Goal: Task Accomplishment & Management: Use online tool/utility

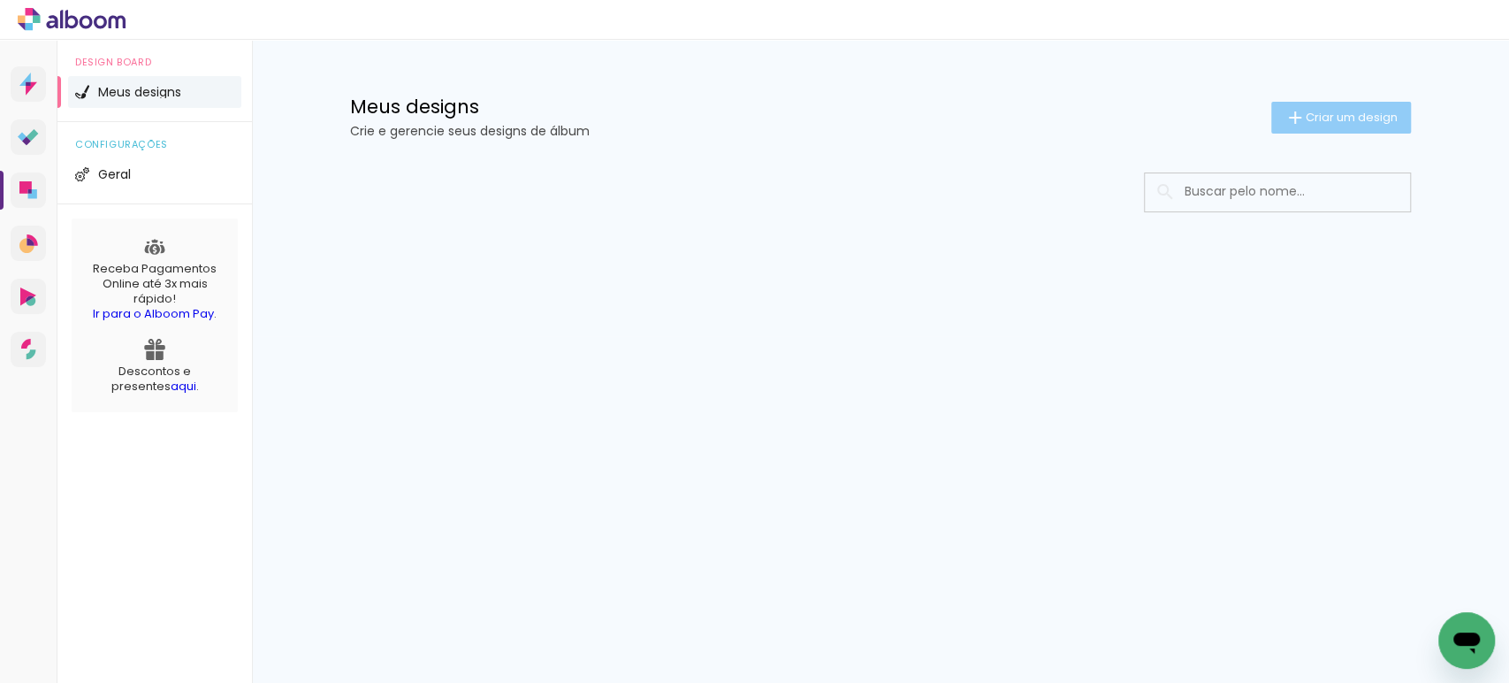
click at [1293, 118] on iron-icon at bounding box center [1295, 117] width 21 height 21
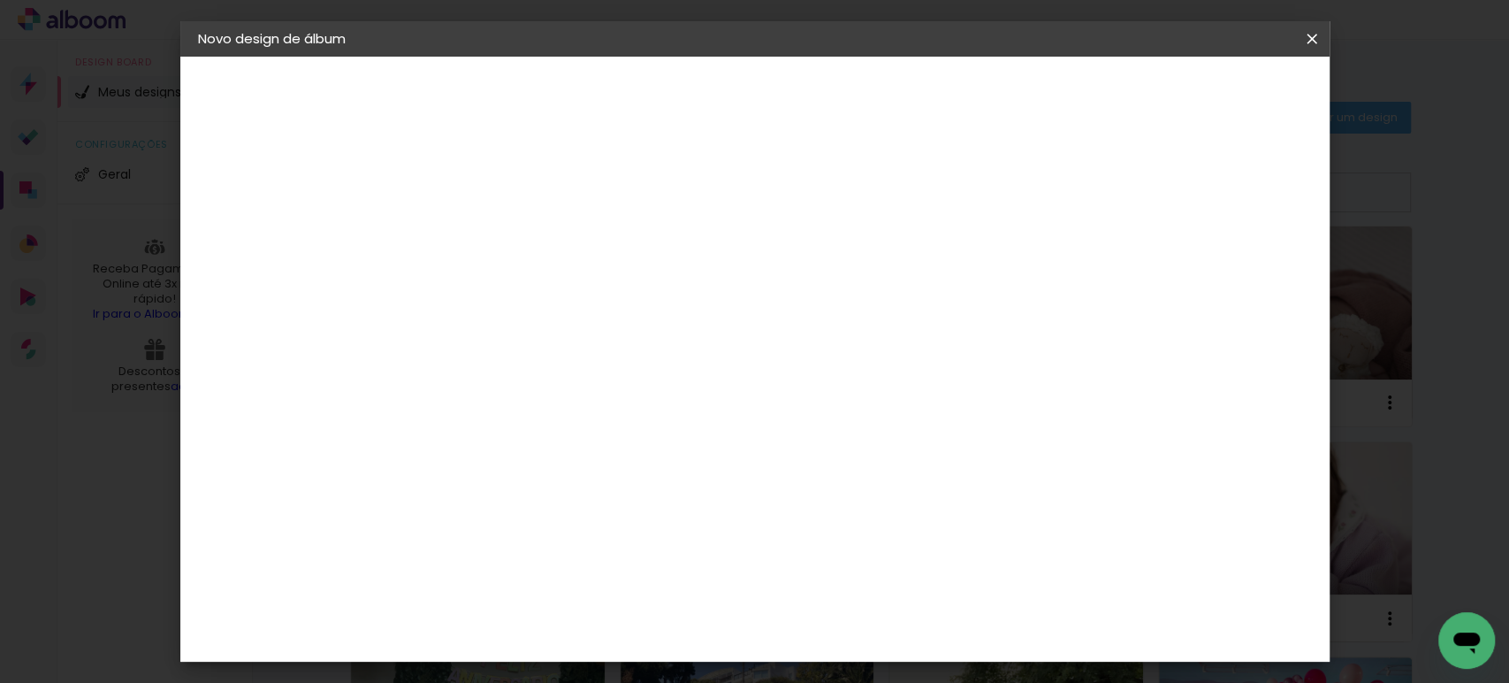
click at [493, 218] on paper-input-container "Título do álbum" at bounding box center [487, 238] width 12 height 45
type input "liviabambuy"
type paper-input "liviabambuy"
click at [0, 0] on slot "Avançar" at bounding box center [0, 0] width 0 height 0
click at [818, 275] on paper-item "Tamanho Livre" at bounding box center [733, 268] width 170 height 39
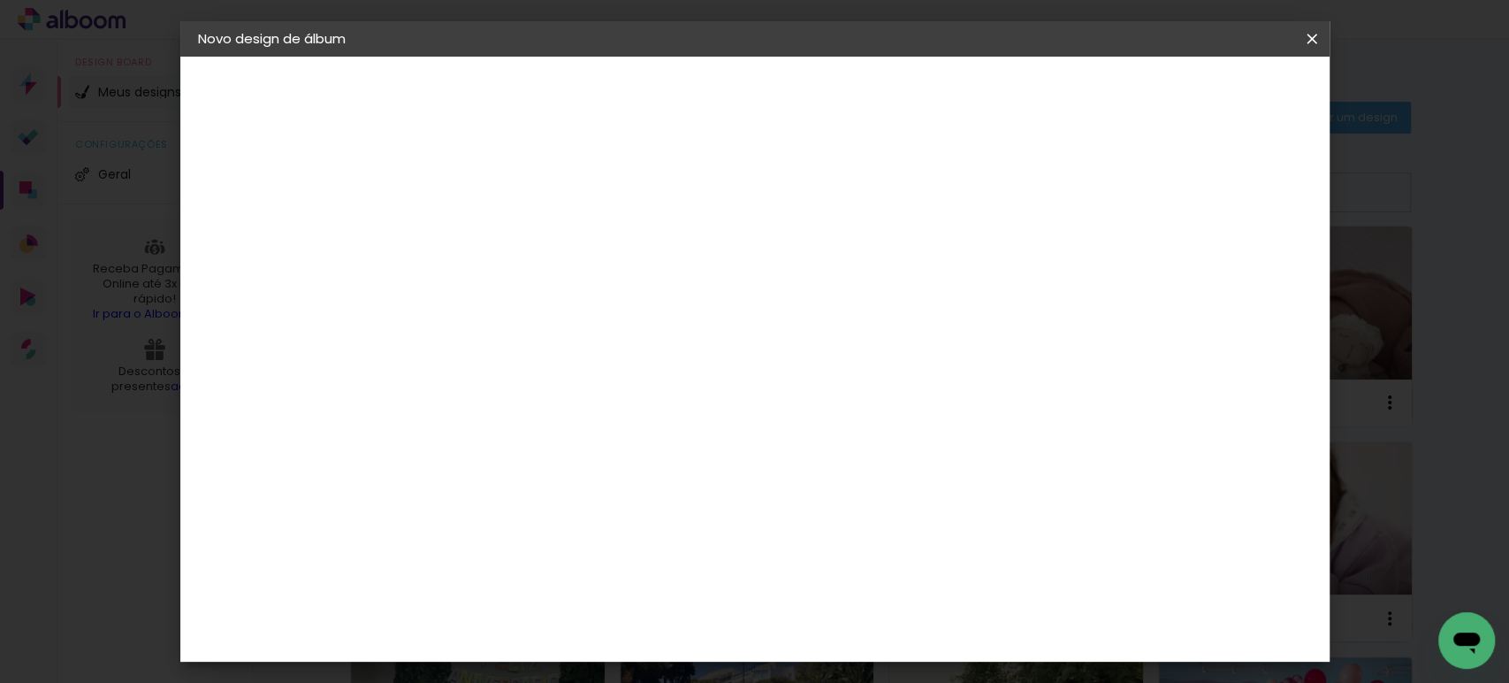
drag, startPoint x: 1273, startPoint y: 95, endPoint x: 1254, endPoint y: 123, distance: 33.1
click at [0, 0] on slot "Avançar" at bounding box center [0, 0] width 0 height 0
click at [438, 505] on input "30" at bounding box center [431, 502] width 46 height 27
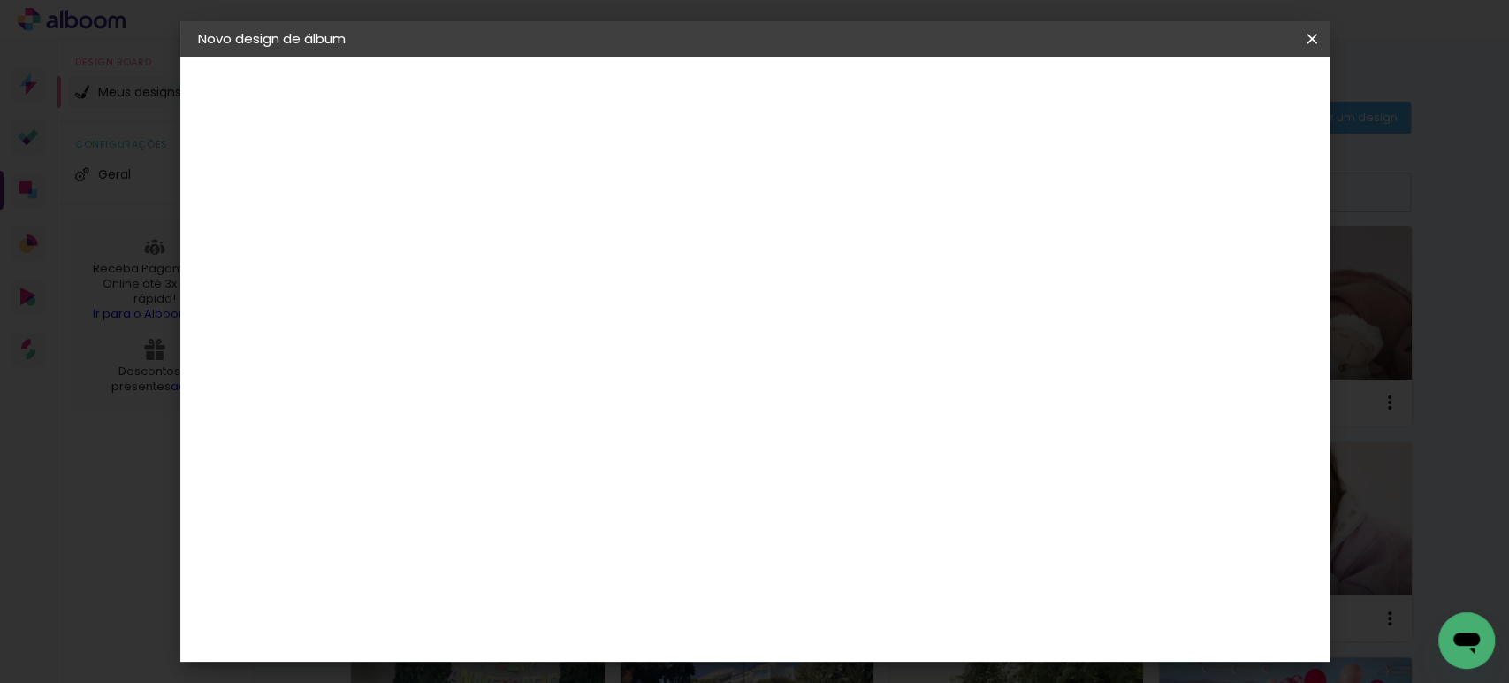
type input "20"
type paper-input "20"
click at [861, 619] on input "60" at bounding box center [852, 621] width 46 height 27
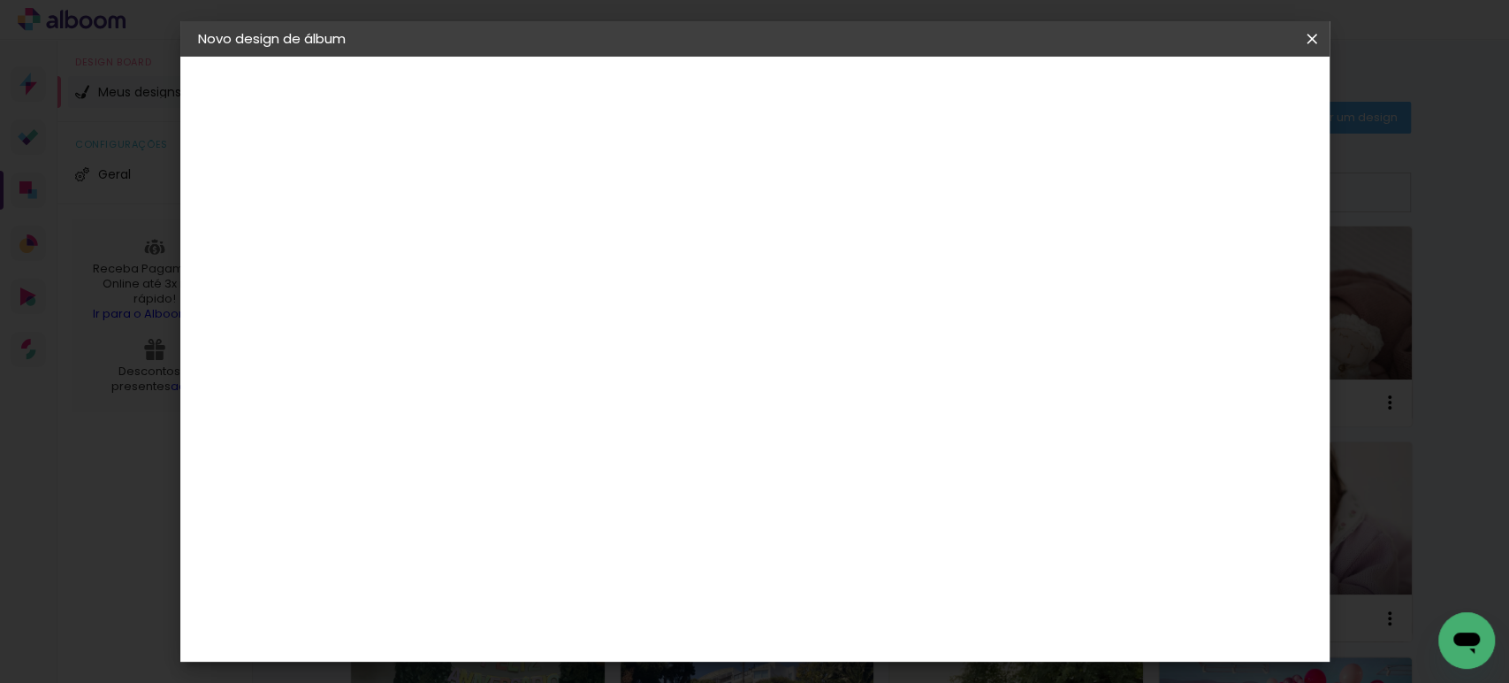
scroll to position [133, 0]
type input "40"
type paper-input "40"
drag, startPoint x: 1216, startPoint y: 263, endPoint x: 1204, endPoint y: 262, distance: 12.4
type input "13"
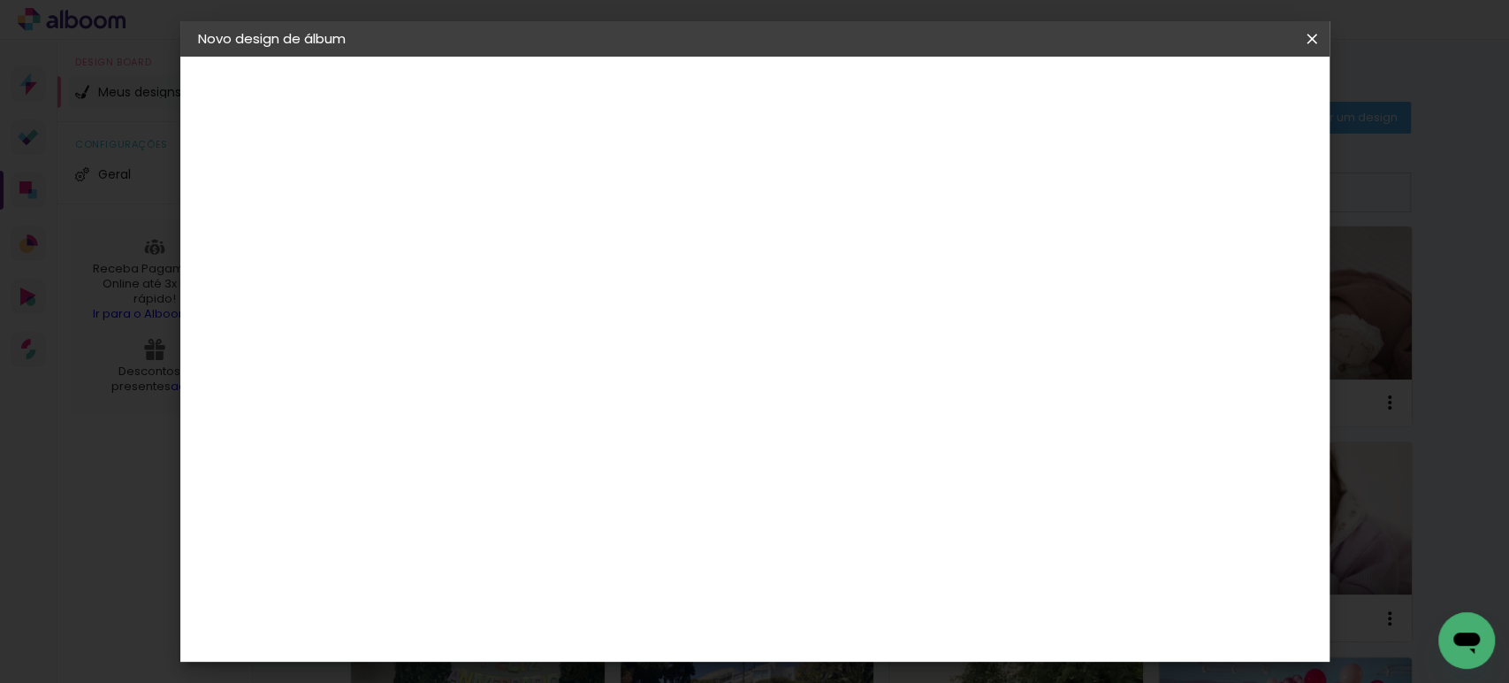
type paper-input "13"
click at [1208, 262] on input "13" at bounding box center [1193, 267] width 32 height 27
type input "14"
type paper-input "14"
click at [1191, 262] on input "14" at bounding box center [1182, 267] width 32 height 27
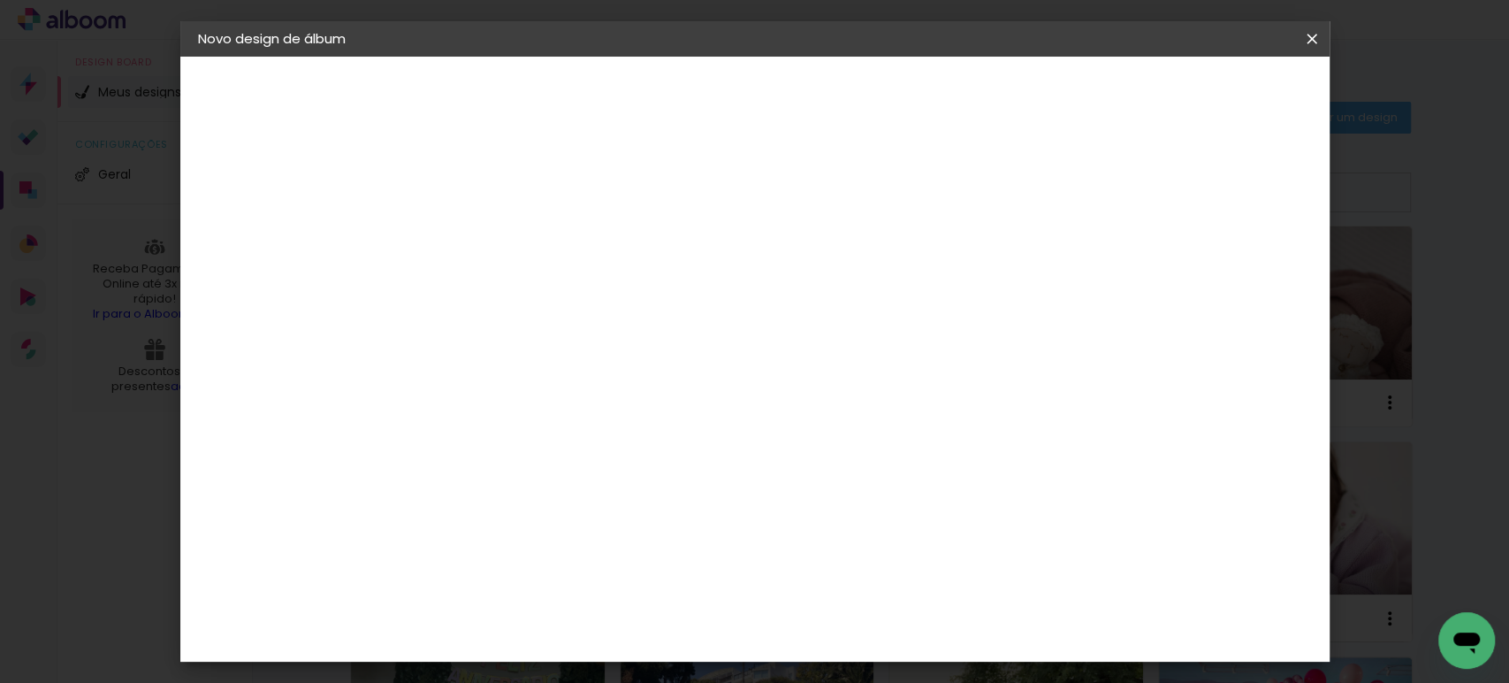
type input "15"
type paper-input "15"
click at [1191, 262] on input "15" at bounding box center [1182, 267] width 32 height 27
type input "1"
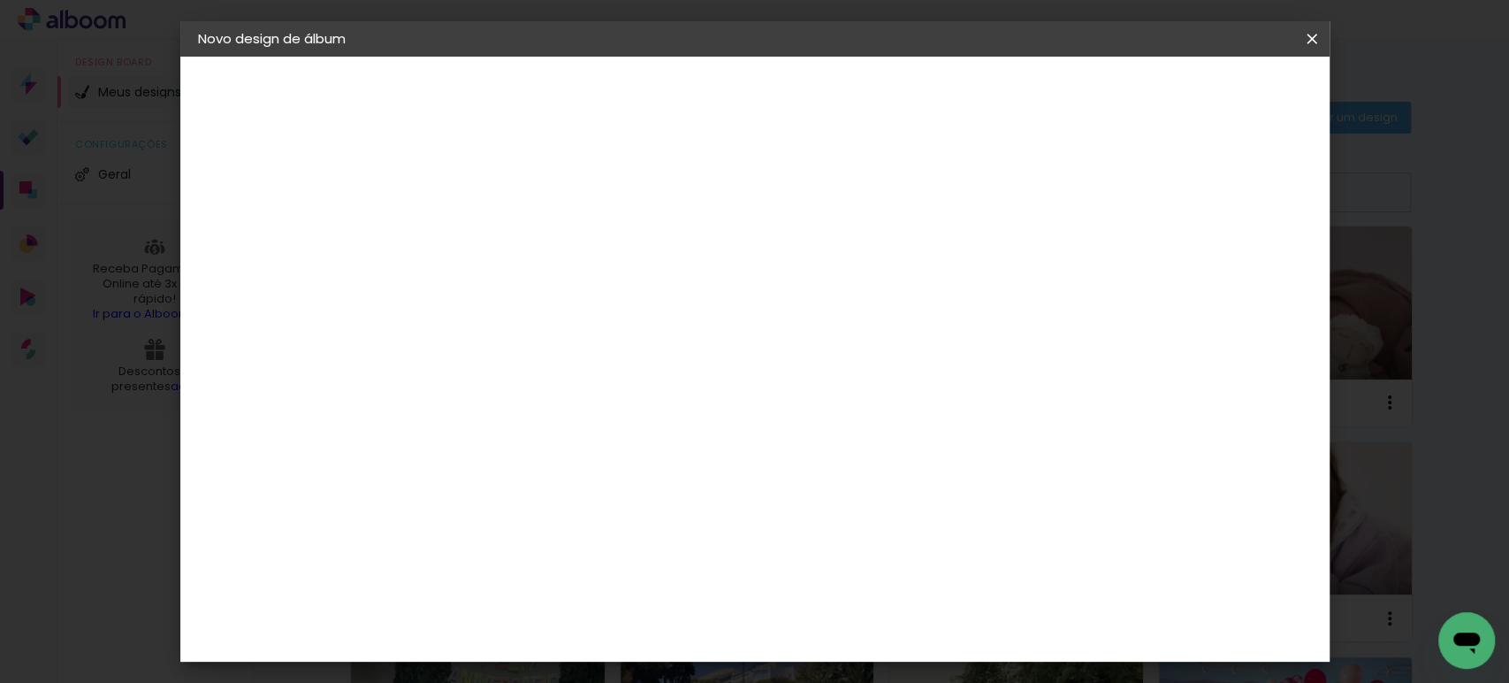
type paper-input "1"
click at [497, 208] on input "1" at bounding box center [475, 203] width 61 height 22
click at [1217, 103] on paper-button "Iniciar design" at bounding box center [1160, 94] width 116 height 30
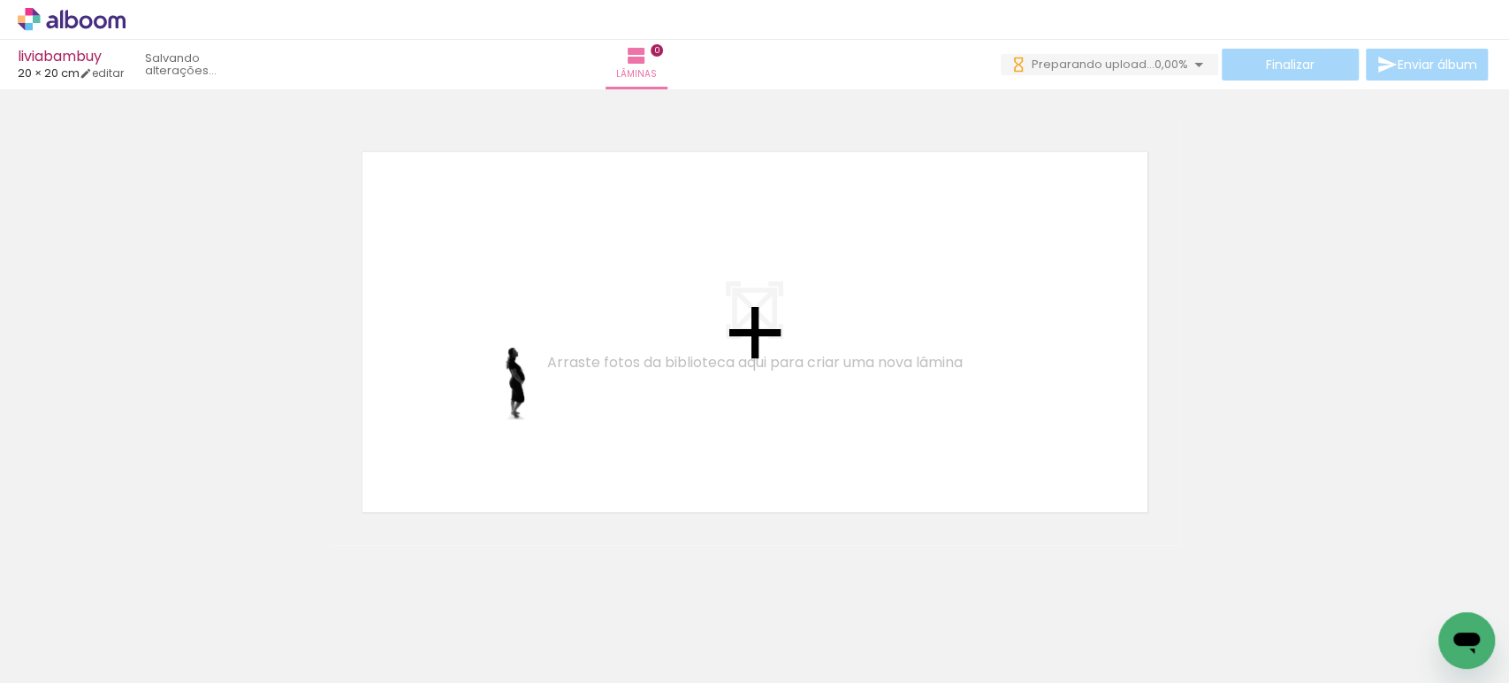
drag, startPoint x: 180, startPoint y: 635, endPoint x: 540, endPoint y: 392, distance: 434.3
click at [540, 392] on quentale-workspace at bounding box center [754, 341] width 1509 height 683
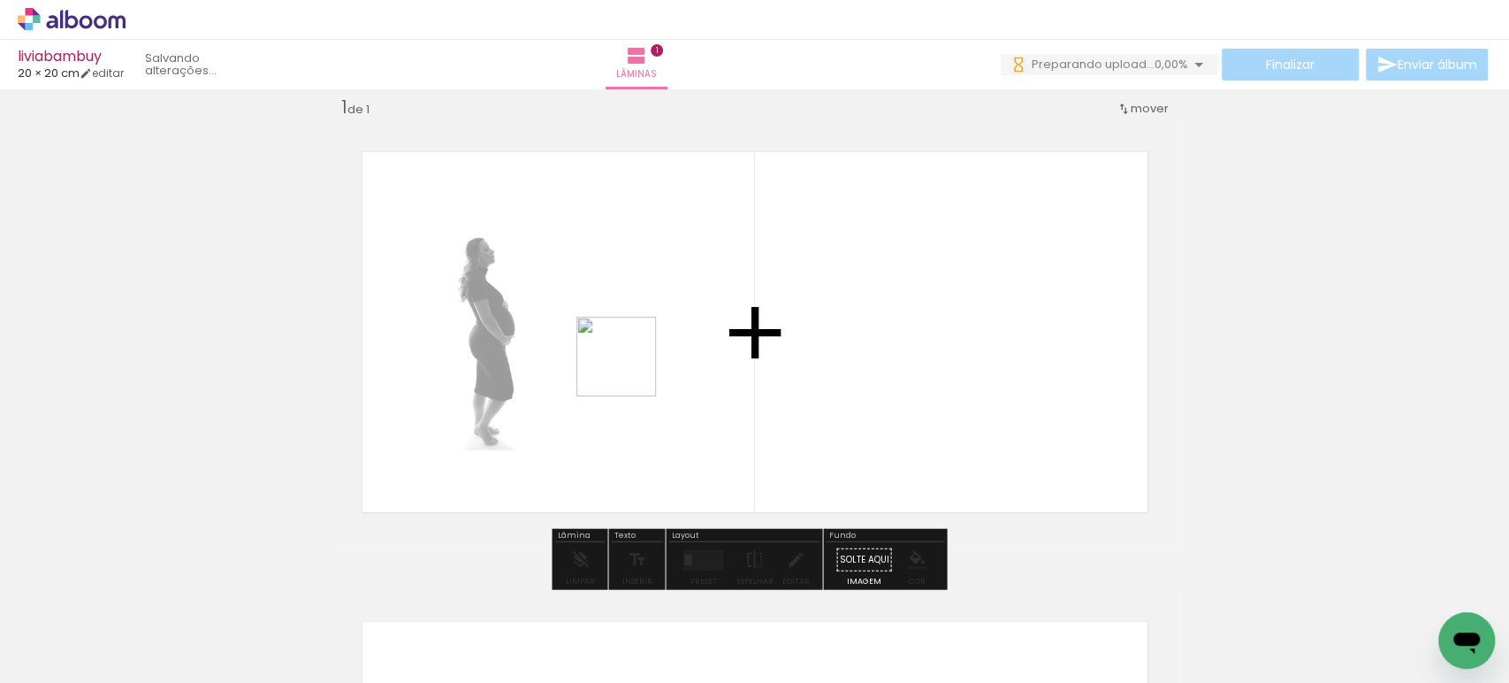
drag, startPoint x: 282, startPoint y: 612, endPoint x: 646, endPoint y: 360, distance: 442.9
click at [646, 360] on quentale-workspace at bounding box center [754, 341] width 1509 height 683
drag, startPoint x: 484, startPoint y: 612, endPoint x: 759, endPoint y: 395, distance: 350.0
click at [777, 362] on quentale-workspace at bounding box center [754, 341] width 1509 height 683
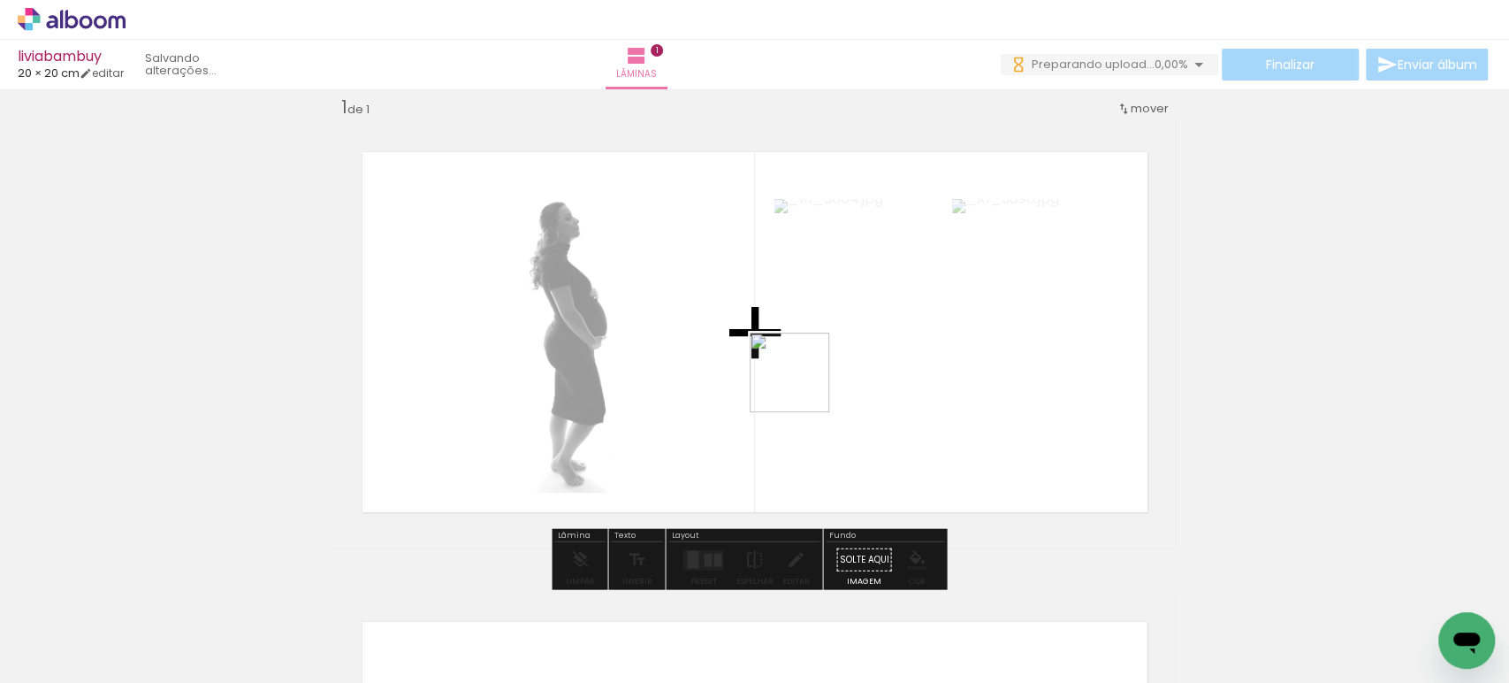
drag, startPoint x: 561, startPoint y: 635, endPoint x: 813, endPoint y: 377, distance: 360.7
click at [812, 377] on quentale-workspace at bounding box center [754, 341] width 1509 height 683
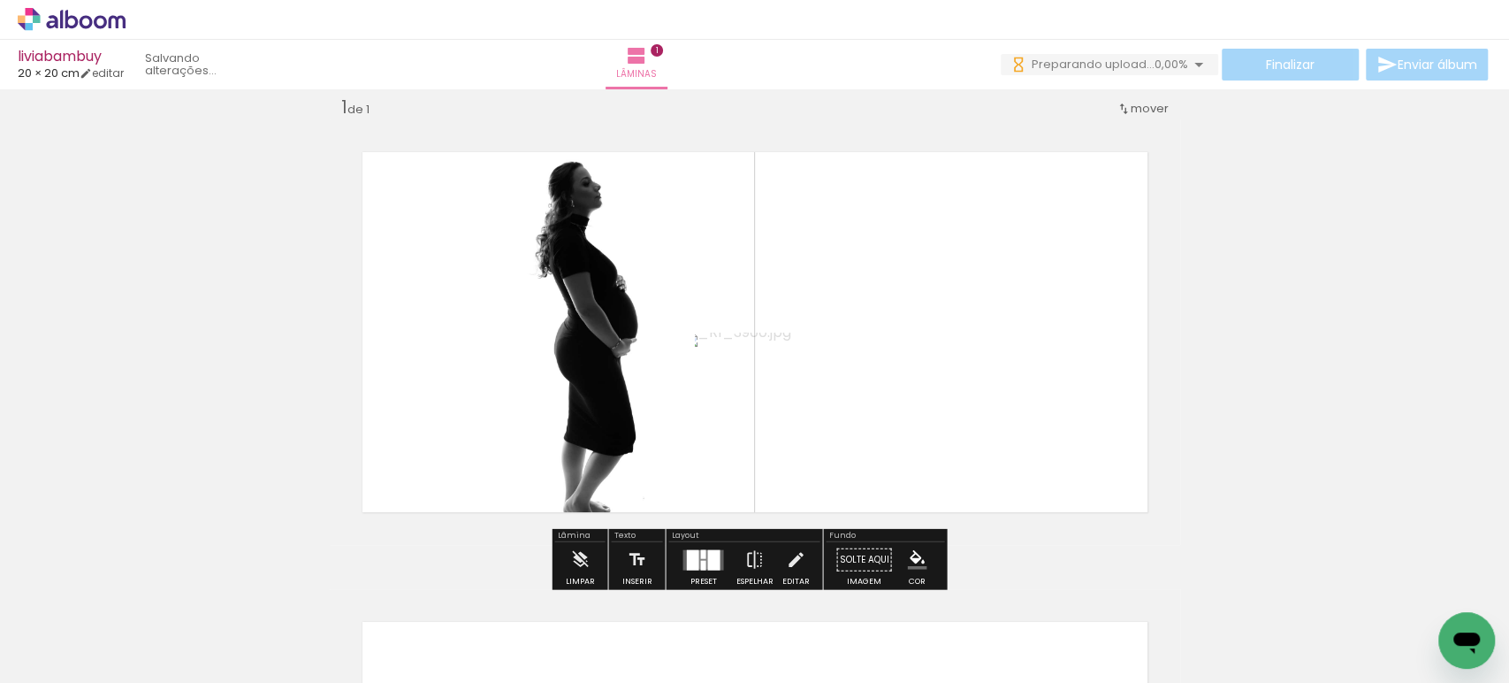
click at [700, 560] on div at bounding box center [702, 565] width 5 height 10
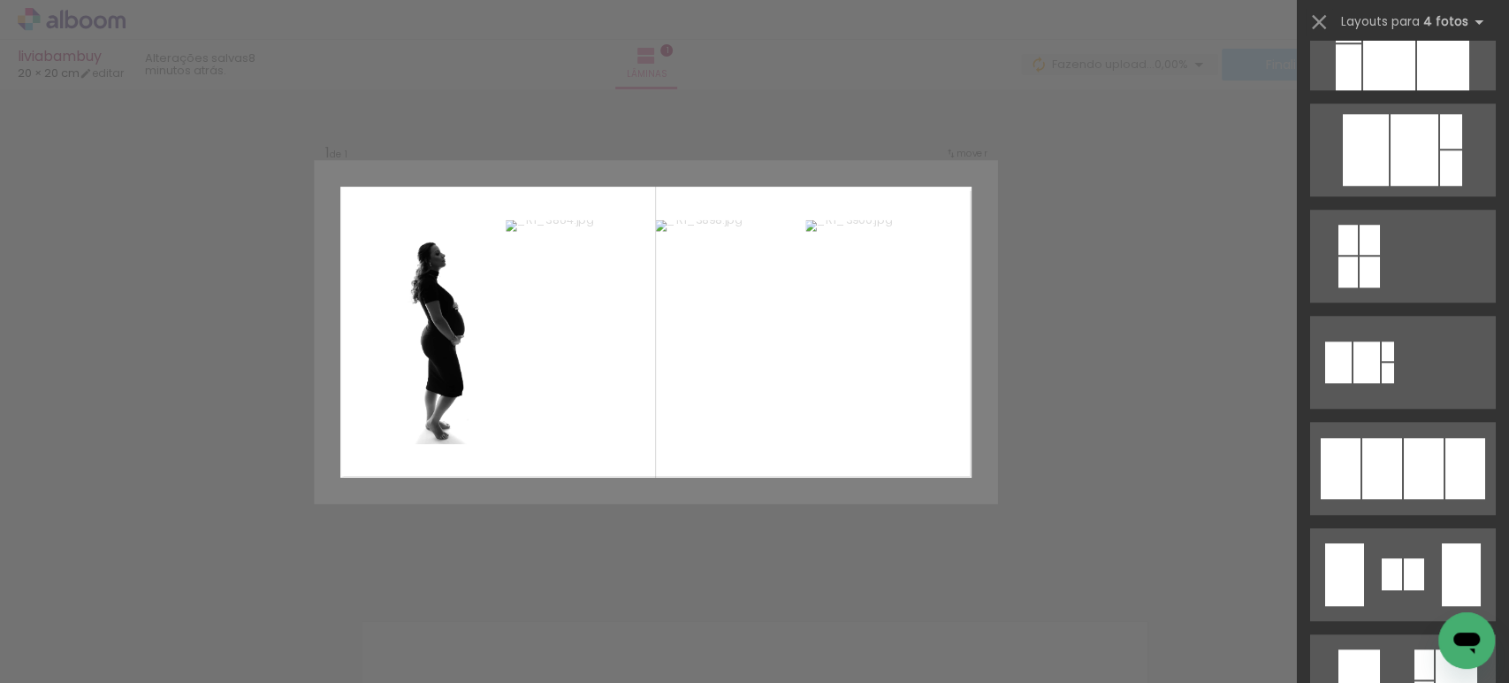
scroll to position [905, 0]
click at [1421, 449] on div at bounding box center [1424, 468] width 40 height 61
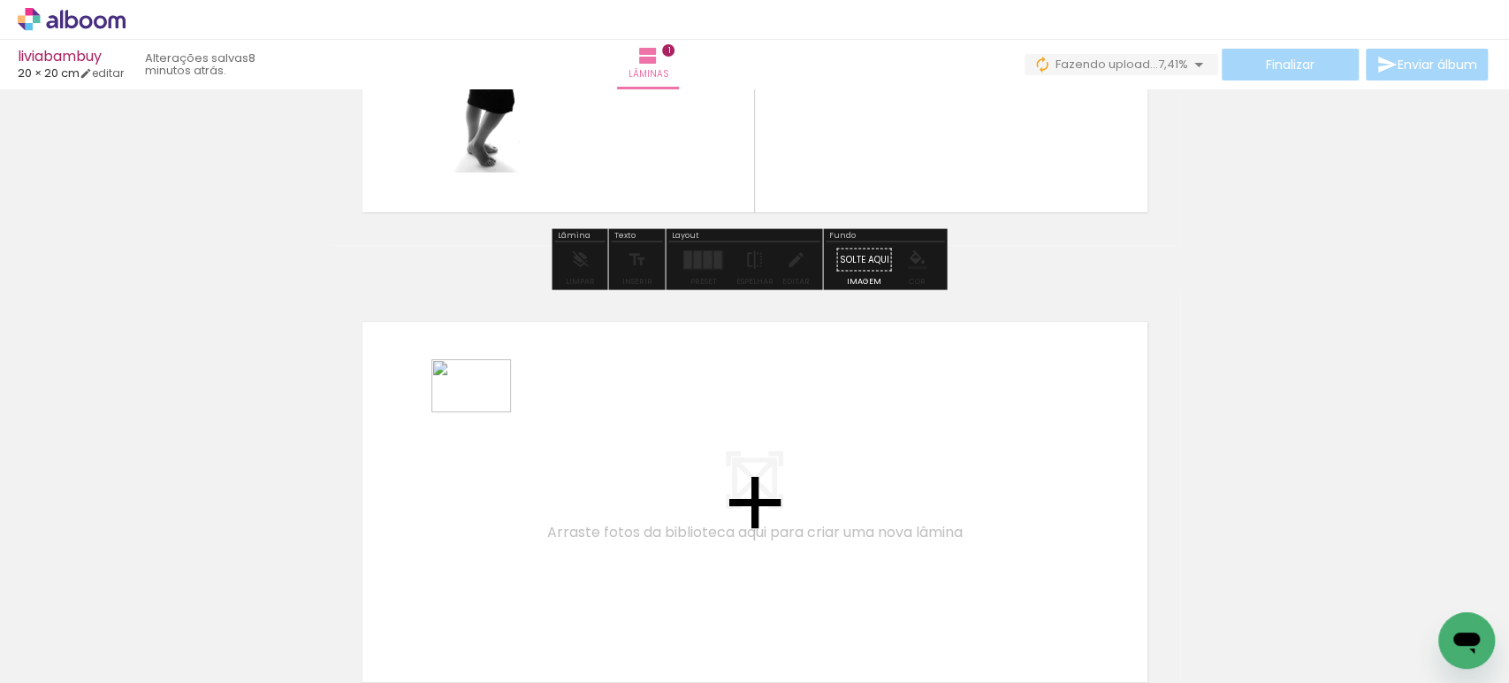
drag, startPoint x: 393, startPoint y: 620, endPoint x: 486, endPoint y: 409, distance: 230.0
click at [486, 409] on quentale-workspace at bounding box center [754, 341] width 1509 height 683
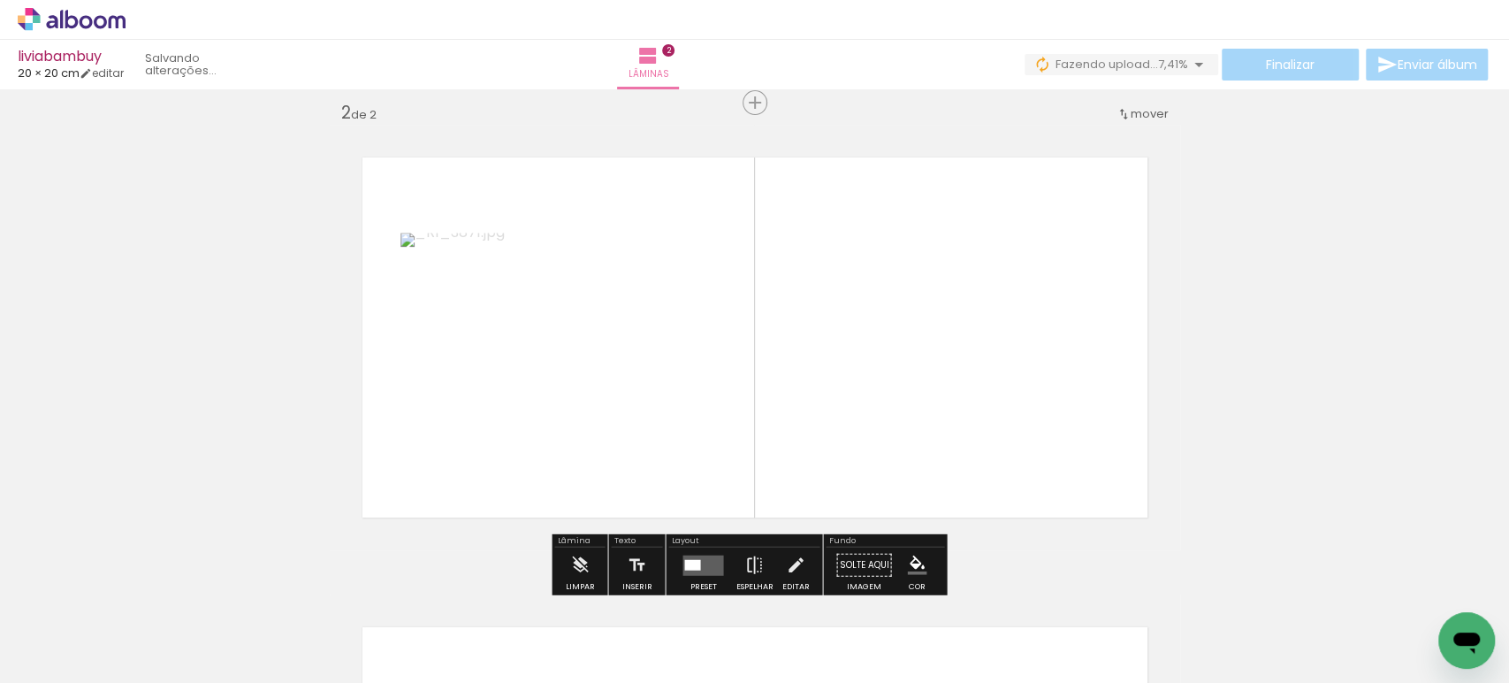
scroll to position [492, 0]
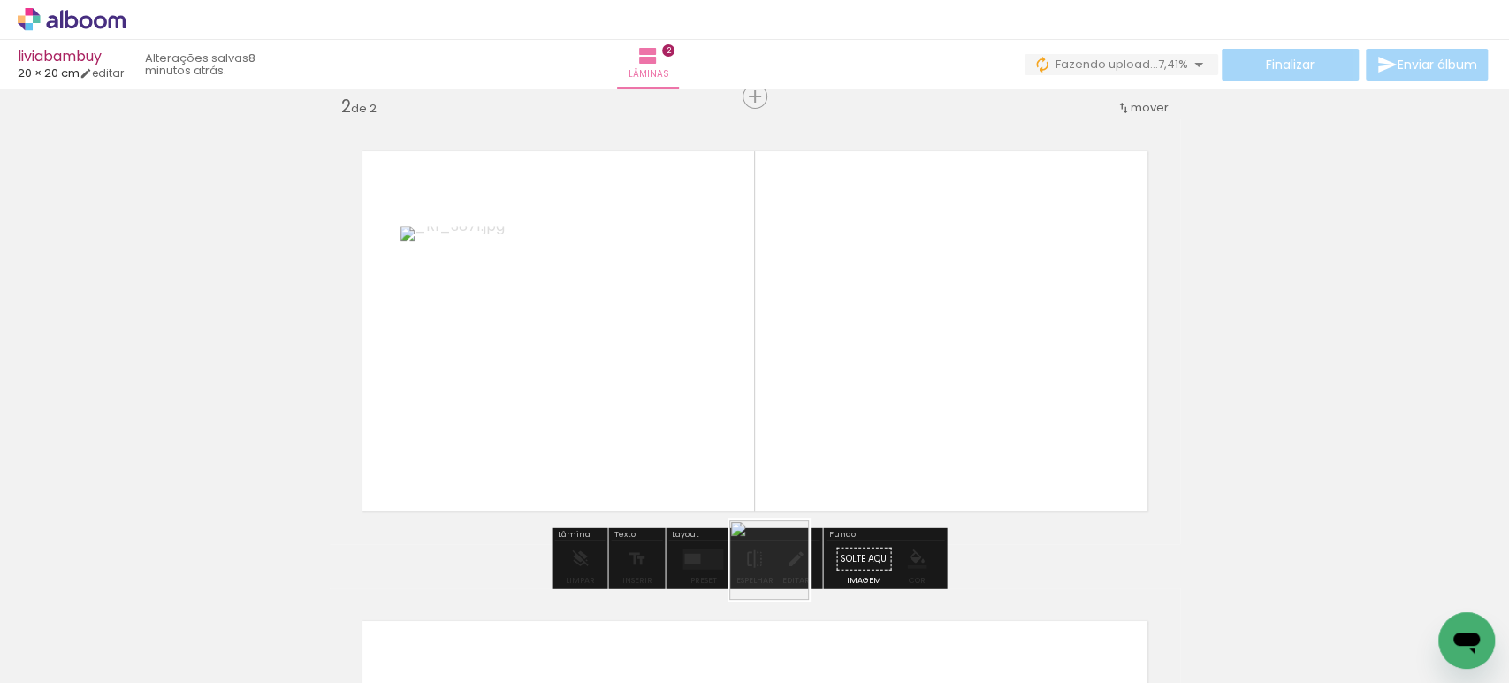
drag, startPoint x: 789, startPoint y: 595, endPoint x: 743, endPoint y: 360, distance: 239.8
click at [743, 360] on quentale-workspace at bounding box center [754, 341] width 1509 height 683
drag, startPoint x: 680, startPoint y: 583, endPoint x: 772, endPoint y: 449, distance: 162.8
click at [713, 394] on quentale-workspace at bounding box center [754, 341] width 1509 height 683
drag, startPoint x: 876, startPoint y: 644, endPoint x: 862, endPoint y: 361, distance: 283.3
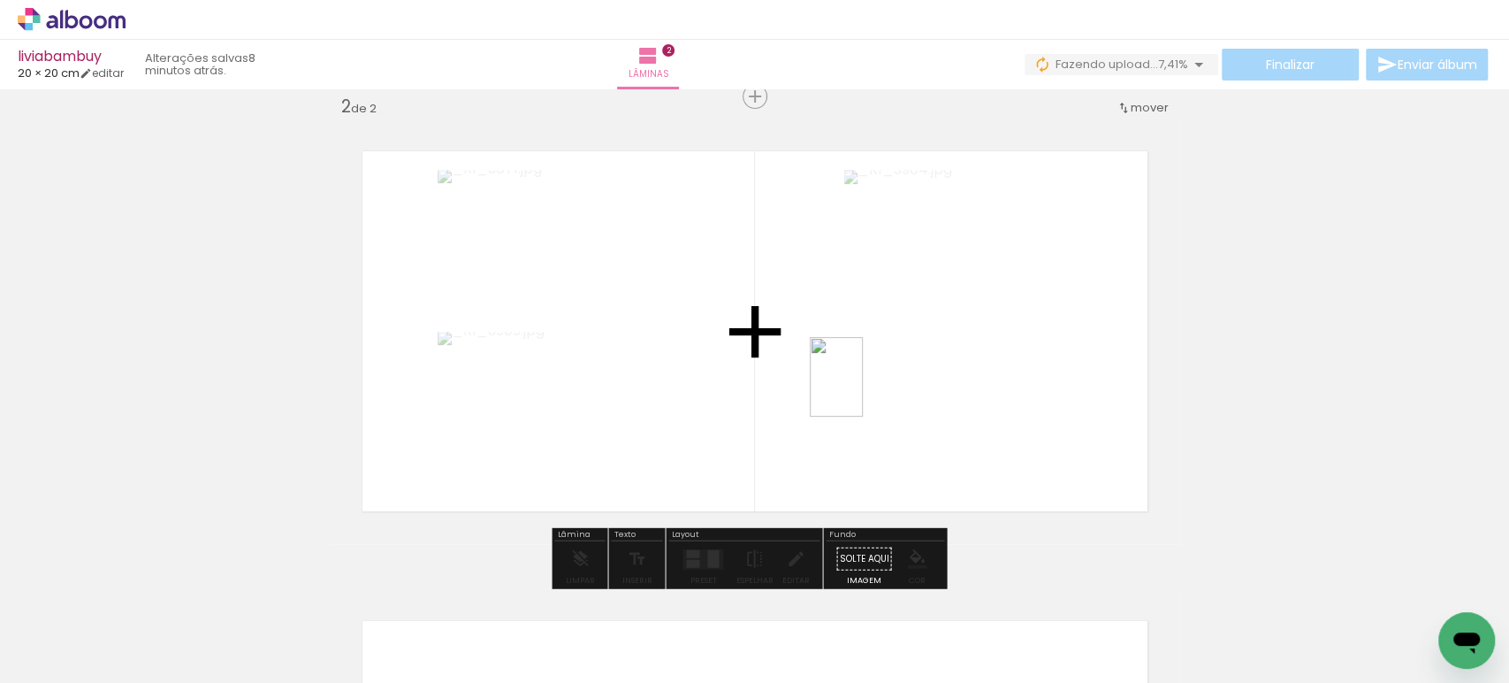
click at [862, 362] on quentale-workspace at bounding box center [754, 341] width 1509 height 683
click at [696, 556] on div at bounding box center [698, 557] width 5 height 9
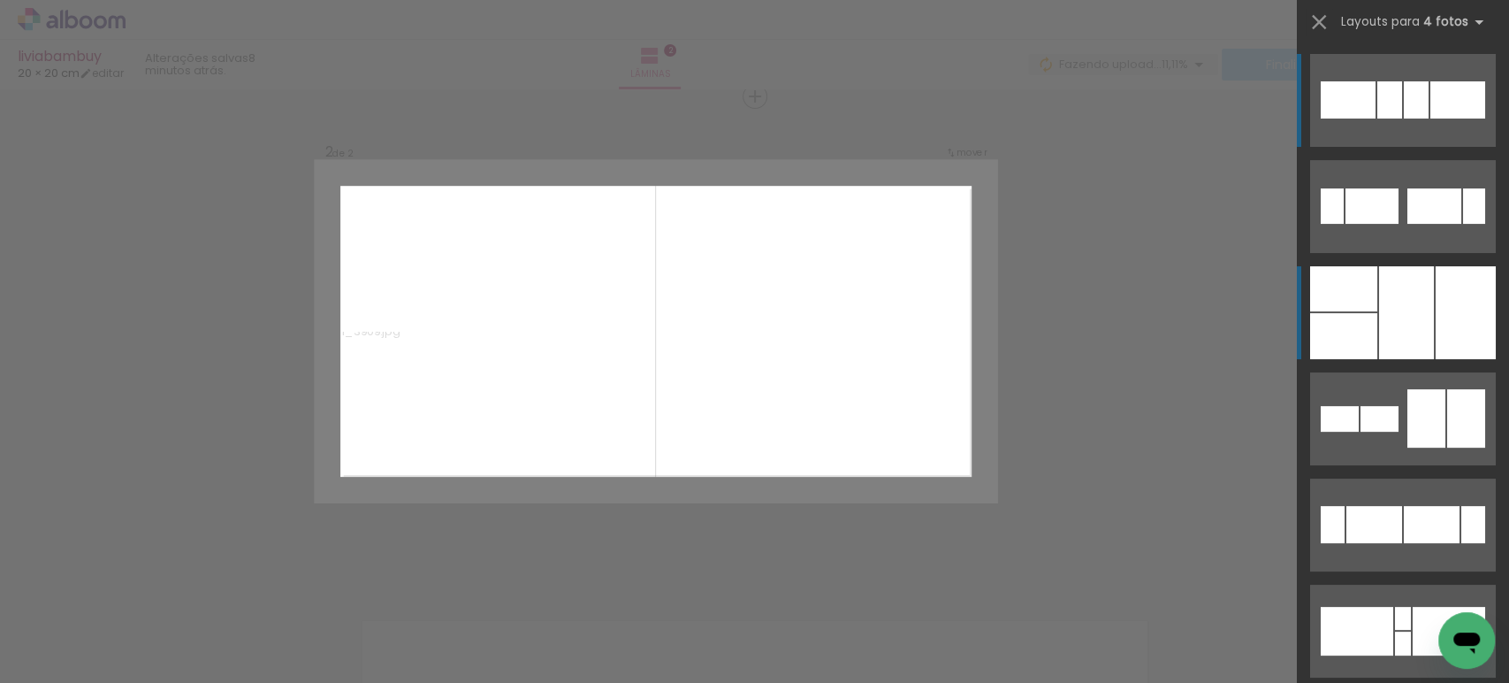
click at [1417, 316] on div at bounding box center [1406, 312] width 55 height 93
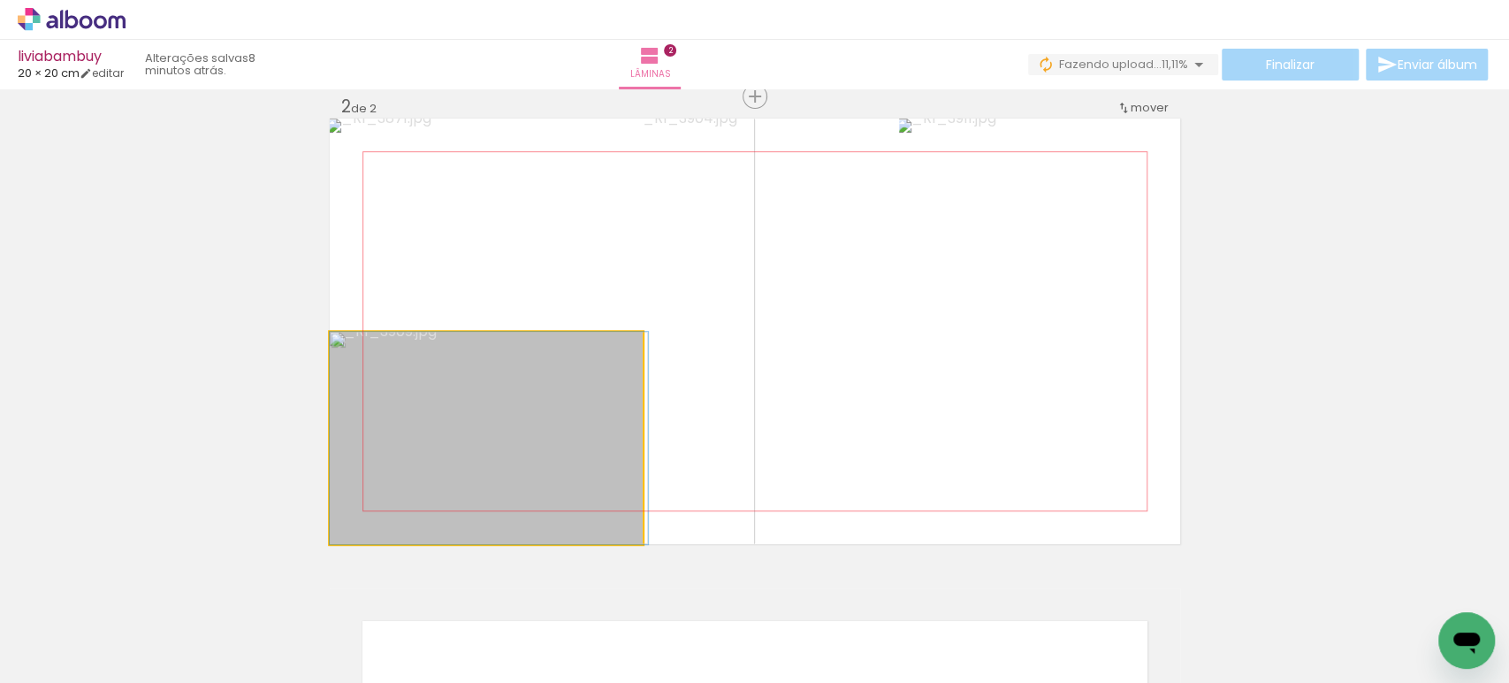
drag, startPoint x: 469, startPoint y: 392, endPoint x: 530, endPoint y: 390, distance: 61.9
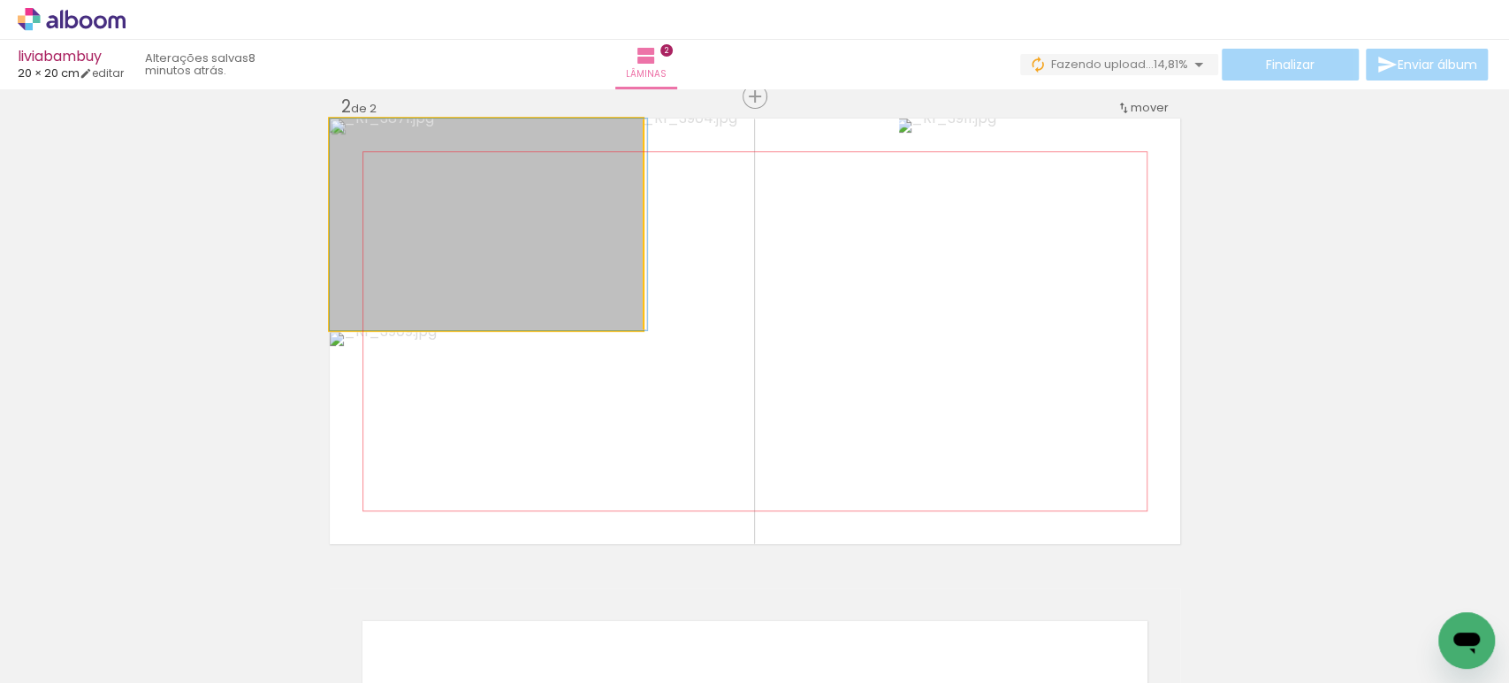
drag, startPoint x: 494, startPoint y: 248, endPoint x: 538, endPoint y: 246, distance: 43.4
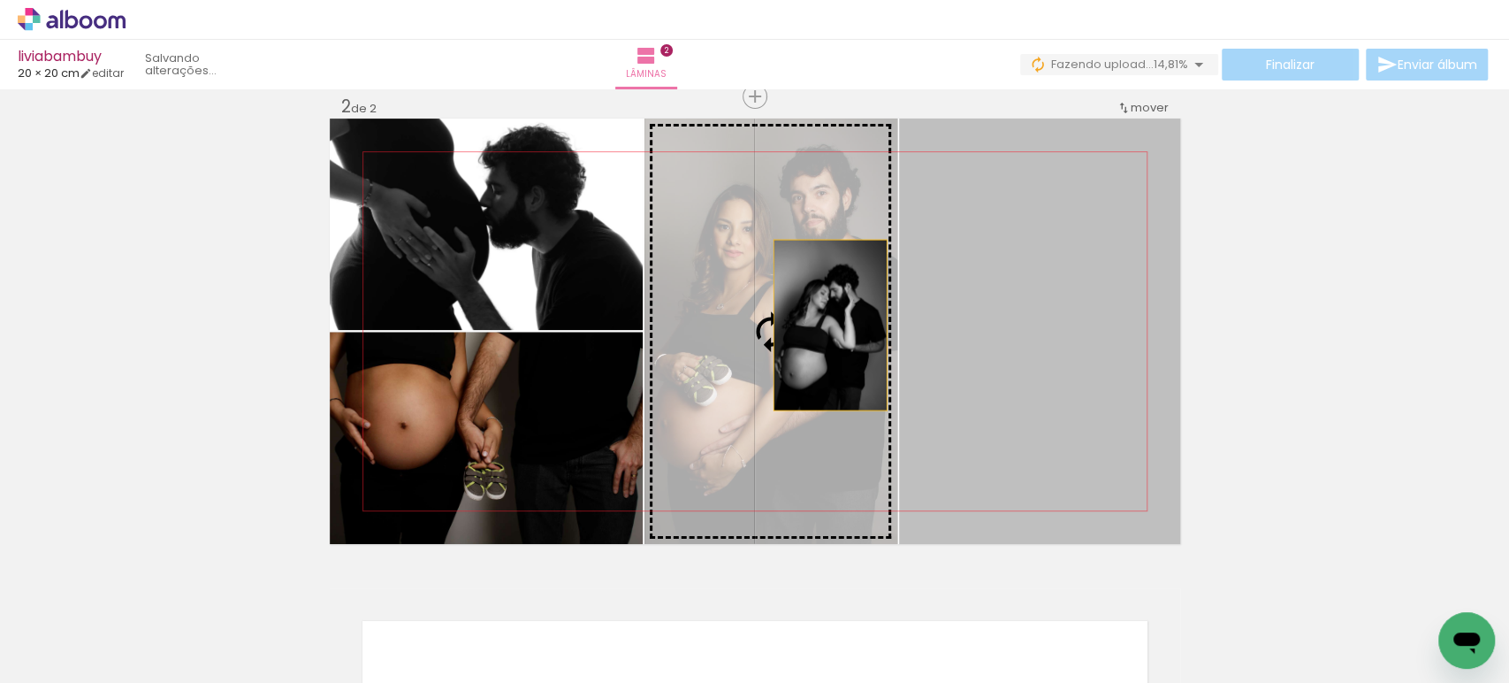
drag, startPoint x: 1004, startPoint y: 338, endPoint x: 675, endPoint y: 313, distance: 329.8
click at [0, 0] on slot at bounding box center [0, 0] width 0 height 0
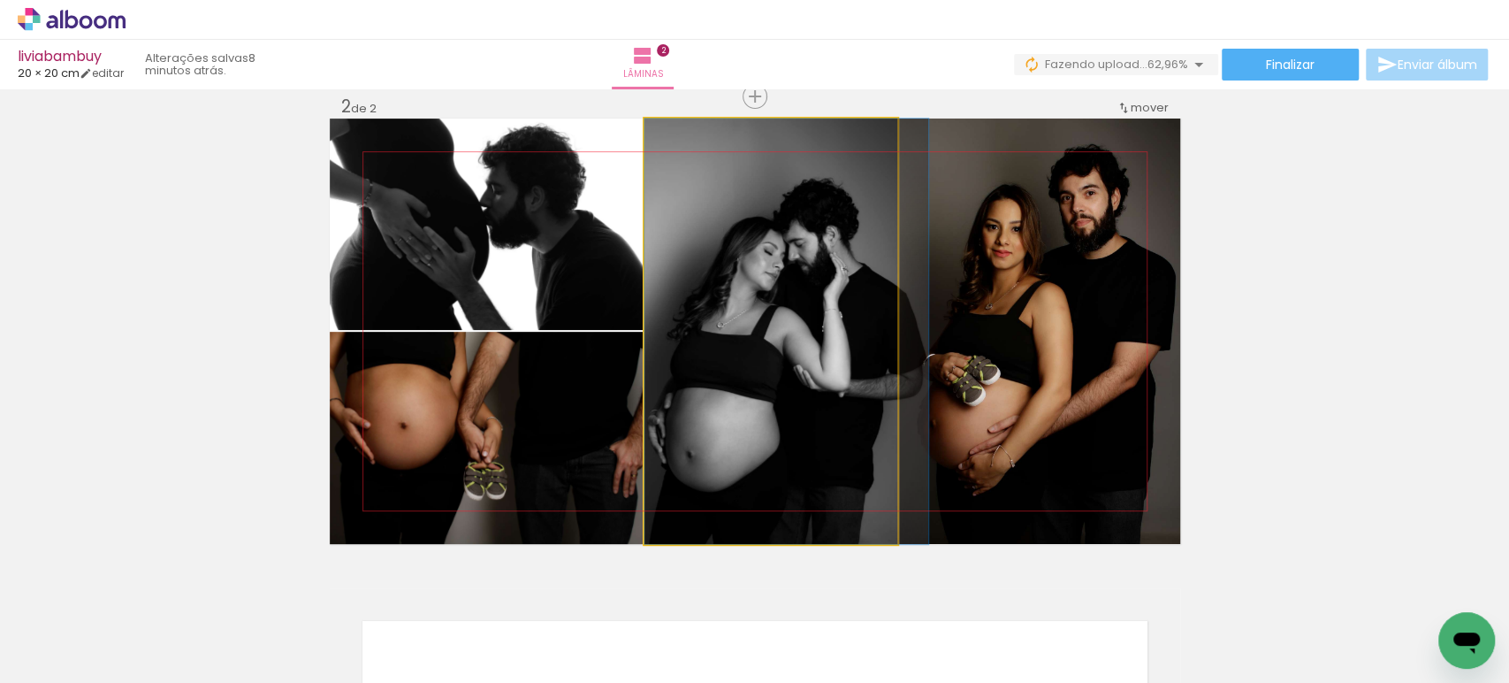
drag, startPoint x: 737, startPoint y: 347, endPoint x: 761, endPoint y: 345, distance: 23.9
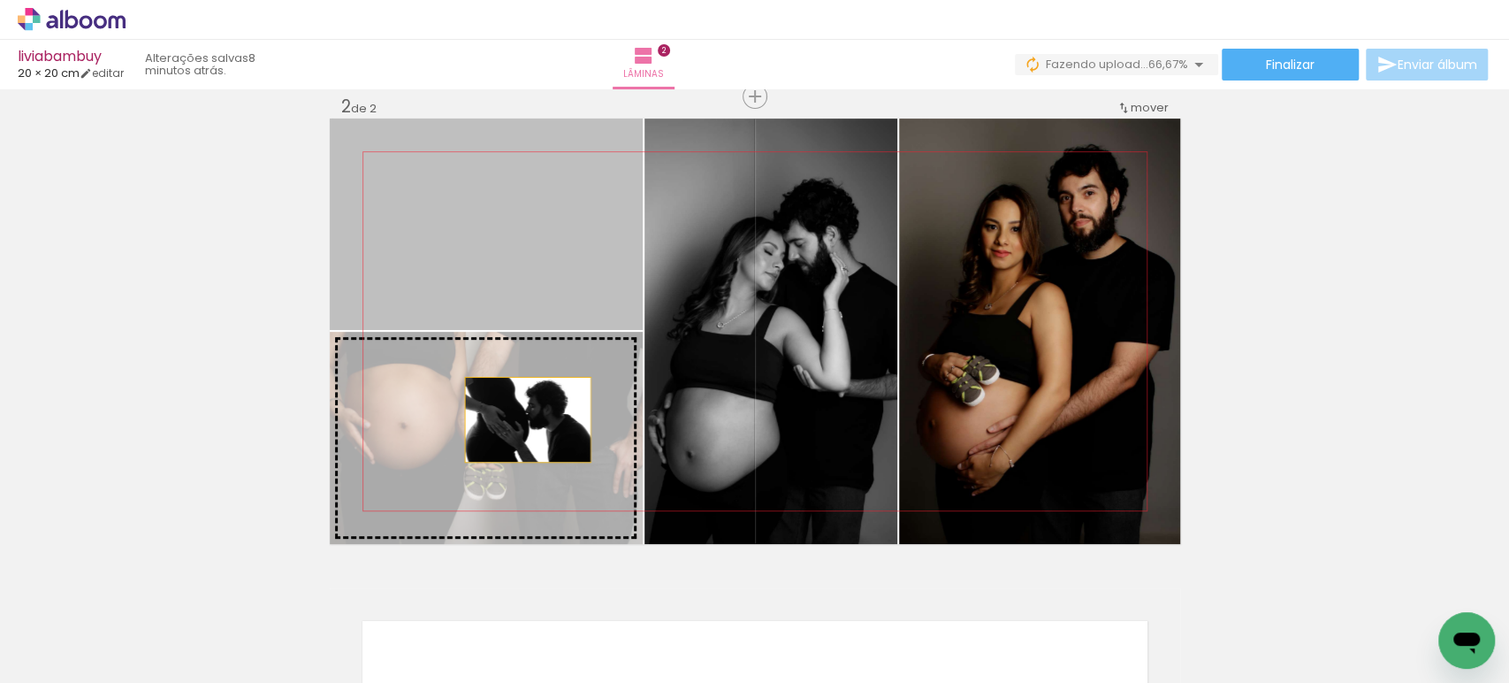
drag, startPoint x: 507, startPoint y: 255, endPoint x: 520, endPoint y: 420, distance: 165.8
click at [0, 0] on slot at bounding box center [0, 0] width 0 height 0
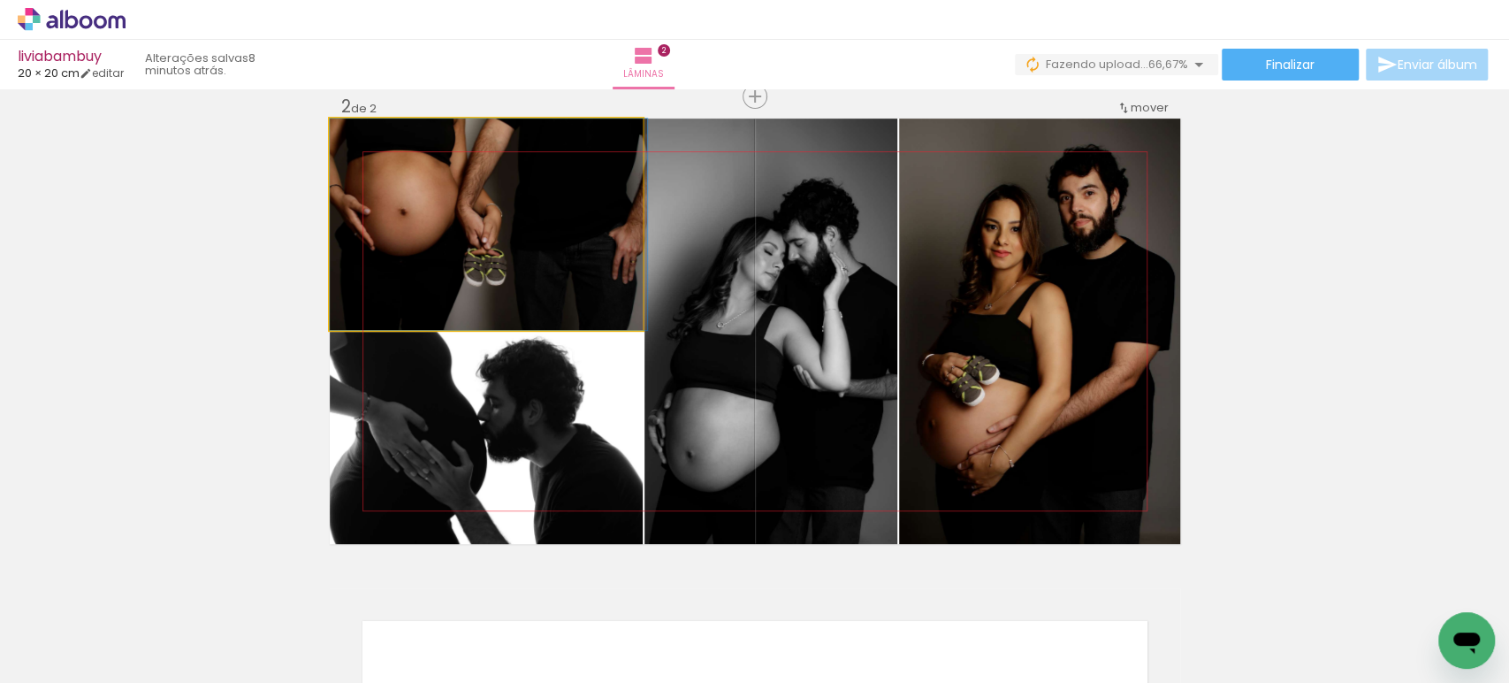
drag, startPoint x: 424, startPoint y: 253, endPoint x: 487, endPoint y: 288, distance: 72.0
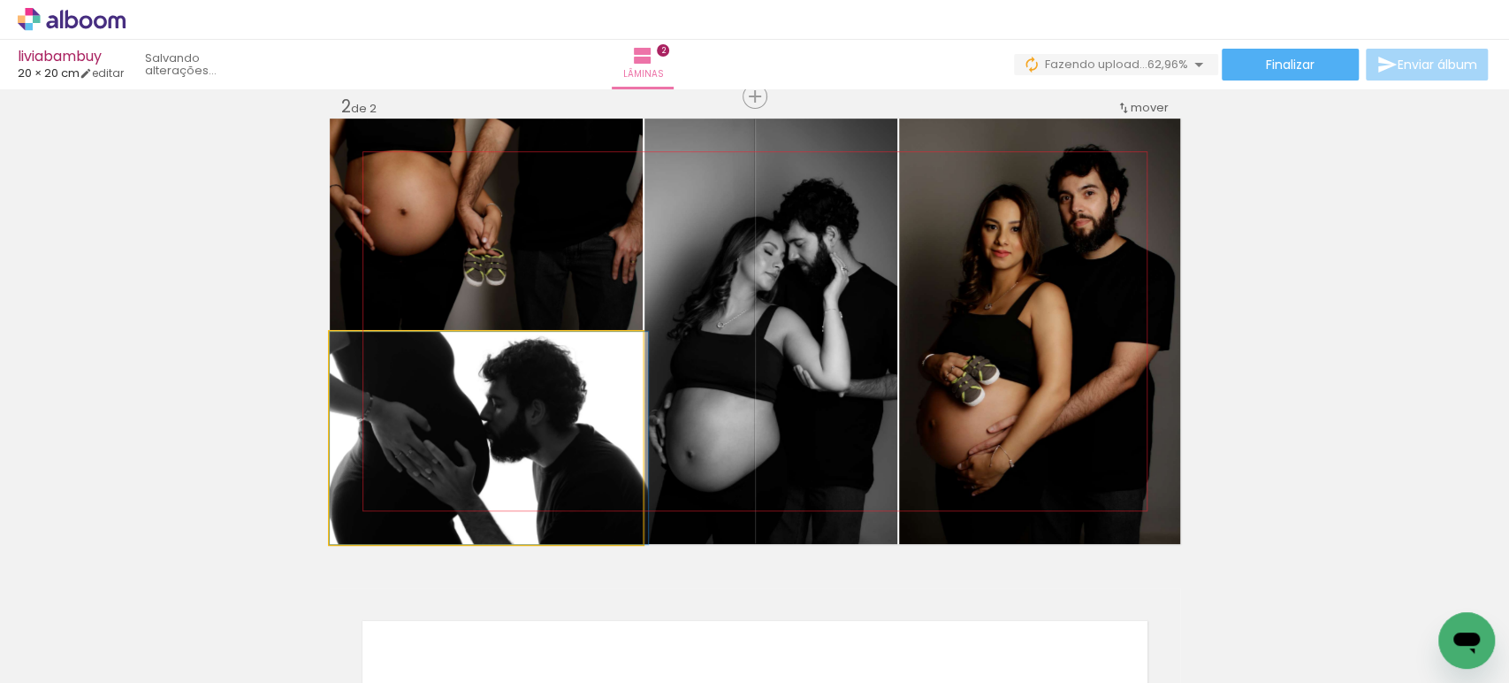
drag, startPoint x: 451, startPoint y: 452, endPoint x: 467, endPoint y: 453, distance: 15.9
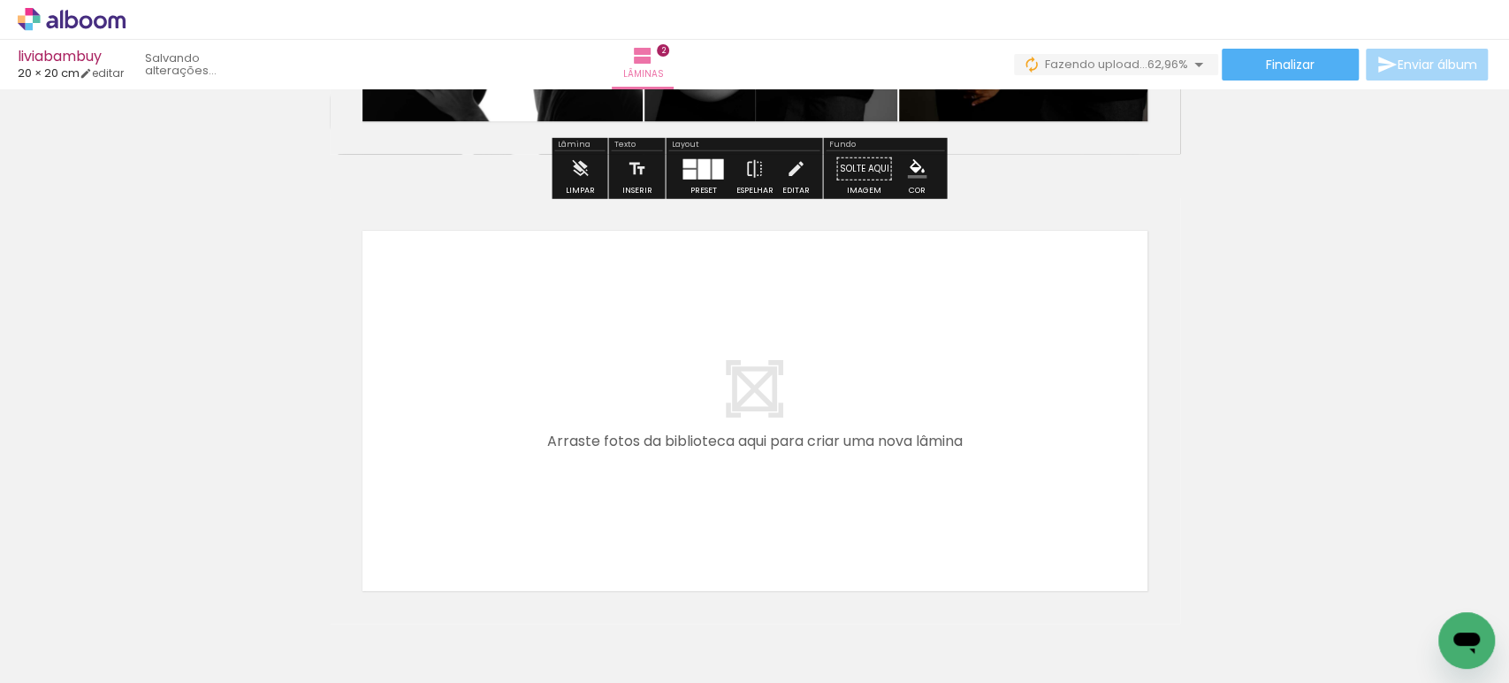
scroll to position [0, 248]
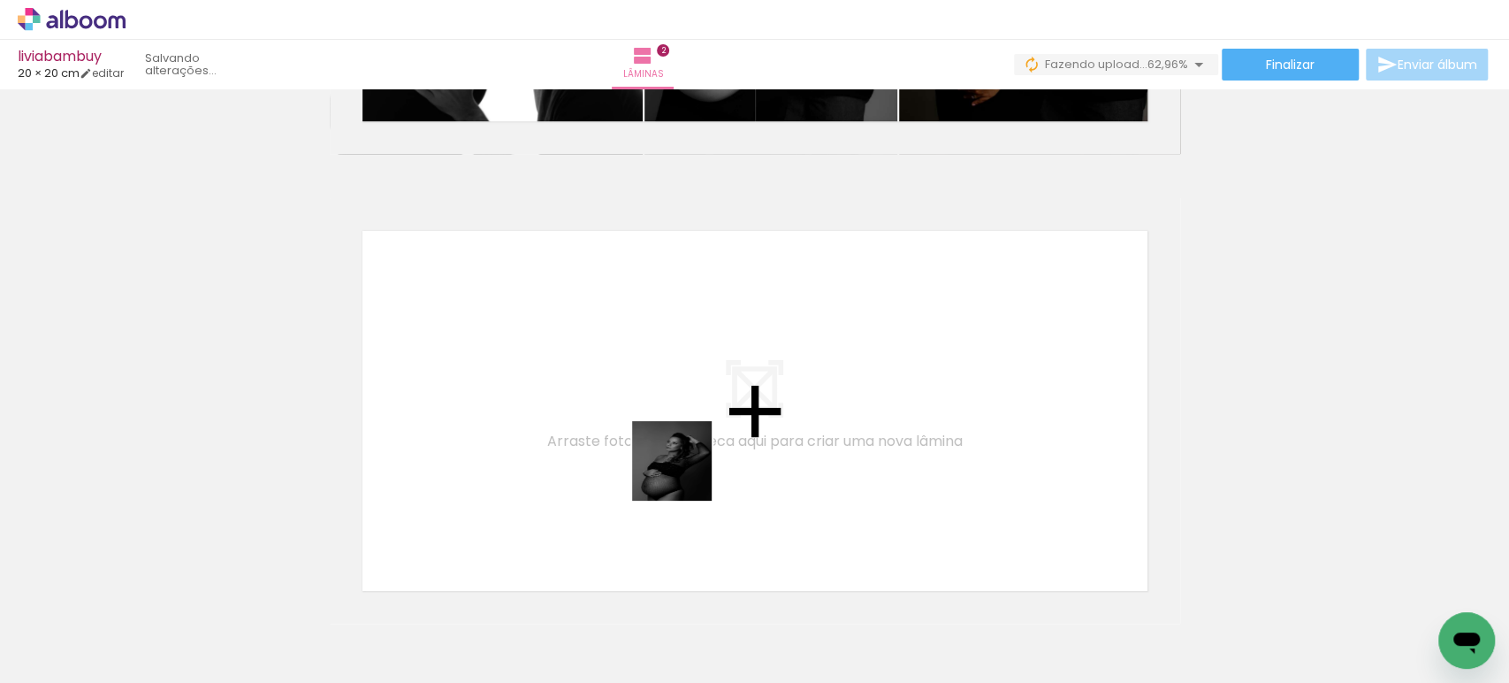
drag, startPoint x: 721, startPoint y: 622, endPoint x: 675, endPoint y: 436, distance: 191.5
click at [675, 436] on quentale-workspace at bounding box center [754, 341] width 1509 height 683
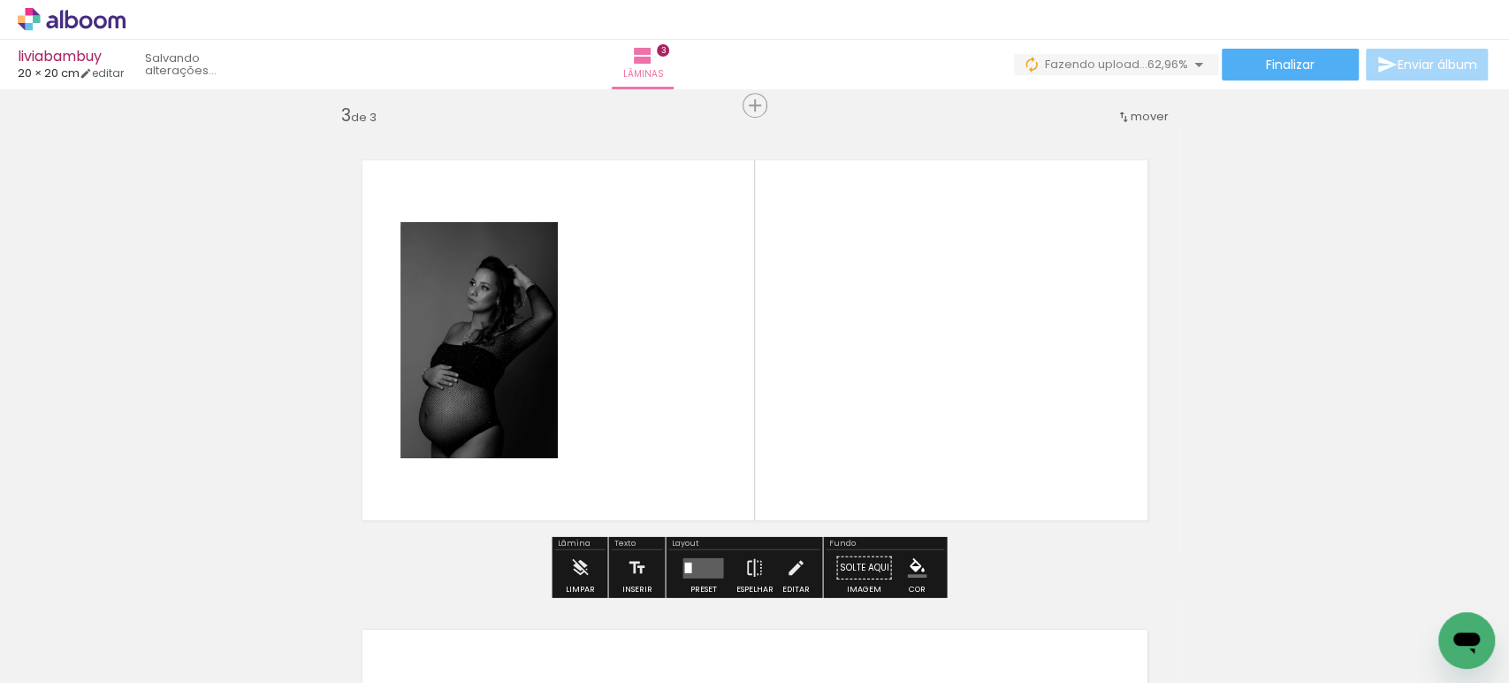
scroll to position [961, 0]
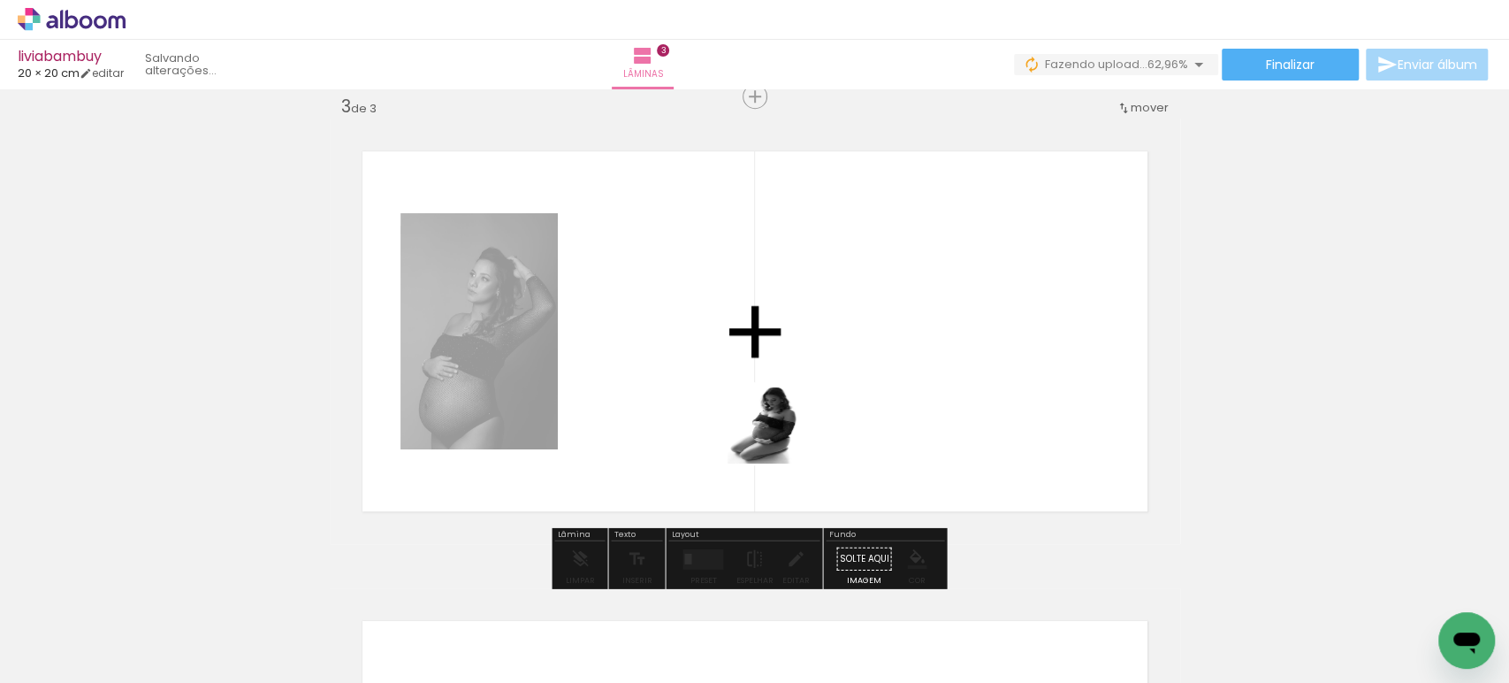
drag, startPoint x: 842, startPoint y: 612, endPoint x: 777, endPoint y: 377, distance: 243.9
click at [774, 377] on quentale-workspace at bounding box center [754, 341] width 1509 height 683
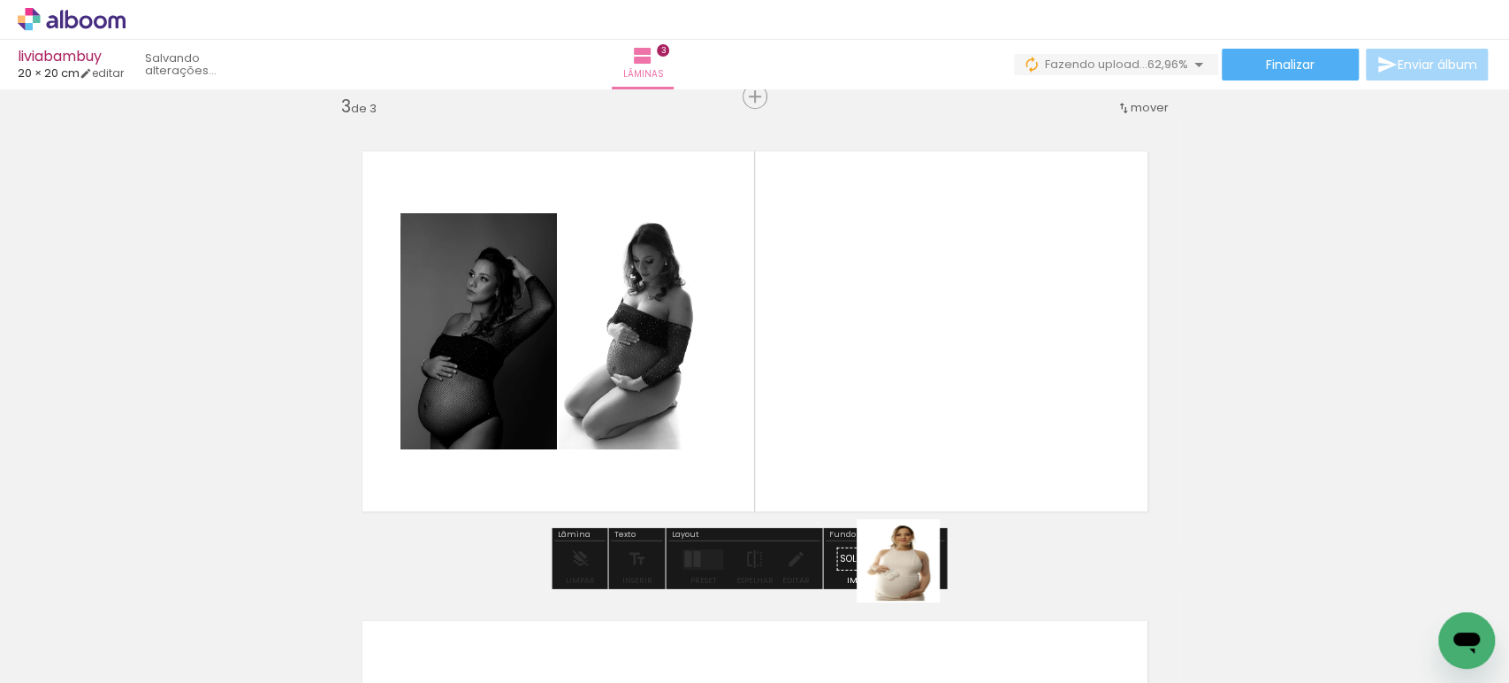
drag, startPoint x: 922, startPoint y: 624, endPoint x: 869, endPoint y: 342, distance: 287.0
click at [865, 345] on quentale-workspace at bounding box center [754, 341] width 1509 height 683
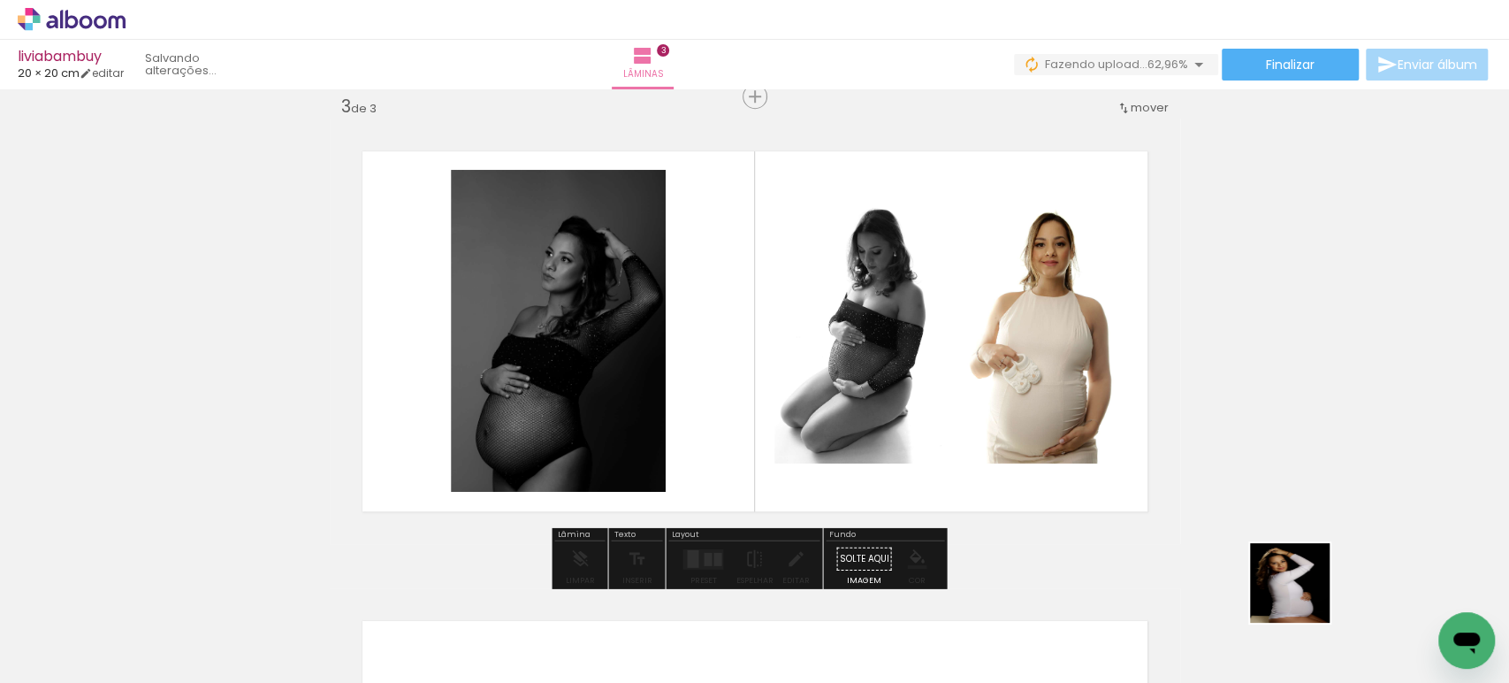
drag, startPoint x: 1327, startPoint y: 626, endPoint x: 1030, endPoint y: 328, distance: 420.7
click at [1033, 331] on quentale-workspace at bounding box center [754, 341] width 1509 height 683
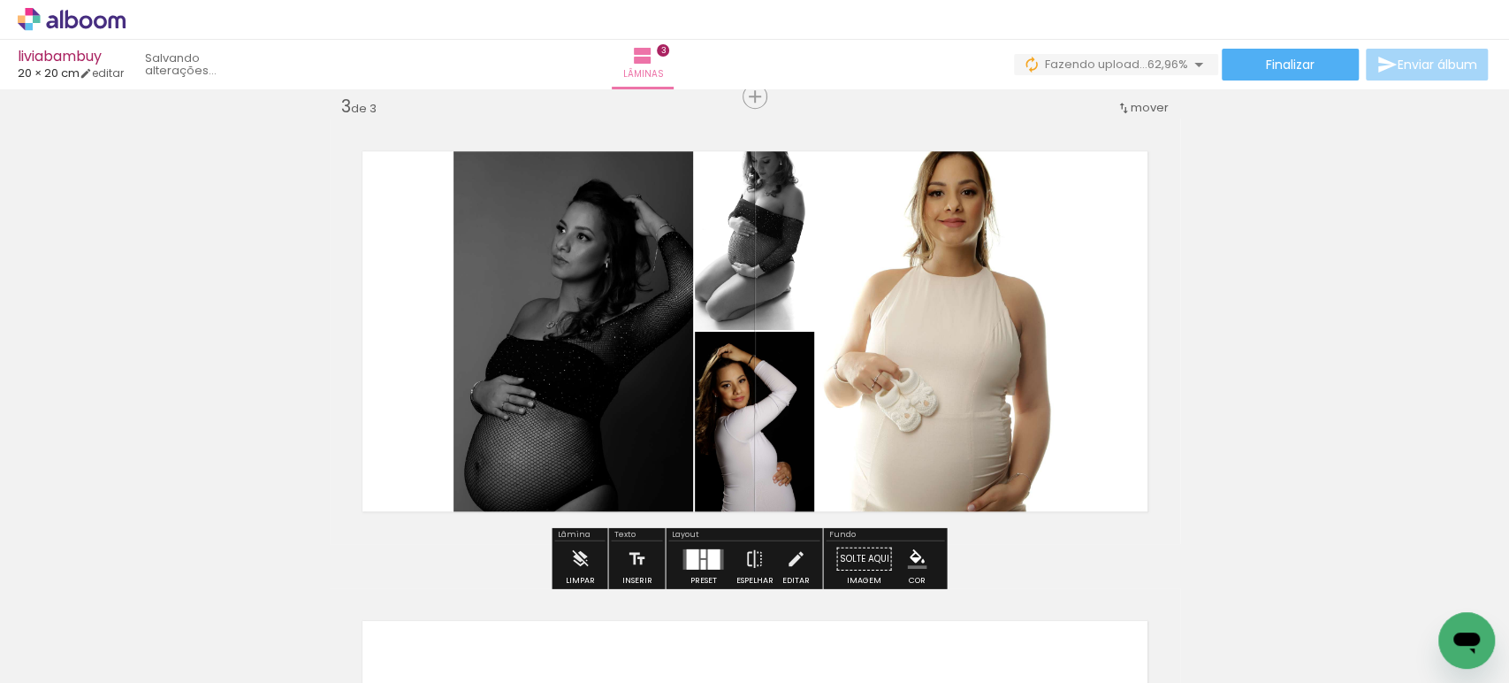
click at [695, 558] on quentale-layouter at bounding box center [703, 558] width 41 height 20
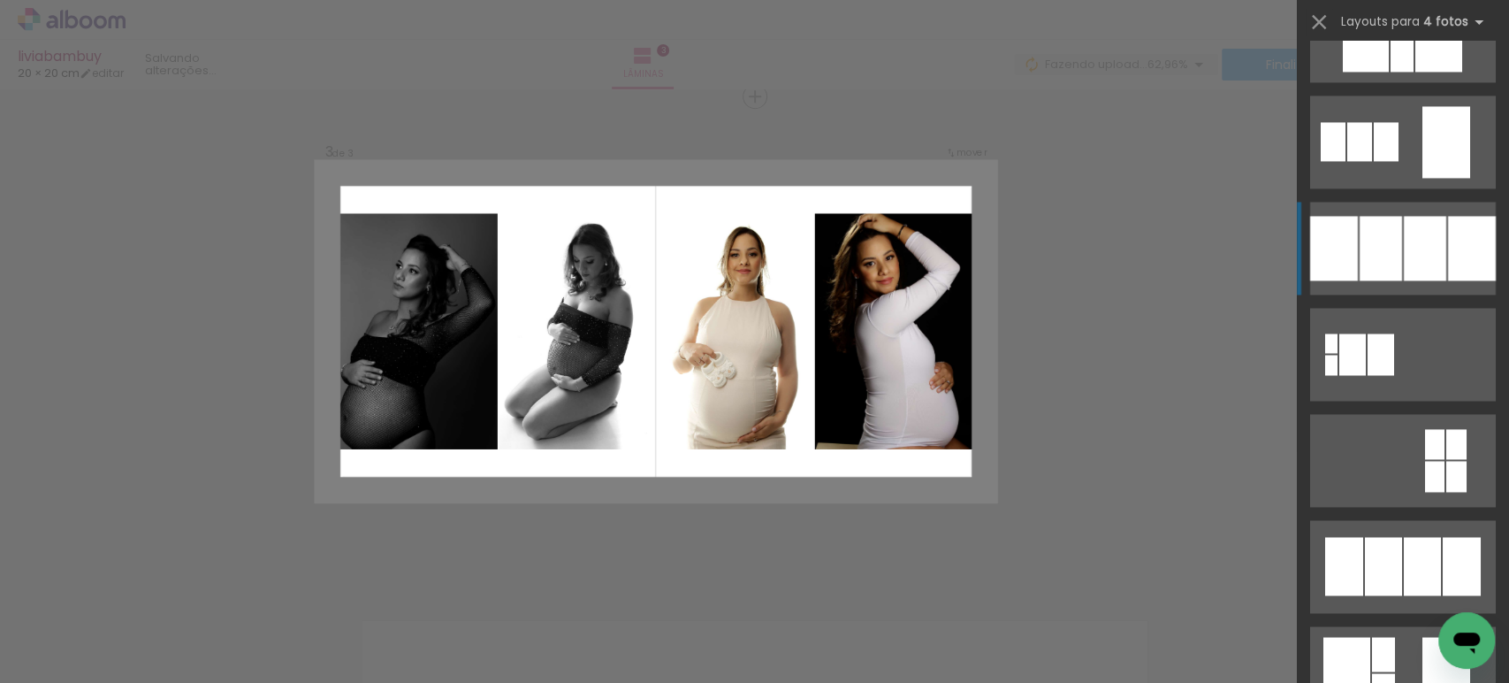
scroll to position [1764, 0]
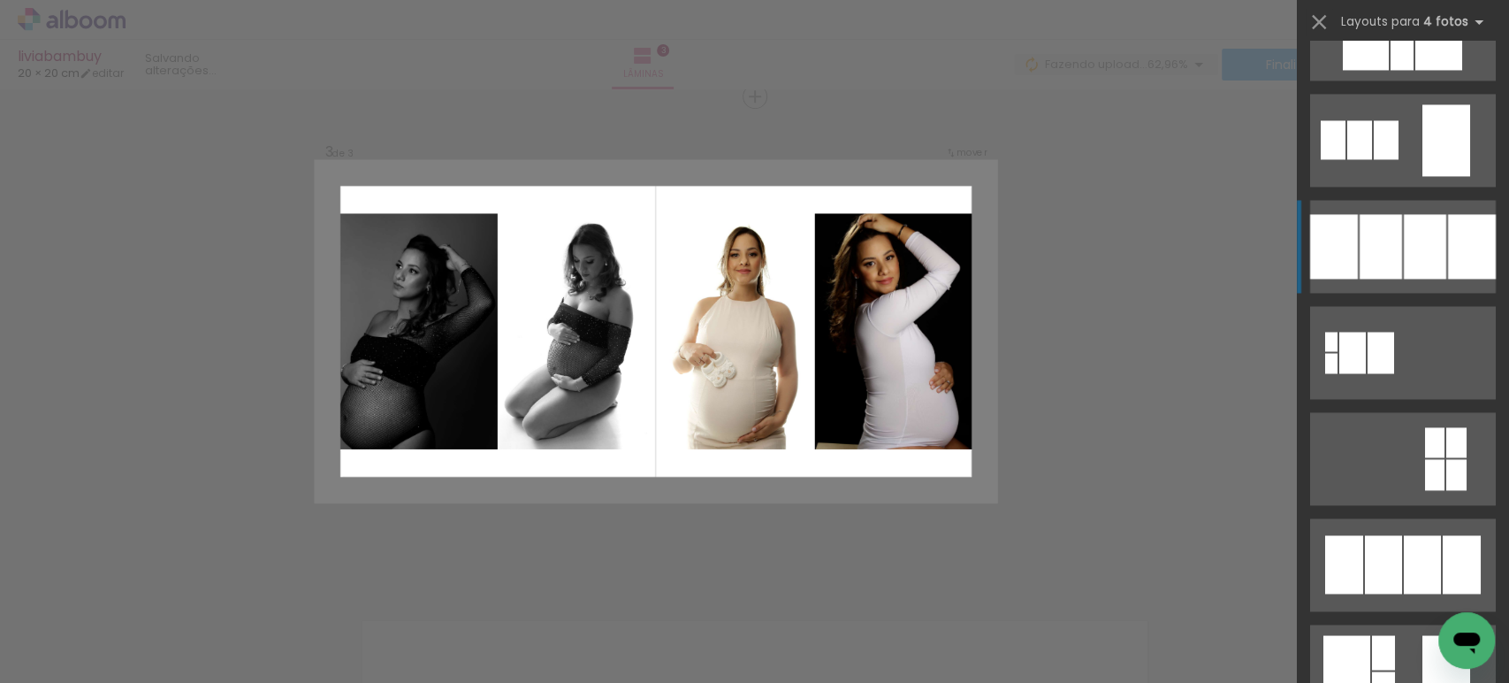
click at [1358, 284] on quentale-layouter at bounding box center [1403, 246] width 186 height 93
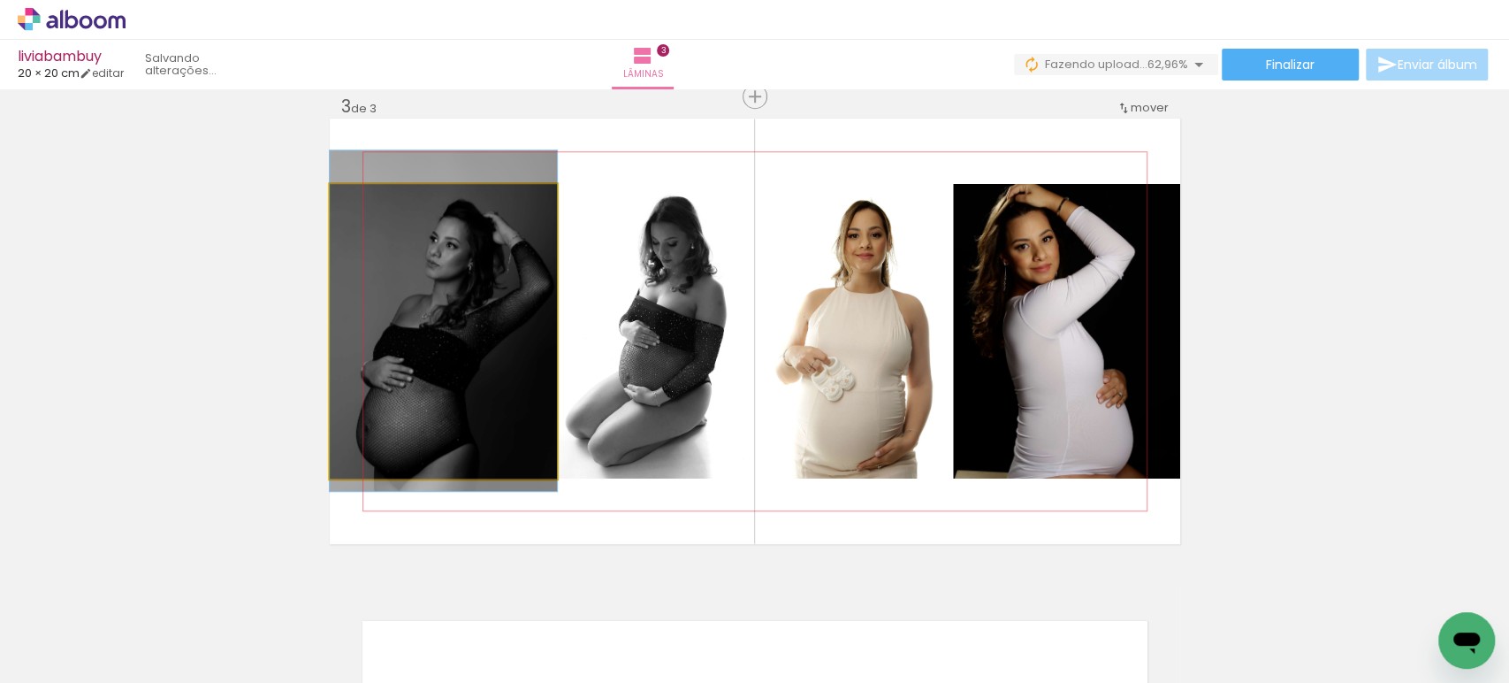
click at [500, 319] on quentale-photo at bounding box center [443, 331] width 227 height 294
click at [0, 0] on div at bounding box center [0, 0] width 0 height 0
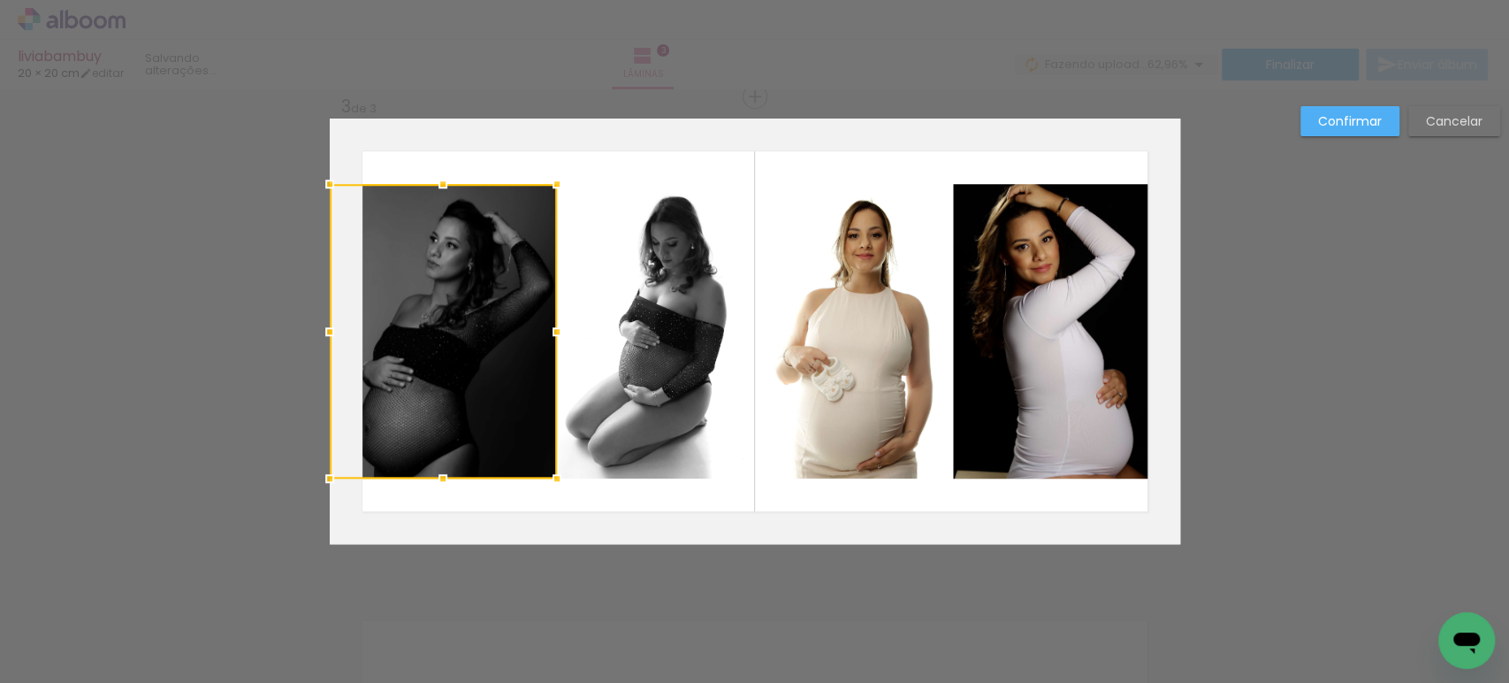
click at [641, 324] on quentale-photo at bounding box center [656, 331] width 195 height 294
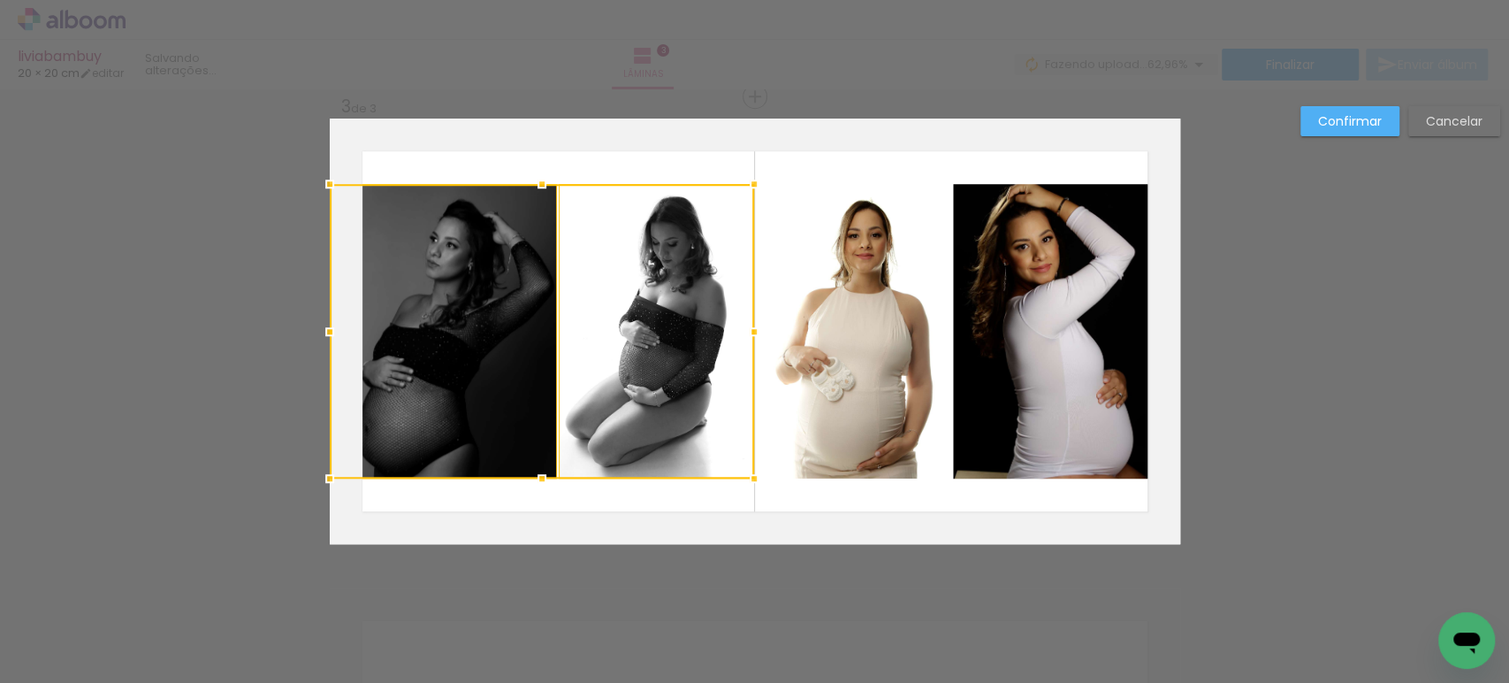
click at [860, 316] on quentale-photo at bounding box center [853, 331] width 195 height 294
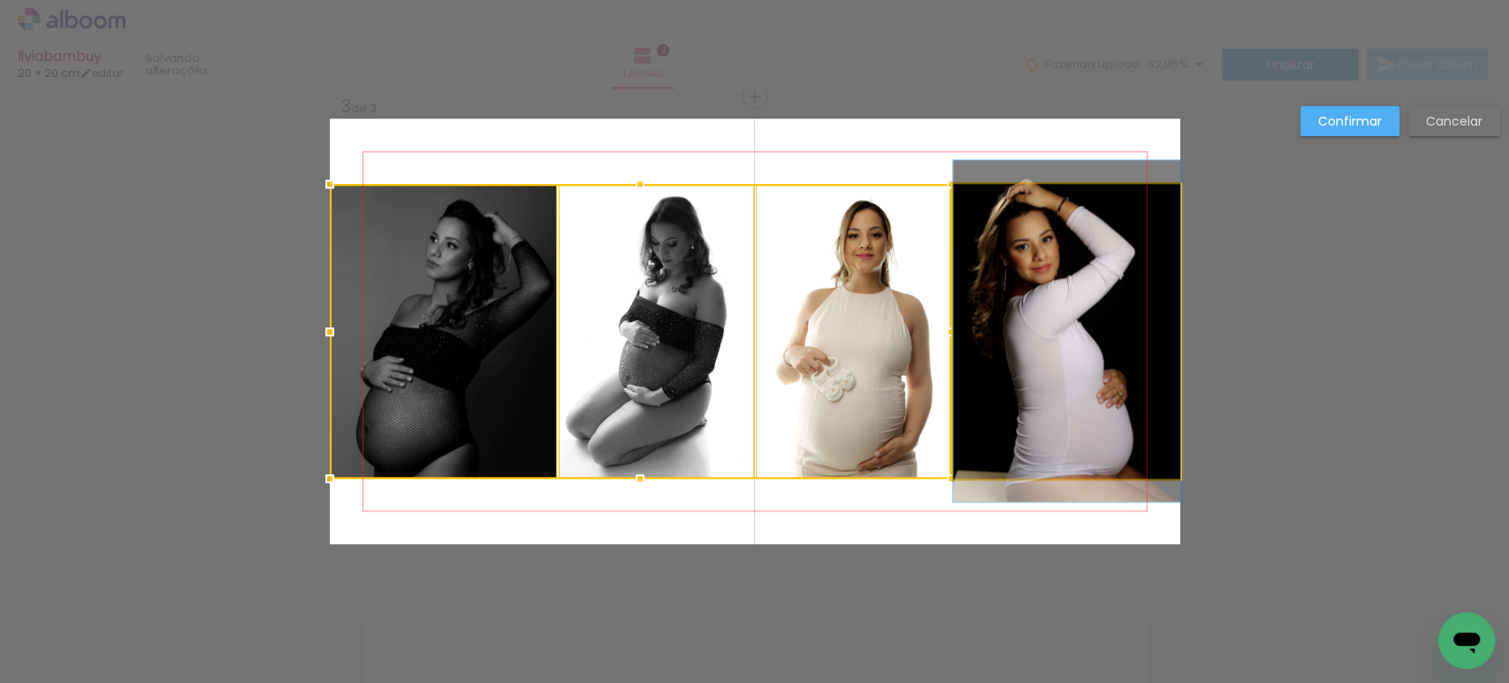
click at [1031, 309] on quentale-photo at bounding box center [1066, 331] width 227 height 294
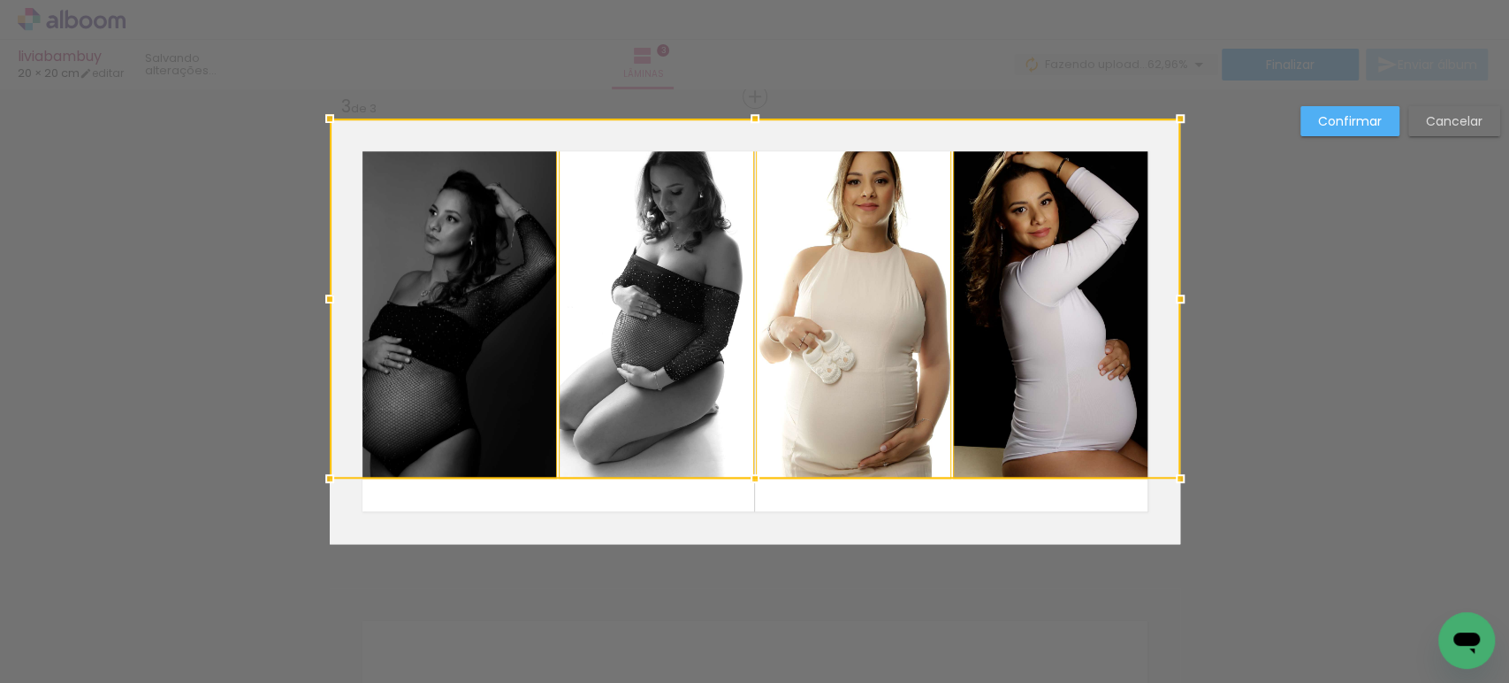
drag, startPoint x: 748, startPoint y: 183, endPoint x: 767, endPoint y: 90, distance: 94.8
click at [767, 90] on div "Inserir lâmina 1 de 3 Inserir lâmina 2 de 3 Inserir lâmina 3 de 3 Confirmar Can…" at bounding box center [754, 88] width 1509 height 1920
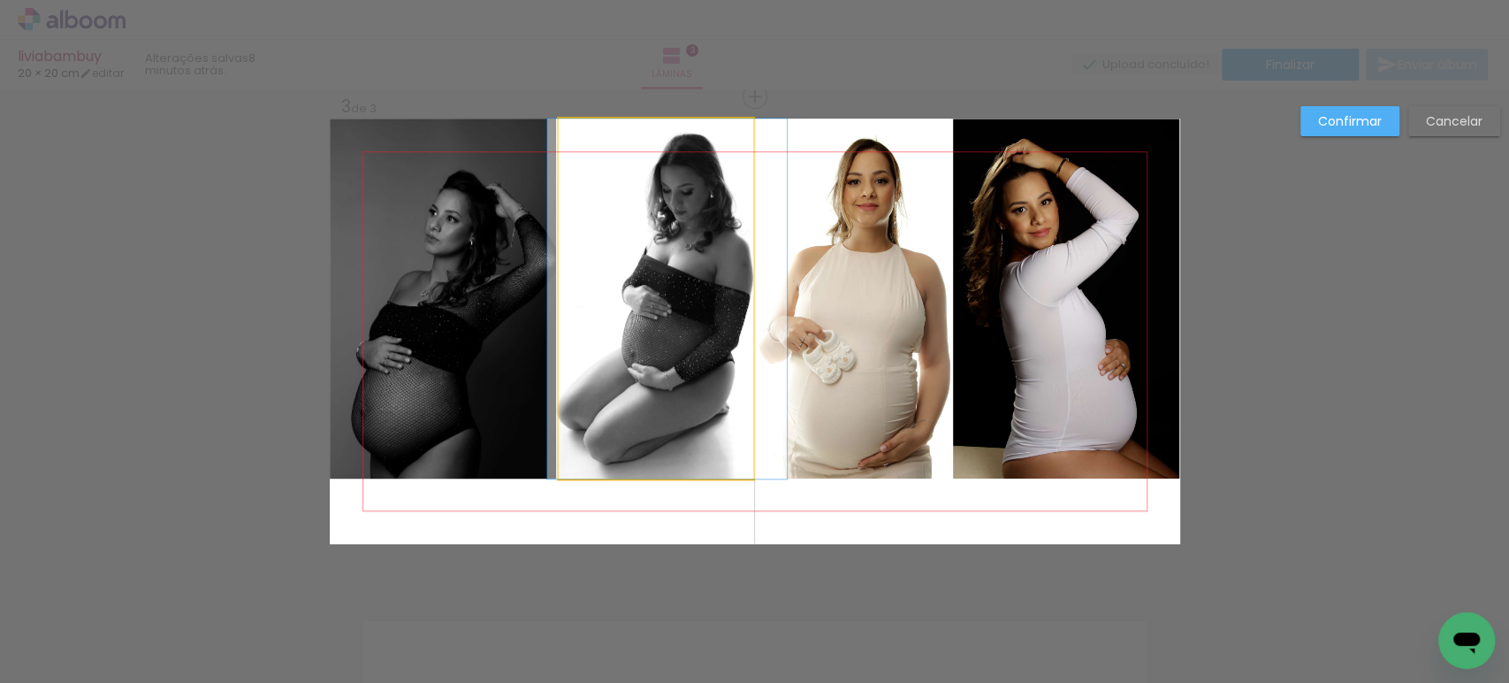
drag, startPoint x: 649, startPoint y: 295, endPoint x: 658, endPoint y: 298, distance: 9.2
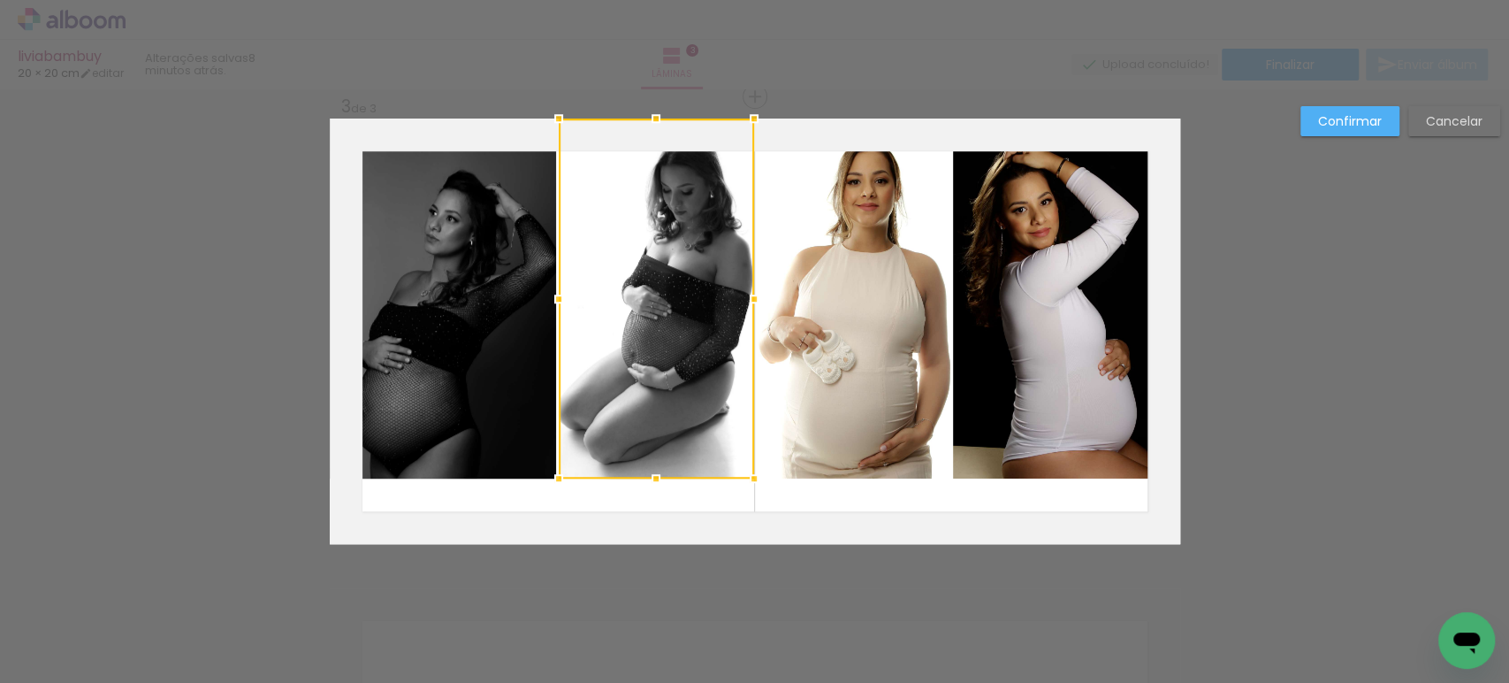
click at [502, 326] on quentale-photo at bounding box center [443, 298] width 227 height 360
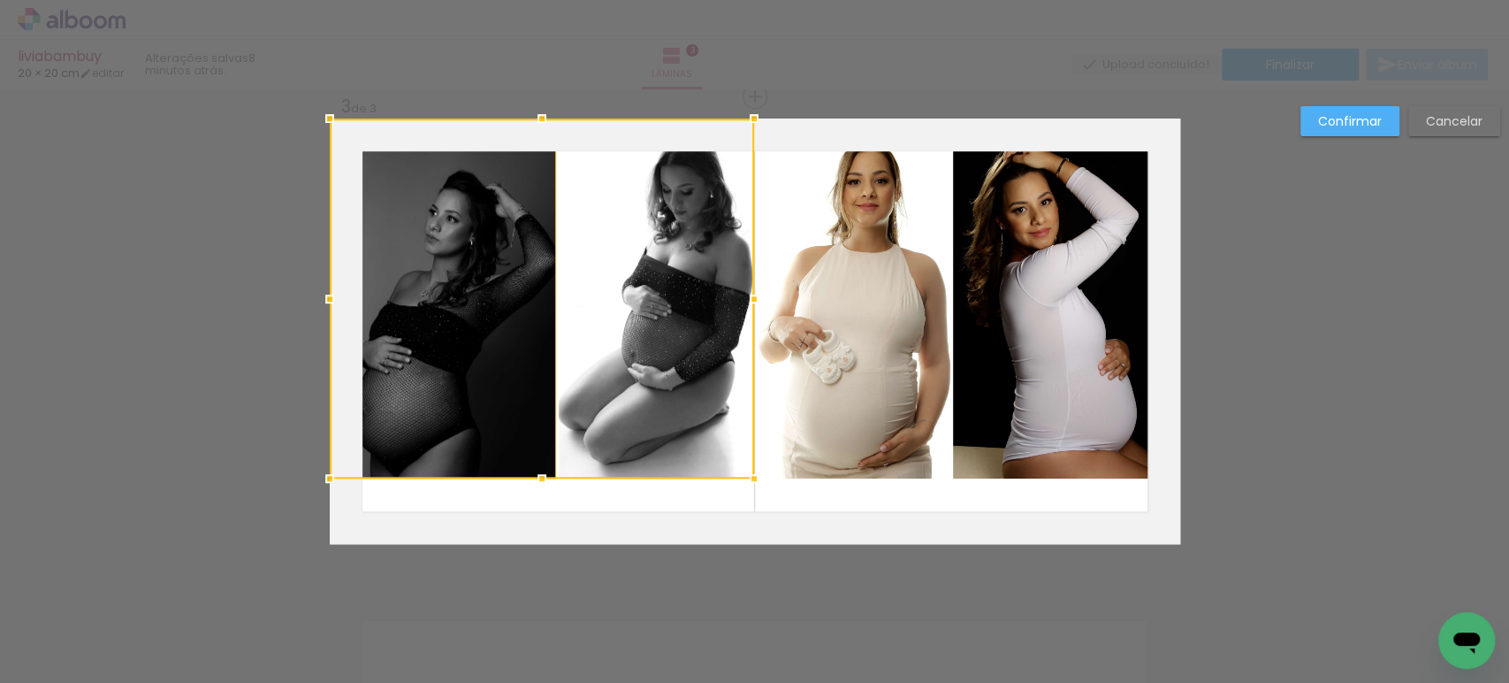
click at [940, 320] on quentale-photo at bounding box center [853, 298] width 195 height 360
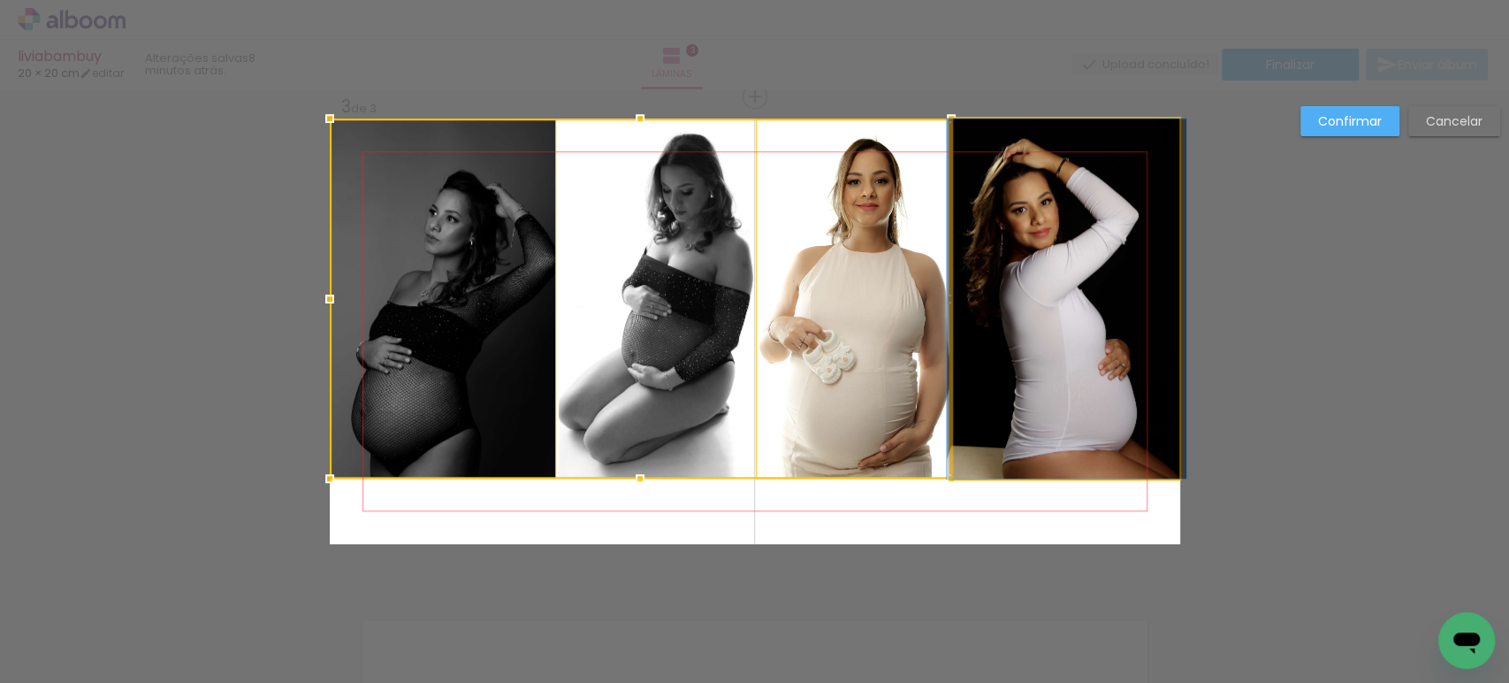
click at [1001, 300] on quentale-photo at bounding box center [1066, 298] width 227 height 360
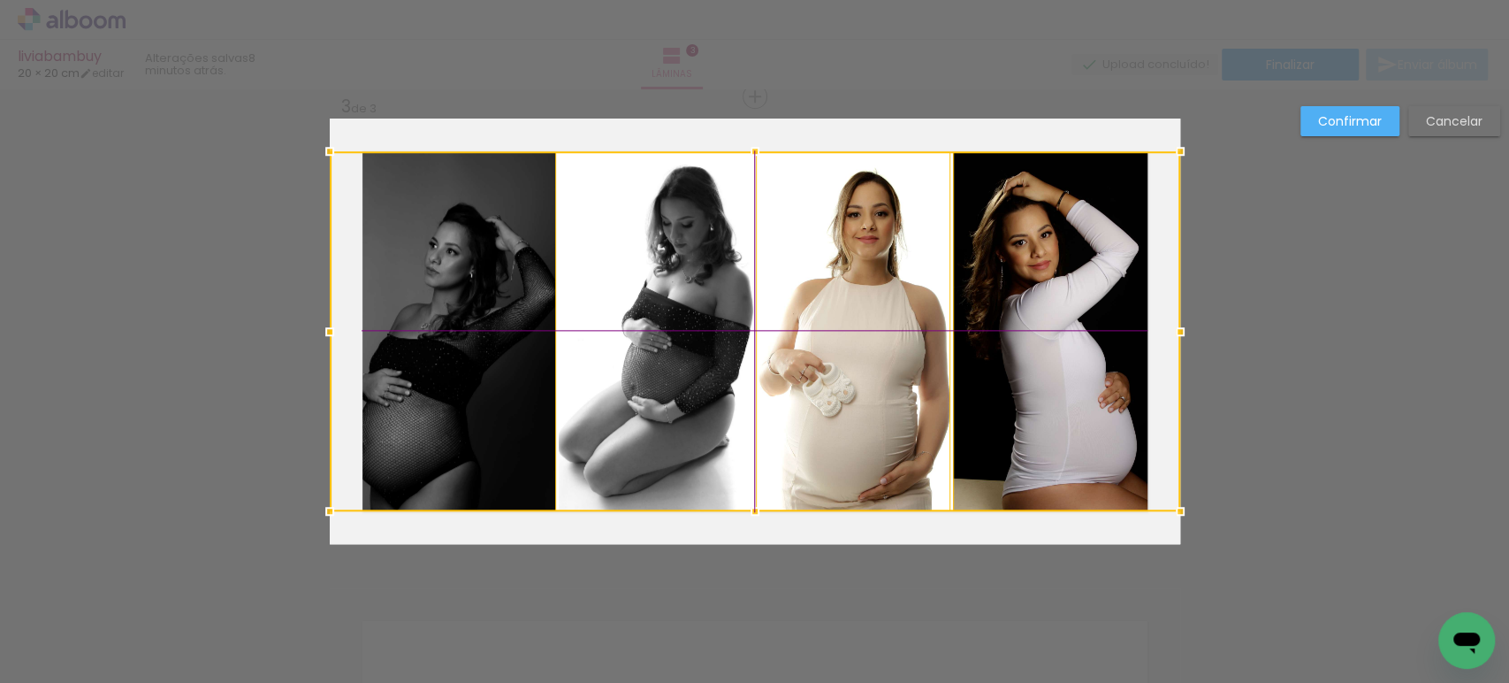
drag, startPoint x: 1020, startPoint y: 294, endPoint x: 1021, endPoint y: 328, distance: 33.6
click at [1021, 328] on div at bounding box center [755, 331] width 850 height 360
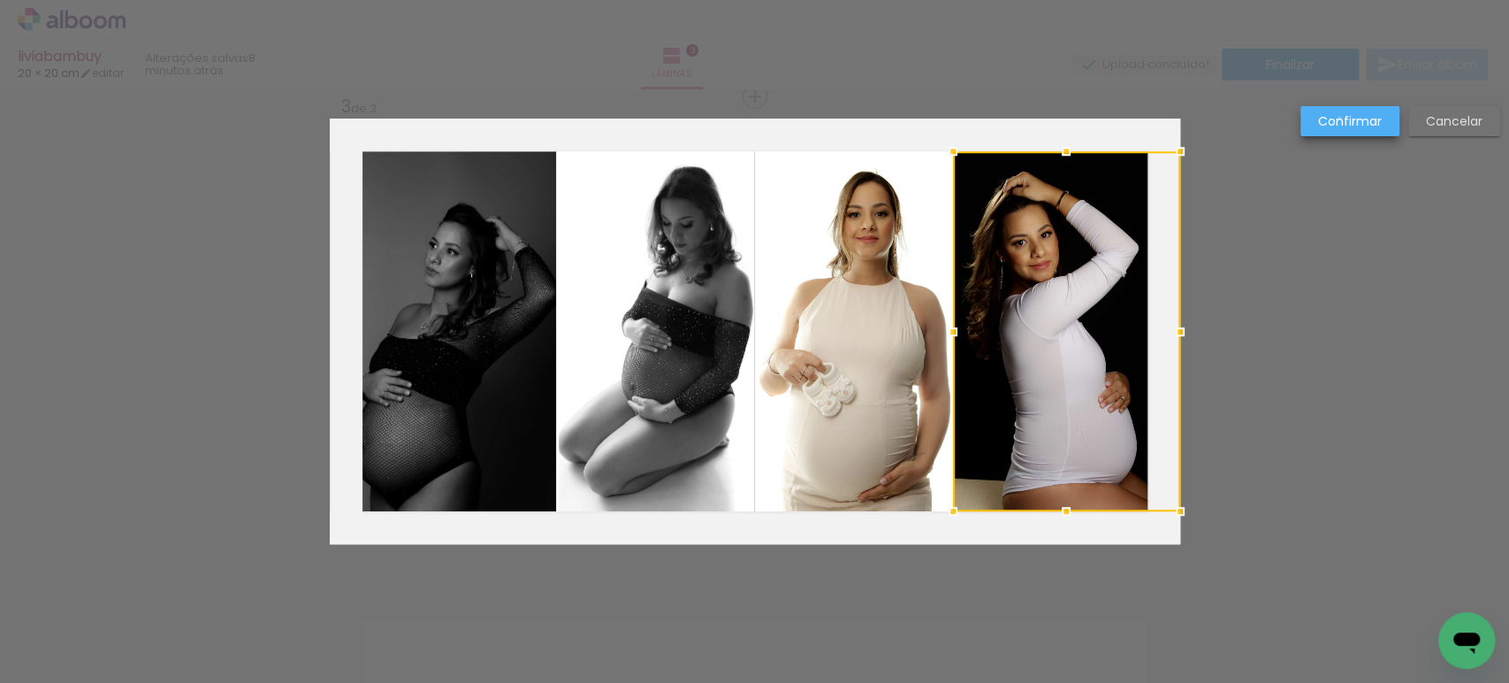
click at [0, 0] on slot "Confirmar" at bounding box center [0, 0] width 0 height 0
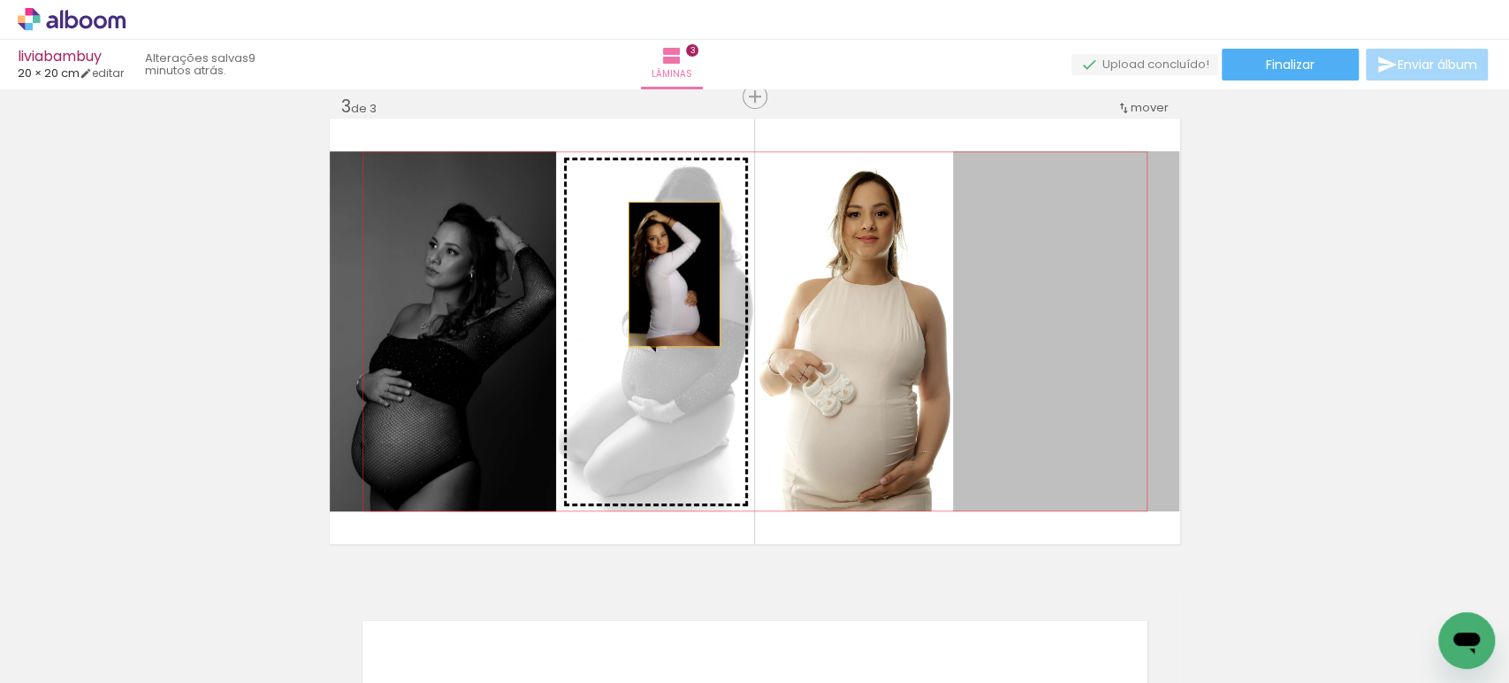
drag, startPoint x: 1110, startPoint y: 294, endPoint x: 662, endPoint y: 274, distance: 448.6
click at [0, 0] on slot at bounding box center [0, 0] width 0 height 0
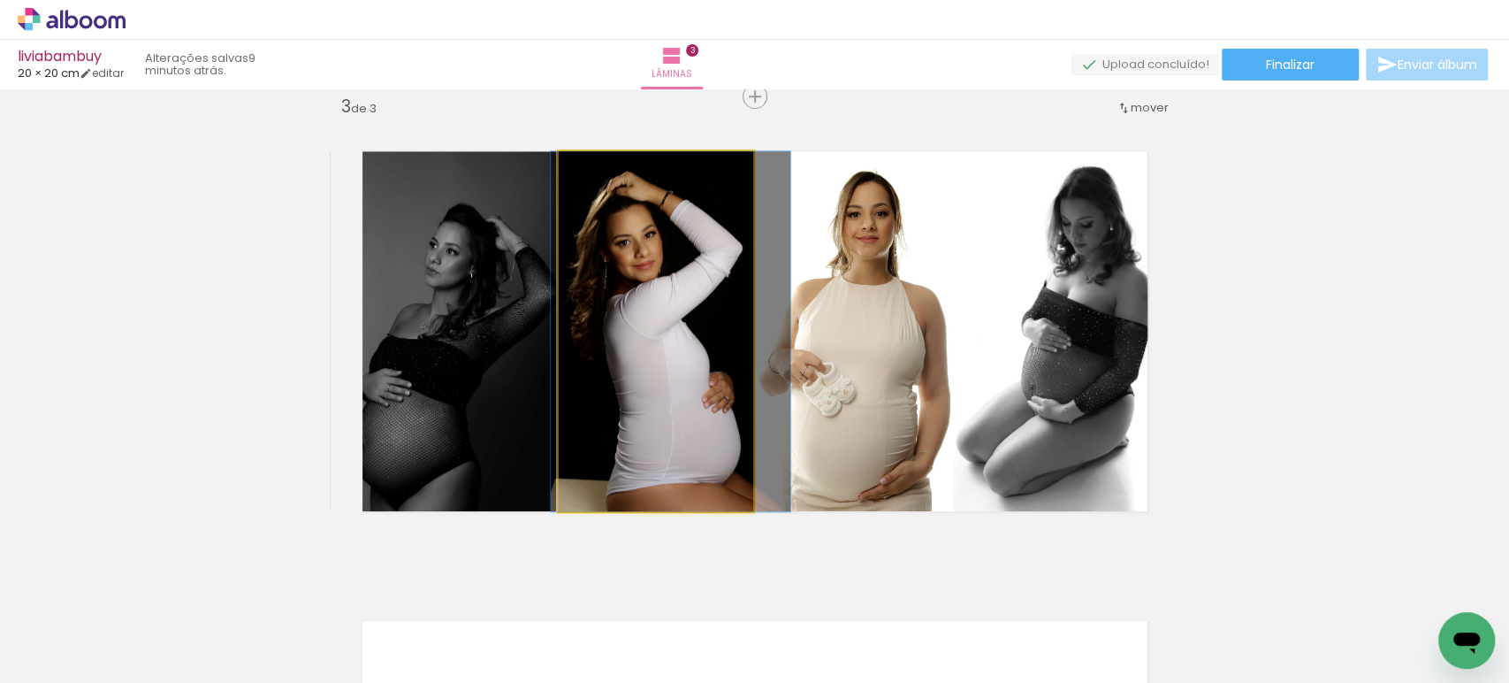
drag, startPoint x: 652, startPoint y: 304, endPoint x: 667, endPoint y: 310, distance: 15.4
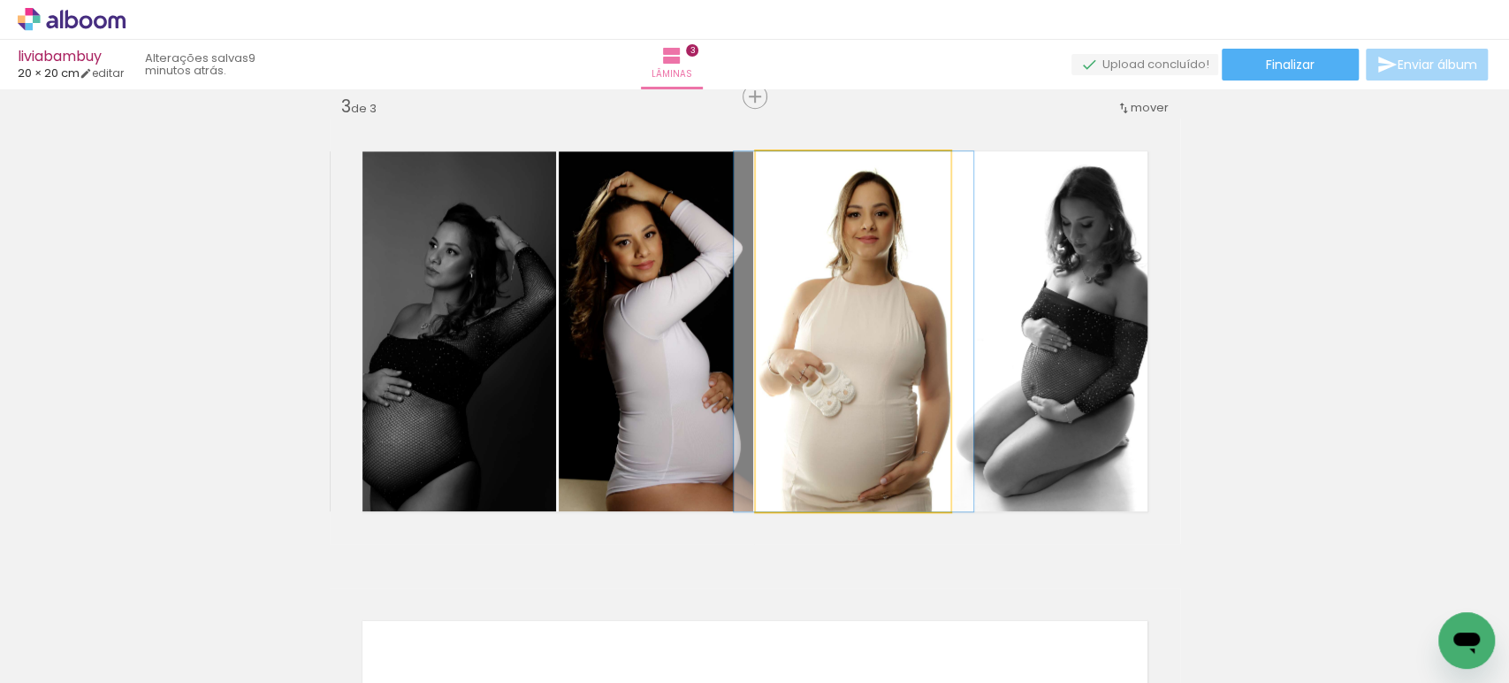
click at [827, 324] on quentale-photo at bounding box center [853, 331] width 195 height 360
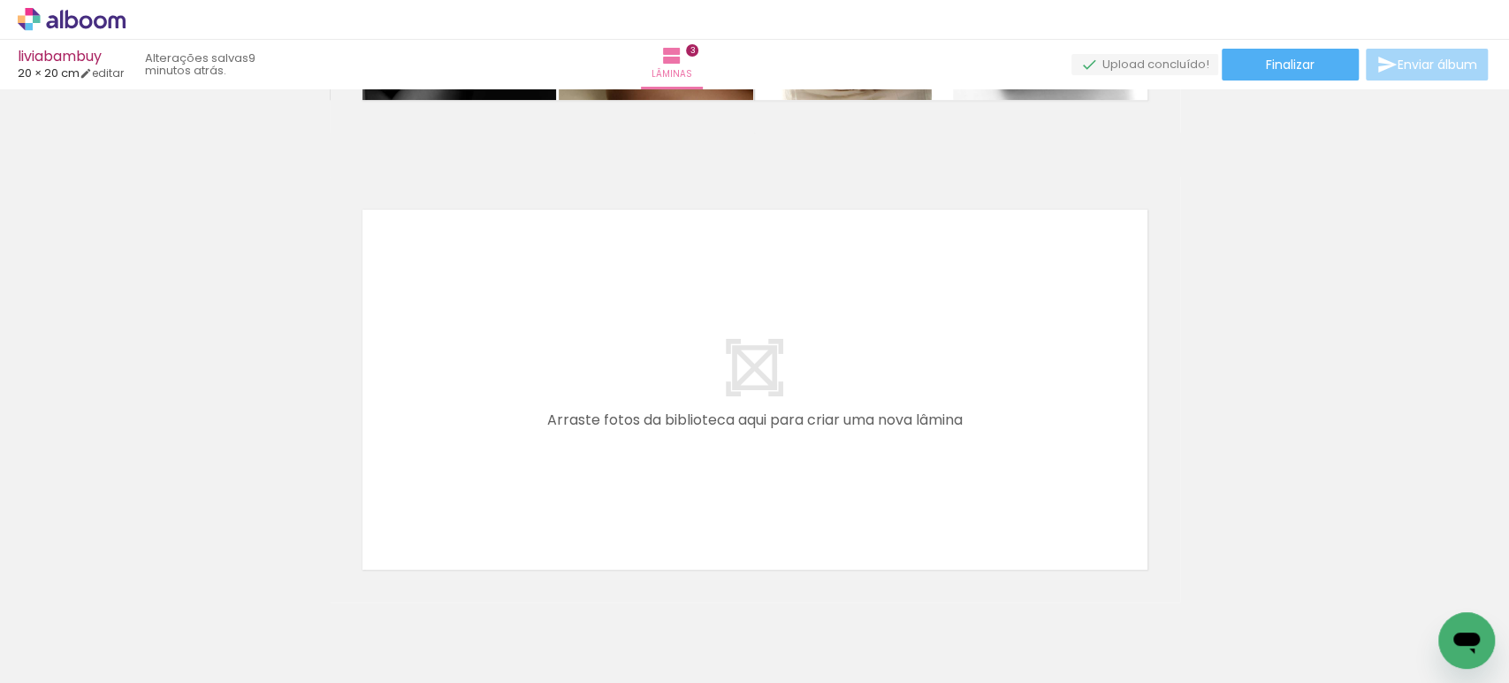
scroll to position [0, 854]
drag, startPoint x: 424, startPoint y: 629, endPoint x: 457, endPoint y: 444, distance: 188.5
click at [457, 444] on quentale-workspace at bounding box center [754, 341] width 1509 height 683
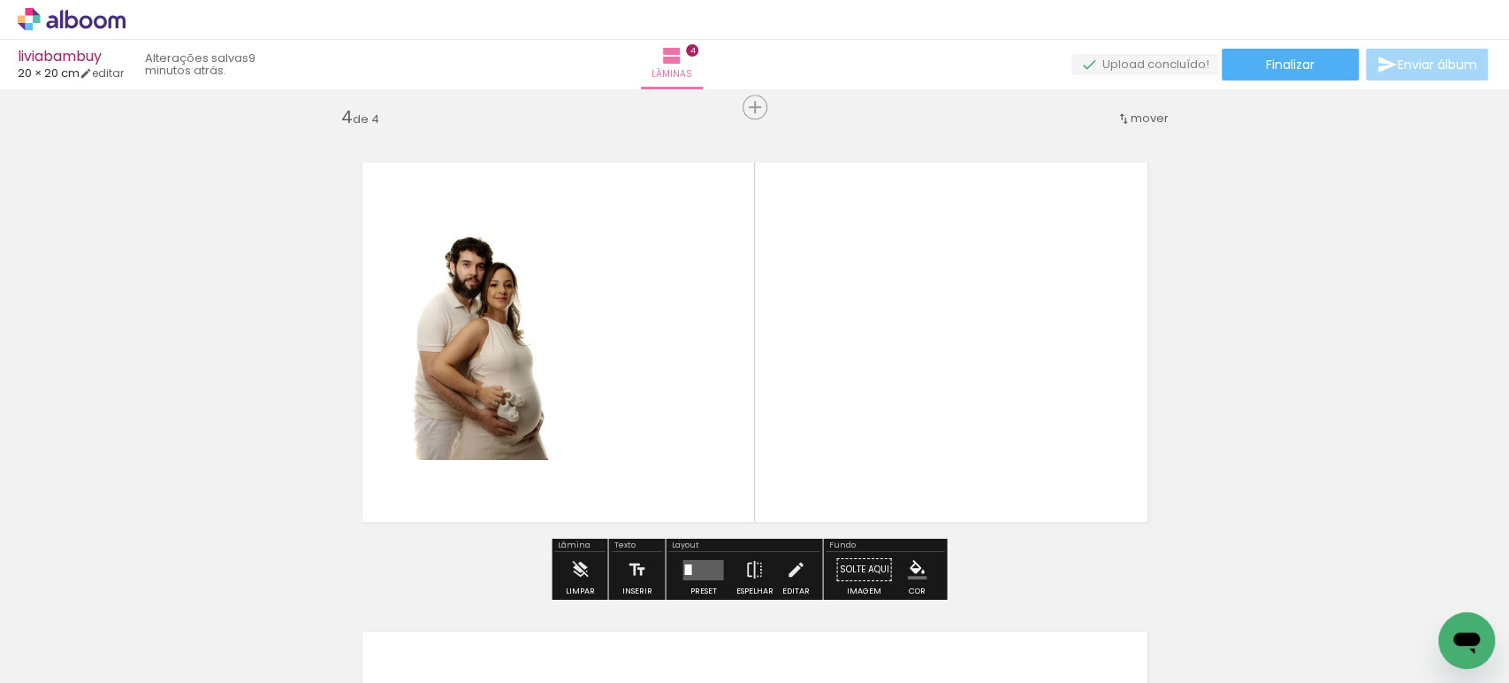
scroll to position [1430, 0]
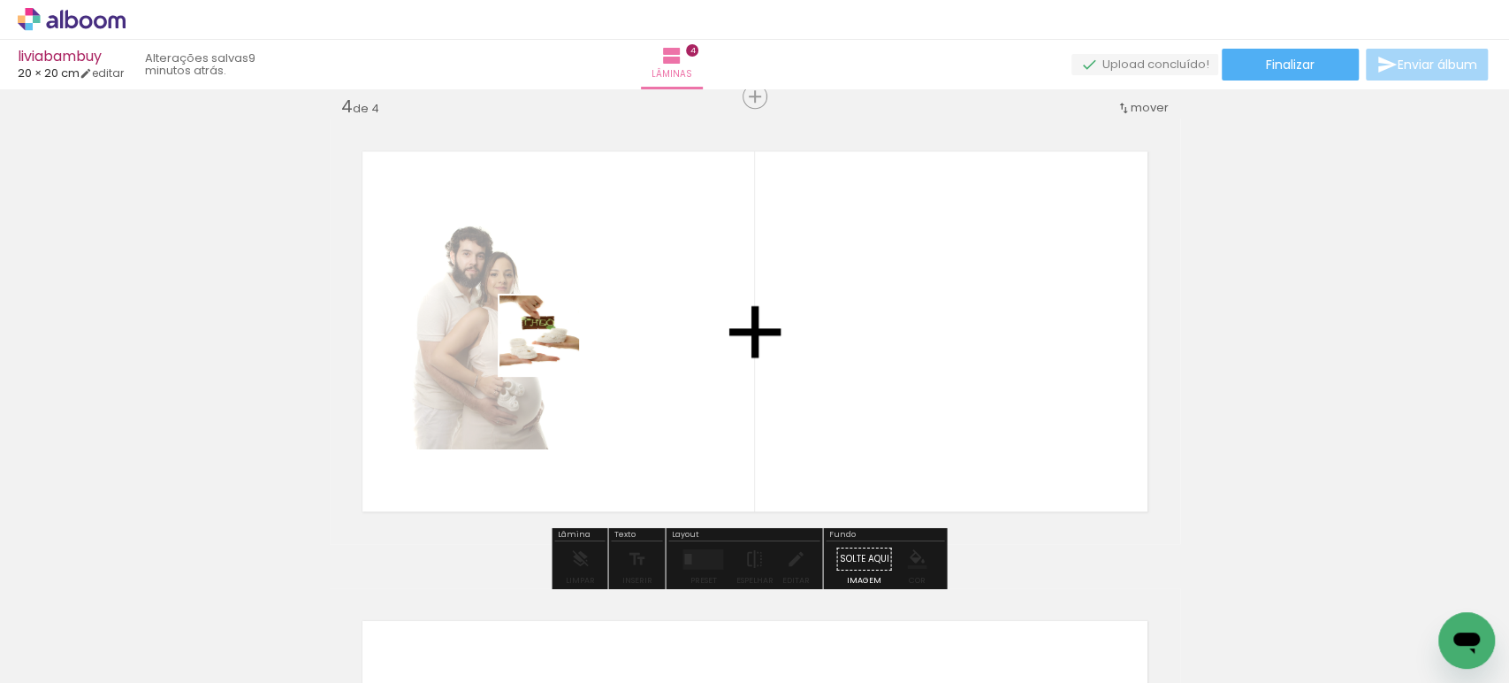
drag, startPoint x: 515, startPoint y: 619, endPoint x: 600, endPoint y: 454, distance: 185.8
click at [553, 347] on quentale-workspace at bounding box center [754, 341] width 1509 height 683
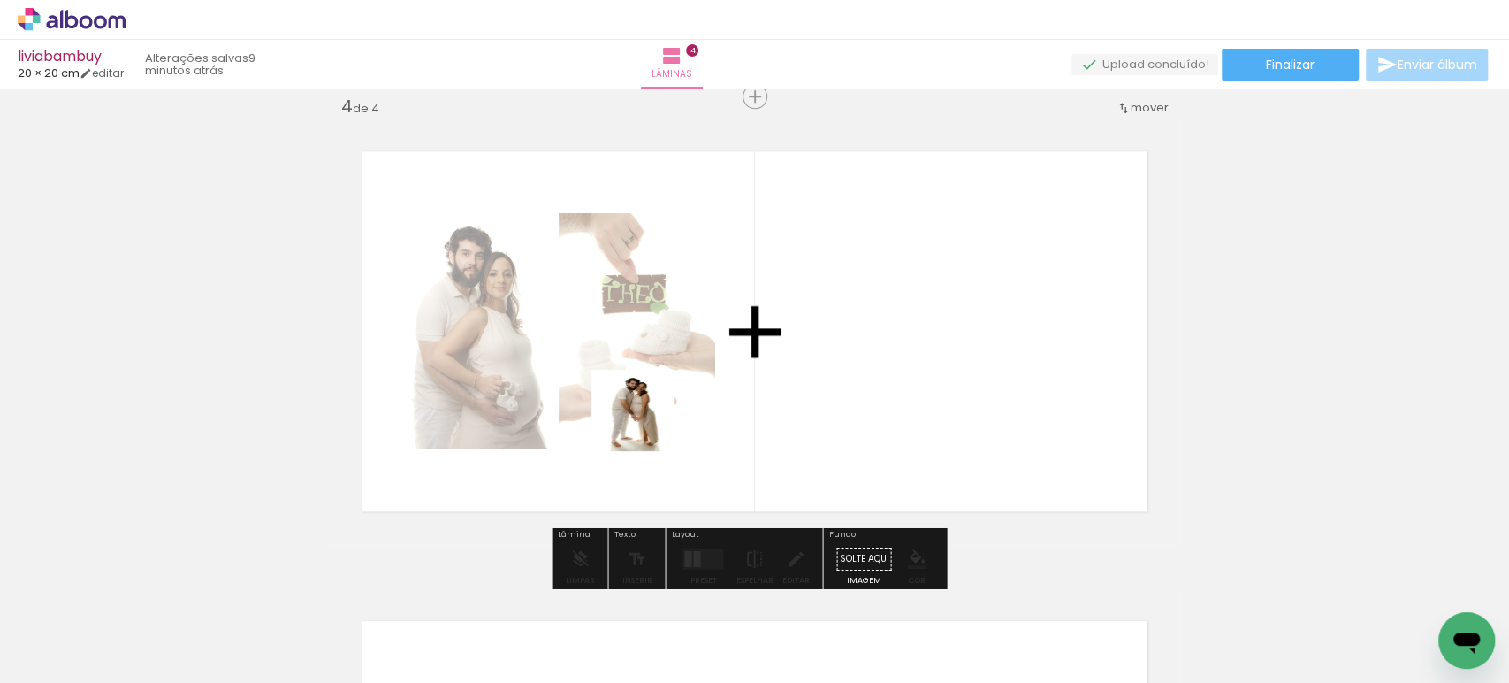
drag, startPoint x: 608, startPoint y: 617, endPoint x: 668, endPoint y: 375, distance: 249.6
click at [662, 385] on quentale-workspace at bounding box center [754, 341] width 1509 height 683
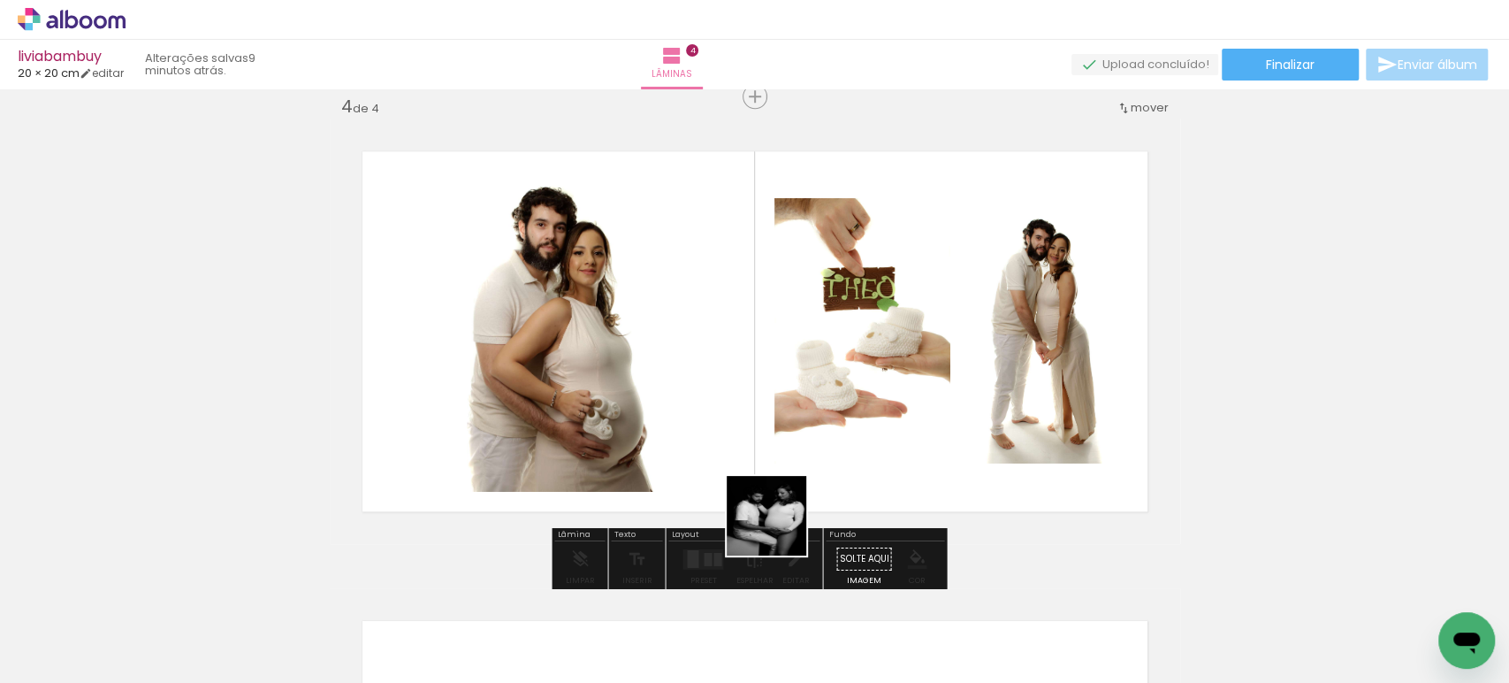
drag, startPoint x: 780, startPoint y: 529, endPoint x: 714, endPoint y: 375, distance: 167.2
click at [714, 375] on quentale-workspace at bounding box center [754, 341] width 1509 height 683
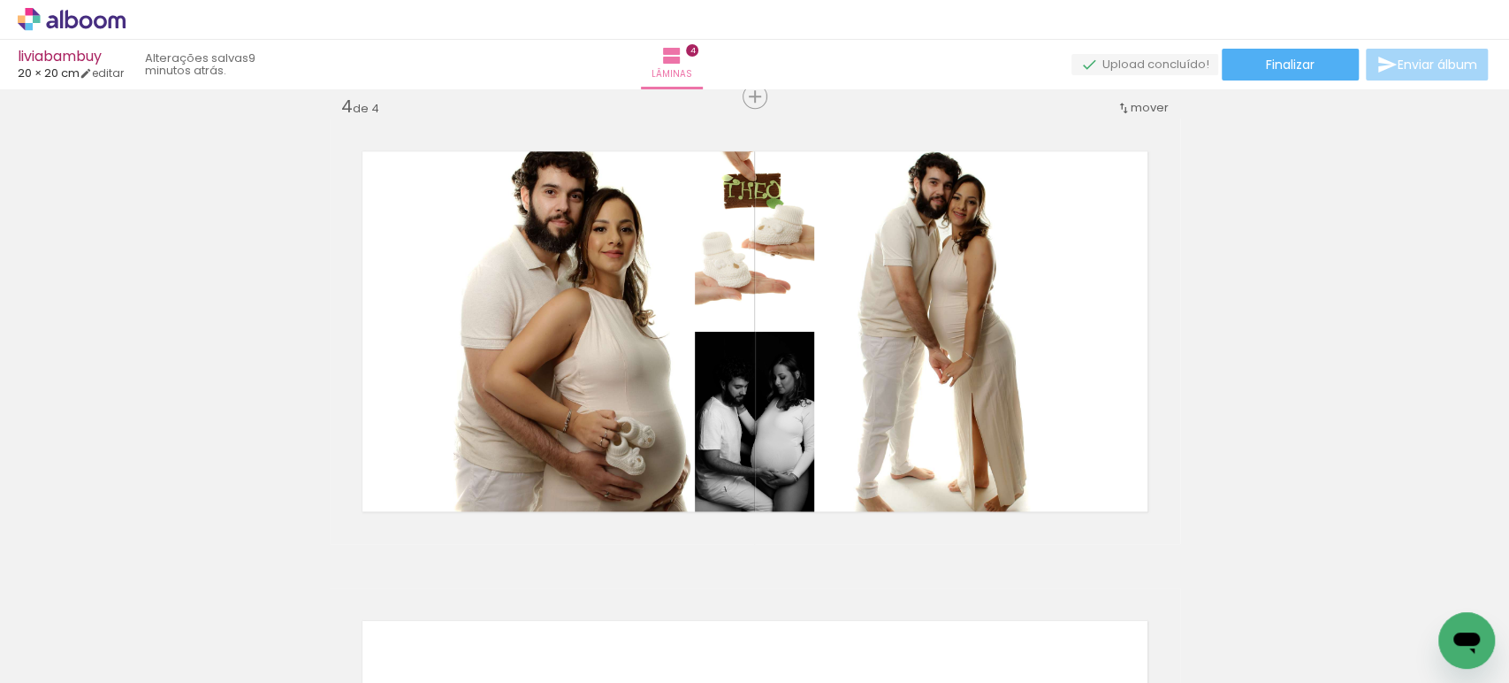
scroll to position [0, 1010]
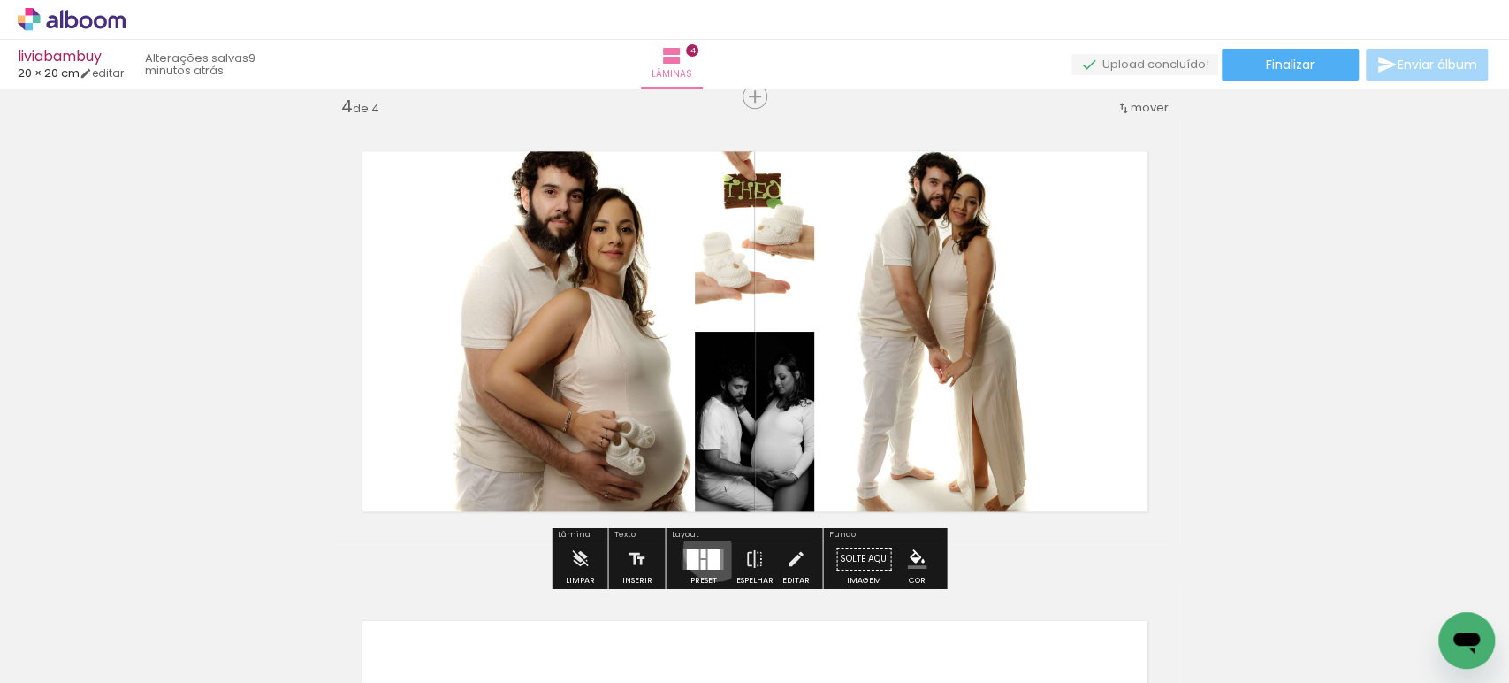
click at [711, 548] on div at bounding box center [713, 558] width 12 height 20
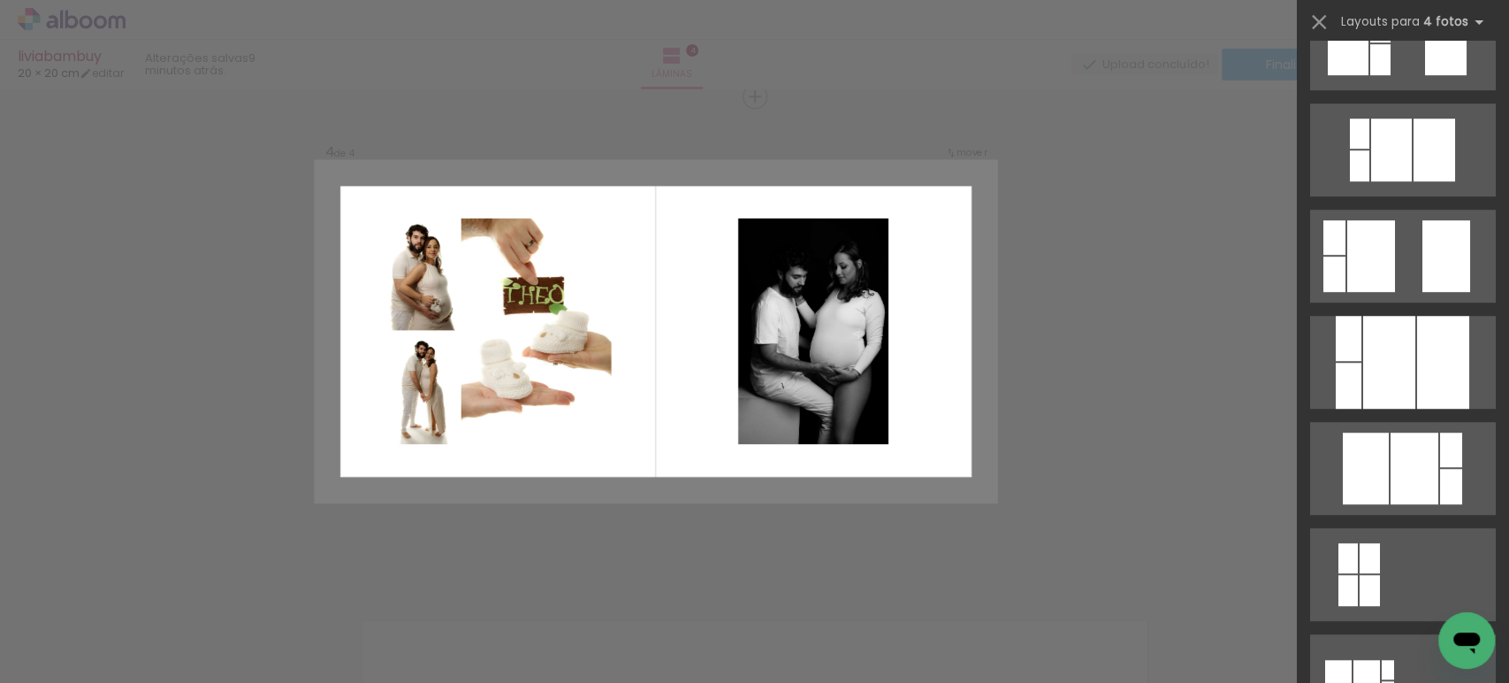
scroll to position [589, 0]
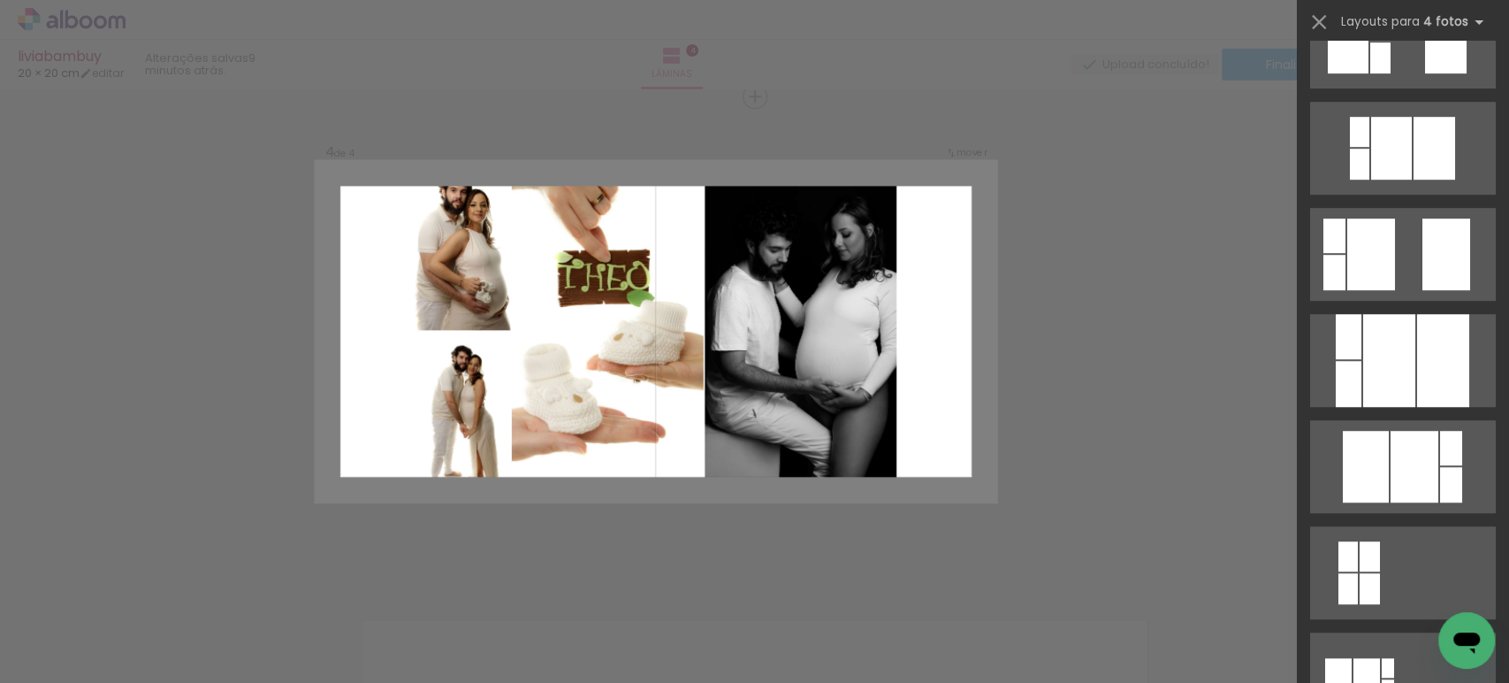
click at [1392, 353] on div at bounding box center [1389, 360] width 52 height 93
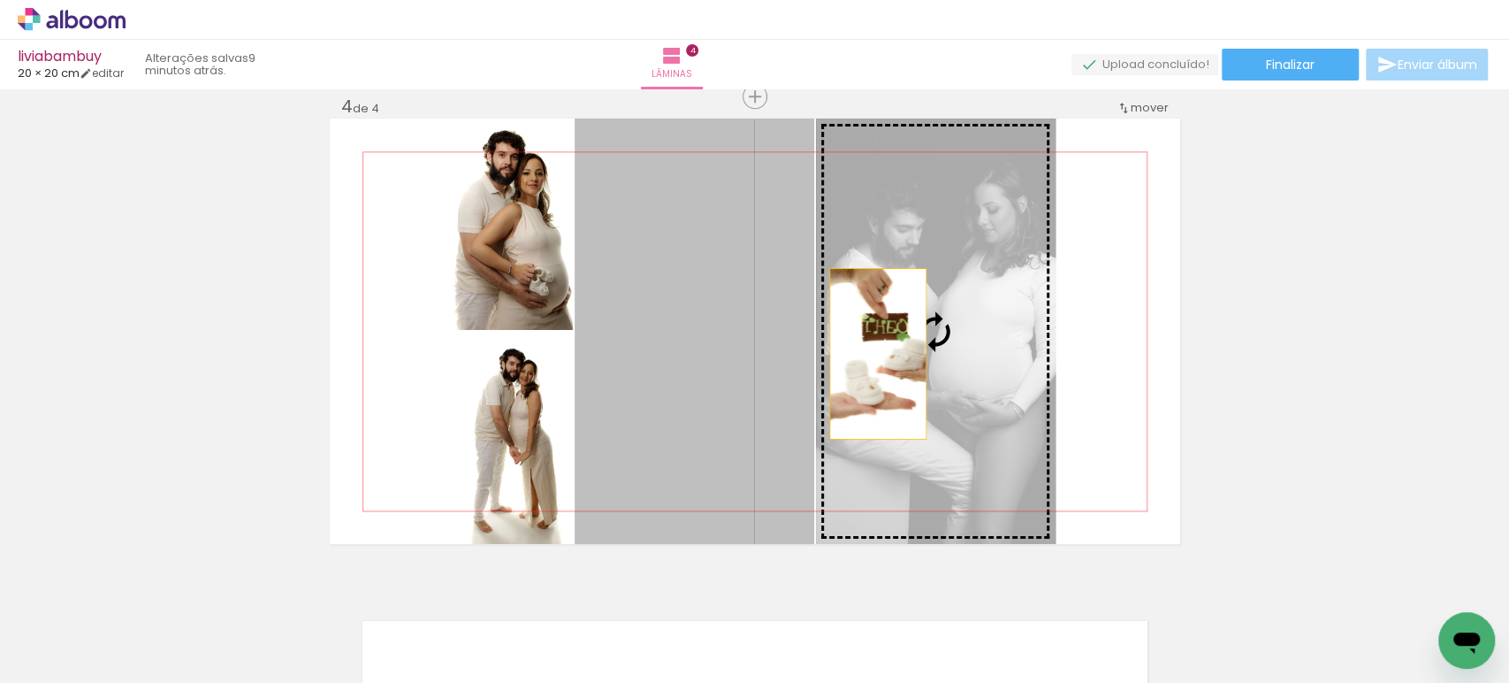
drag, startPoint x: 713, startPoint y: 375, endPoint x: 975, endPoint y: 352, distance: 262.7
click at [0, 0] on slot at bounding box center [0, 0] width 0 height 0
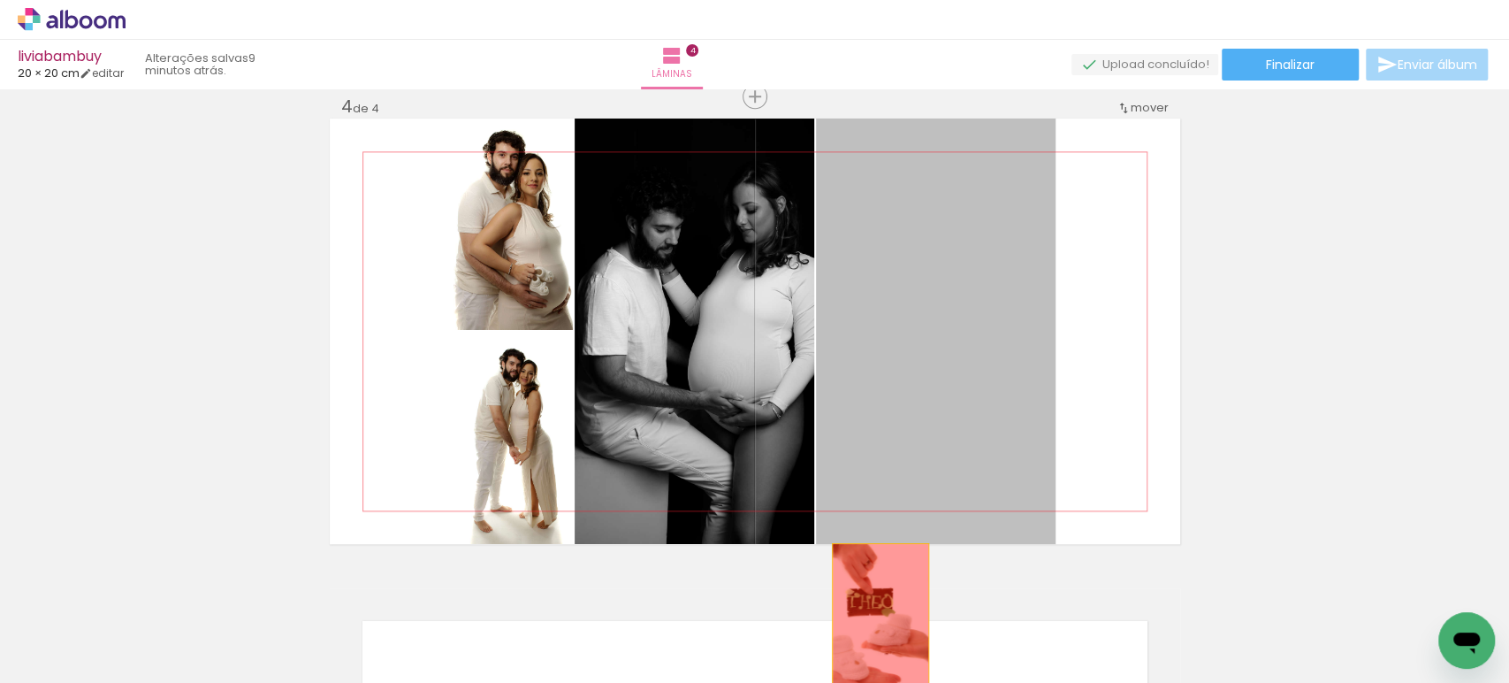
drag, startPoint x: 965, startPoint y: 418, endPoint x: 870, endPoint y: 637, distance: 238.3
click at [873, 637] on quentale-workspace at bounding box center [754, 341] width 1509 height 683
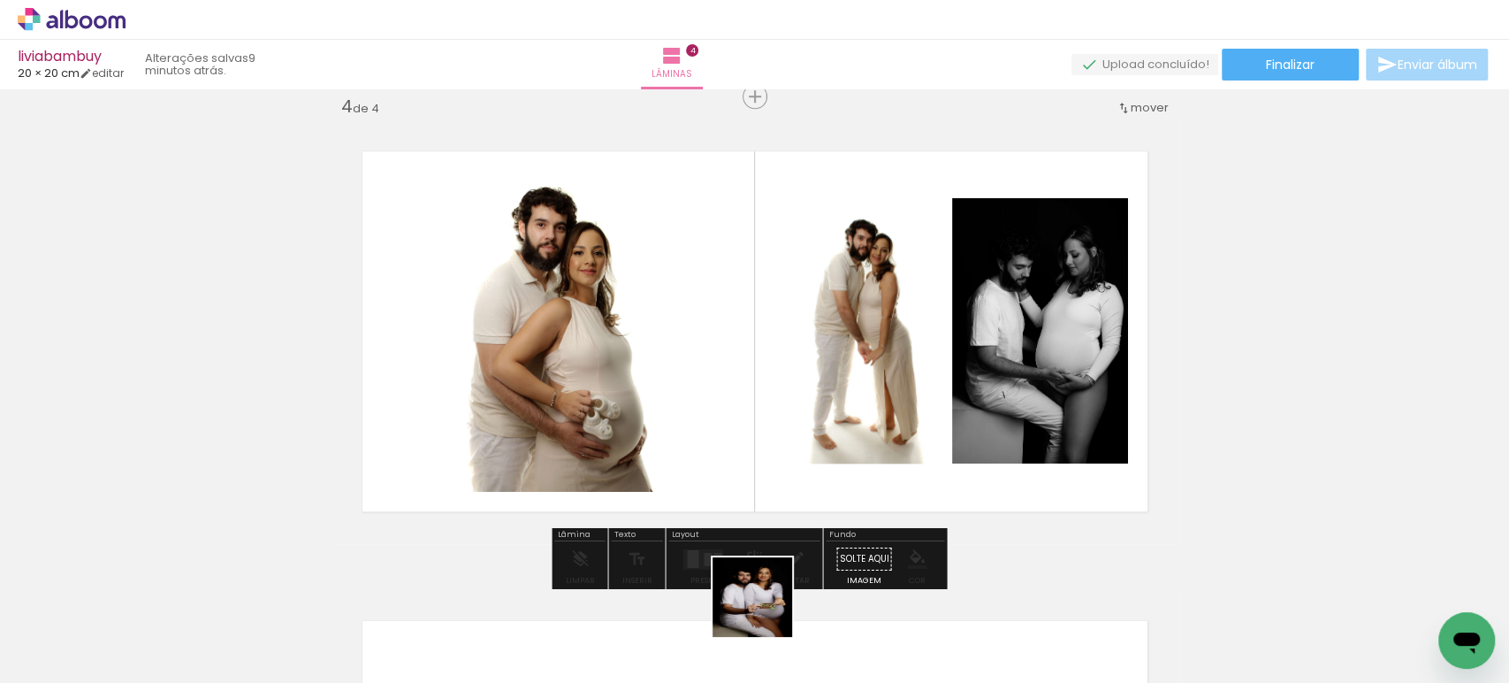
drag, startPoint x: 763, startPoint y: 628, endPoint x: 905, endPoint y: 344, distance: 317.5
click at [900, 351] on quentale-workspace at bounding box center [754, 341] width 1509 height 683
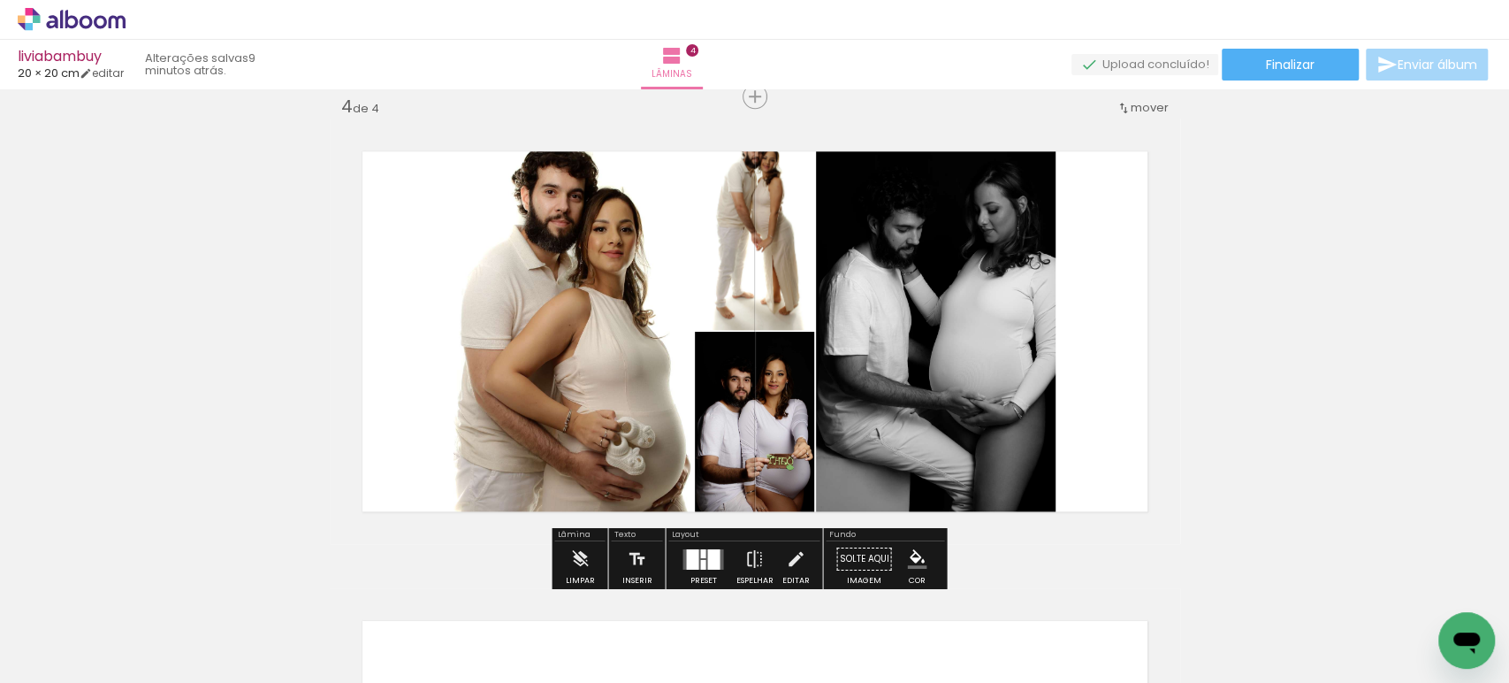
click at [699, 557] on quentale-layouter at bounding box center [703, 558] width 41 height 20
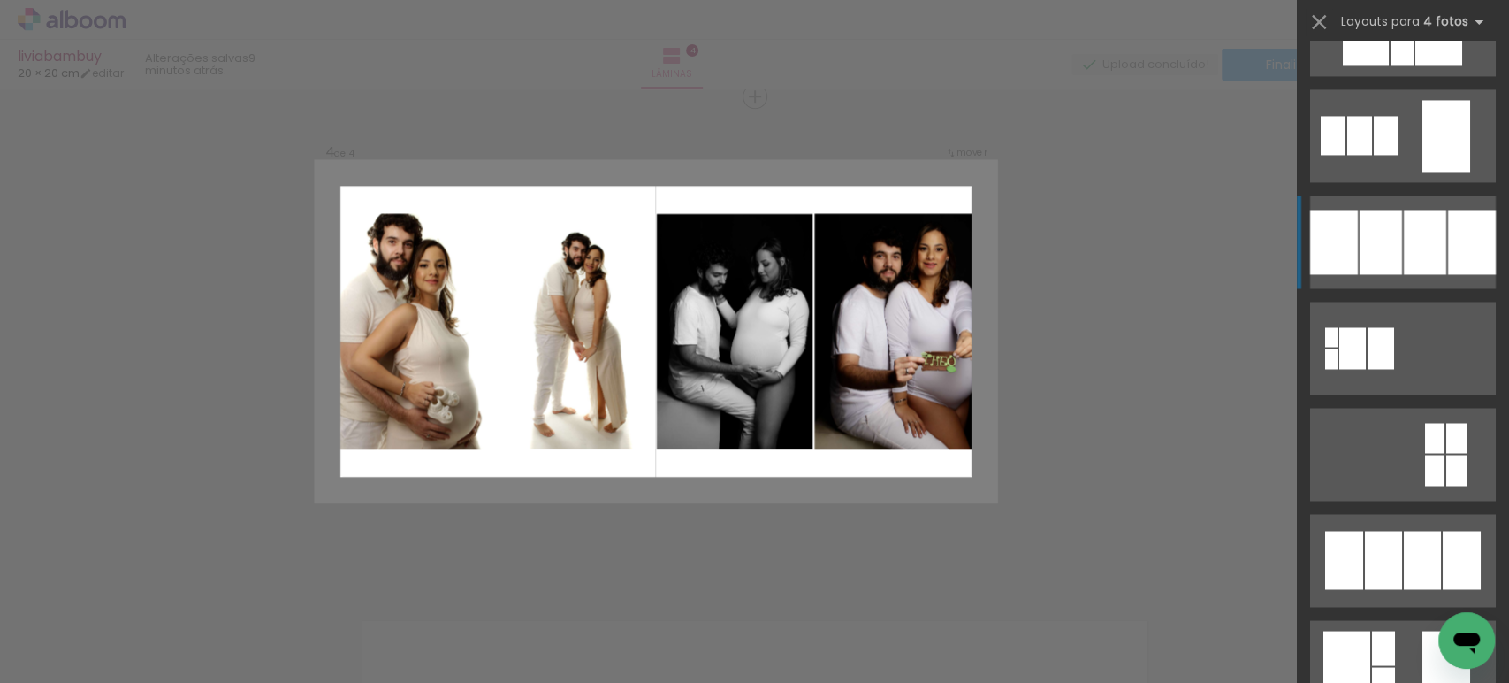
scroll to position [1766, 0]
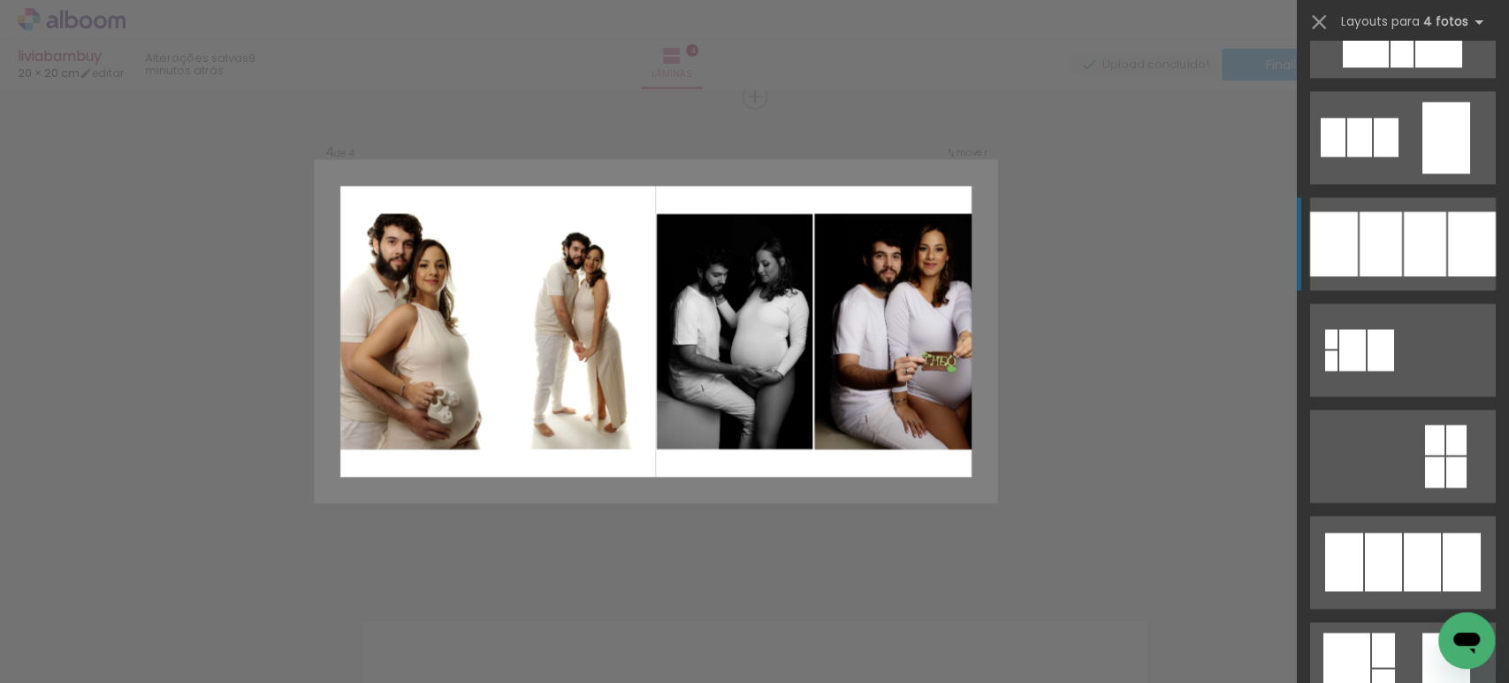
click at [1347, 246] on div at bounding box center [1334, 243] width 48 height 65
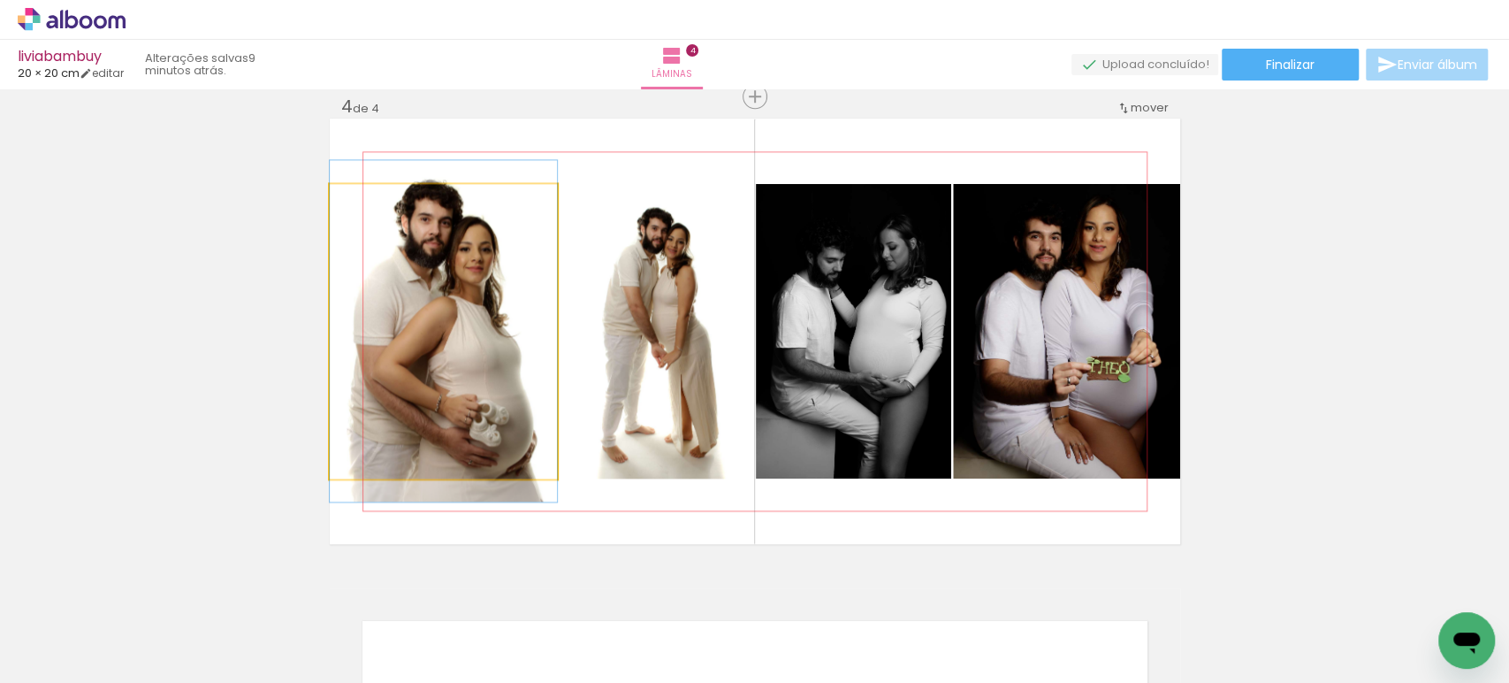
click at [434, 361] on quentale-photo at bounding box center [443, 331] width 227 height 294
click at [0, 0] on div at bounding box center [0, 0] width 0 height 0
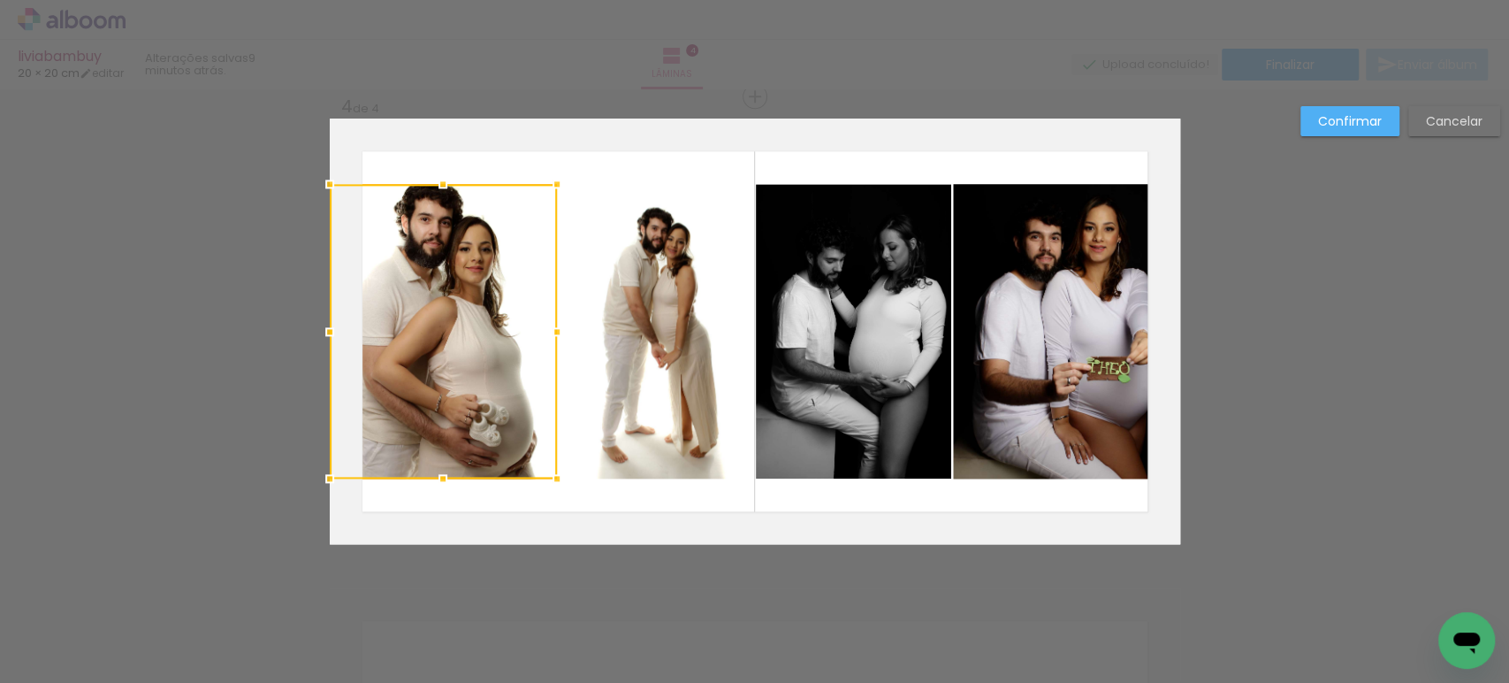
click at [434, 361] on div at bounding box center [443, 331] width 227 height 294
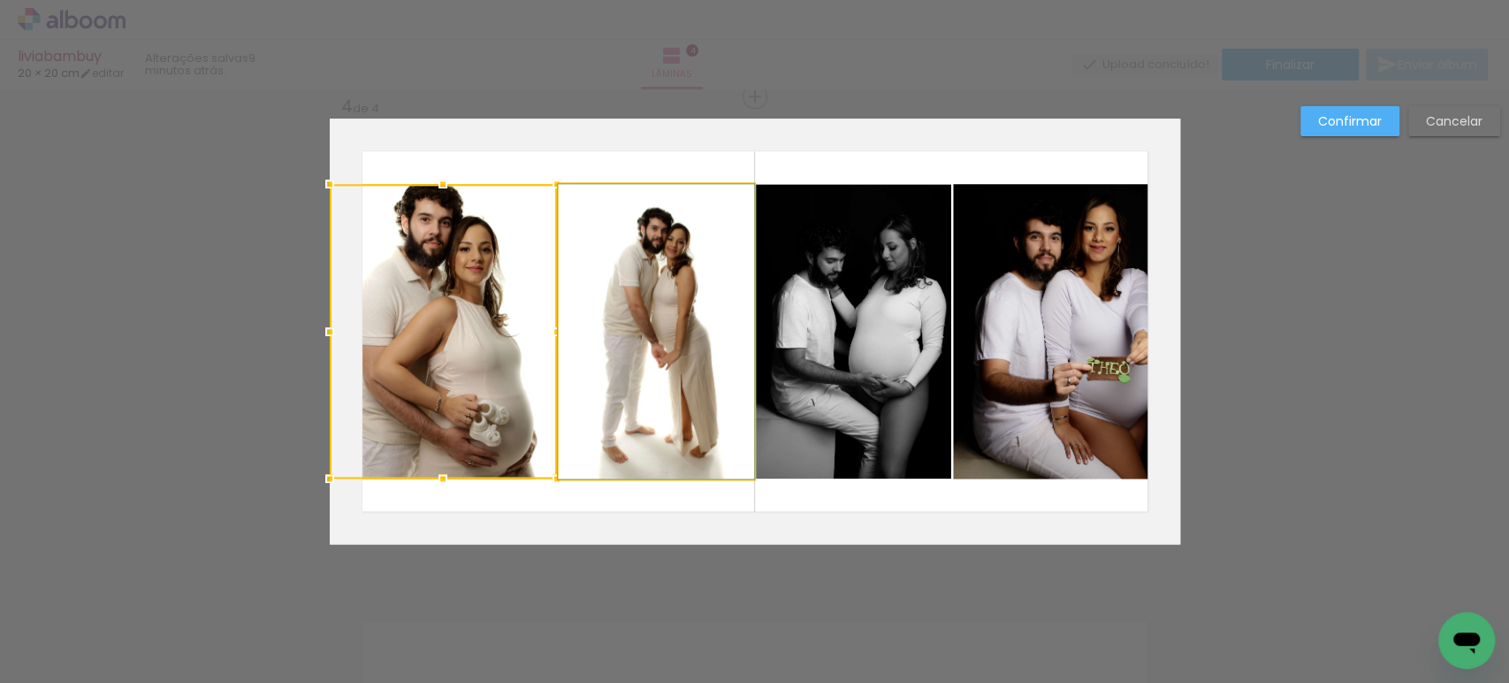
click at [659, 352] on quentale-photo at bounding box center [656, 331] width 195 height 294
click at [866, 324] on quentale-photo at bounding box center [853, 331] width 195 height 294
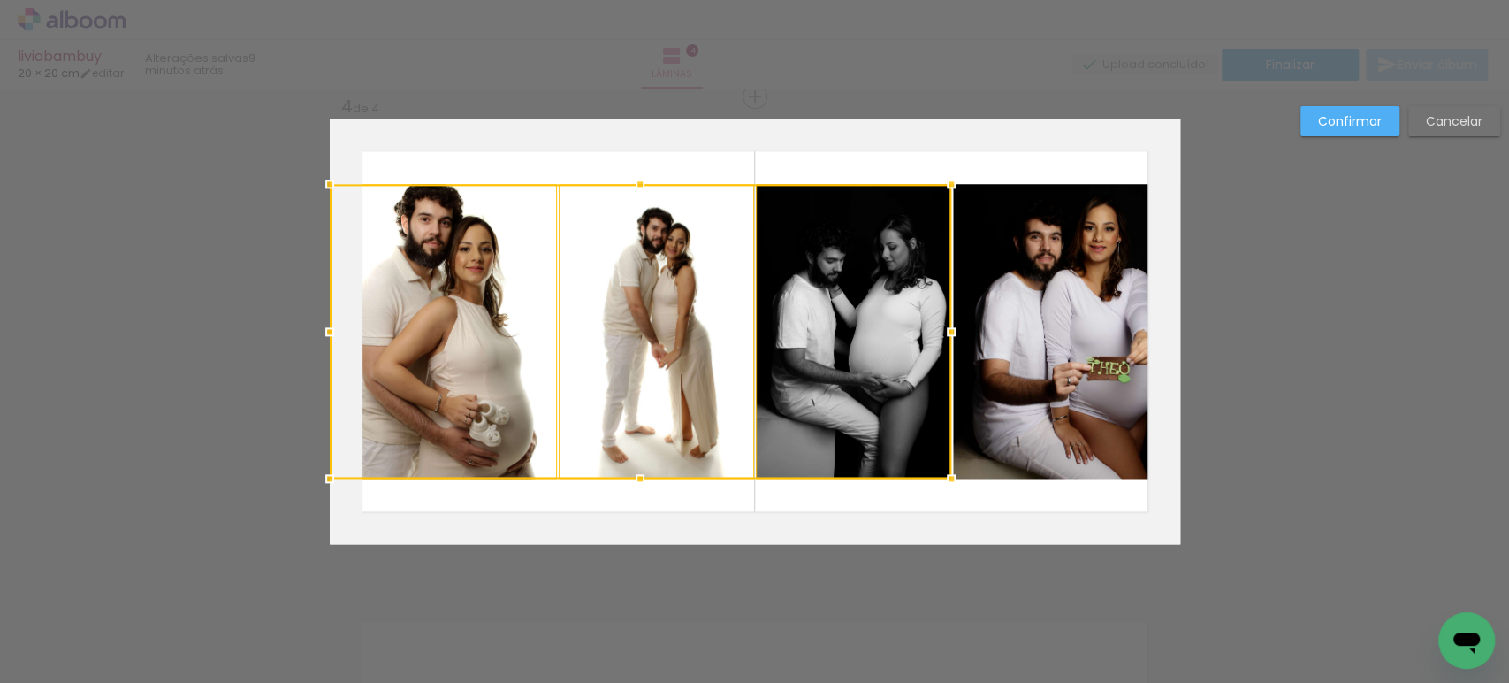
click at [1069, 303] on quentale-photo at bounding box center [1066, 331] width 227 height 294
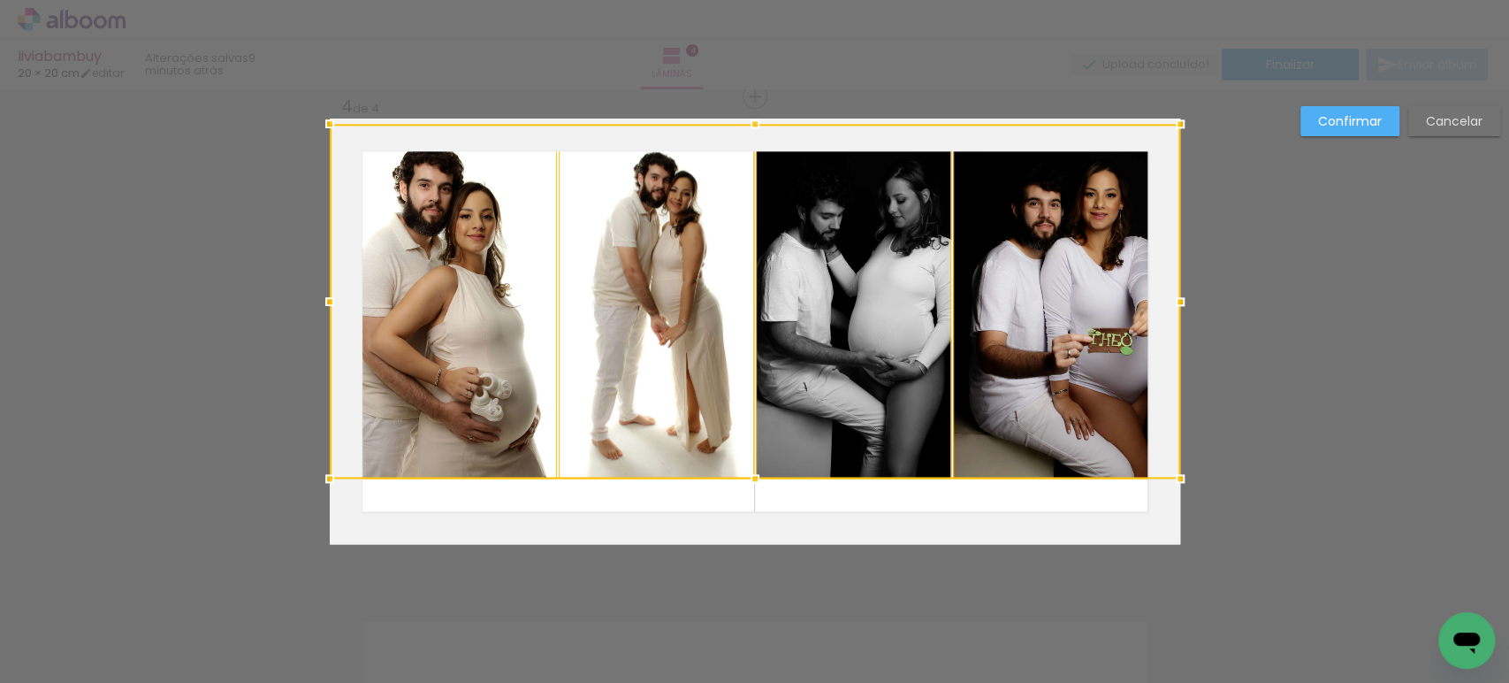
drag, startPoint x: 751, startPoint y: 179, endPoint x: 753, endPoint y: 140, distance: 39.0
click at [753, 140] on div at bounding box center [755, 301] width 850 height 355
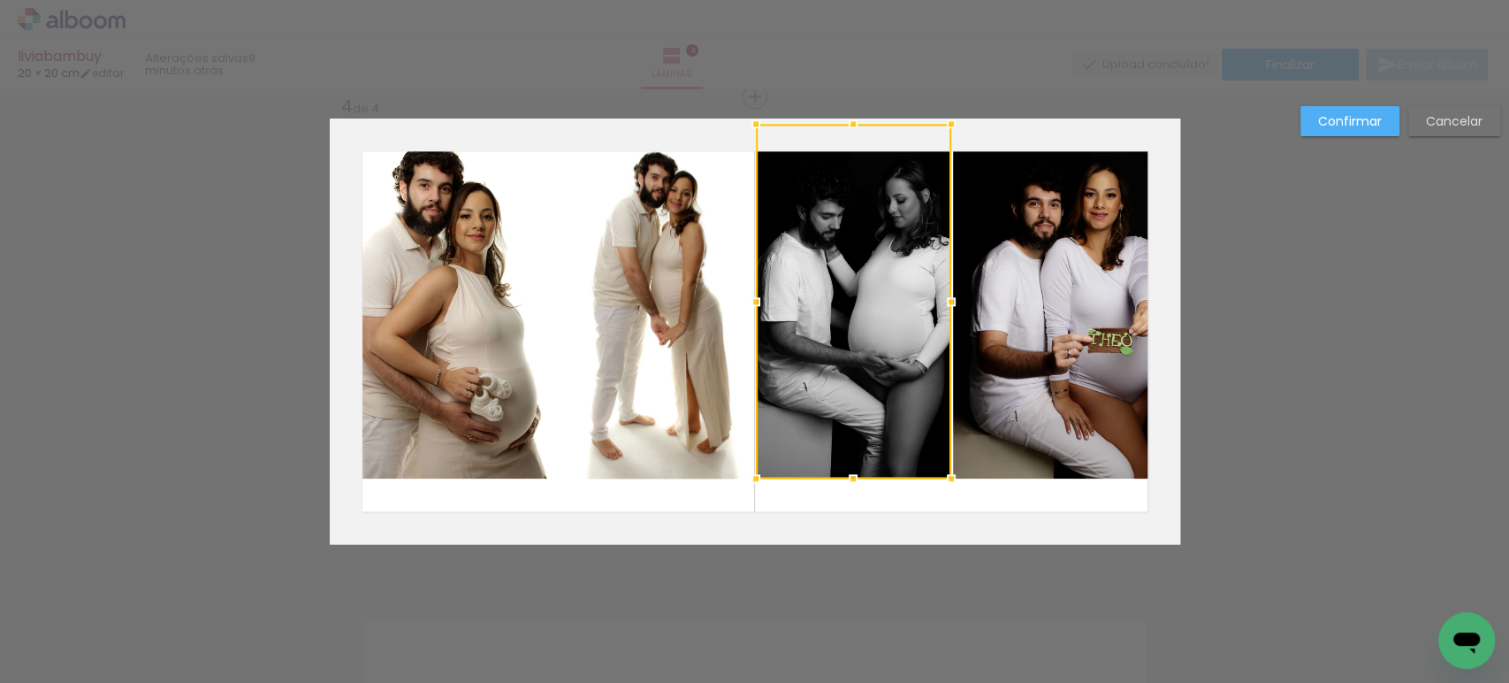
click at [515, 255] on quentale-photo at bounding box center [443, 301] width 227 height 355
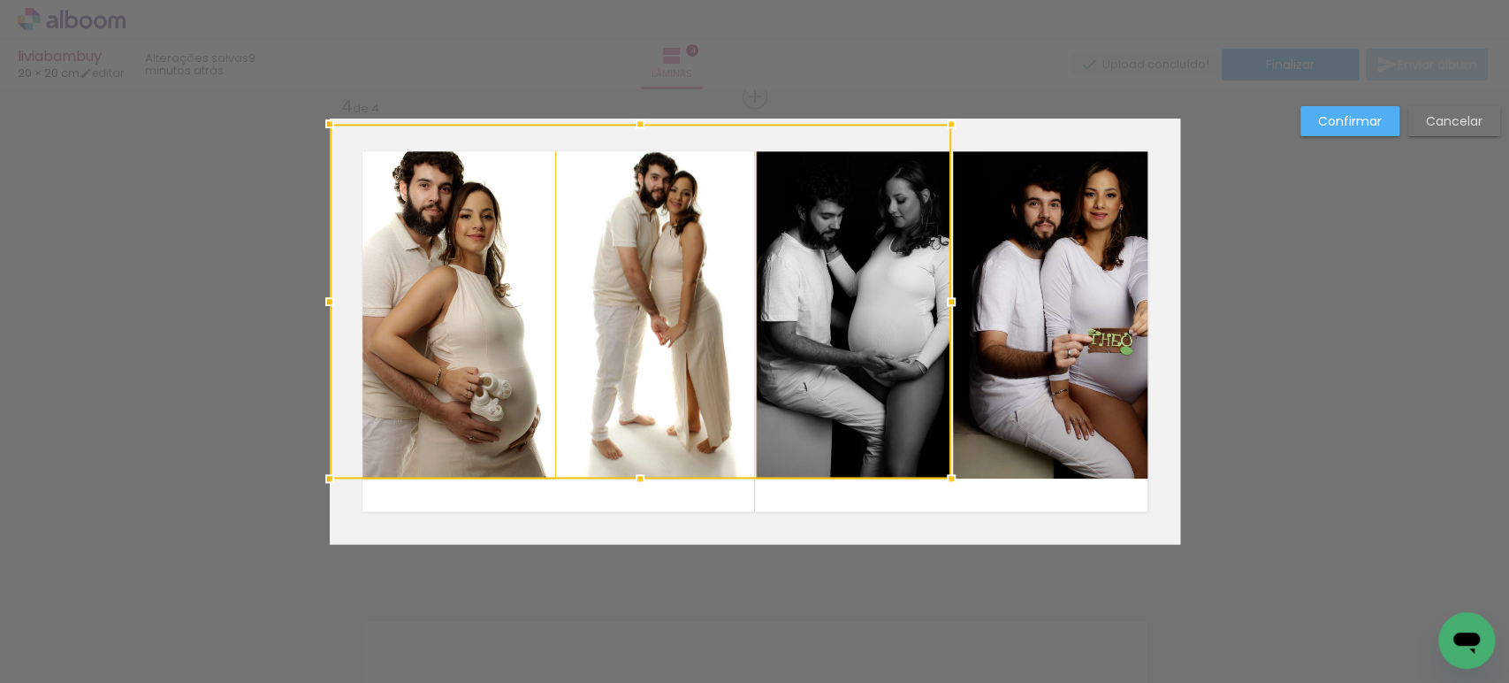
click at [637, 254] on div at bounding box center [641, 301] width 622 height 355
click at [953, 240] on quentale-photo at bounding box center [1066, 301] width 227 height 355
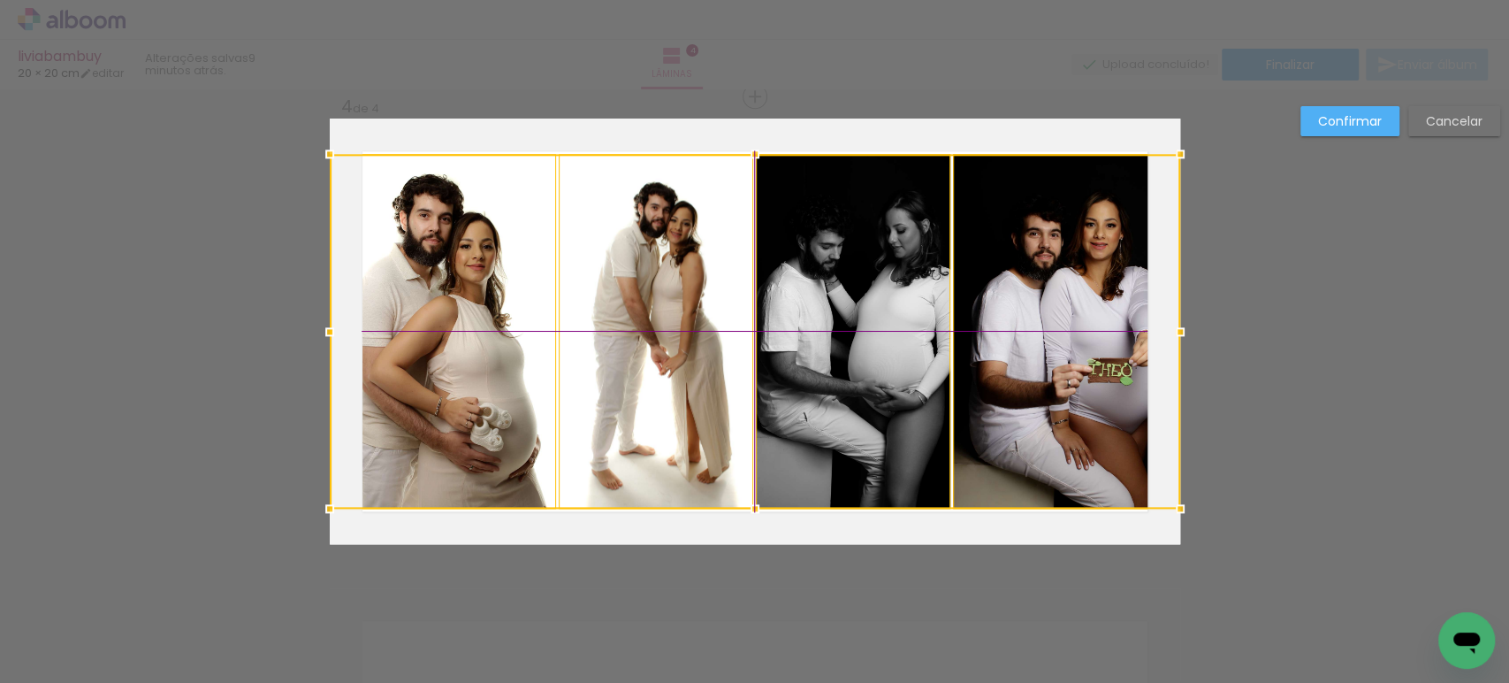
drag, startPoint x: 892, startPoint y: 257, endPoint x: 890, endPoint y: 285, distance: 27.5
click at [890, 285] on div at bounding box center [755, 331] width 850 height 355
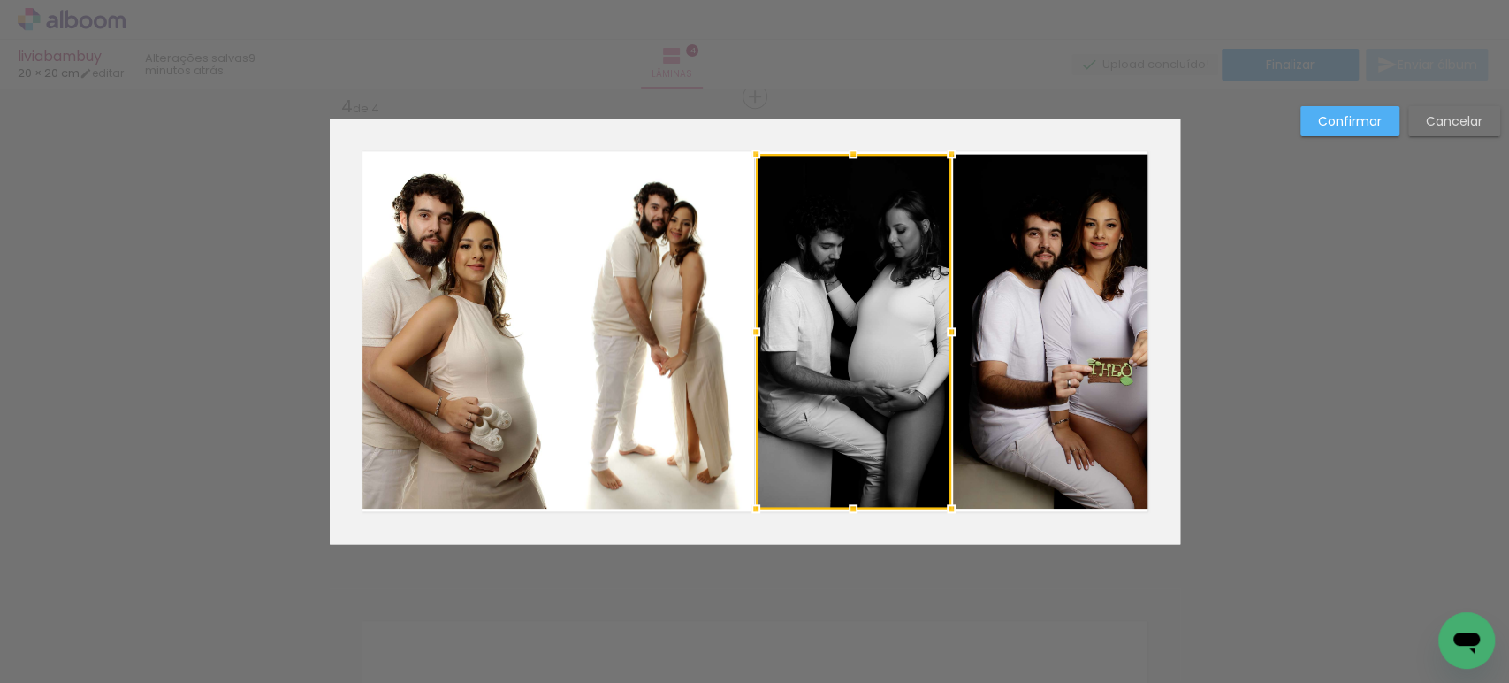
click at [0, 0] on slot "Confirmar" at bounding box center [0, 0] width 0 height 0
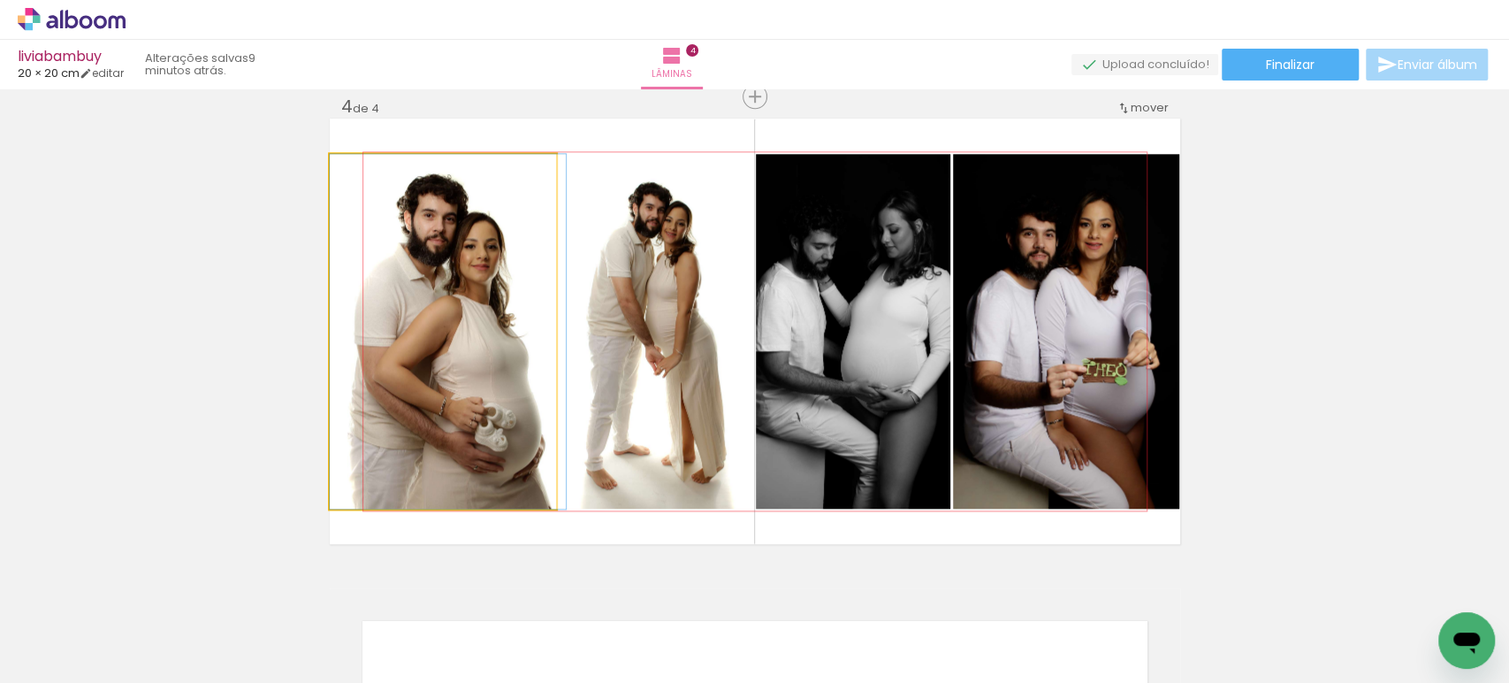
drag, startPoint x: 441, startPoint y: 362, endPoint x: 452, endPoint y: 363, distance: 10.8
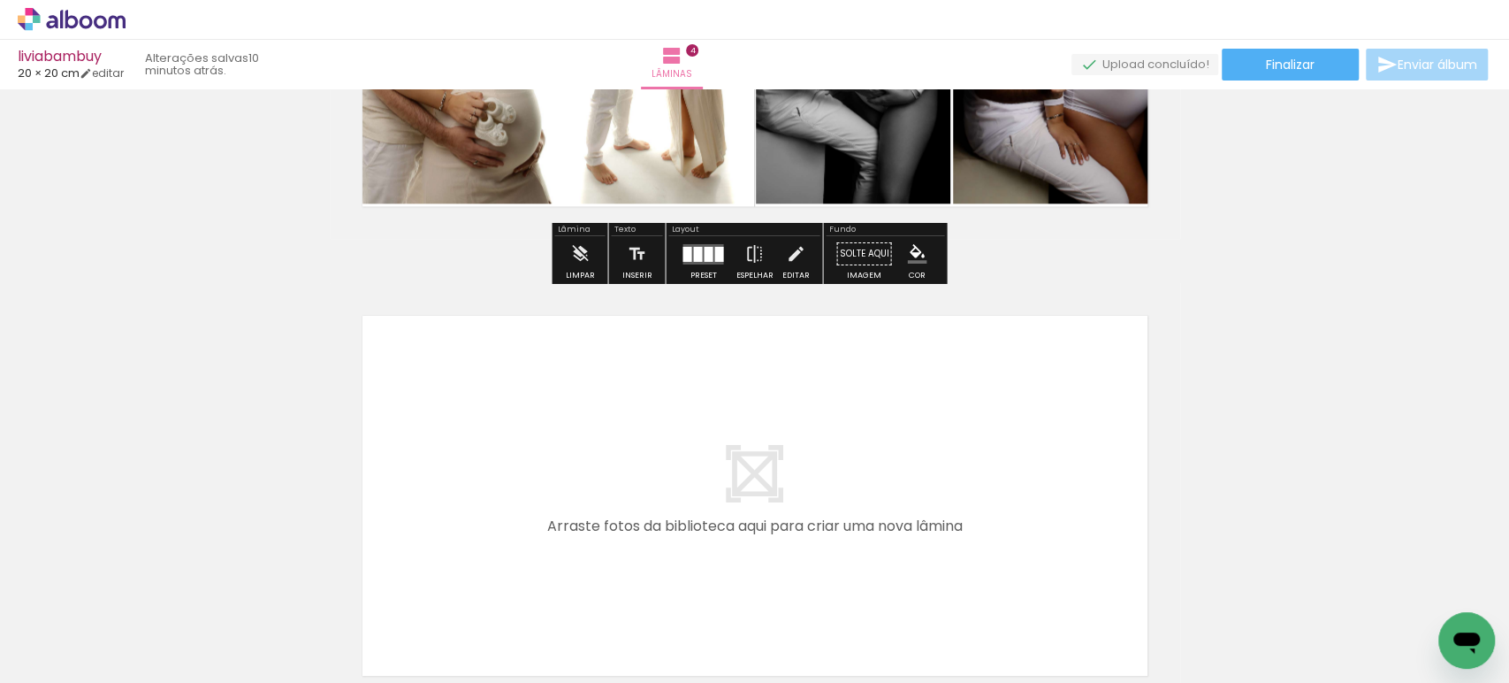
scroll to position [1736, 0]
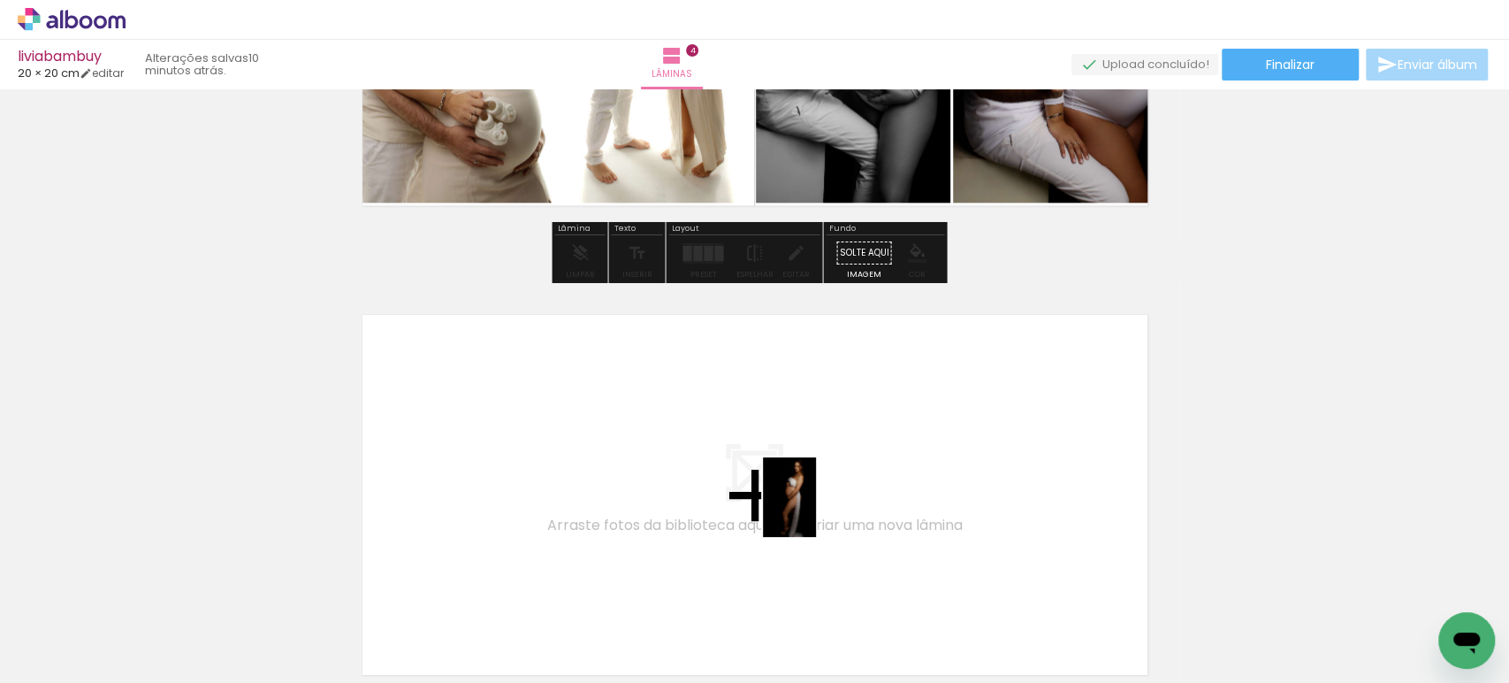
drag, startPoint x: 873, startPoint y: 627, endPoint x: 799, endPoint y: 477, distance: 166.5
click at [799, 477] on quentale-workspace at bounding box center [754, 341] width 1509 height 683
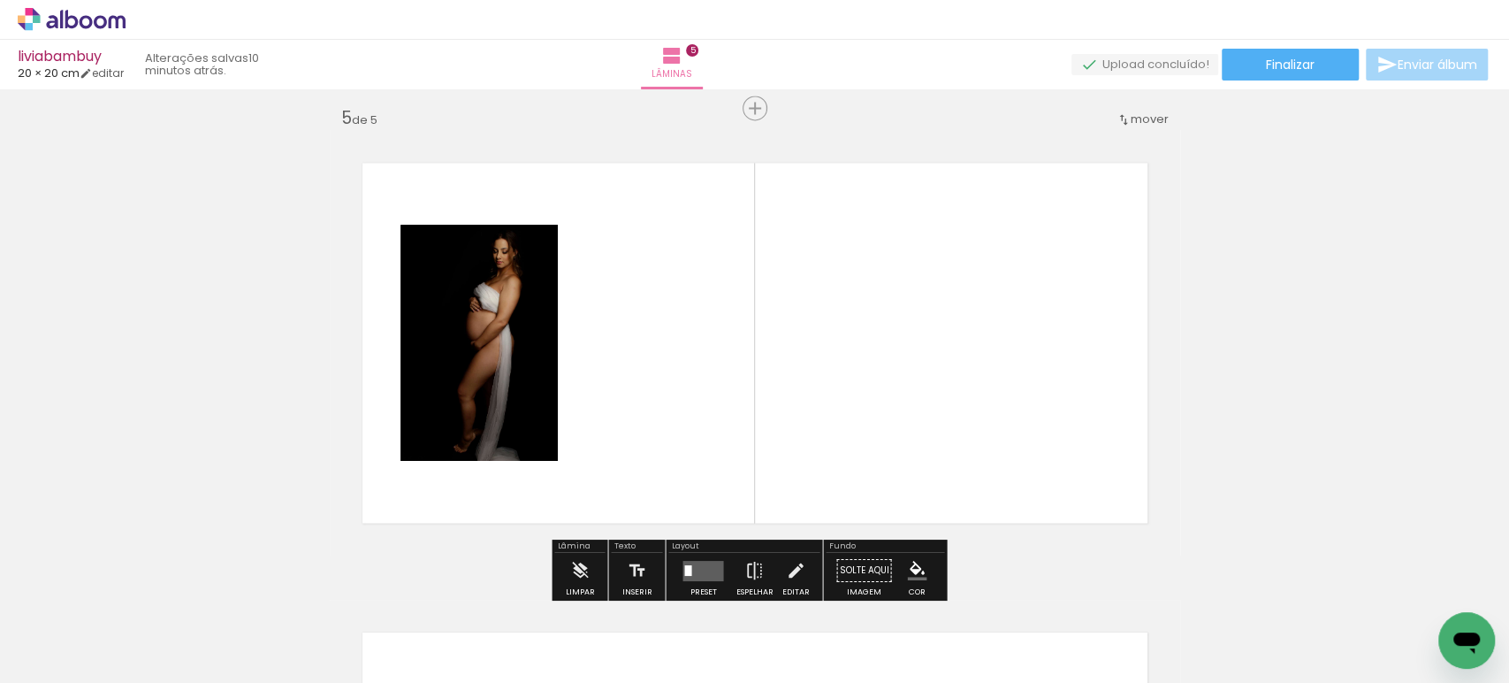
scroll to position [1900, 0]
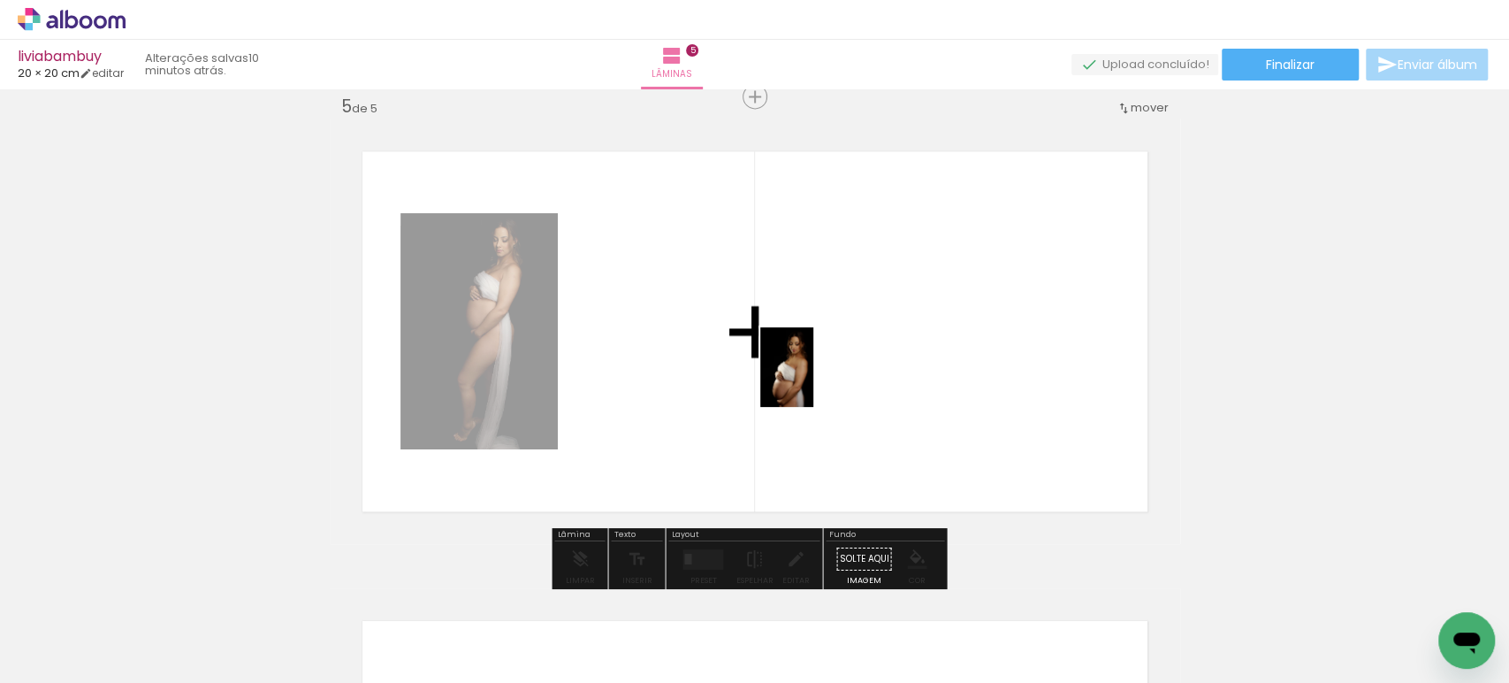
drag, startPoint x: 972, startPoint y: 623, endPoint x: 813, endPoint y: 380, distance: 290.6
click at [813, 380] on quentale-workspace at bounding box center [754, 341] width 1509 height 683
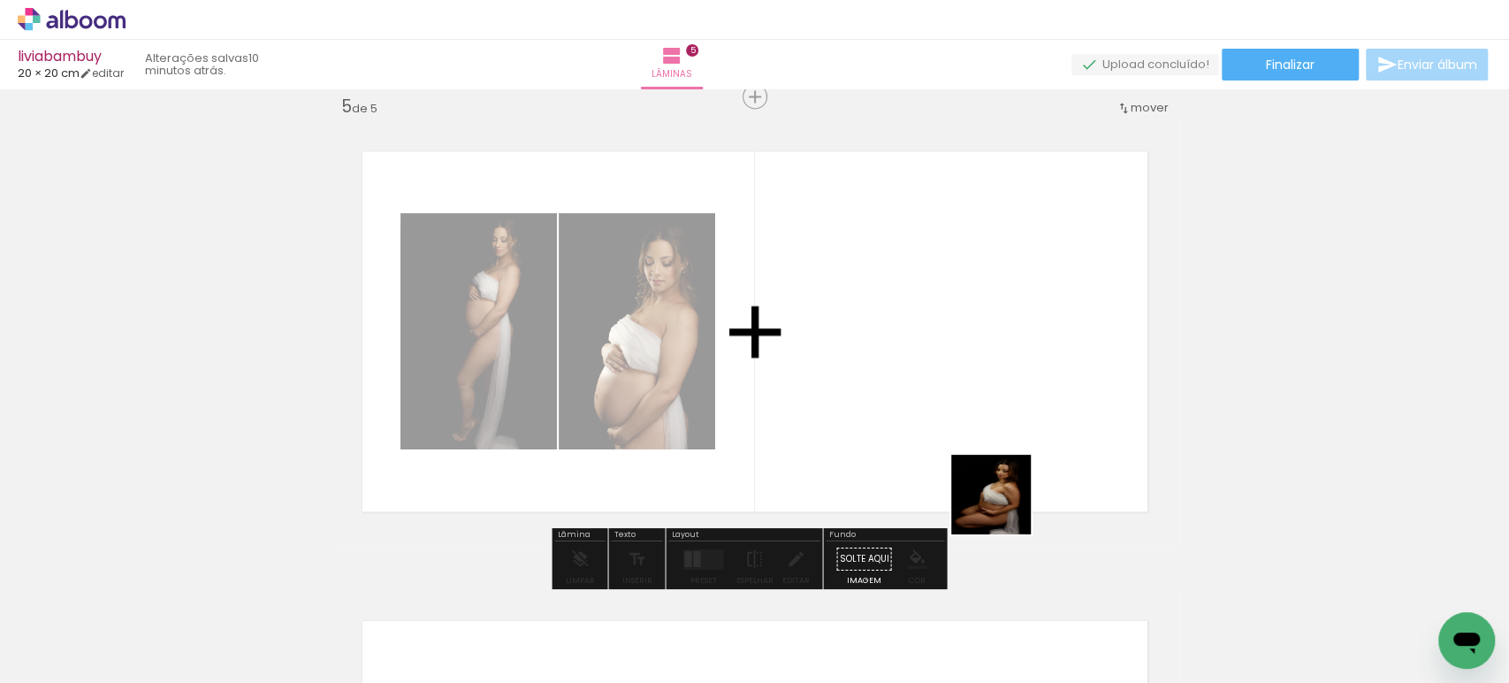
drag, startPoint x: 1054, startPoint y: 601, endPoint x: 965, endPoint y: 393, distance: 226.6
click at [965, 393] on quentale-workspace at bounding box center [754, 341] width 1509 height 683
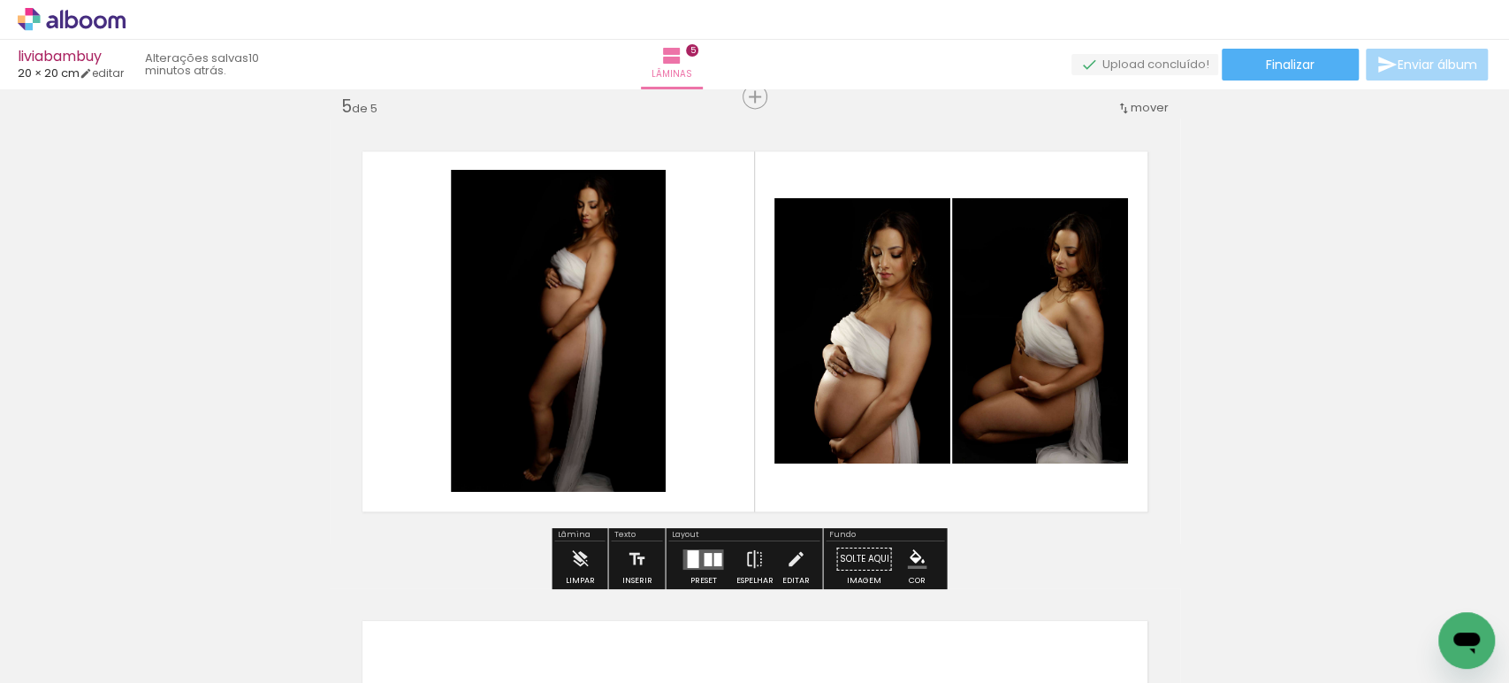
scroll to position [0, 1315]
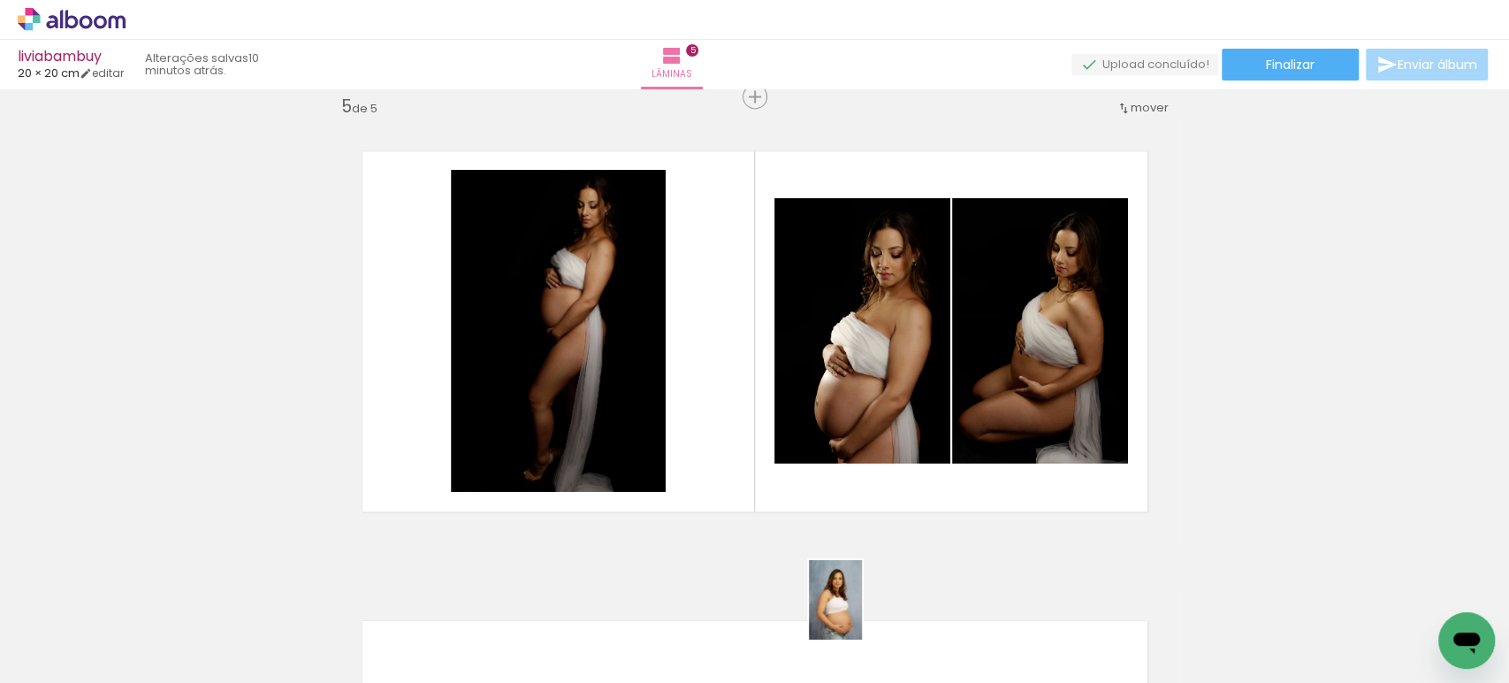
drag, startPoint x: 851, startPoint y: 614, endPoint x: 862, endPoint y: 614, distance: 10.6
click at [862, 614] on div at bounding box center [842, 623] width 58 height 88
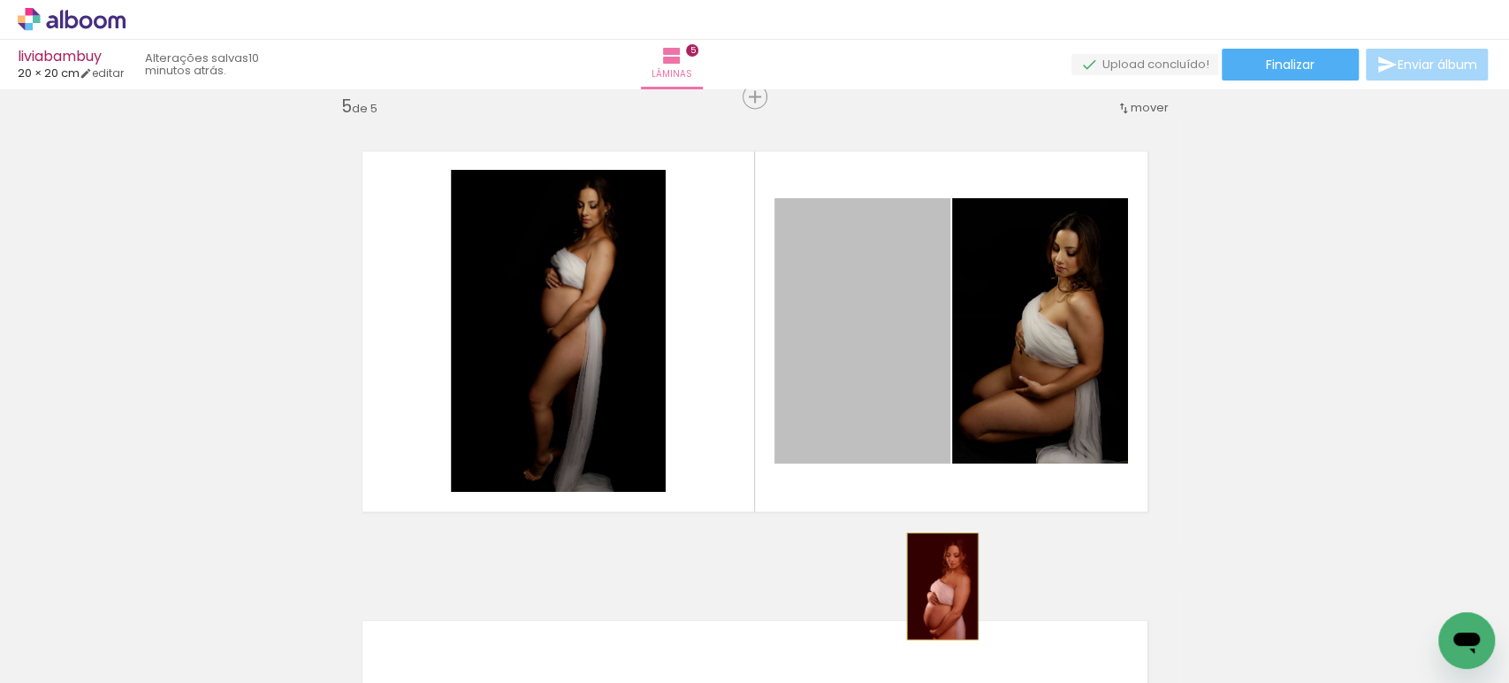
drag, startPoint x: 877, startPoint y: 385, endPoint x: 934, endPoint y: 585, distance: 208.7
click at [934, 585] on quentale-workspace at bounding box center [754, 341] width 1509 height 683
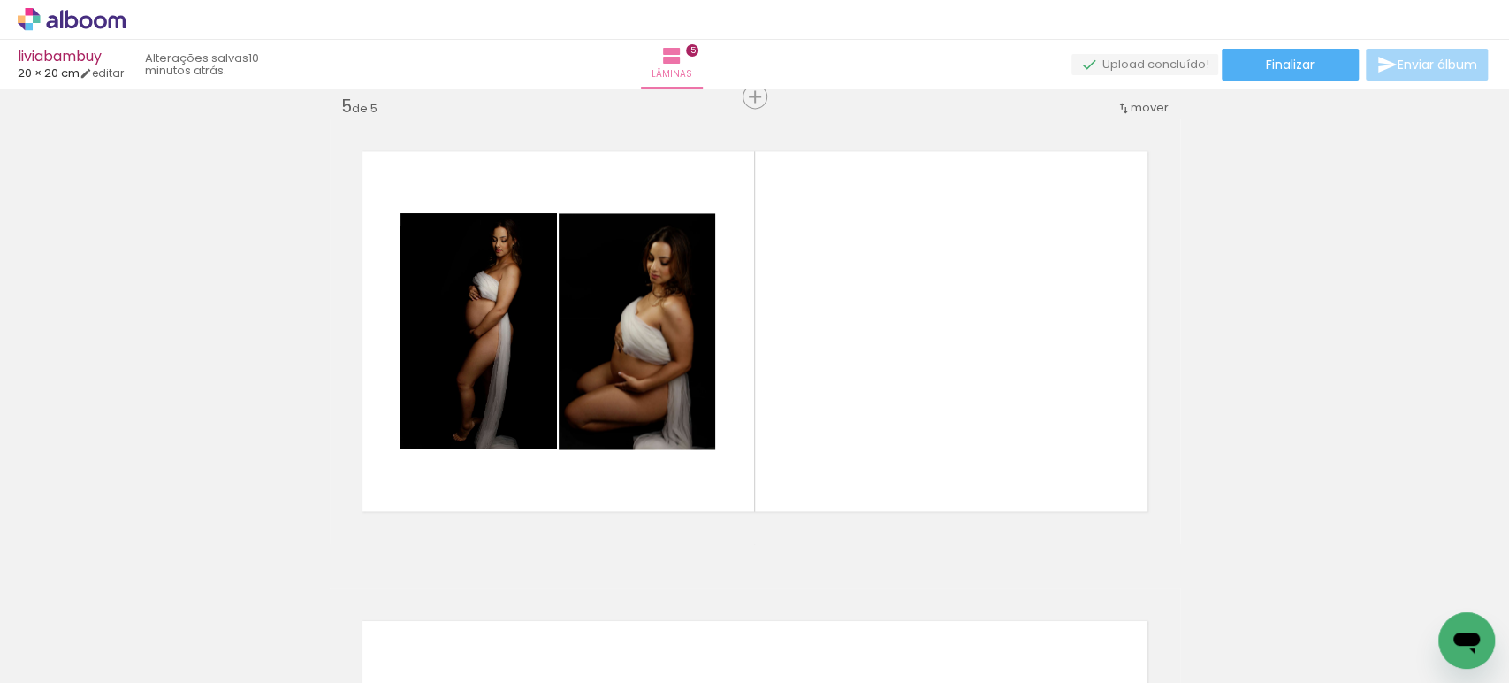
drag, startPoint x: 857, startPoint y: 623, endPoint x: 888, endPoint y: 346, distance: 279.3
click at [887, 350] on quentale-workspace at bounding box center [754, 341] width 1509 height 683
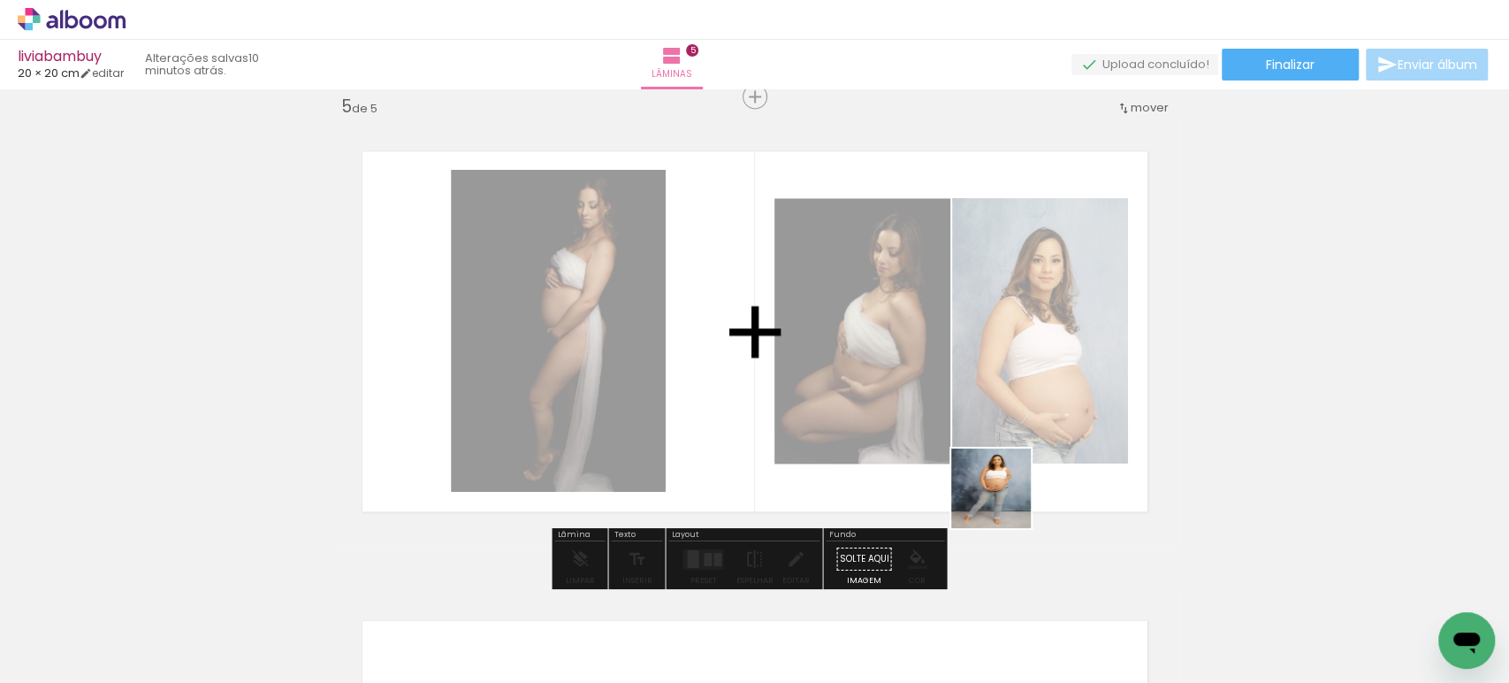
drag, startPoint x: 1038, startPoint y: 622, endPoint x: 990, endPoint y: 433, distance: 194.3
click at [990, 436] on quentale-workspace at bounding box center [754, 341] width 1509 height 683
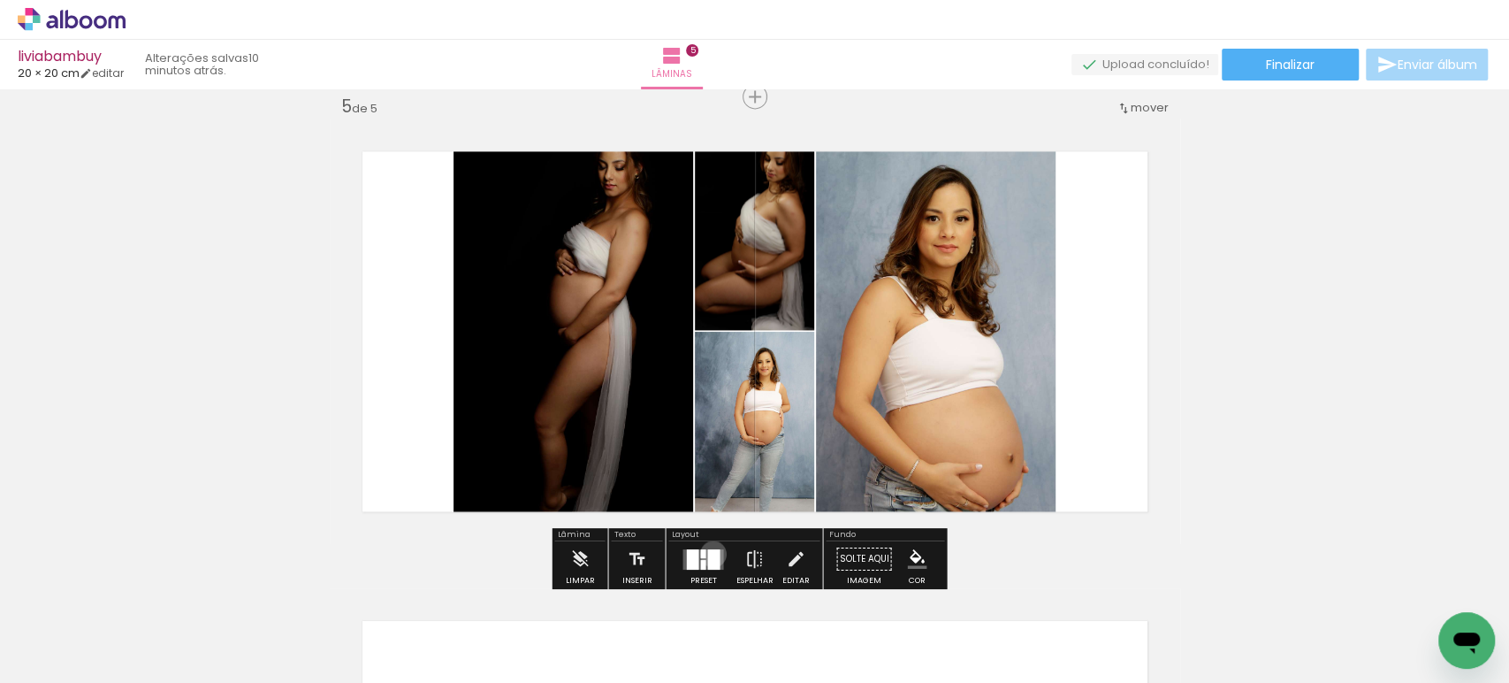
drag, startPoint x: 709, startPoint y: 553, endPoint x: 757, endPoint y: 529, distance: 53.4
click at [707, 553] on div at bounding box center [713, 558] width 12 height 20
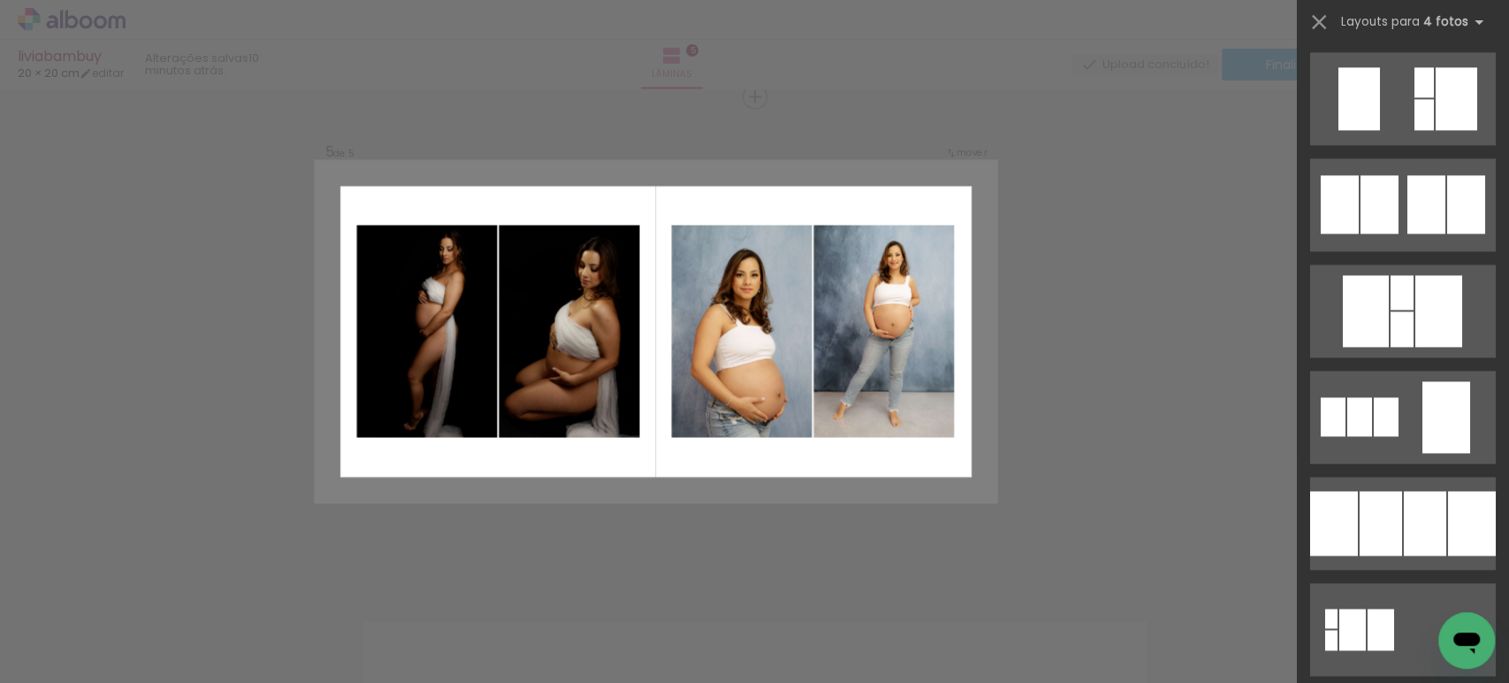
scroll to position [1488, 0]
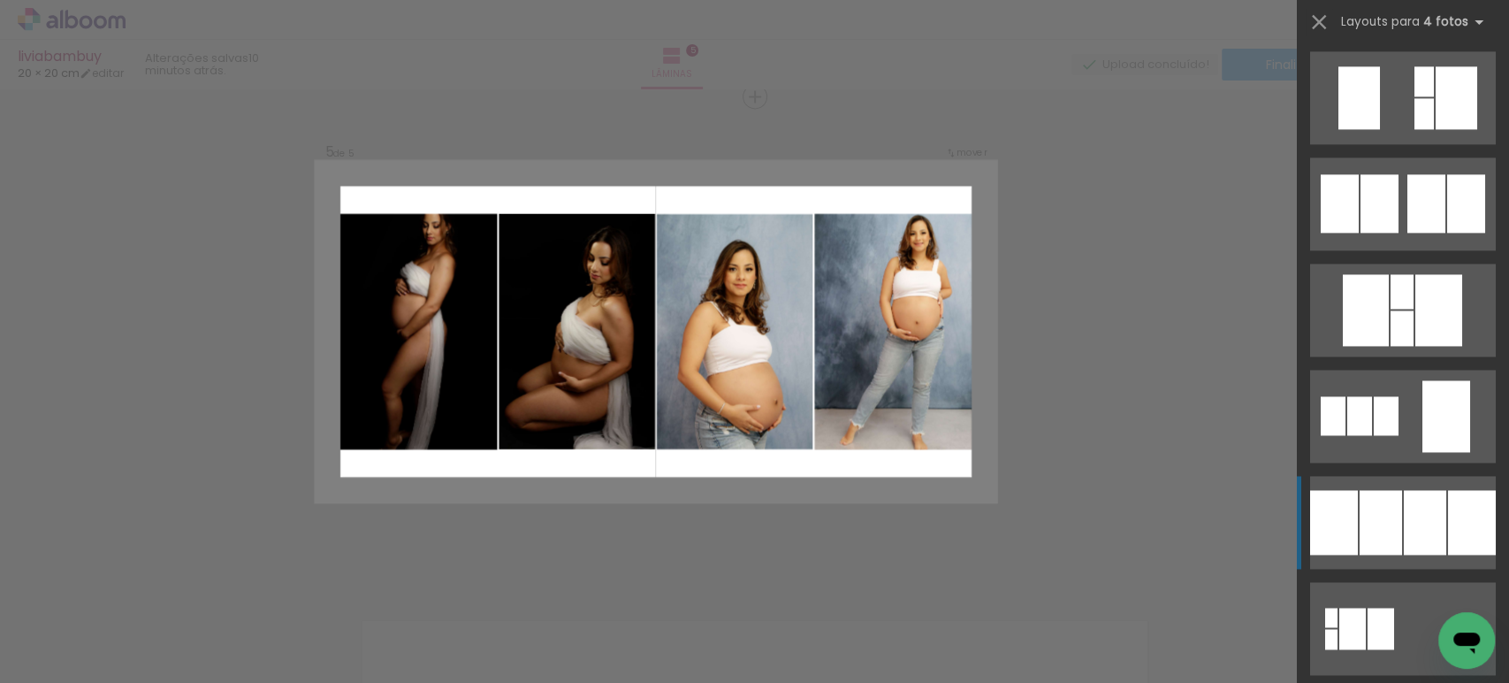
click at [1360, 539] on div at bounding box center [1381, 522] width 42 height 65
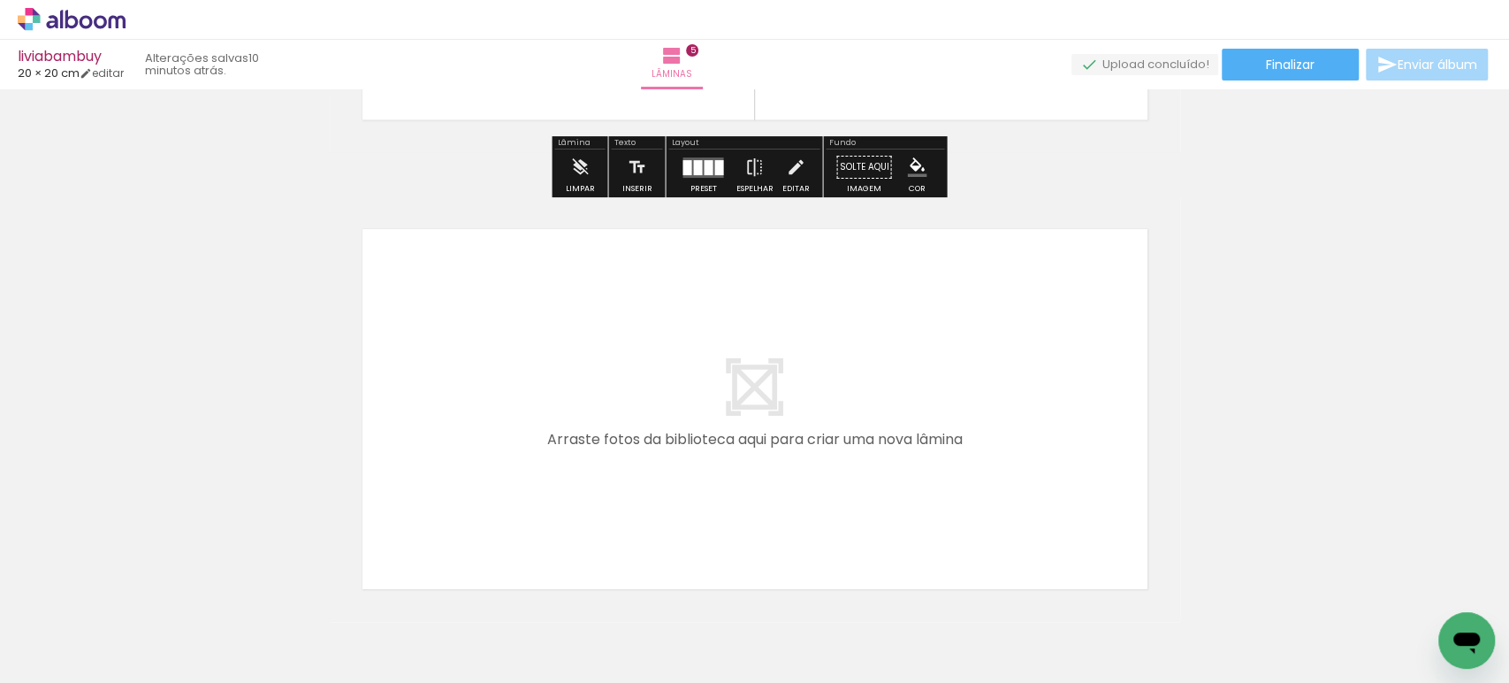
scroll to position [2292, 0]
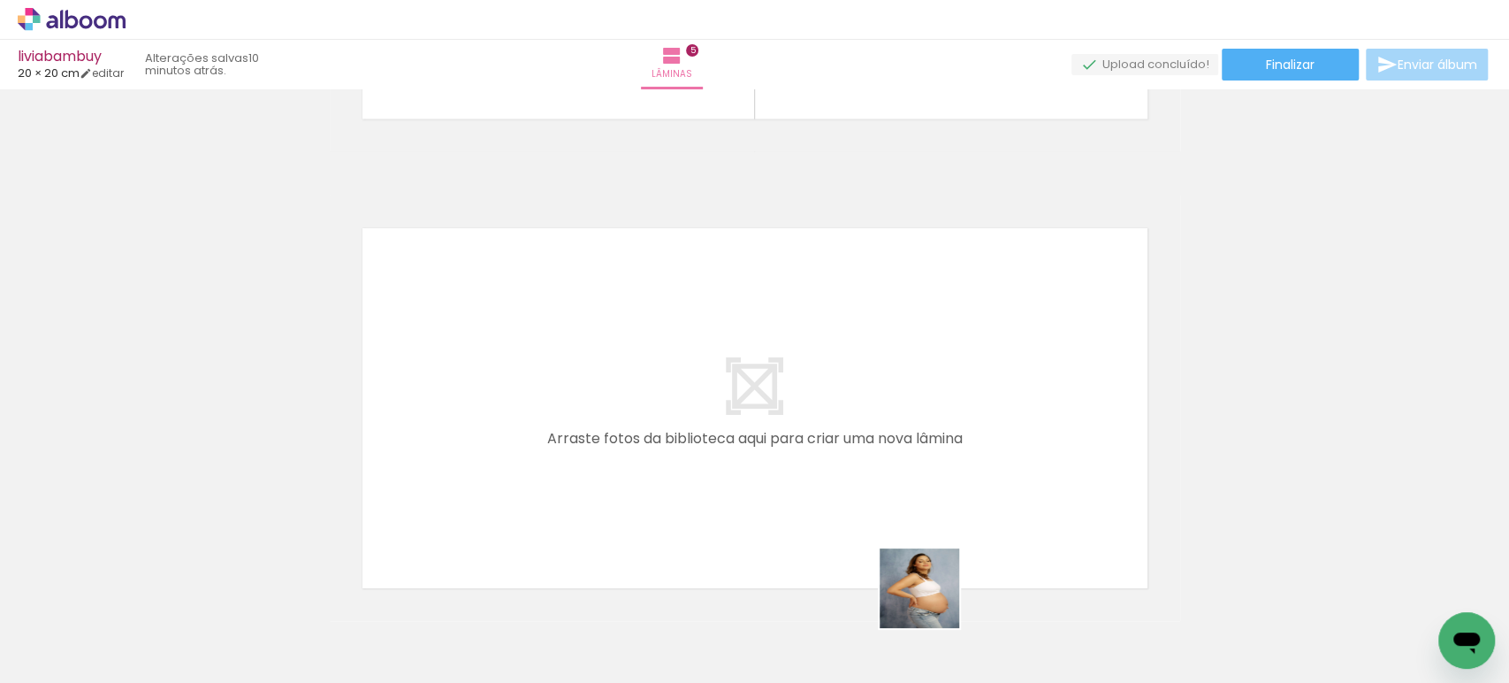
drag, startPoint x: 933, startPoint y: 601, endPoint x: 835, endPoint y: 419, distance: 206.9
click at [835, 419] on quentale-workspace at bounding box center [754, 341] width 1509 height 683
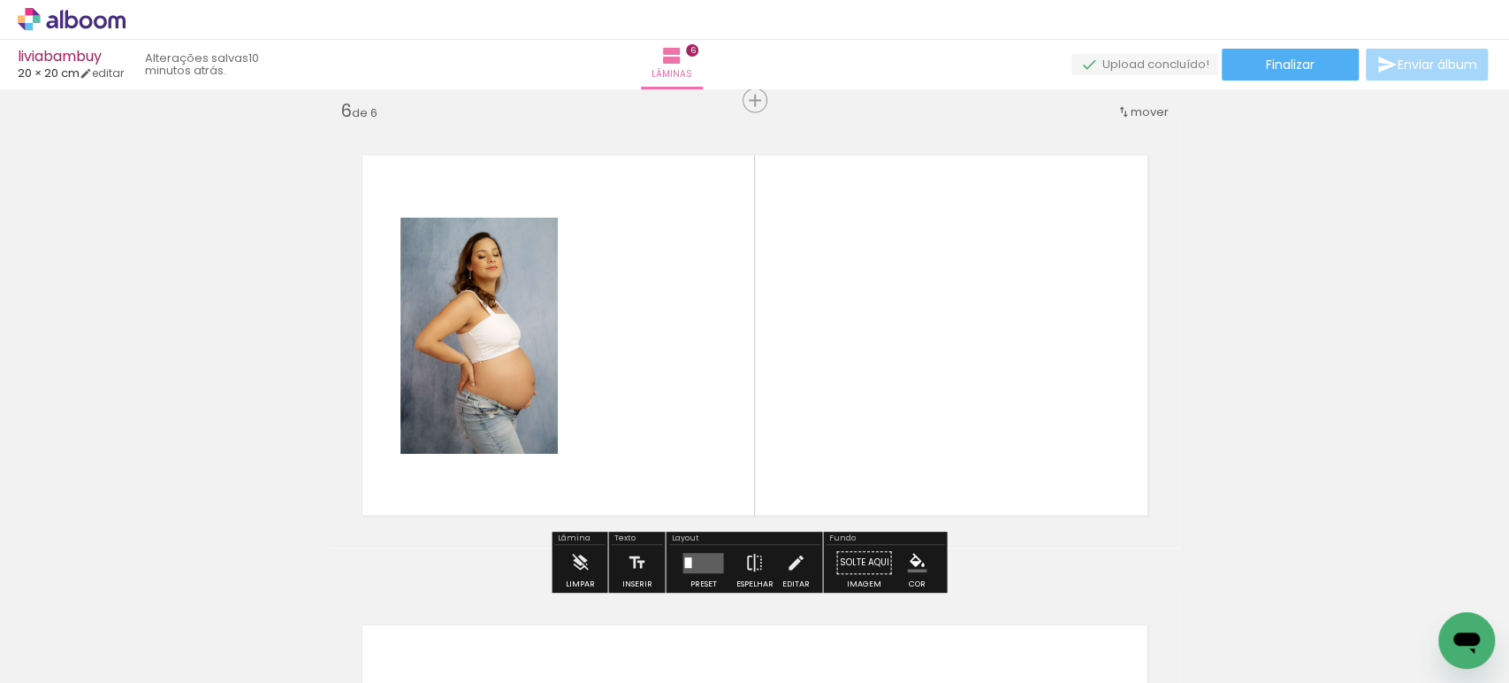
scroll to position [2369, 0]
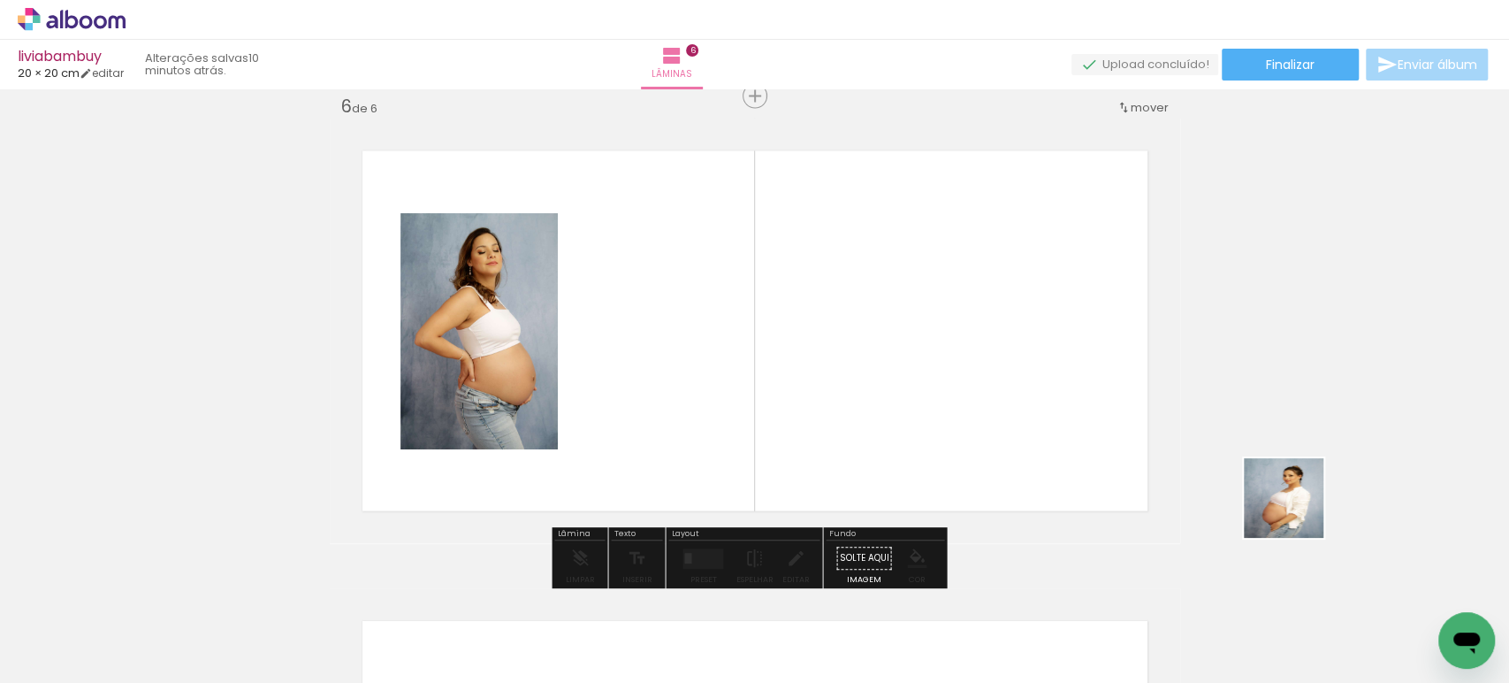
drag, startPoint x: 1297, startPoint y: 511, endPoint x: 723, endPoint y: 250, distance: 630.3
click at [725, 251] on quentale-workspace at bounding box center [754, 341] width 1509 height 683
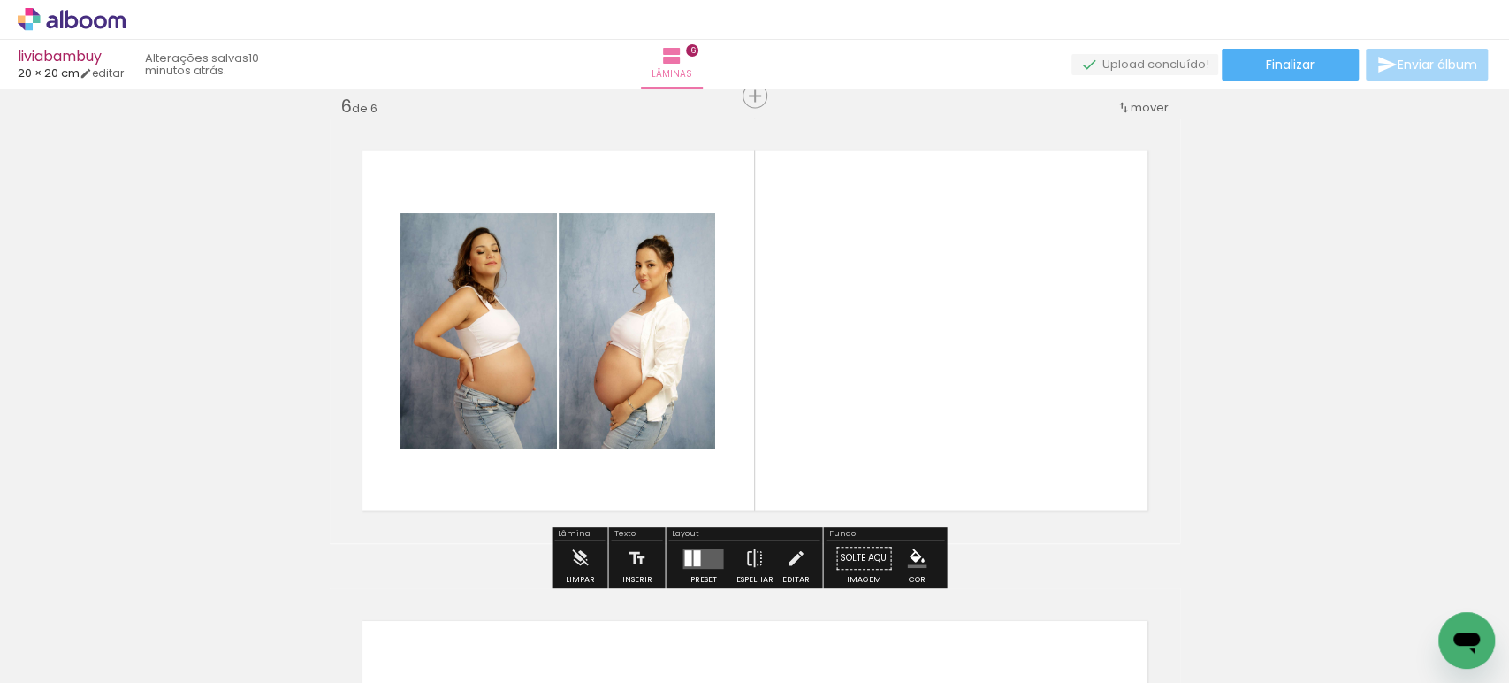
drag, startPoint x: 1160, startPoint y: 630, endPoint x: 1044, endPoint y: 394, distance: 262.9
click at [1044, 394] on quentale-workspace at bounding box center [754, 341] width 1509 height 683
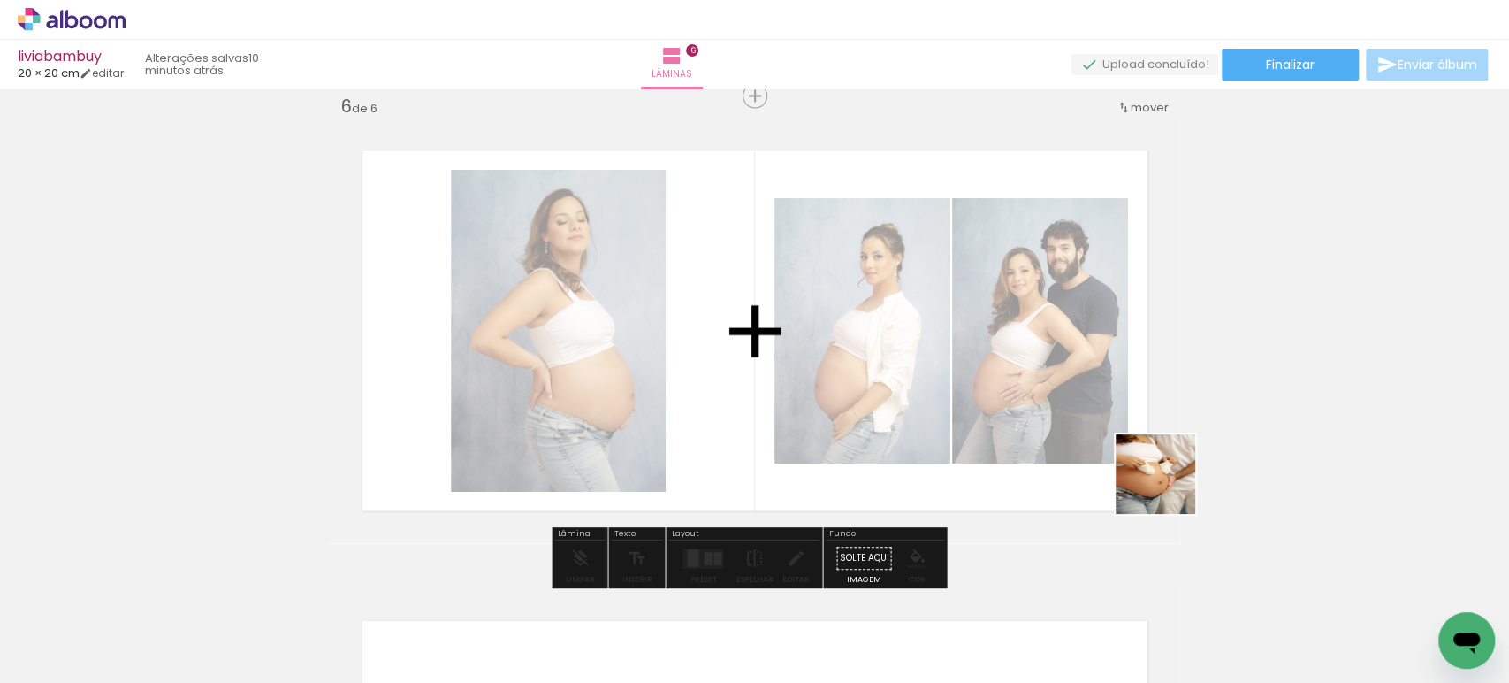
drag, startPoint x: 1252, startPoint y: 615, endPoint x: 1146, endPoint y: 430, distance: 213.8
click at [1132, 413] on quentale-workspace at bounding box center [754, 341] width 1509 height 683
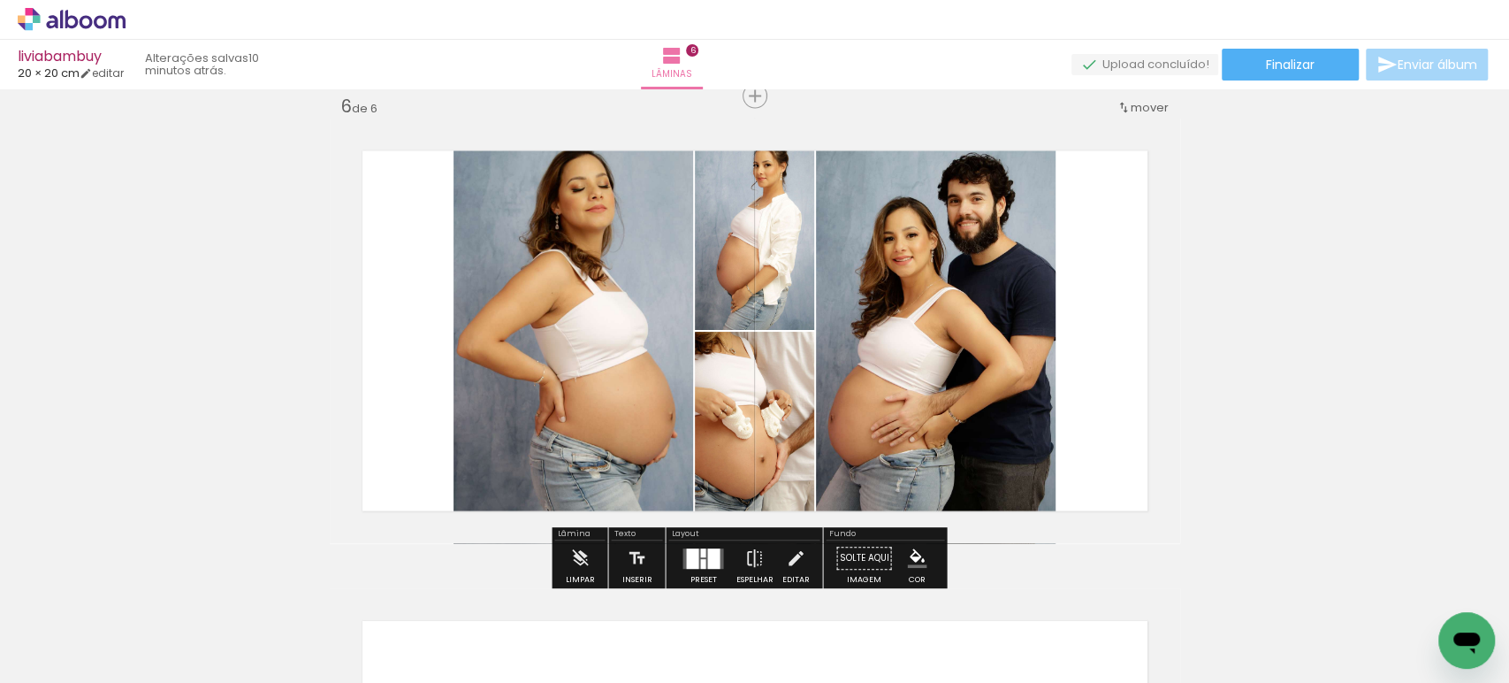
drag, startPoint x: 1341, startPoint y: 620, endPoint x: 1038, endPoint y: 322, distance: 425.1
click at [1045, 330] on quentale-workspace at bounding box center [754, 341] width 1509 height 683
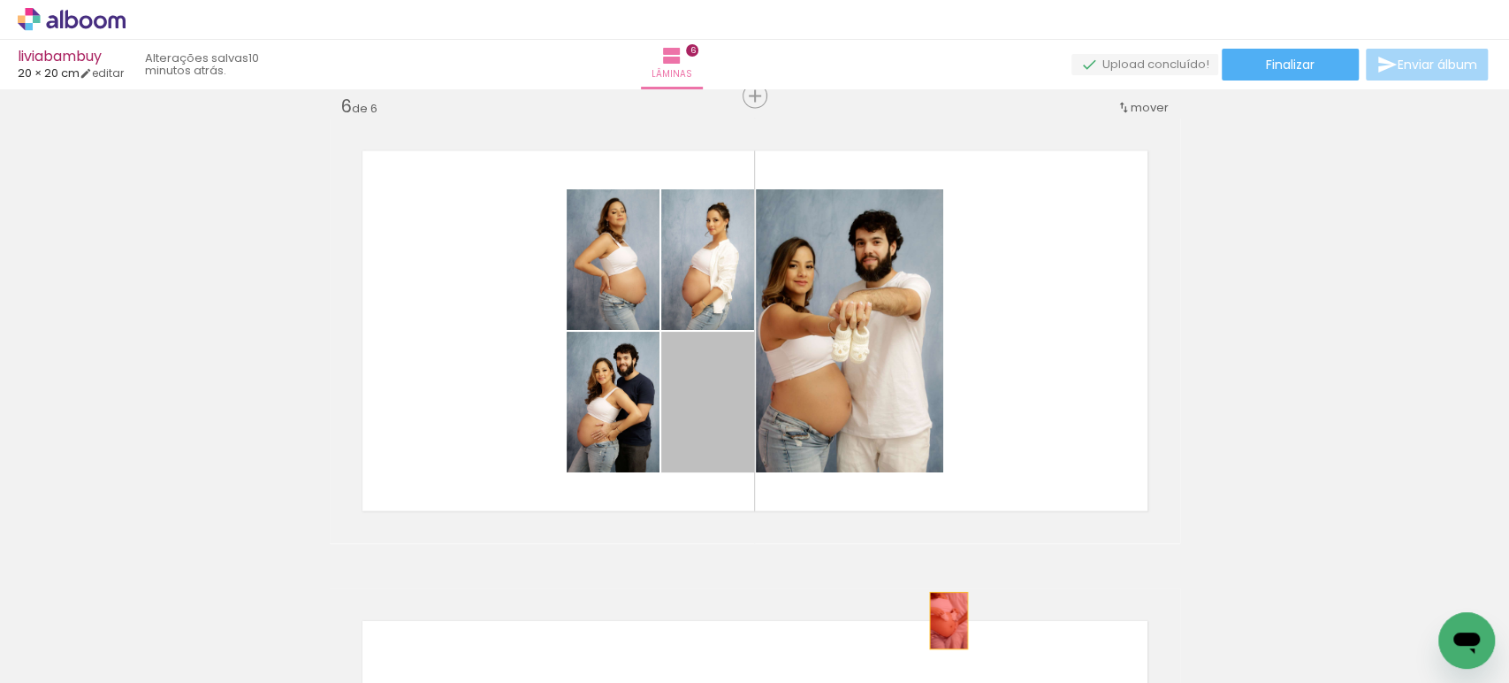
drag, startPoint x: 714, startPoint y: 398, endPoint x: 947, endPoint y: 613, distance: 316.6
click at [944, 622] on quentale-workspace at bounding box center [754, 341] width 1509 height 683
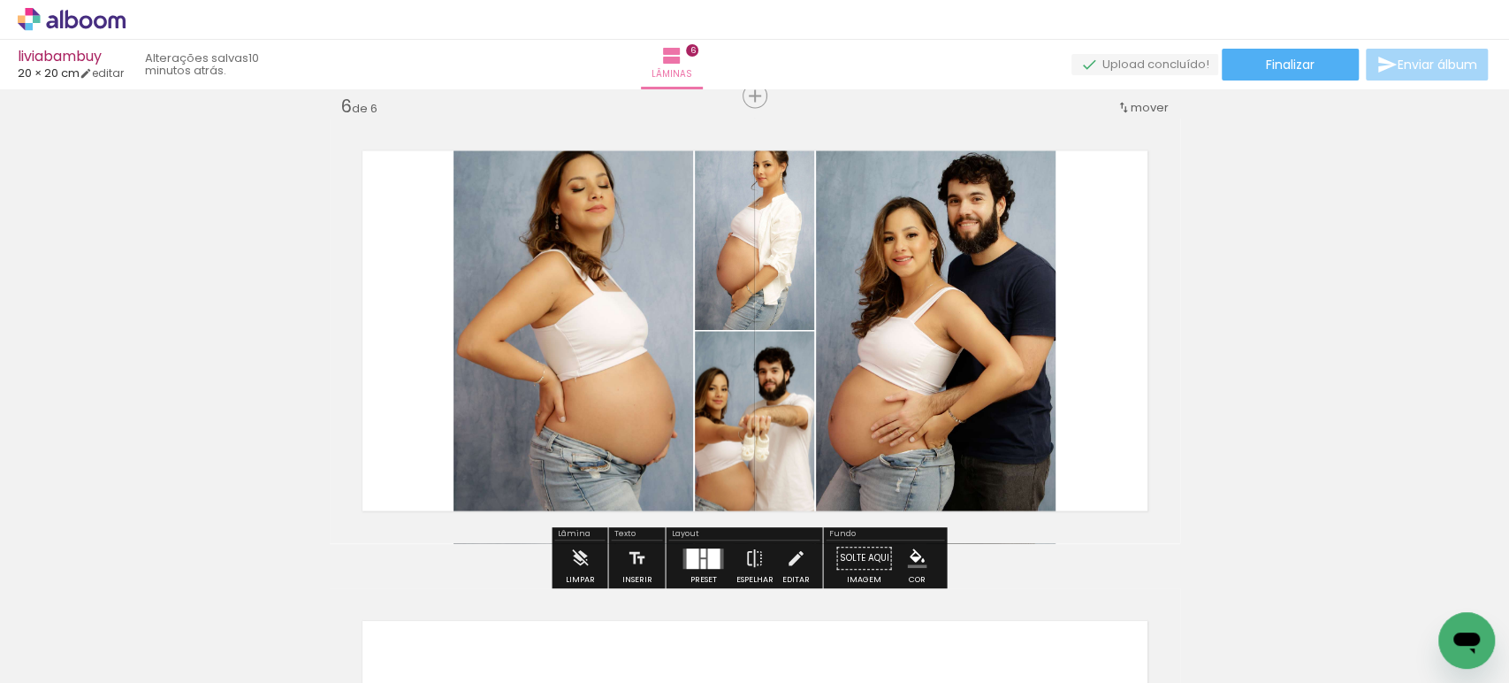
click at [700, 555] on div at bounding box center [702, 552] width 5 height 9
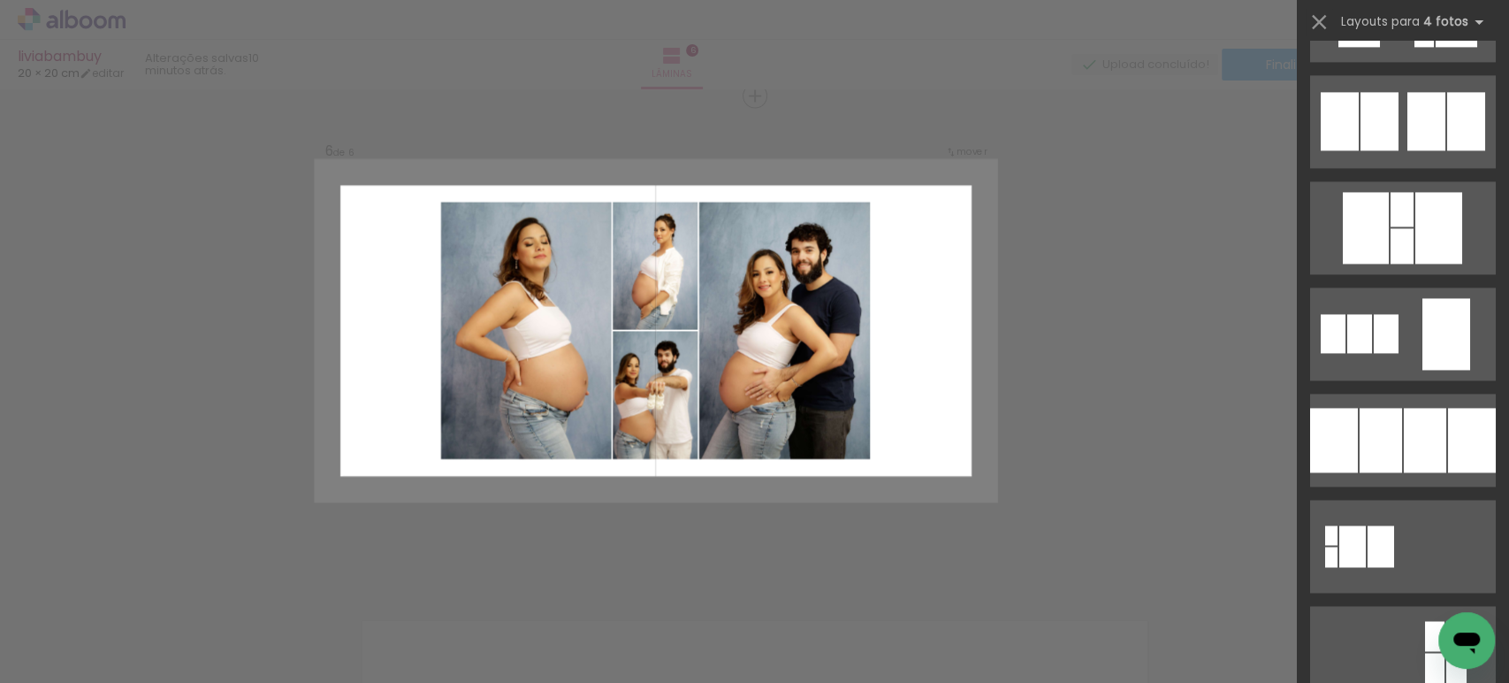
scroll to position [1570, 0]
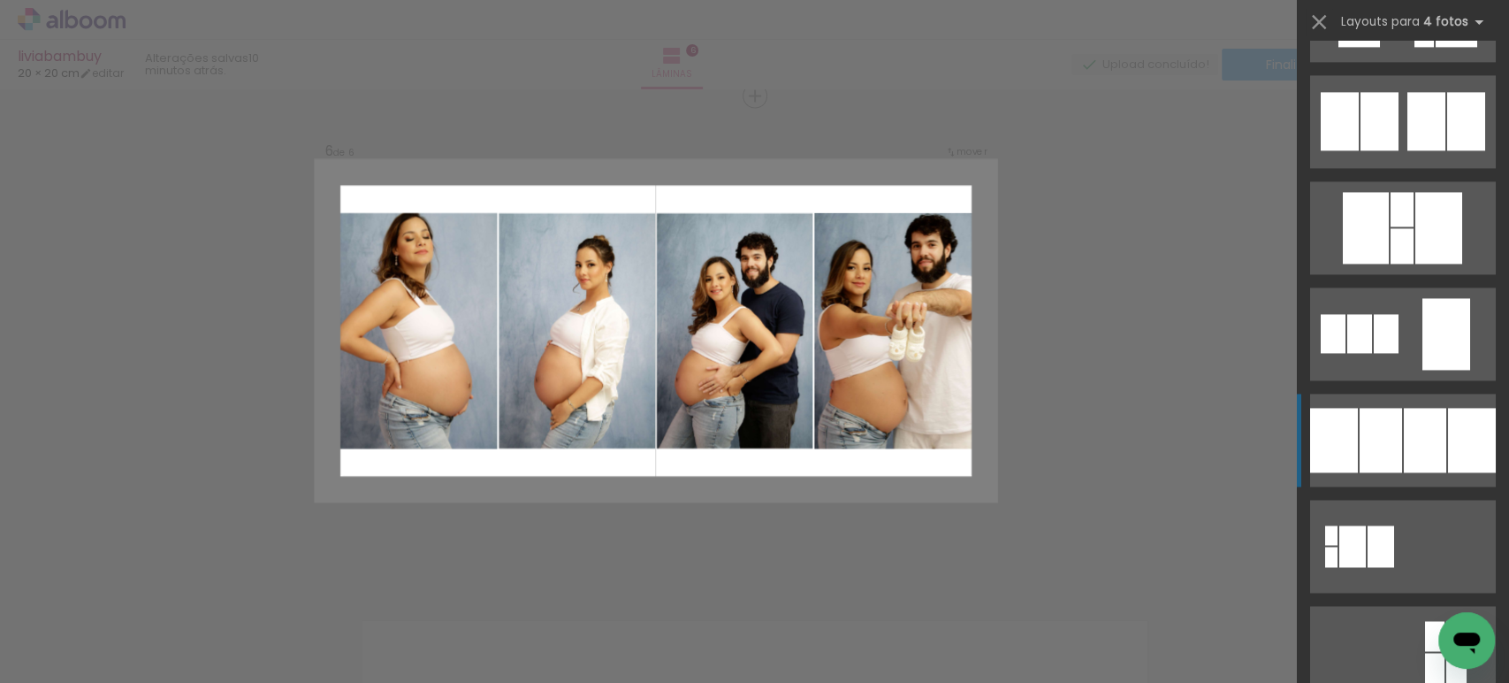
click at [1372, 454] on div at bounding box center [1381, 440] width 42 height 65
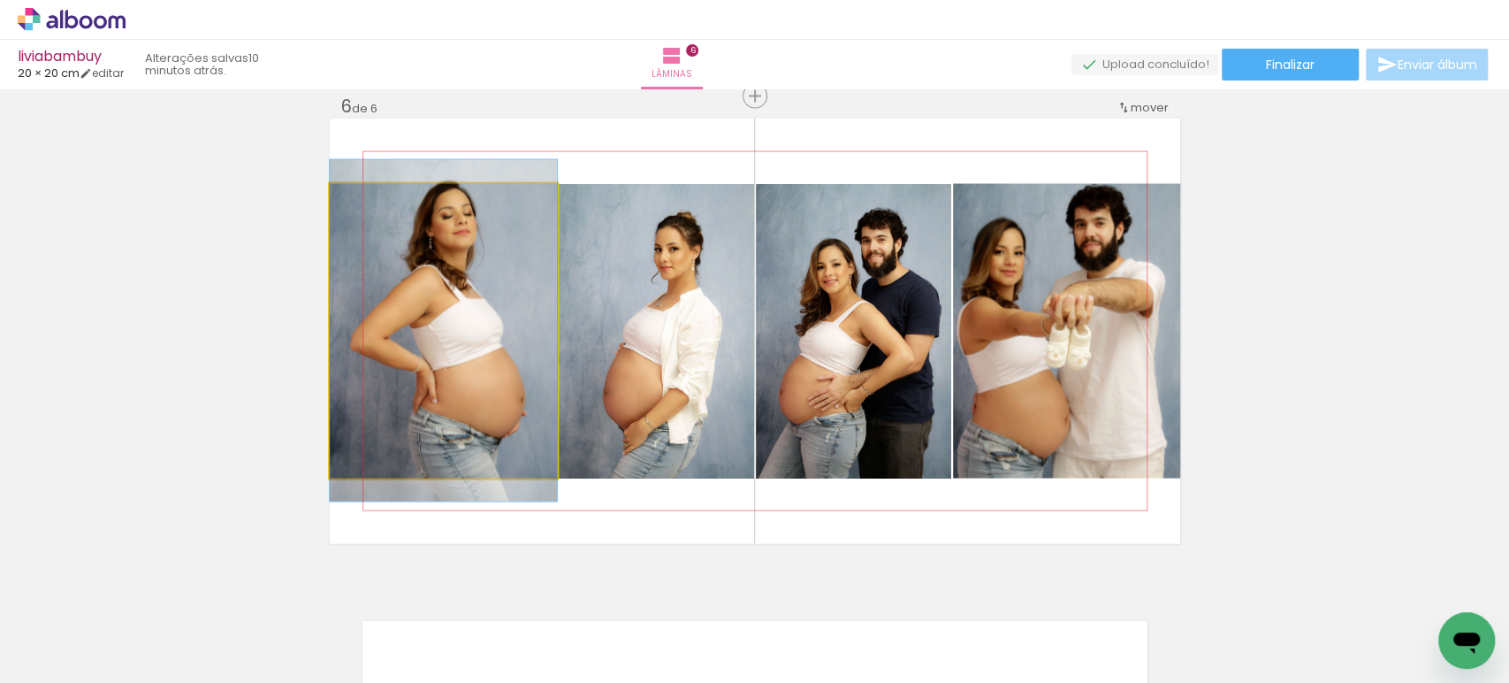
click at [511, 362] on quentale-photo at bounding box center [443, 331] width 227 height 294
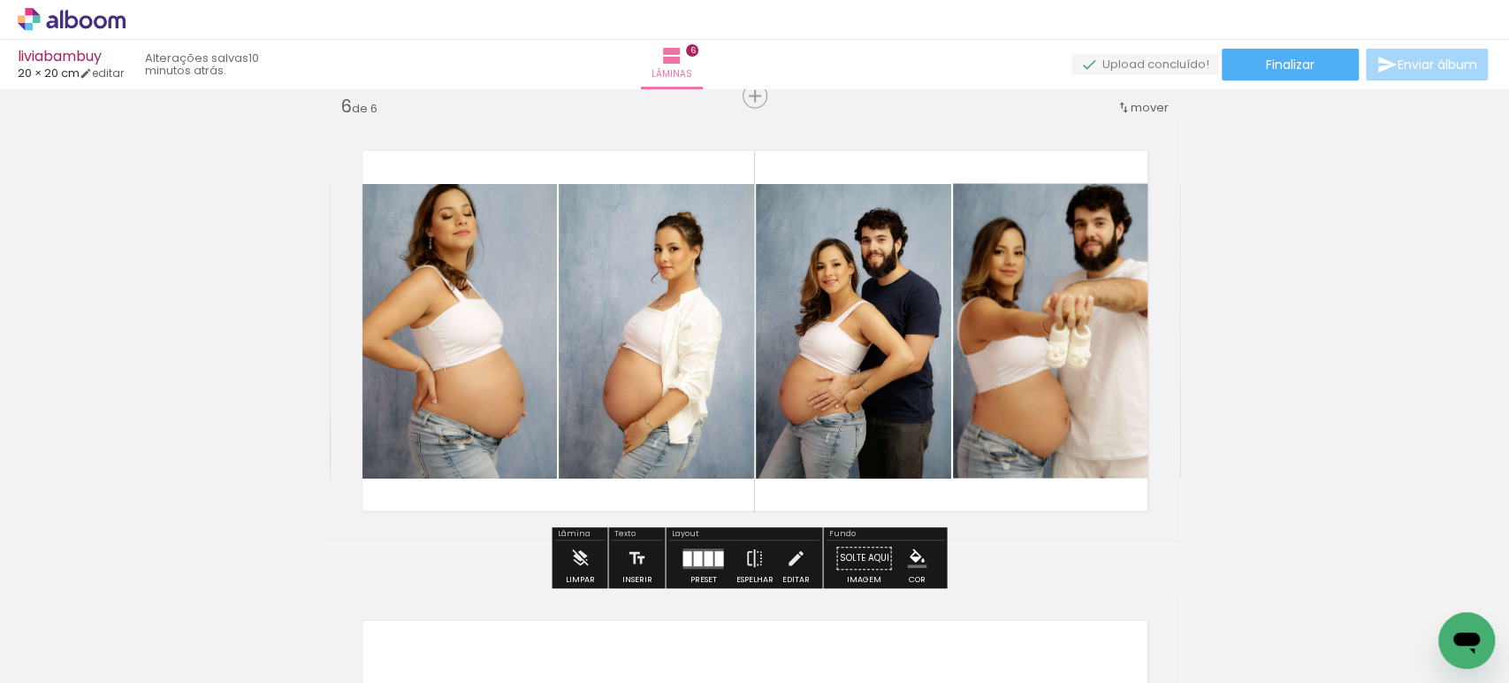
click at [511, 362] on quentale-photo at bounding box center [443, 331] width 227 height 294
click at [0, 0] on div at bounding box center [0, 0] width 0 height 0
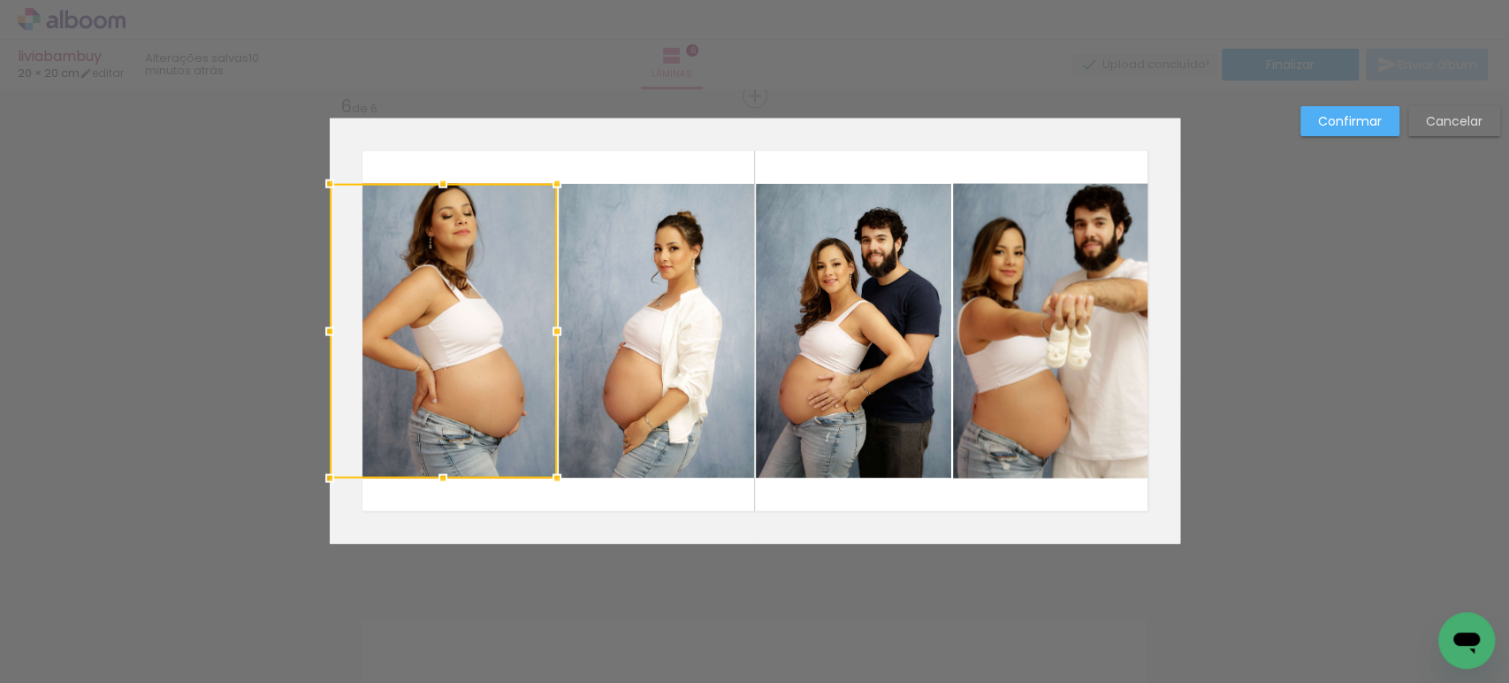
click at [511, 362] on div at bounding box center [443, 331] width 227 height 294
click at [629, 352] on quentale-photo at bounding box center [656, 331] width 195 height 294
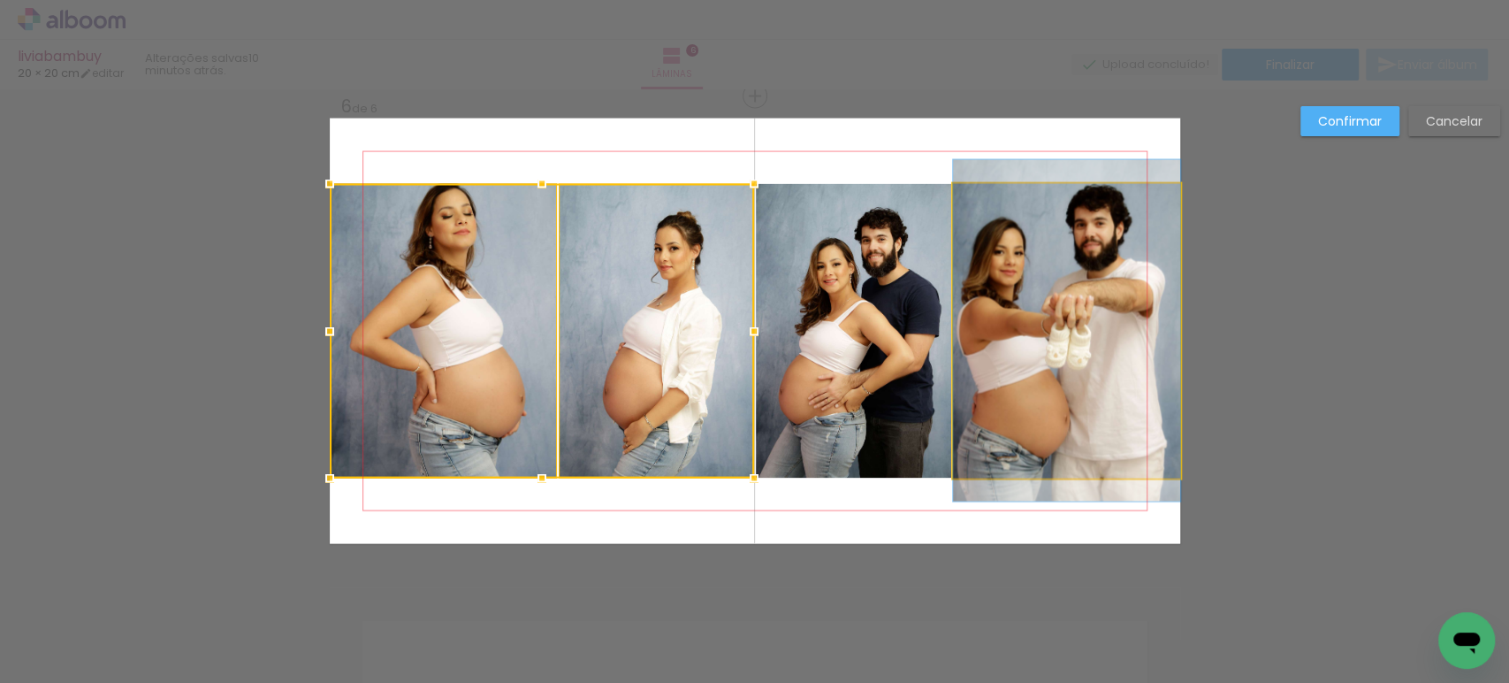
click at [965, 341] on quentale-photo at bounding box center [1066, 331] width 227 height 294
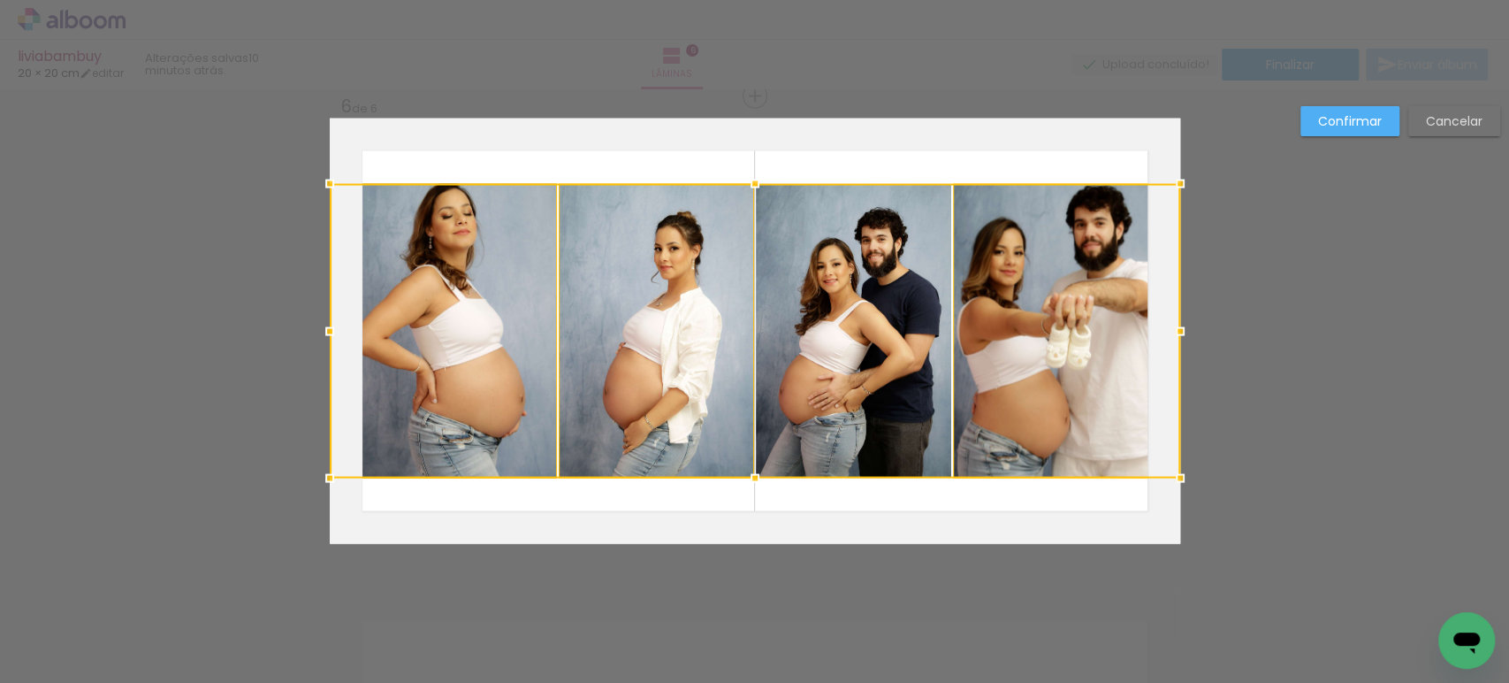
click at [883, 311] on div at bounding box center [755, 331] width 850 height 294
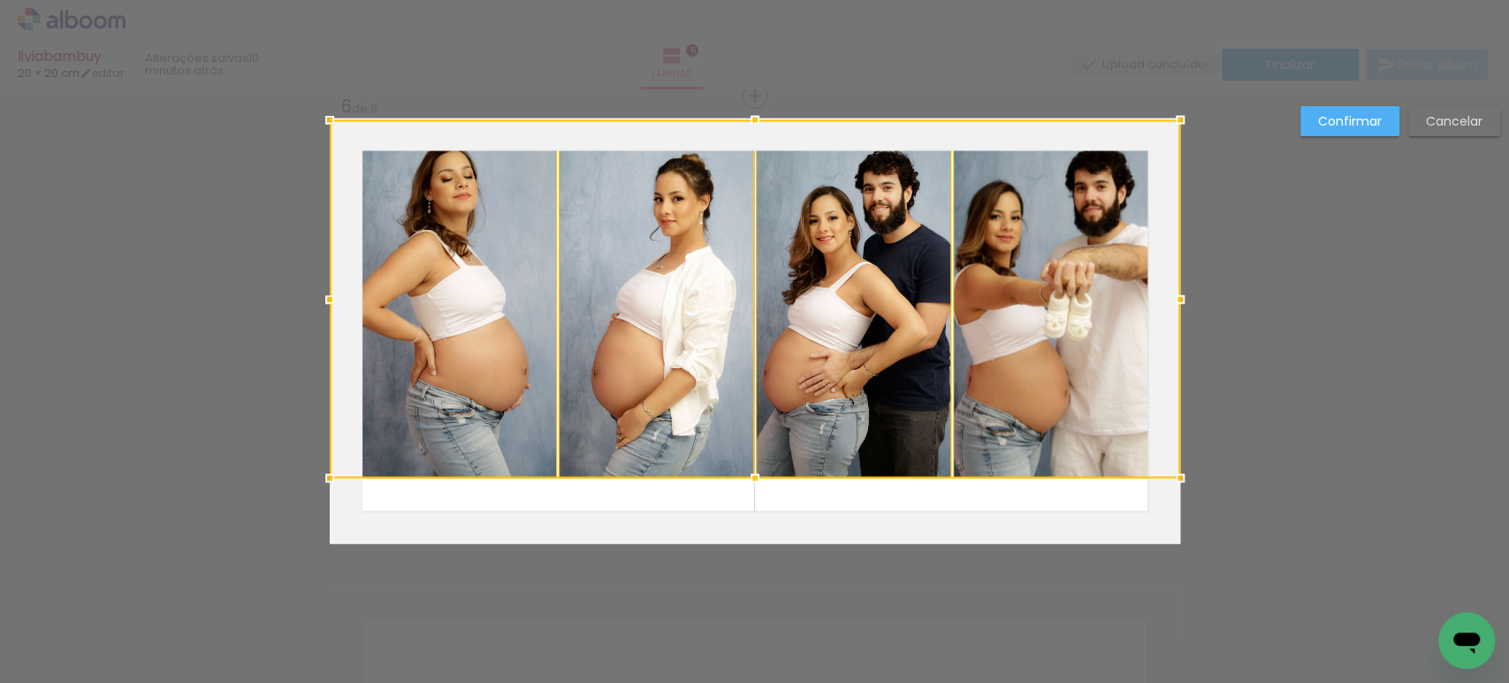
drag, startPoint x: 751, startPoint y: 179, endPoint x: 754, endPoint y: 95, distance: 84.9
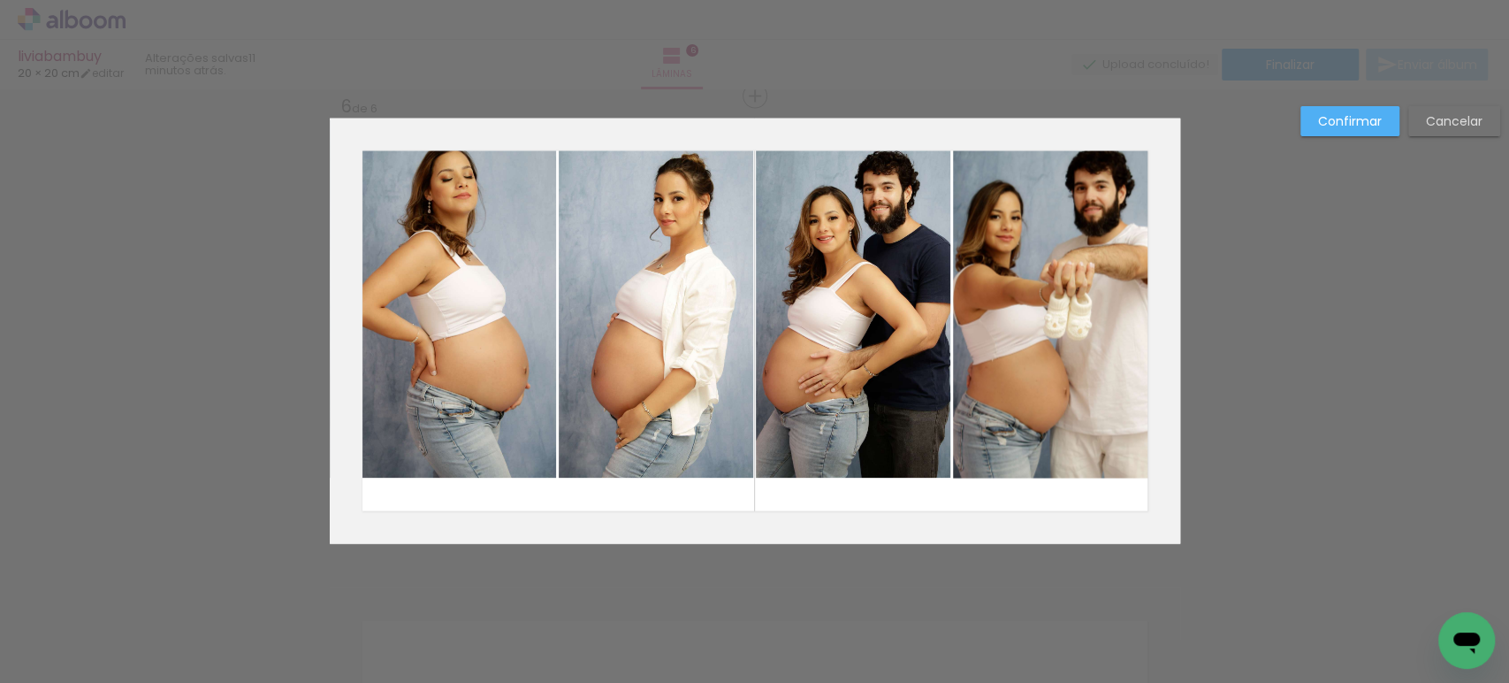
drag, startPoint x: 469, startPoint y: 294, endPoint x: 477, endPoint y: 287, distance: 10.8
click at [468, 294] on quentale-photo at bounding box center [443, 299] width 227 height 358
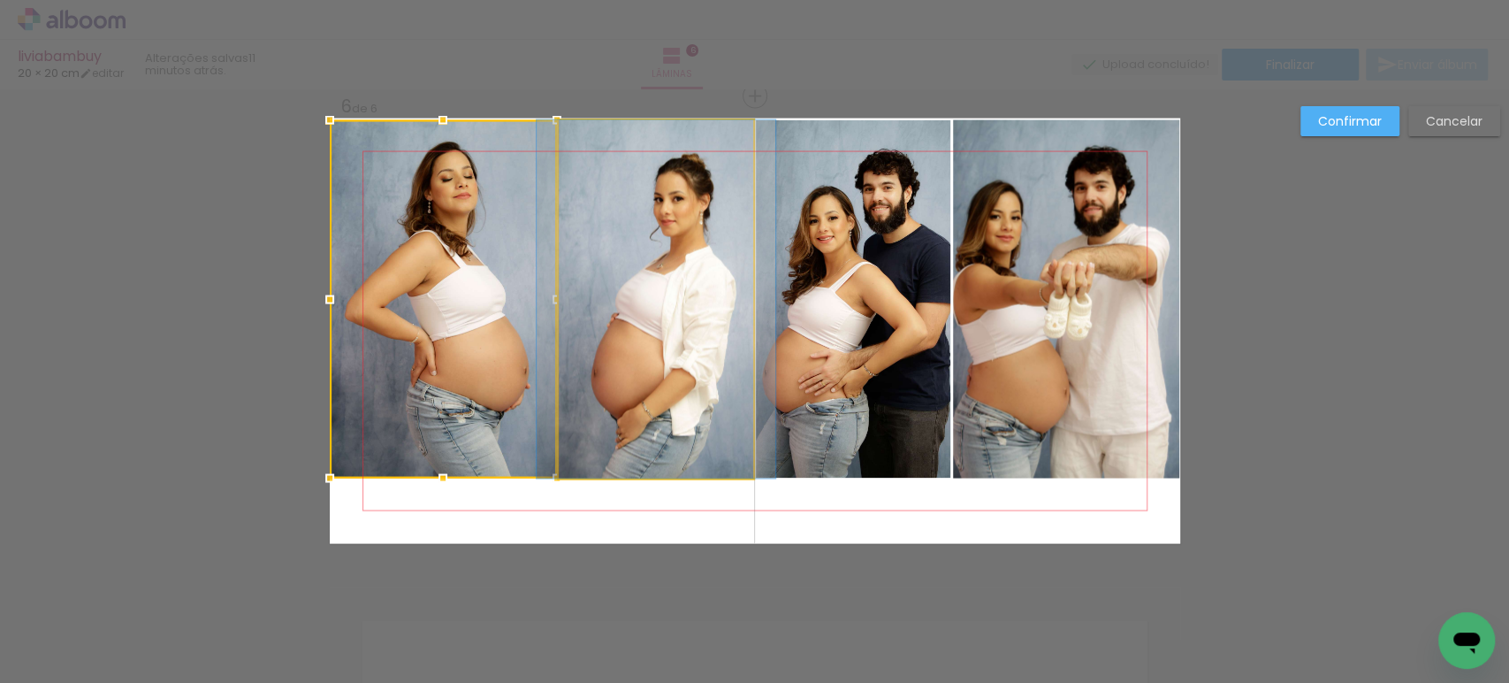
click at [594, 282] on quentale-photo at bounding box center [656, 299] width 195 height 358
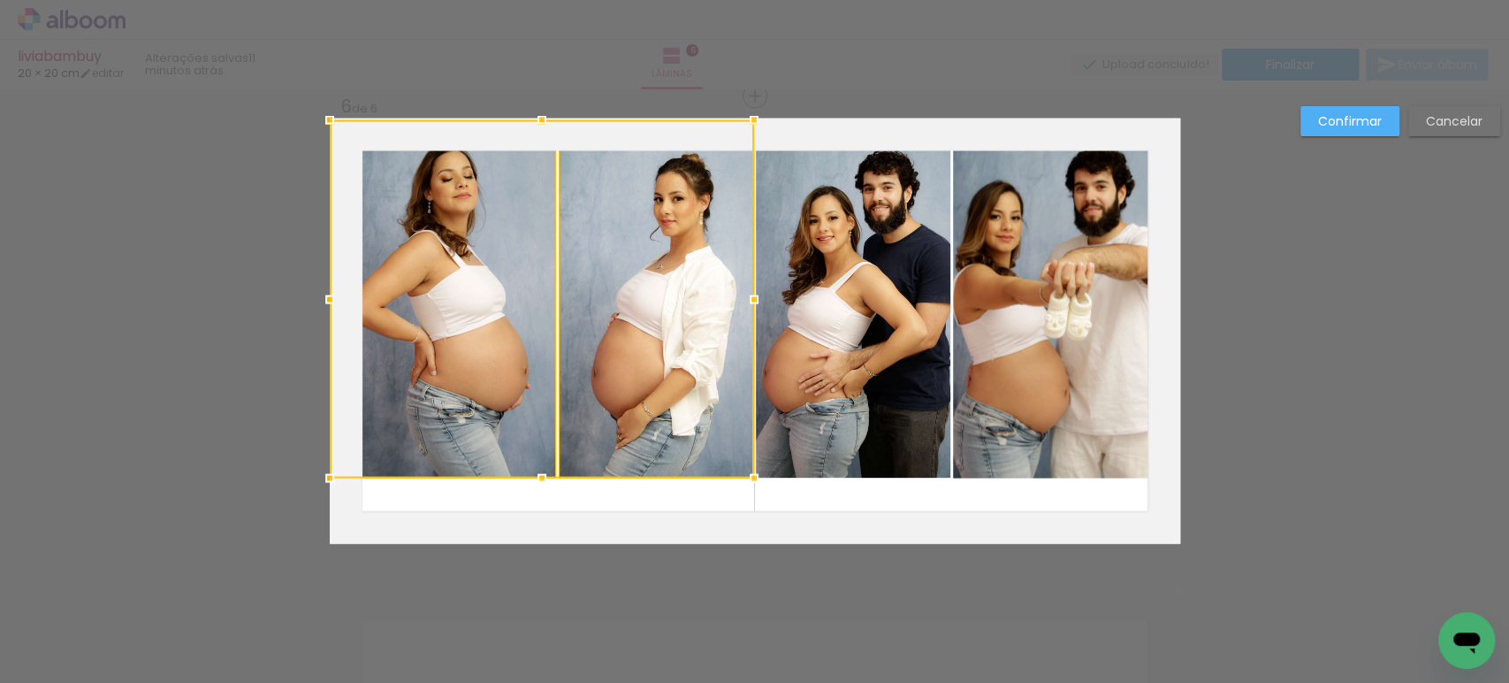
click at [820, 271] on quentale-photo at bounding box center [853, 299] width 195 height 358
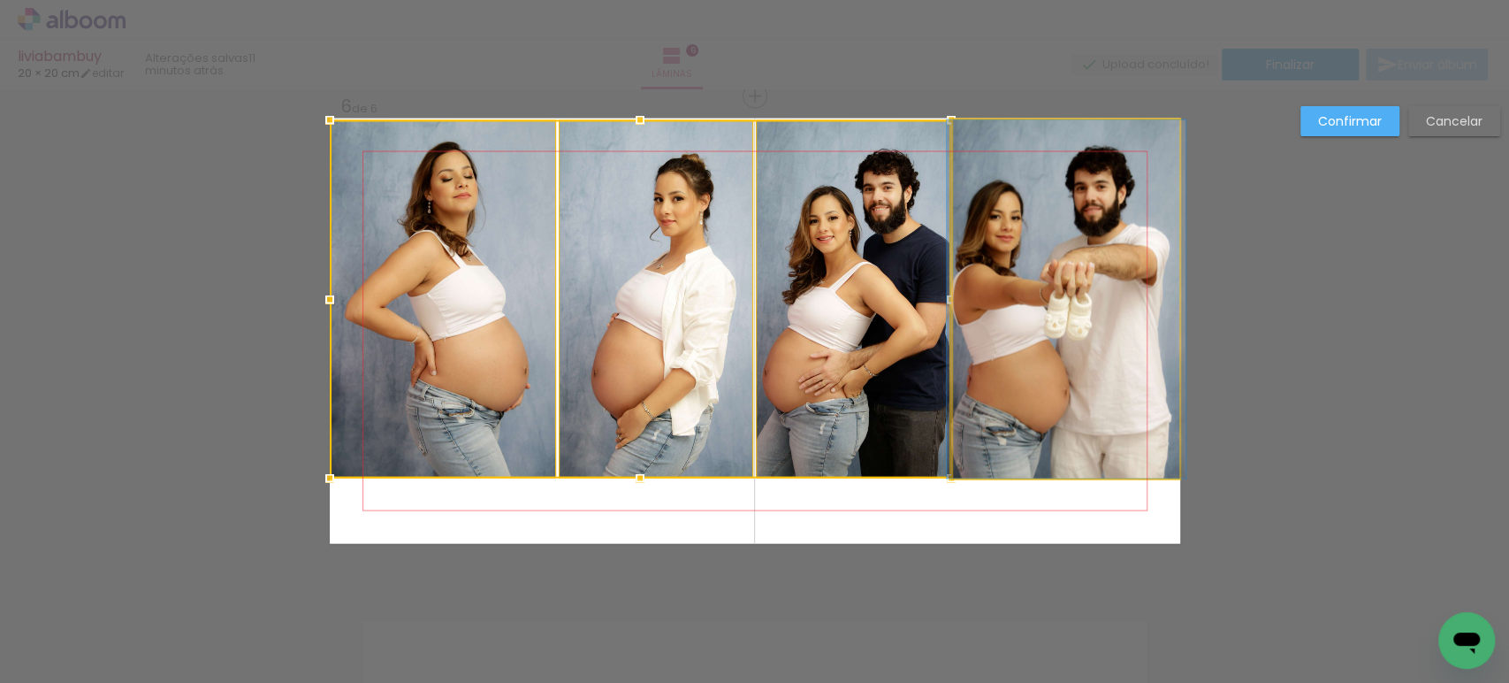
click at [1043, 263] on quentale-photo at bounding box center [1066, 299] width 227 height 358
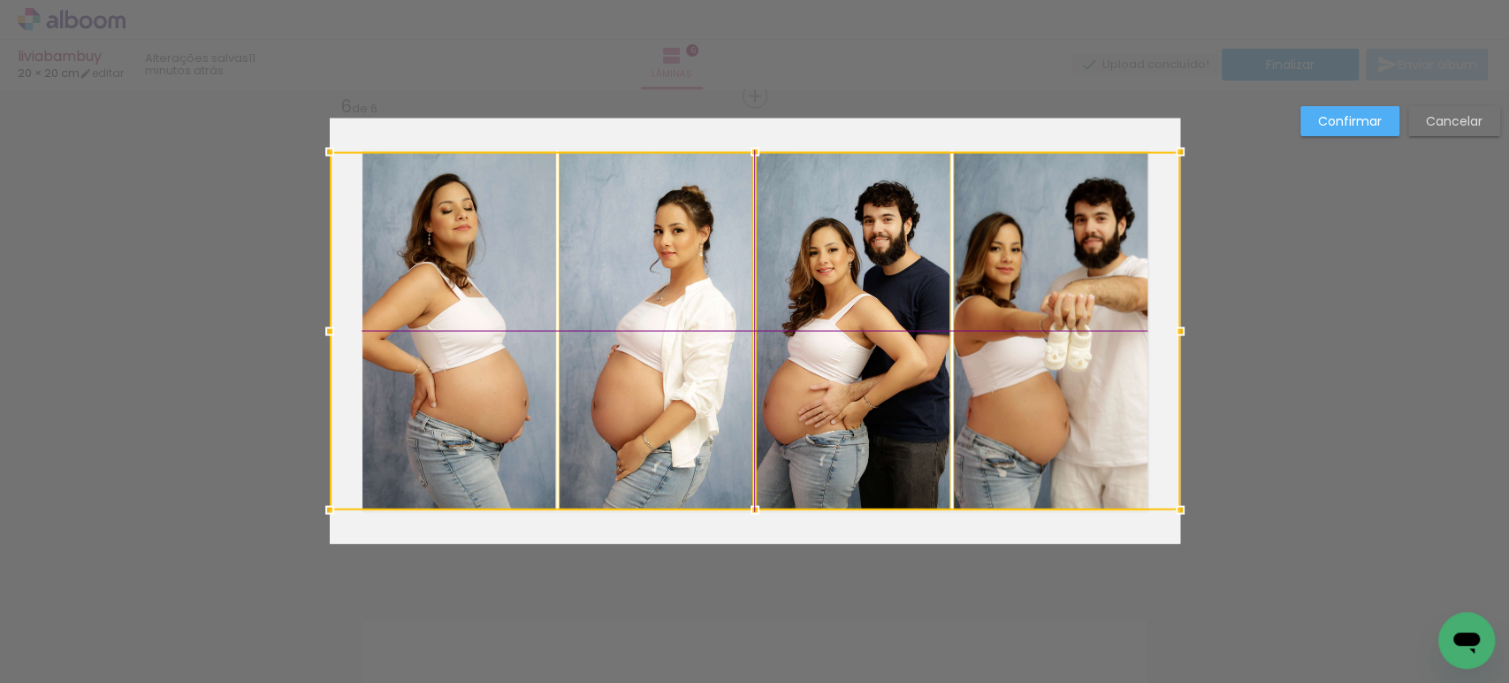
drag, startPoint x: 1039, startPoint y: 267, endPoint x: 1038, endPoint y: 299, distance: 31.8
click at [1038, 299] on div at bounding box center [755, 331] width 850 height 358
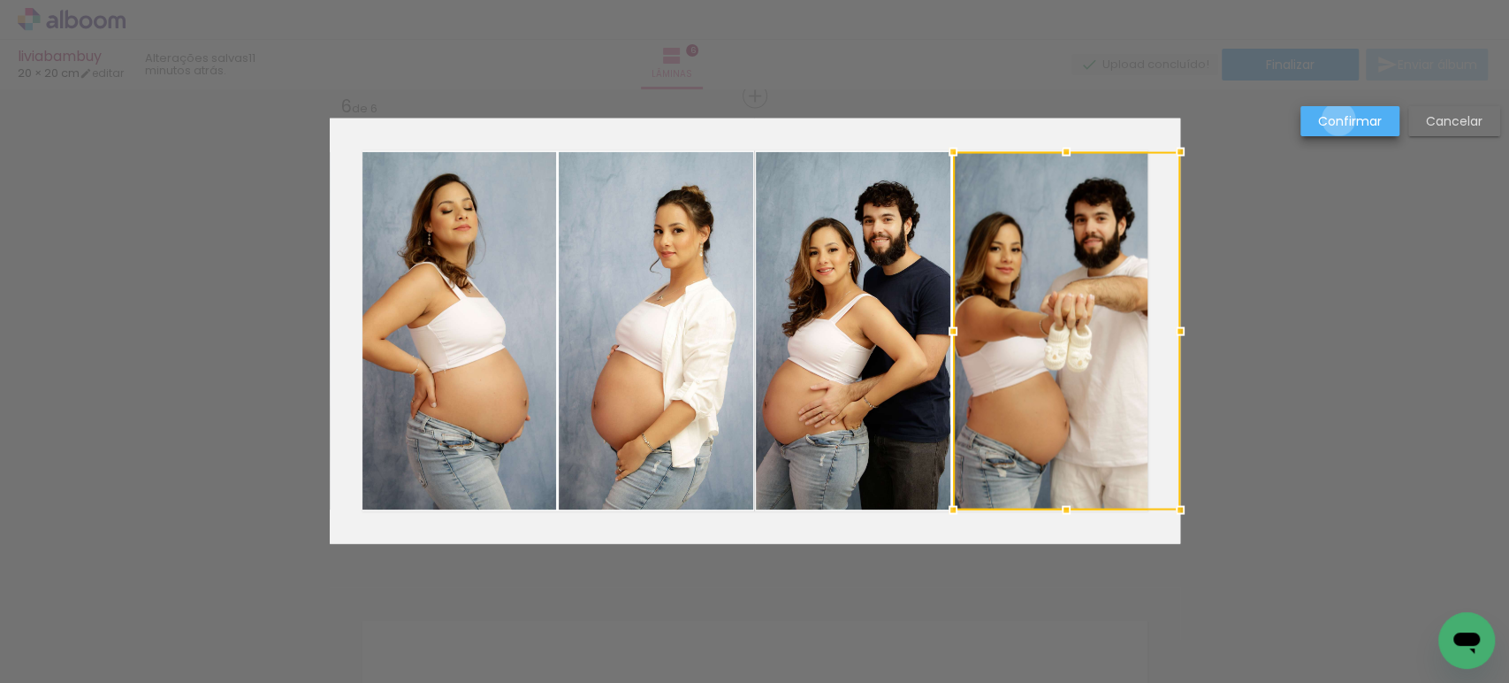
click at [0, 0] on slot "Confirmar" at bounding box center [0, 0] width 0 height 0
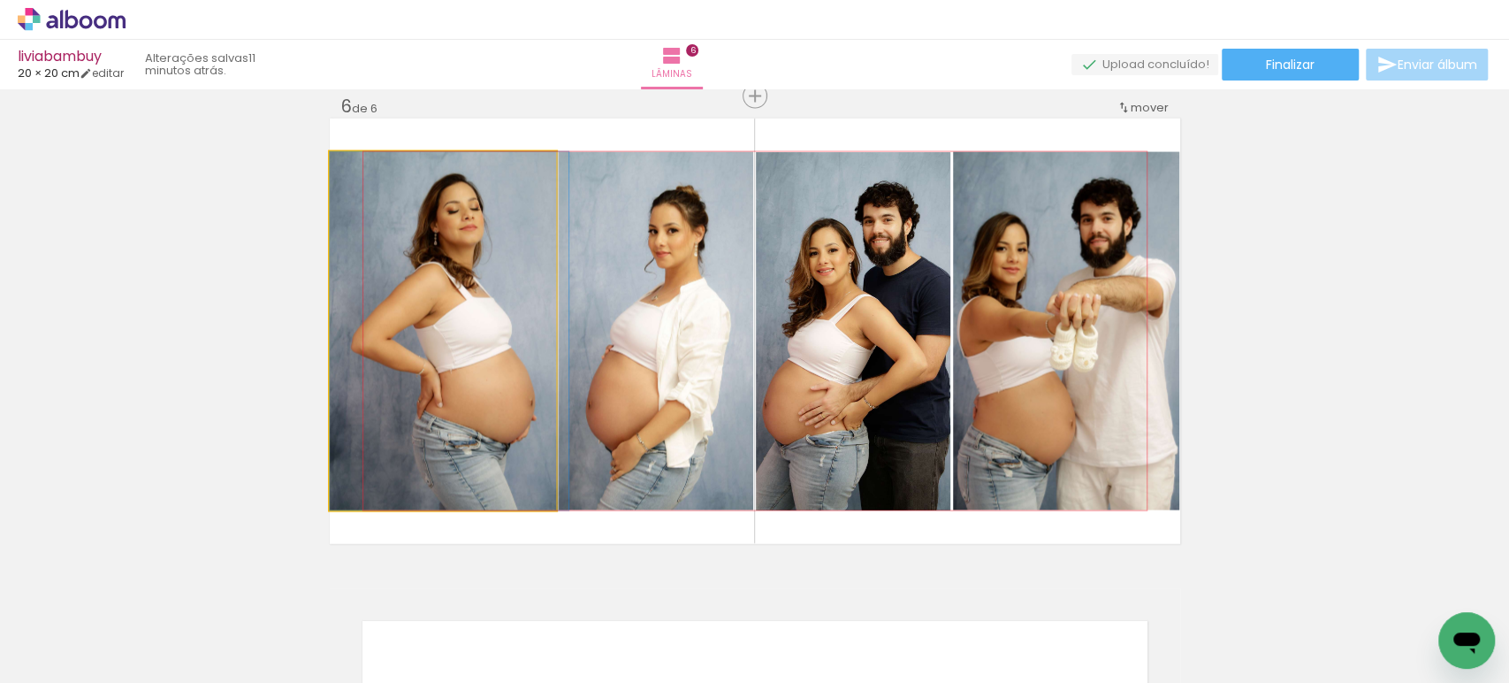
drag, startPoint x: 515, startPoint y: 317, endPoint x: 525, endPoint y: 316, distance: 9.8
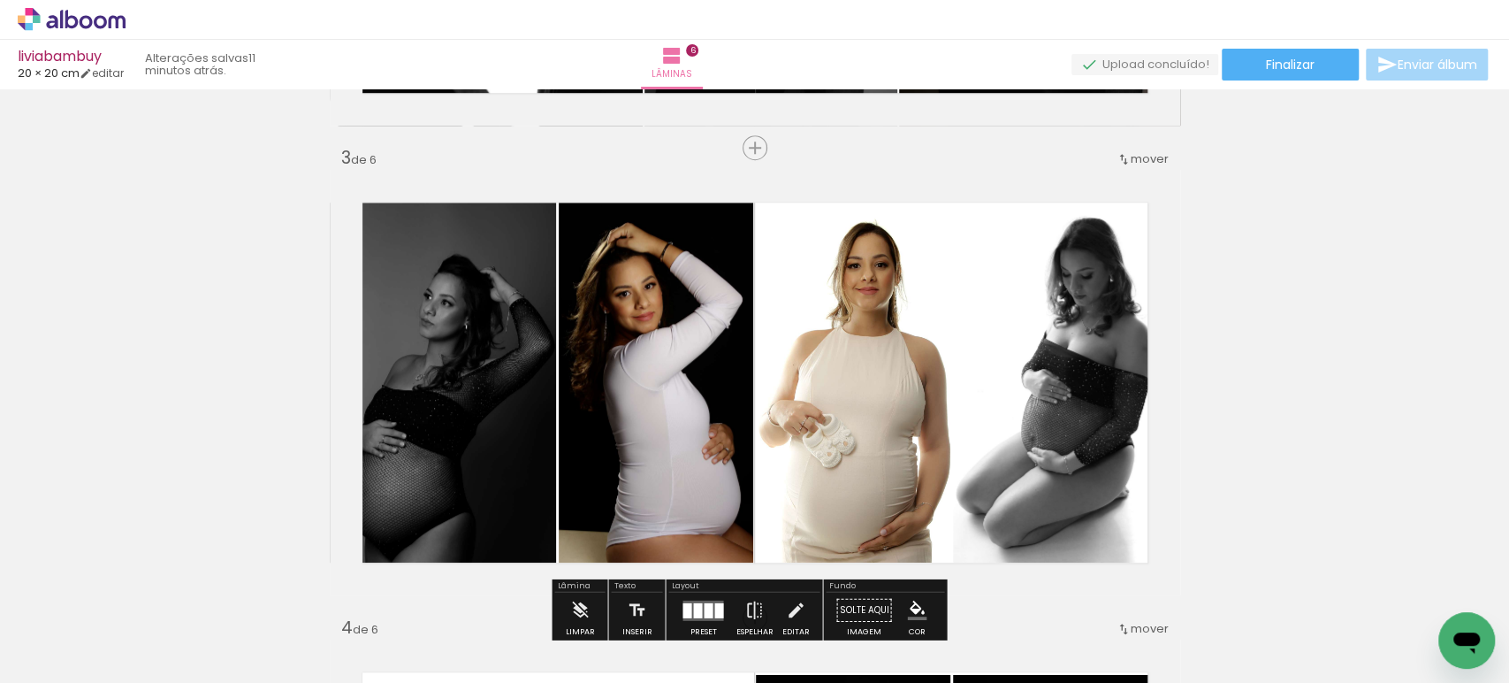
scroll to position [909, 0]
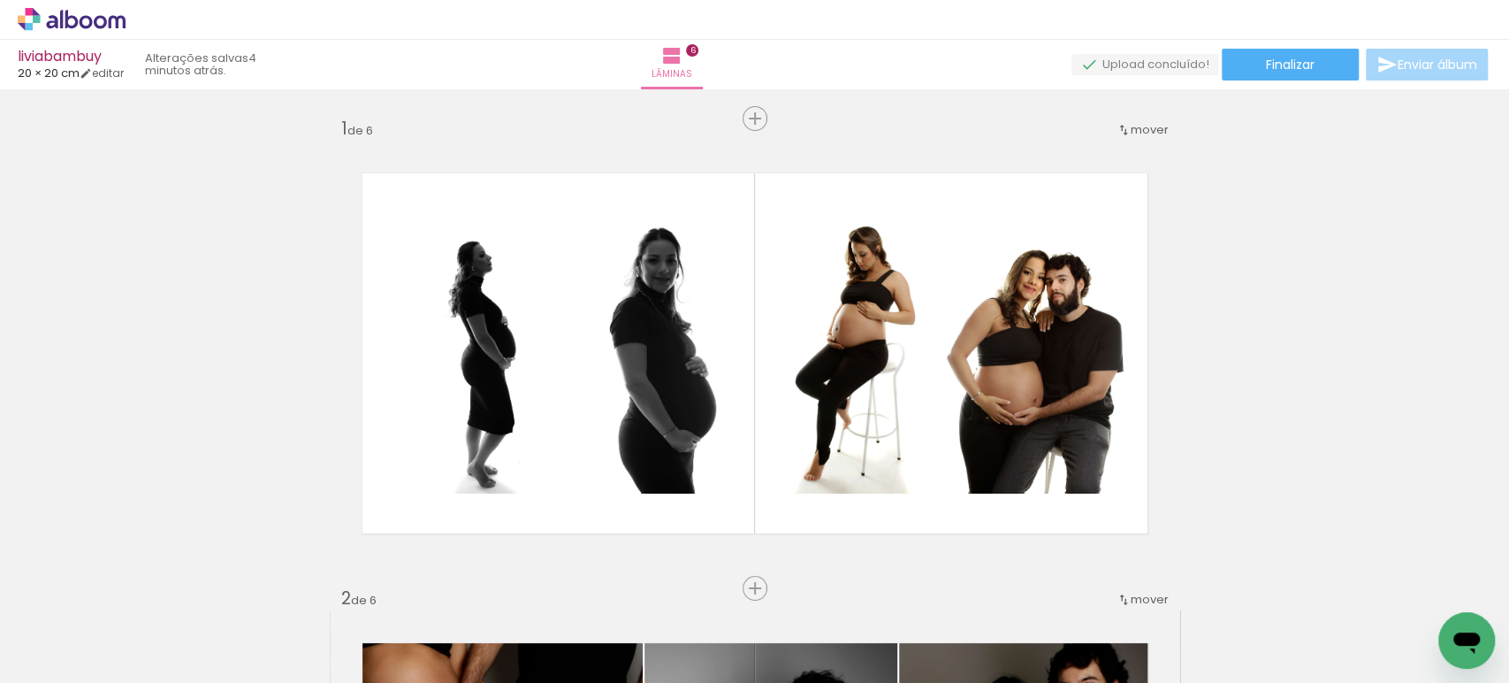
scroll to position [1570, 0]
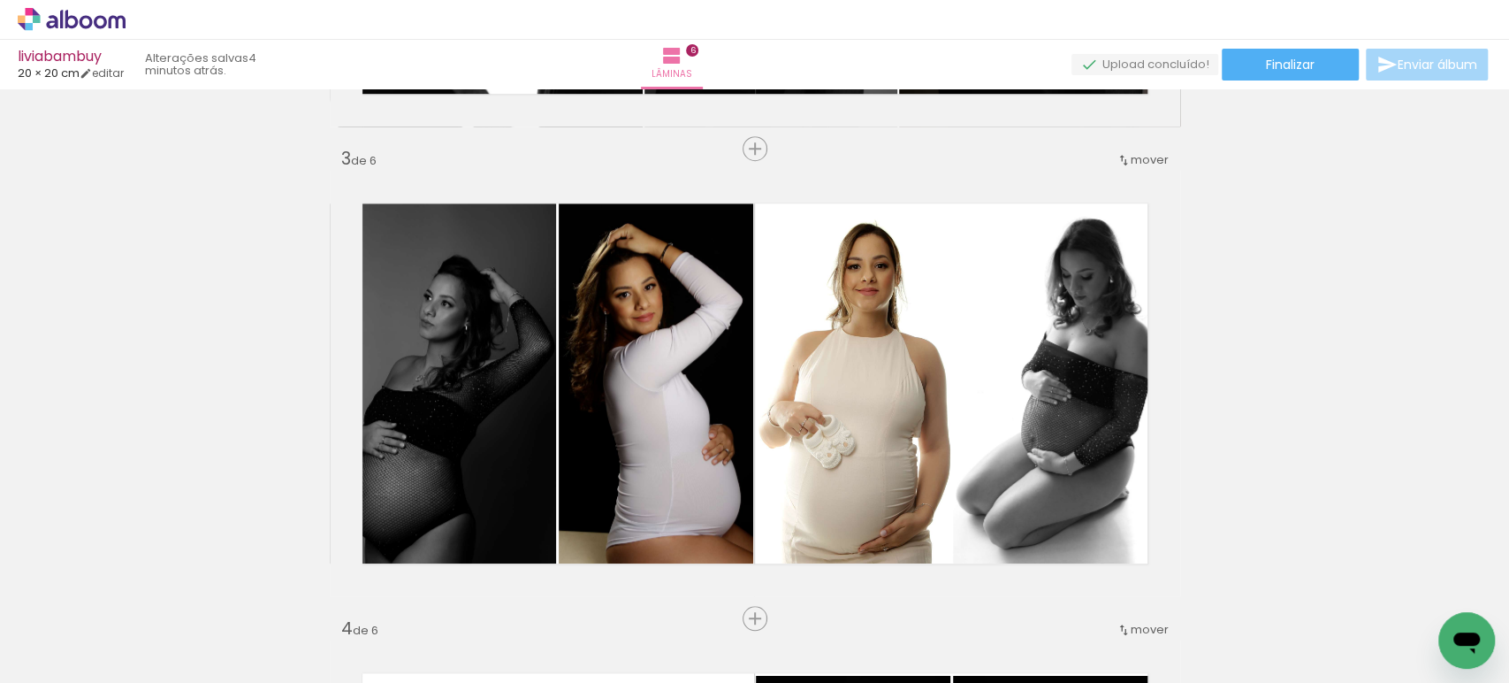
scroll to position [1570, 0]
click at [97, 19] on icon at bounding box center [72, 19] width 108 height 23
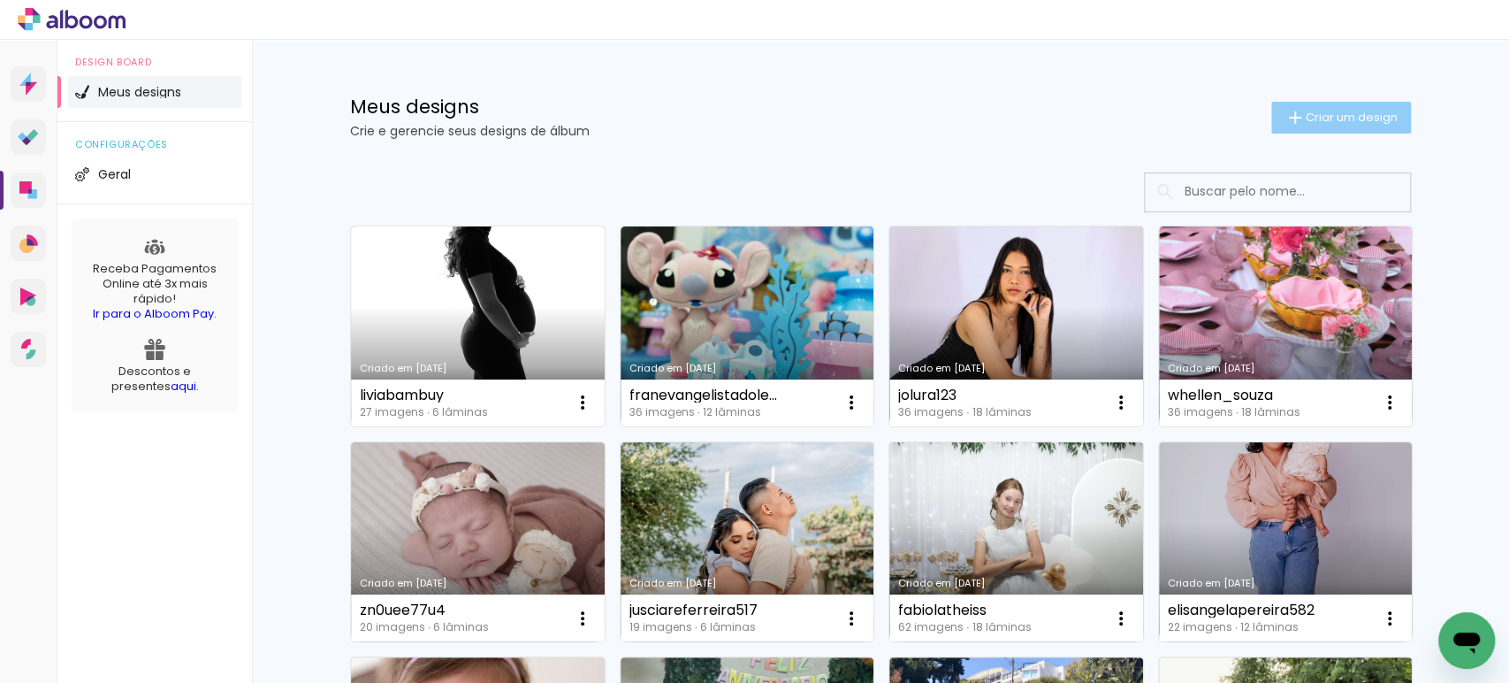
click at [1310, 121] on span "Criar um design" at bounding box center [1352, 116] width 92 height 11
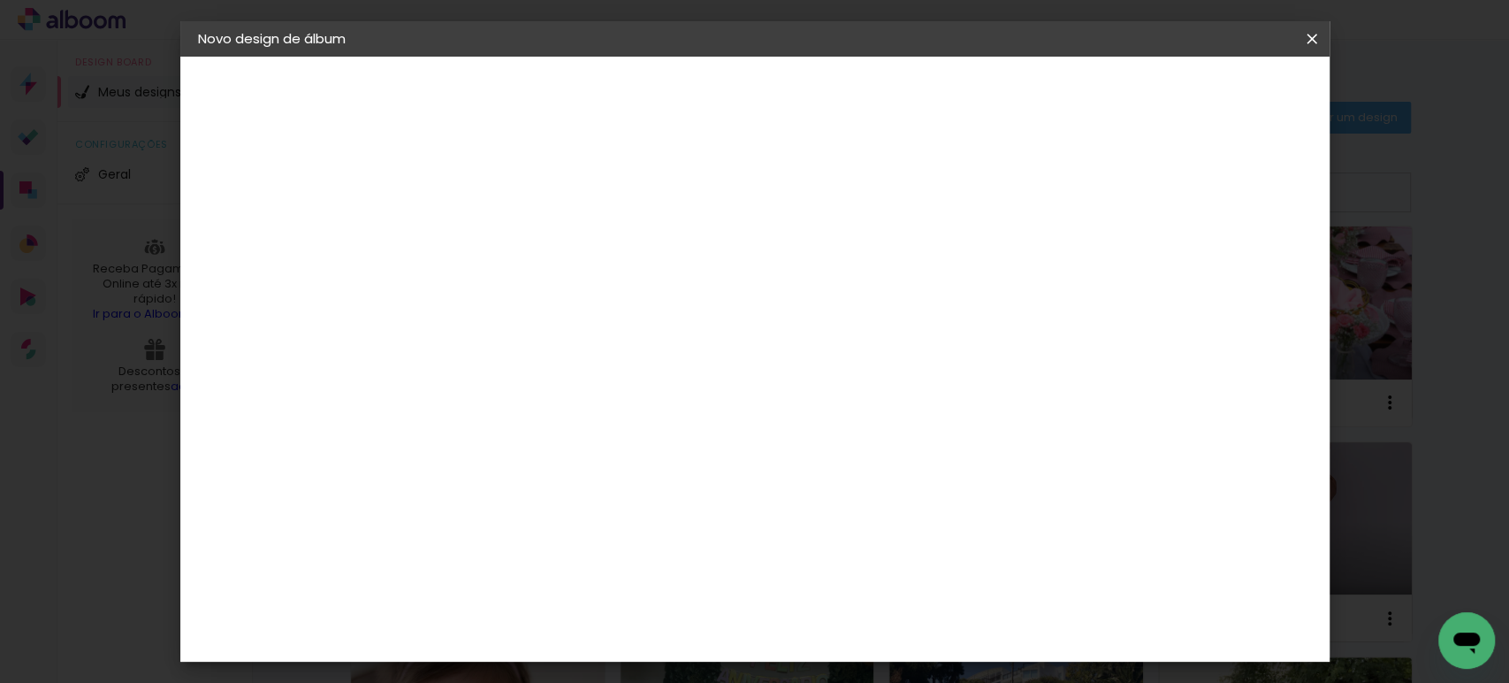
click at [487, 245] on input at bounding box center [487, 237] width 0 height 27
type input "dgmemck3rj"
type paper-input "dgmemck3rj"
click at [0, 0] on slot "Avançar" at bounding box center [0, 0] width 0 height 0
click at [0, 0] on slot "Tamanho Livre" at bounding box center [0, 0] width 0 height 0
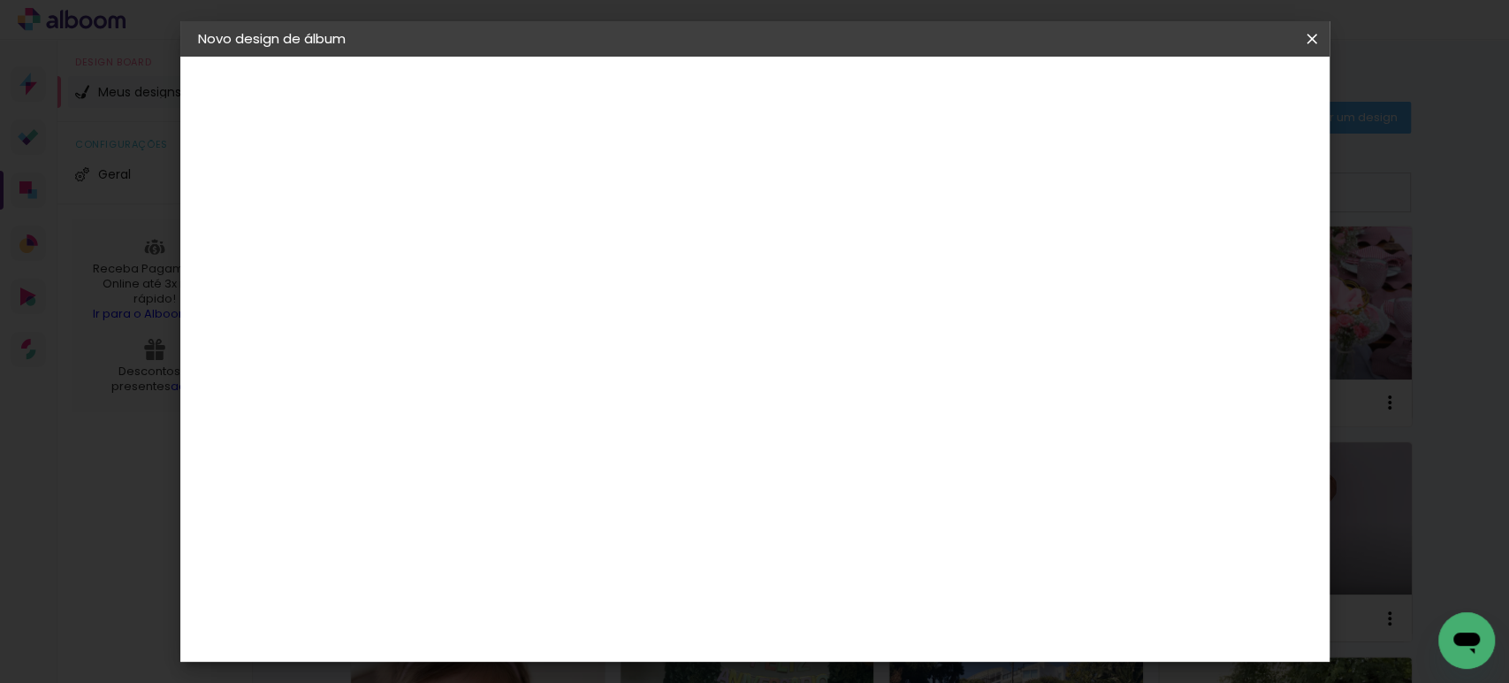
click at [0, 0] on slot "Avançar" at bounding box center [0, 0] width 0 height 0
click at [447, 502] on input "30" at bounding box center [431, 502] width 46 height 27
click at [448, 502] on input "30" at bounding box center [431, 502] width 46 height 27
type input "27,7"
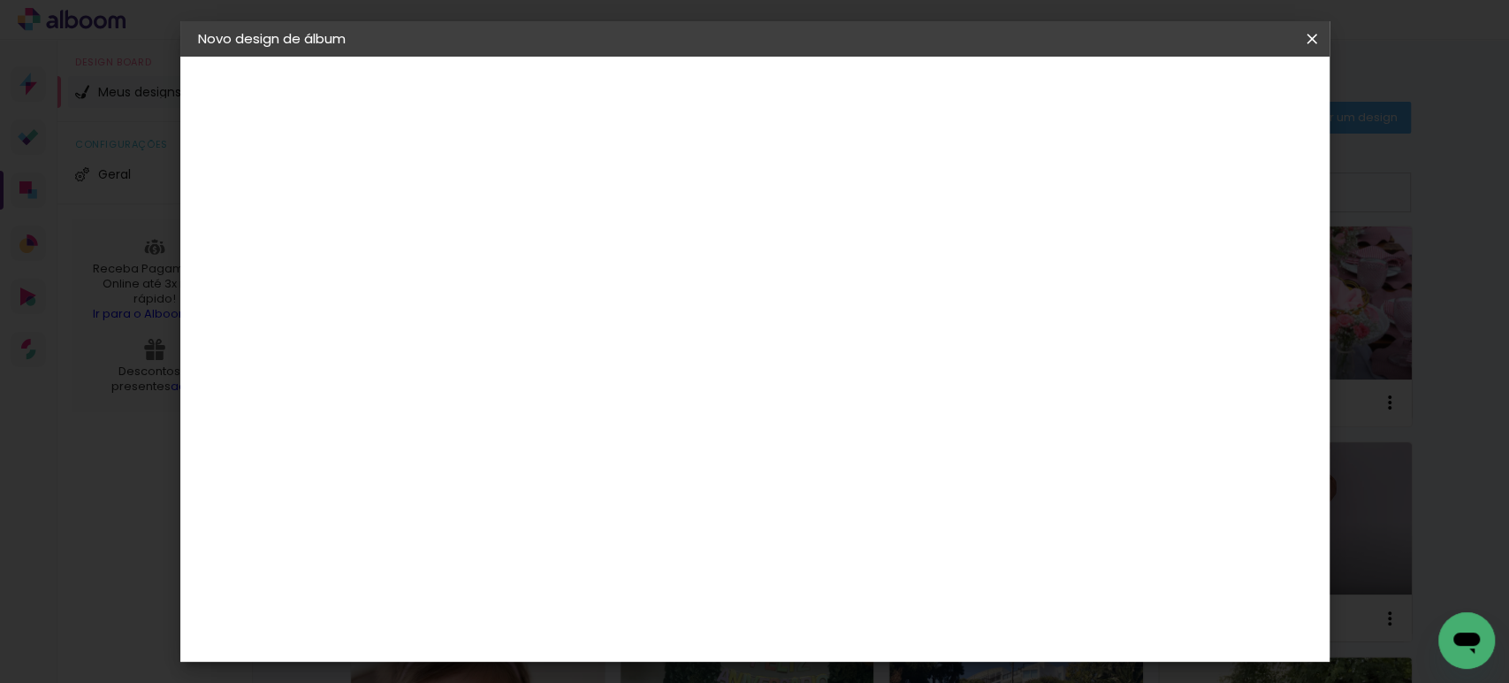
type paper-input "27,7"
click at [864, 539] on input "60" at bounding box center [852, 544] width 46 height 27
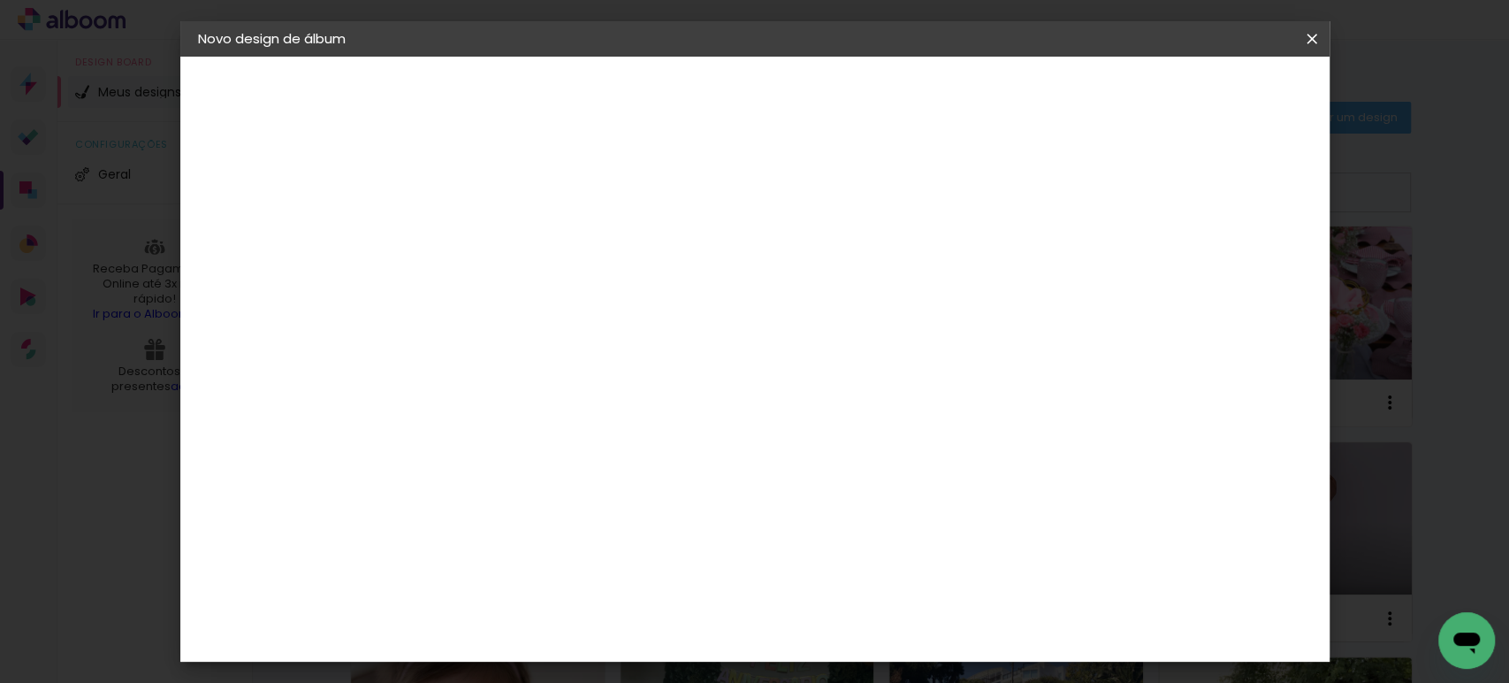
type input "40"
type paper-input "40"
drag, startPoint x: 1163, startPoint y: 257, endPoint x: 1140, endPoint y: 255, distance: 24.0
type input "14"
type paper-input "14"
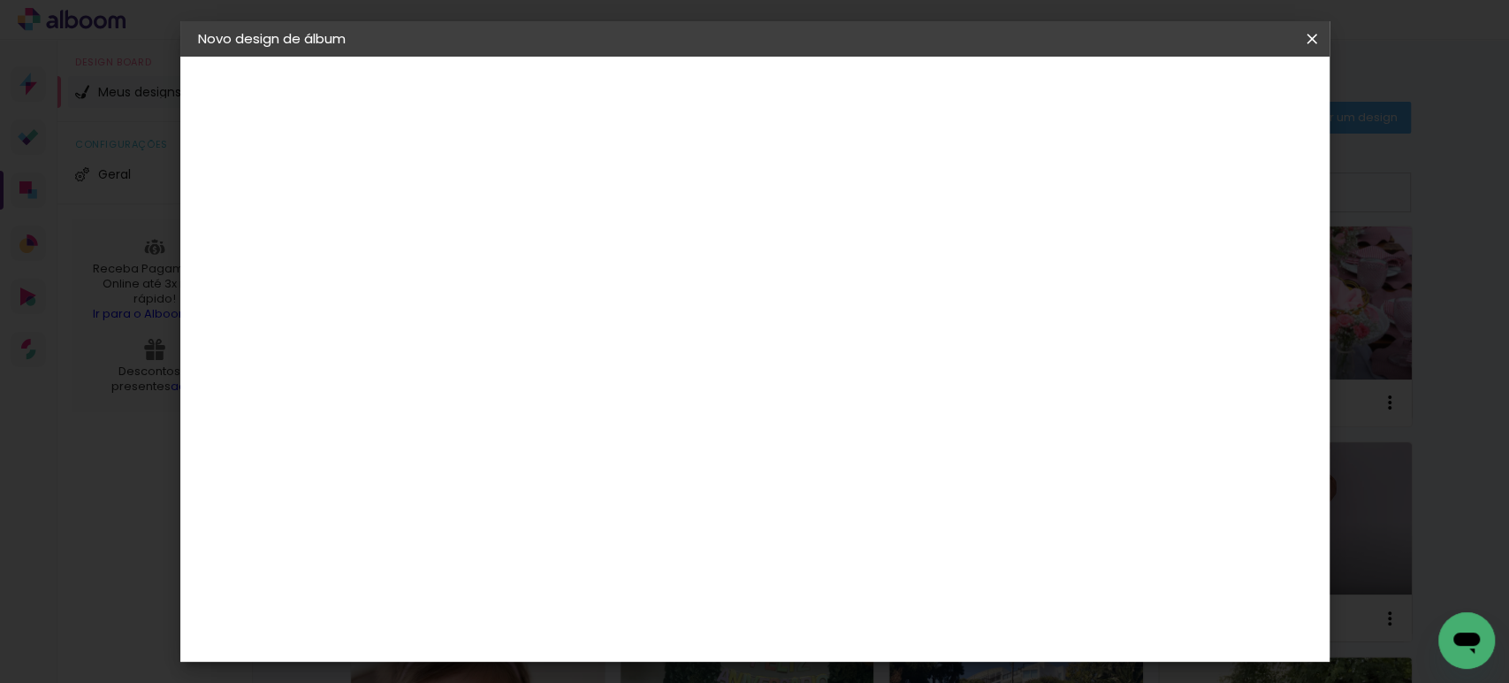
click at [1143, 255] on input "14" at bounding box center [1131, 268] width 32 height 27
type input "15"
type paper-input "15"
click at [1131, 255] on input "15" at bounding box center [1128, 268] width 32 height 27
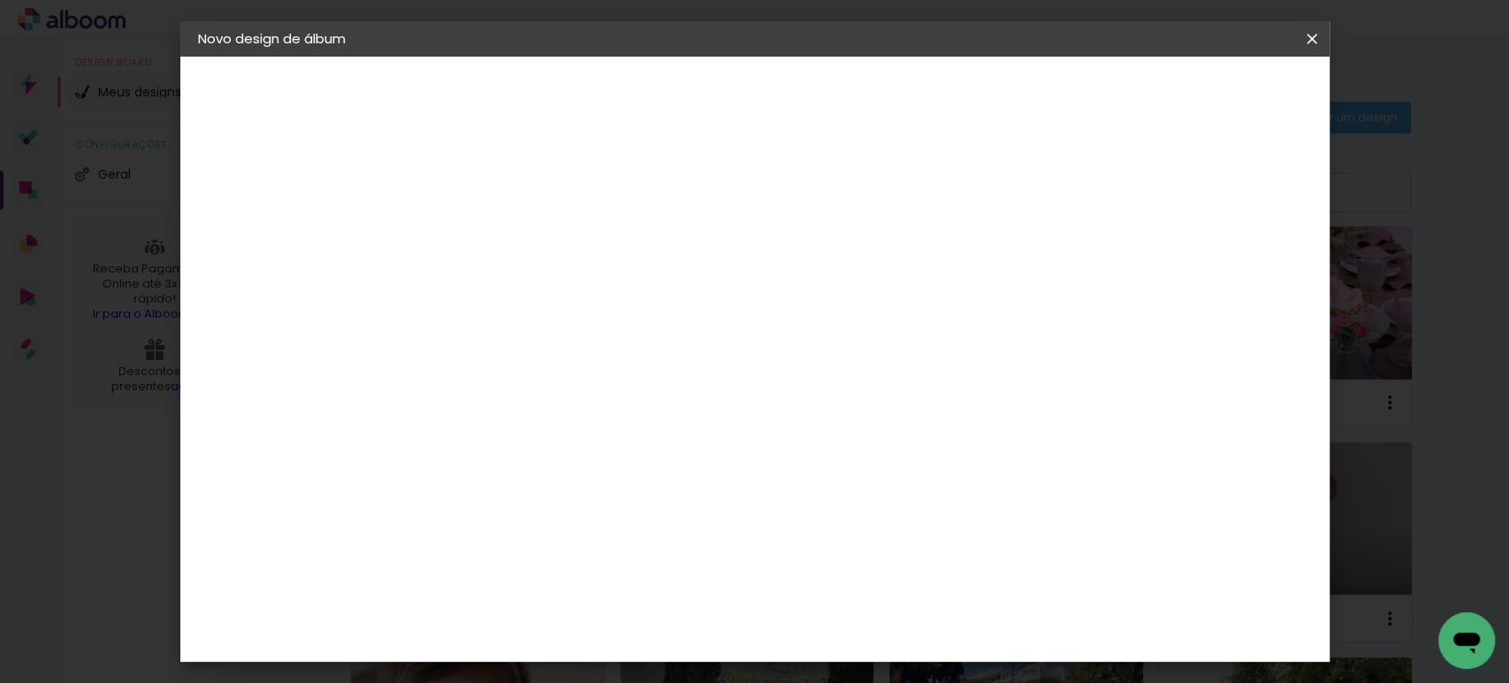
type input "1"
type paper-input "1"
click at [494, 209] on input "1" at bounding box center [475, 203] width 61 height 22
click at [1074, 91] on span "Iniciar design" at bounding box center [1034, 94] width 80 height 12
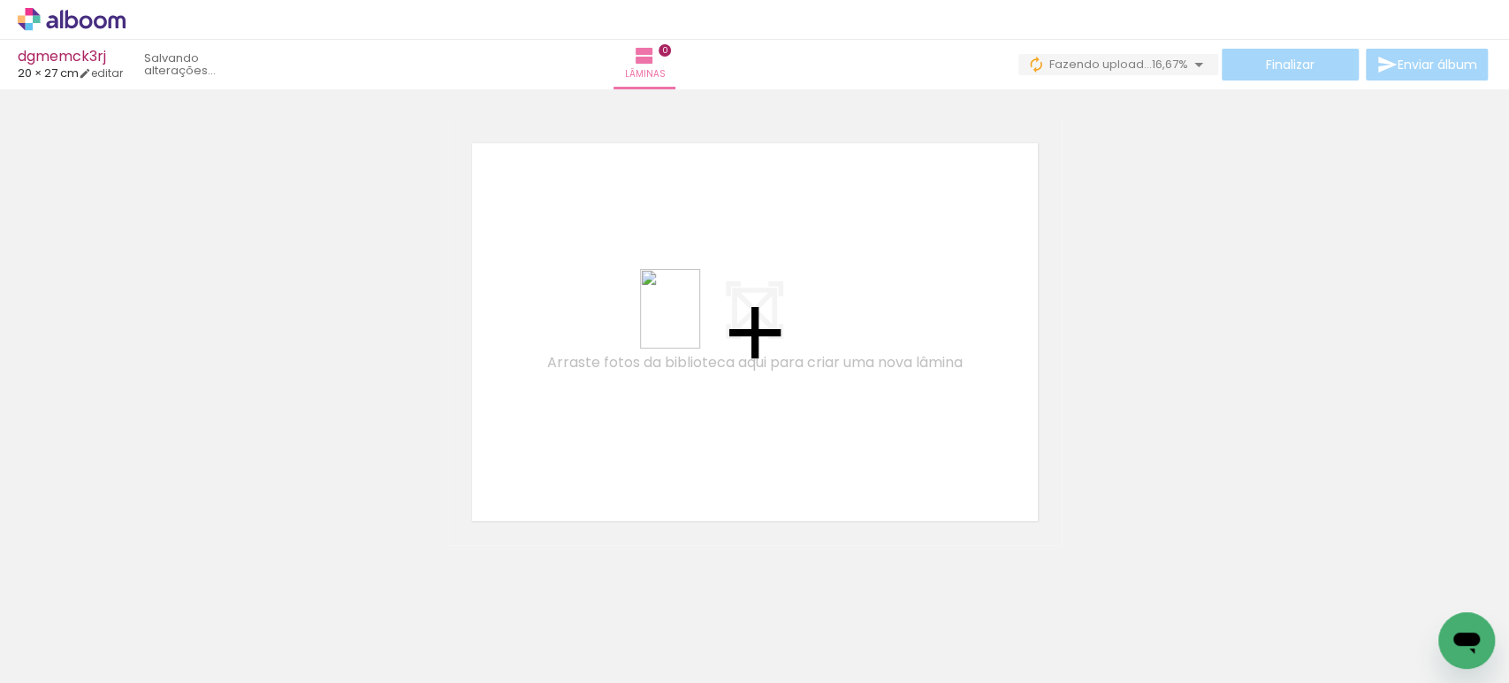
drag, startPoint x: 277, startPoint y: 626, endPoint x: 698, endPoint y: 319, distance: 520.8
click at [698, 319] on quentale-workspace at bounding box center [754, 341] width 1509 height 683
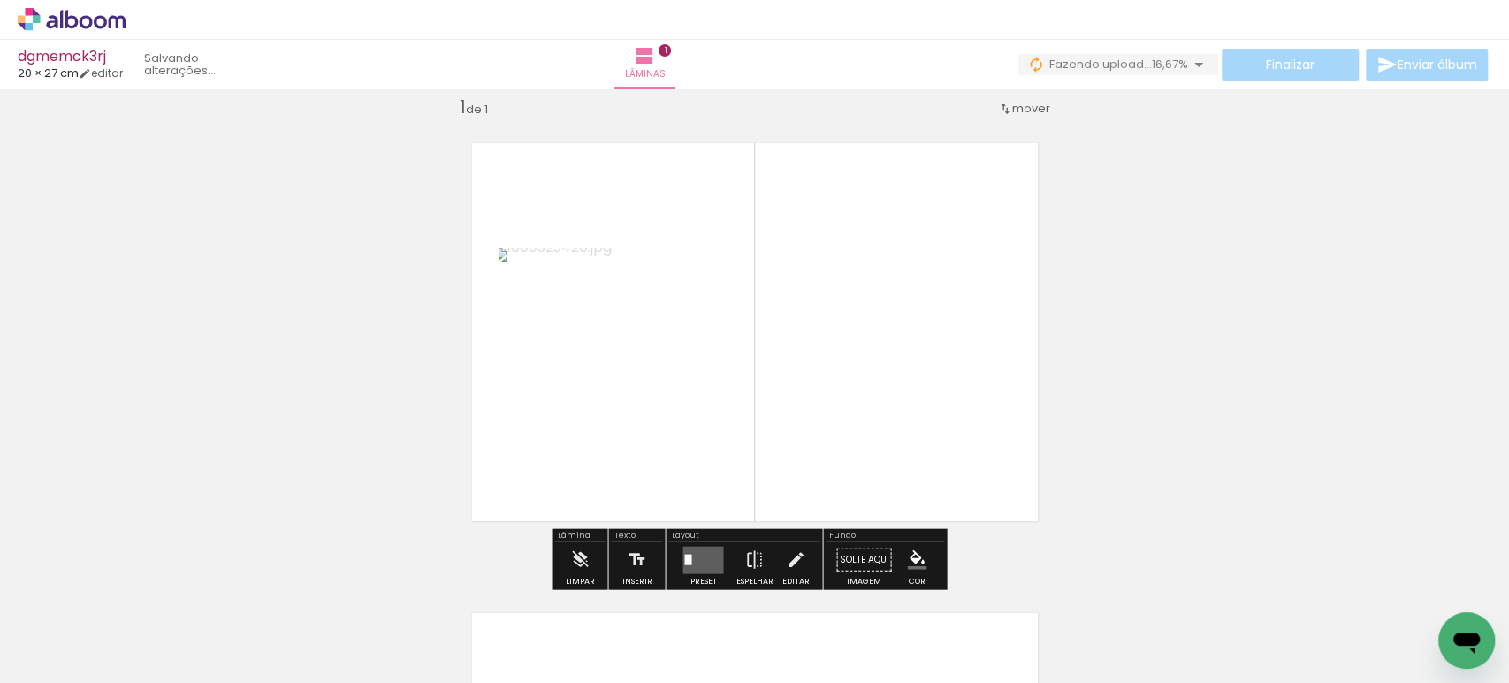
scroll to position [21, 0]
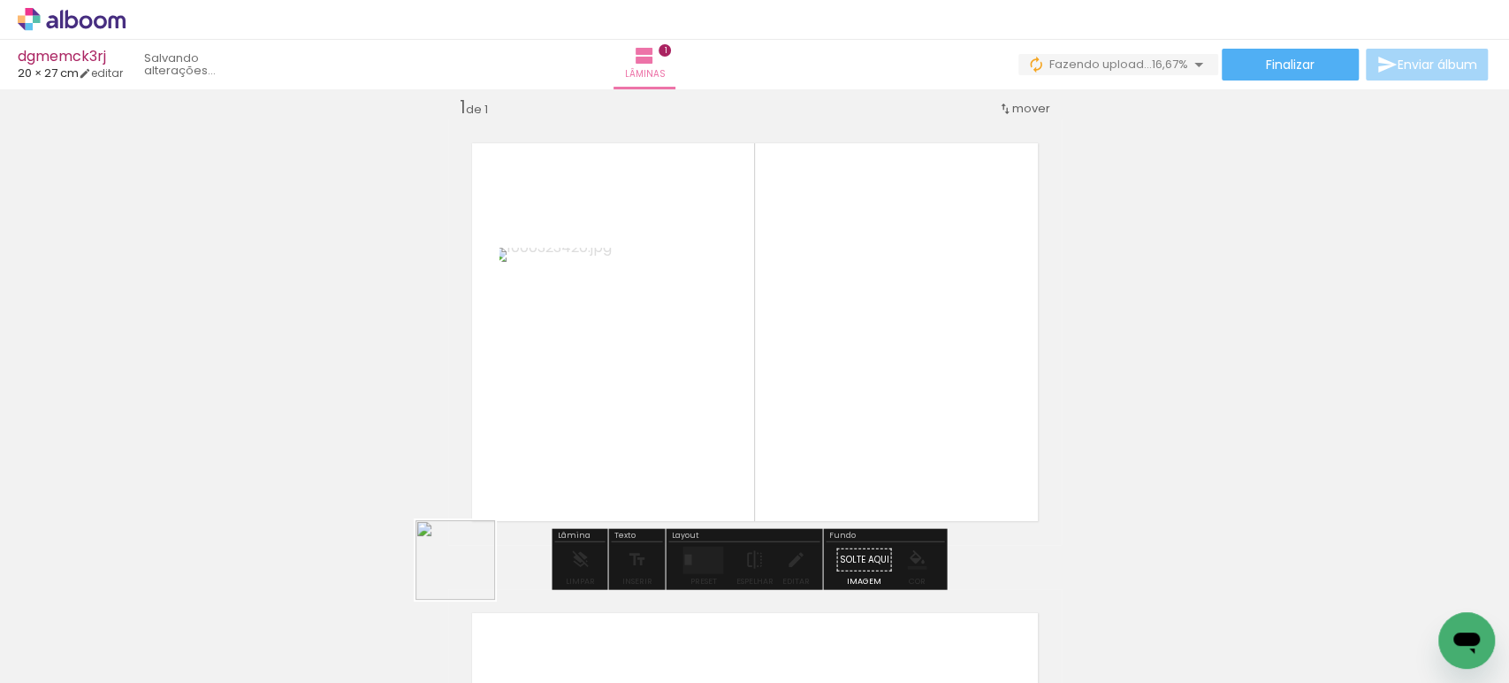
drag, startPoint x: 387, startPoint y: 610, endPoint x: 758, endPoint y: 415, distance: 418.8
click at [758, 415] on quentale-workspace at bounding box center [754, 341] width 1509 height 683
click at [580, 550] on iron-icon at bounding box center [579, 559] width 19 height 35
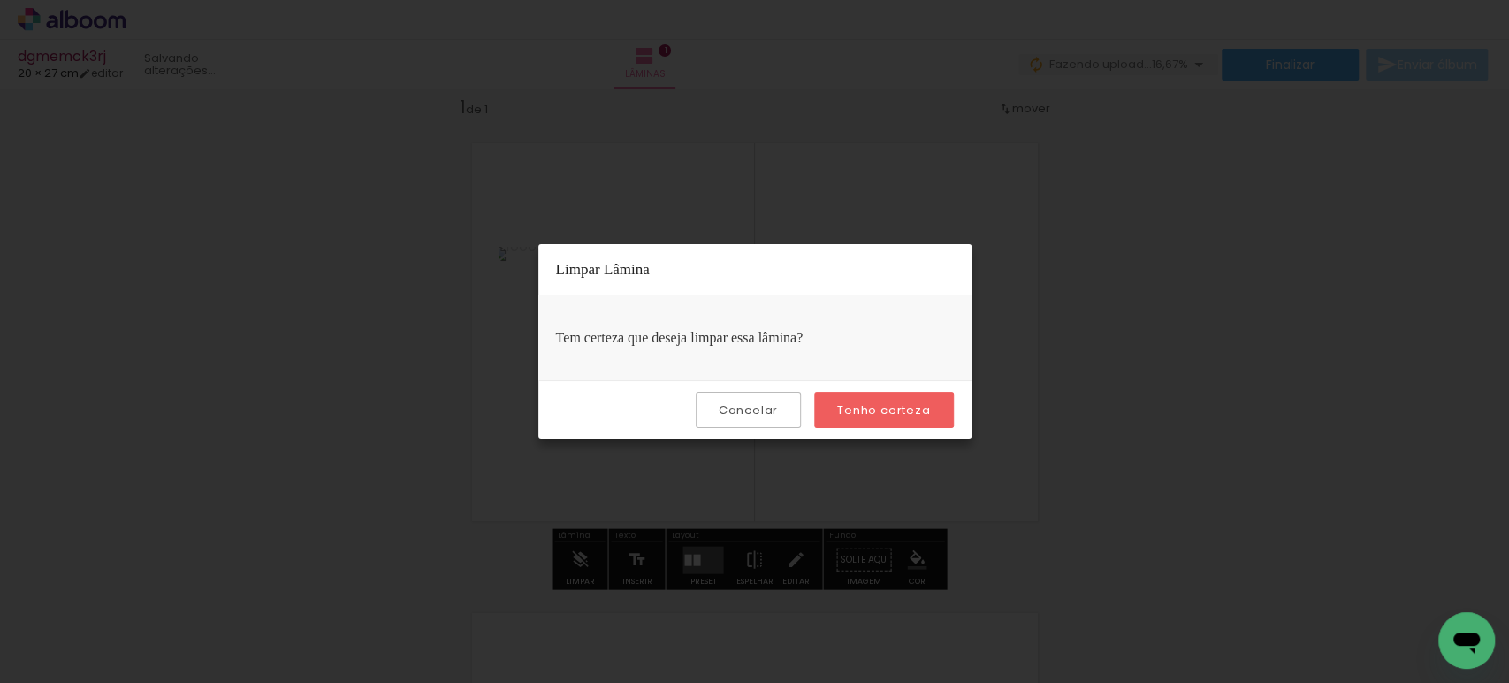
click at [0, 0] on slot "Tenho certeza" at bounding box center [0, 0] width 0 height 0
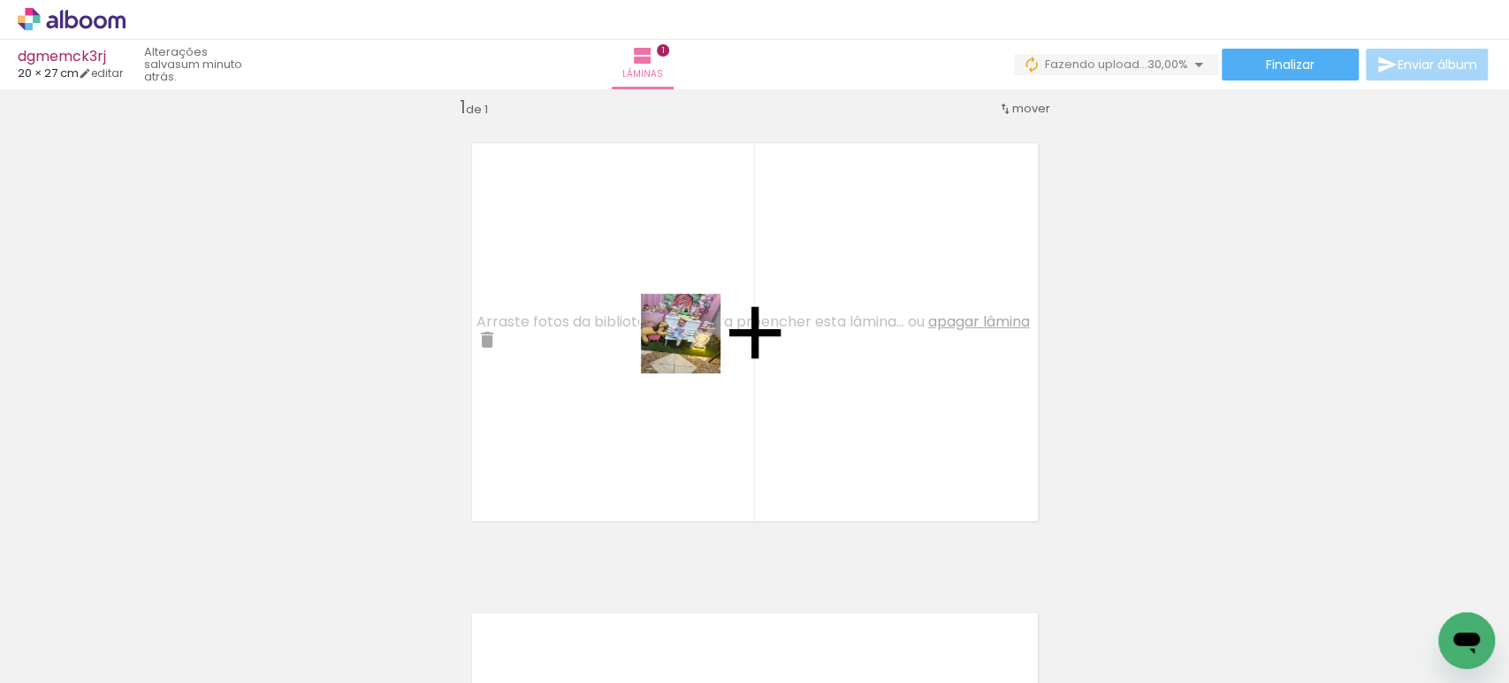
drag, startPoint x: 575, startPoint y: 643, endPoint x: 698, endPoint y: 324, distance: 342.3
click at [700, 329] on quentale-workspace at bounding box center [754, 341] width 1509 height 683
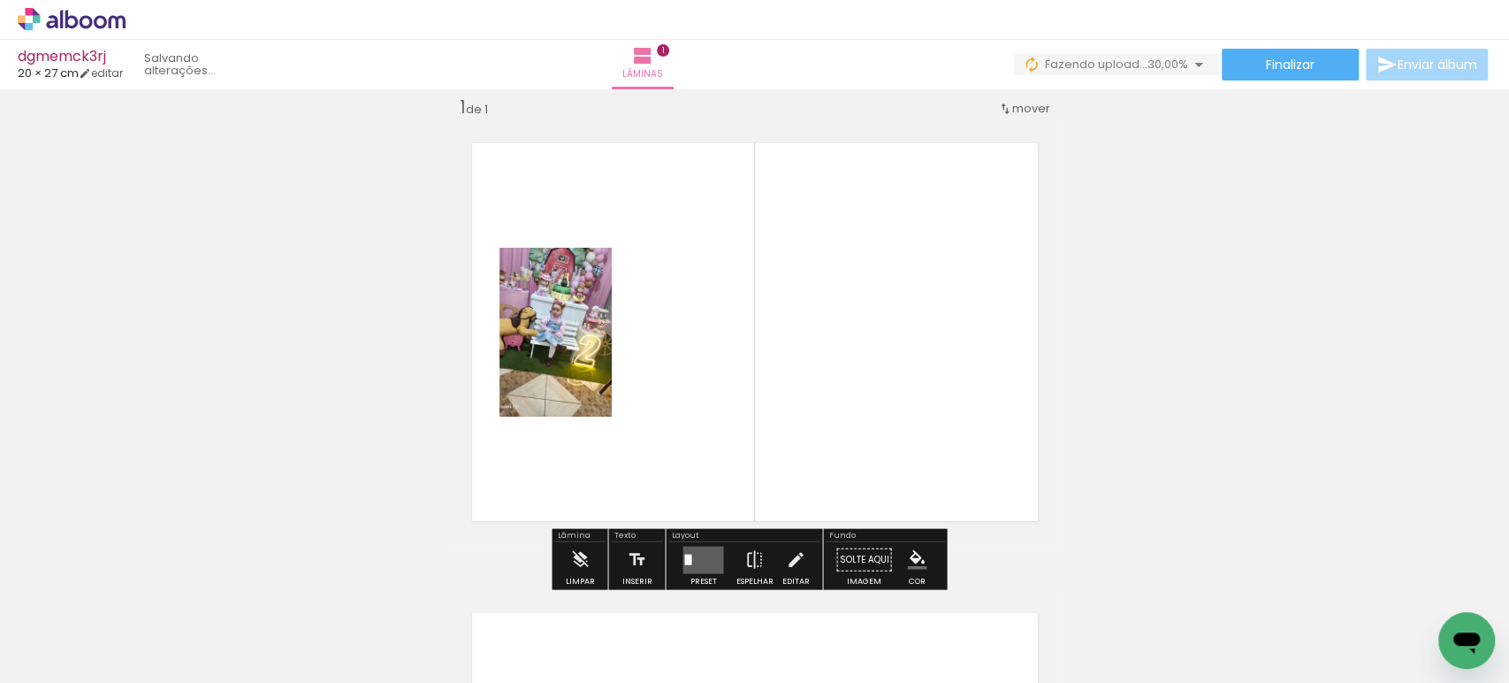
scroll to position [0, 321]
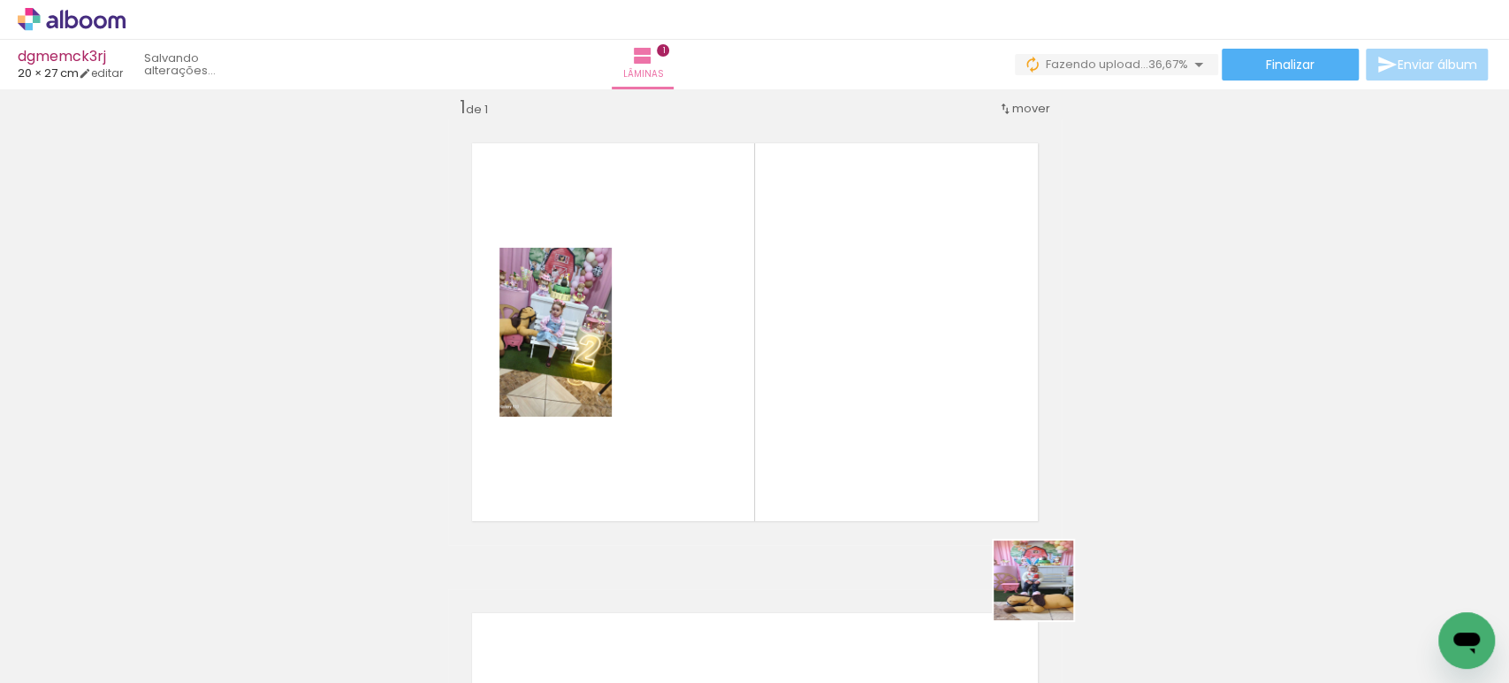
drag, startPoint x: 1068, startPoint y: 624, endPoint x: 852, endPoint y: 331, distance: 364.3
click at [854, 335] on quentale-workspace at bounding box center [754, 341] width 1509 height 683
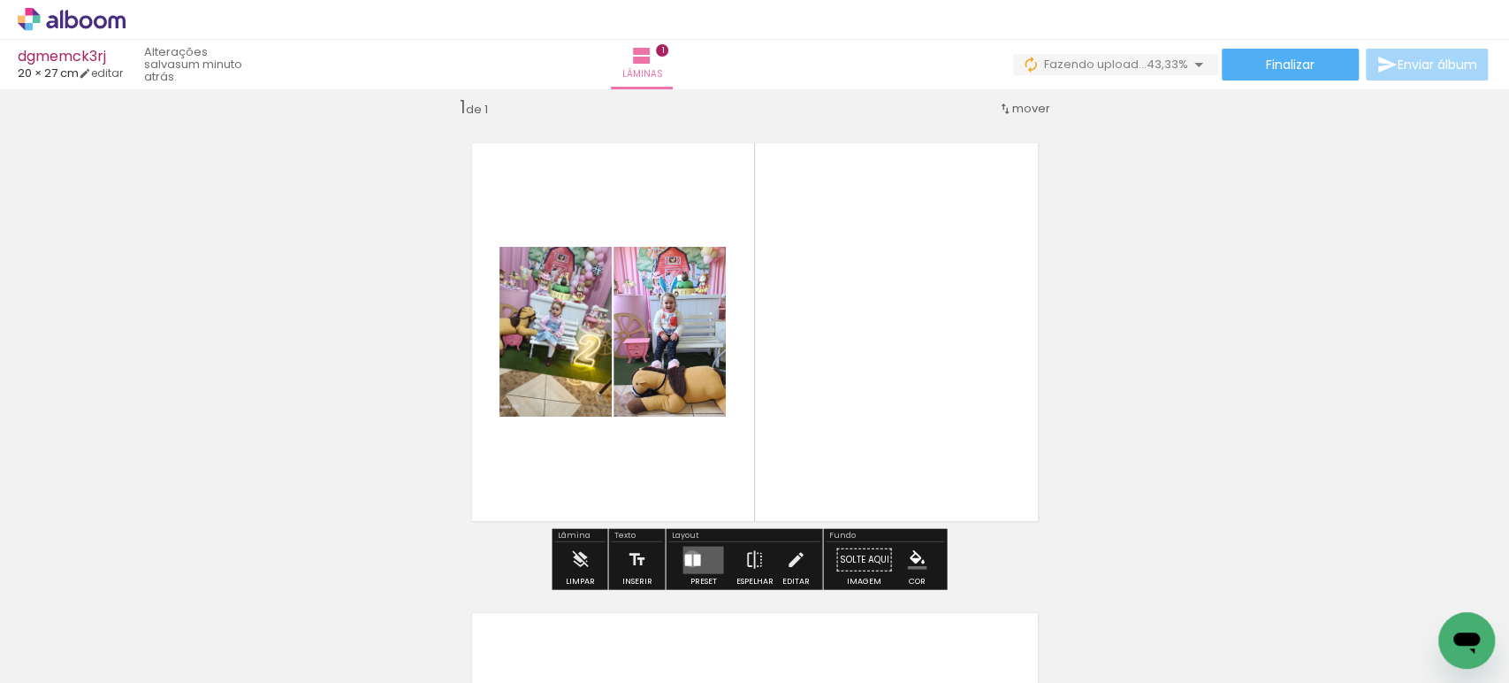
click at [688, 557] on quentale-layouter at bounding box center [703, 558] width 41 height 27
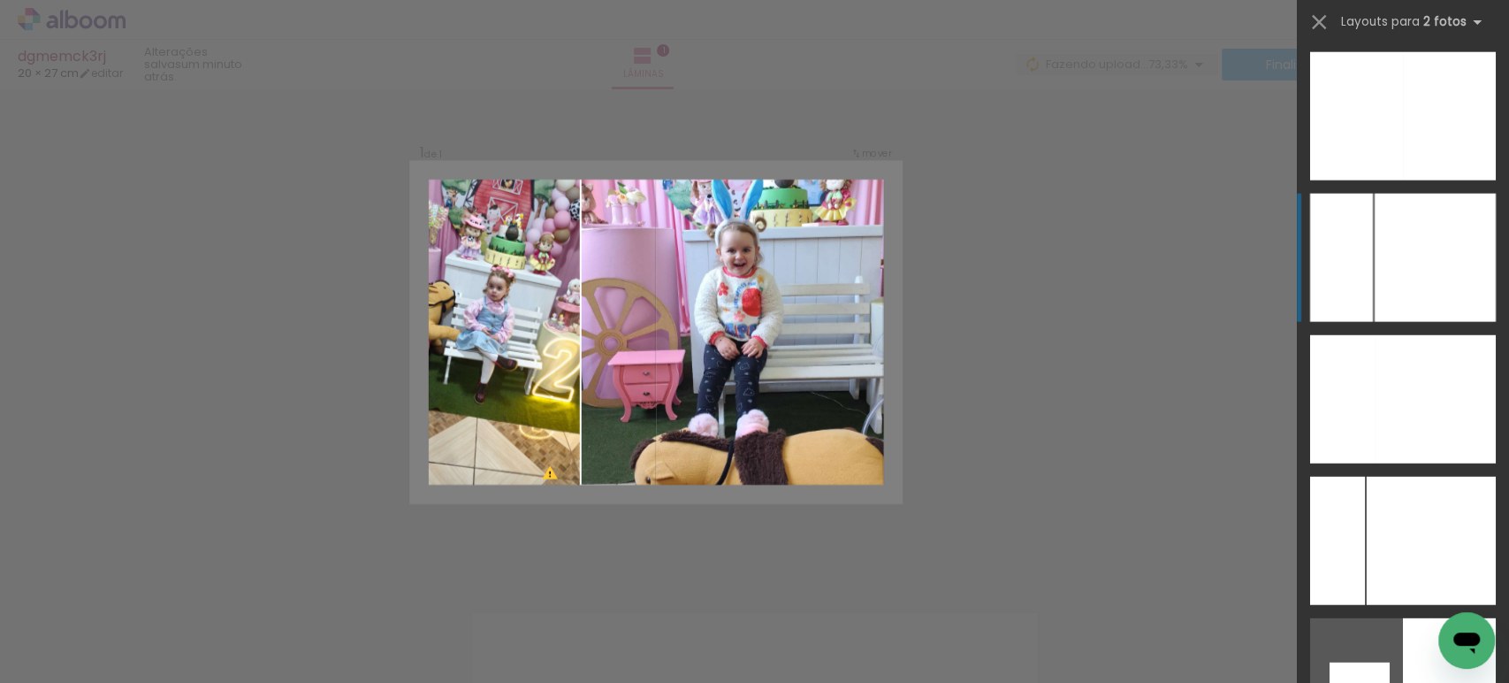
scroll to position [7358, 0]
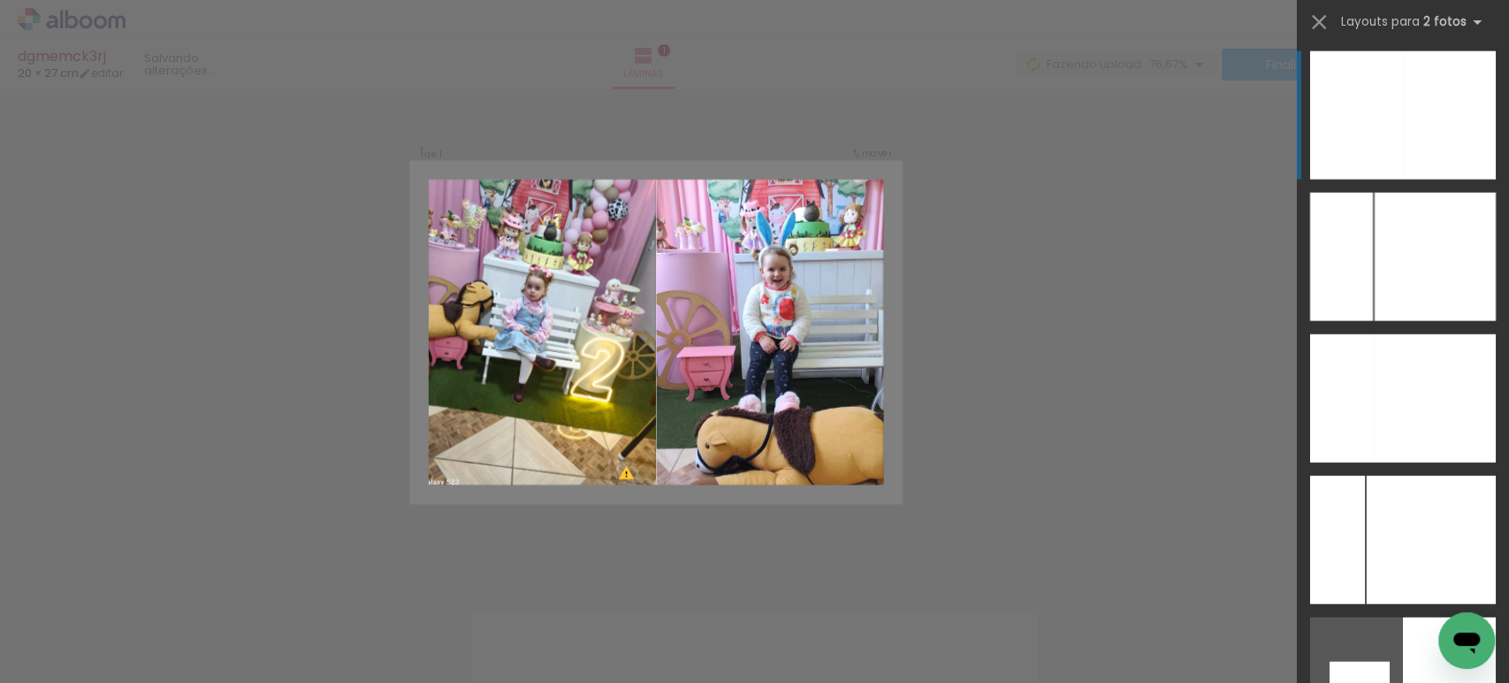
click at [1409, 126] on div at bounding box center [1449, 115] width 93 height 128
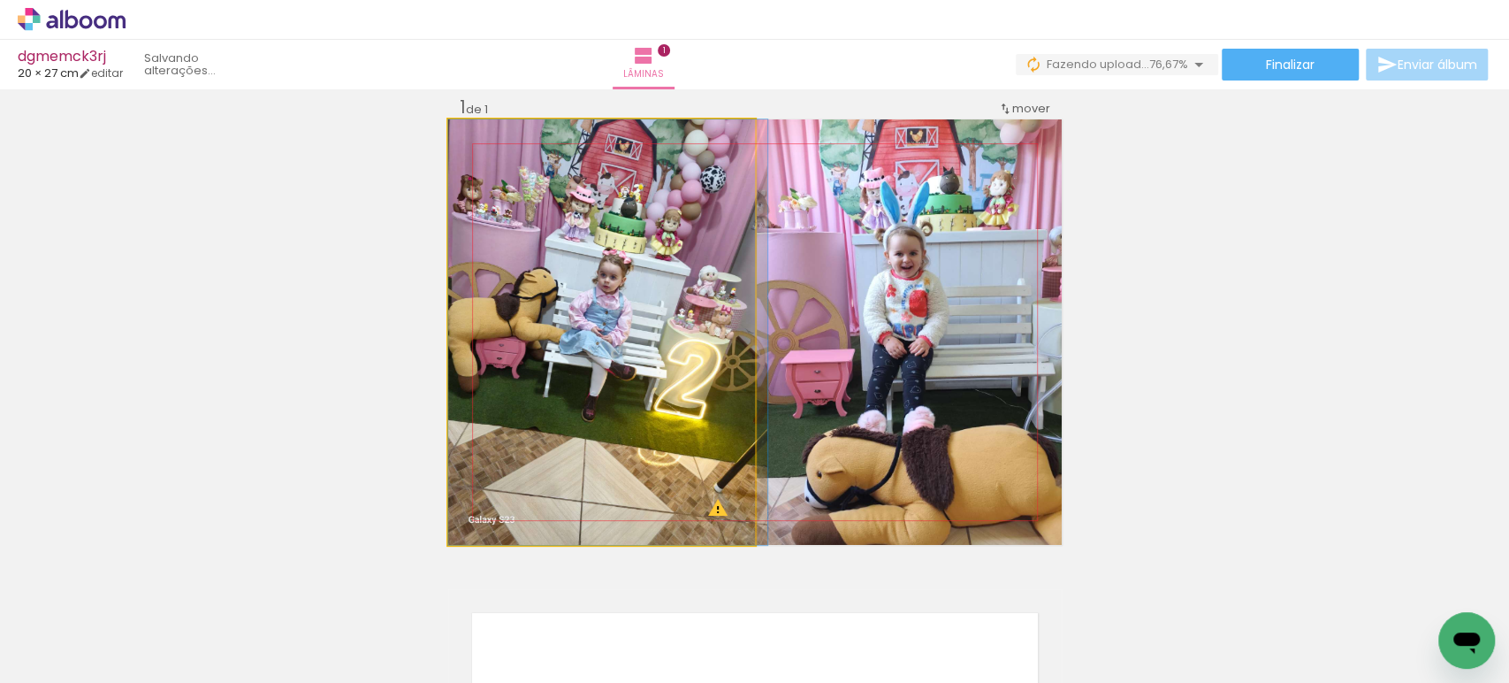
drag, startPoint x: 627, startPoint y: 345, endPoint x: 644, endPoint y: 352, distance: 18.2
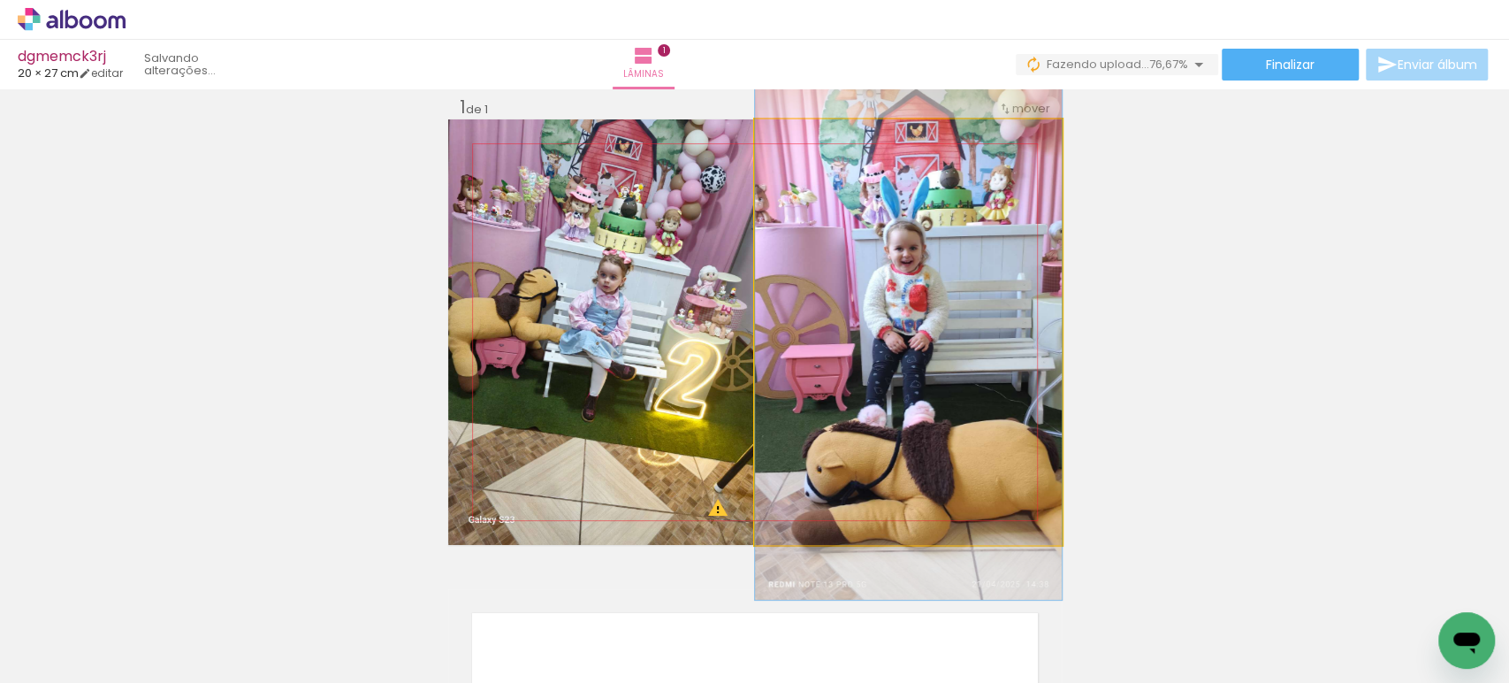
drag, startPoint x: 933, startPoint y: 357, endPoint x: 969, endPoint y: 352, distance: 36.6
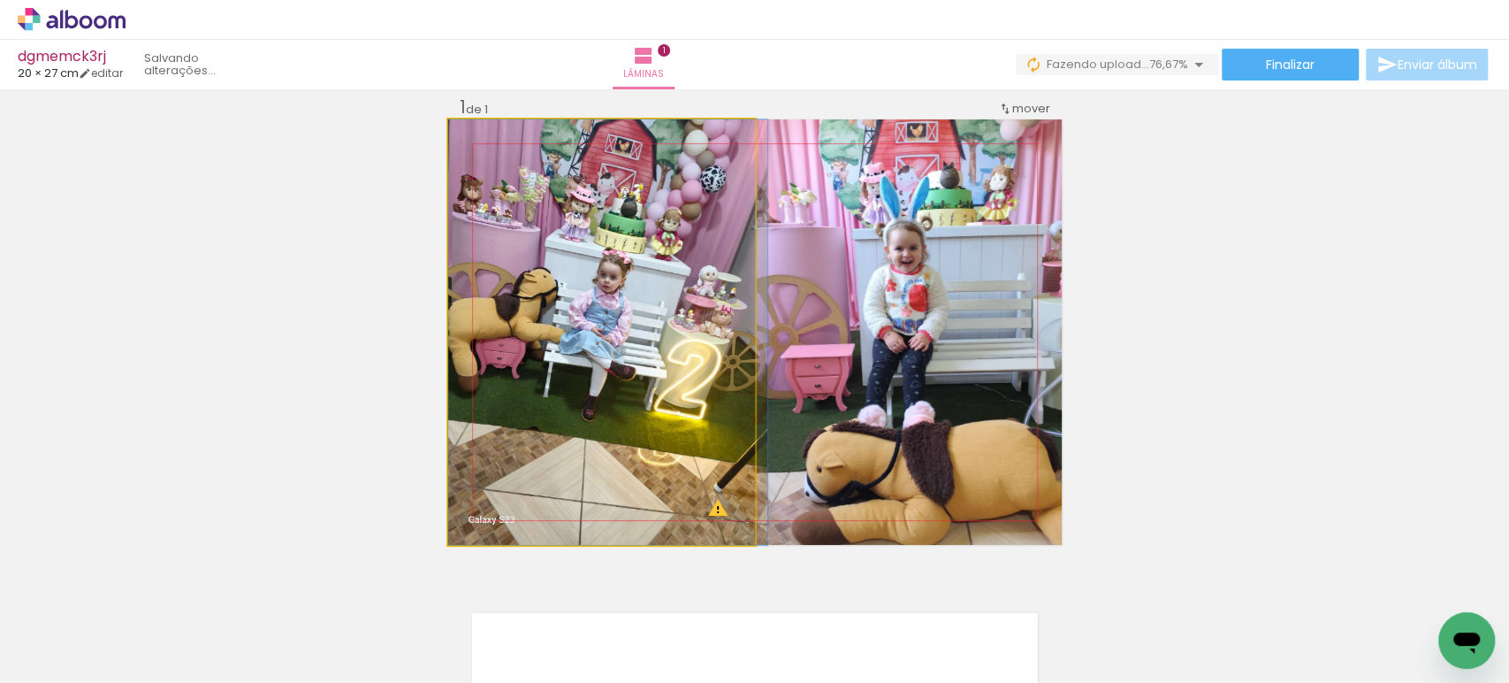
drag, startPoint x: 650, startPoint y: 260, endPoint x: 651, endPoint y: 317, distance: 57.5
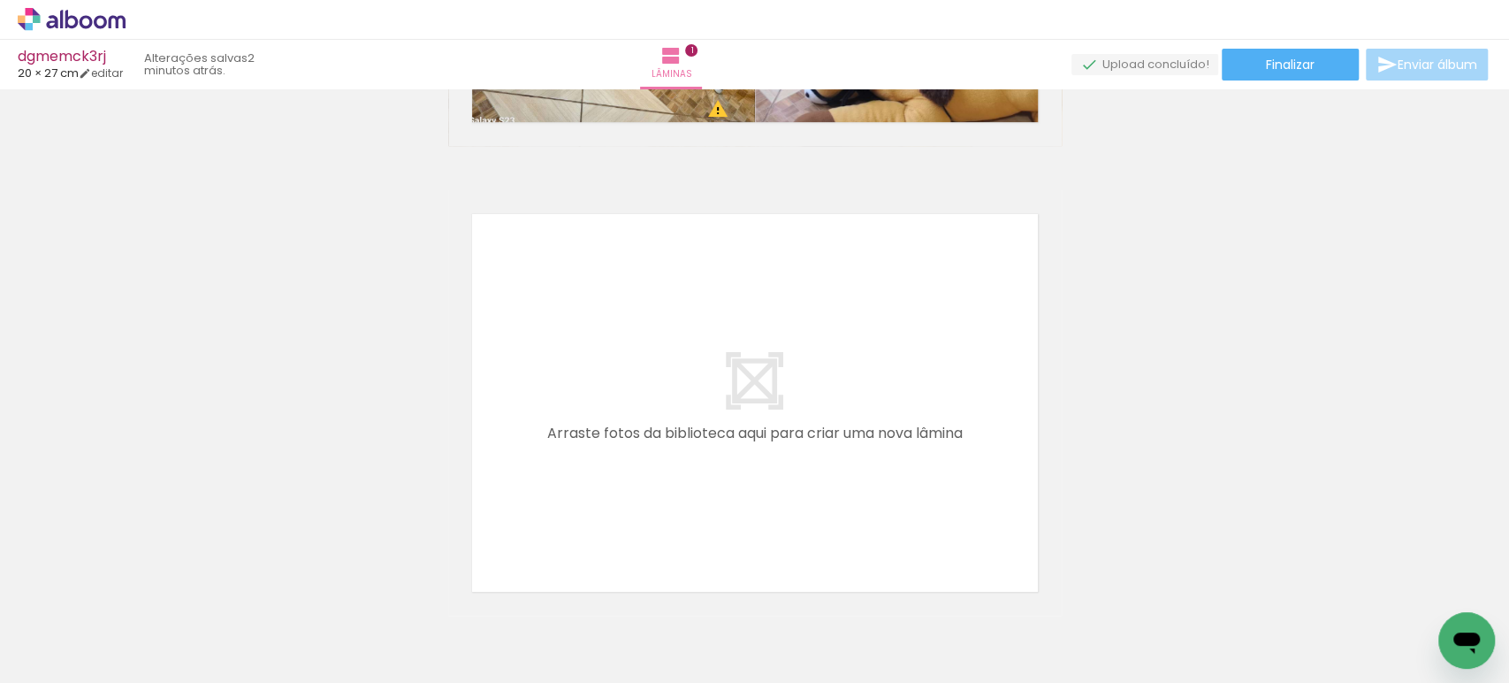
scroll to position [0, 628]
drag, startPoint x: 849, startPoint y: 610, endPoint x: 724, endPoint y: 353, distance: 285.9
click at [724, 353] on quentale-workspace at bounding box center [754, 341] width 1509 height 683
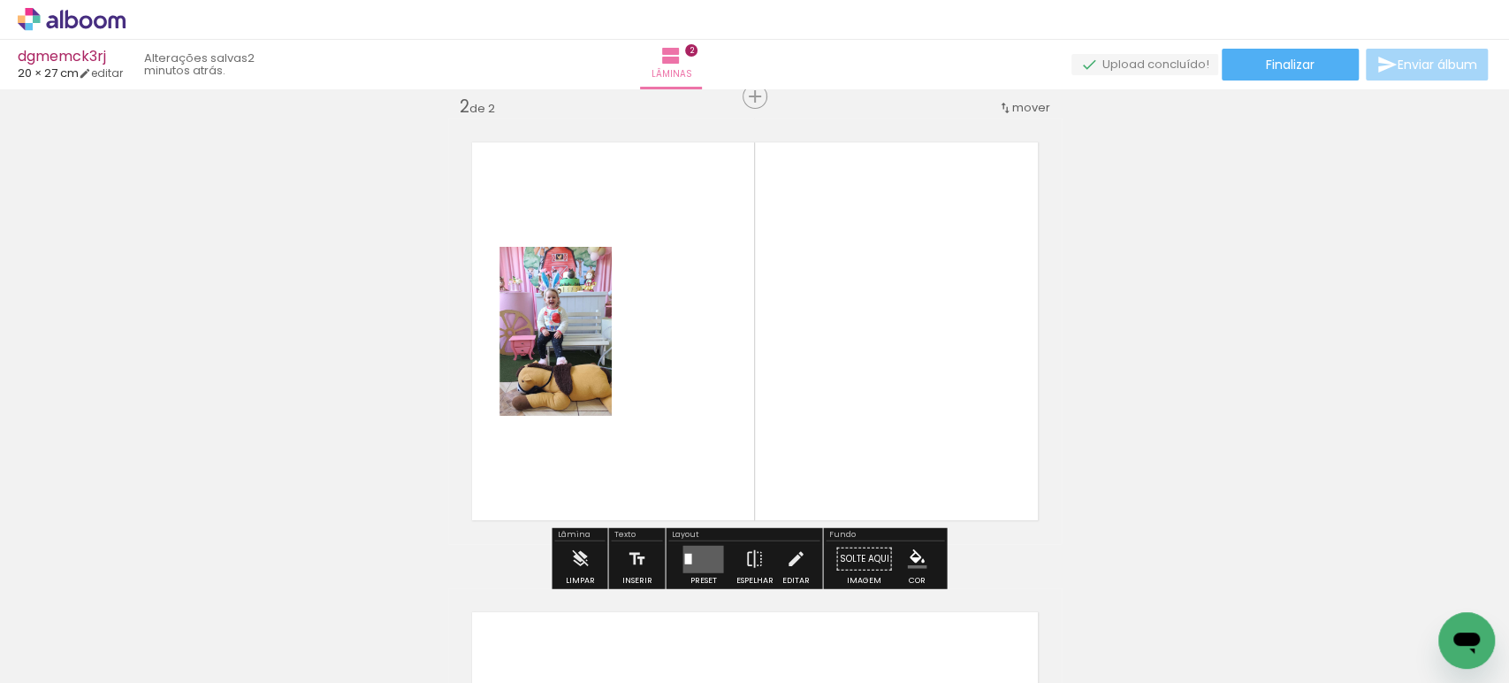
scroll to position [0, 0]
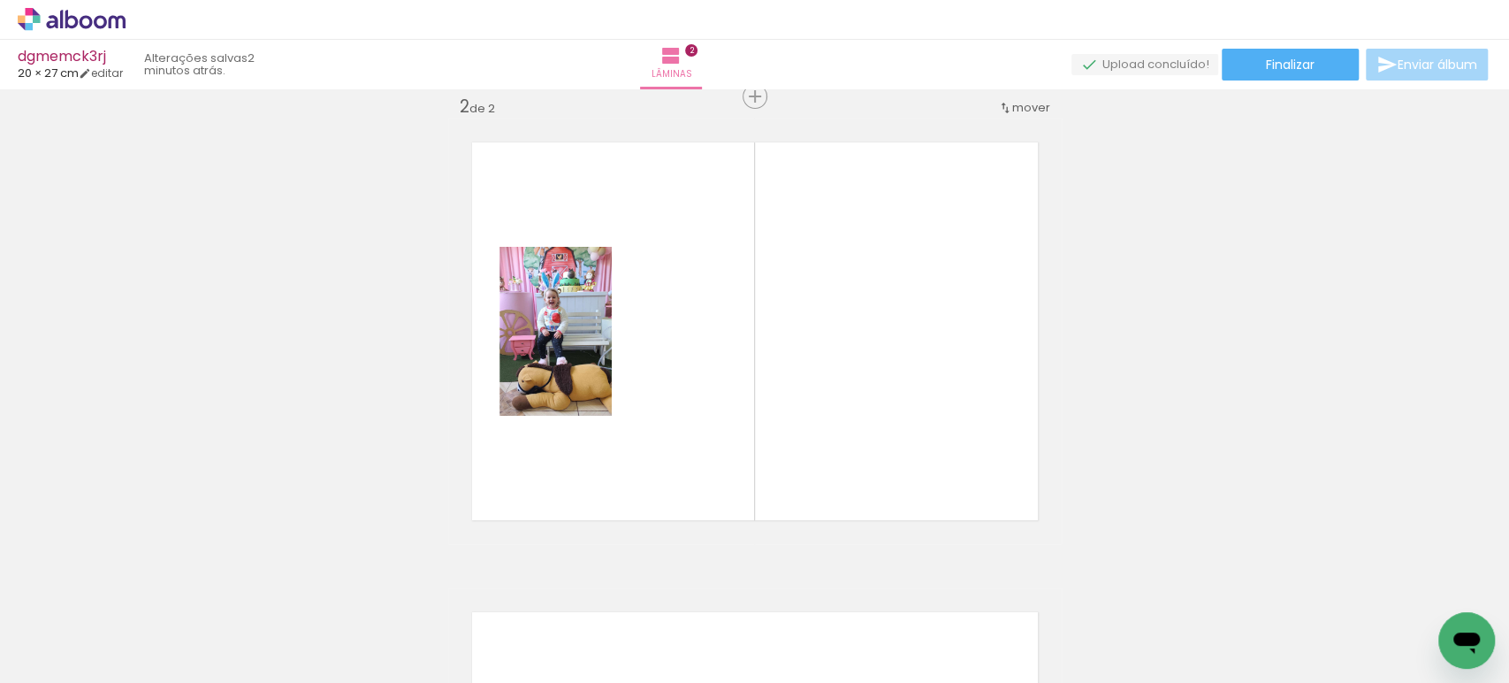
click at [191, 620] on div at bounding box center [177, 623] width 50 height 88
drag, startPoint x: 980, startPoint y: 632, endPoint x: 749, endPoint y: 328, distance: 381.7
click at [749, 331] on quentale-workspace at bounding box center [754, 341] width 1509 height 683
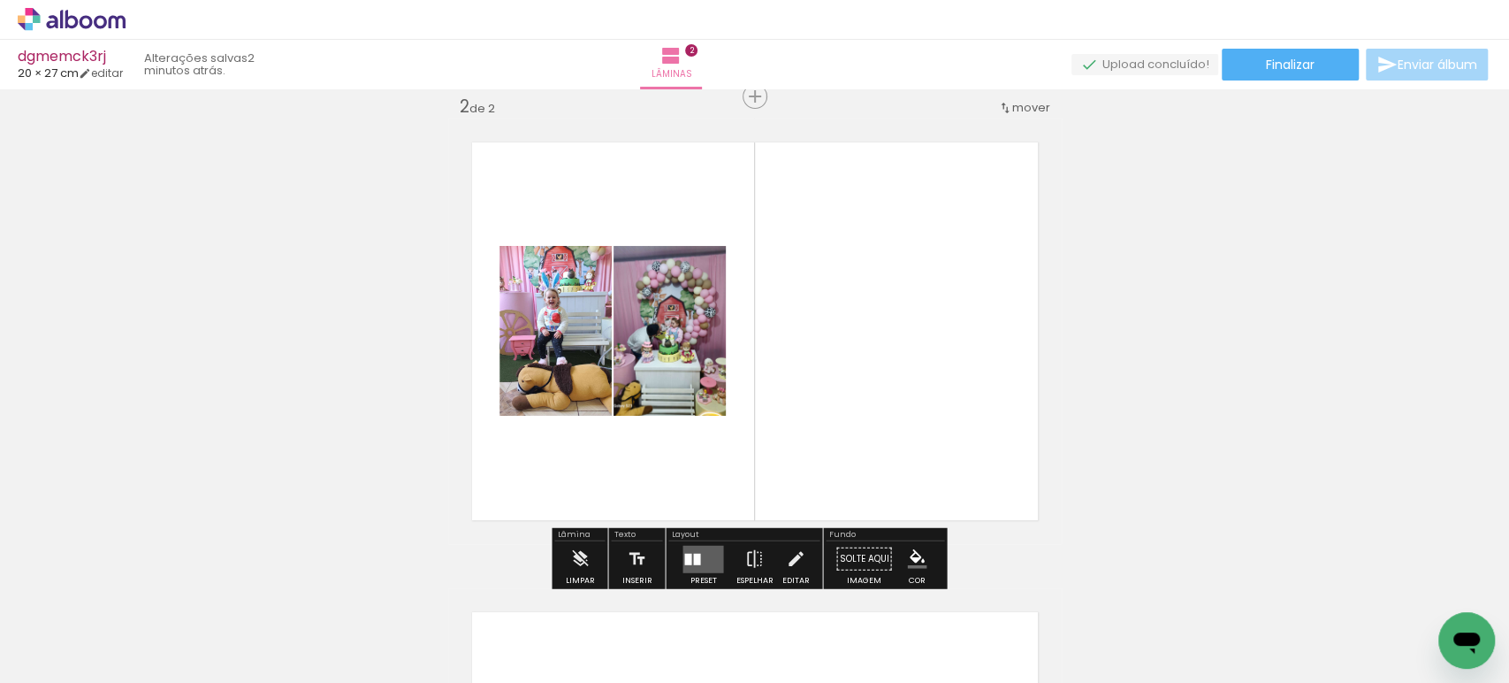
click at [698, 550] on quentale-layouter at bounding box center [703, 558] width 41 height 27
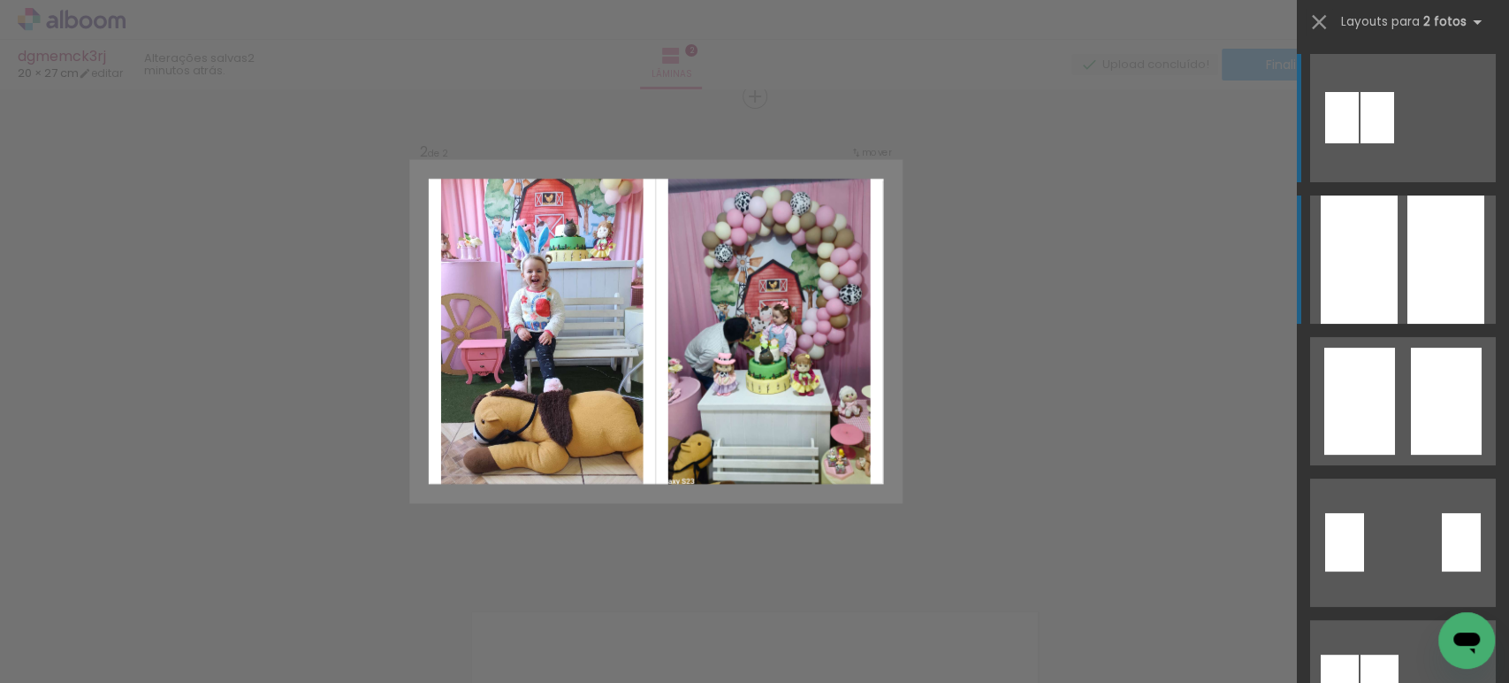
click at [1378, 273] on div at bounding box center [1359, 259] width 77 height 128
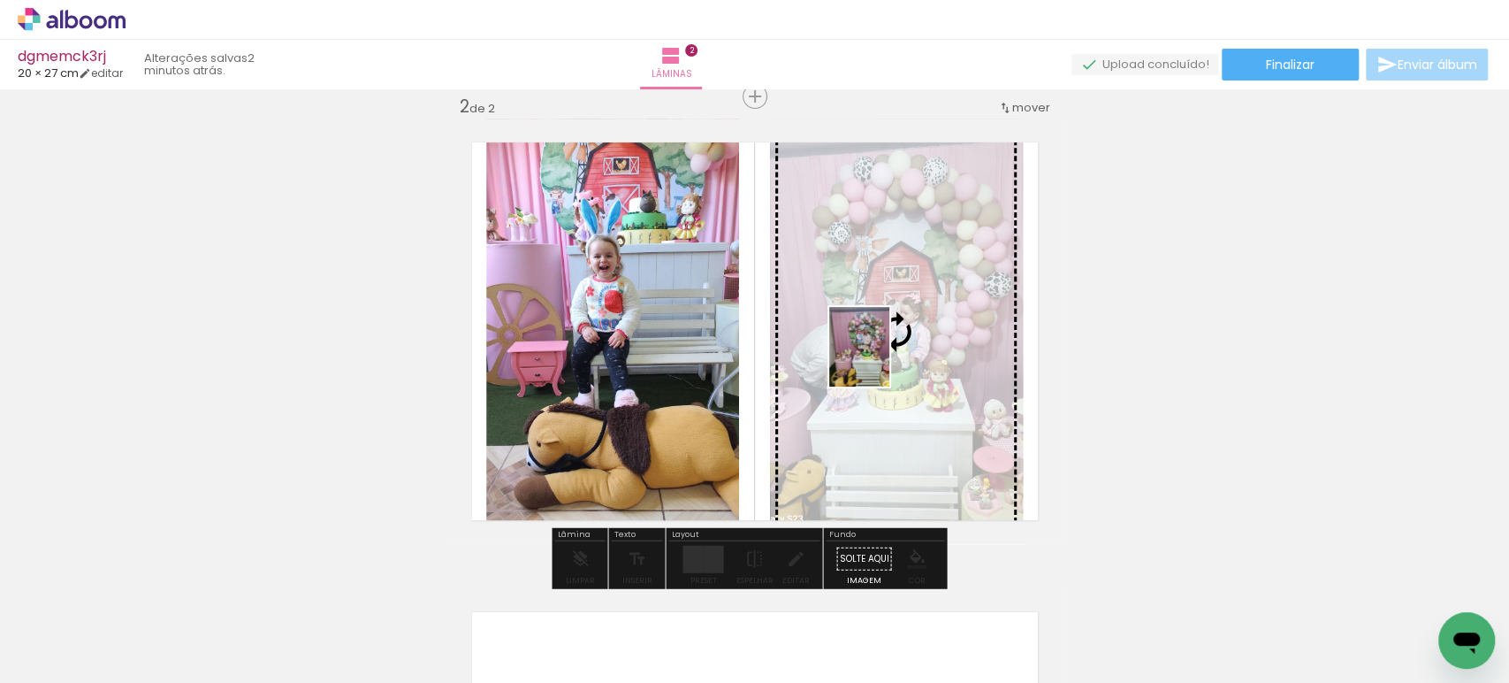
drag, startPoint x: 485, startPoint y: 629, endPoint x: 882, endPoint y: 360, distance: 479.9
click at [882, 360] on quentale-workspace at bounding box center [754, 341] width 1509 height 683
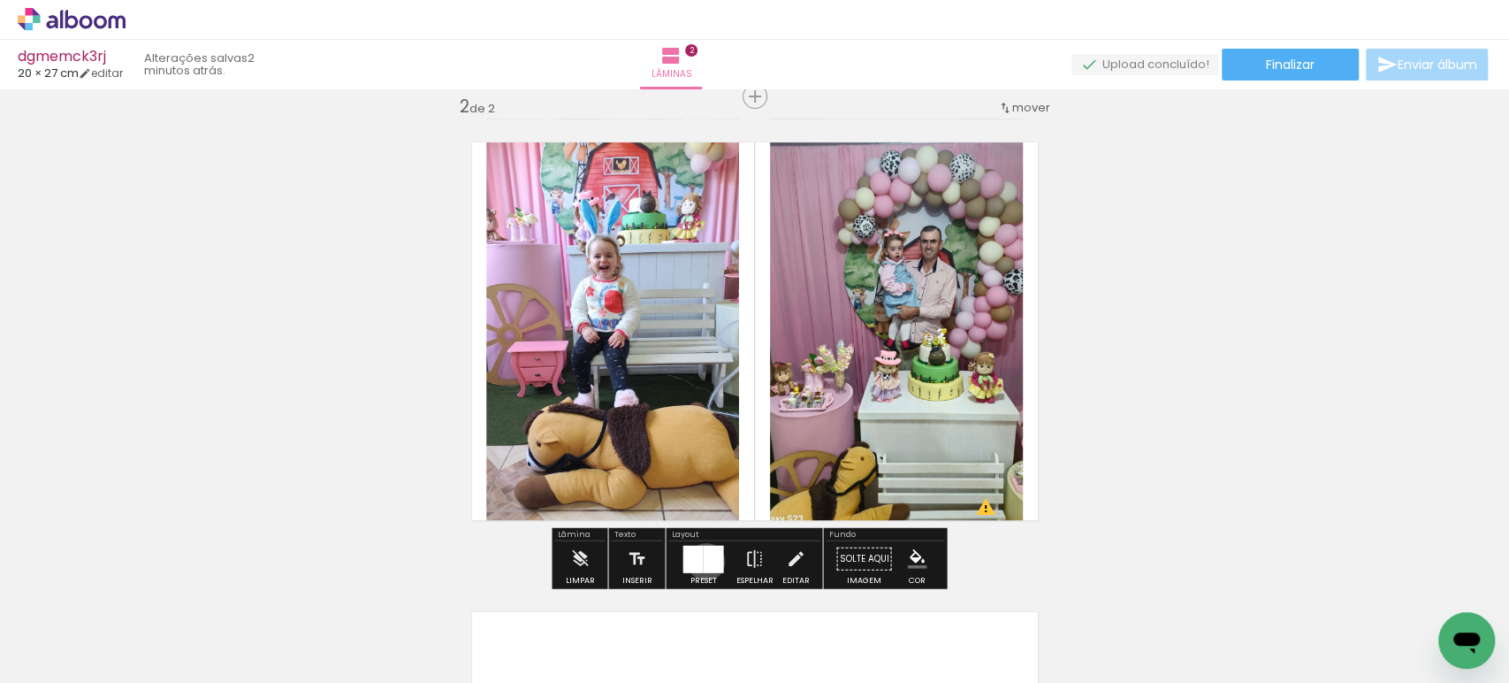
click at [703, 561] on div at bounding box center [713, 558] width 20 height 27
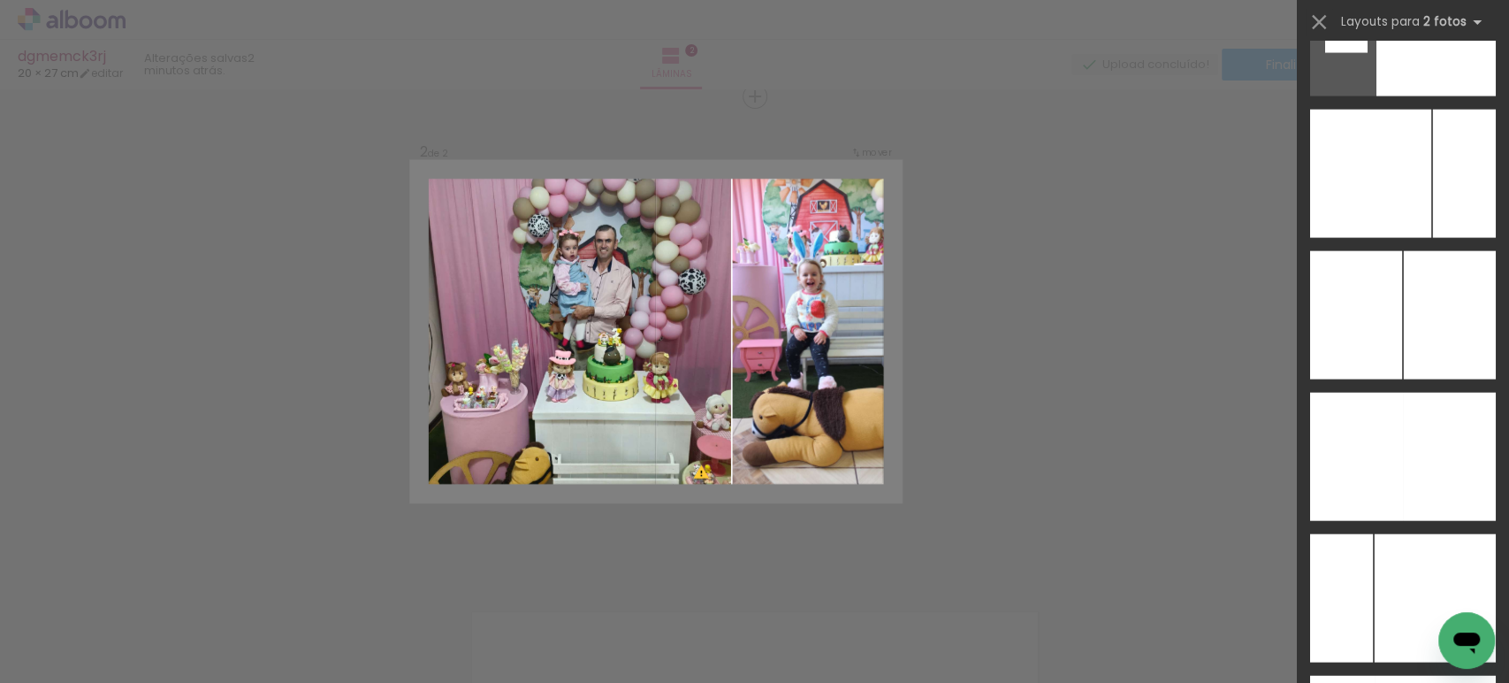
scroll to position [7018, 0]
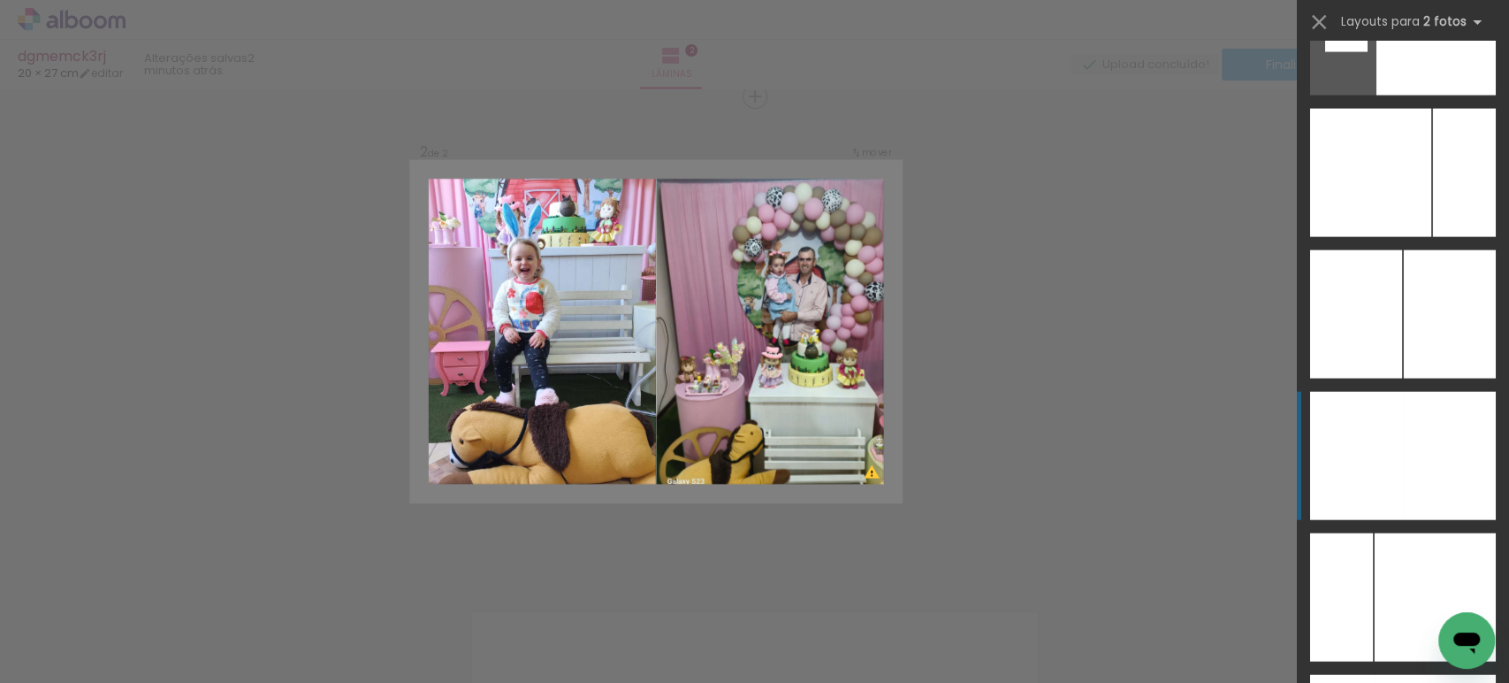
click at [1390, 448] on div at bounding box center [1356, 456] width 93 height 128
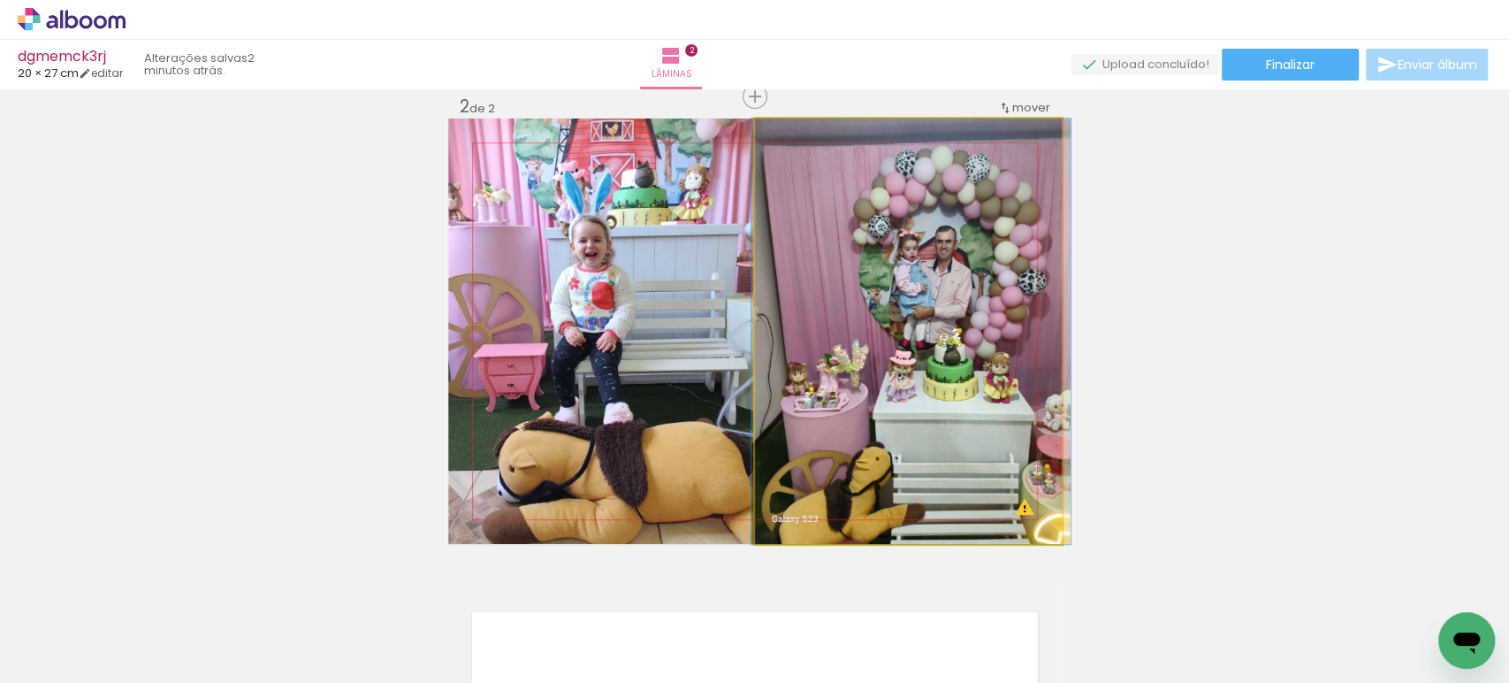
drag, startPoint x: 864, startPoint y: 339, endPoint x: 867, endPoint y: 359, distance: 20.6
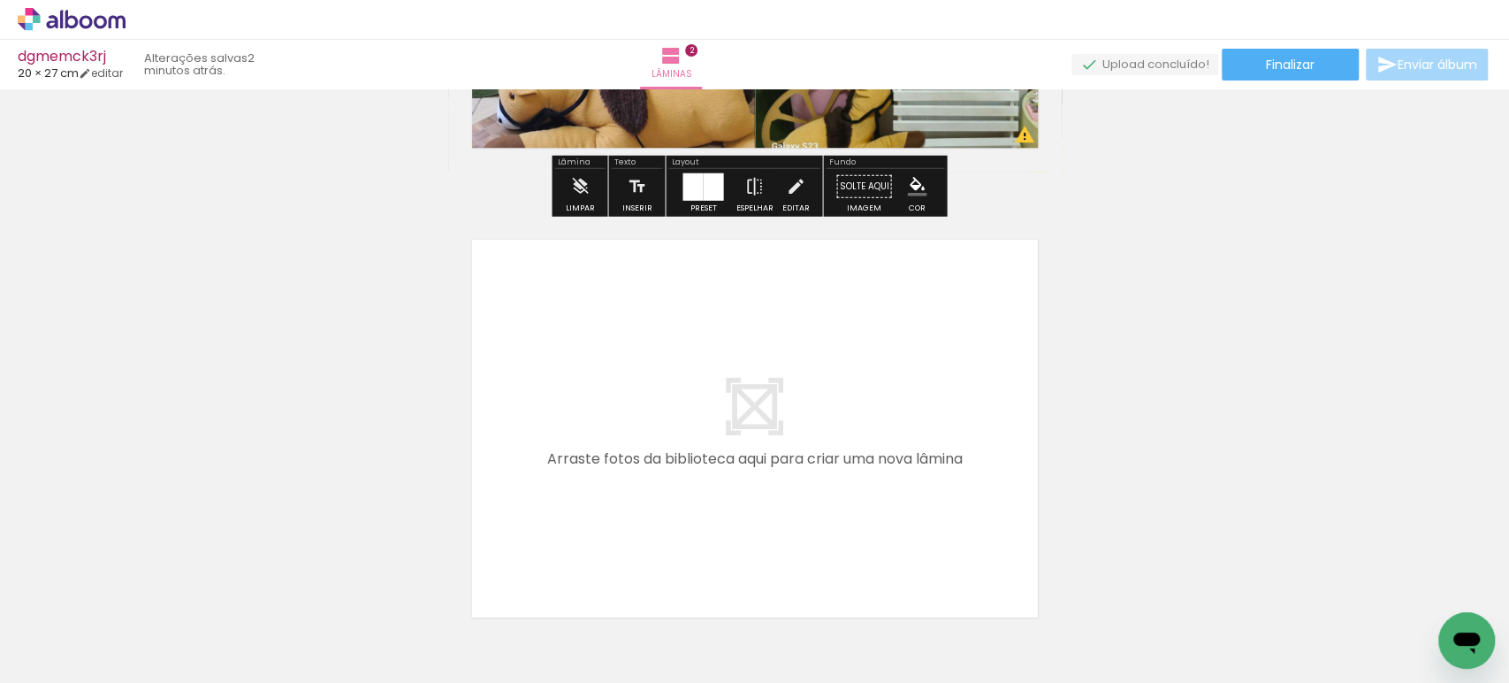
scroll to position [866, 0]
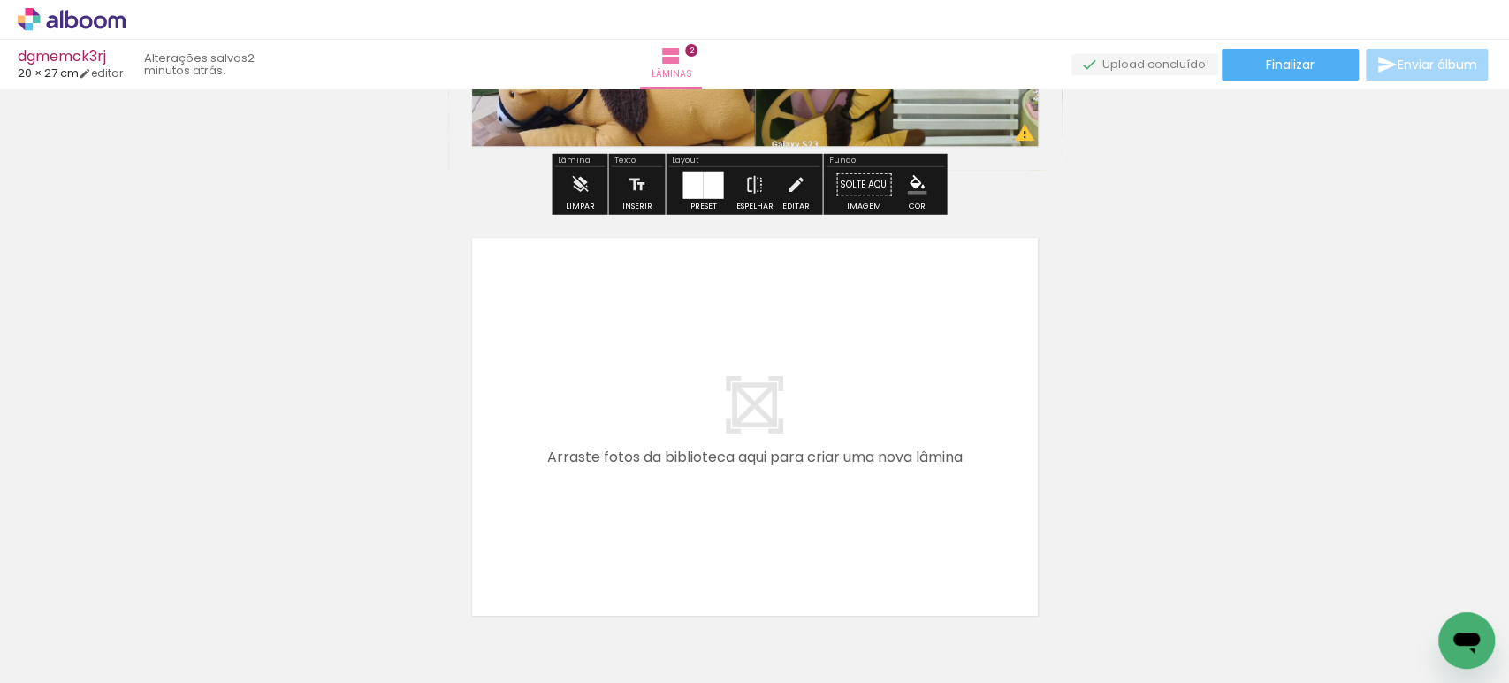
drag, startPoint x: 680, startPoint y: 623, endPoint x: 608, endPoint y: 395, distance: 239.1
click at [608, 395] on quentale-workspace at bounding box center [754, 341] width 1509 height 683
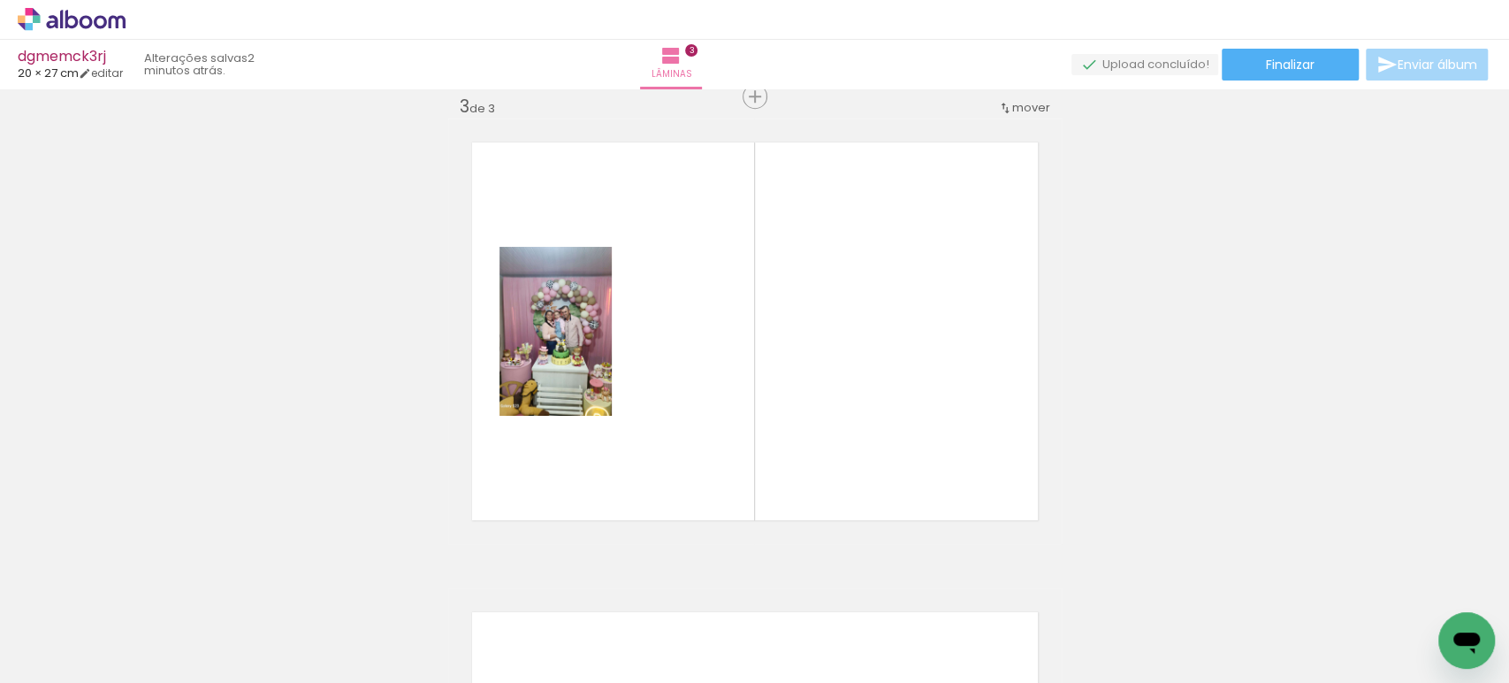
scroll to position [0, 999]
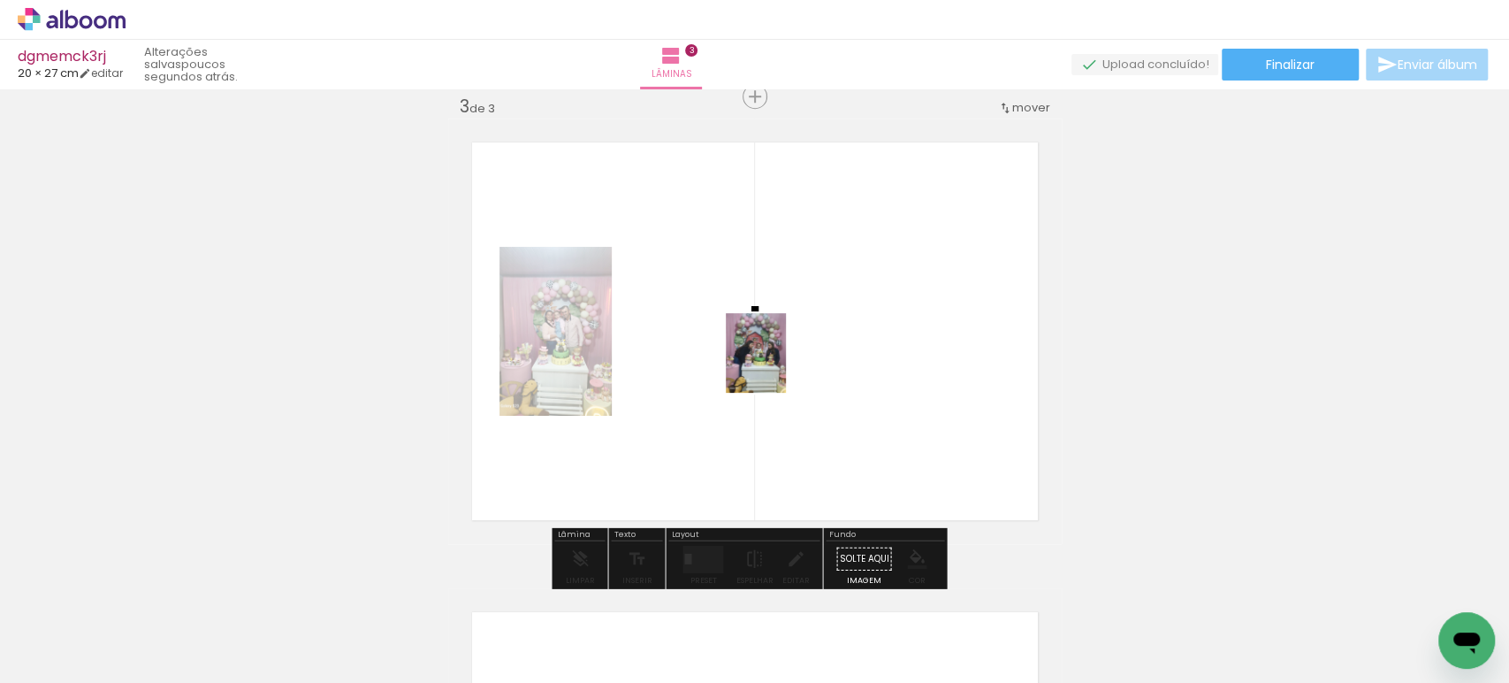
drag, startPoint x: 278, startPoint y: 617, endPoint x: 780, endPoint y: 366, distance: 561.4
click at [780, 366] on quentale-workspace at bounding box center [754, 341] width 1509 height 683
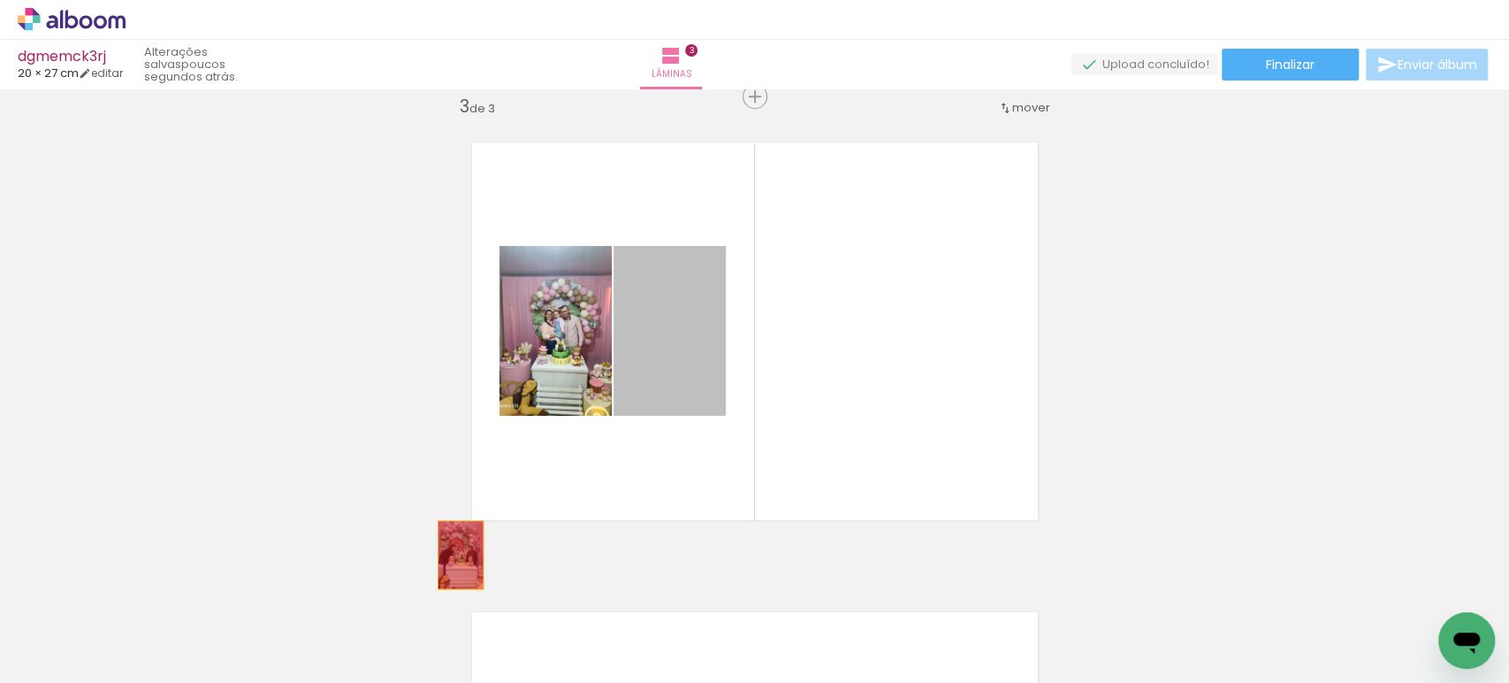
drag, startPoint x: 690, startPoint y: 355, endPoint x: 312, endPoint y: 613, distance: 456.8
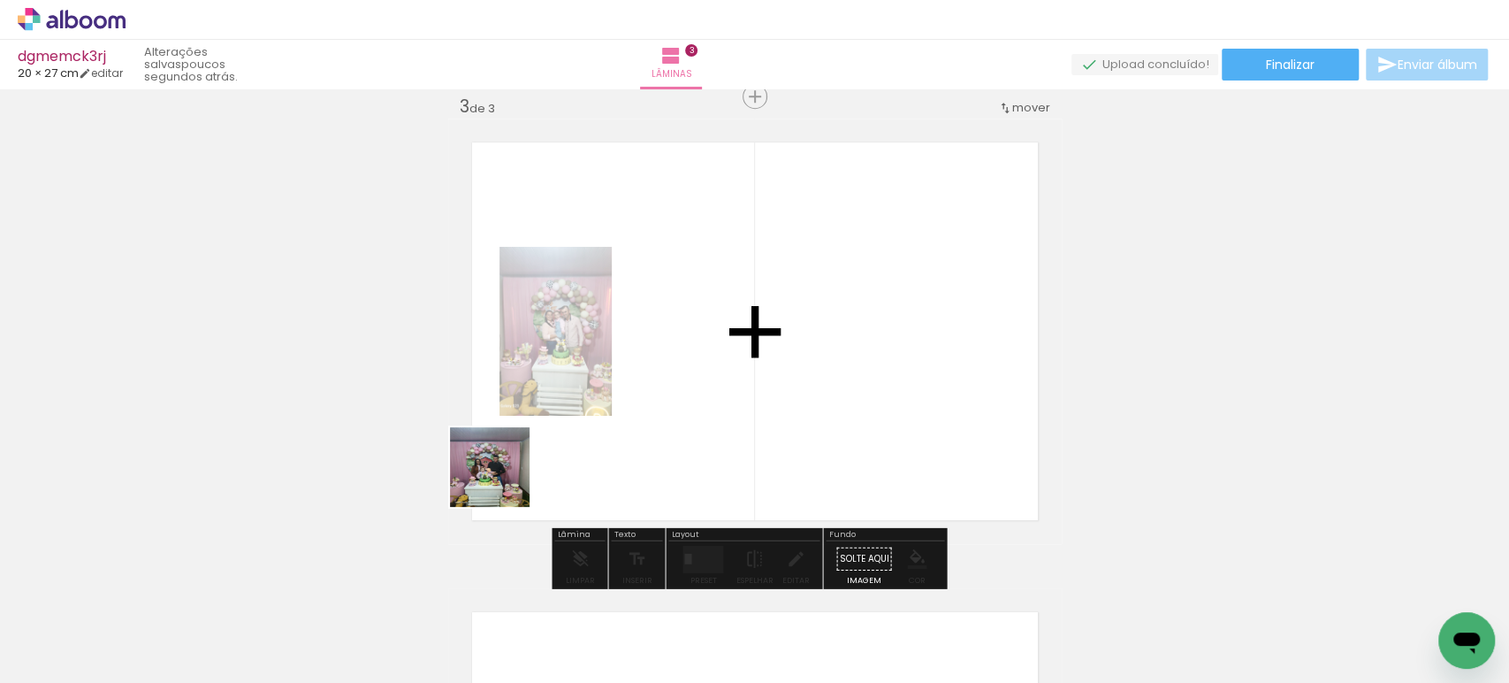
drag, startPoint x: 187, startPoint y: 604, endPoint x: 975, endPoint y: 320, distance: 838.1
click at [985, 318] on quentale-workspace at bounding box center [754, 341] width 1509 height 683
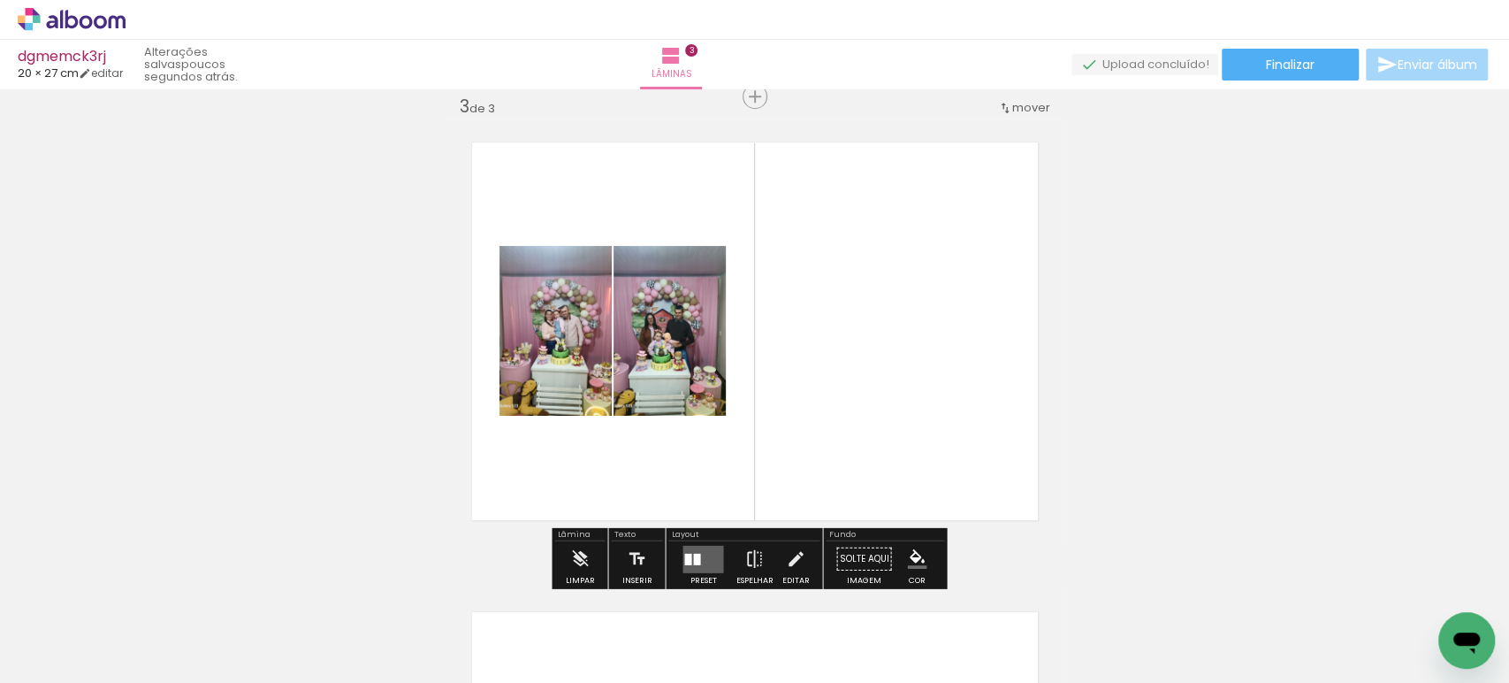
scroll to position [0, 0]
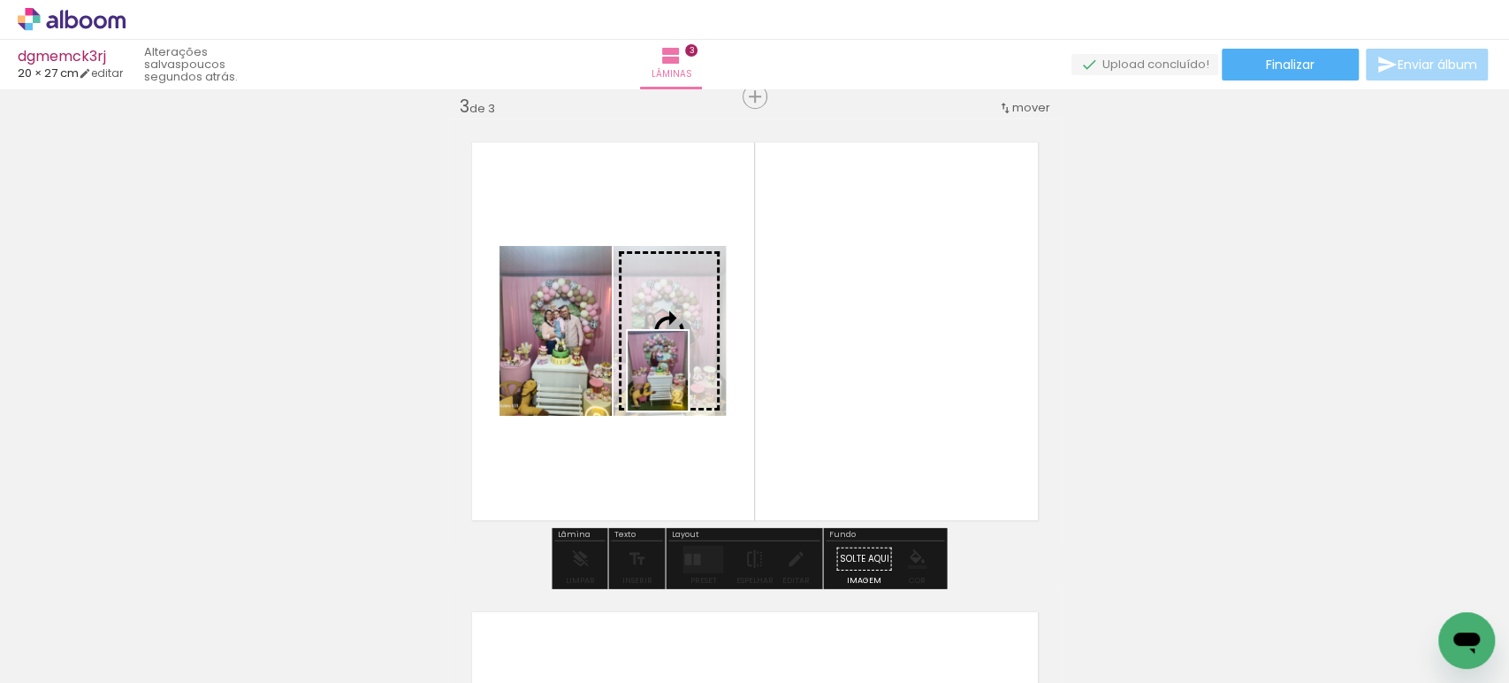
drag, startPoint x: 274, startPoint y: 630, endPoint x: 681, endPoint y: 384, distance: 475.6
click at [681, 384] on quentale-workspace at bounding box center [754, 341] width 1509 height 683
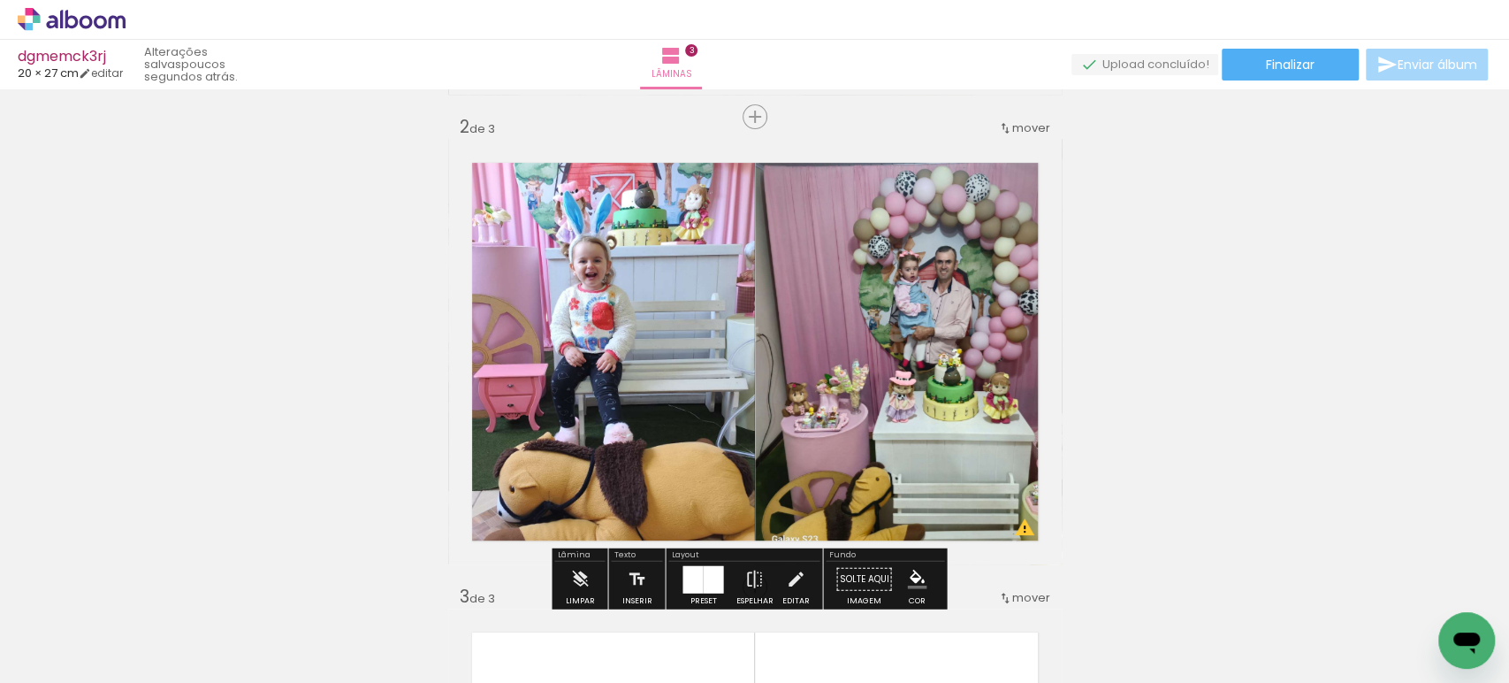
scroll to position [470, 0]
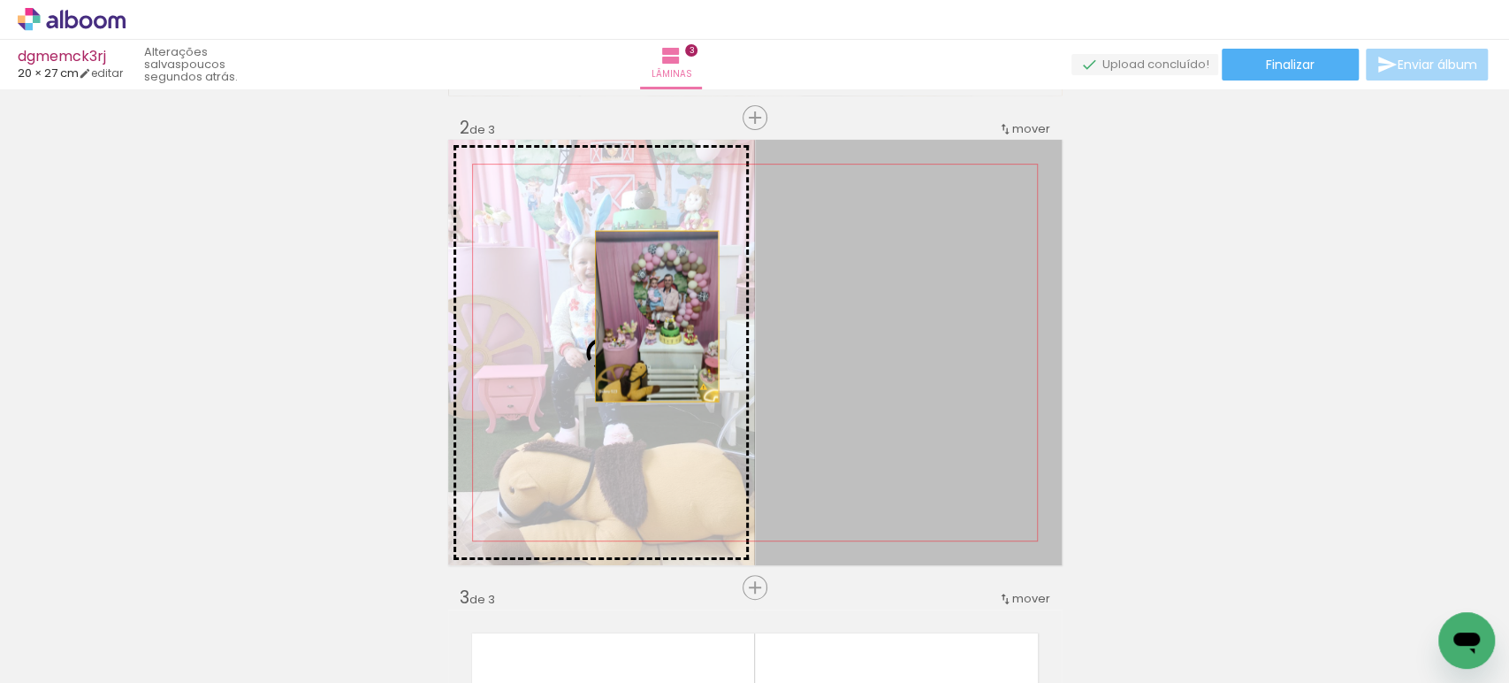
drag, startPoint x: 938, startPoint y: 316, endPoint x: 635, endPoint y: 315, distance: 303.2
click at [0, 0] on slot at bounding box center [0, 0] width 0 height 0
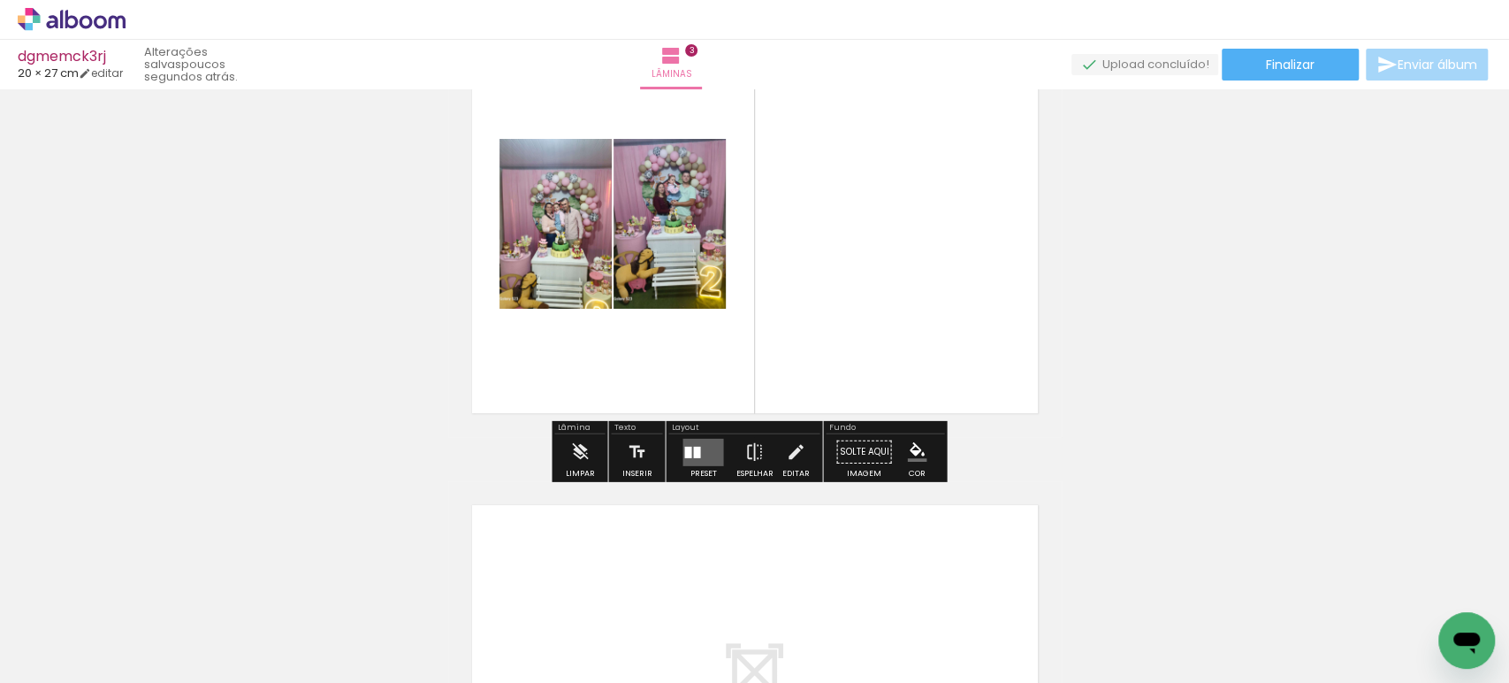
scroll to position [1068, 0]
click at [689, 462] on quentale-layouter at bounding box center [703, 451] width 41 height 27
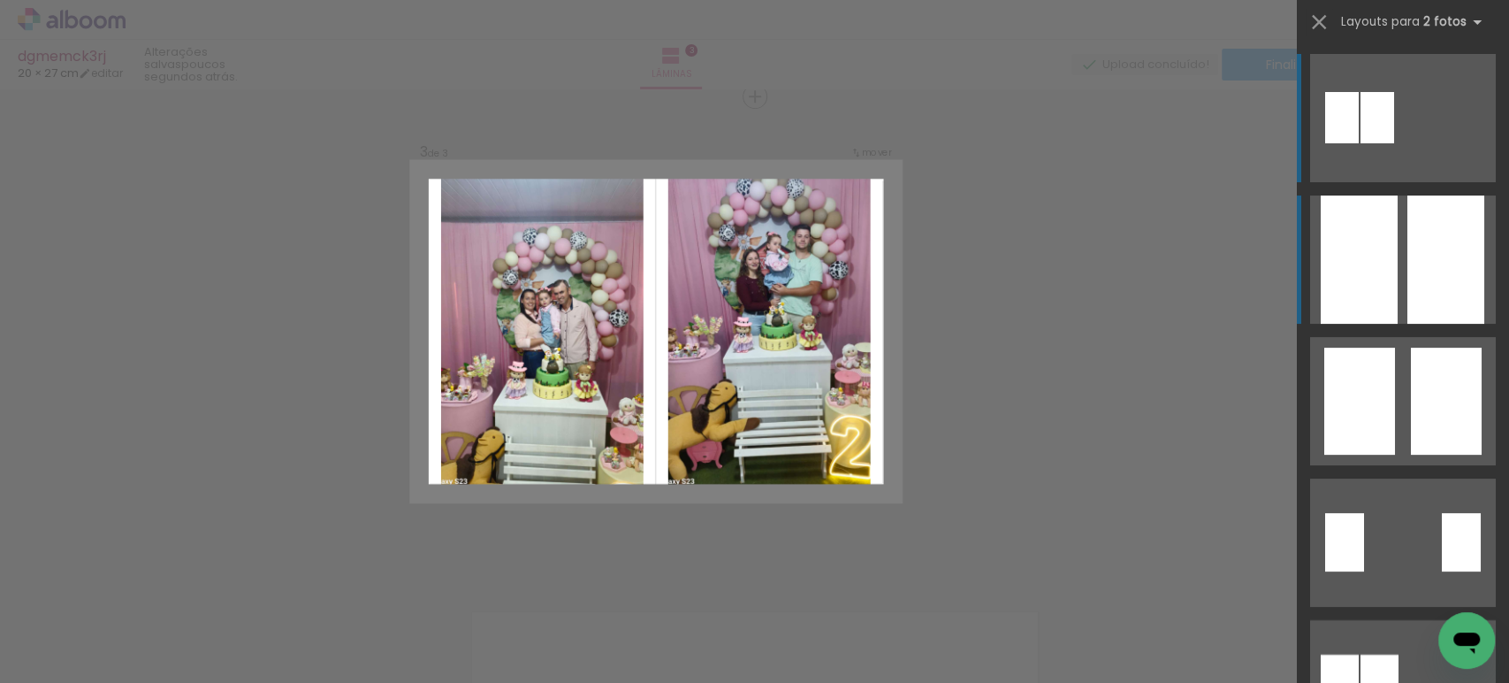
click at [1397, 252] on quentale-layouter at bounding box center [1403, 259] width 186 height 128
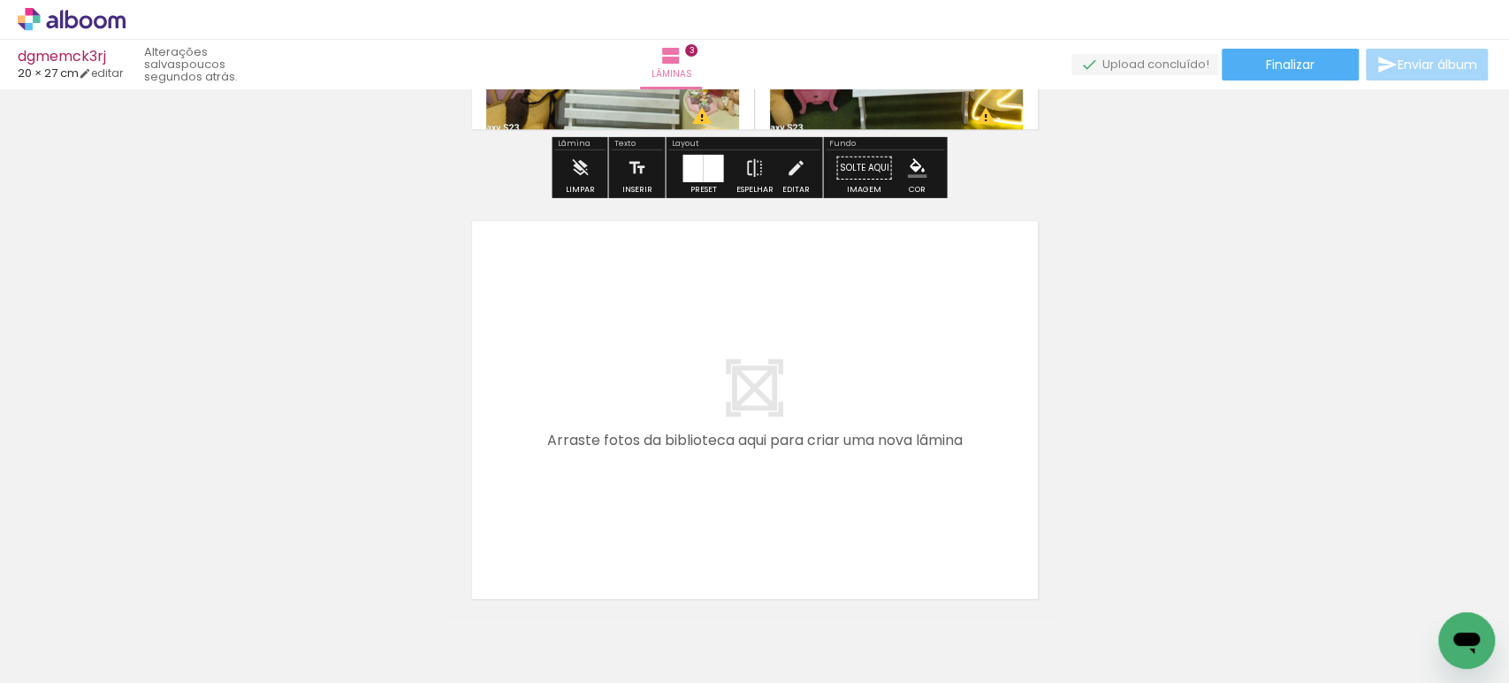
scroll to position [1354, 0]
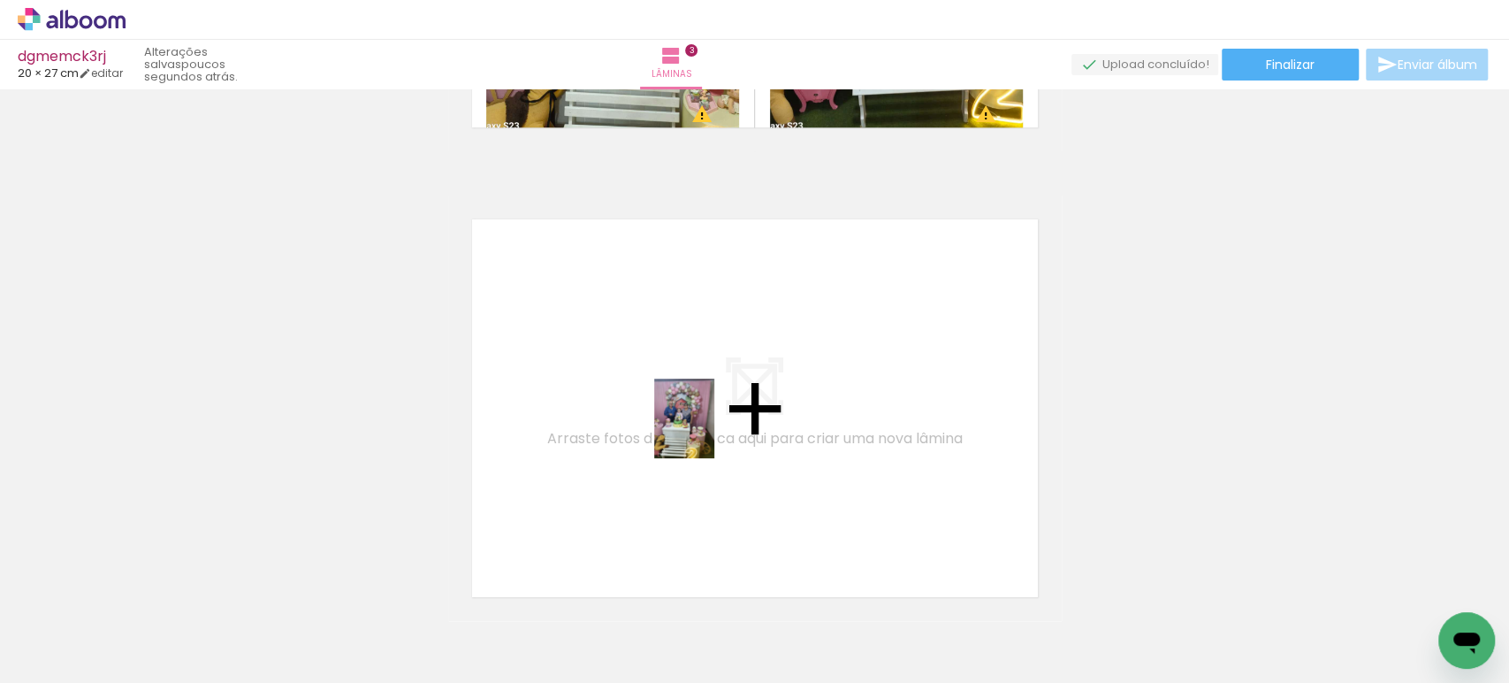
drag, startPoint x: 784, startPoint y: 614, endPoint x: 694, endPoint y: 407, distance: 225.7
click at [694, 407] on quentale-workspace at bounding box center [754, 341] width 1509 height 683
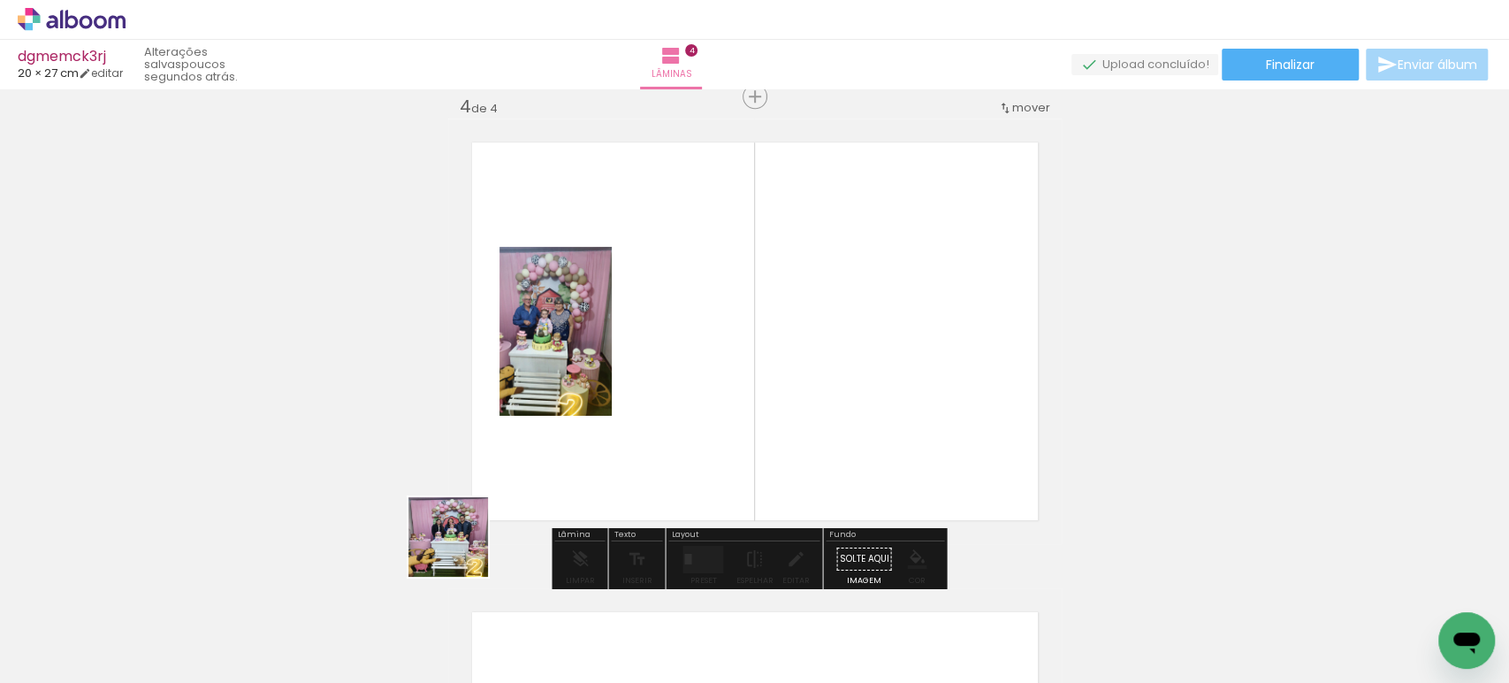
drag, startPoint x: 403, startPoint y: 606, endPoint x: 662, endPoint y: 386, distance: 339.9
click at [662, 386] on quentale-workspace at bounding box center [754, 341] width 1509 height 683
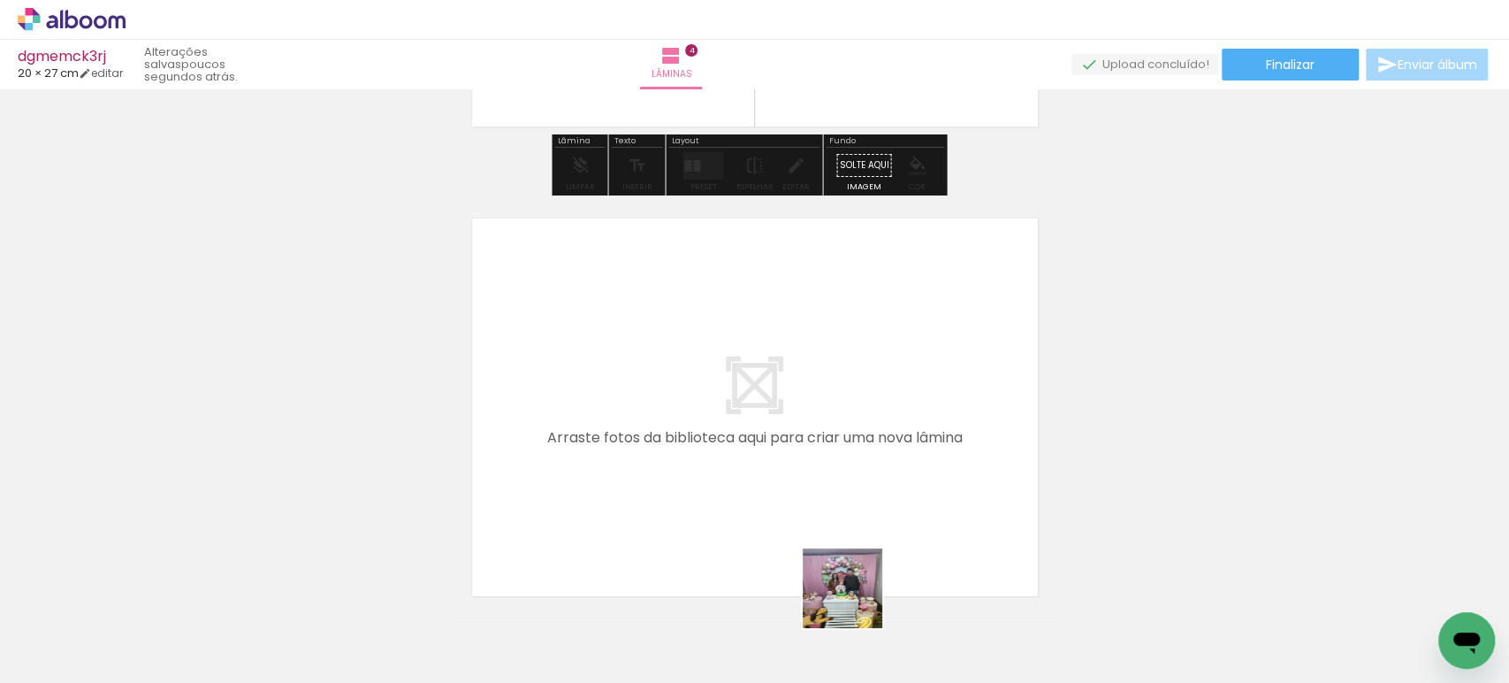
drag, startPoint x: 860, startPoint y: 616, endPoint x: 750, endPoint y: 358, distance: 280.8
click at [750, 358] on quentale-workspace at bounding box center [754, 341] width 1509 height 683
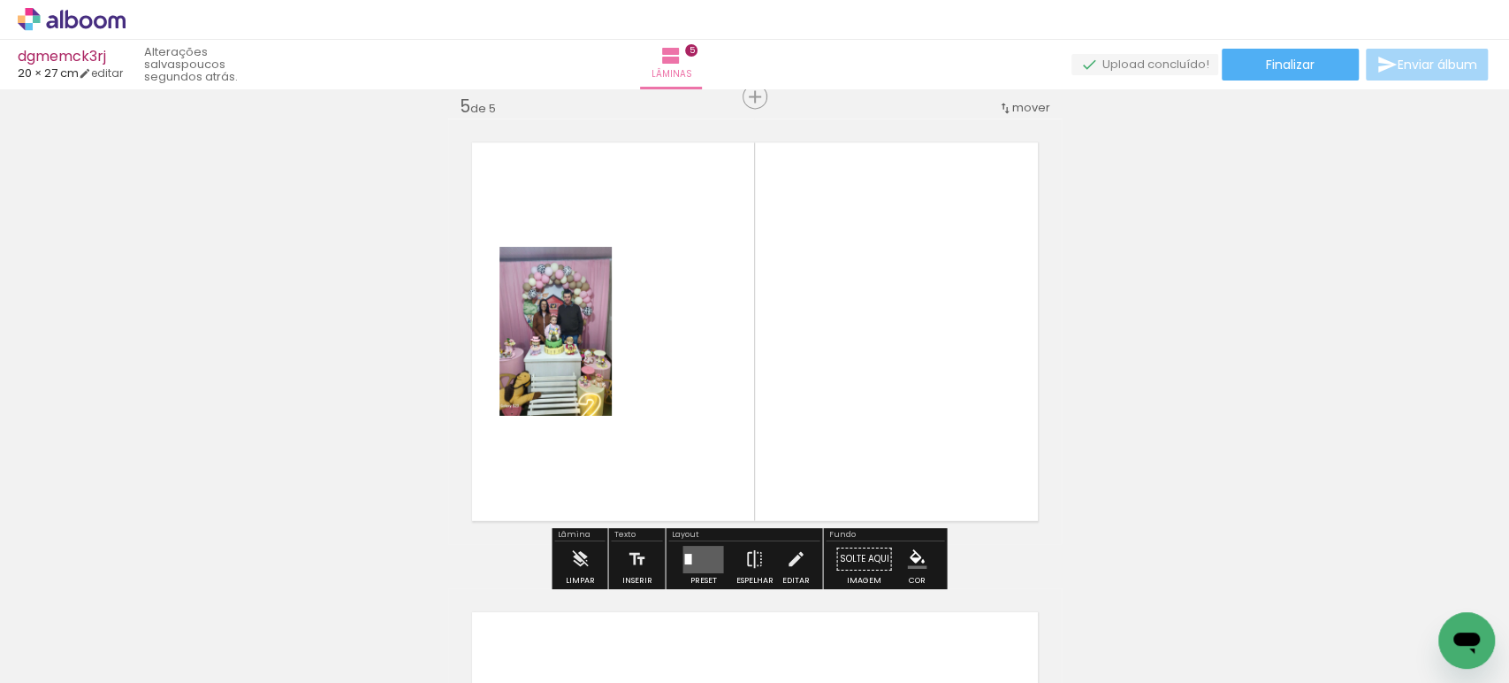
drag, startPoint x: 996, startPoint y: 614, endPoint x: 893, endPoint y: 288, distance: 341.4
click at [894, 292] on quentale-workspace at bounding box center [754, 341] width 1509 height 683
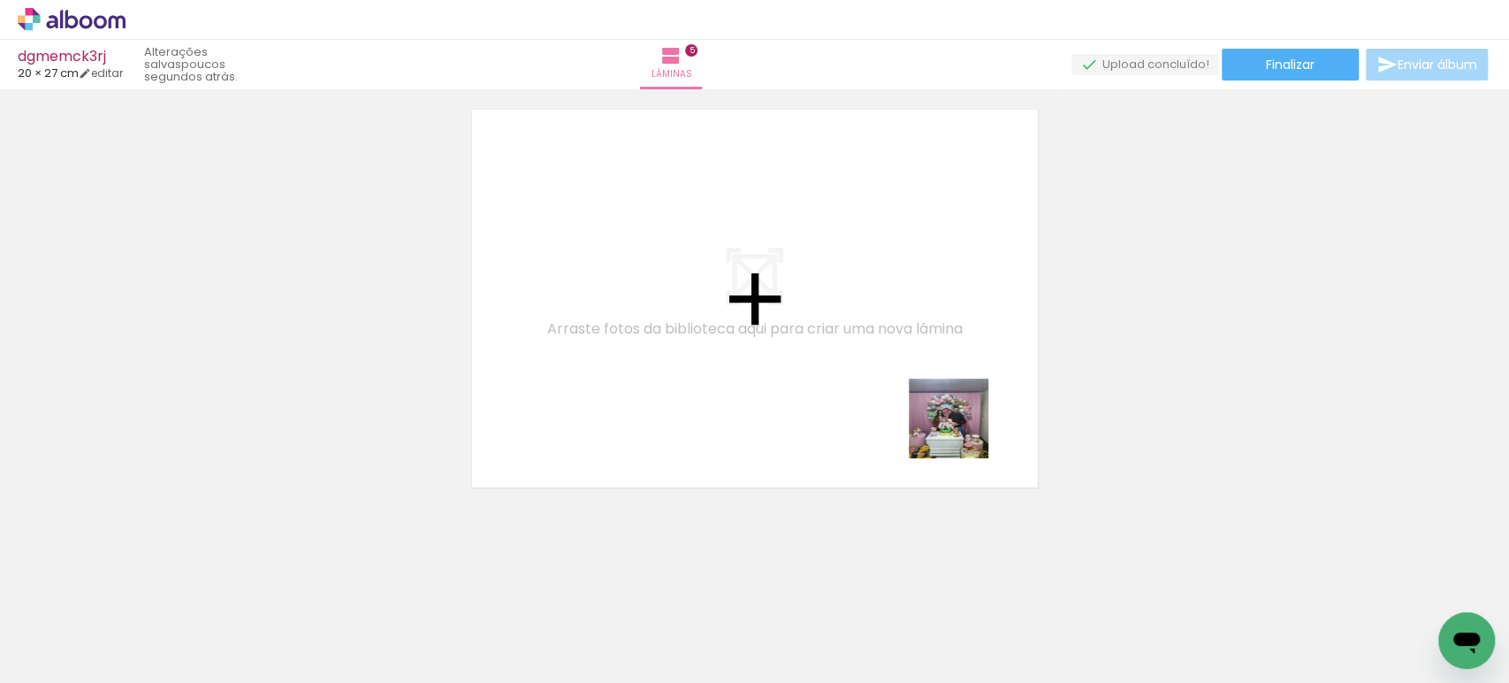
drag, startPoint x: 1073, startPoint y: 621, endPoint x: 981, endPoint y: 386, distance: 251.7
click at [776, 233] on quentale-workspace at bounding box center [754, 341] width 1509 height 683
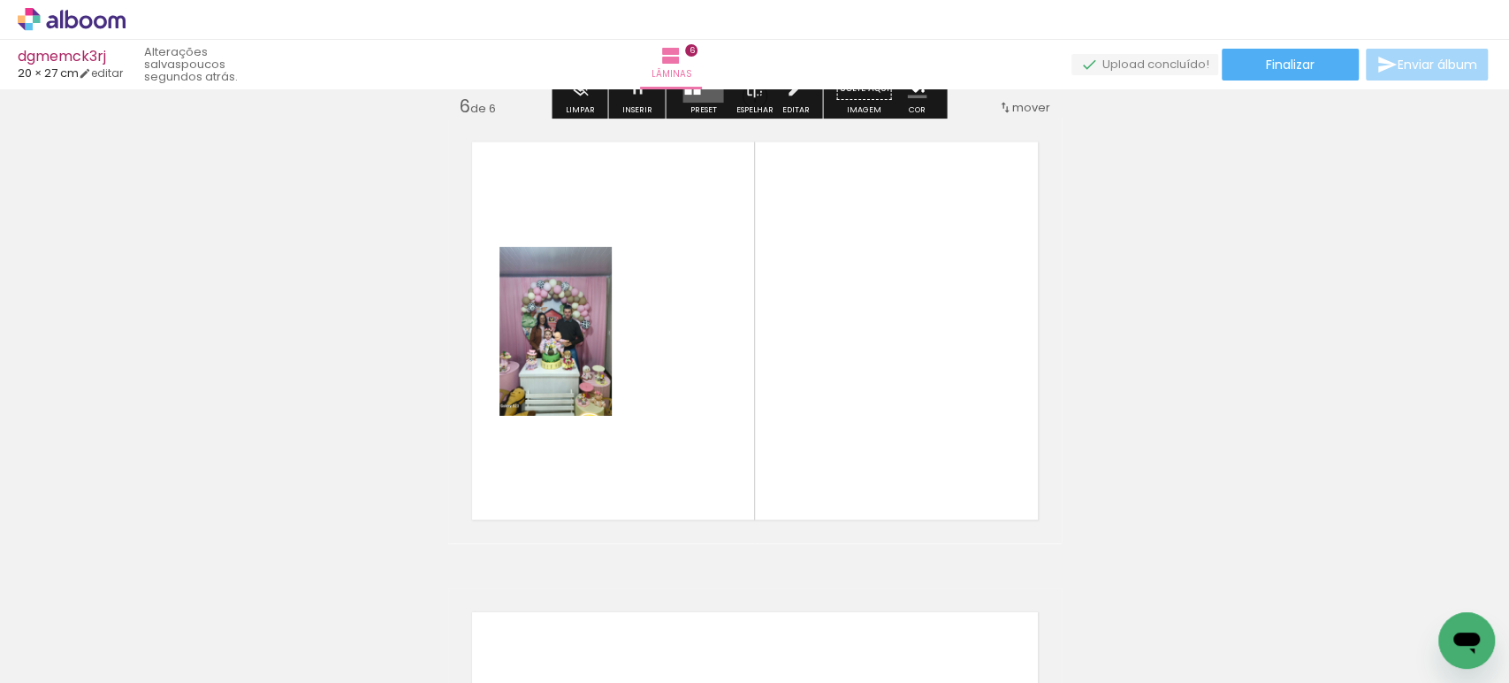
scroll to position [2369, 0]
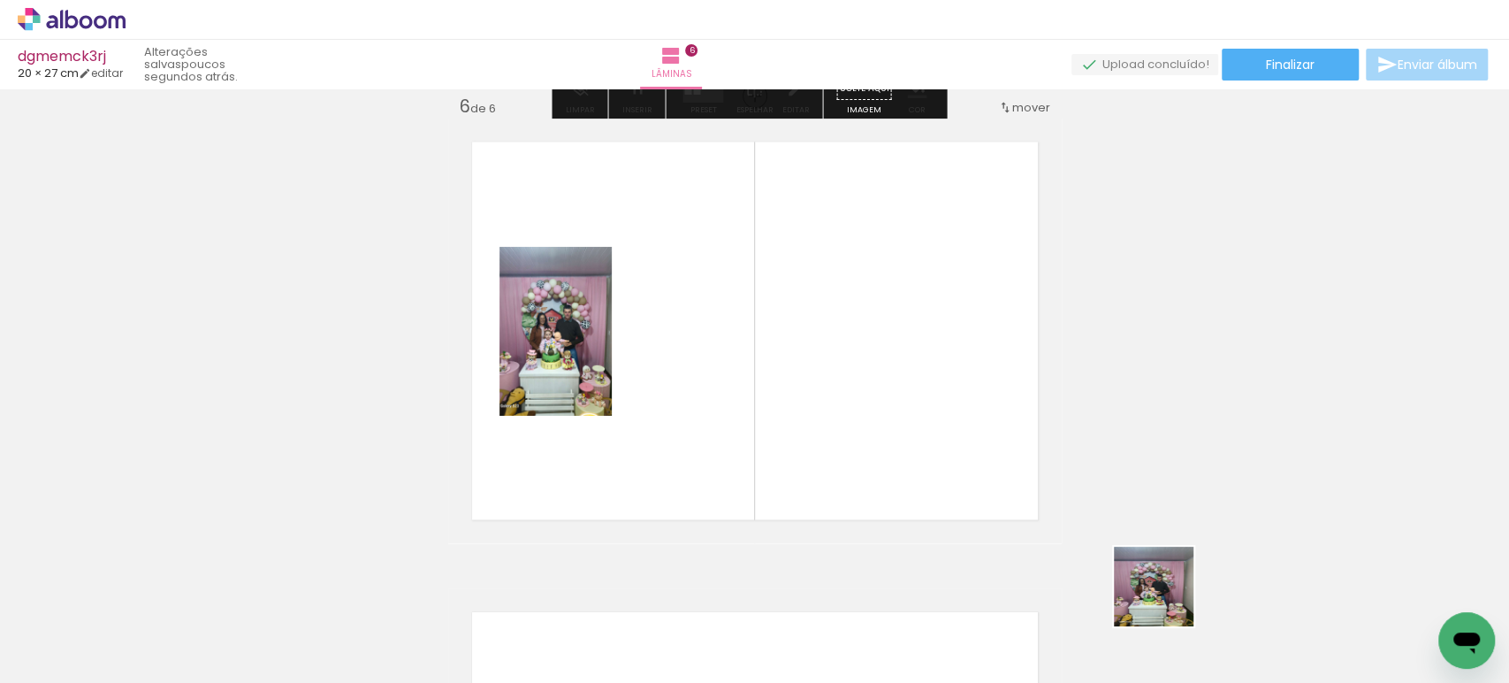
drag, startPoint x: 1167, startPoint y: 599, endPoint x: 892, endPoint y: 282, distance: 419.9
click at [895, 284] on quentale-workspace at bounding box center [754, 341] width 1509 height 683
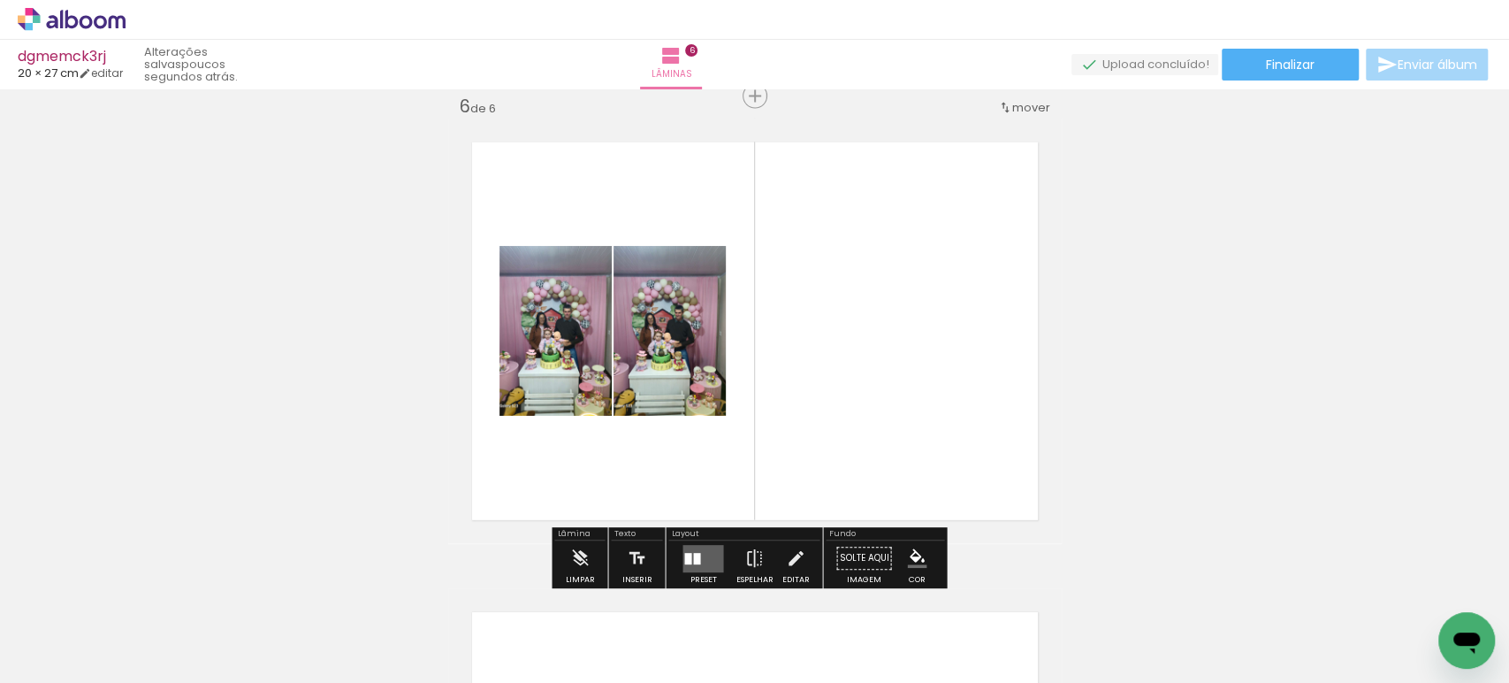
click at [694, 553] on div at bounding box center [696, 558] width 7 height 11
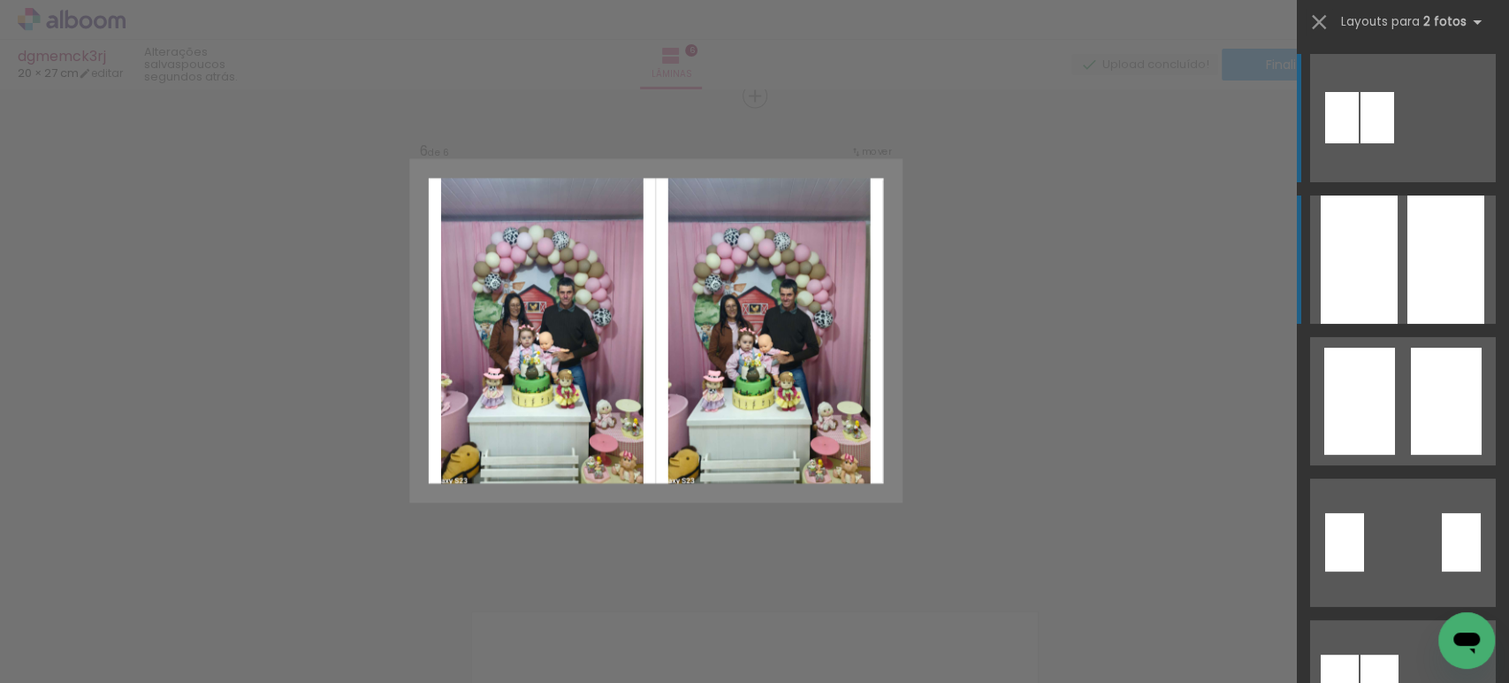
click at [1407, 249] on div at bounding box center [1445, 259] width 77 height 128
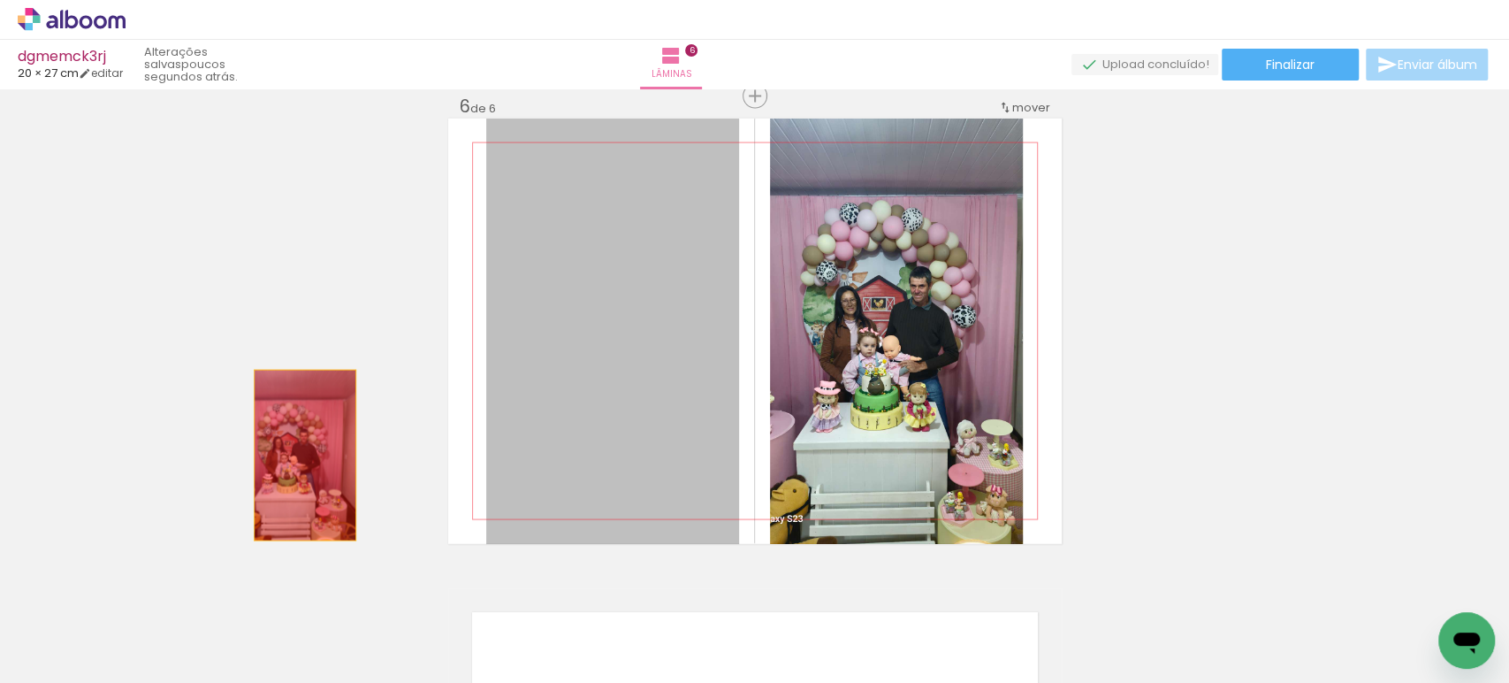
drag, startPoint x: 573, startPoint y: 354, endPoint x: 315, endPoint y: 447, distance: 274.6
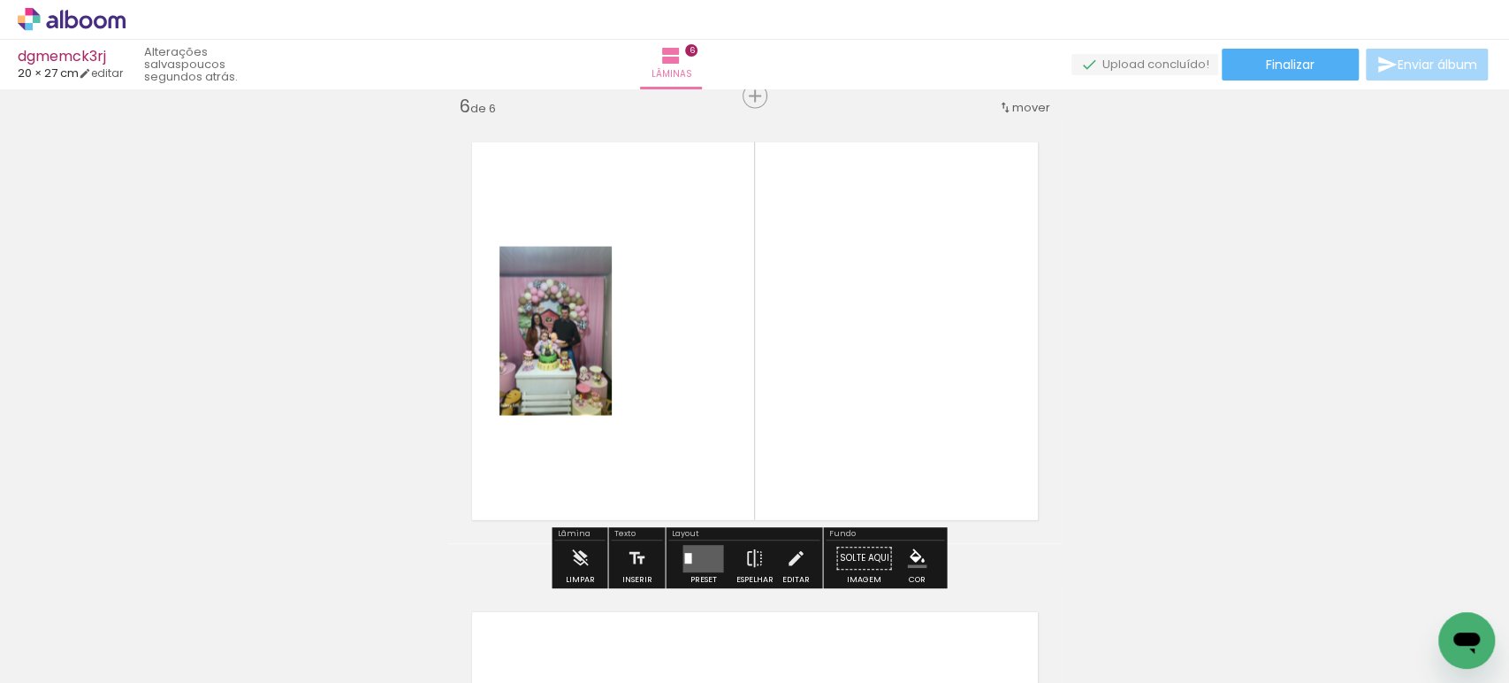
scroll to position [0, 365]
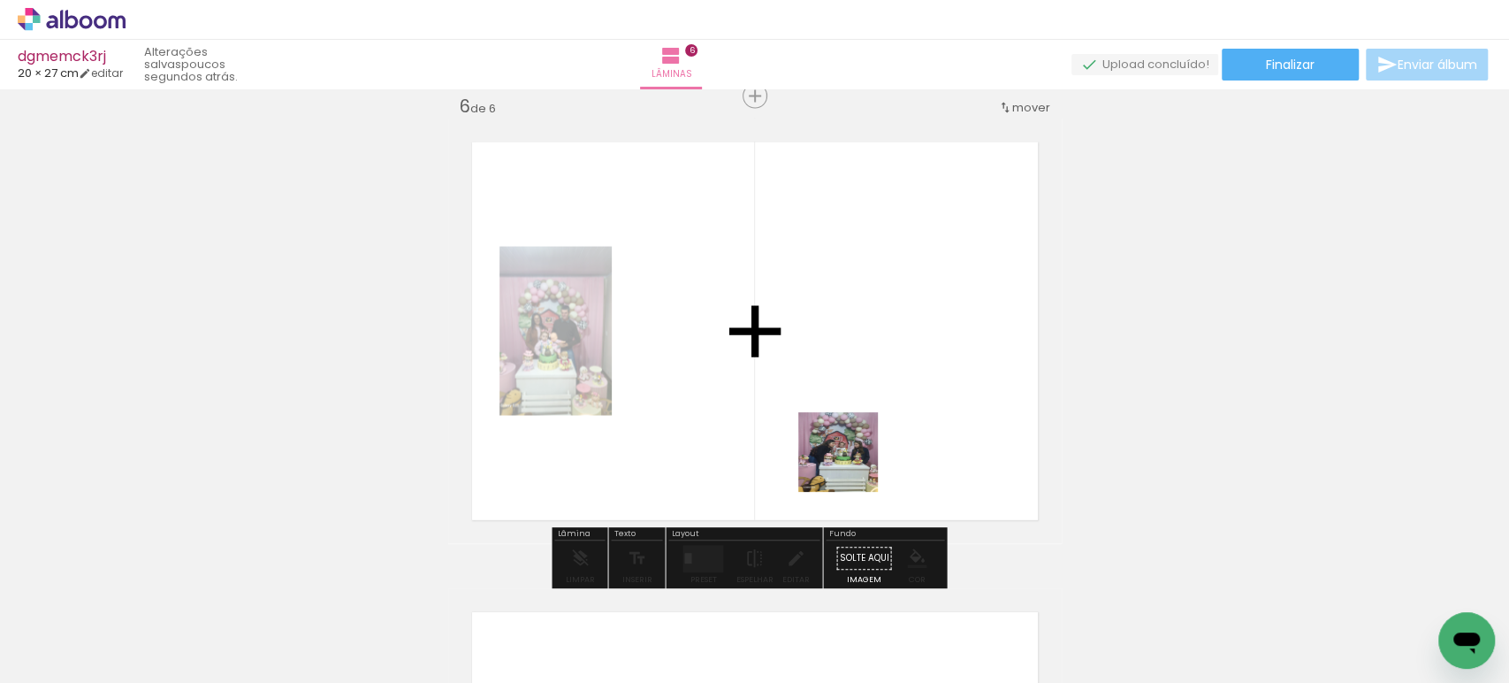
drag, startPoint x: 889, startPoint y: 617, endPoint x: 761, endPoint y: 211, distance: 425.6
click at [817, 358] on quentale-workspace at bounding box center [754, 341] width 1509 height 683
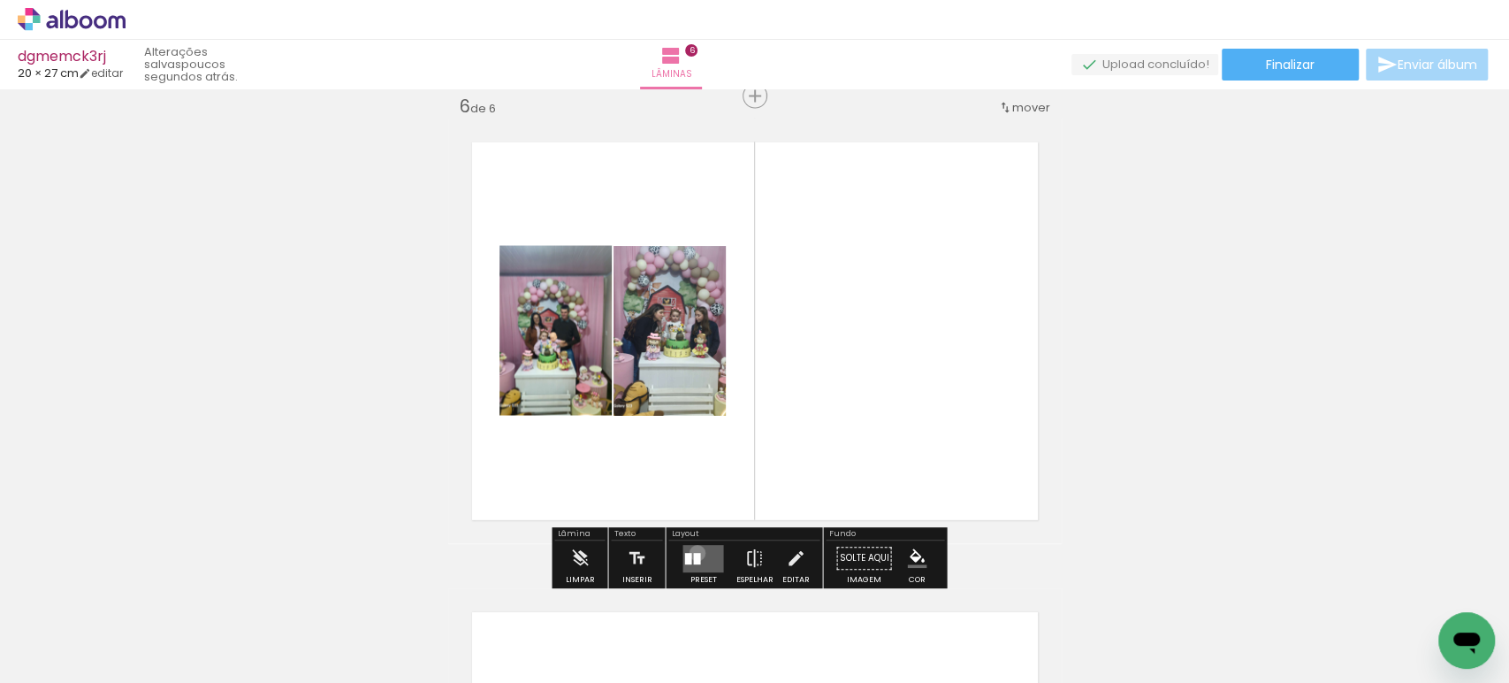
click at [693, 553] on div at bounding box center [696, 558] width 7 height 11
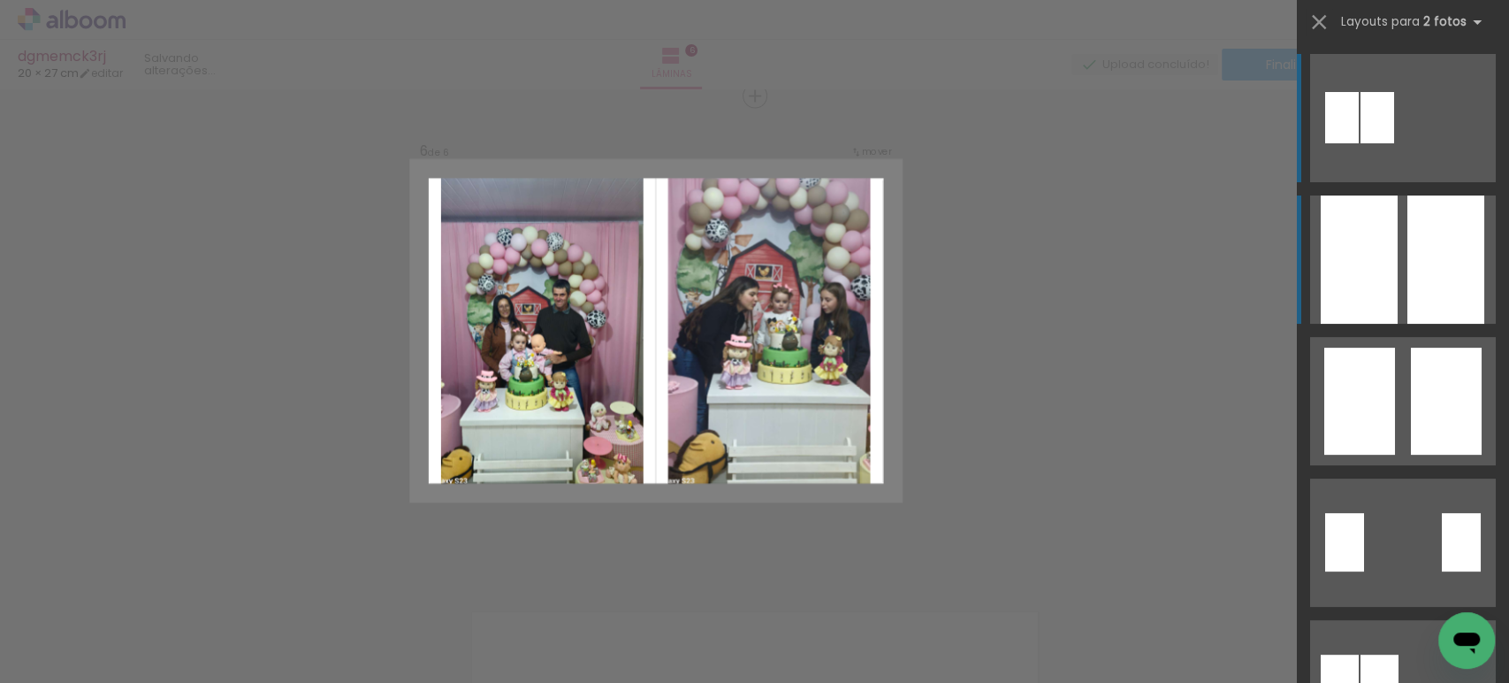
click at [1373, 273] on div at bounding box center [1359, 259] width 77 height 128
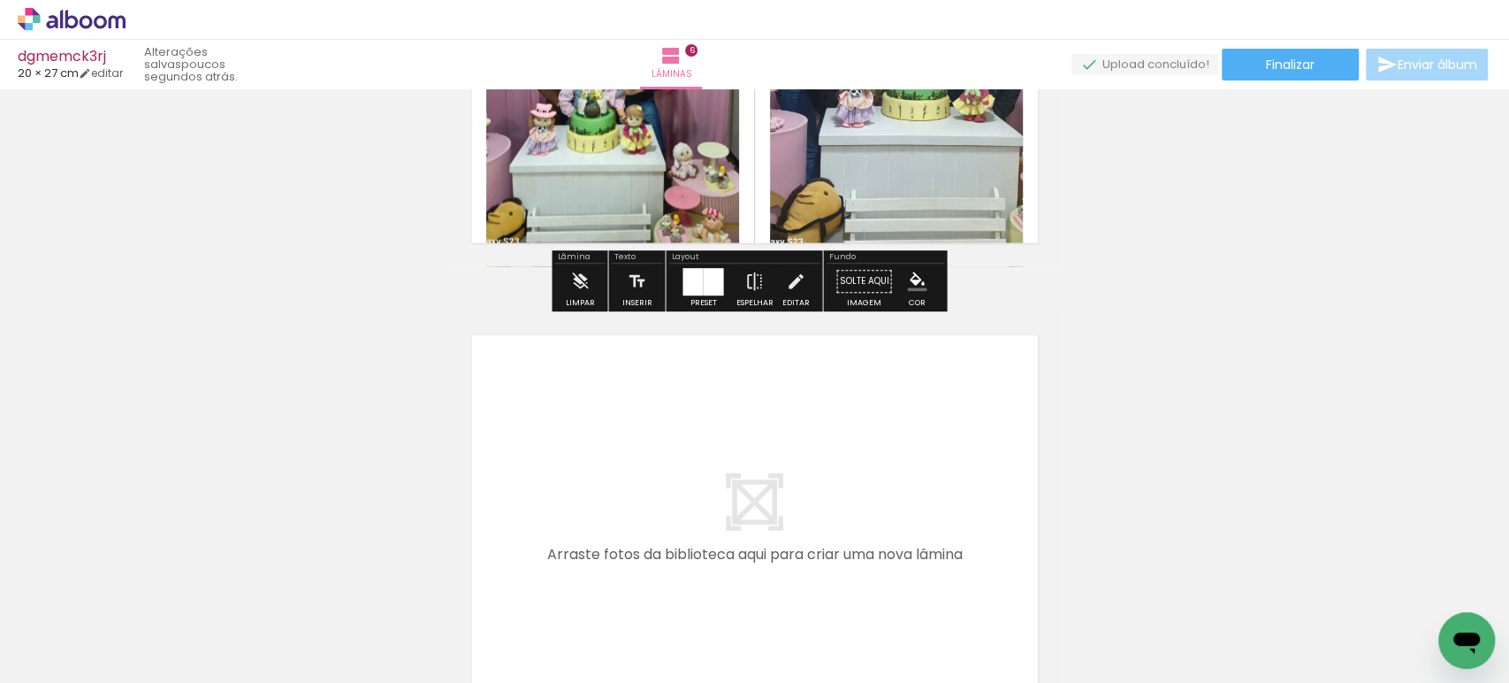
scroll to position [0, 436]
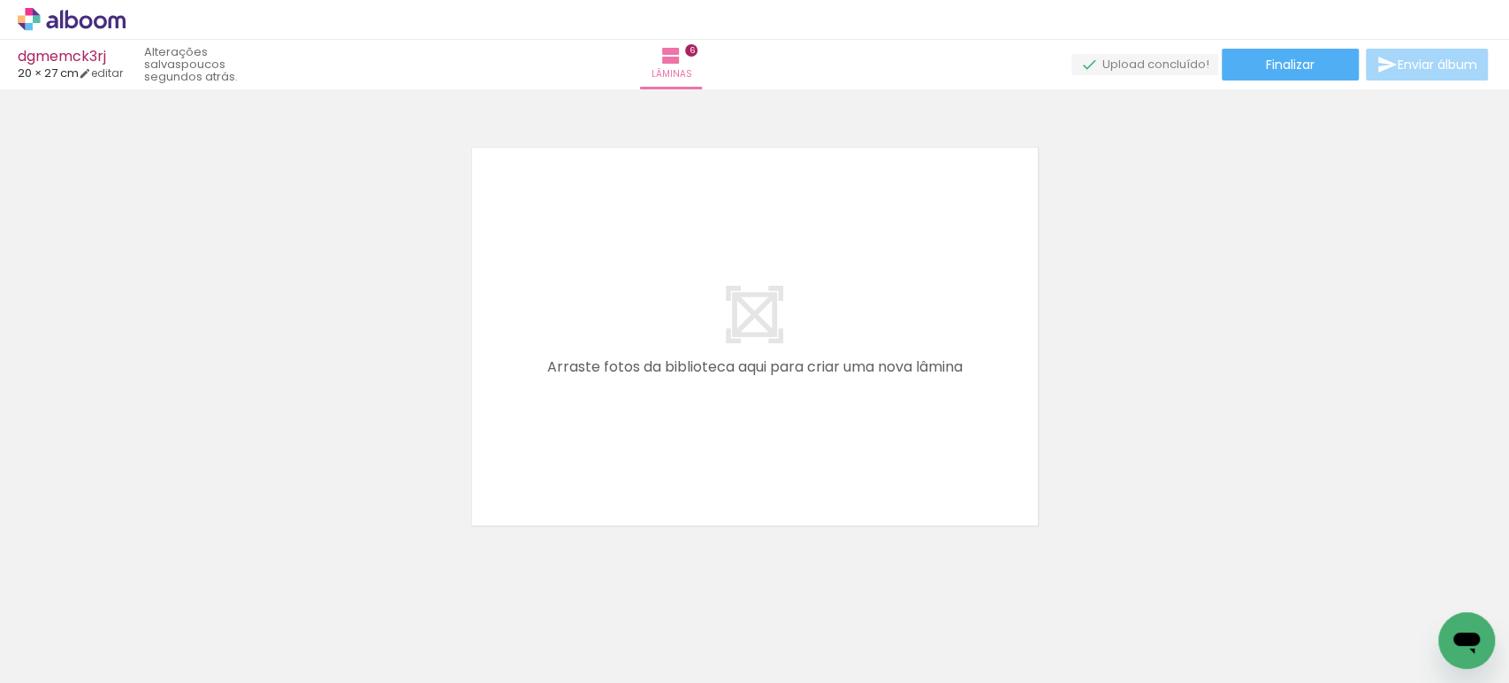
drag, startPoint x: 1131, startPoint y: 618, endPoint x: 1177, endPoint y: 597, distance: 50.6
click at [904, 348] on quentale-workspace at bounding box center [754, 341] width 1509 height 683
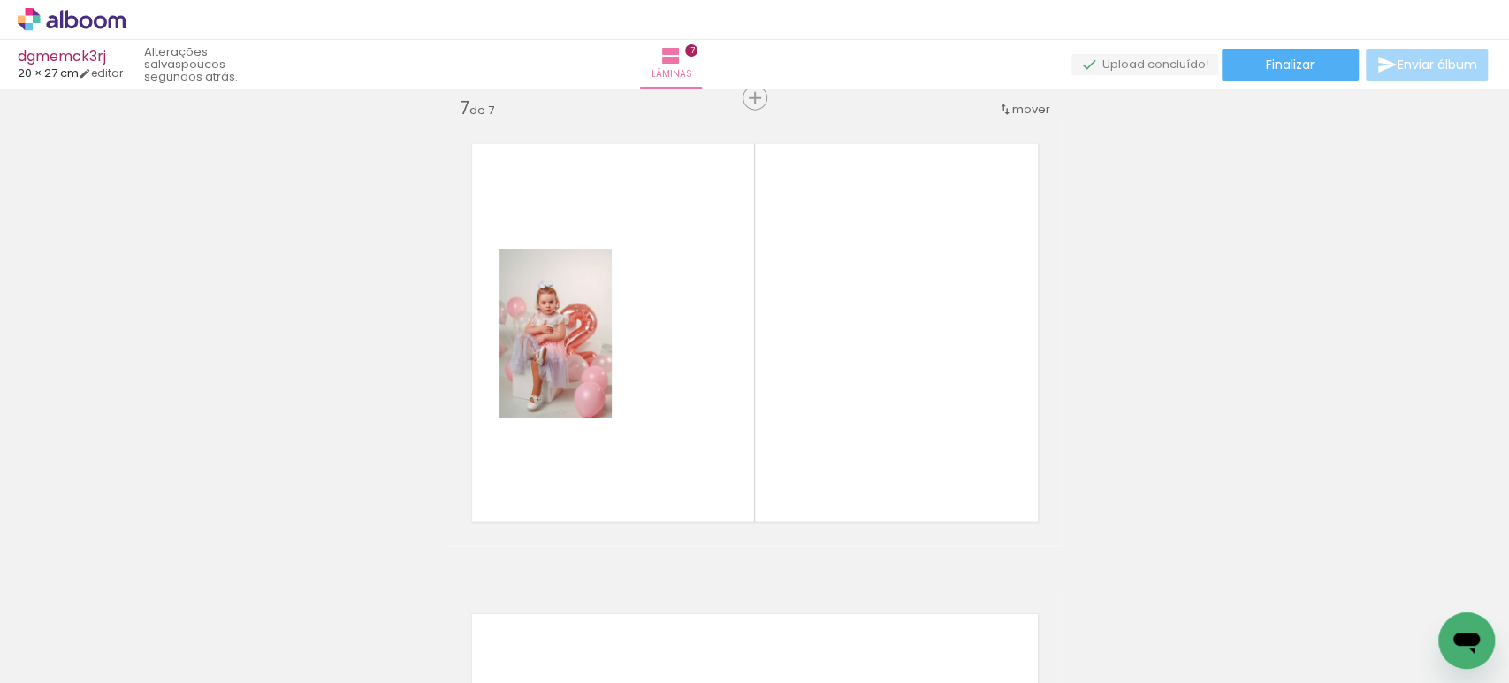
scroll to position [2839, 0]
drag, startPoint x: 1240, startPoint y: 635, endPoint x: 714, endPoint y: 316, distance: 614.8
click at [714, 316] on quentale-workspace at bounding box center [754, 341] width 1509 height 683
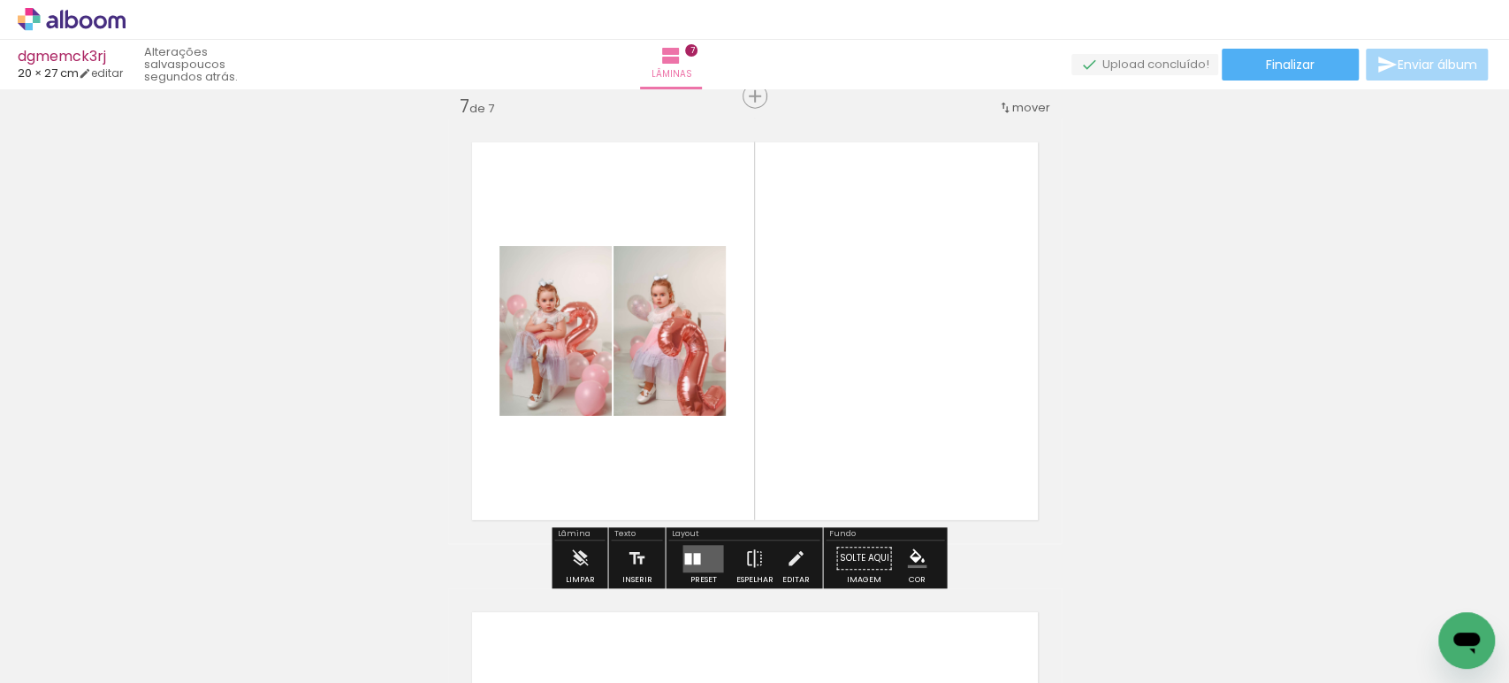
click at [705, 556] on quentale-layouter at bounding box center [703, 558] width 41 height 27
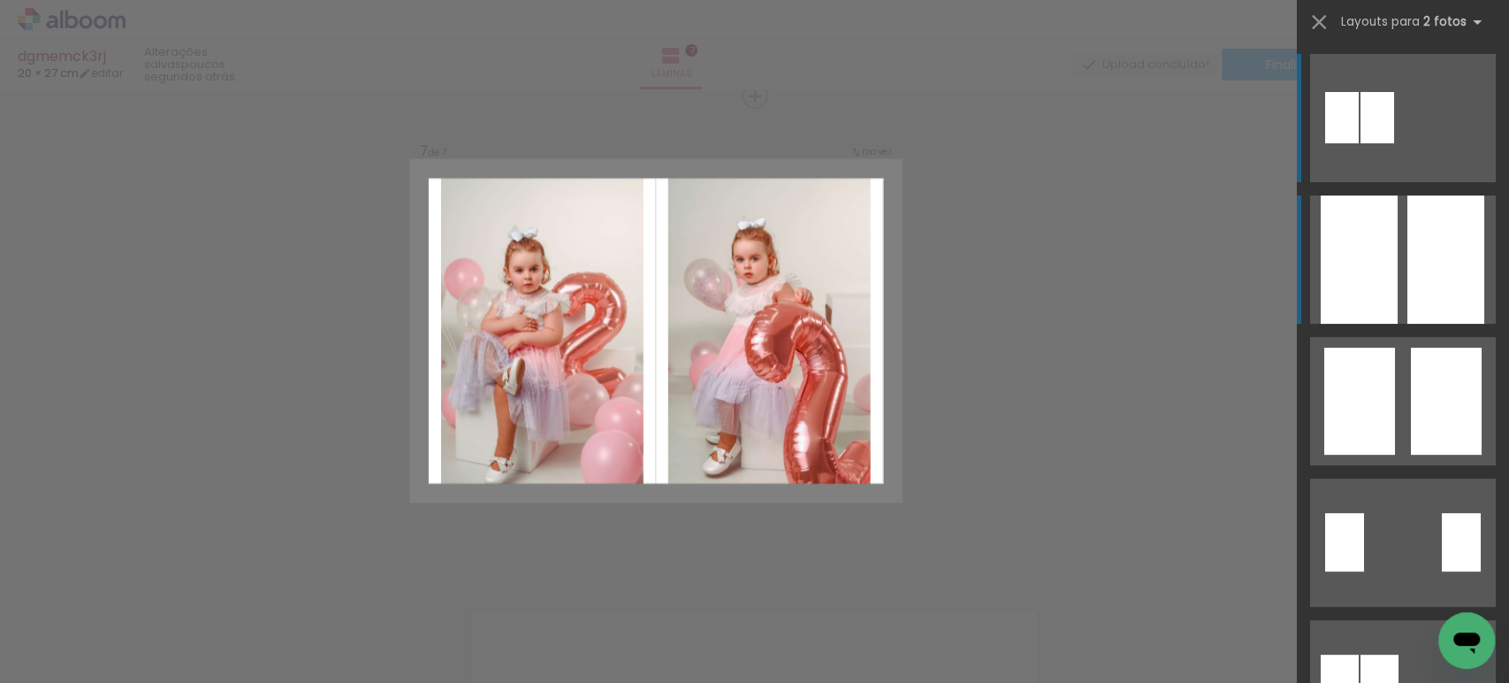
click at [1382, 253] on div at bounding box center [1359, 259] width 77 height 128
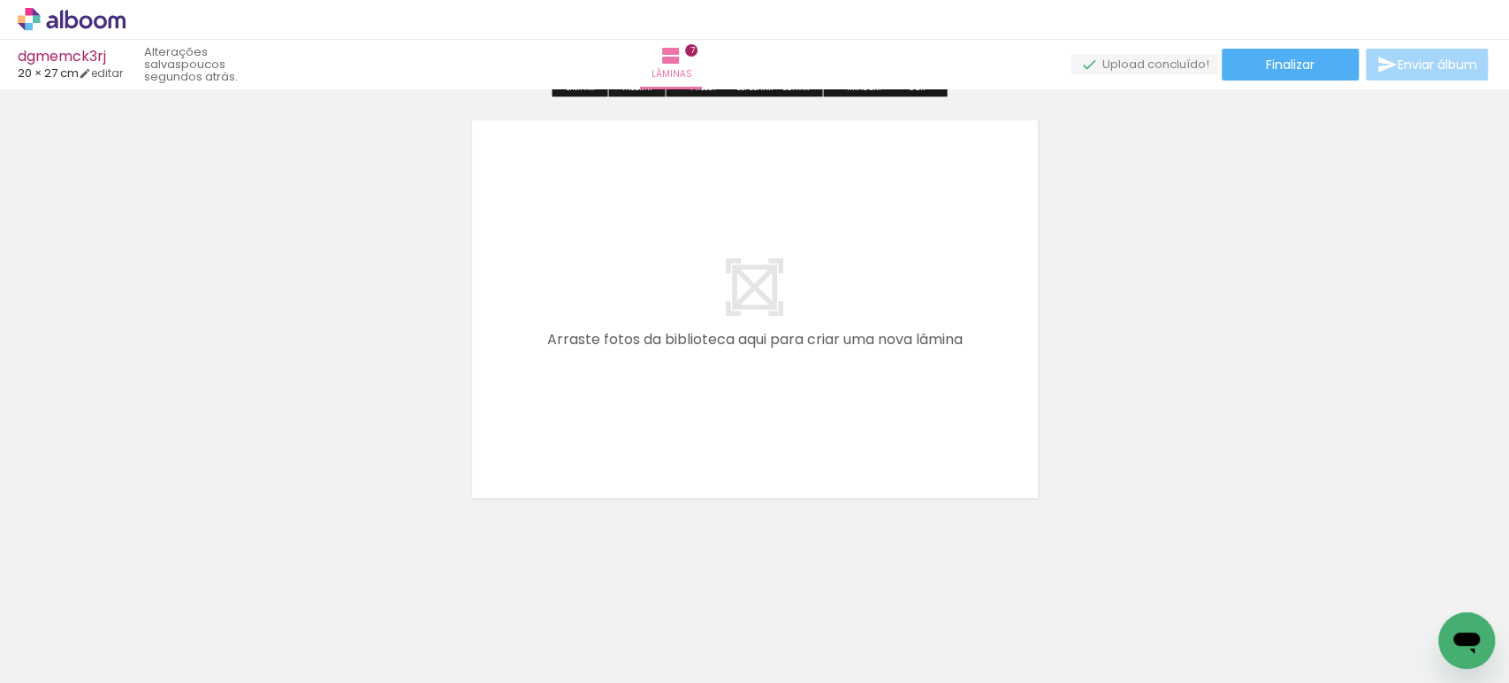
scroll to position [0, 812]
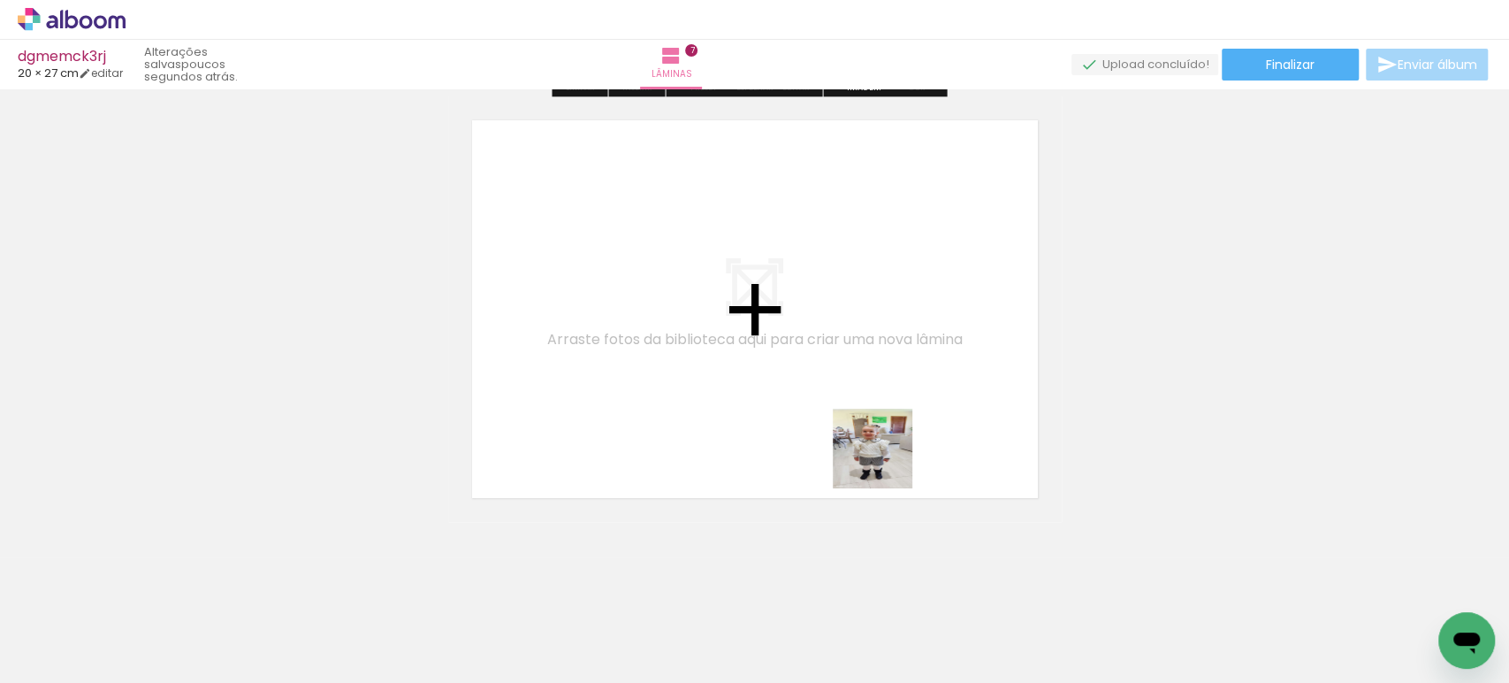
drag, startPoint x: 950, startPoint y: 630, endPoint x: 873, endPoint y: 436, distance: 209.2
click at [873, 436] on quentale-workspace at bounding box center [754, 341] width 1509 height 683
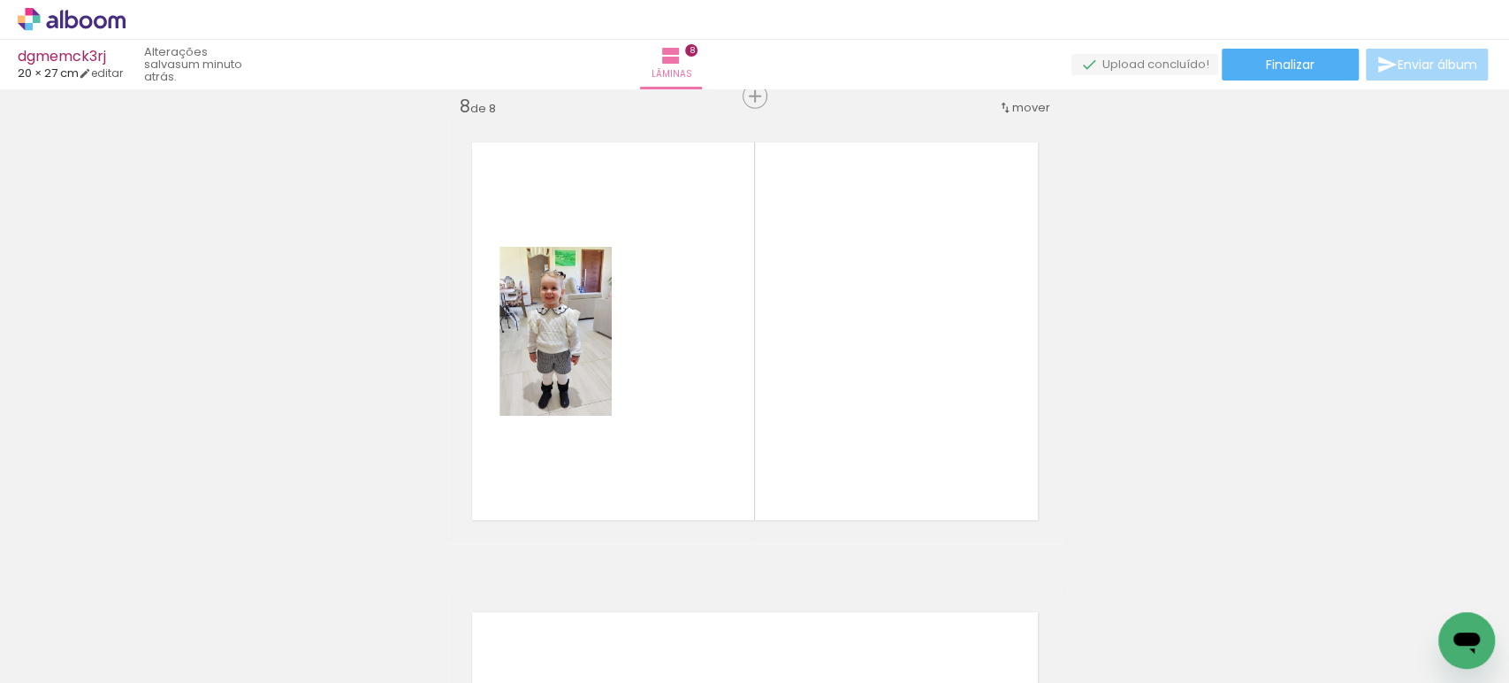
scroll to position [0, 0]
drag, startPoint x: 177, startPoint y: 627, endPoint x: 699, endPoint y: 416, distance: 563.6
click at [699, 416] on quentale-workspace at bounding box center [754, 341] width 1509 height 683
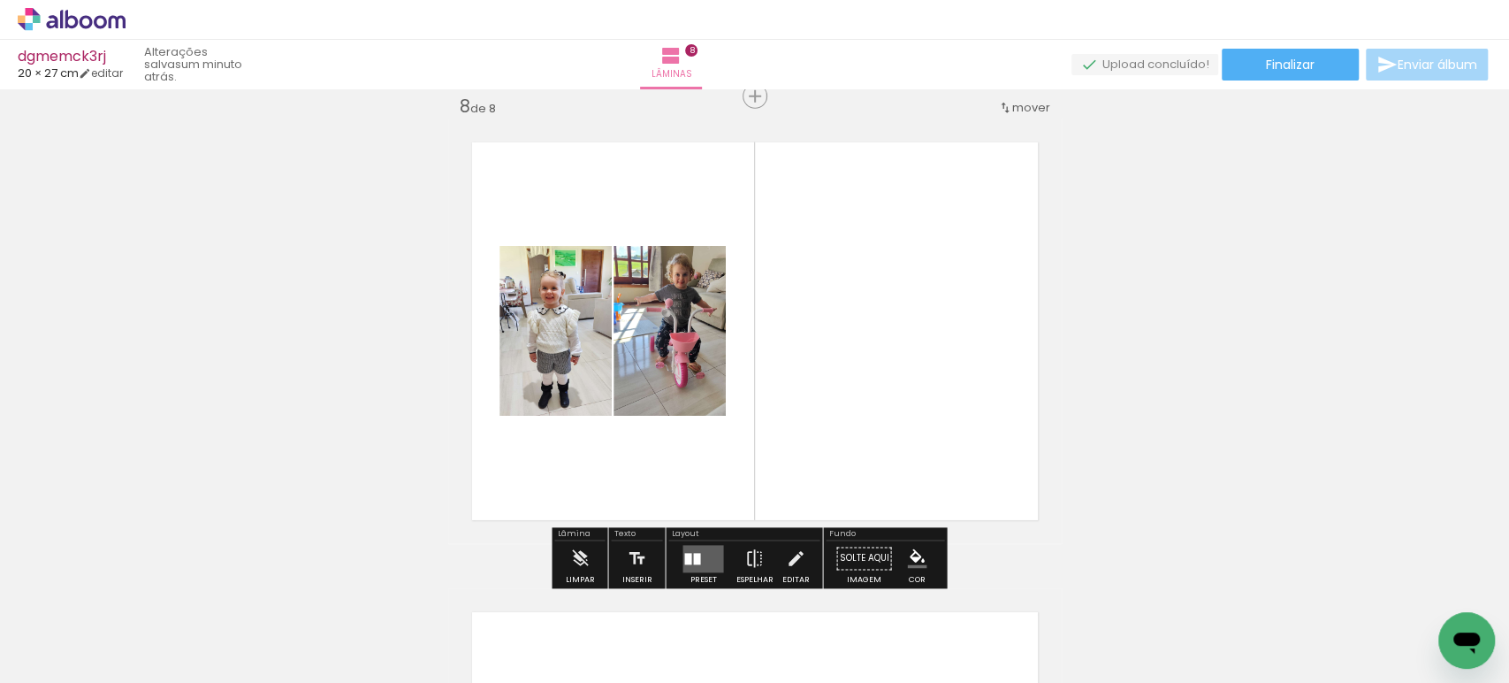
click at [700, 553] on quentale-layouter at bounding box center [703, 558] width 41 height 27
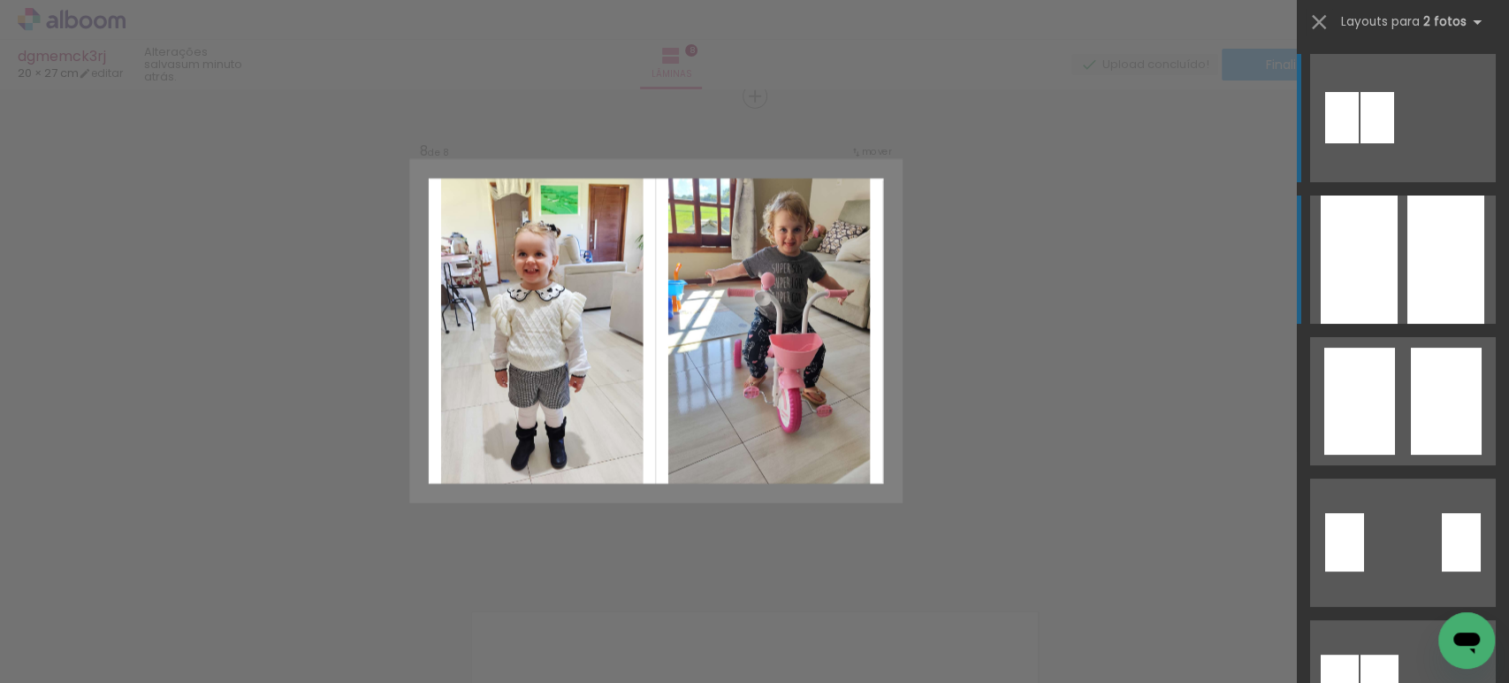
click at [1375, 276] on div at bounding box center [1359, 259] width 77 height 128
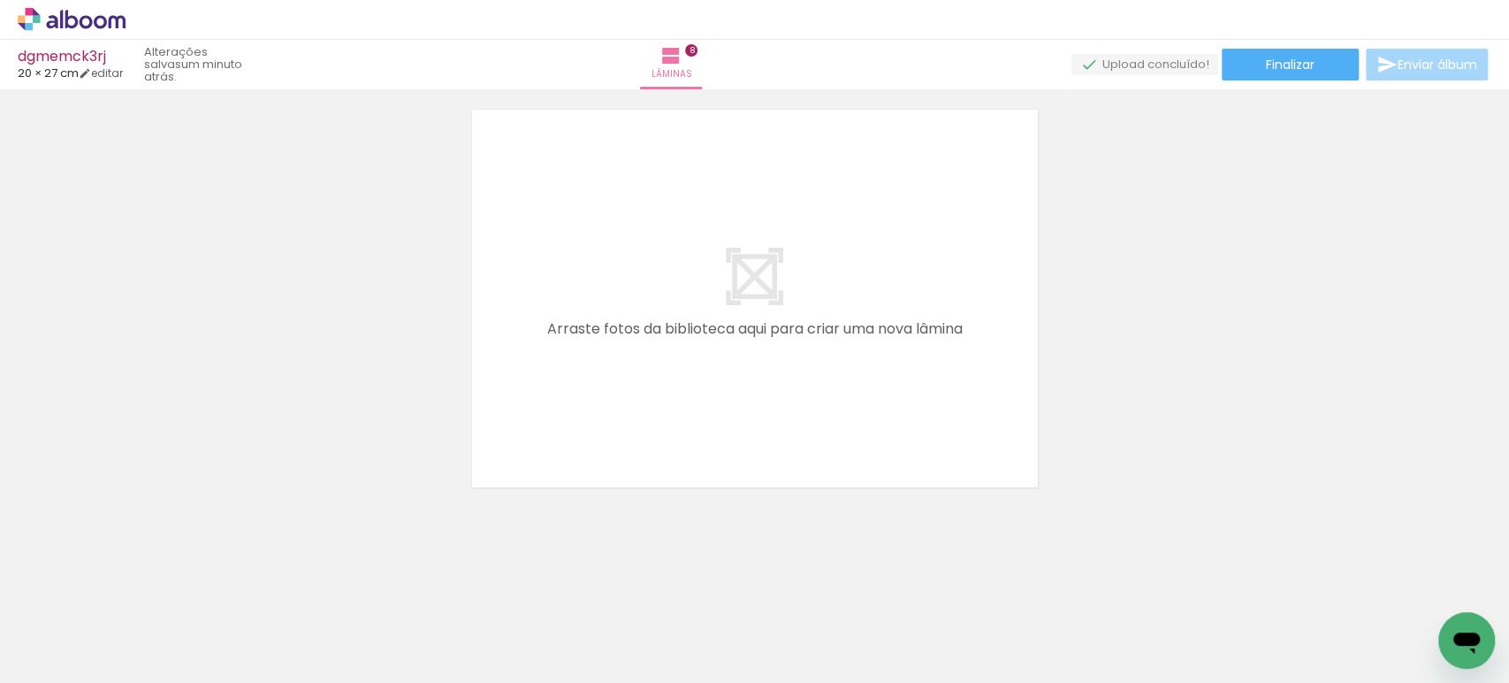
scroll to position [0, 1085]
drag, startPoint x: 782, startPoint y: 611, endPoint x: 714, endPoint y: 406, distance: 215.8
click at [690, 383] on quentale-workspace at bounding box center [754, 341] width 1509 height 683
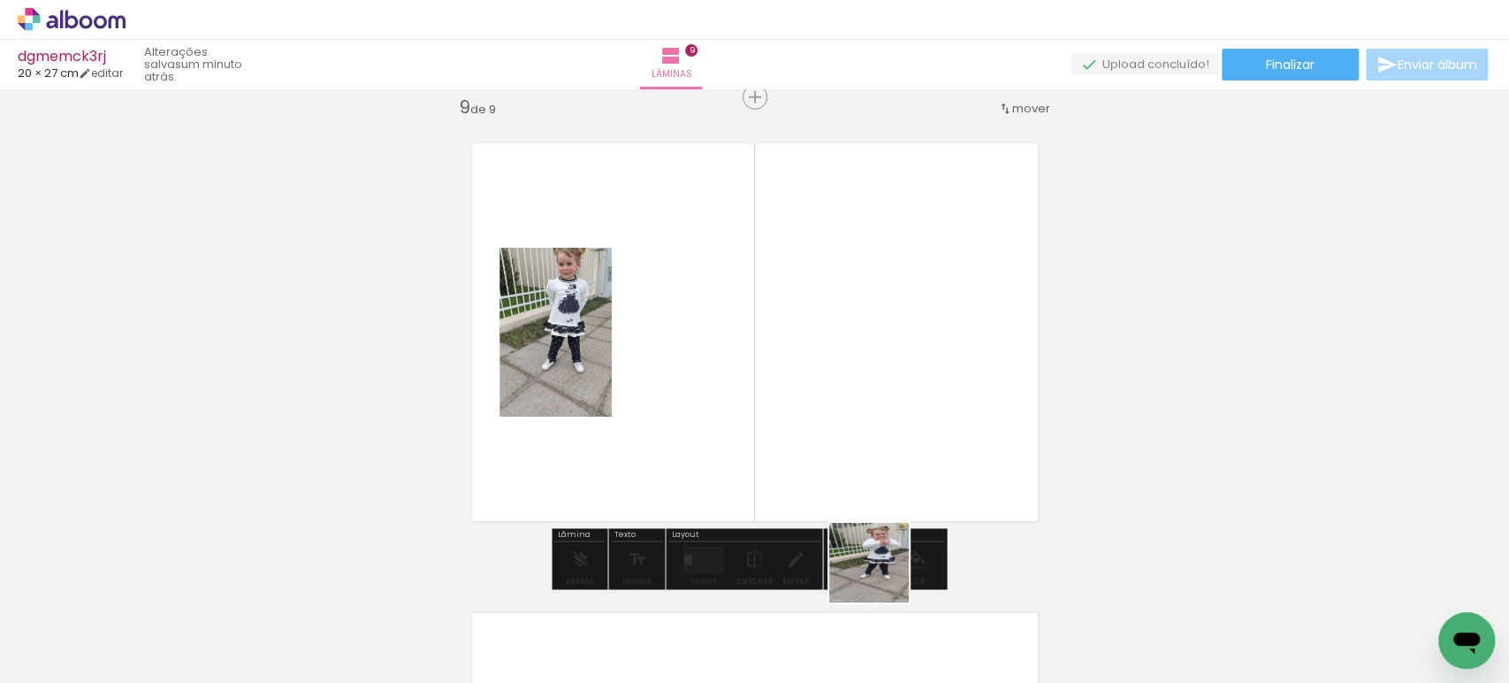
drag, startPoint x: 898, startPoint y: 626, endPoint x: 792, endPoint y: 331, distance: 313.8
click at [800, 352] on quentale-workspace at bounding box center [754, 341] width 1509 height 683
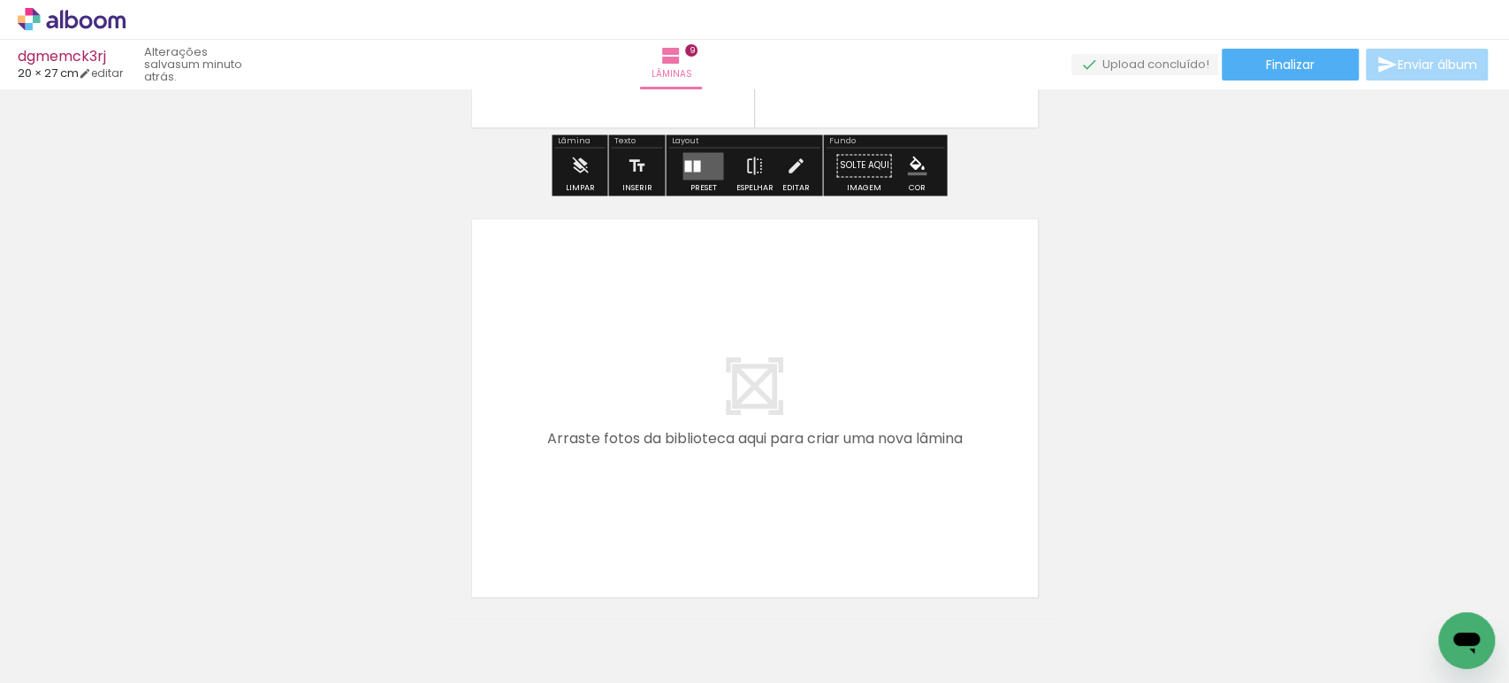
scroll to position [0, 1612]
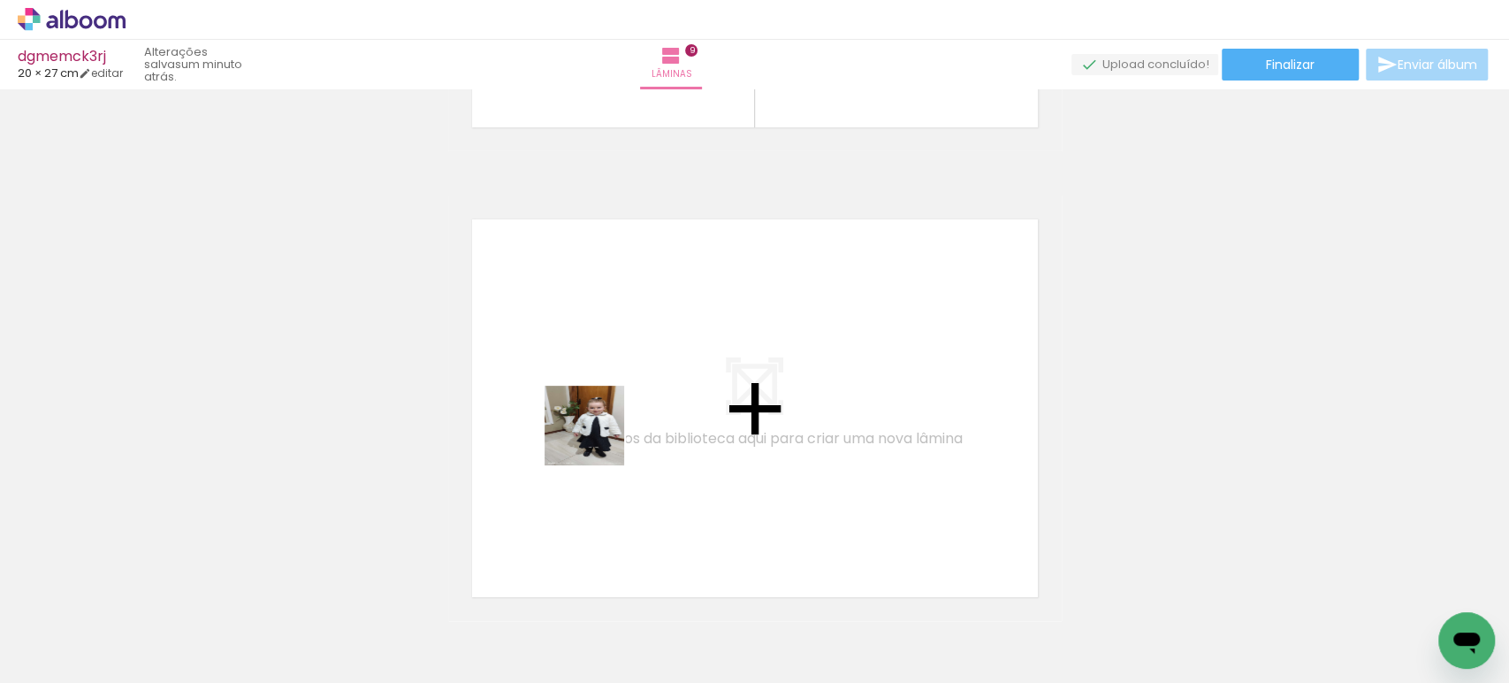
drag, startPoint x: 585, startPoint y: 606, endPoint x: 602, endPoint y: 413, distance: 194.3
click at [602, 413] on quentale-workspace at bounding box center [754, 341] width 1509 height 683
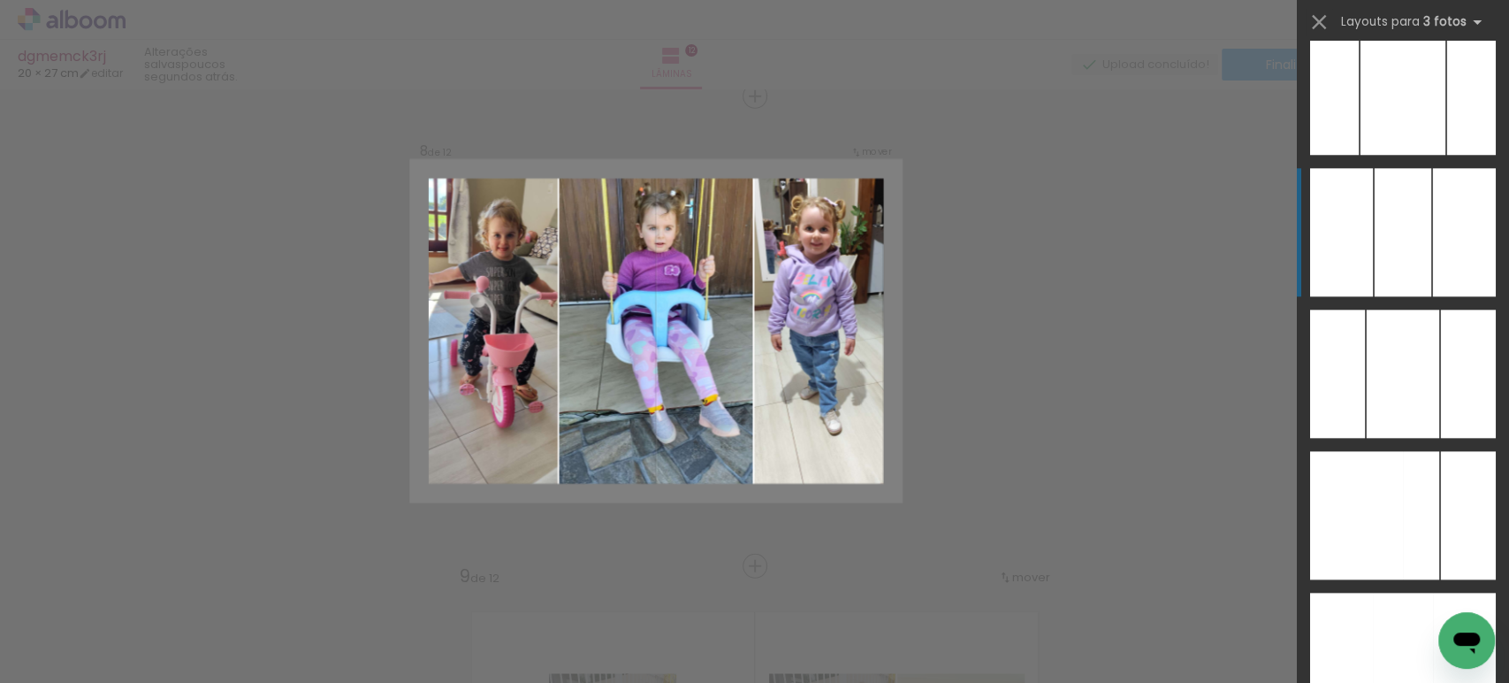
scroll to position [10070, 0]
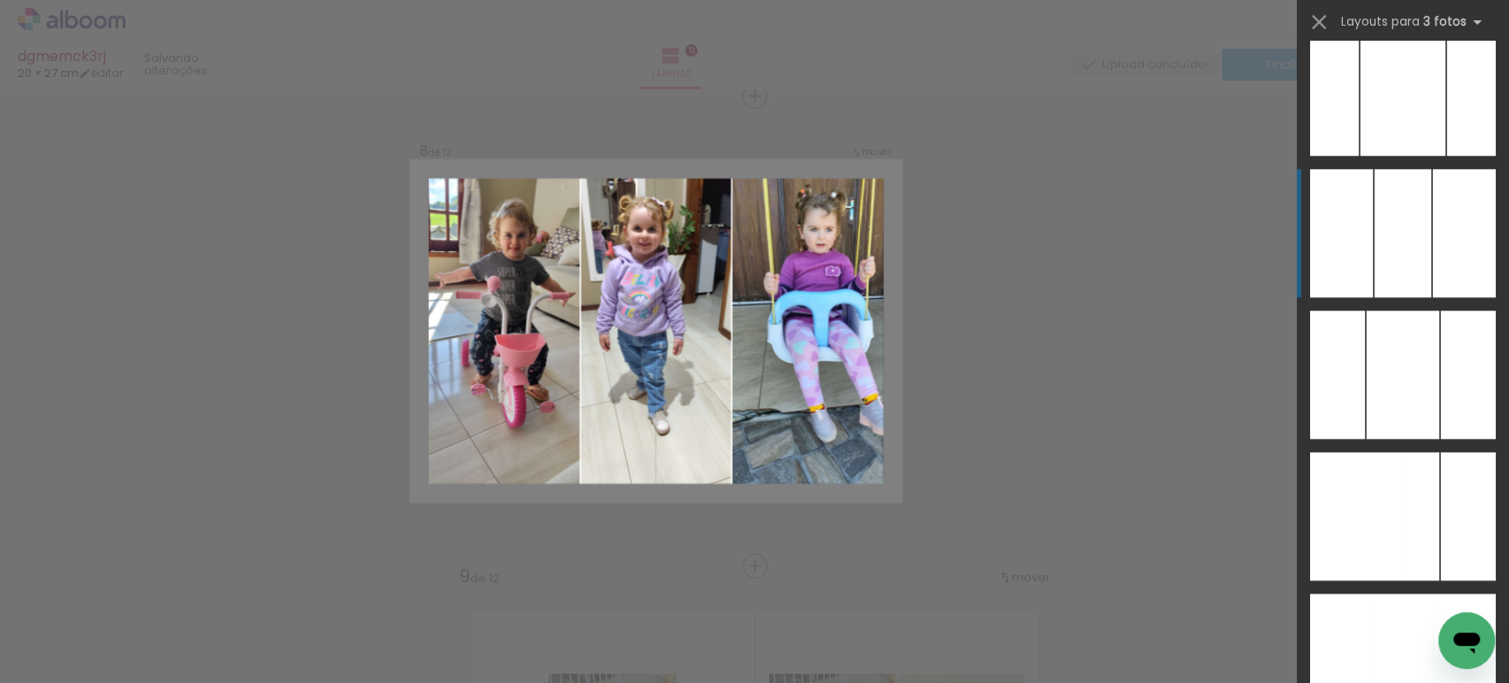
click at [1375, 237] on div at bounding box center [1403, 233] width 57 height 128
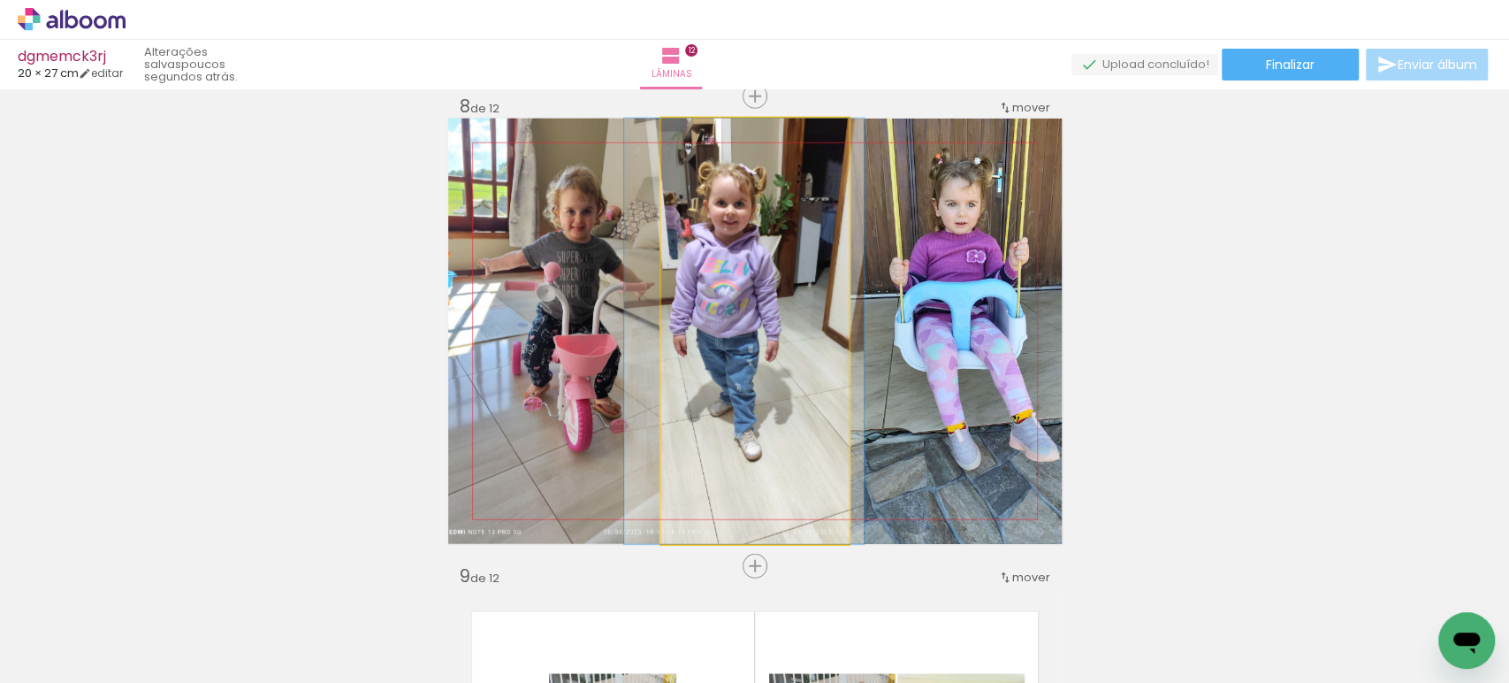
drag, startPoint x: 746, startPoint y: 303, endPoint x: 736, endPoint y: 307, distance: 11.2
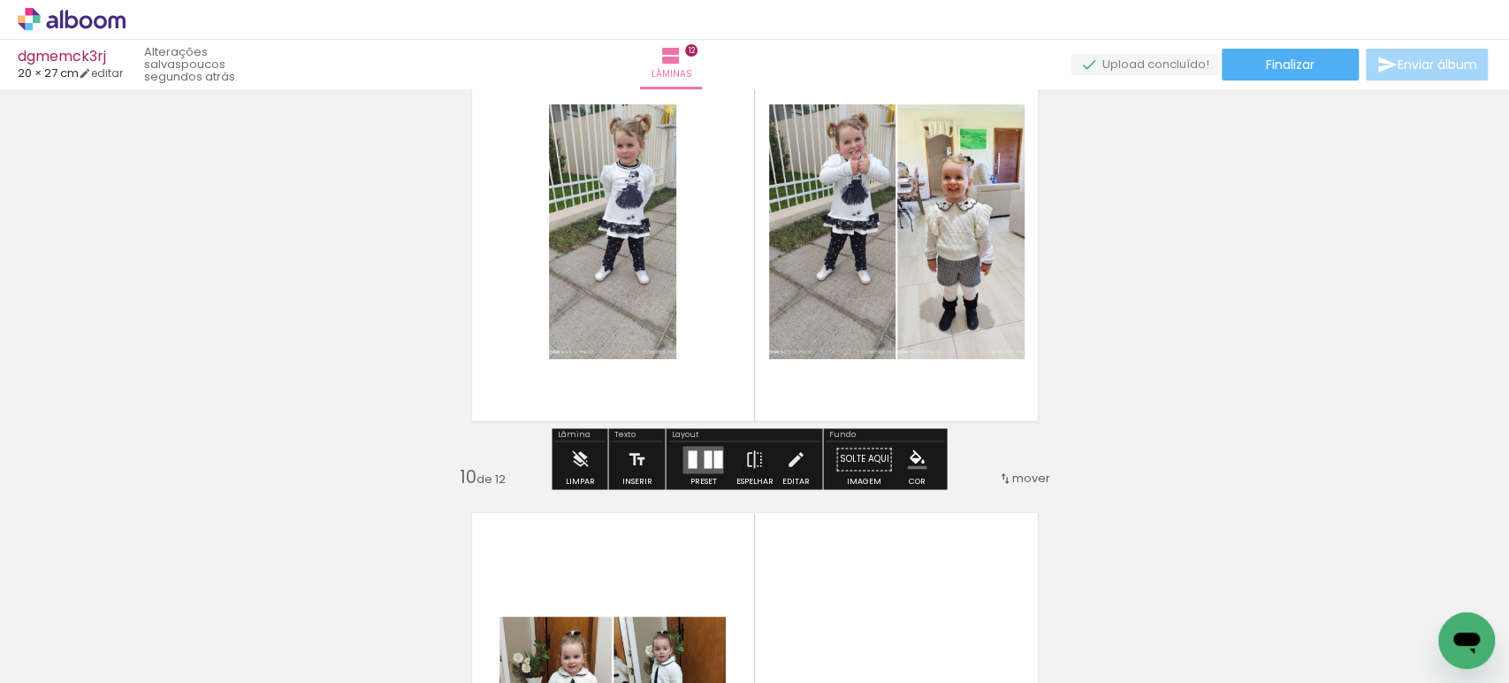
scroll to position [3878, 0]
click at [695, 448] on quentale-layouter at bounding box center [703, 458] width 41 height 27
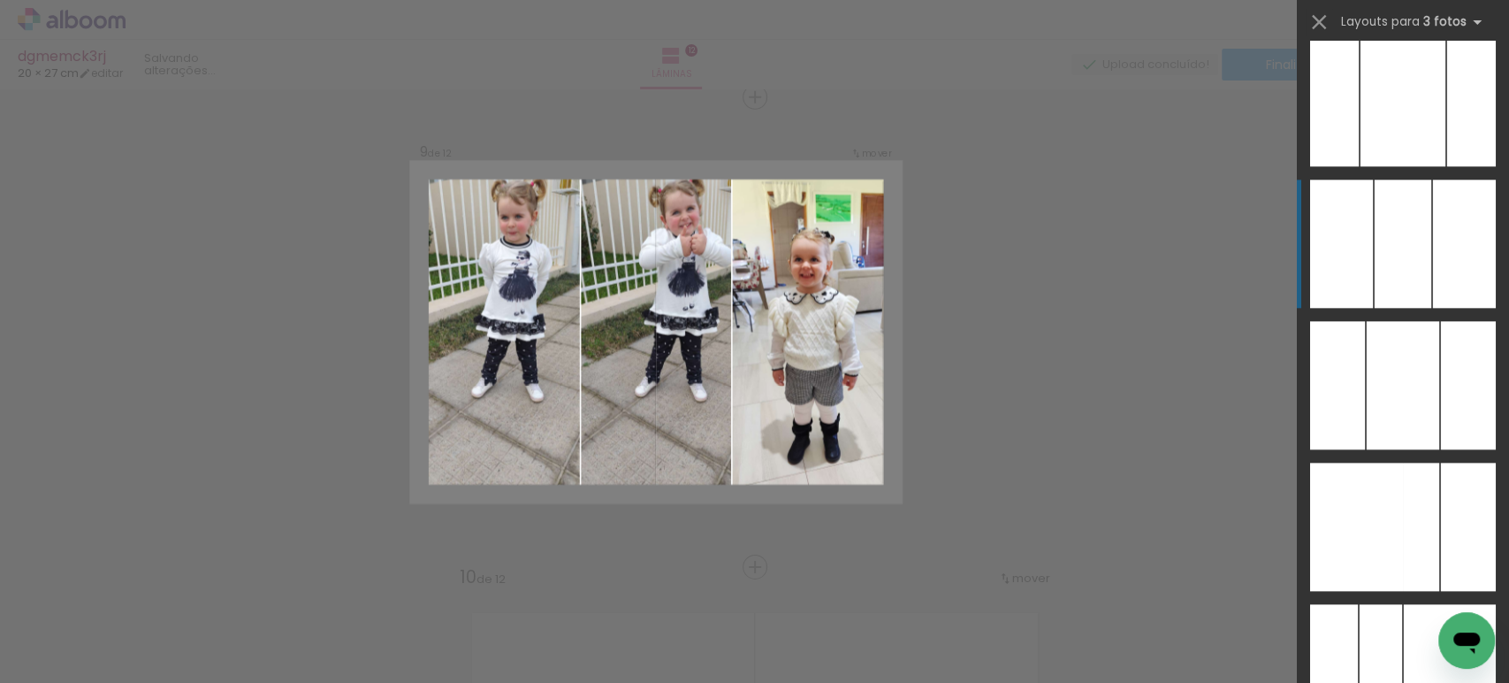
scroll to position [10058, 0]
click at [1407, 267] on div at bounding box center [1403, 244] width 57 height 128
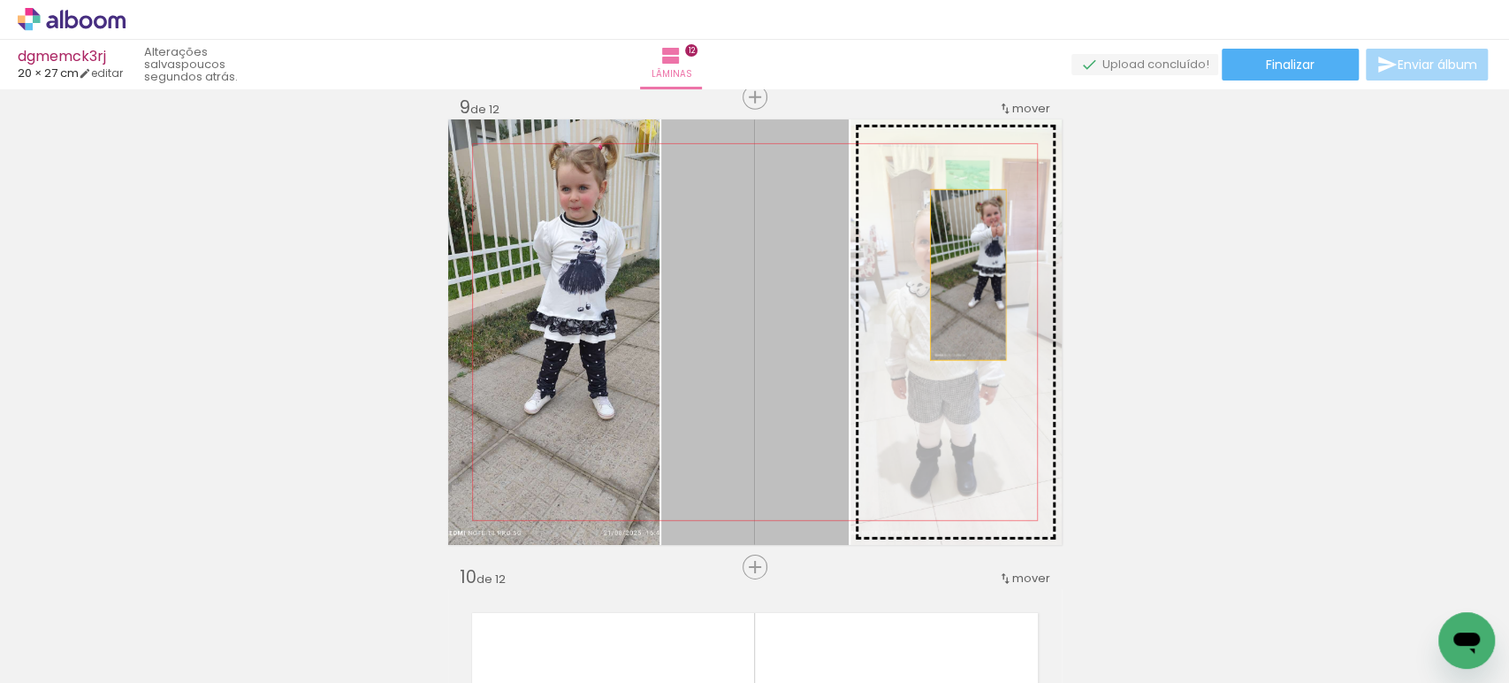
drag, startPoint x: 764, startPoint y: 259, endPoint x: 976, endPoint y: 276, distance: 212.8
click at [0, 0] on slot at bounding box center [0, 0] width 0 height 0
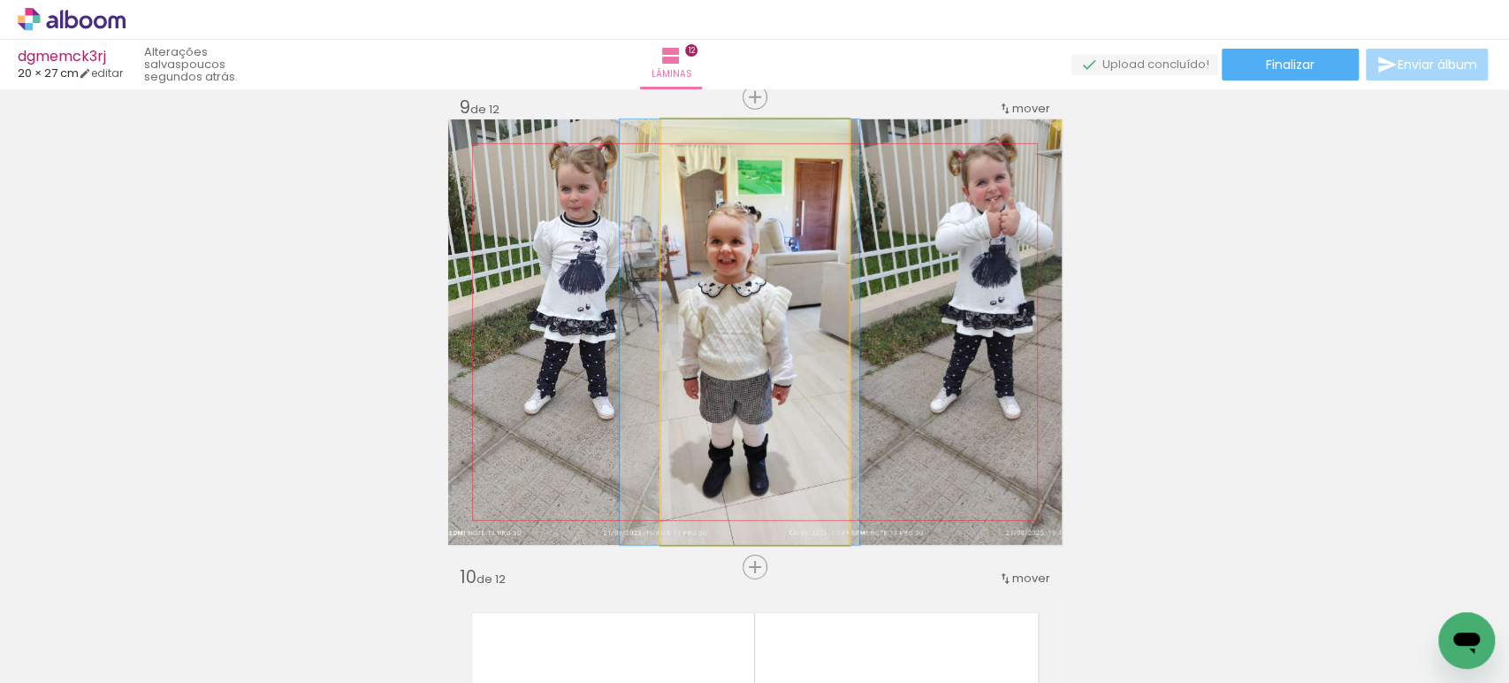
drag, startPoint x: 765, startPoint y: 319, endPoint x: 749, endPoint y: 314, distance: 16.8
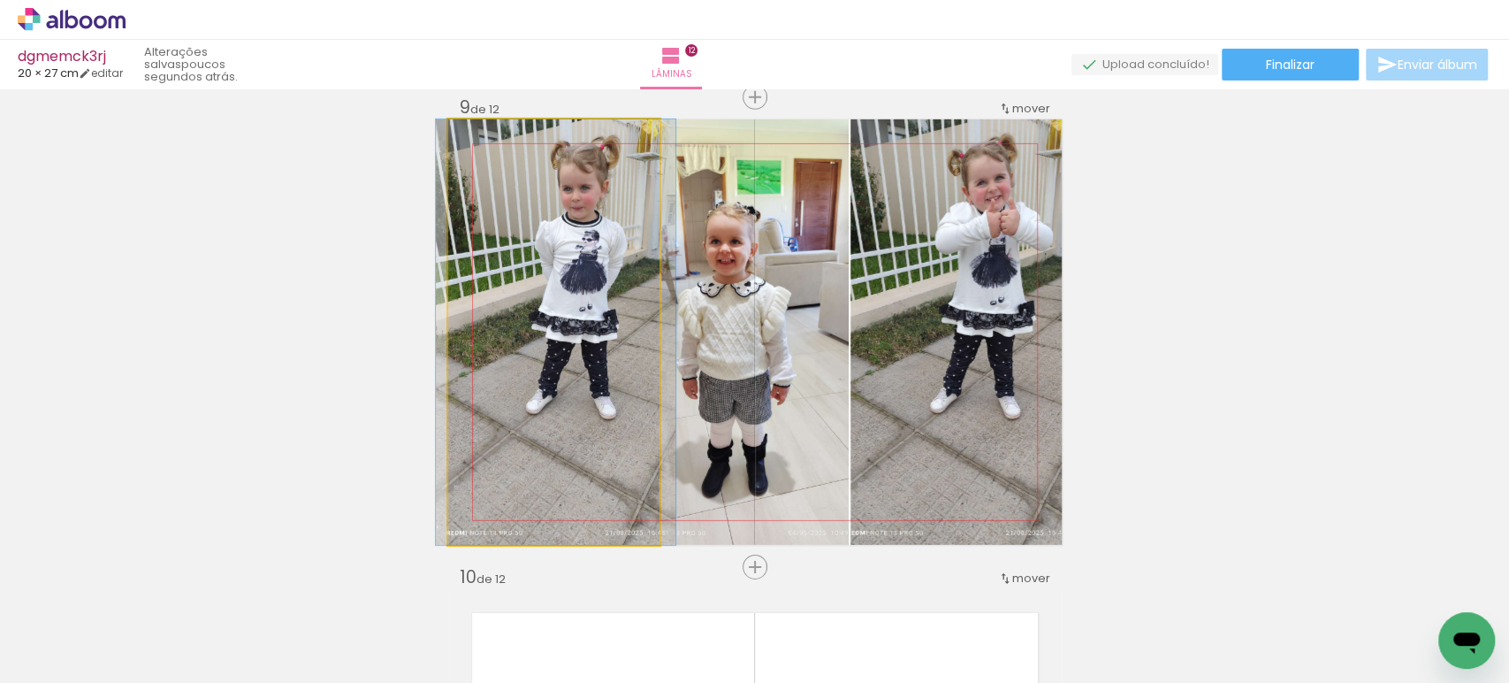
drag, startPoint x: 587, startPoint y: 288, endPoint x: 589, endPoint y: 323, distance: 34.5
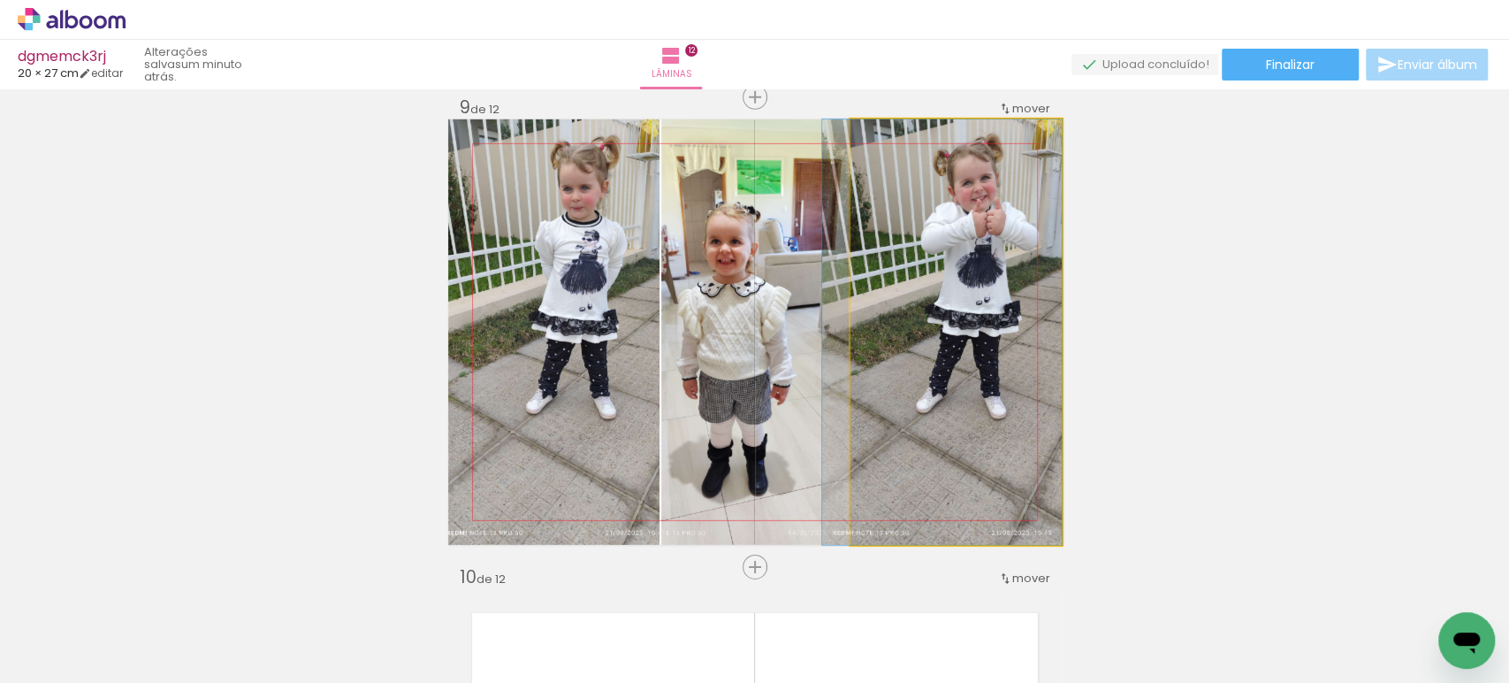
drag, startPoint x: 931, startPoint y: 309, endPoint x: 899, endPoint y: 304, distance: 32.3
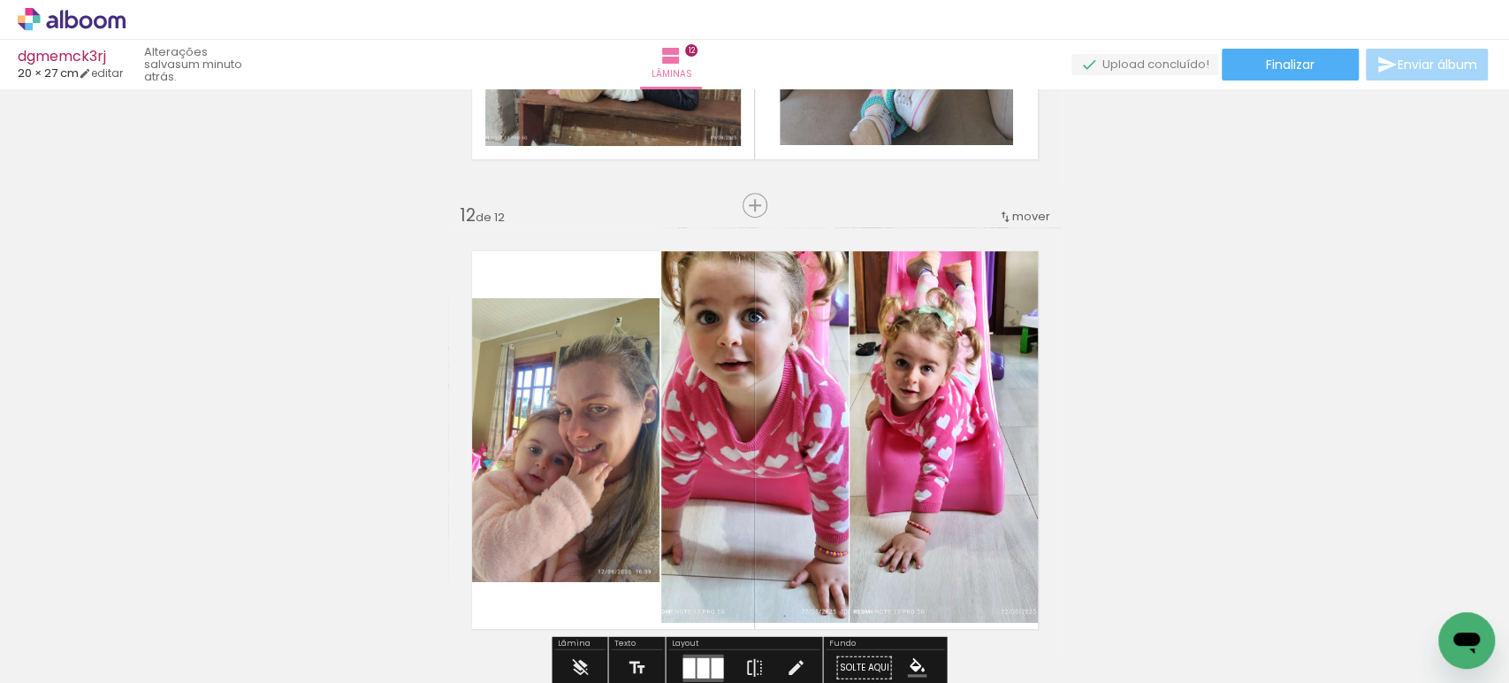
scroll to position [5076, 0]
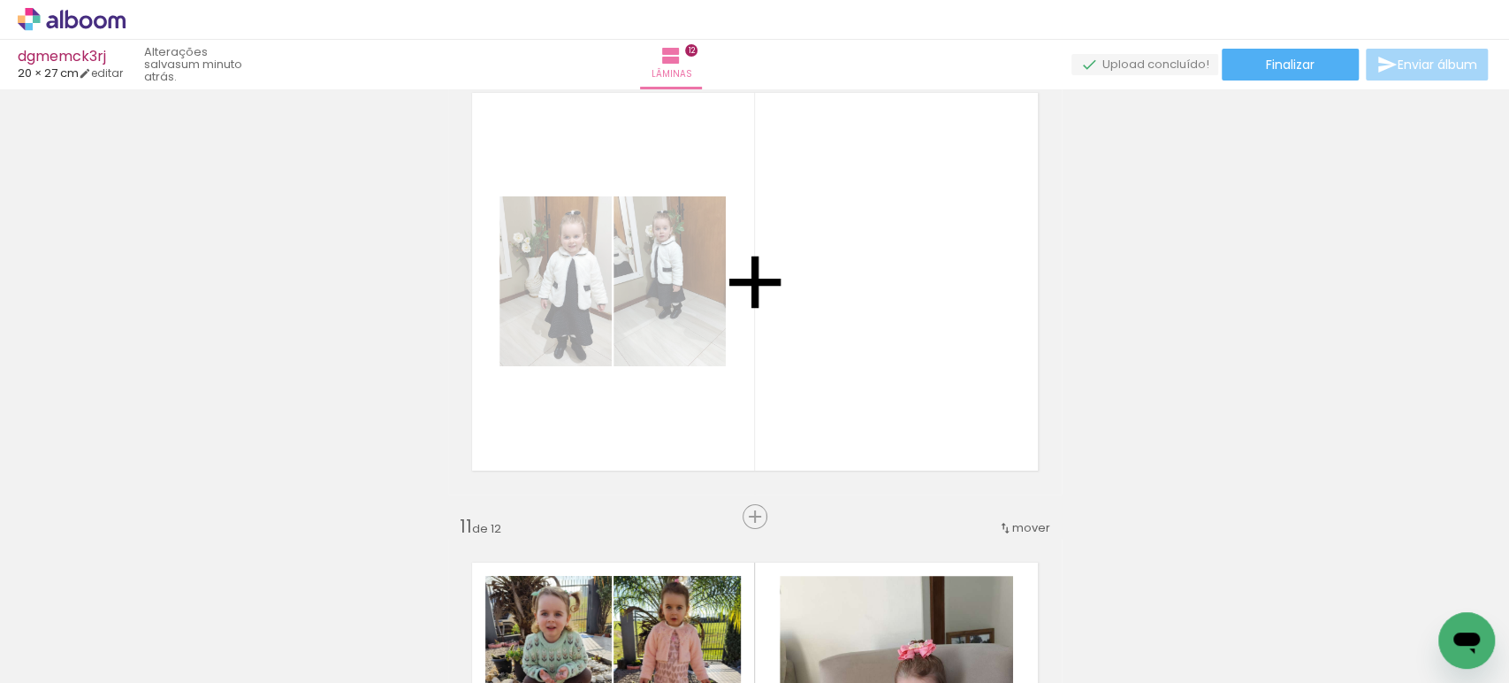
drag, startPoint x: 574, startPoint y: 369, endPoint x: 936, endPoint y: 313, distance: 366.7
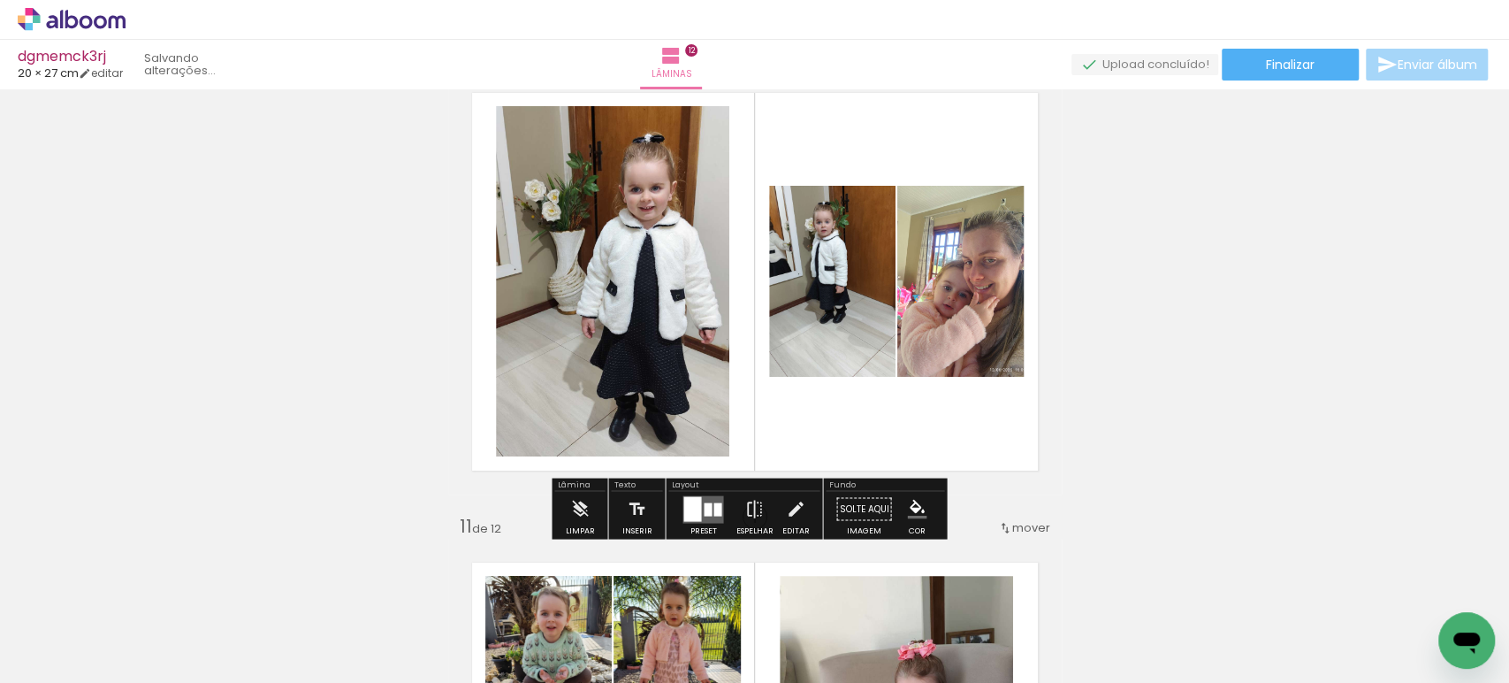
scroll to position [4294, 0]
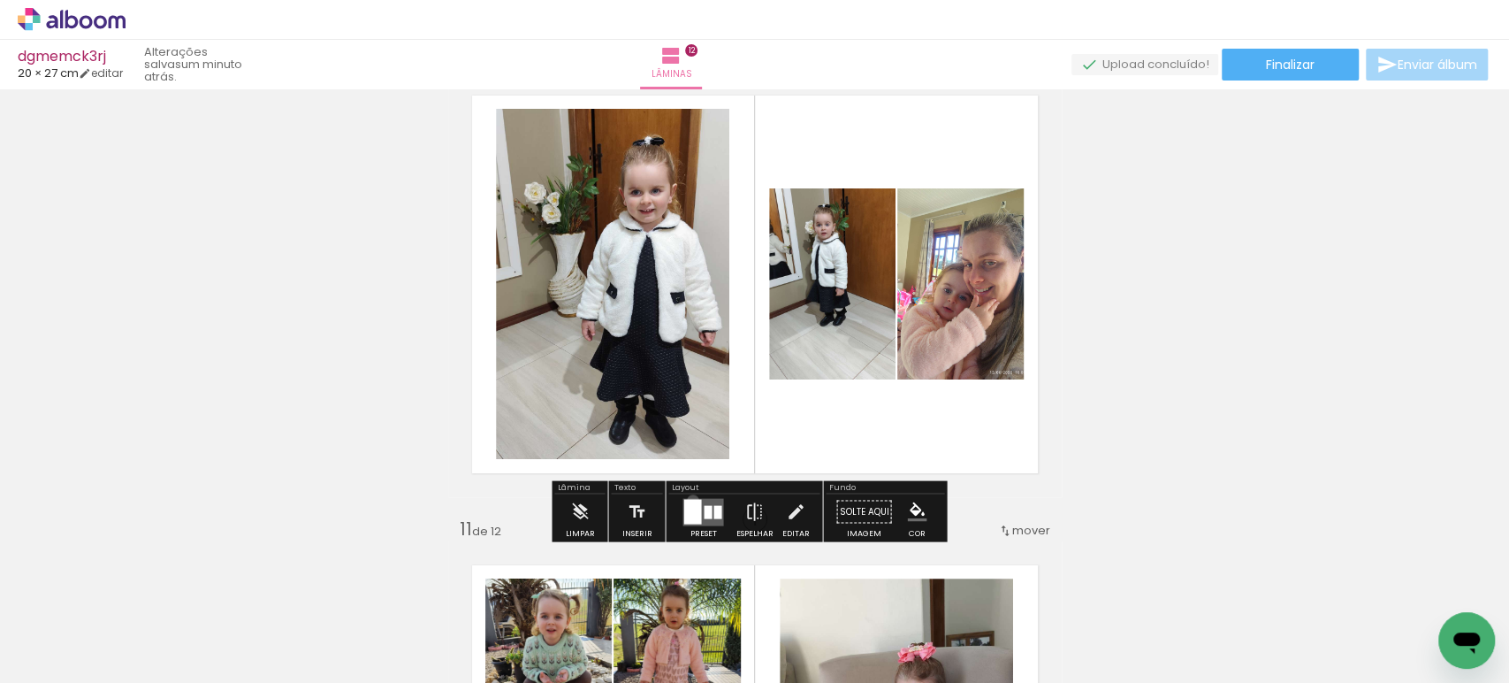
drag, startPoint x: 689, startPoint y: 500, endPoint x: 721, endPoint y: 494, distance: 33.1
click at [689, 500] on div at bounding box center [692, 511] width 18 height 25
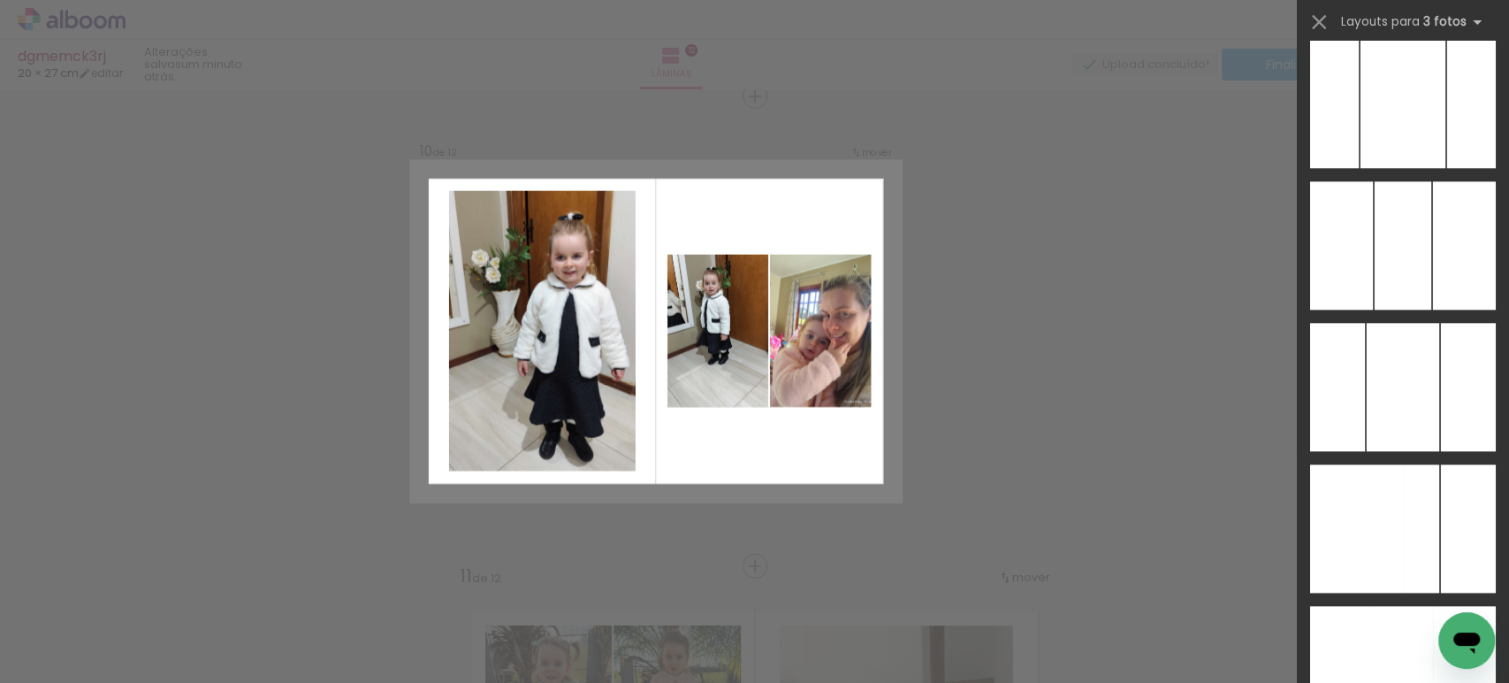
scroll to position [10017, 0]
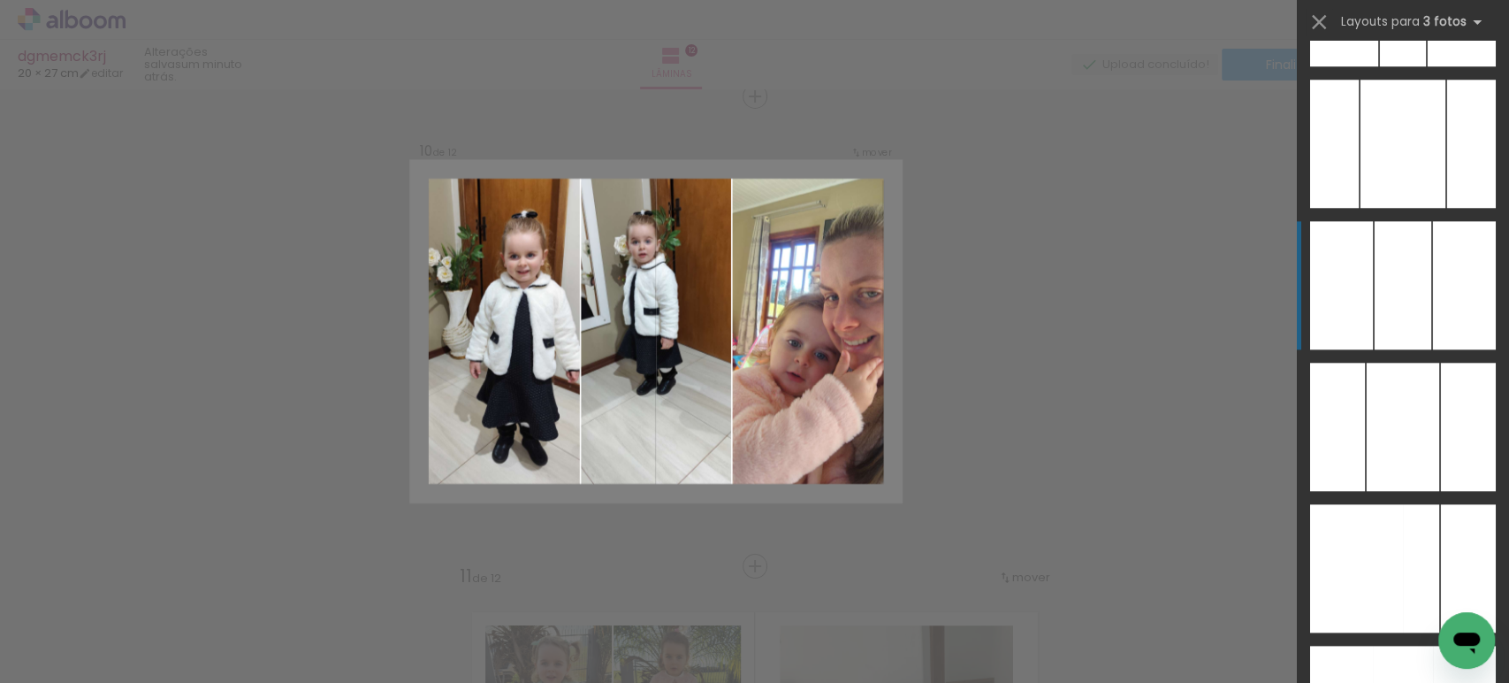
click at [1393, 301] on div at bounding box center [1403, 285] width 57 height 128
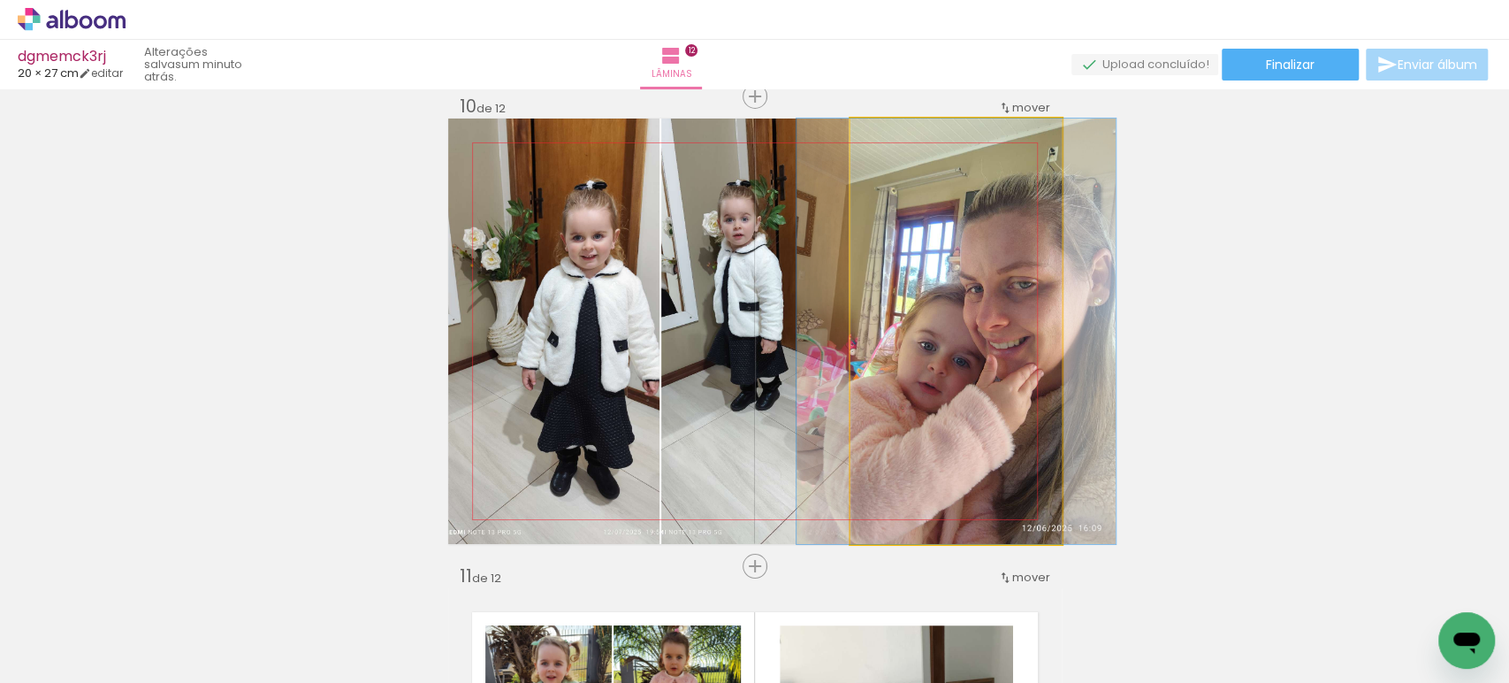
click at [898, 320] on quentale-photo at bounding box center [955, 330] width 211 height 425
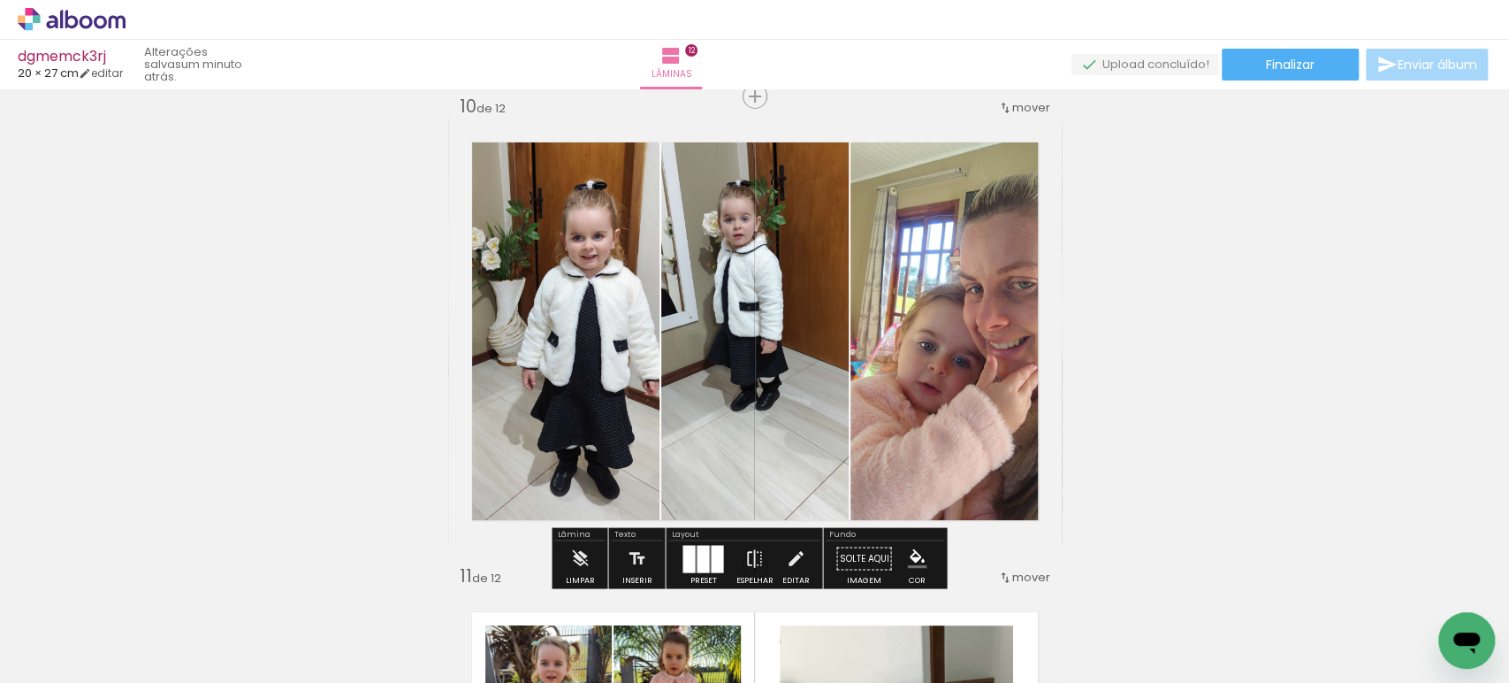
click at [573, 304] on quentale-photo at bounding box center [553, 330] width 211 height 425
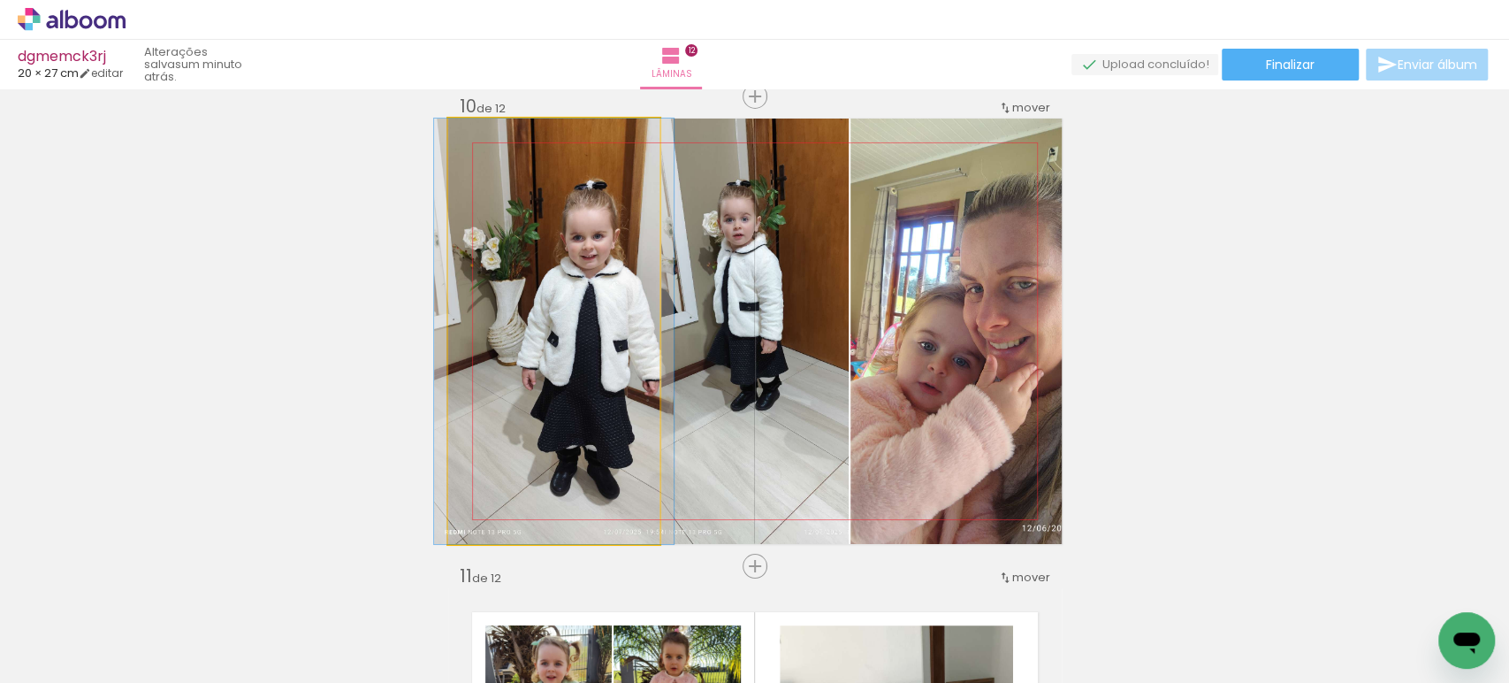
click at [573, 304] on quentale-photo at bounding box center [553, 330] width 211 height 425
click at [0, 0] on div at bounding box center [0, 0] width 0 height 0
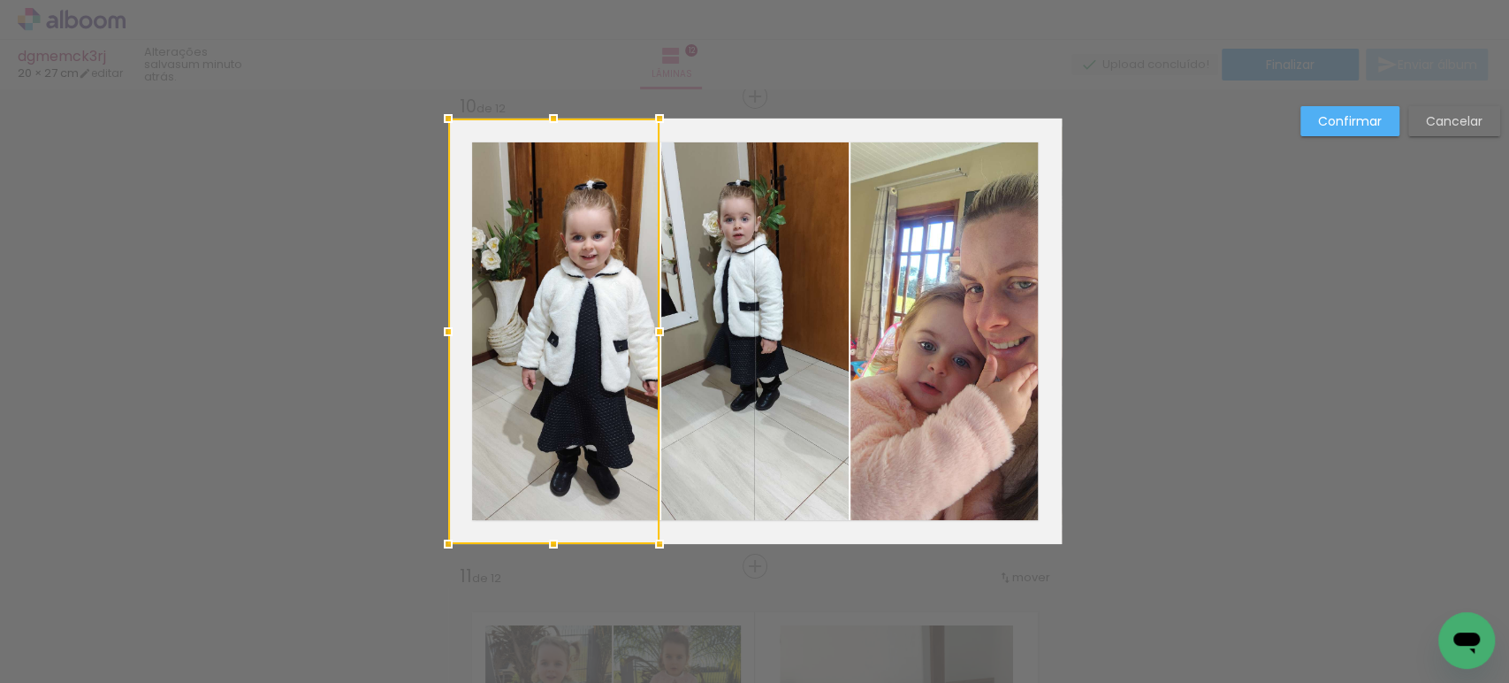
click at [707, 316] on quentale-photo at bounding box center [754, 330] width 187 height 425
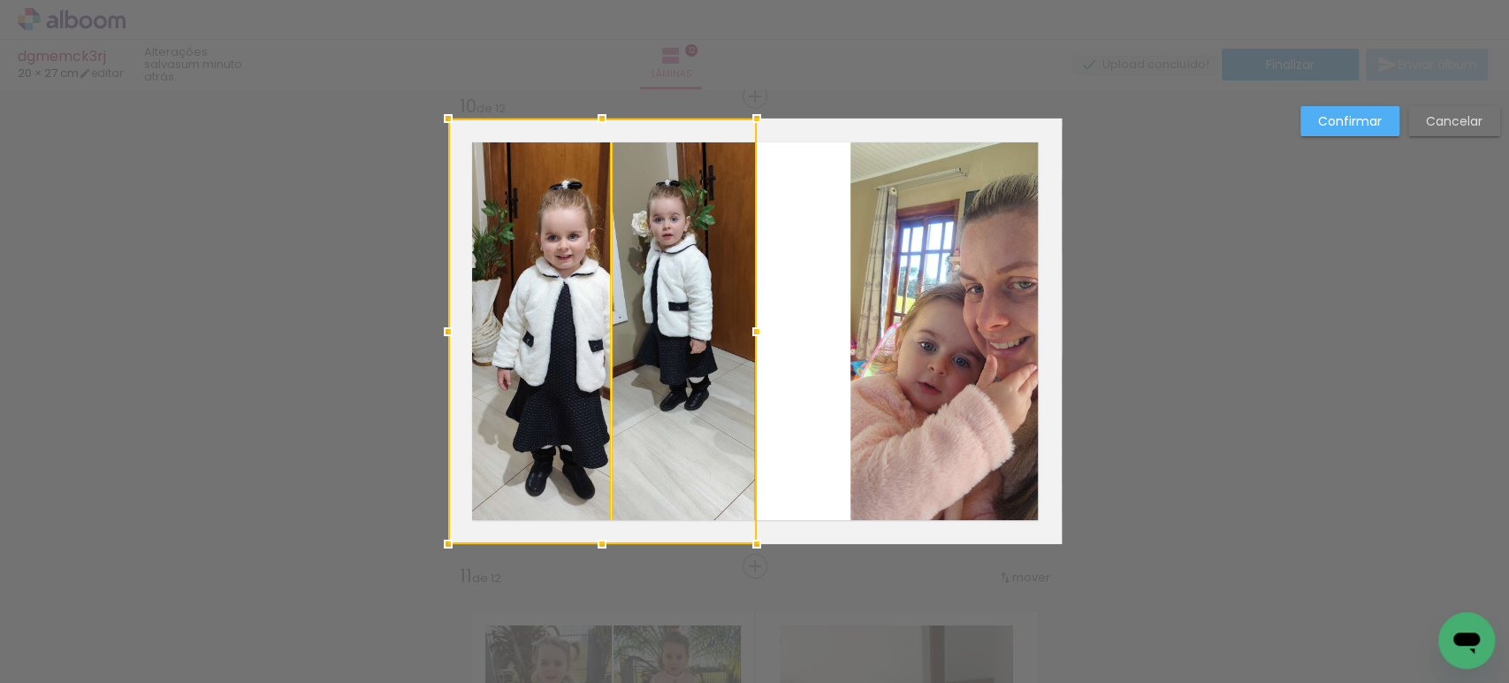
drag, startPoint x: 844, startPoint y: 331, endPoint x: 752, endPoint y: 323, distance: 92.3
click at [752, 323] on div at bounding box center [756, 331] width 35 height 35
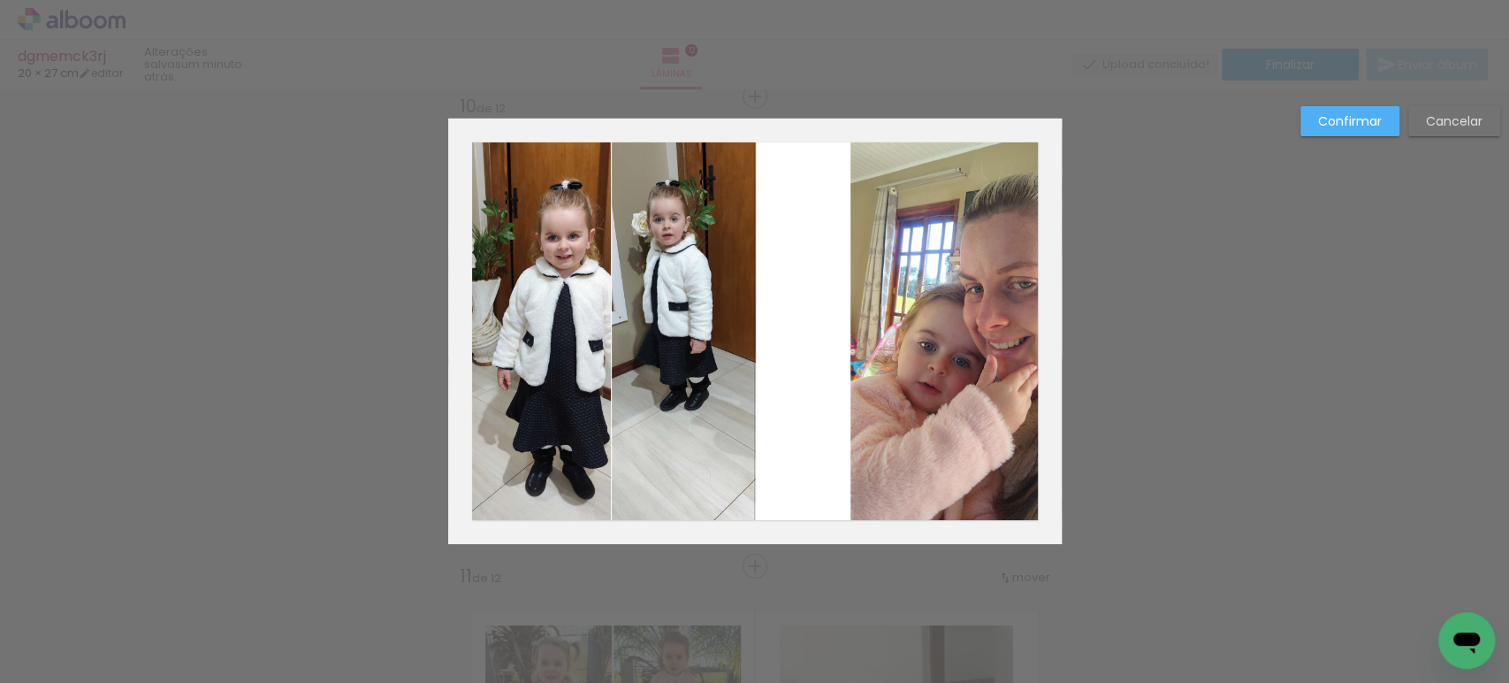
click at [933, 327] on quentale-photo at bounding box center [955, 330] width 211 height 425
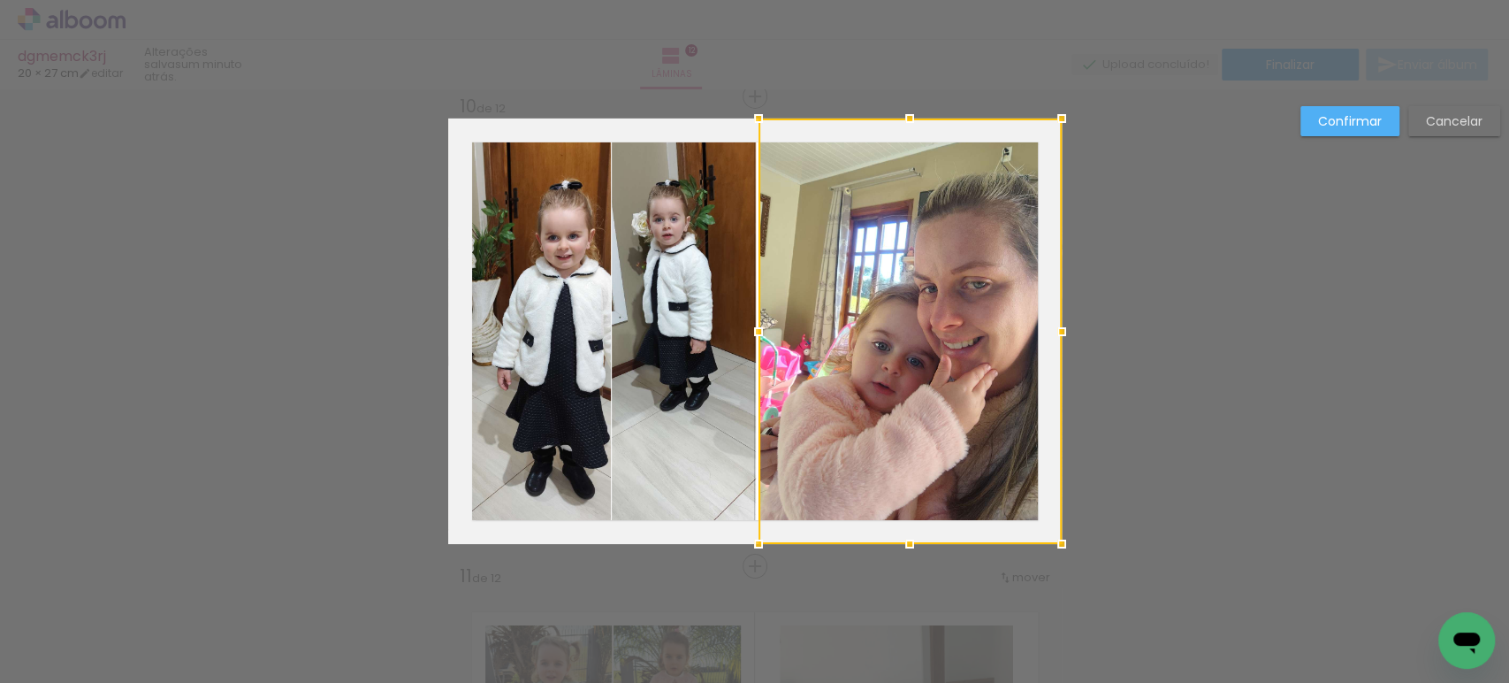
drag, startPoint x: 845, startPoint y: 329, endPoint x: 752, endPoint y: 331, distance: 92.8
click at [752, 331] on div at bounding box center [758, 331] width 35 height 35
click at [0, 0] on slot "Confirmar" at bounding box center [0, 0] width 0 height 0
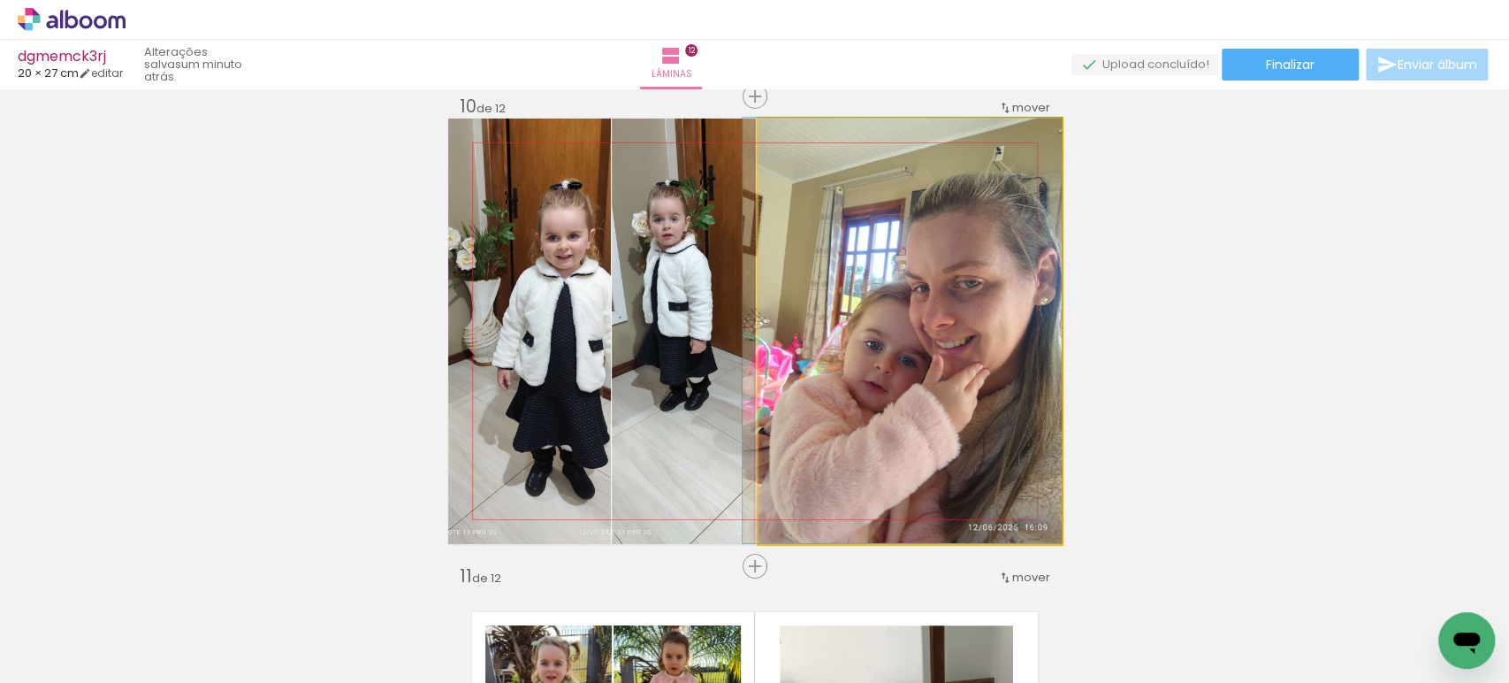
drag, startPoint x: 949, startPoint y: 281, endPoint x: 905, endPoint y: 278, distance: 44.3
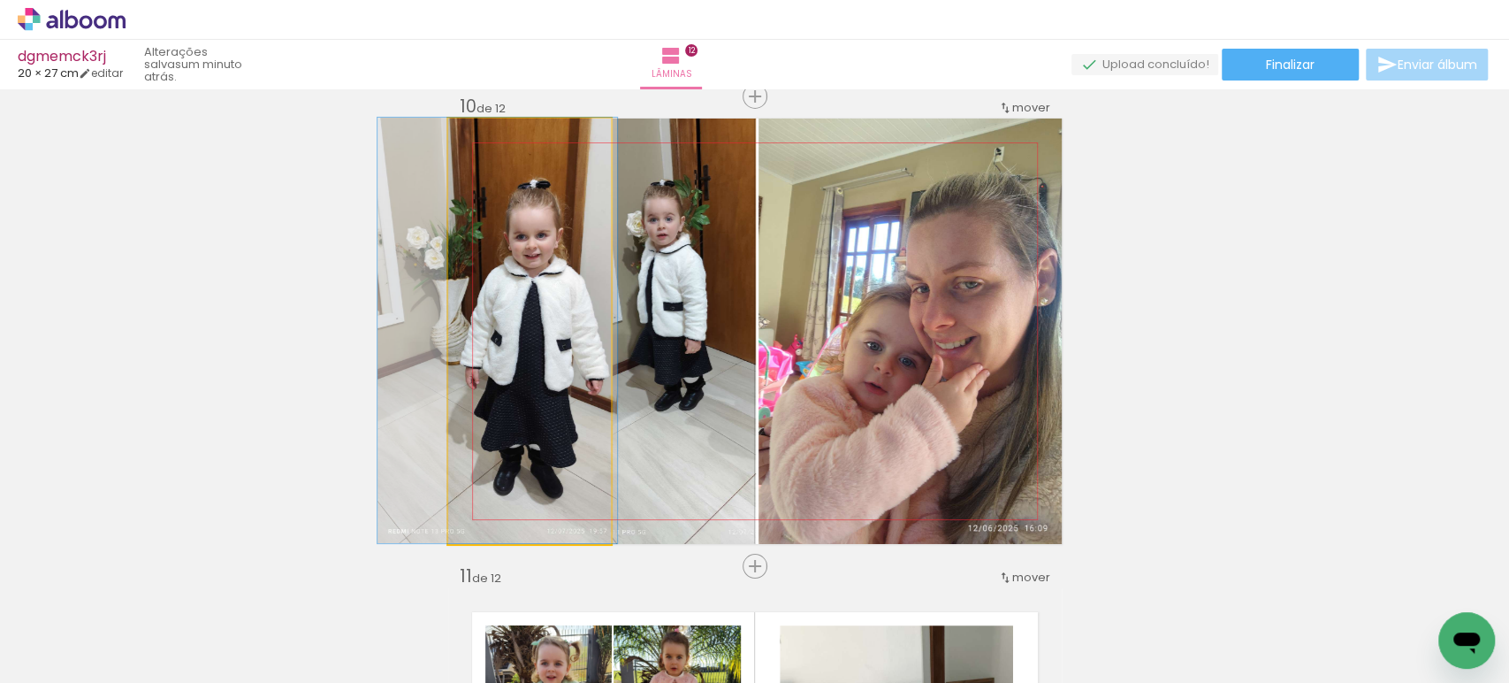
drag, startPoint x: 544, startPoint y: 311, endPoint x: 512, endPoint y: 309, distance: 31.9
click at [555, 316] on quentale-photo at bounding box center [529, 330] width 163 height 425
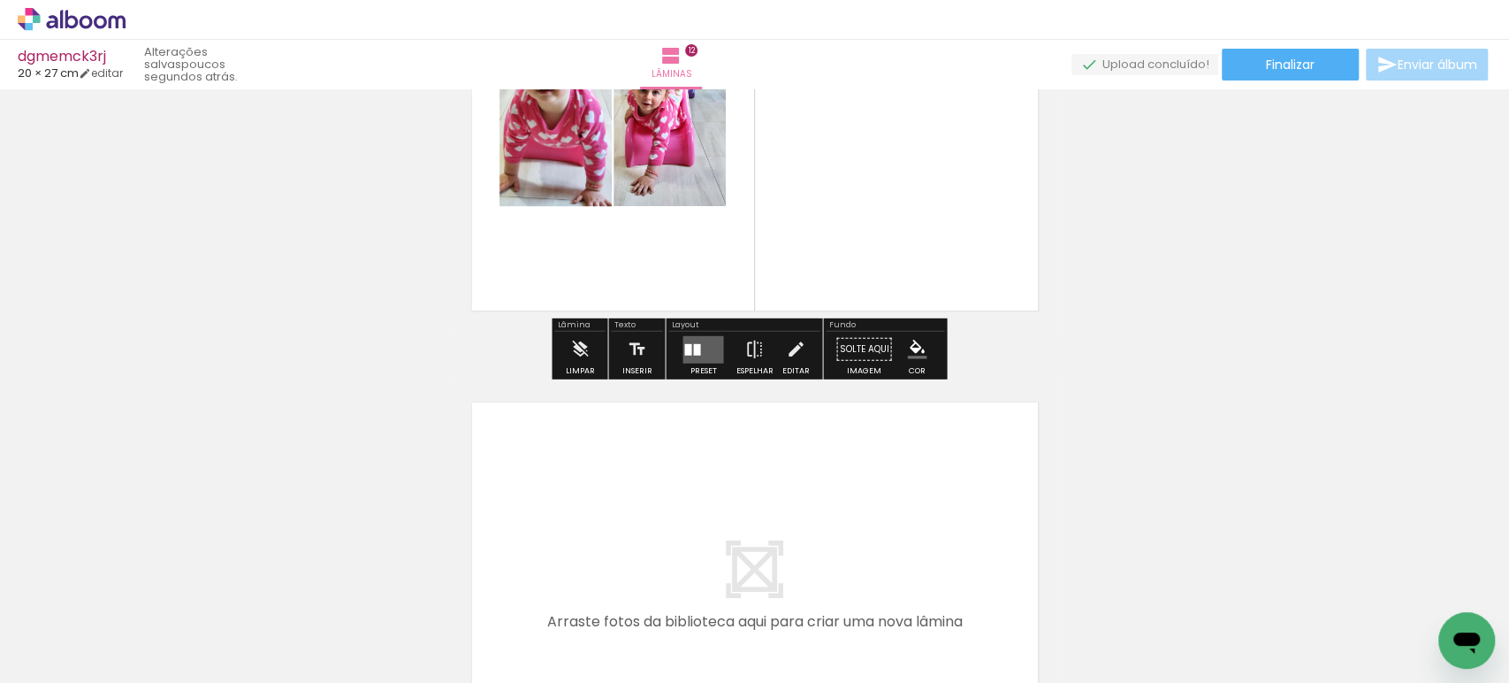
scroll to position [5395, 0]
click at [707, 344] on quentale-layouter at bounding box center [703, 349] width 41 height 27
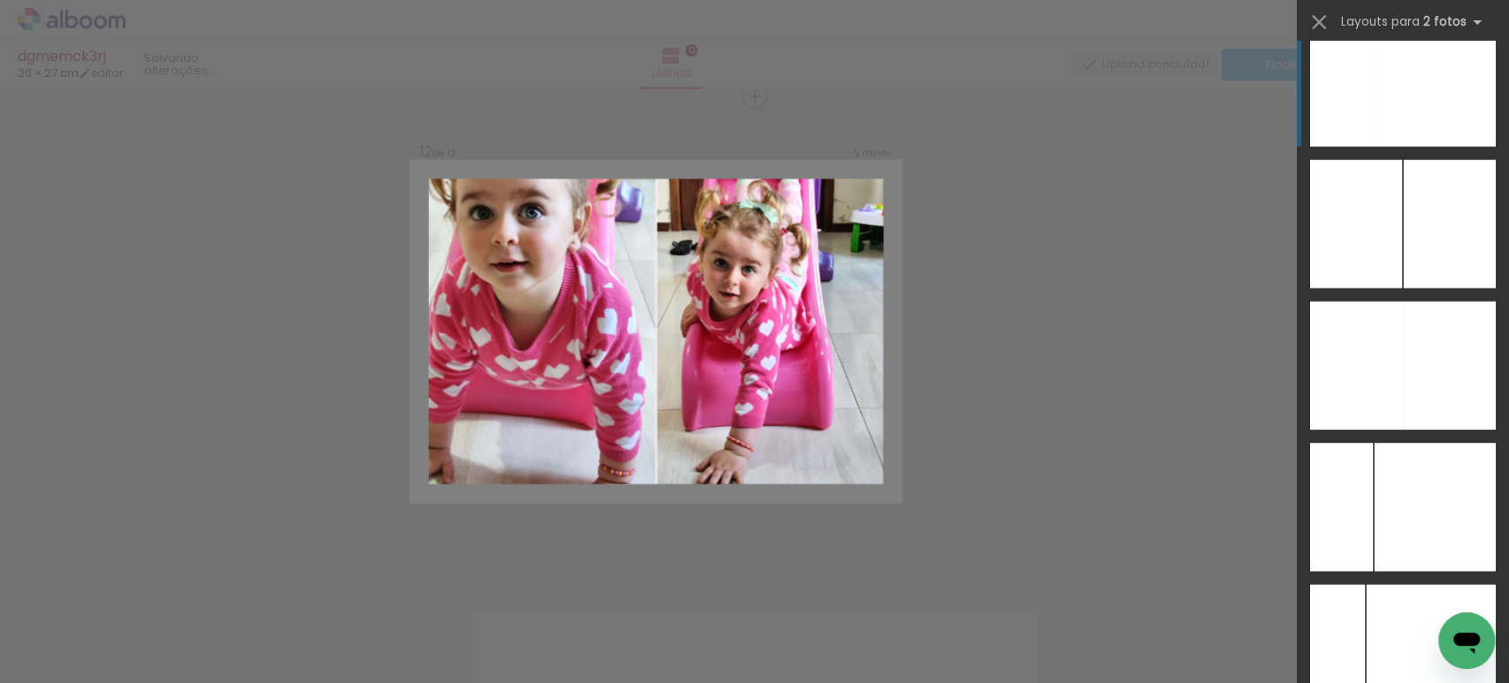
scroll to position [7243, 0]
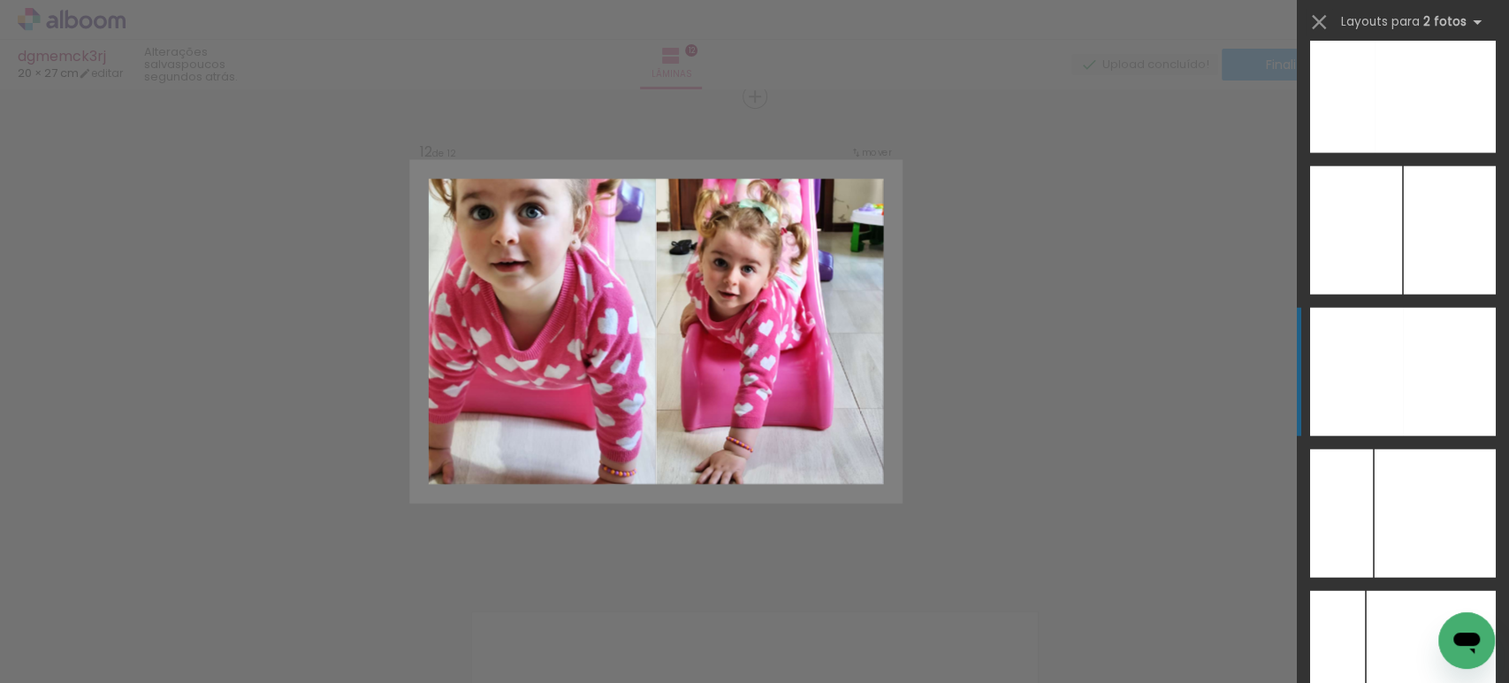
click at [1393, 386] on div at bounding box center [1356, 372] width 93 height 128
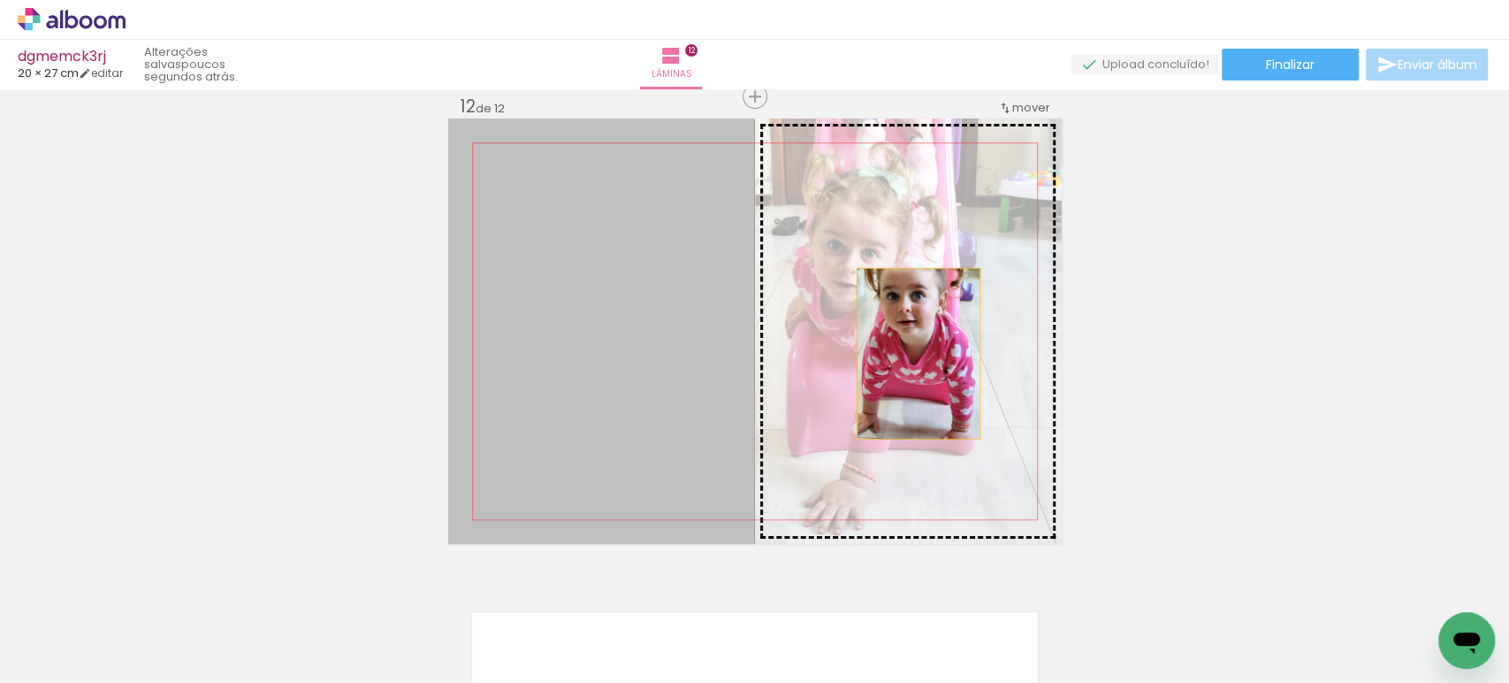
drag, startPoint x: 668, startPoint y: 341, endPoint x: 911, endPoint y: 353, distance: 242.5
click at [0, 0] on slot at bounding box center [0, 0] width 0 height 0
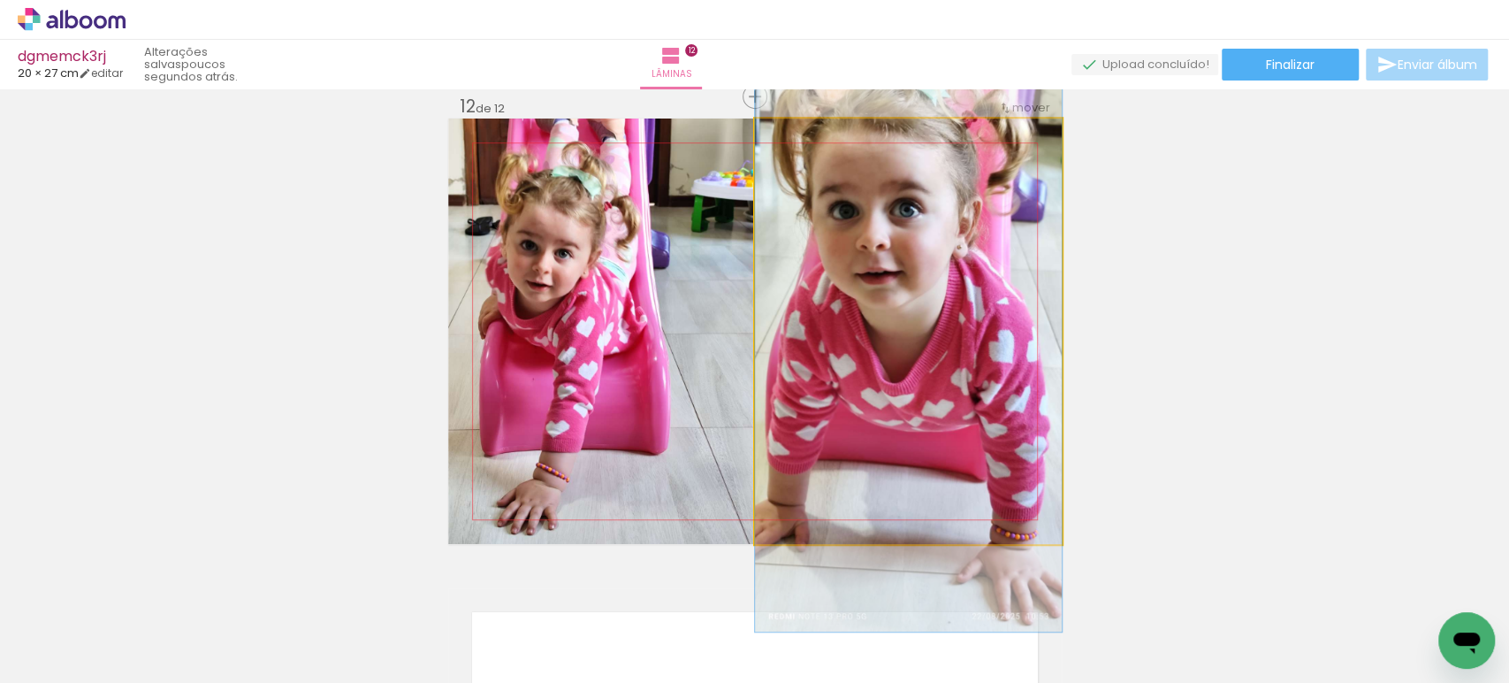
drag, startPoint x: 877, startPoint y: 286, endPoint x: 863, endPoint y: 310, distance: 27.7
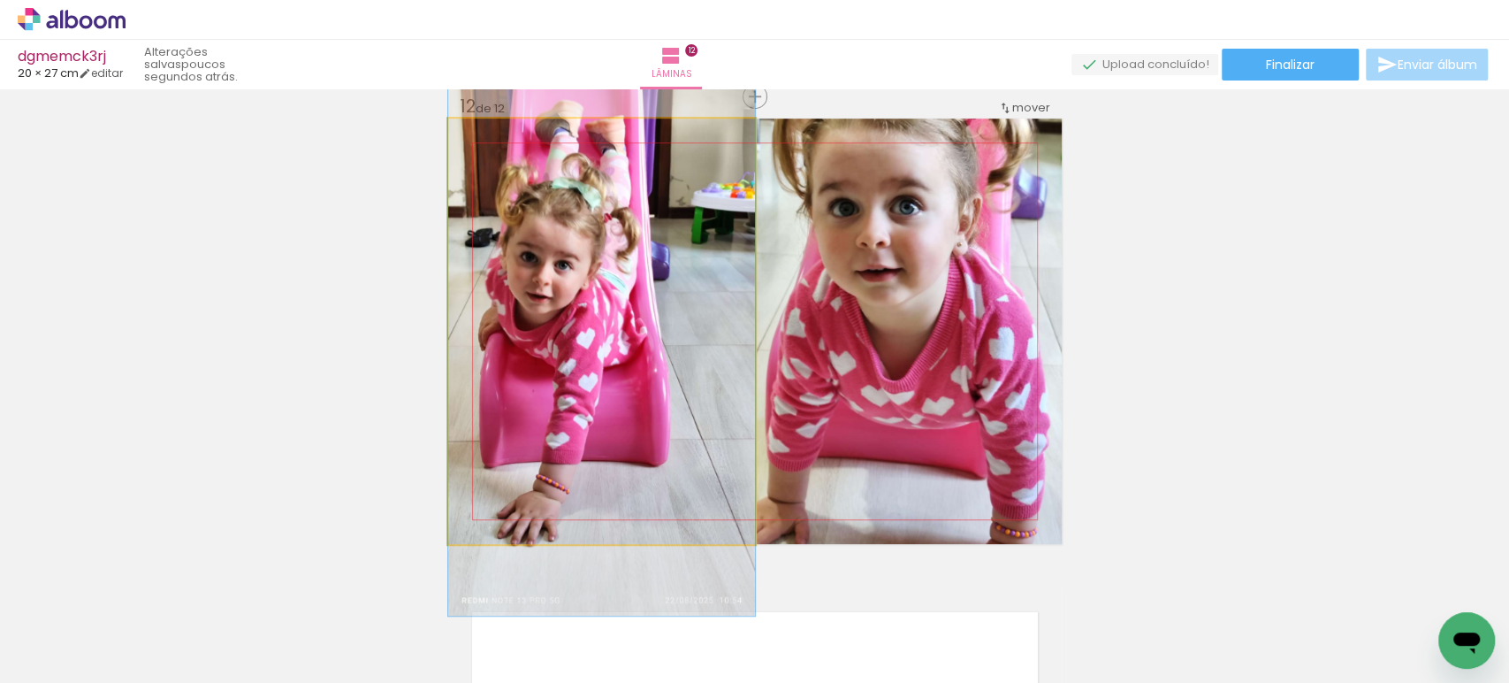
drag, startPoint x: 588, startPoint y: 324, endPoint x: 649, endPoint y: 335, distance: 62.1
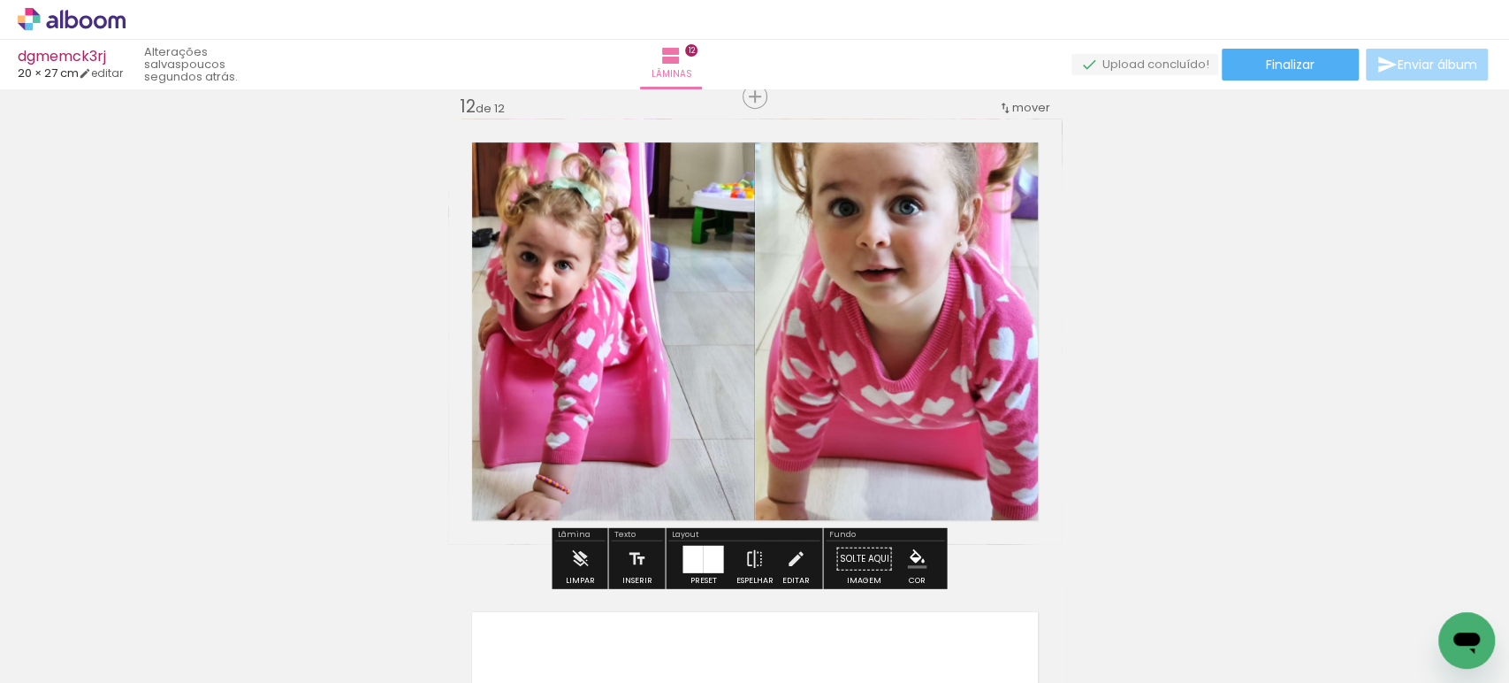
click at [820, 295] on quentale-photo at bounding box center [908, 330] width 307 height 425
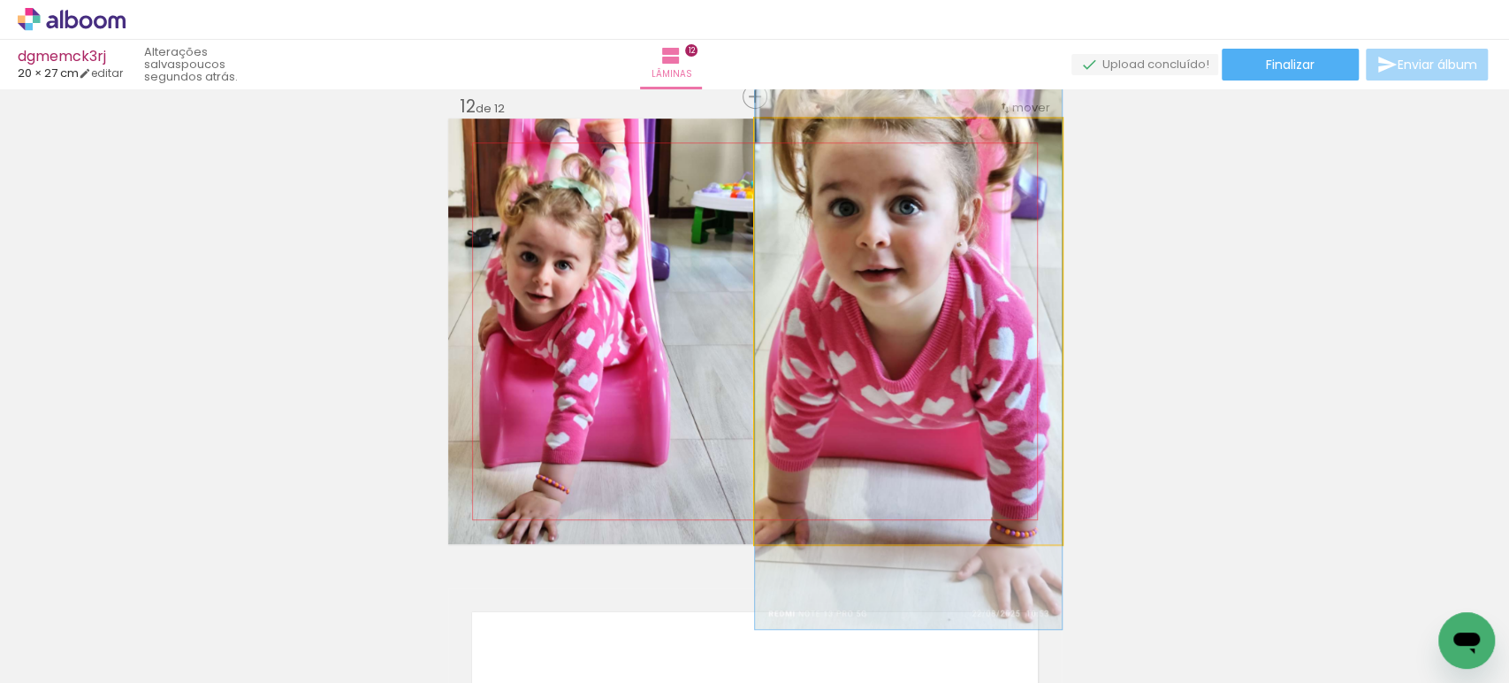
click at [820, 295] on quentale-photo at bounding box center [908, 330] width 307 height 425
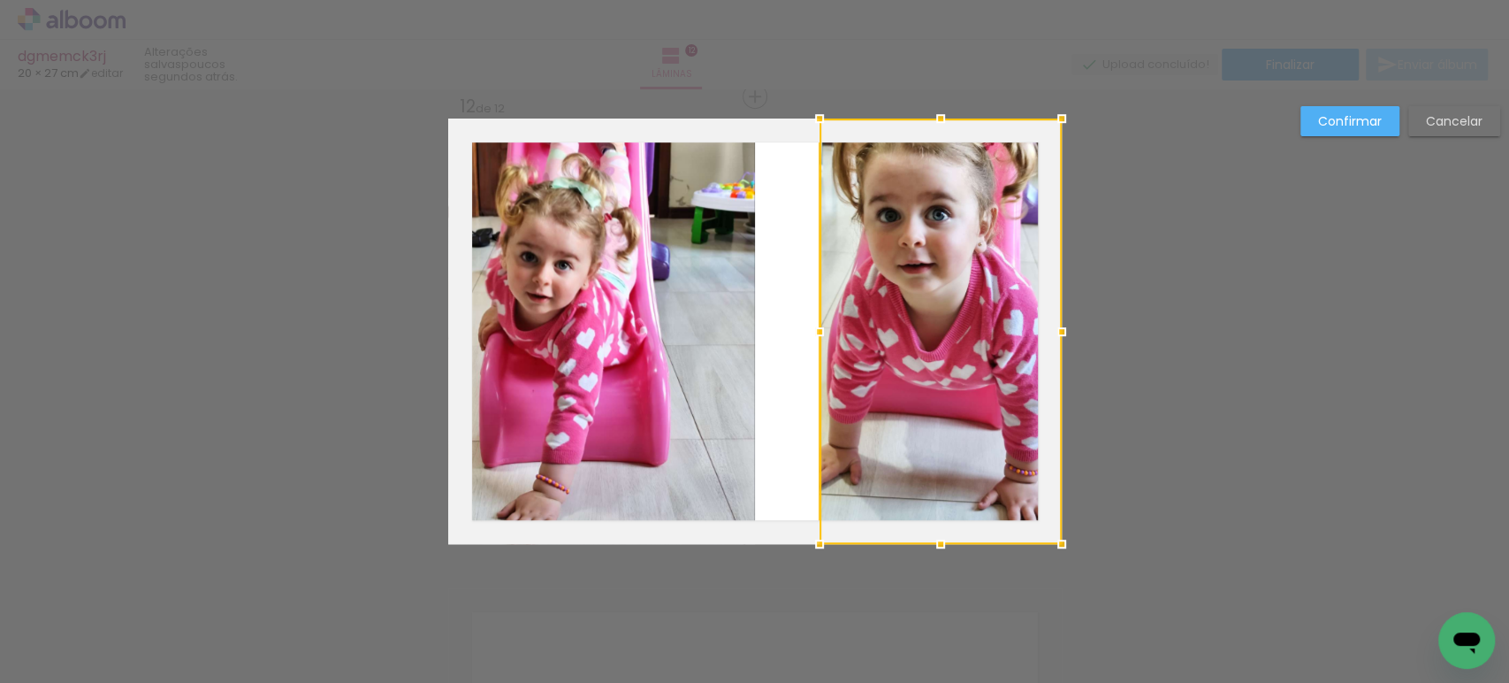
drag, startPoint x: 743, startPoint y: 326, endPoint x: 806, endPoint y: 333, distance: 64.0
click at [806, 333] on div at bounding box center [819, 331] width 35 height 35
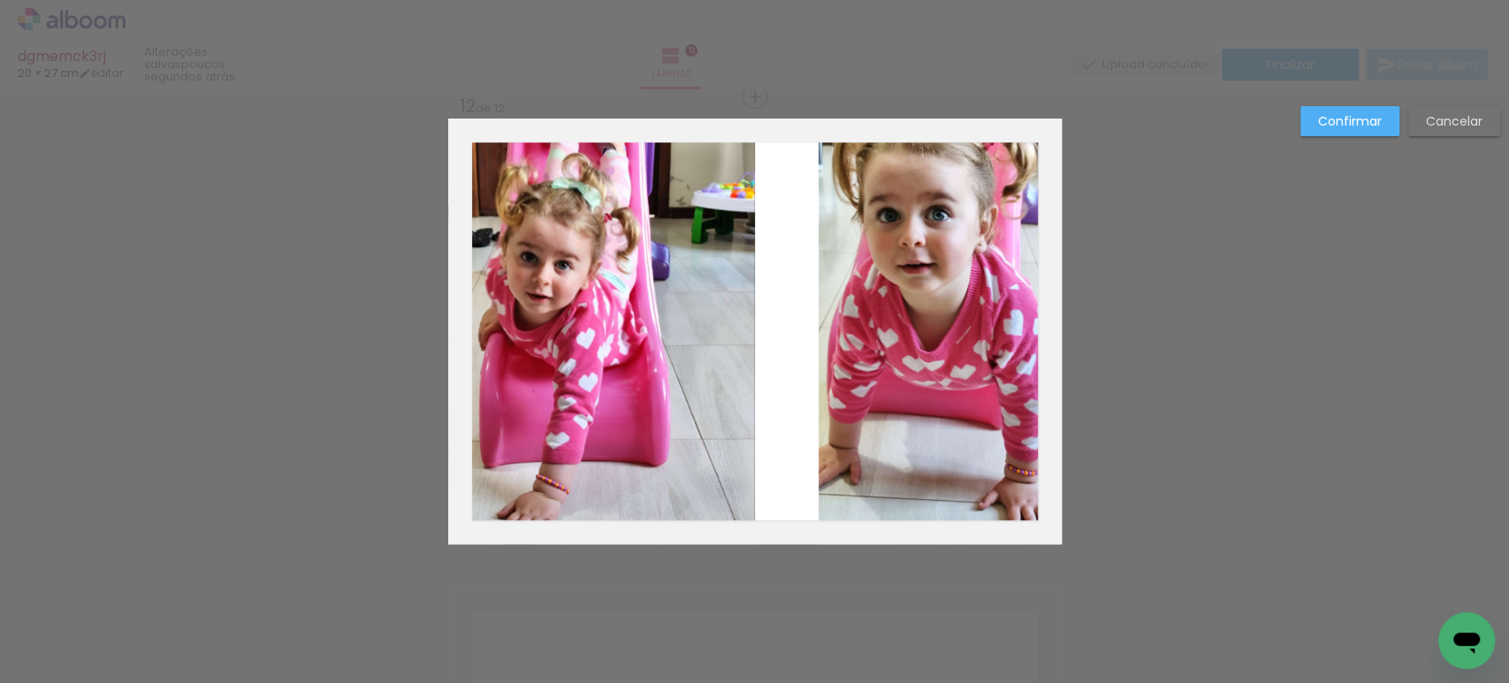
click at [693, 309] on quentale-photo at bounding box center [601, 330] width 307 height 425
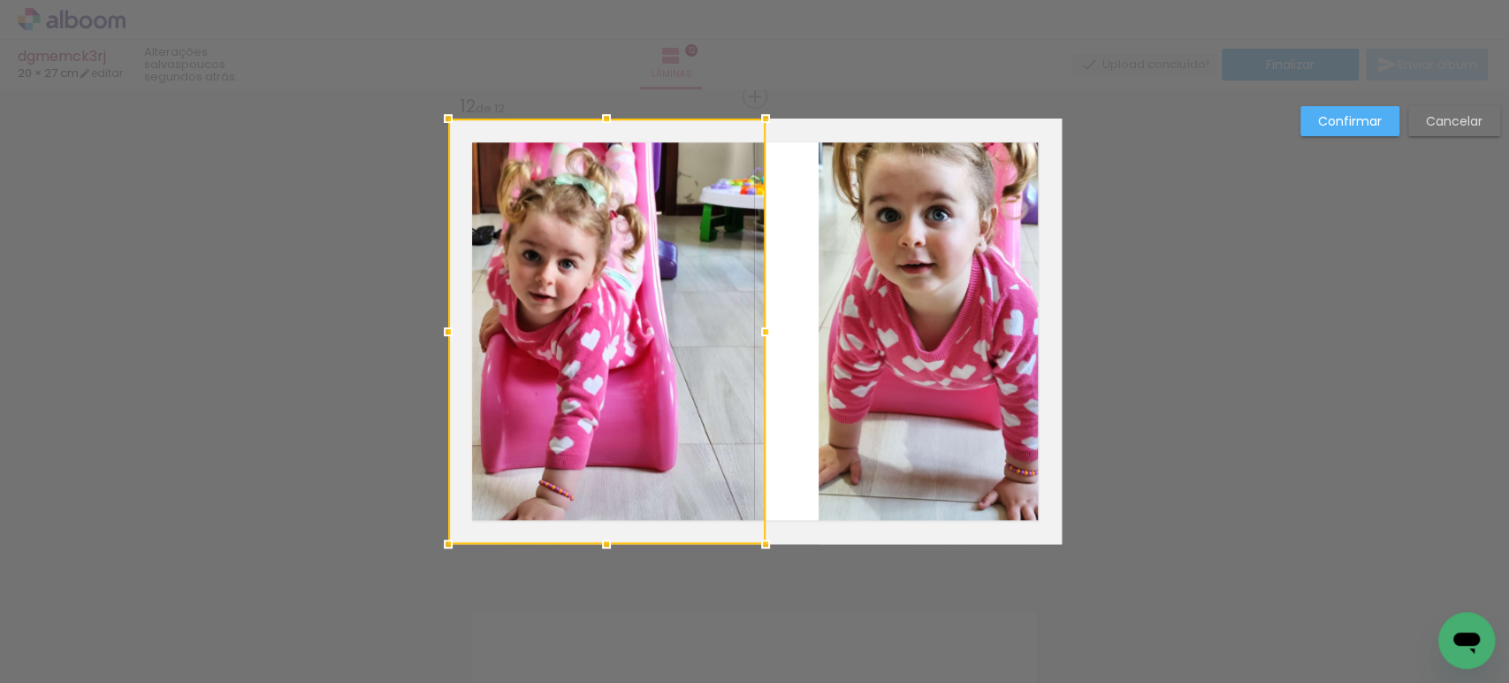
drag, startPoint x: 745, startPoint y: 332, endPoint x: 757, endPoint y: 334, distance: 11.8
click at [757, 334] on div at bounding box center [765, 331] width 35 height 35
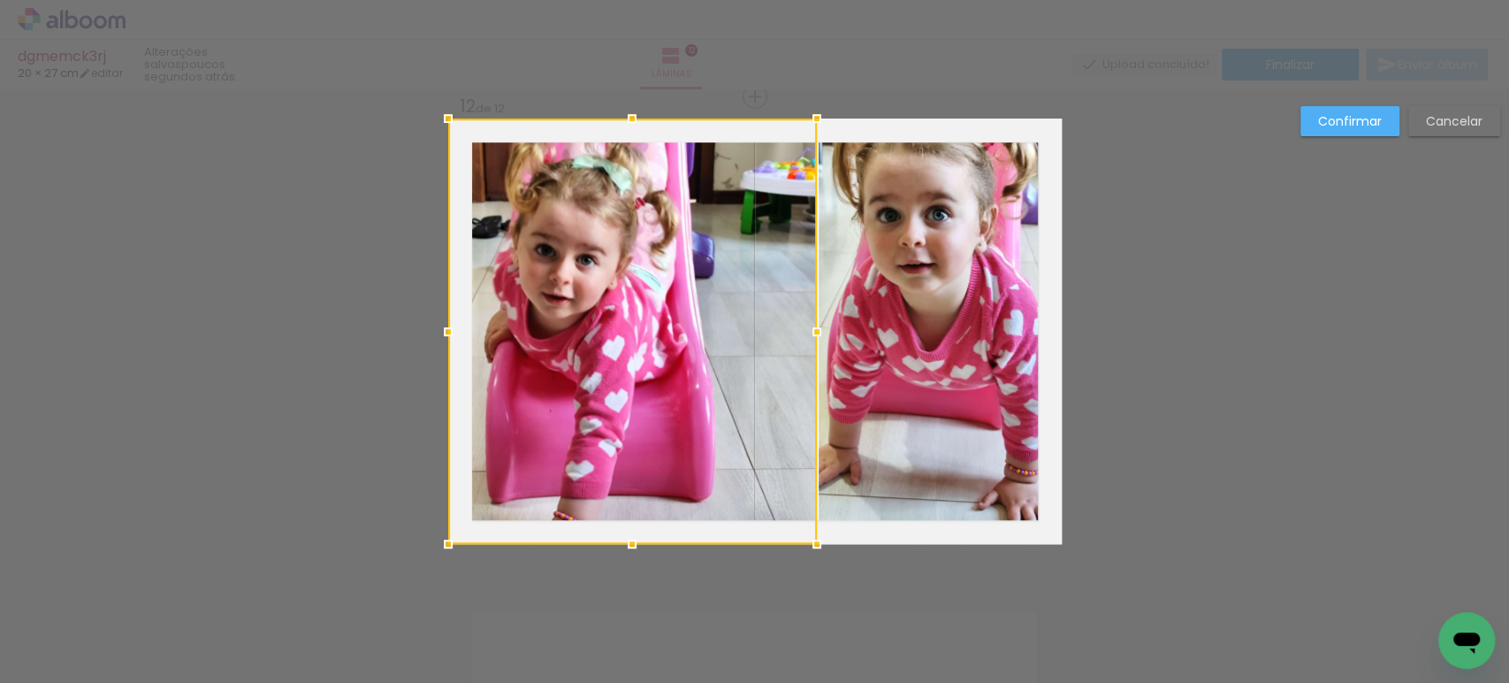
drag, startPoint x: 759, startPoint y: 326, endPoint x: 809, endPoint y: 335, distance: 51.2
click at [809, 335] on div at bounding box center [816, 331] width 35 height 35
click at [0, 0] on slot "Confirmar" at bounding box center [0, 0] width 0 height 0
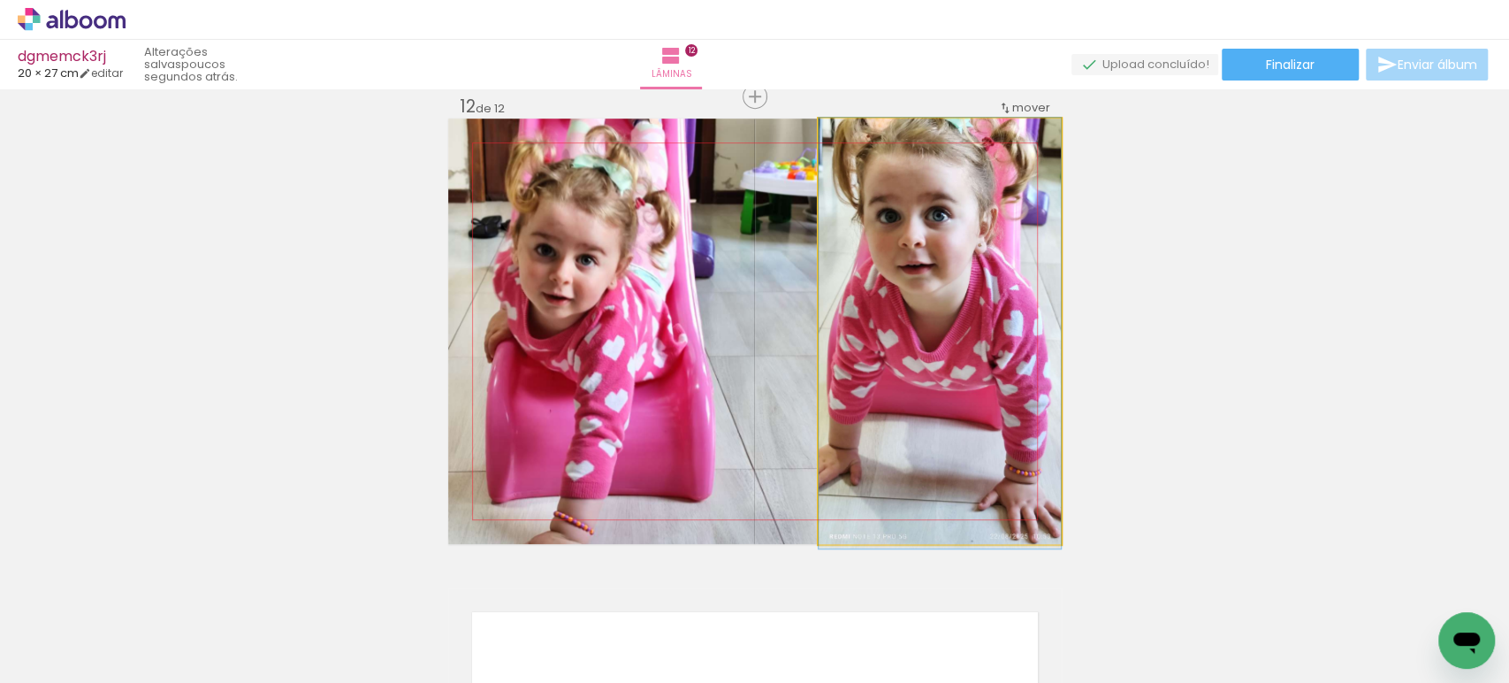
drag, startPoint x: 985, startPoint y: 213, endPoint x: 980, endPoint y: 252, distance: 39.1
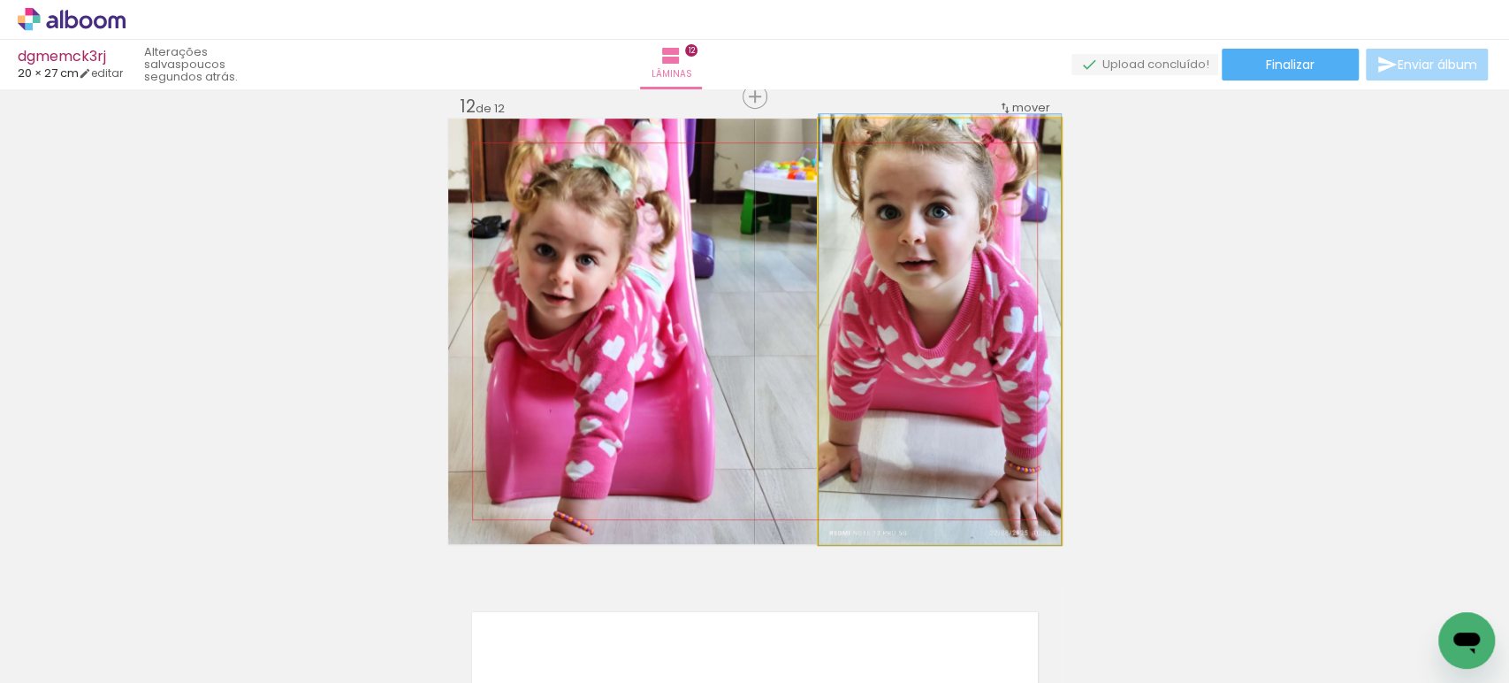
drag, startPoint x: 951, startPoint y: 261, endPoint x: 925, endPoint y: 257, distance: 26.8
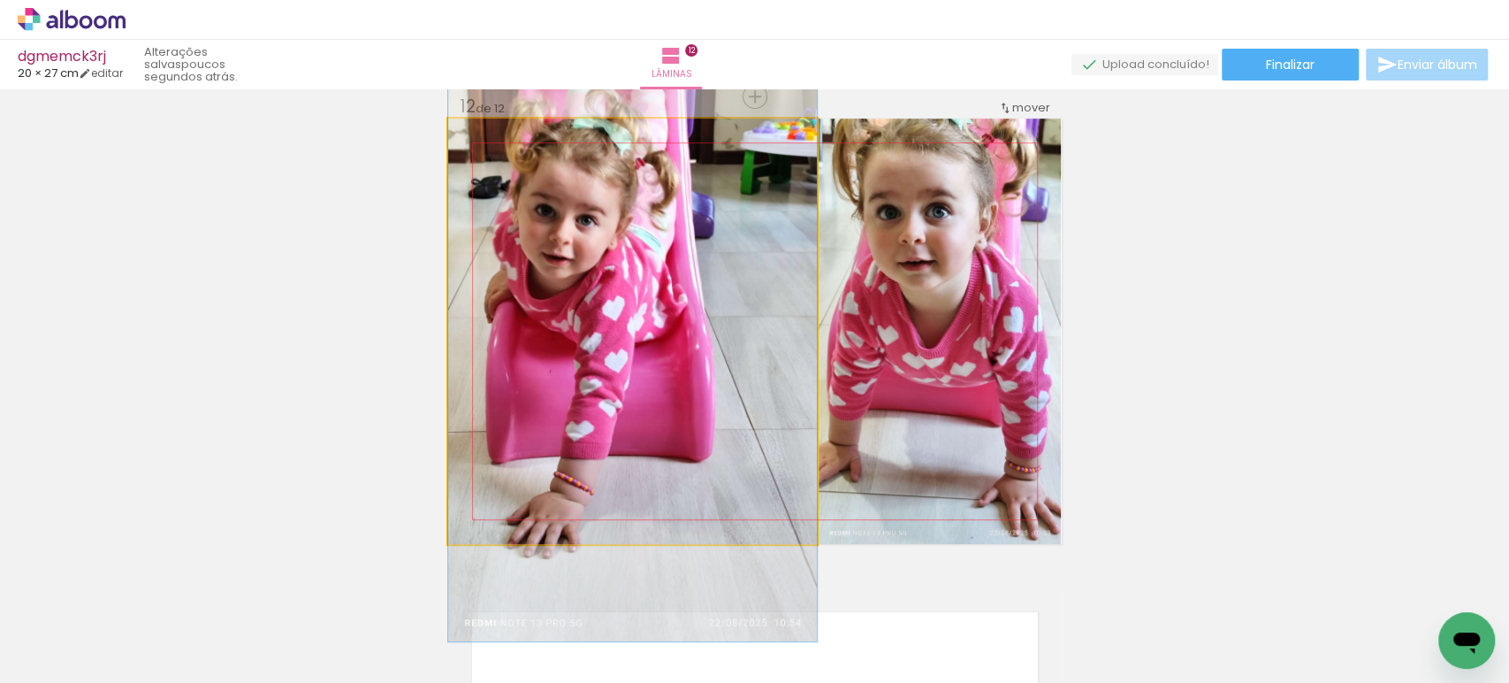
drag, startPoint x: 736, startPoint y: 316, endPoint x: 768, endPoint y: 264, distance: 60.4
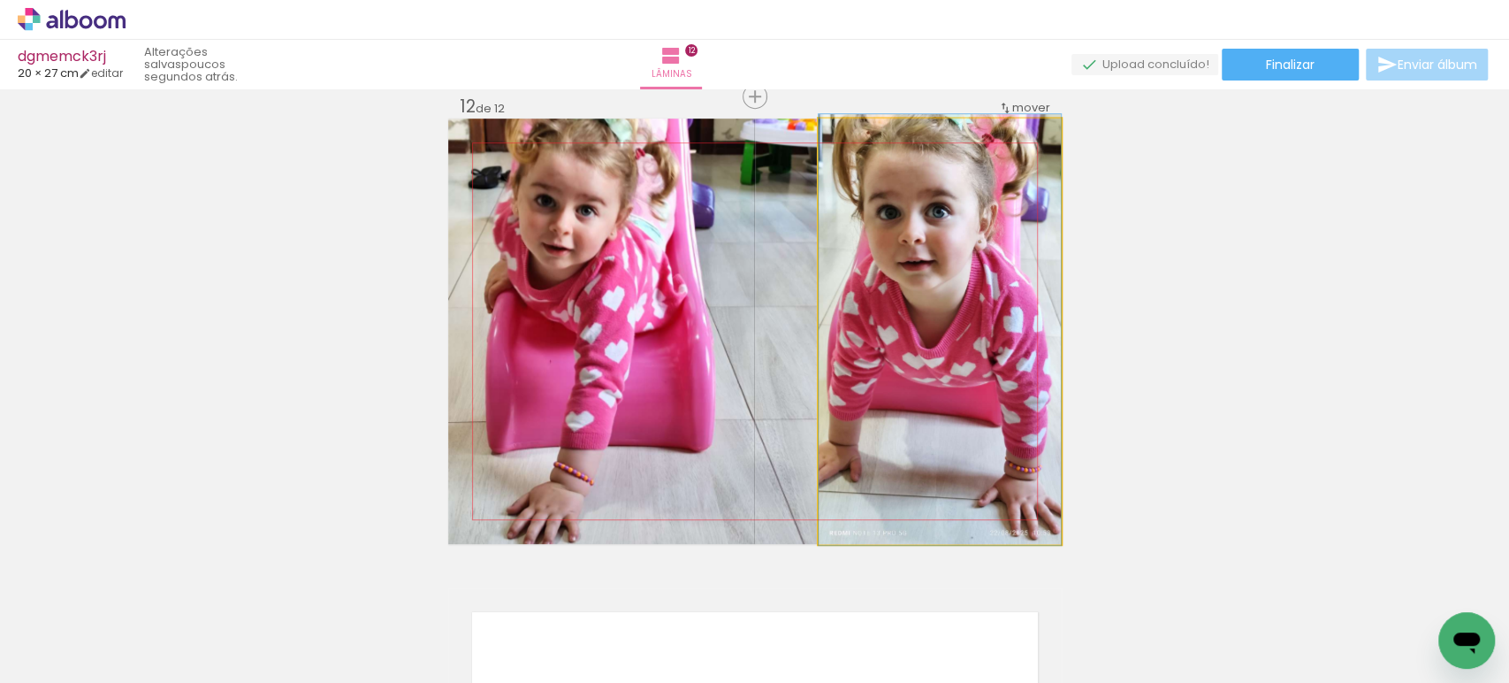
drag, startPoint x: 898, startPoint y: 250, endPoint x: 891, endPoint y: 283, distance: 33.5
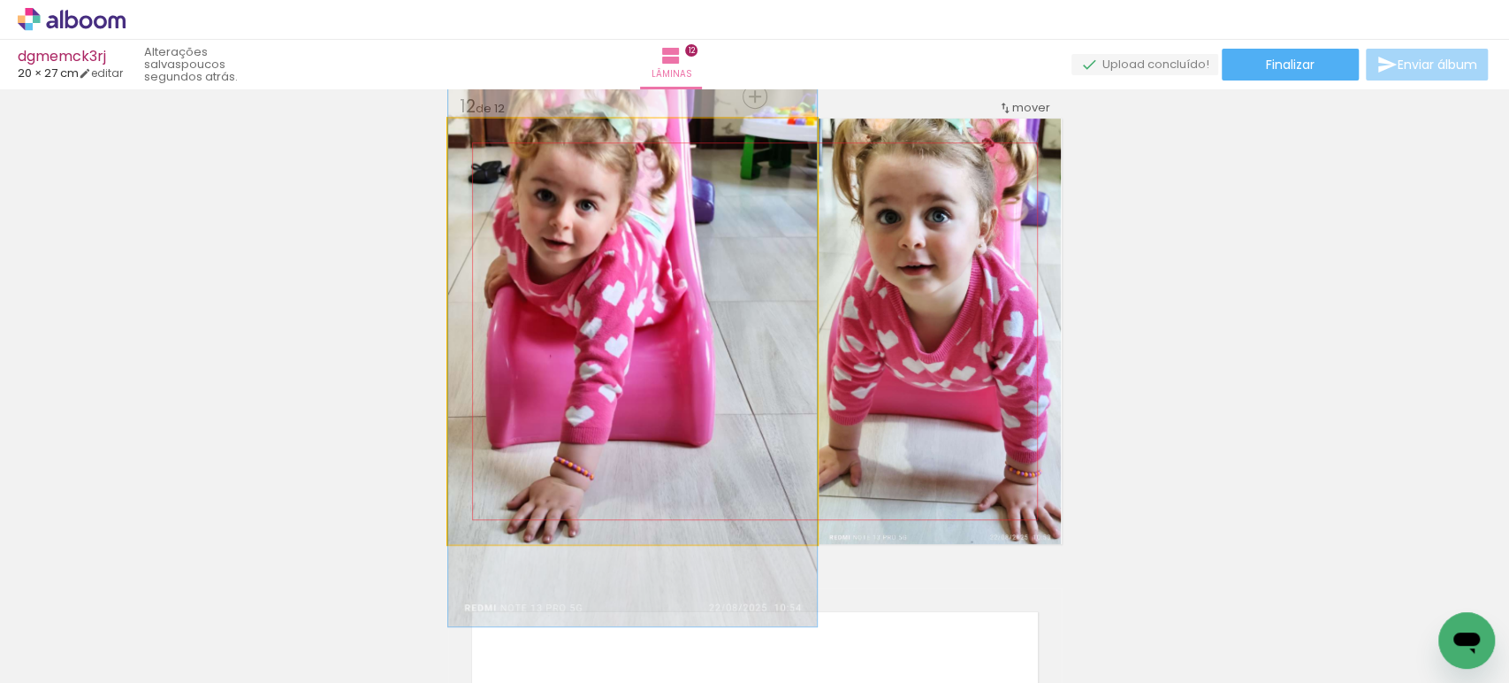
drag, startPoint x: 685, startPoint y: 264, endPoint x: 644, endPoint y: 253, distance: 42.3
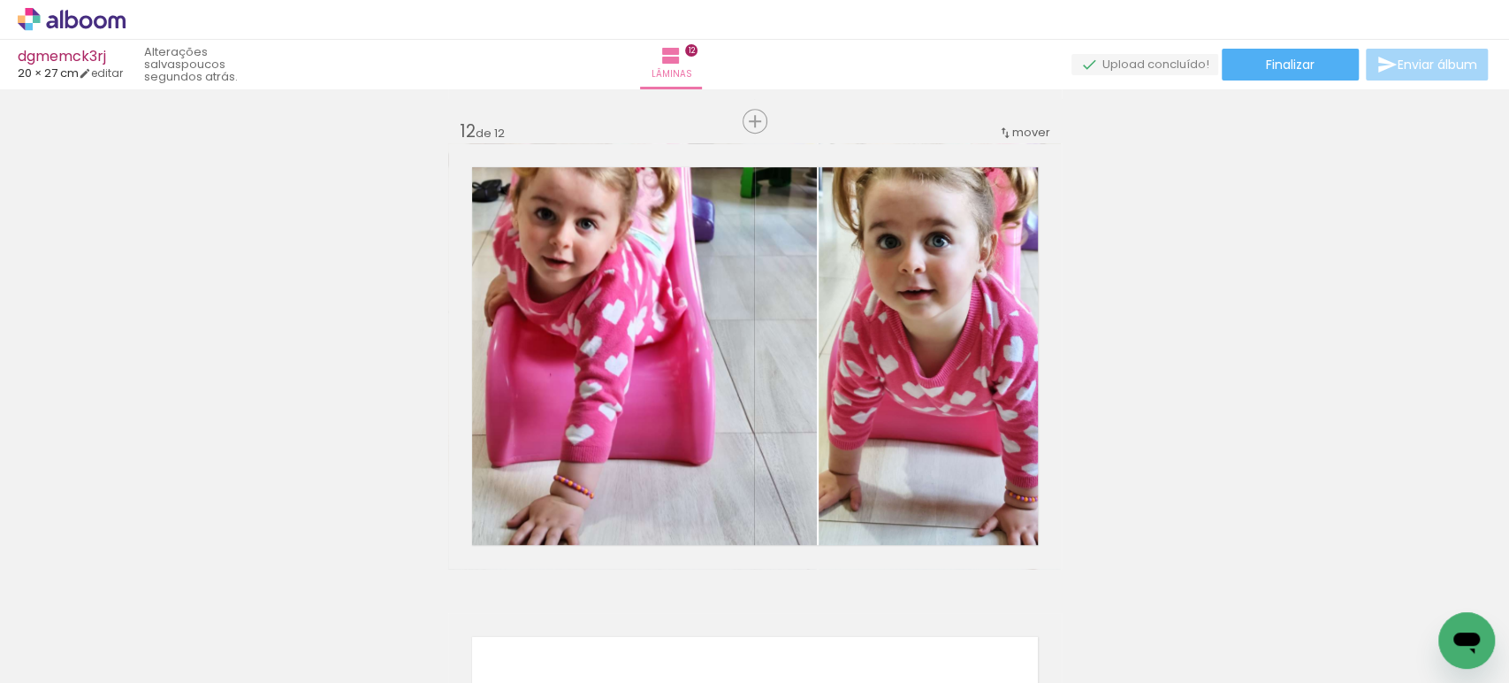
scroll to position [5162, 0]
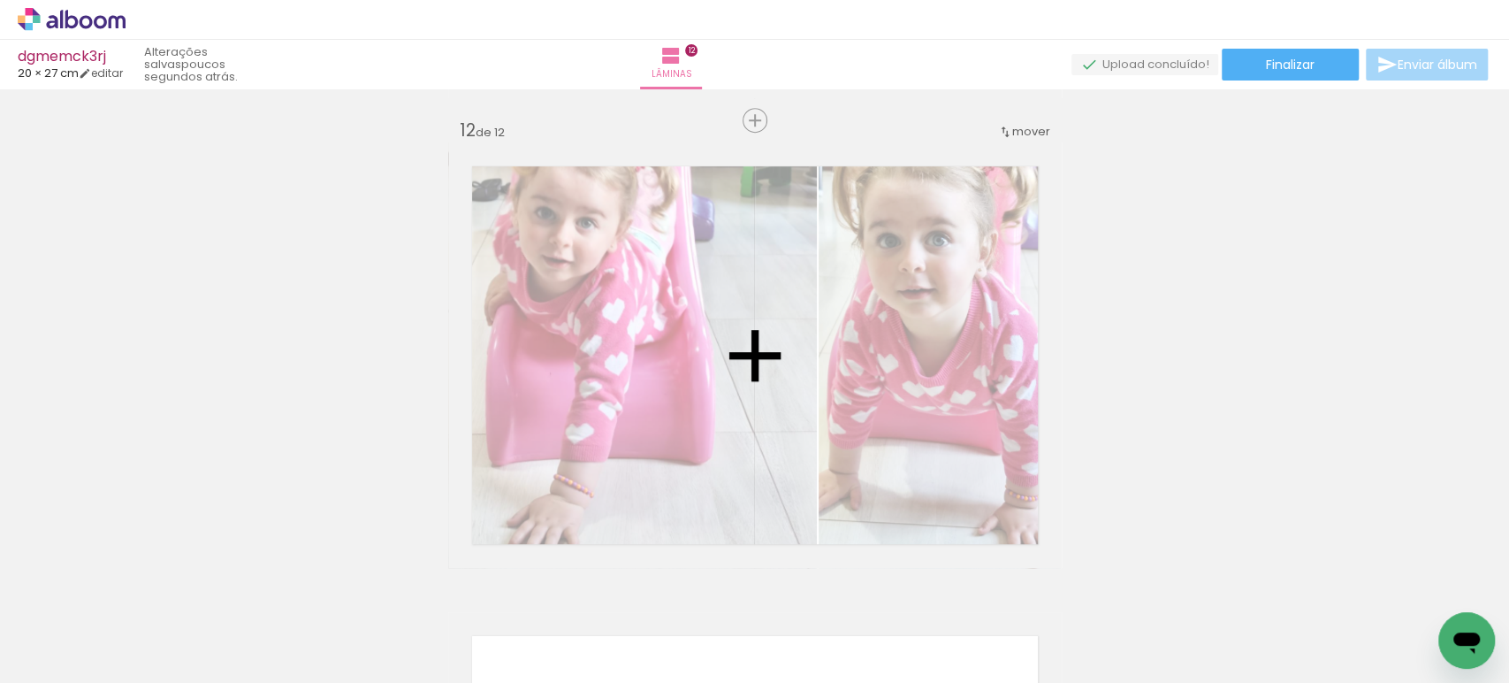
drag, startPoint x: 680, startPoint y: 214, endPoint x: 926, endPoint y: 309, distance: 263.7
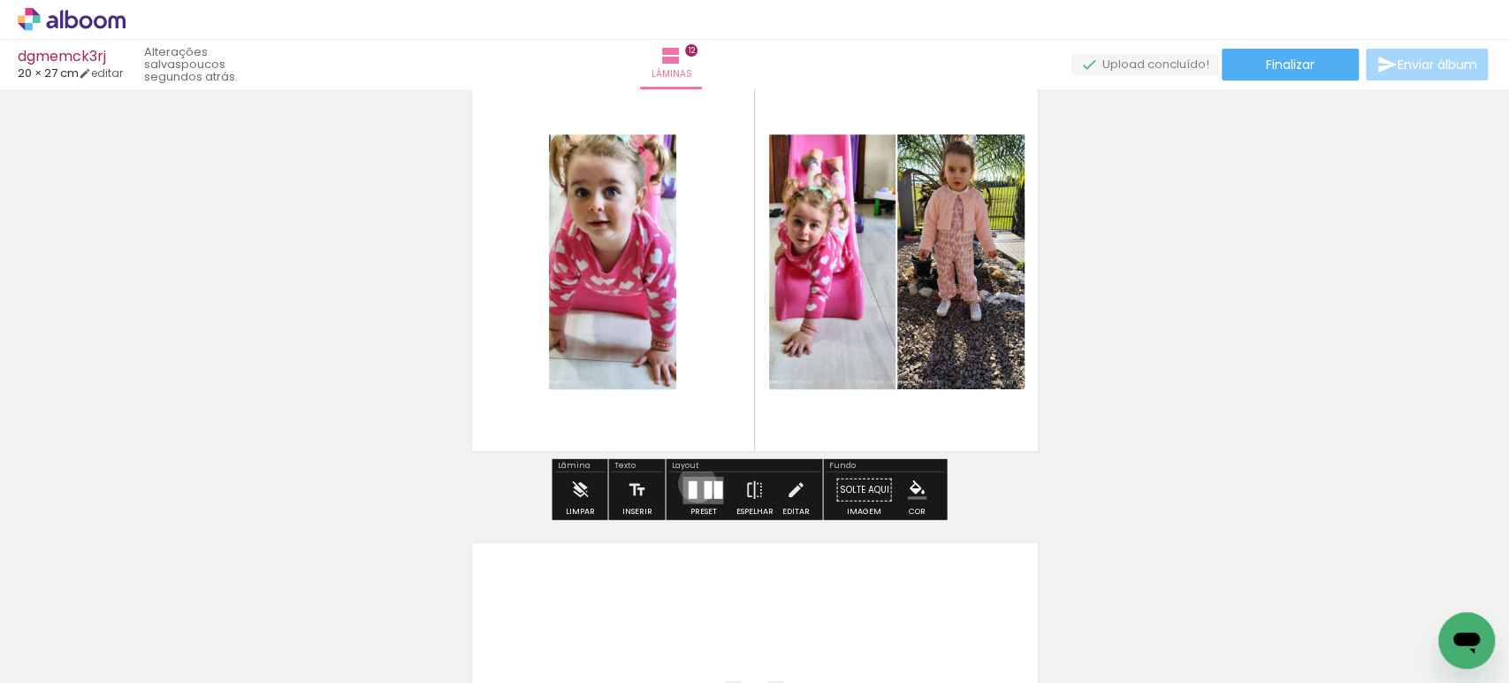
click at [693, 483] on quentale-layouter at bounding box center [703, 489] width 41 height 27
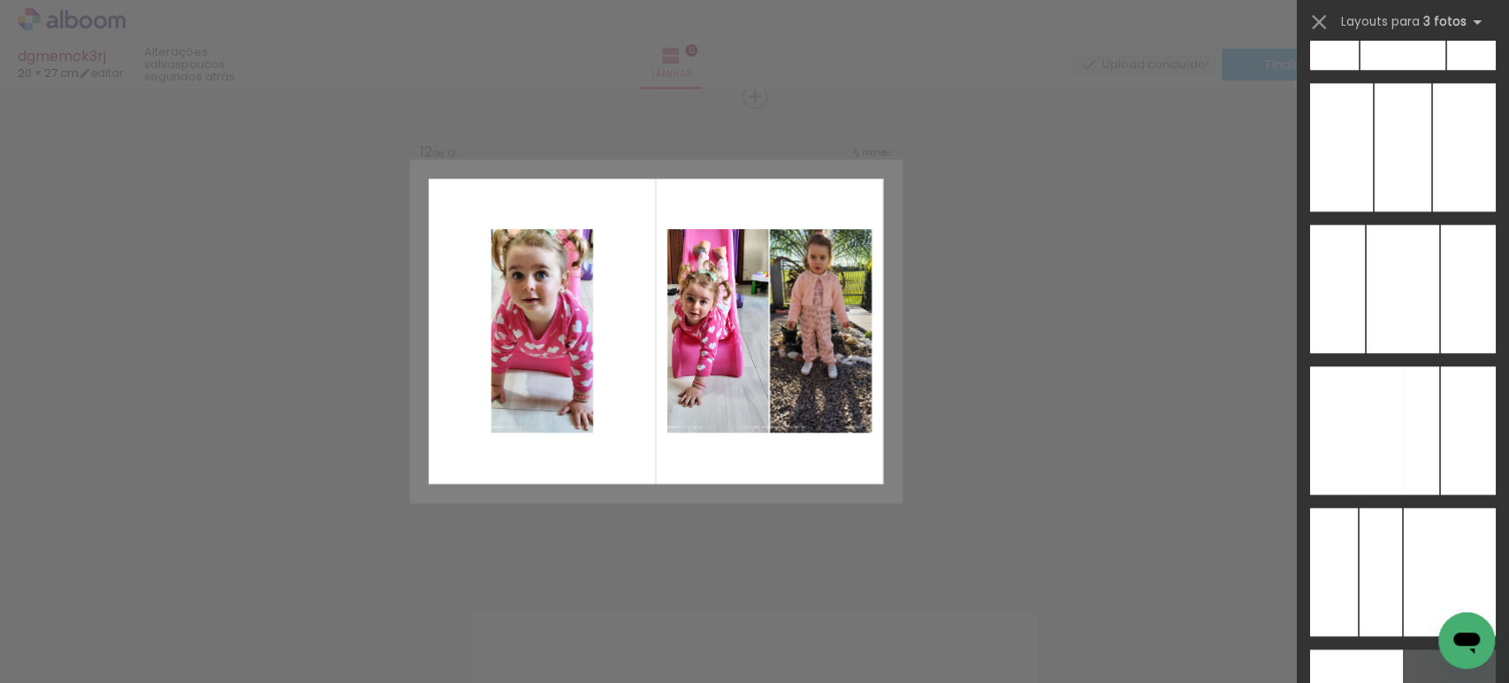
scroll to position [10195, 0]
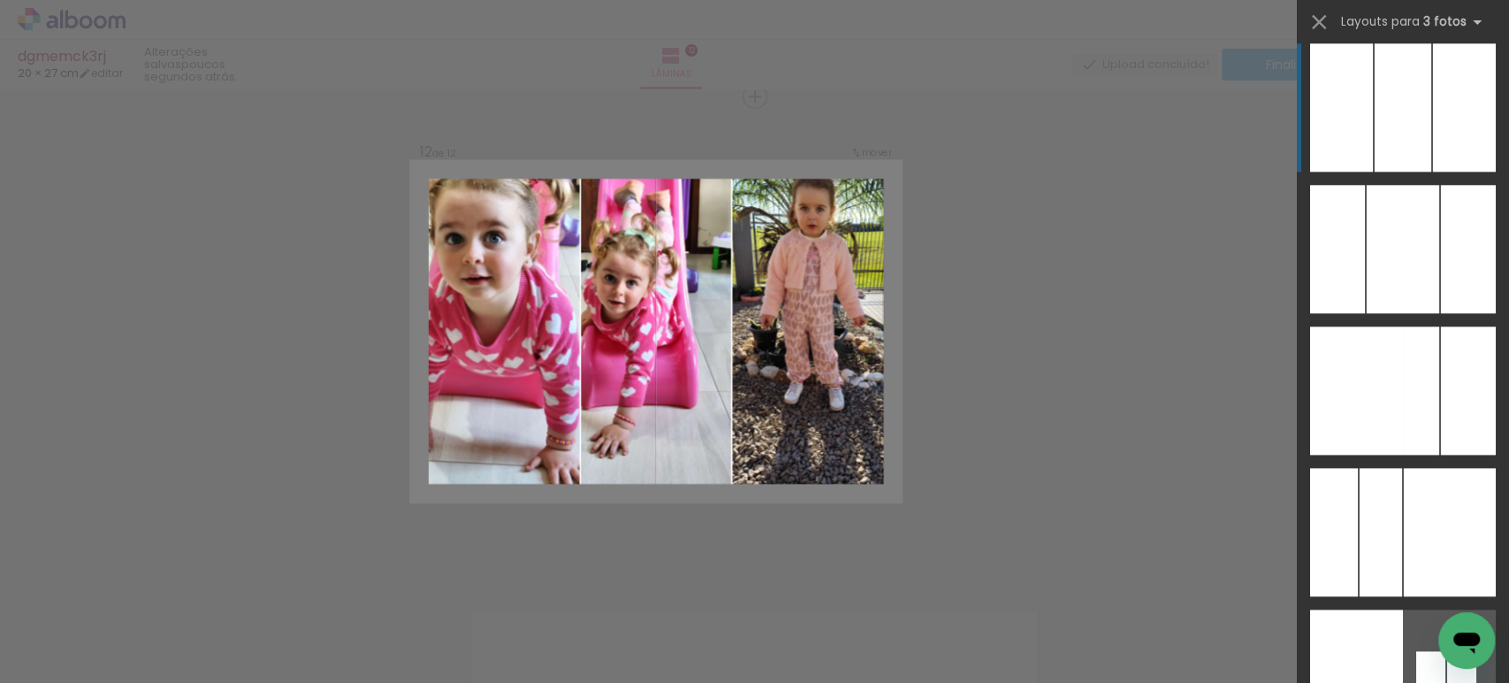
click at [1392, 111] on div at bounding box center [1403, 107] width 57 height 128
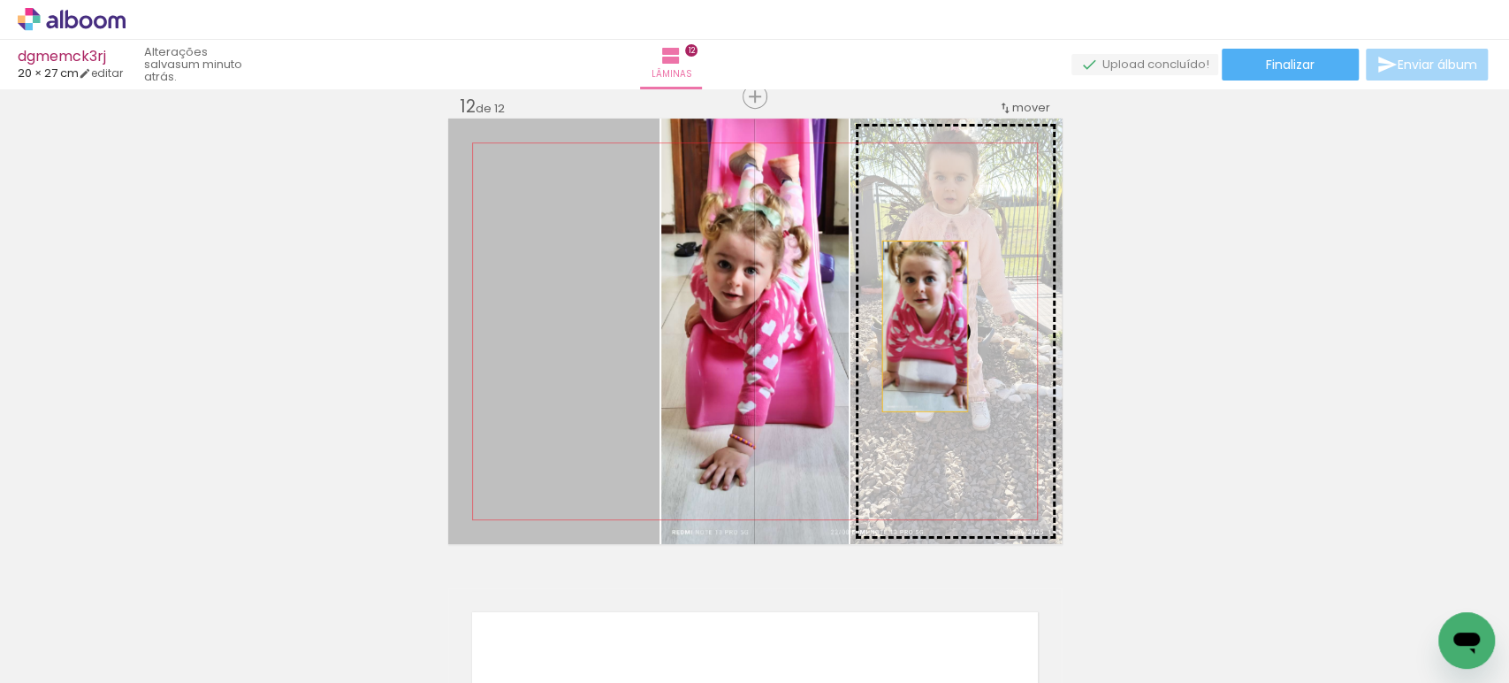
drag, startPoint x: 584, startPoint y: 311, endPoint x: 948, endPoint y: 328, distance: 363.7
click at [0, 0] on slot at bounding box center [0, 0] width 0 height 0
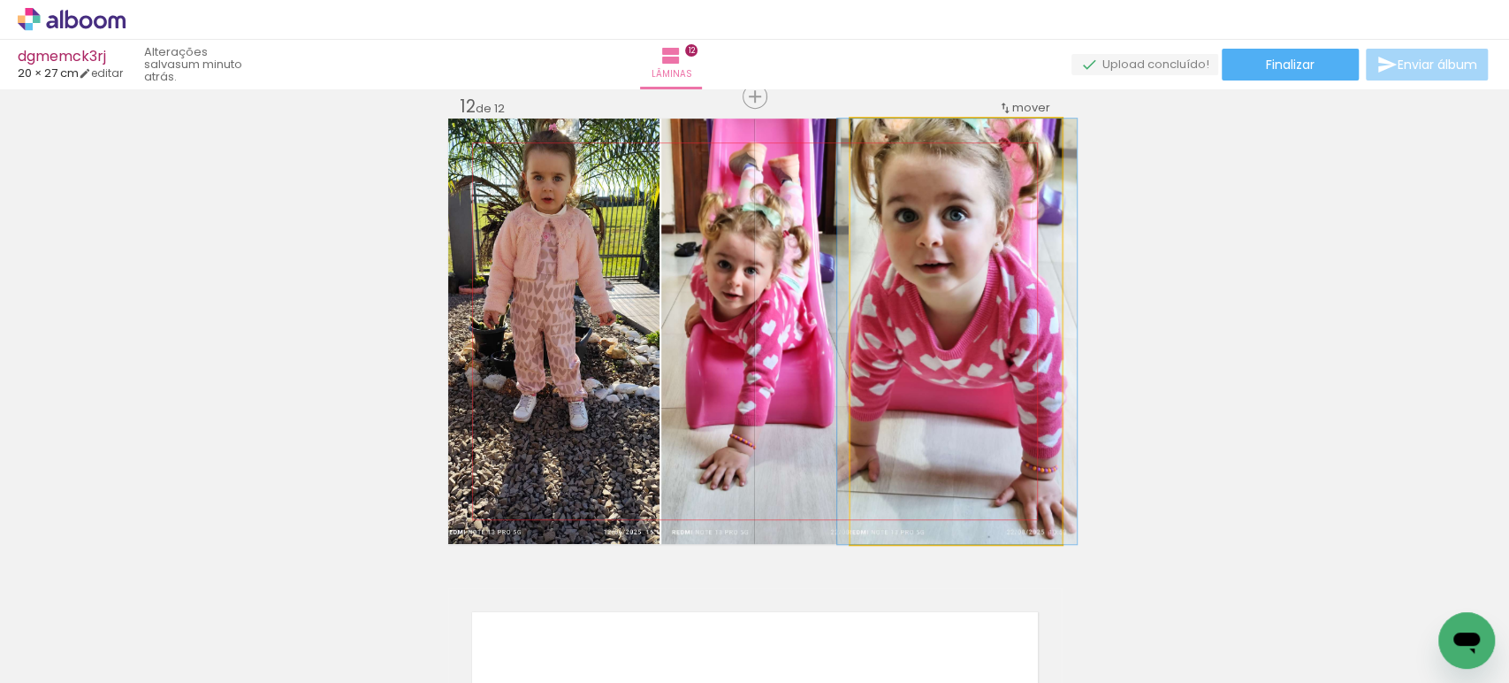
drag, startPoint x: 955, startPoint y: 317, endPoint x: 955, endPoint y: 360, distance: 42.4
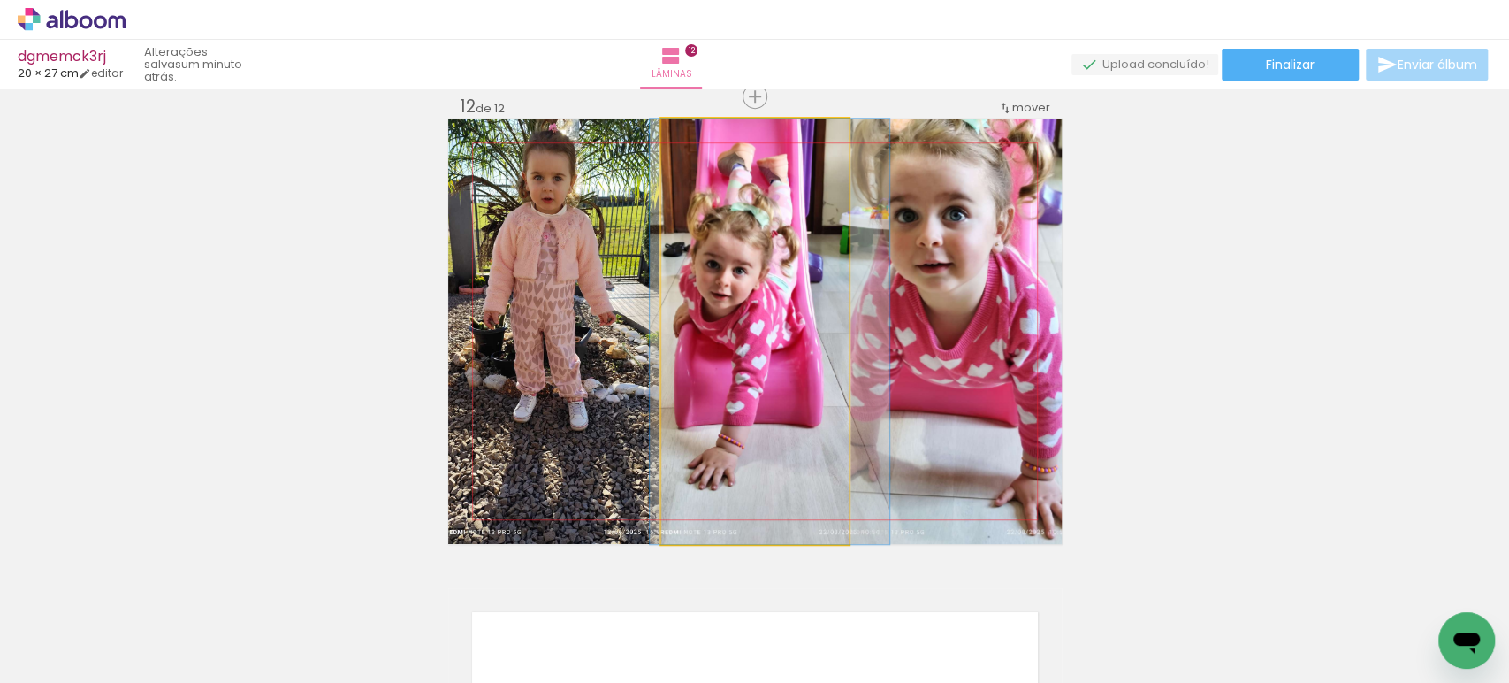
drag, startPoint x: 771, startPoint y: 361, endPoint x: 762, endPoint y: 359, distance: 9.0
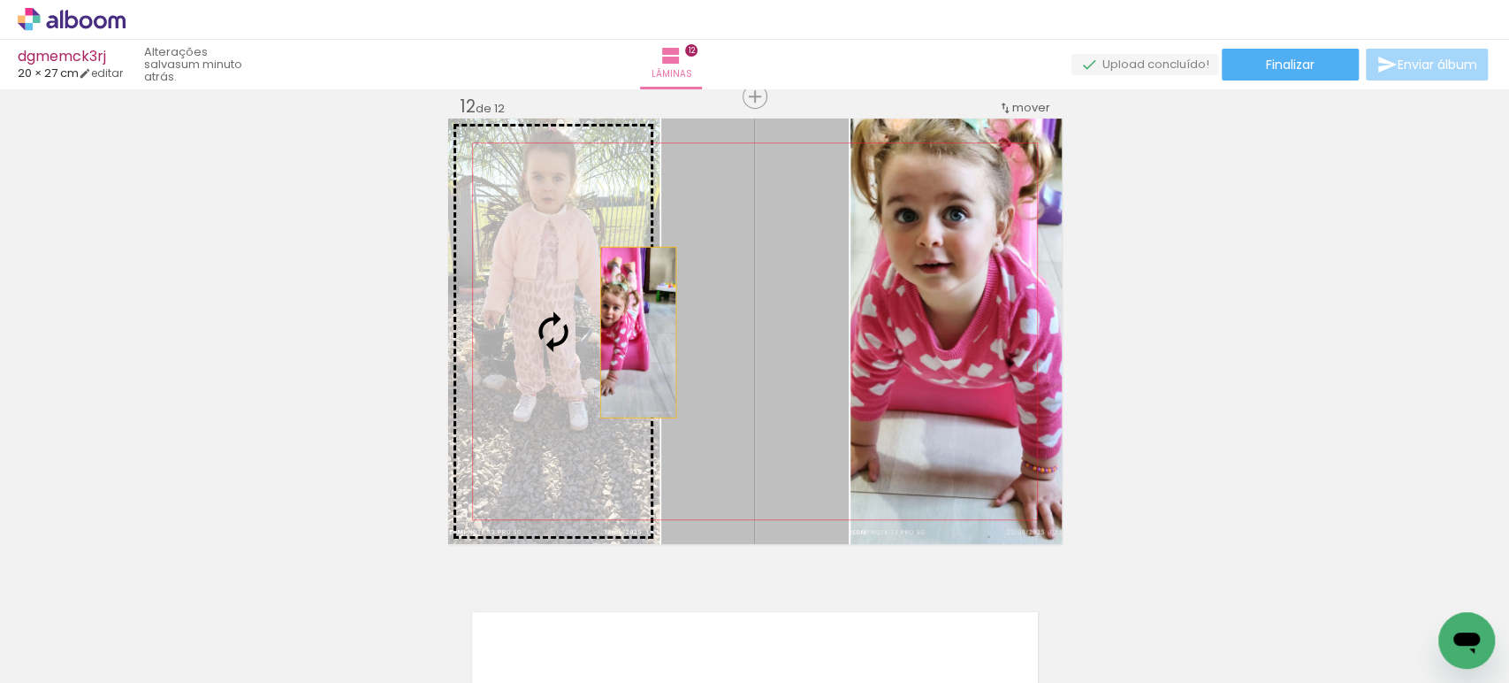
drag, startPoint x: 762, startPoint y: 359, endPoint x: 620, endPoint y: 325, distance: 146.2
click at [0, 0] on slot at bounding box center [0, 0] width 0 height 0
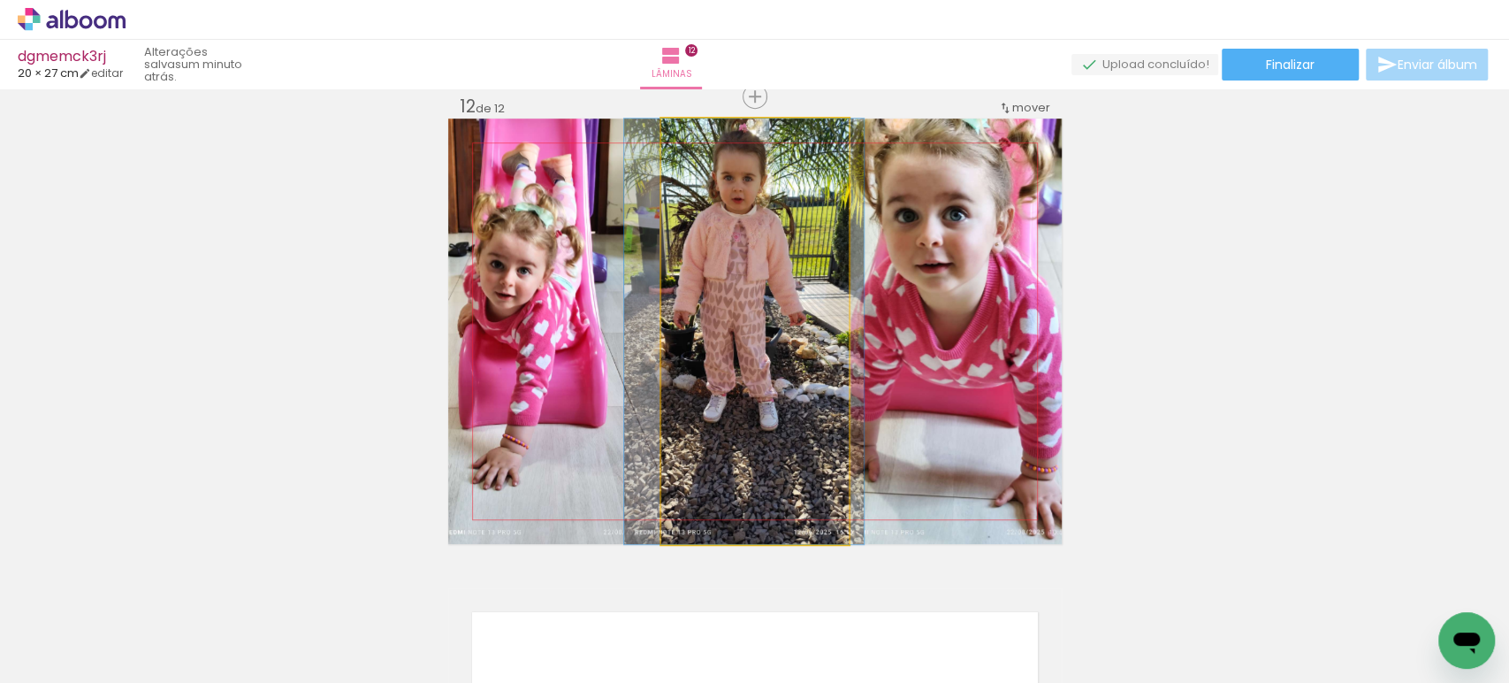
drag, startPoint x: 711, startPoint y: 325, endPoint x: 700, endPoint y: 326, distance: 10.6
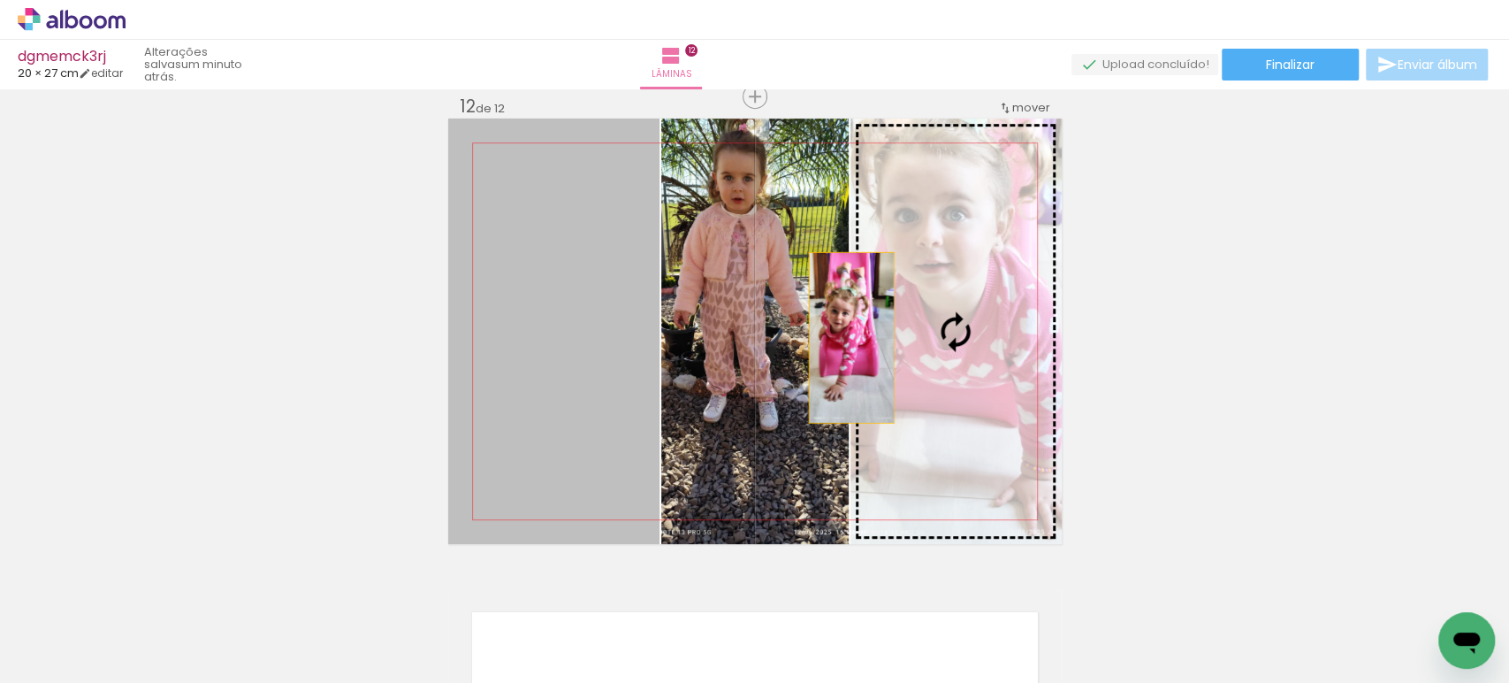
drag, startPoint x: 553, startPoint y: 329, endPoint x: 932, endPoint y: 338, distance: 379.4
click at [0, 0] on slot at bounding box center [0, 0] width 0 height 0
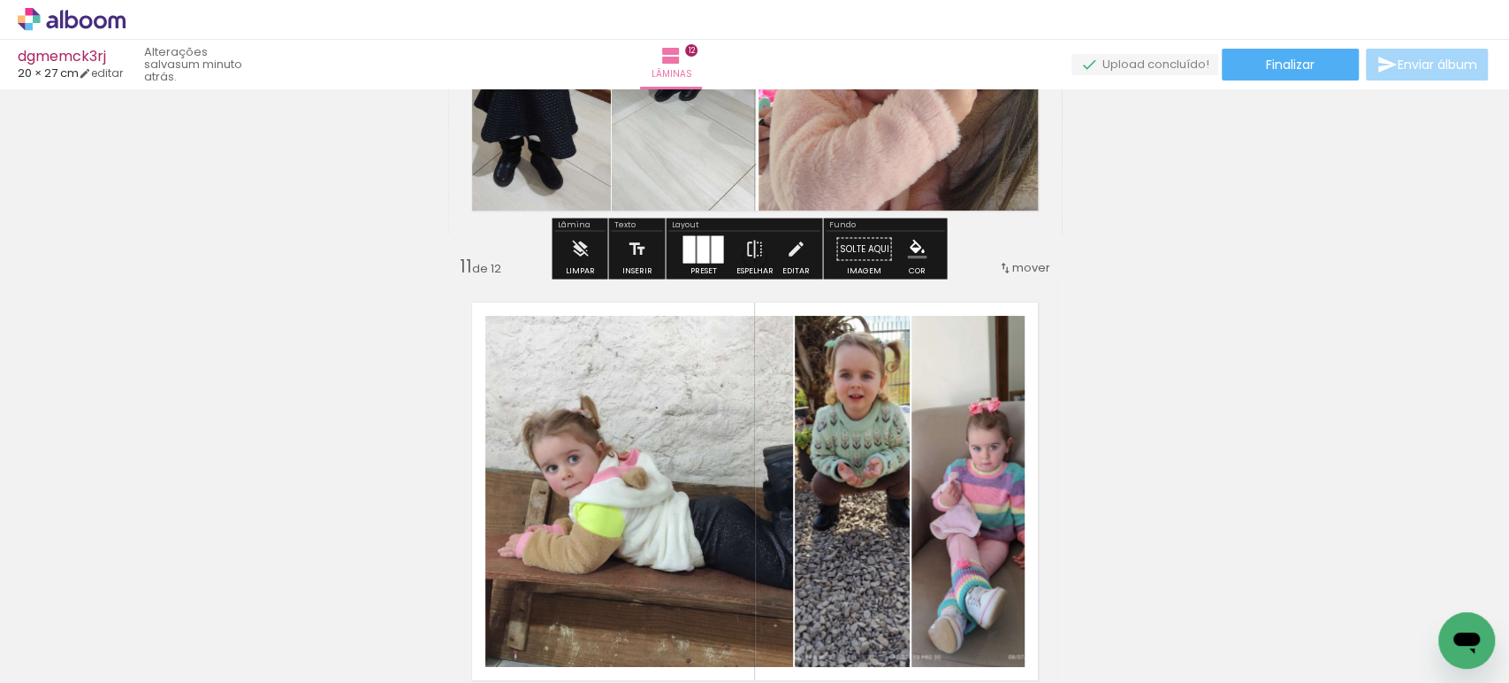
scroll to position [4556, 0]
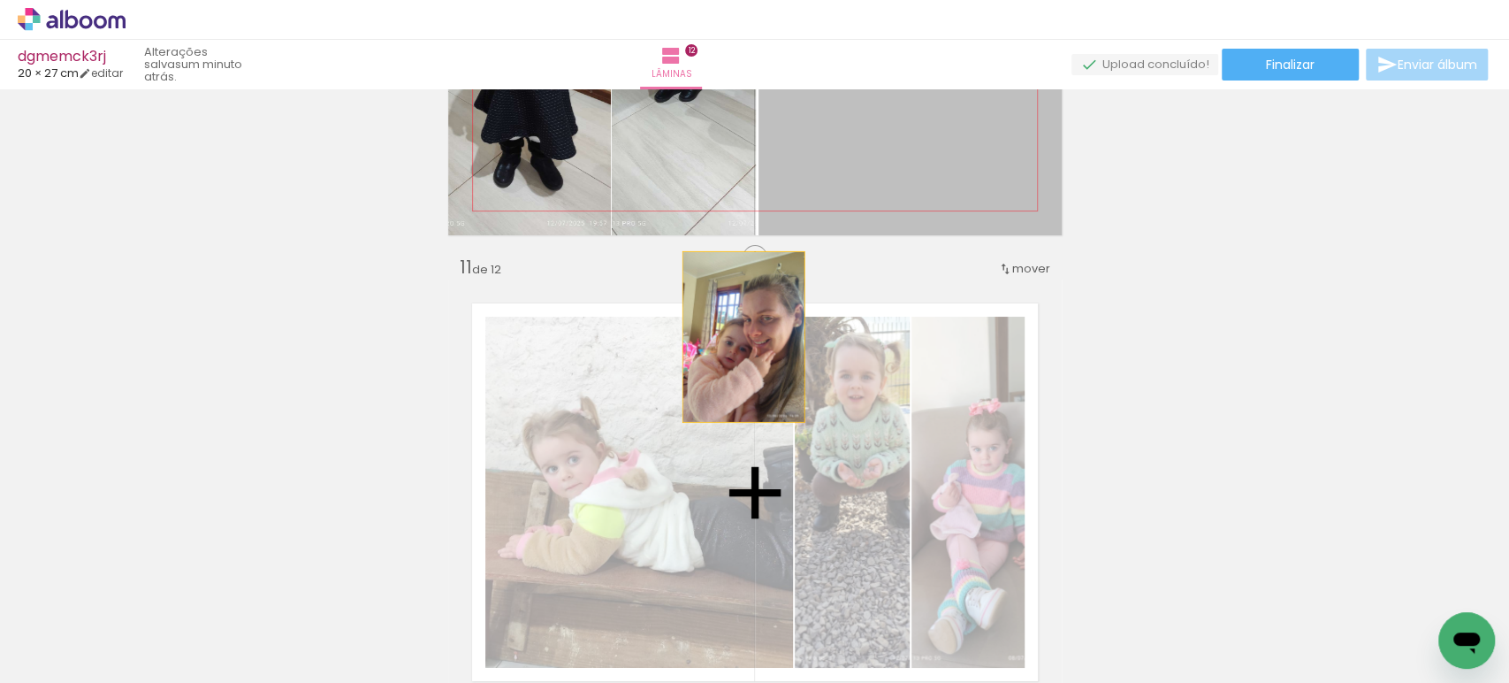
drag, startPoint x: 868, startPoint y: 159, endPoint x: 736, endPoint y: 336, distance: 221.0
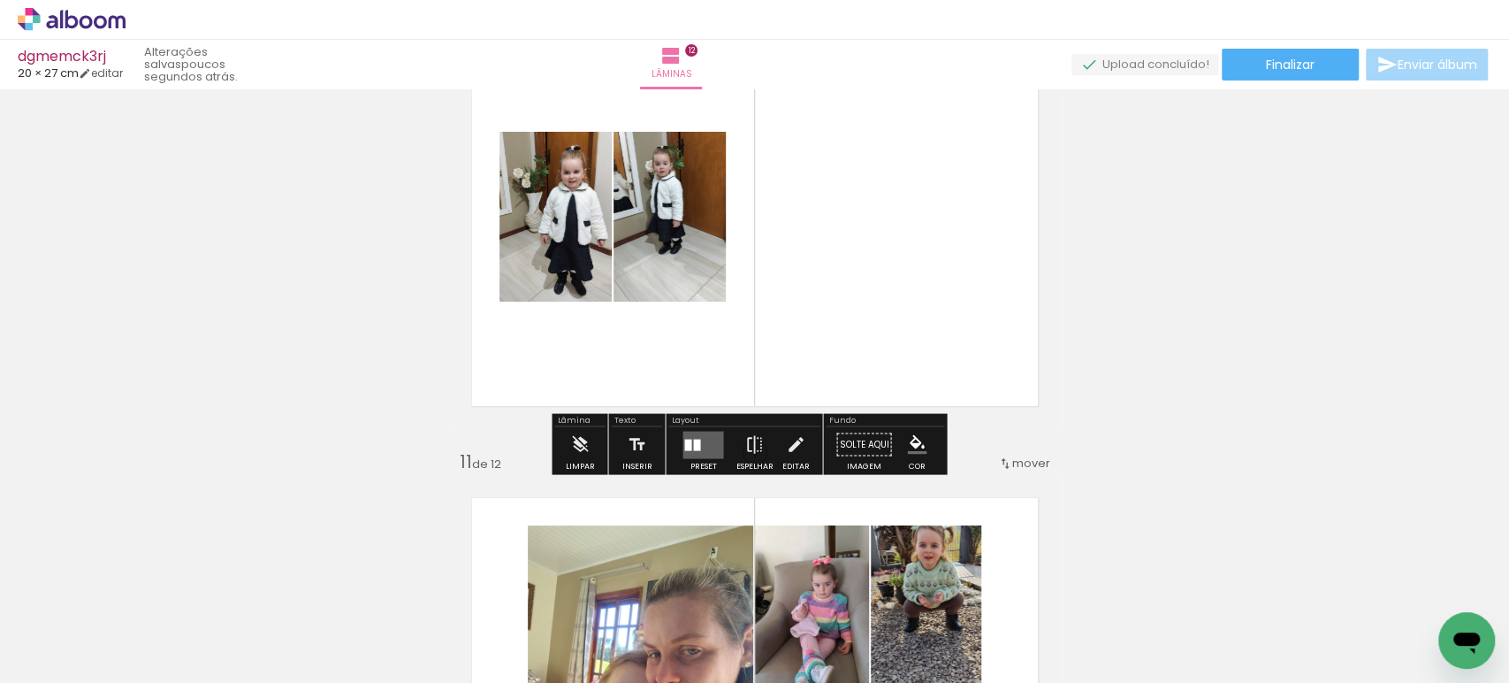
scroll to position [4360, 0]
click at [693, 442] on div at bounding box center [696, 444] width 7 height 11
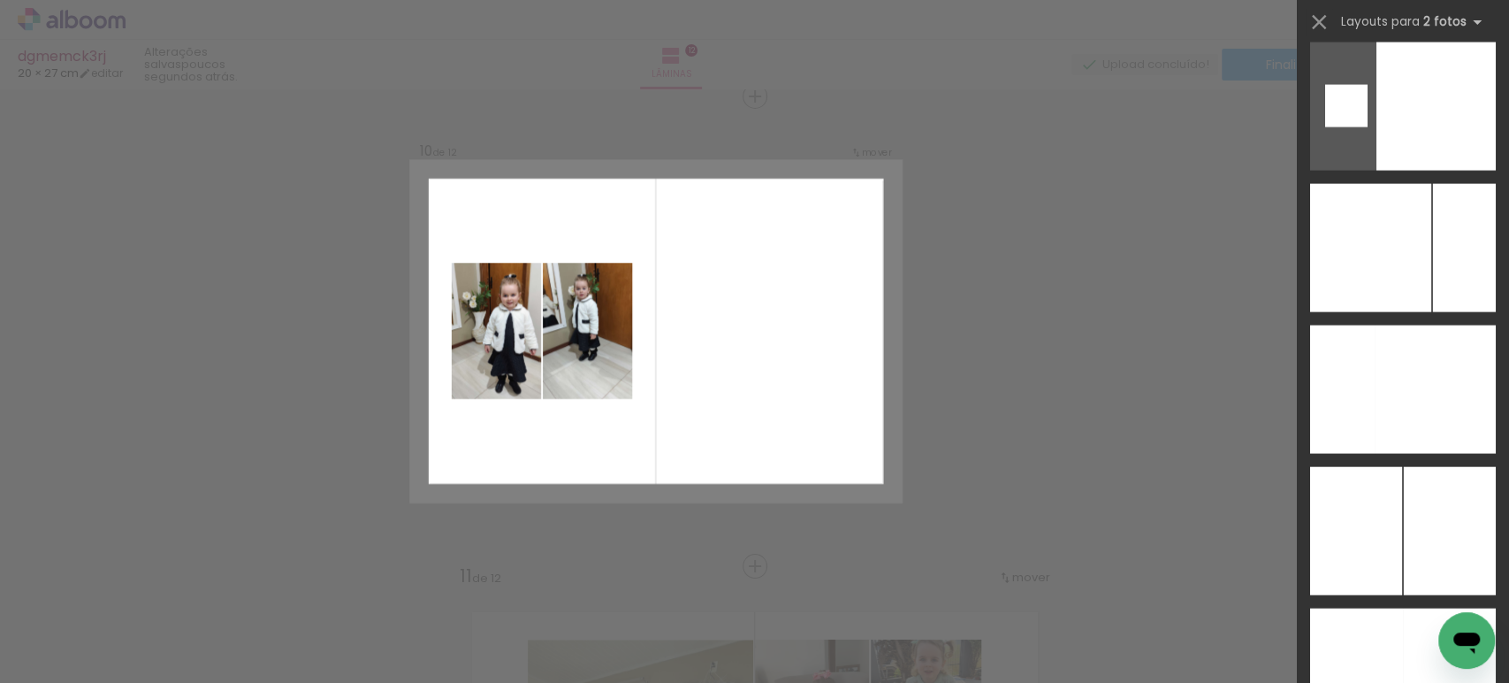
scroll to position [7065, 0]
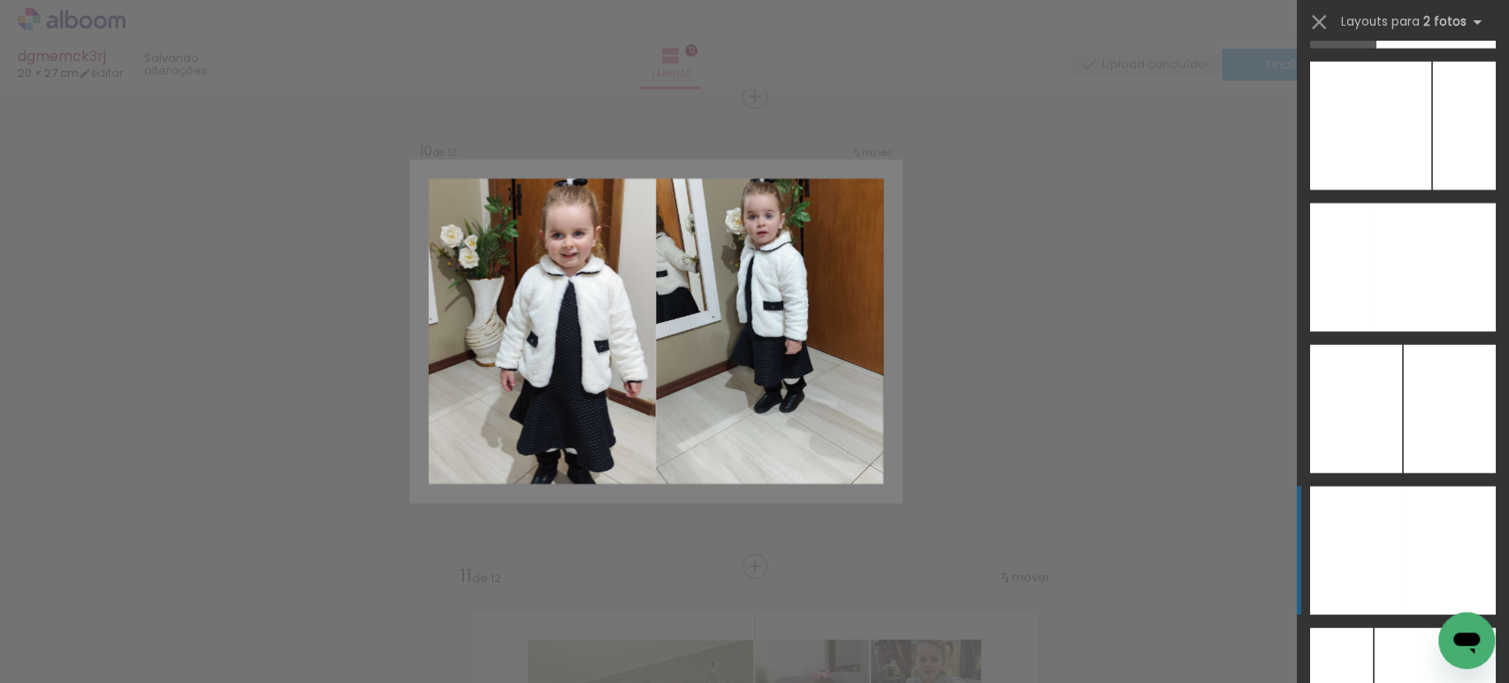
click at [1407, 539] on div at bounding box center [1449, 550] width 93 height 128
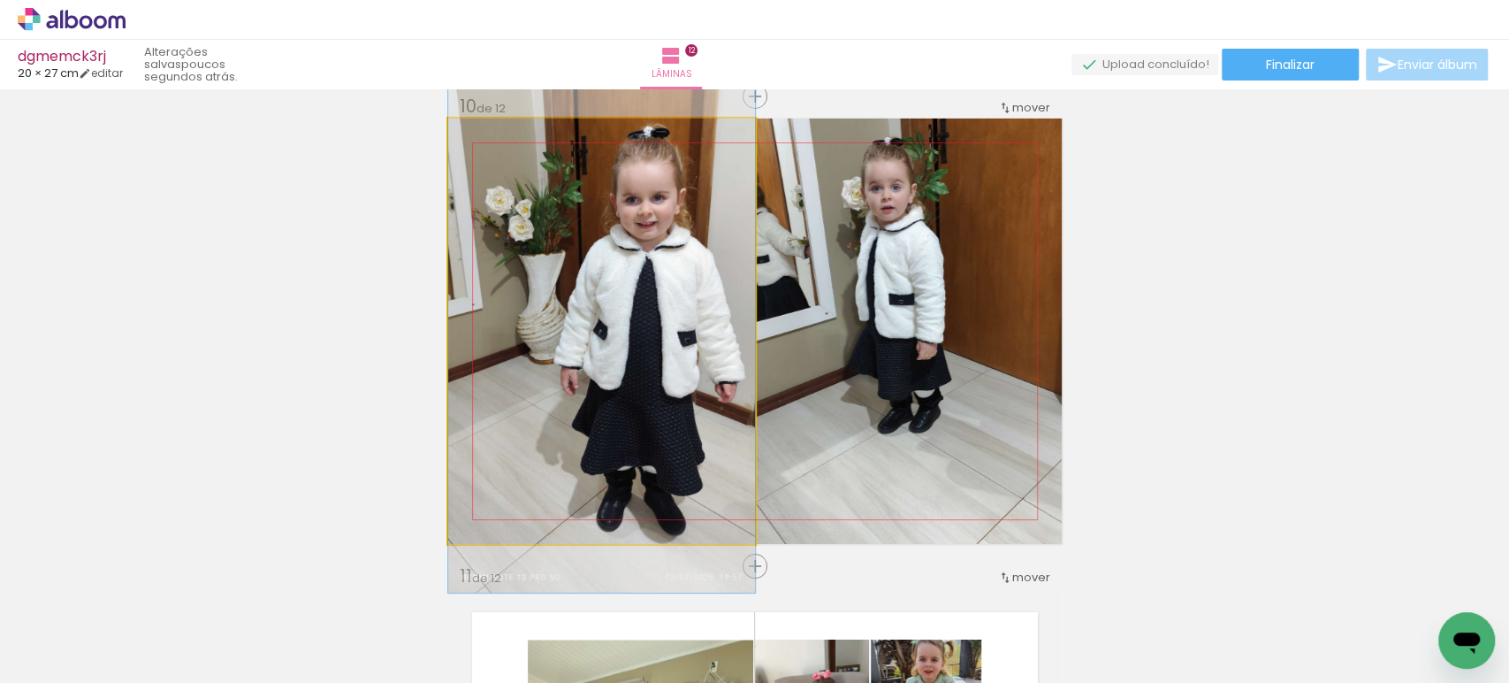
drag, startPoint x: 573, startPoint y: 370, endPoint x: 573, endPoint y: 358, distance: 11.5
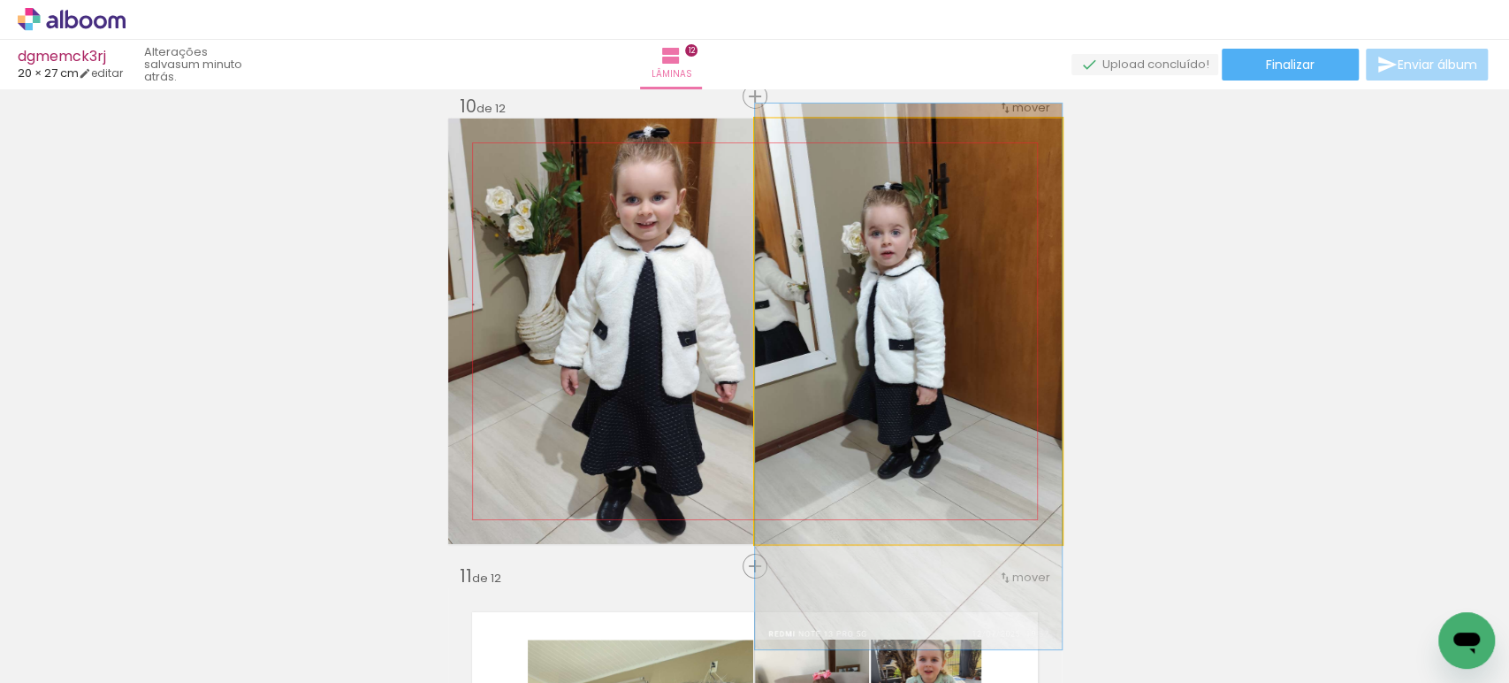
drag, startPoint x: 849, startPoint y: 346, endPoint x: 860, endPoint y: 387, distance: 43.1
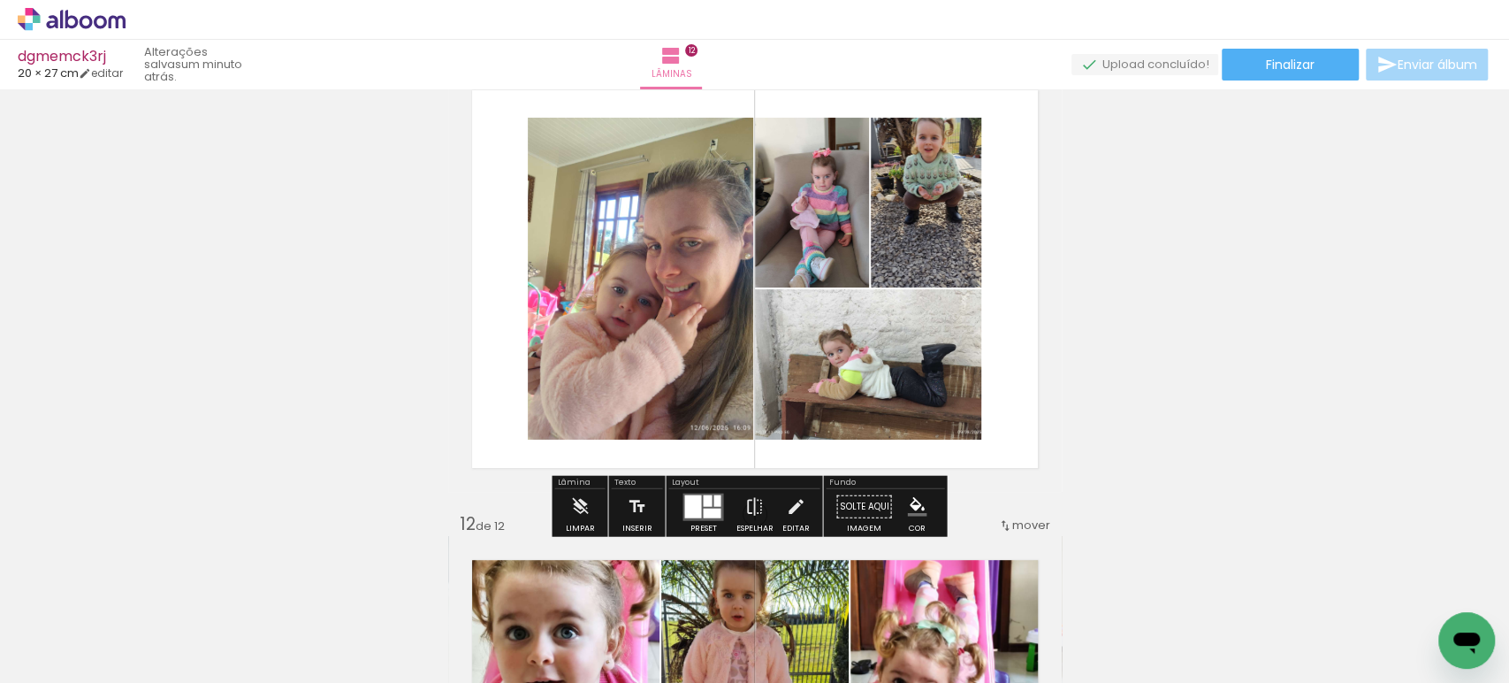
scroll to position [4770, 0]
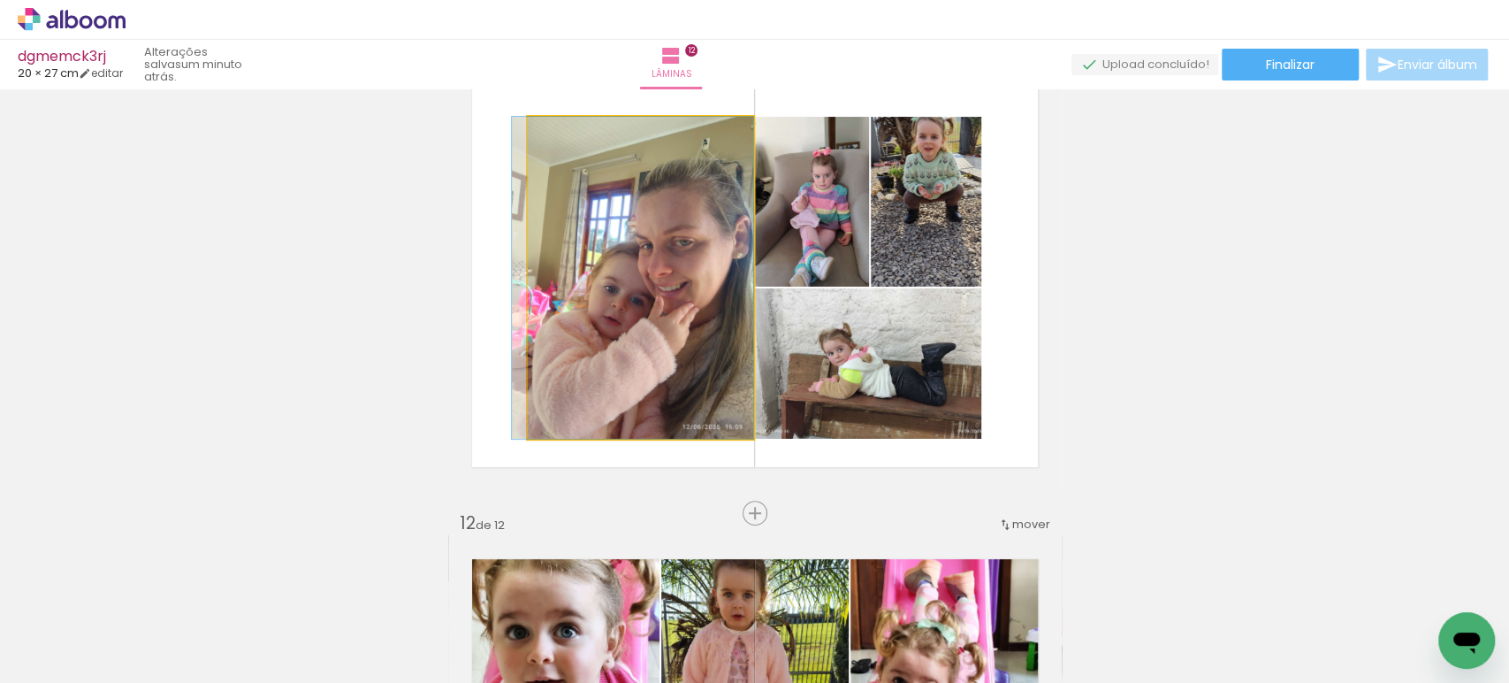
drag, startPoint x: 629, startPoint y: 263, endPoint x: 619, endPoint y: 260, distance: 10.1
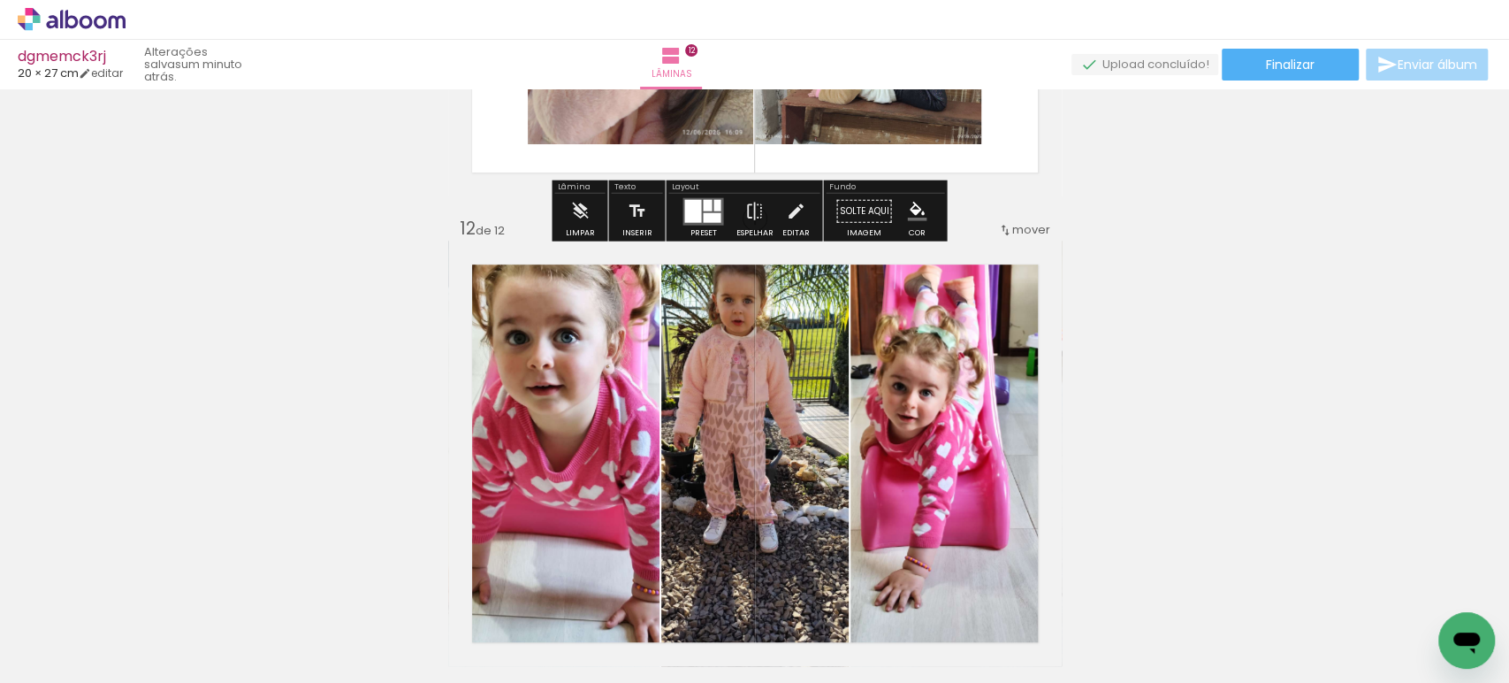
scroll to position [5064, 0]
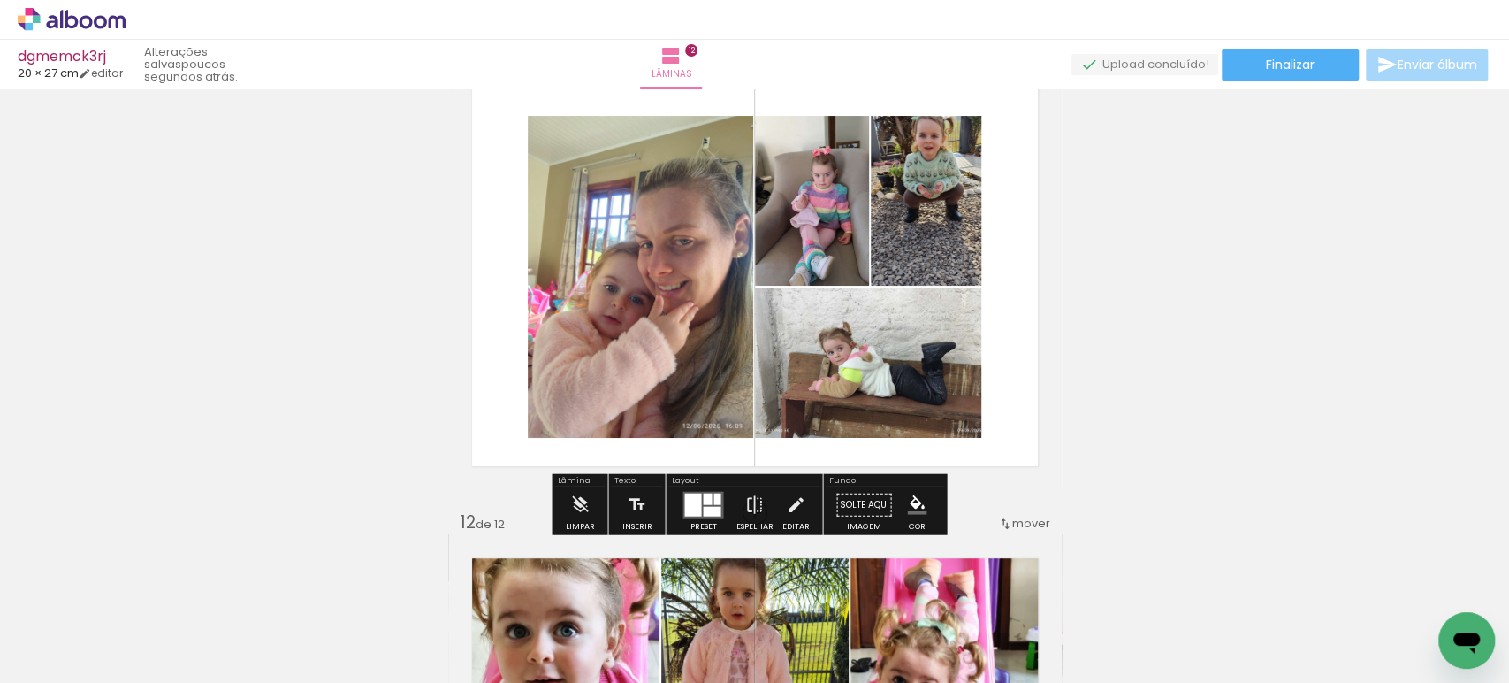
click at [665, 295] on quentale-photo at bounding box center [640, 277] width 225 height 322
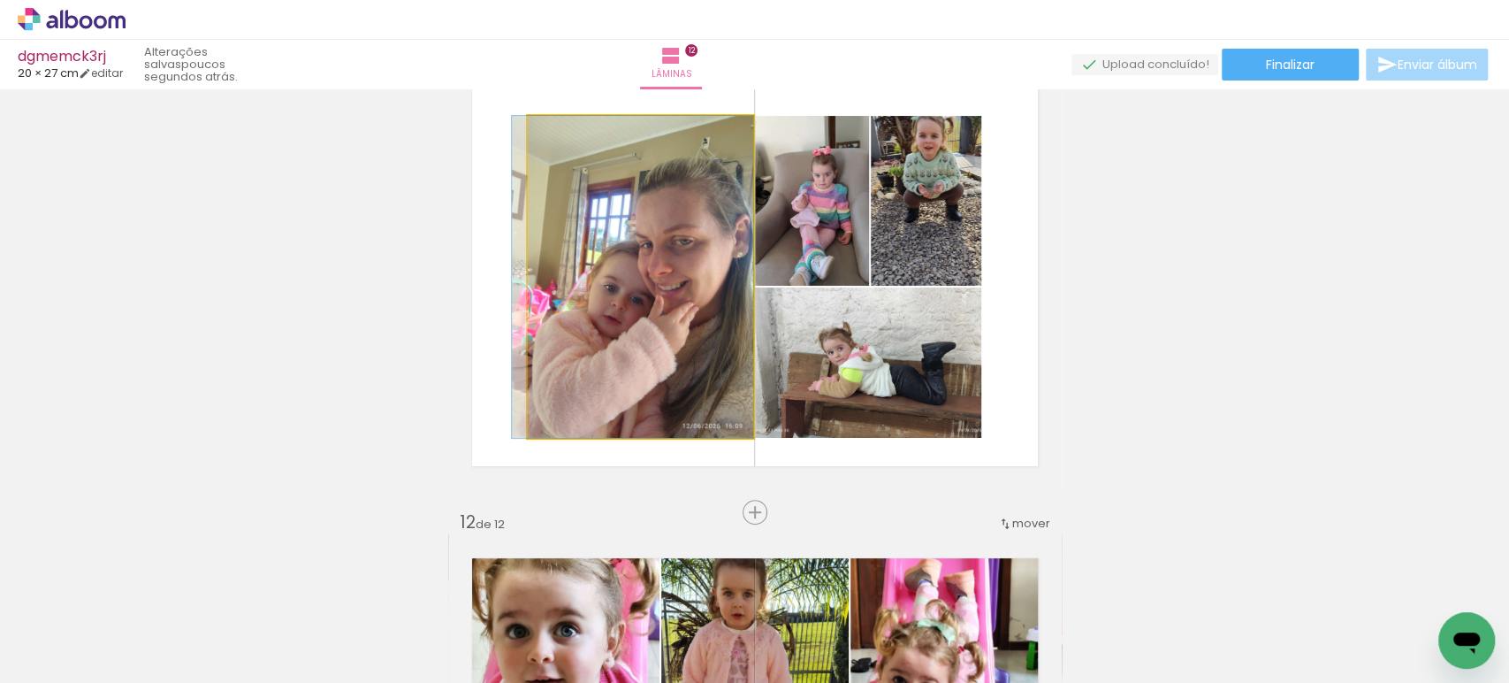
click at [665, 295] on quentale-photo at bounding box center [640, 277] width 225 height 322
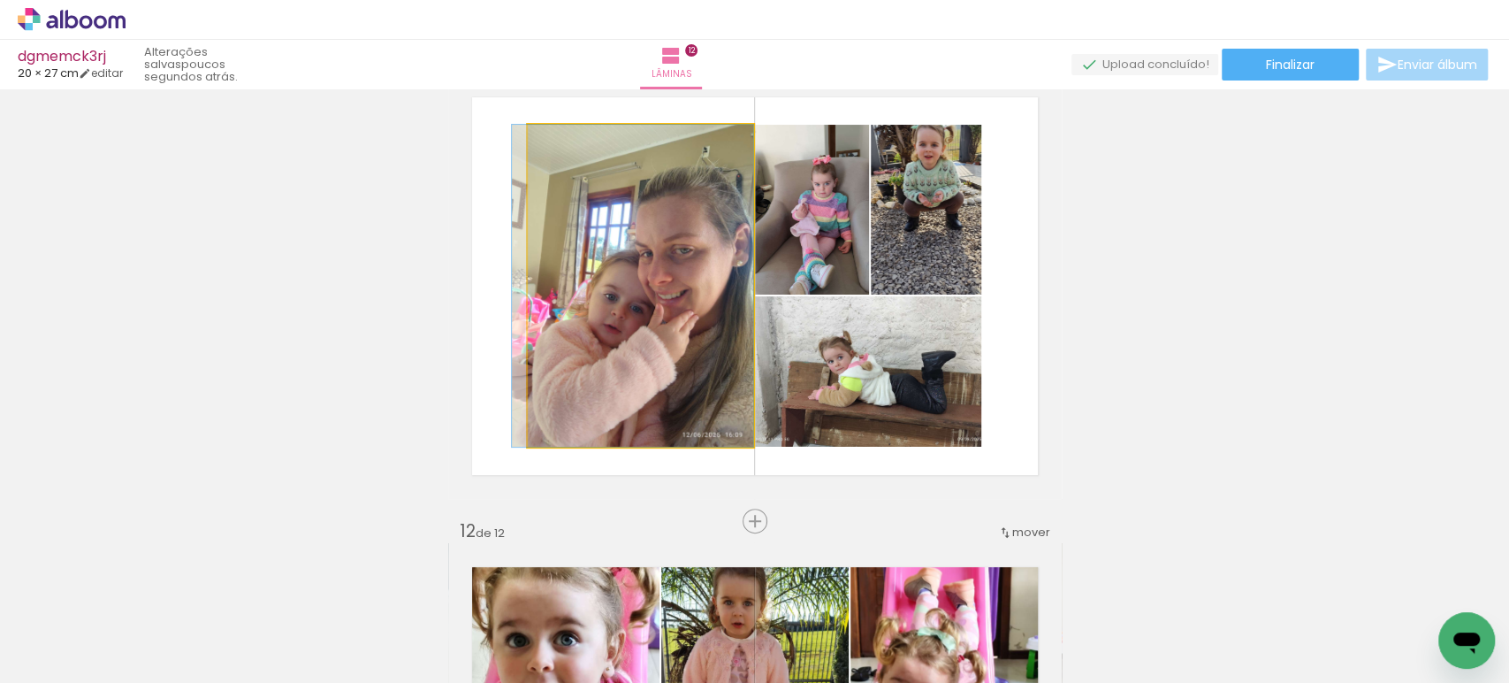
click at [0, 0] on div at bounding box center [0, 0] width 0 height 0
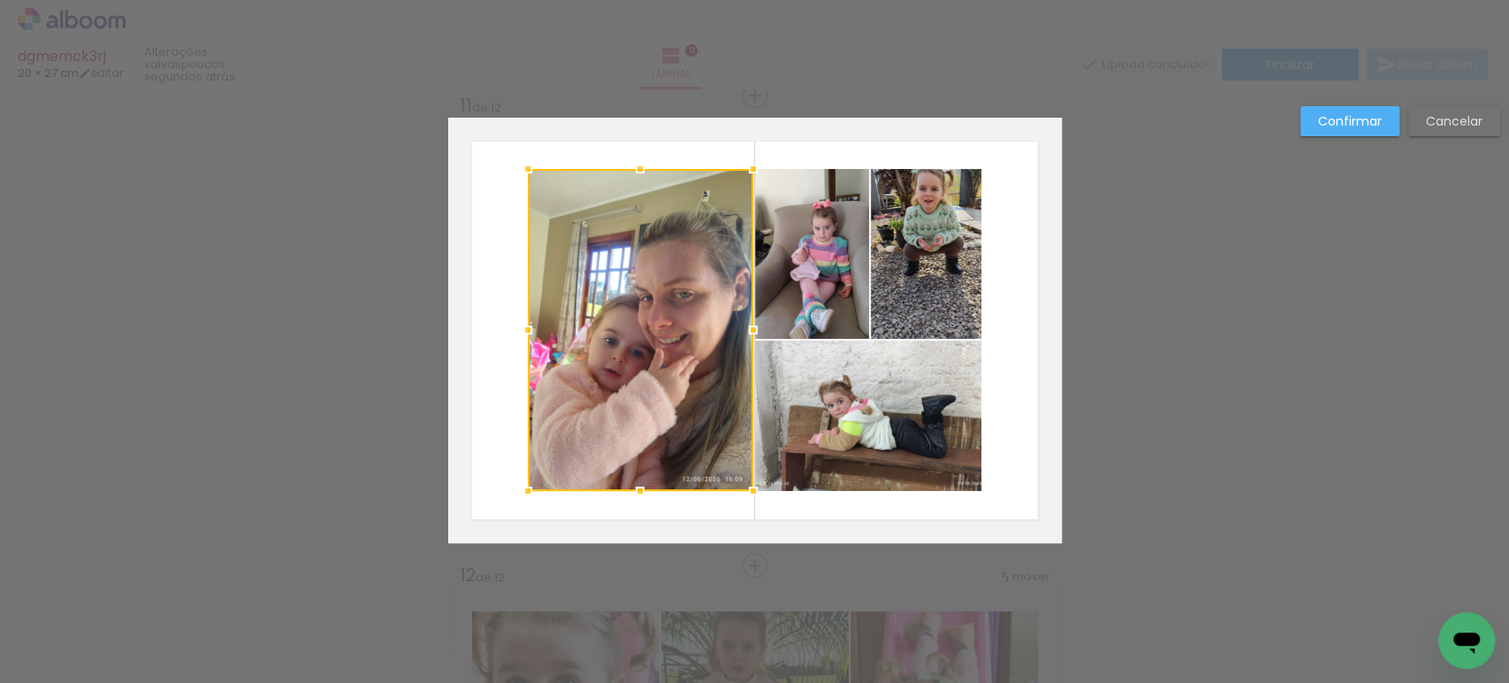
scroll to position [4717, 0]
click at [768, 280] on quentale-photo at bounding box center [812, 255] width 114 height 170
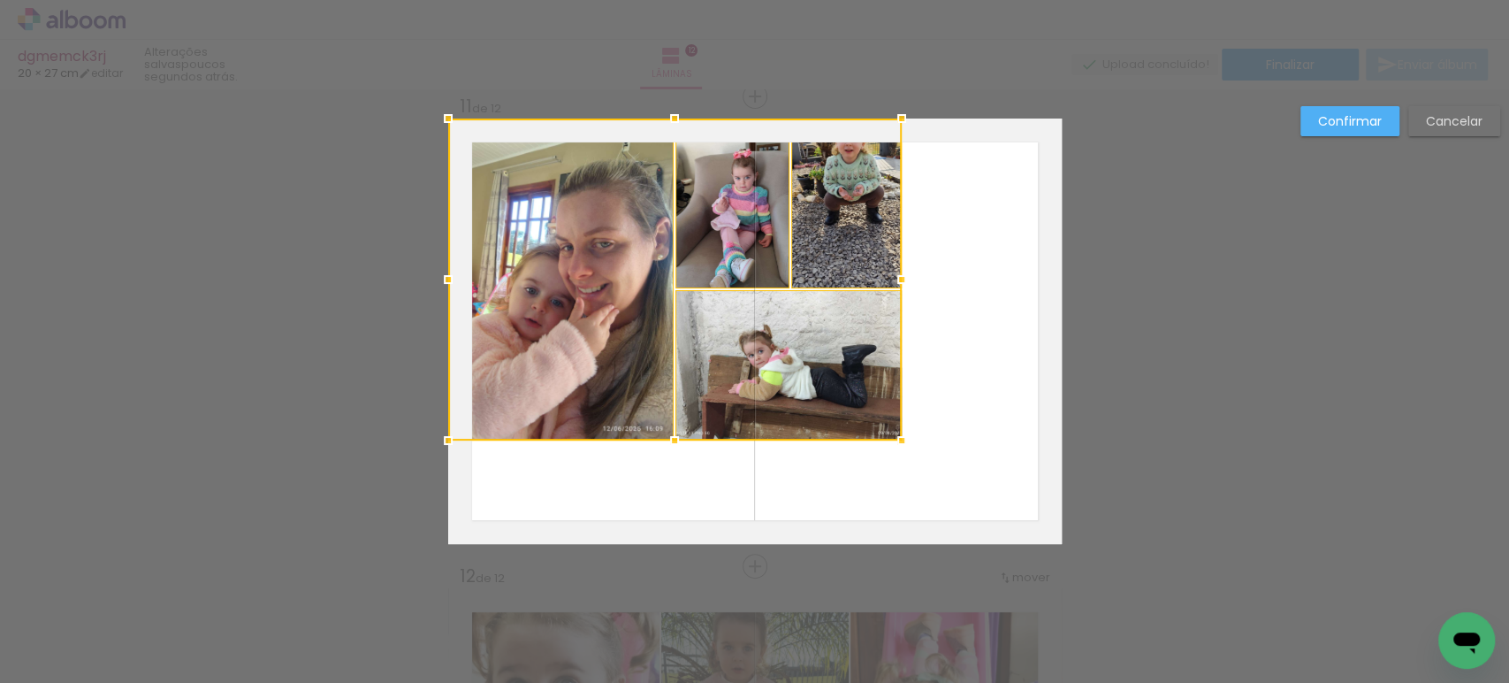
scroll to position [0, 1612]
drag, startPoint x: 704, startPoint y: 325, endPoint x: 671, endPoint y: 299, distance: 42.1
click at [671, 299] on div at bounding box center [675, 279] width 454 height 322
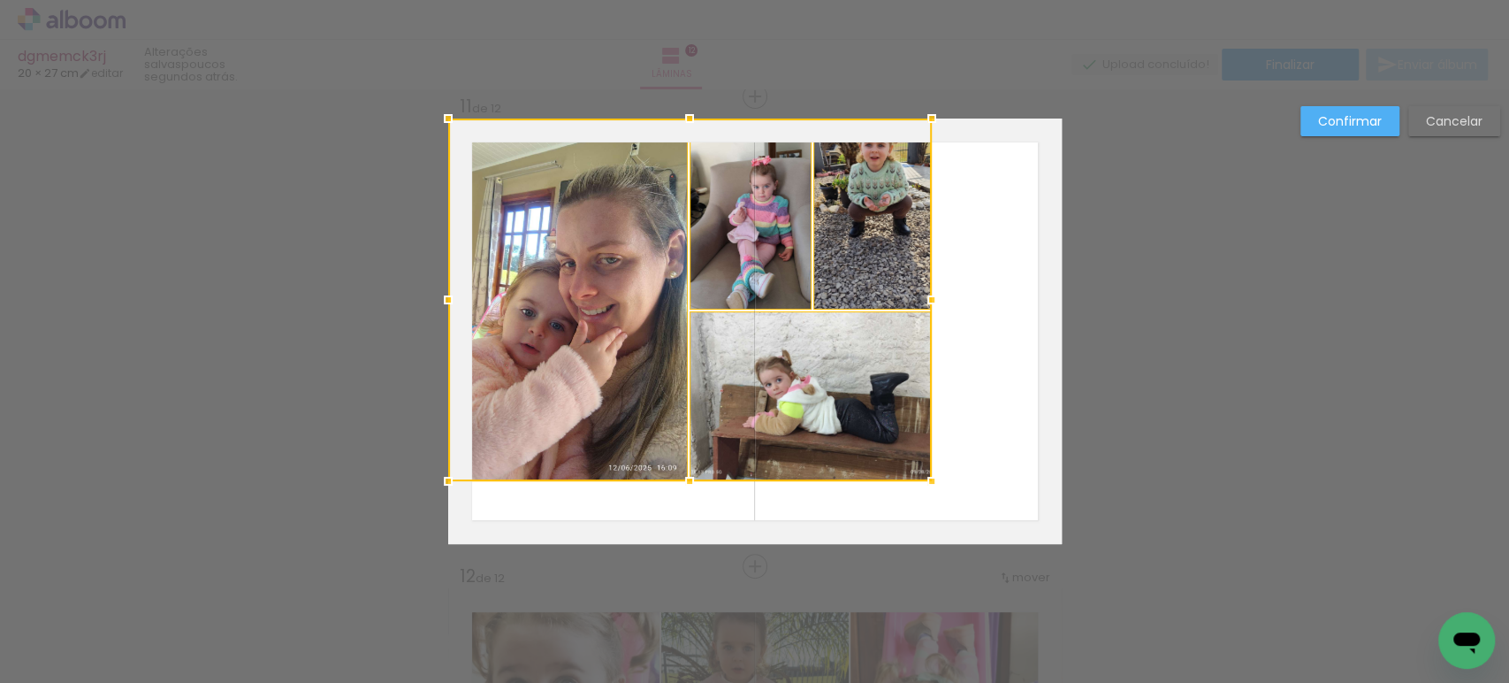
drag, startPoint x: 884, startPoint y: 433, endPoint x: 1059, endPoint y: 561, distance: 216.4
click at [1258, 682] on html "link( href="../../bower_components/polymer/polymer.html" rel="import" ) picture…" at bounding box center [754, 341] width 1509 height 683
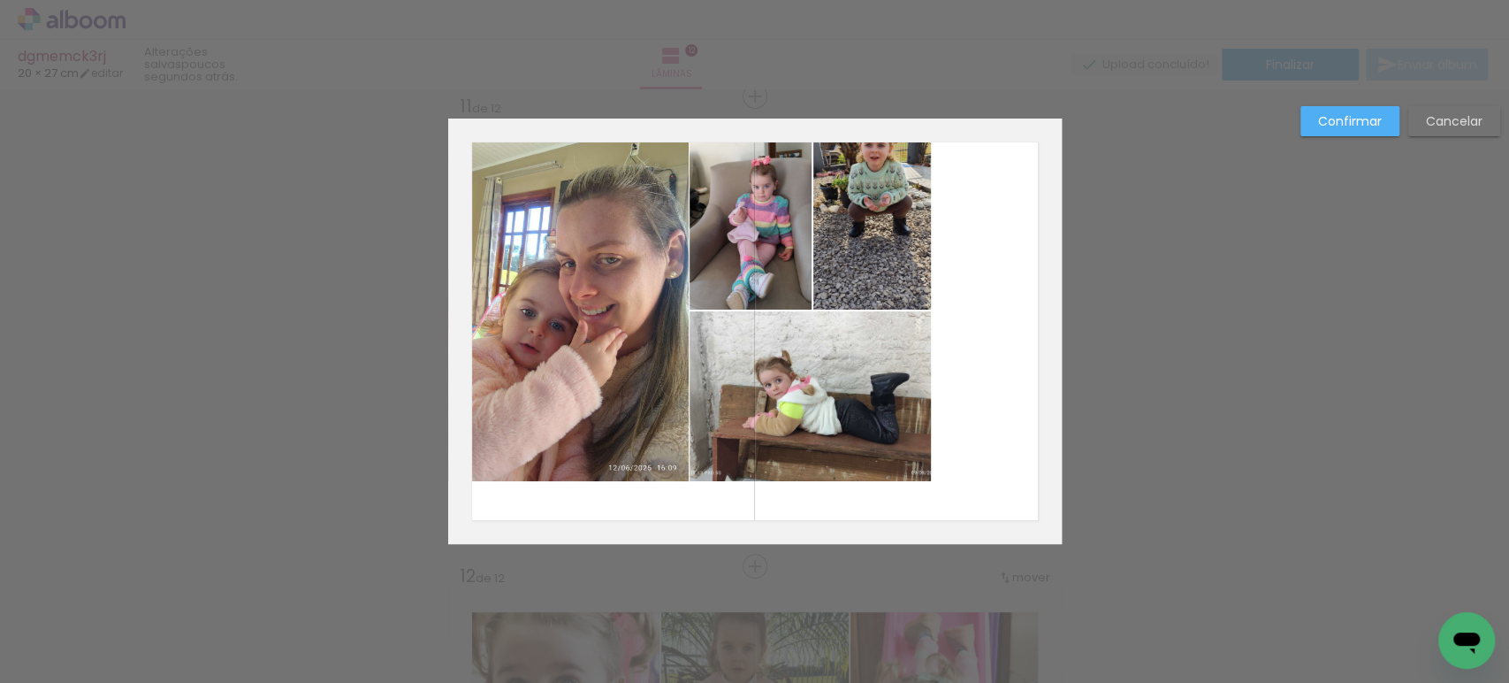
click at [656, 301] on quentale-photo at bounding box center [568, 299] width 240 height 362
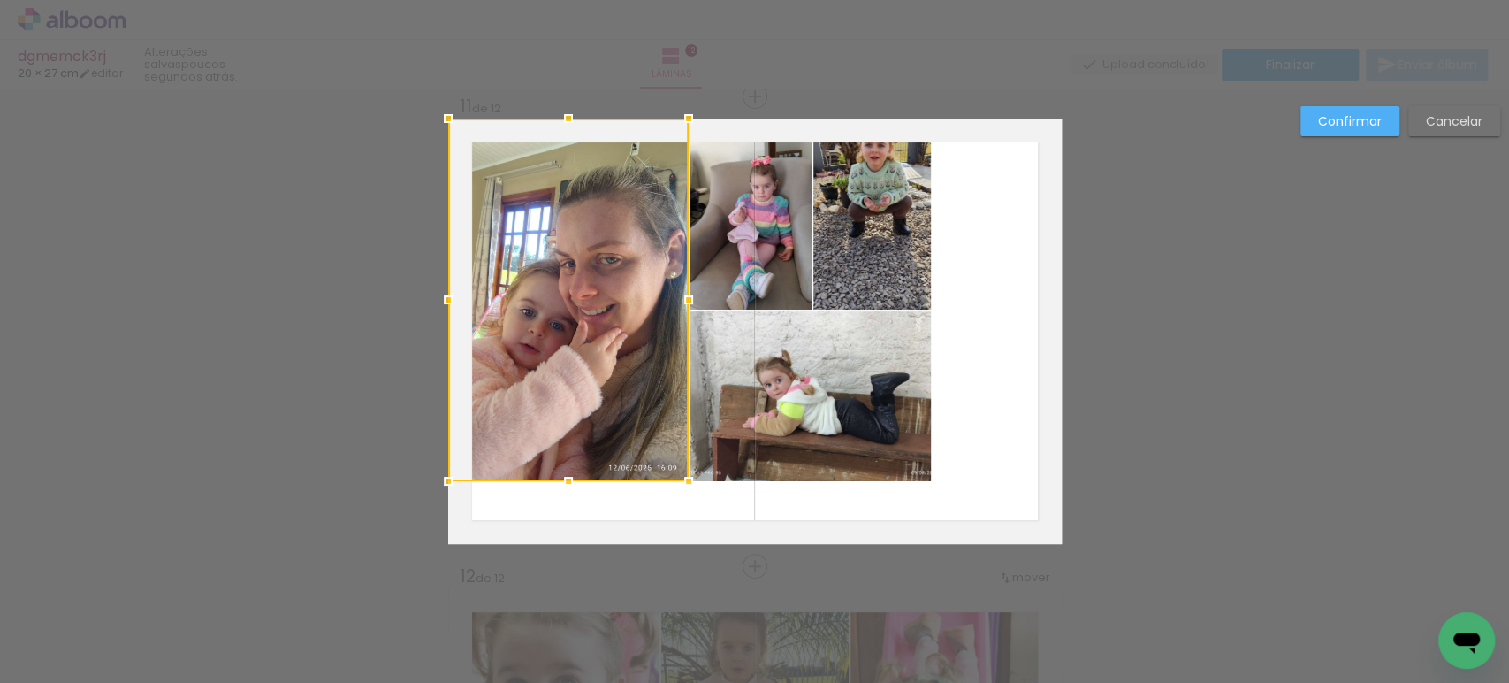
click at [705, 271] on quentale-photo at bounding box center [751, 213] width 122 height 191
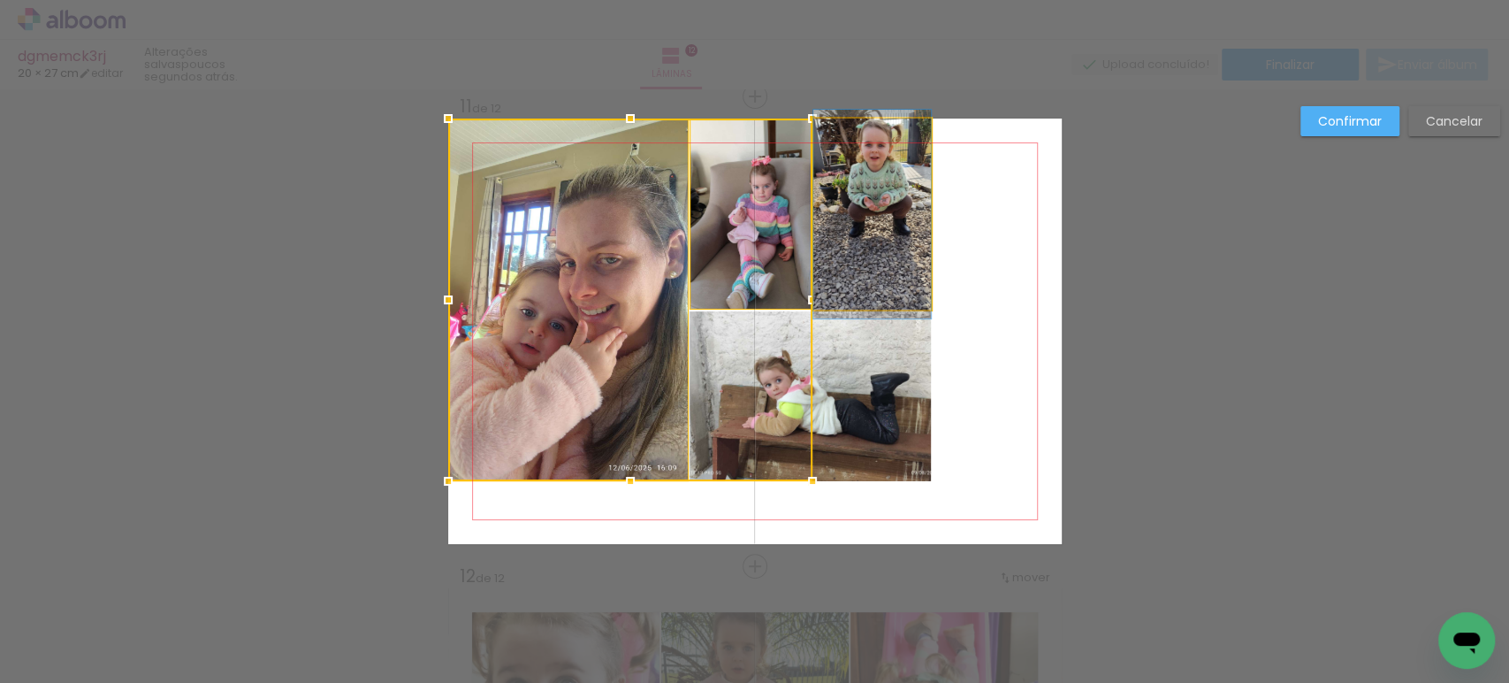
click at [858, 264] on quentale-photo at bounding box center [872, 213] width 118 height 191
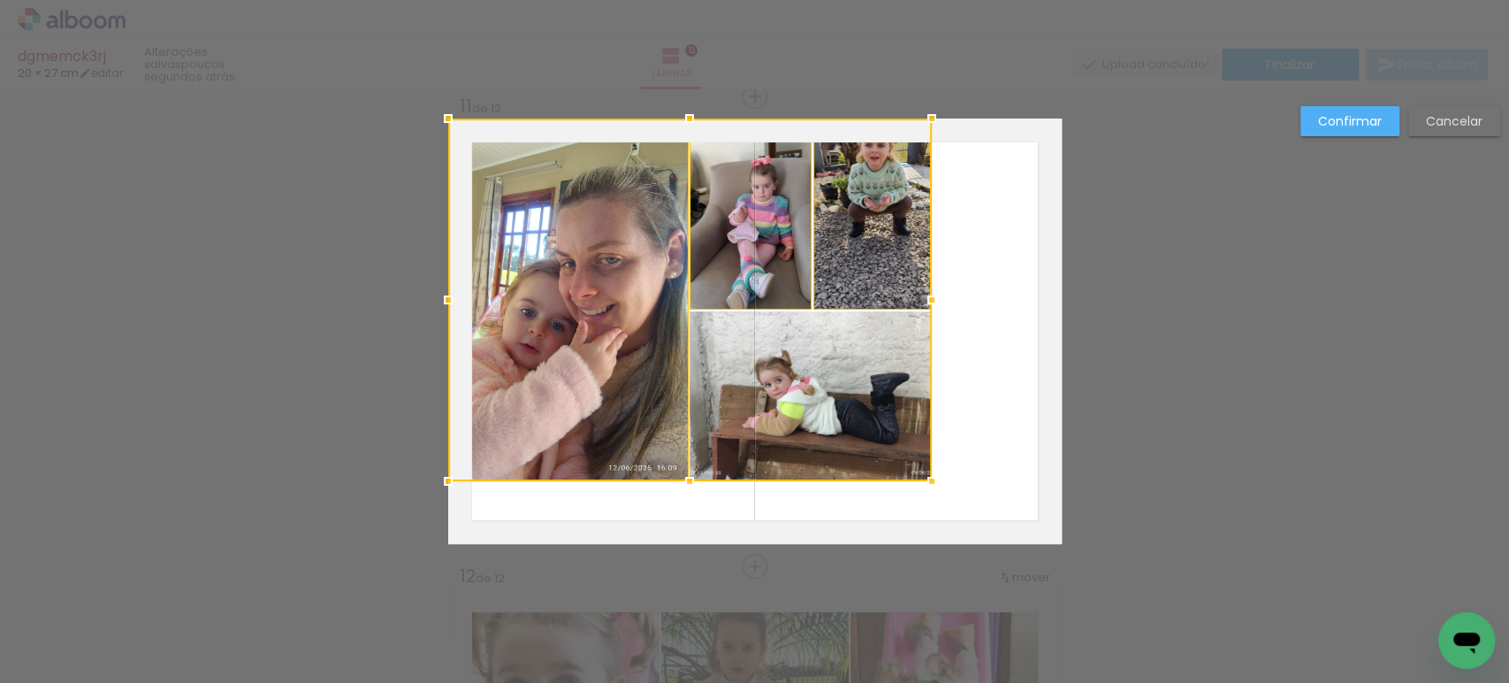
click at [817, 361] on div at bounding box center [690, 299] width 484 height 362
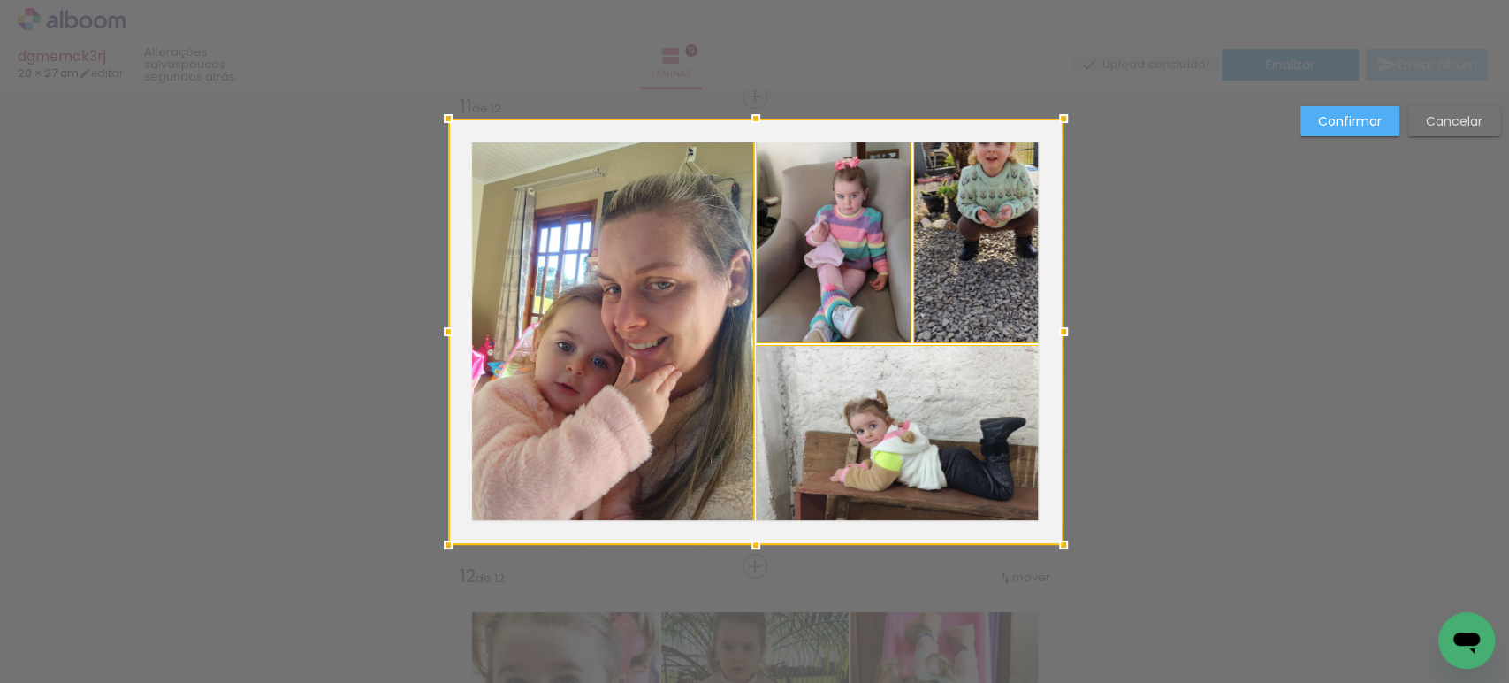
drag, startPoint x: 922, startPoint y: 484, endPoint x: 850, endPoint y: 362, distance: 141.9
click at [850, 362] on div at bounding box center [755, 331] width 615 height 426
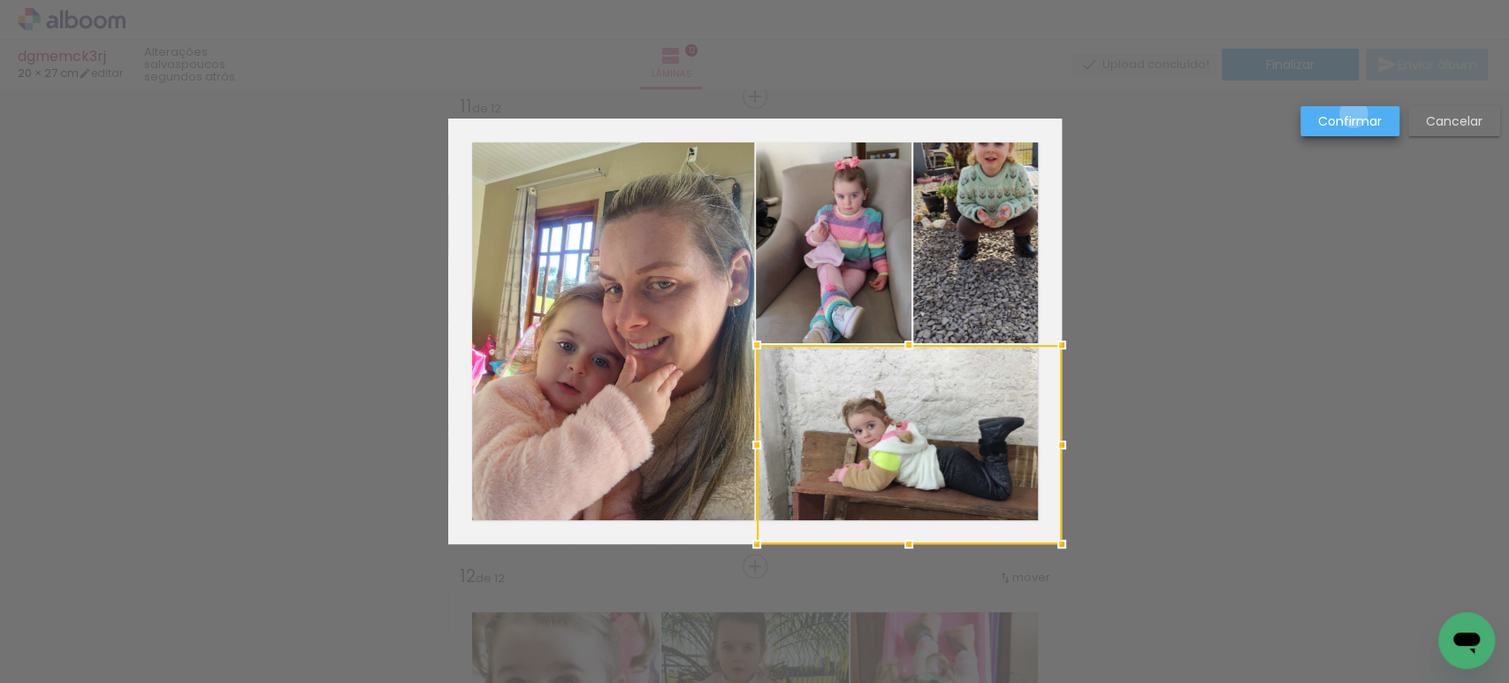
click at [0, 0] on slot "Confirmar" at bounding box center [0, 0] width 0 height 0
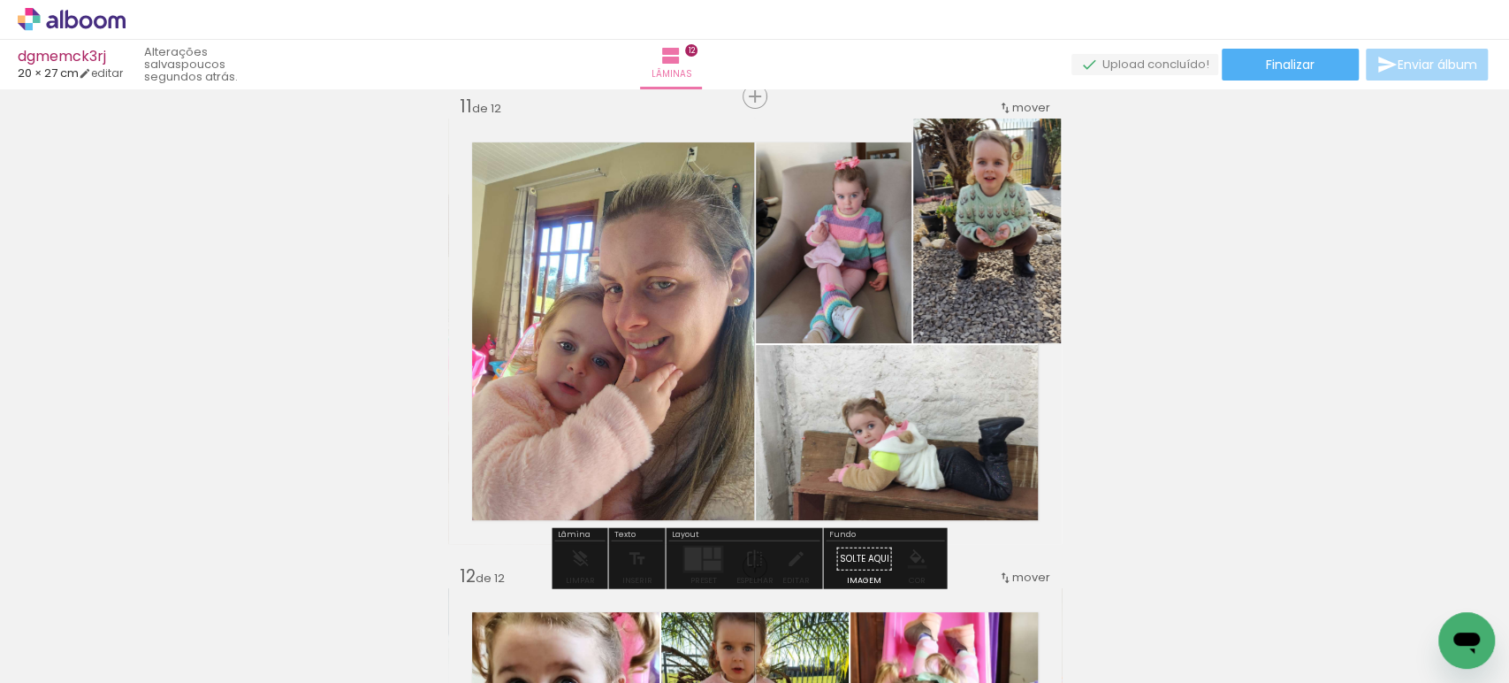
drag, startPoint x: 972, startPoint y: 177, endPoint x: 942, endPoint y: 255, distance: 83.4
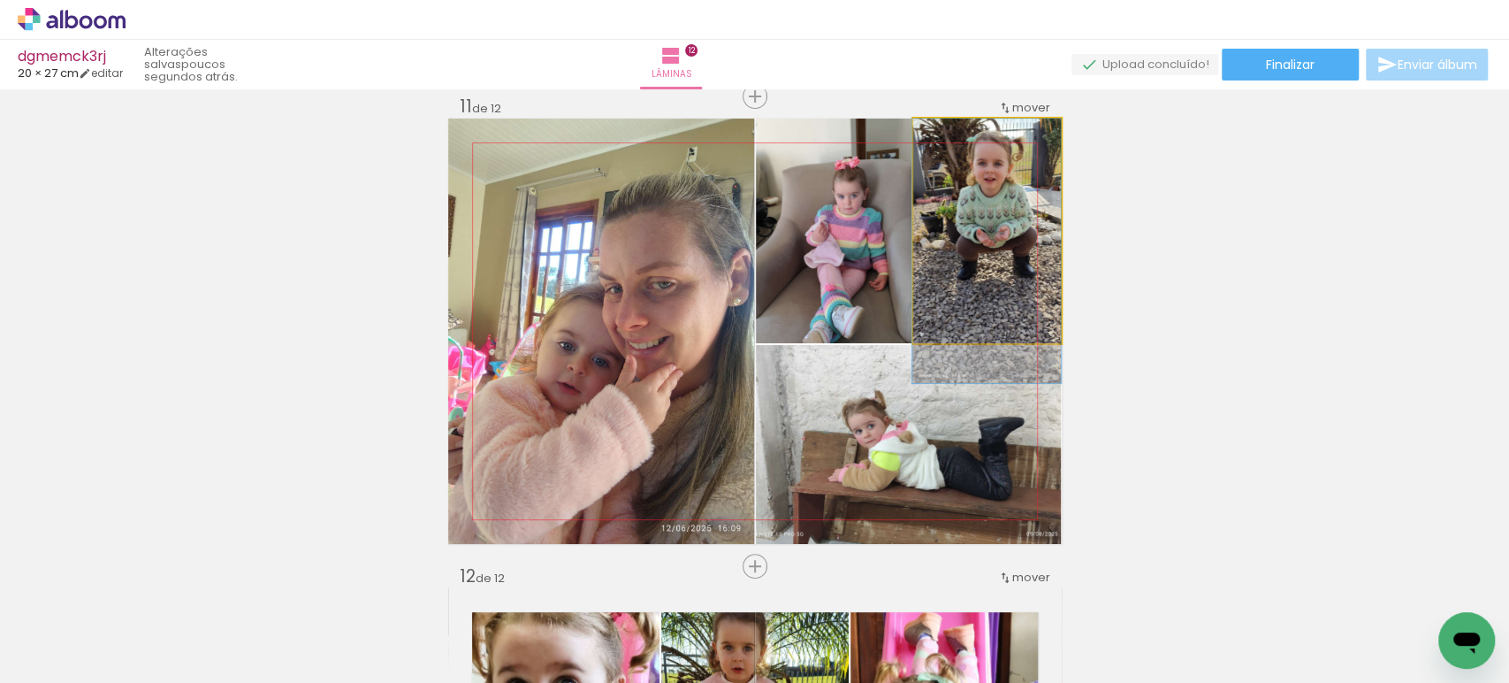
drag, startPoint x: 1004, startPoint y: 219, endPoint x: 990, endPoint y: 281, distance: 63.5
drag, startPoint x: 988, startPoint y: 232, endPoint x: 981, endPoint y: 277, distance: 45.5
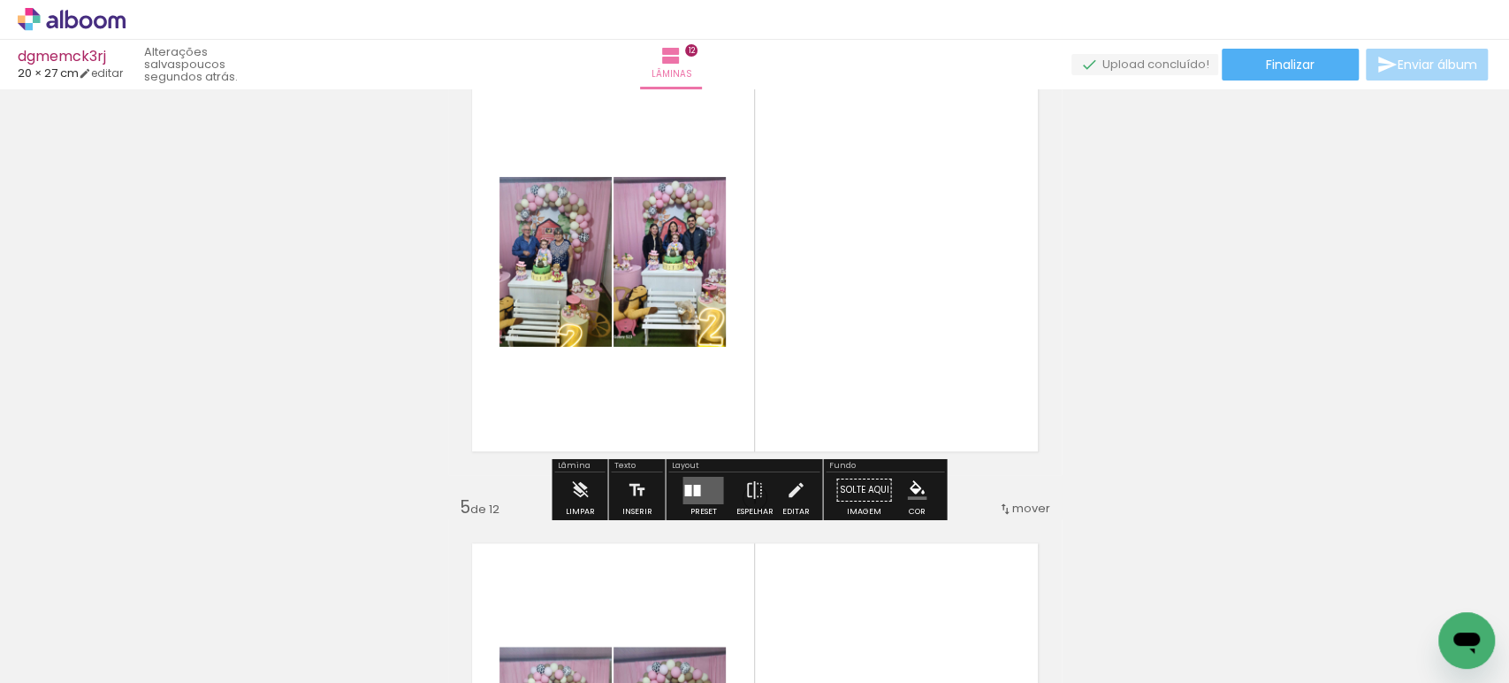
scroll to position [1501, 0]
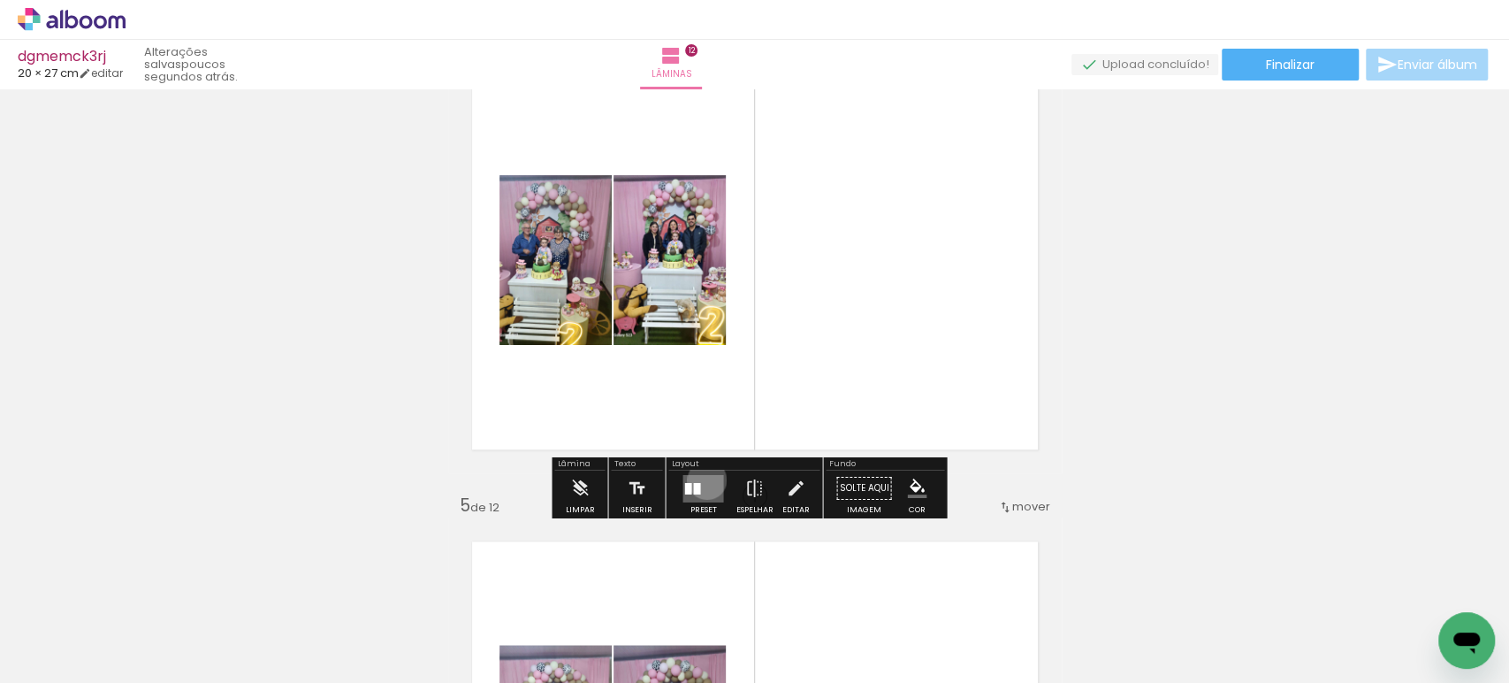
click at [703, 478] on quentale-layouter at bounding box center [703, 487] width 41 height 27
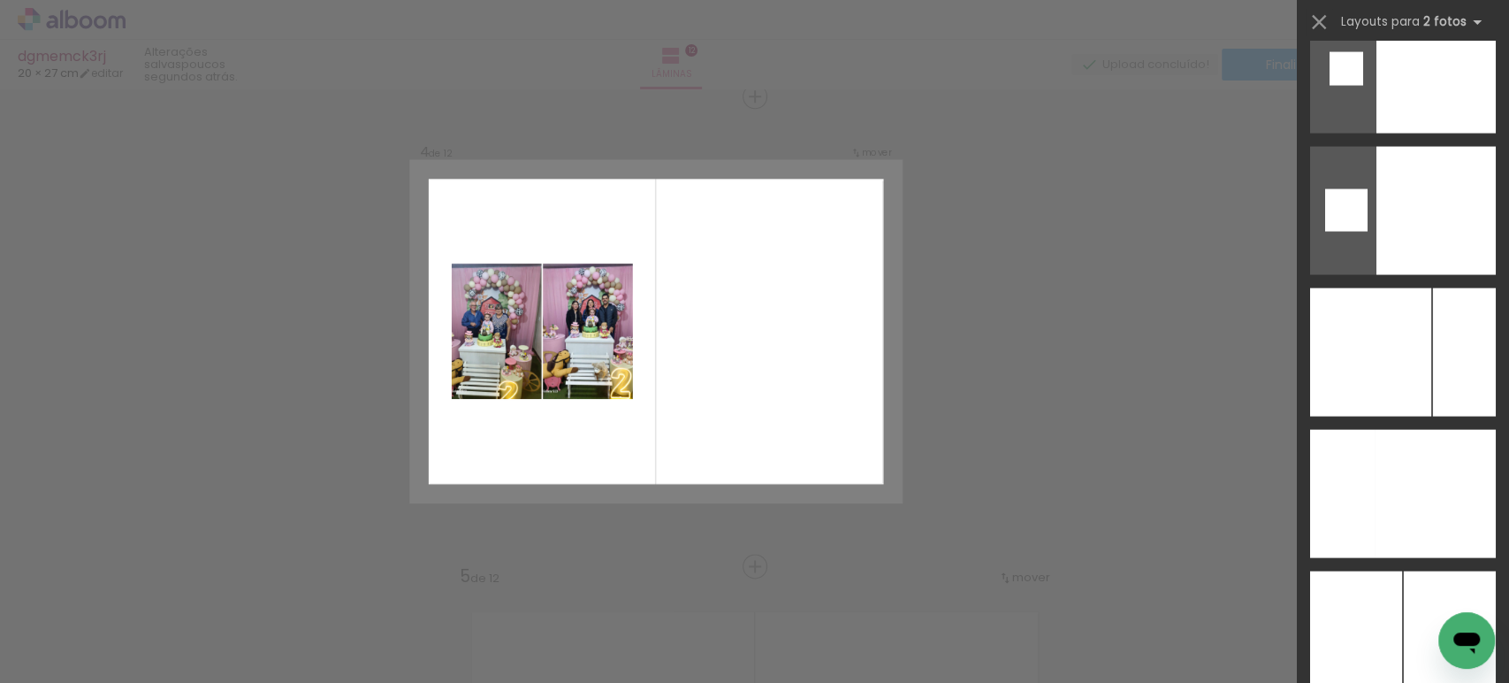
scroll to position [6977, 0]
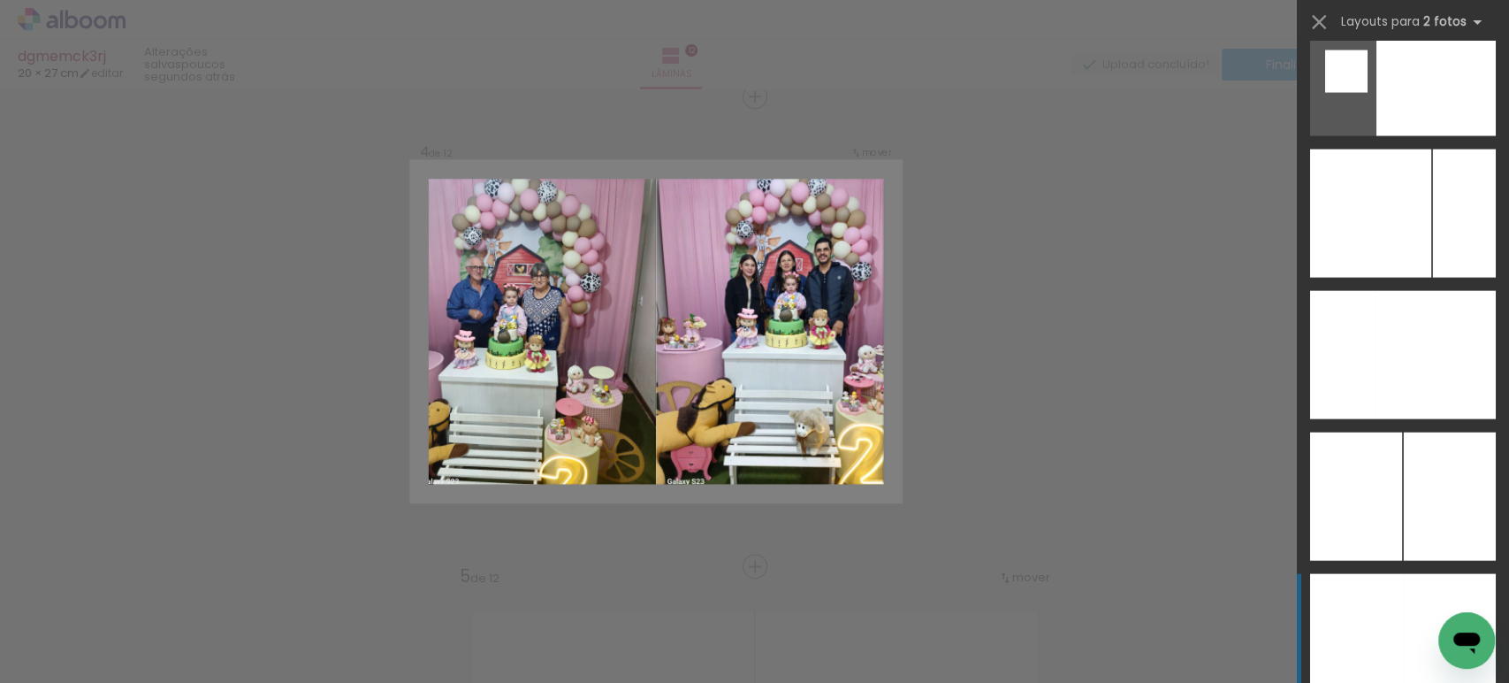
click at [1382, 621] on div at bounding box center [1356, 638] width 93 height 128
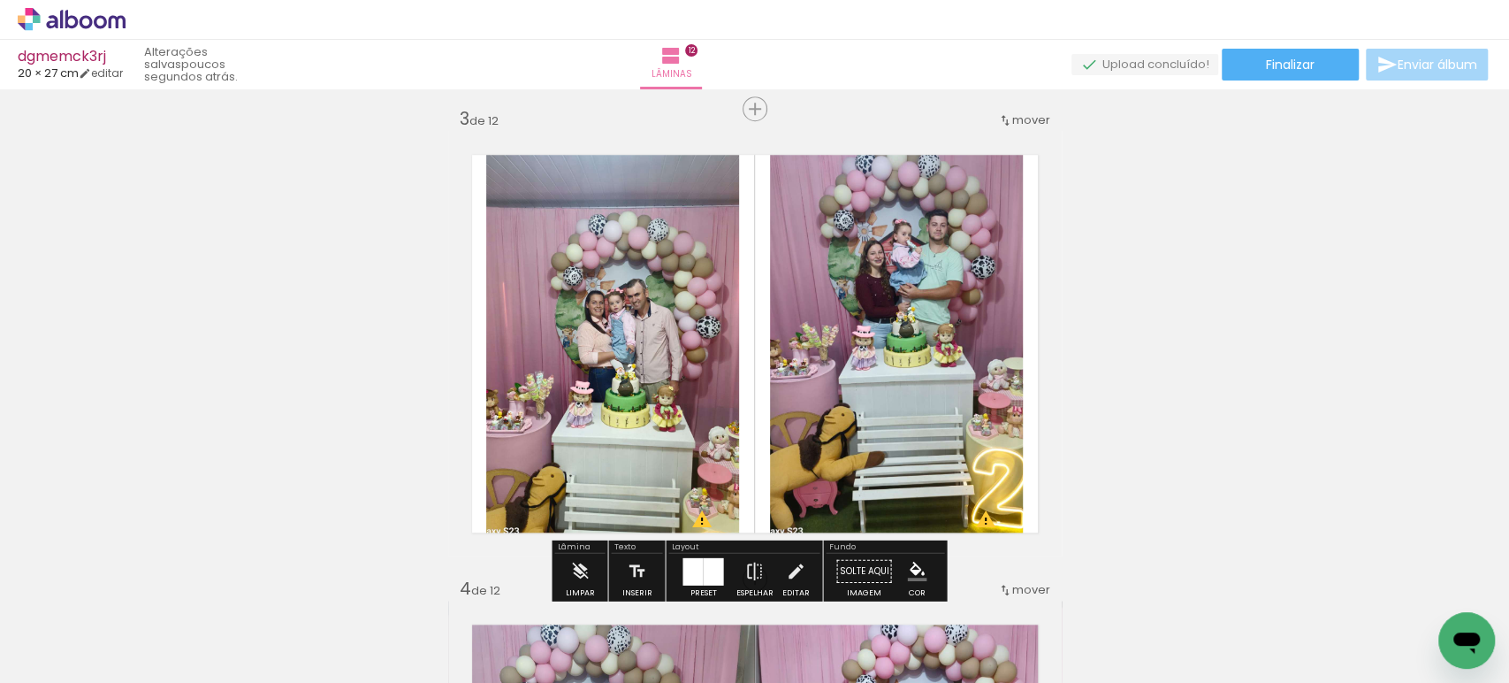
scroll to position [980, 0]
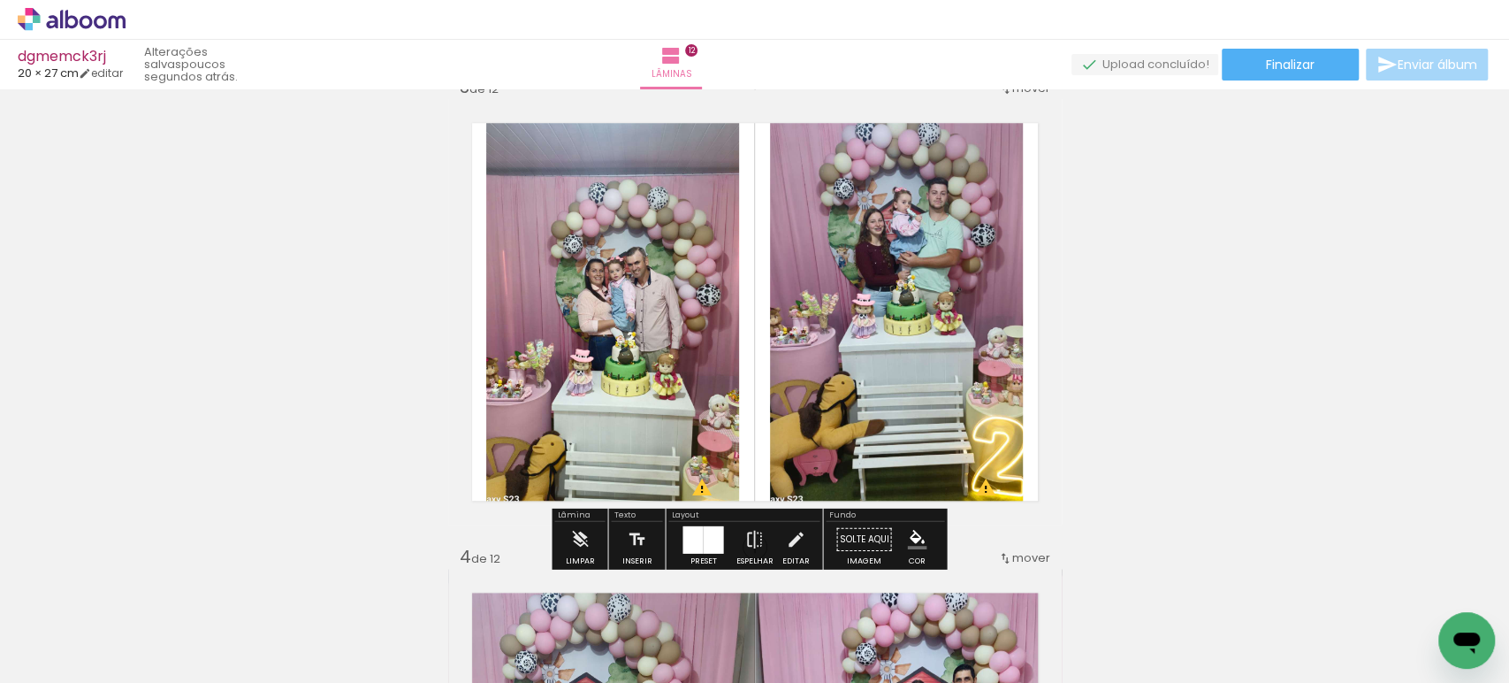
click at [692, 538] on div at bounding box center [693, 538] width 20 height 27
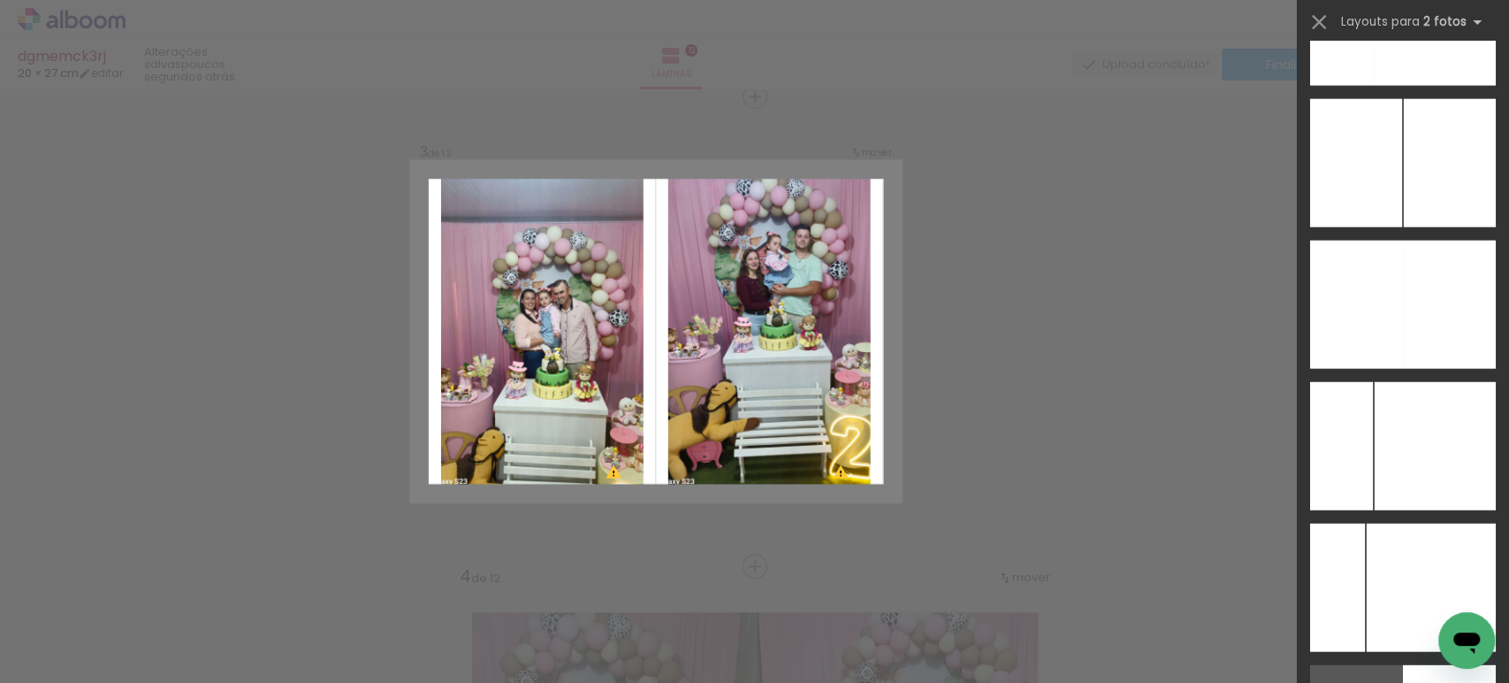
scroll to position [7346, 0]
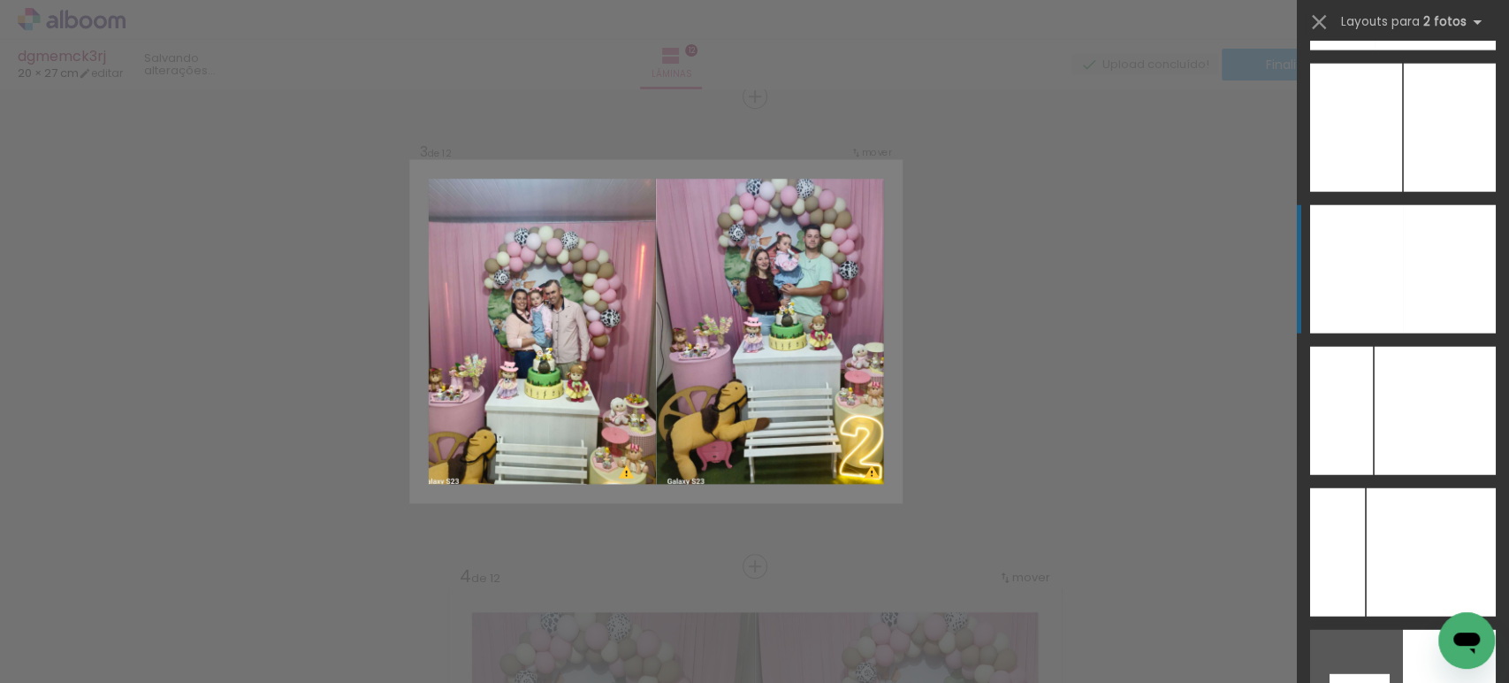
click at [1403, 260] on div at bounding box center [1449, 269] width 93 height 128
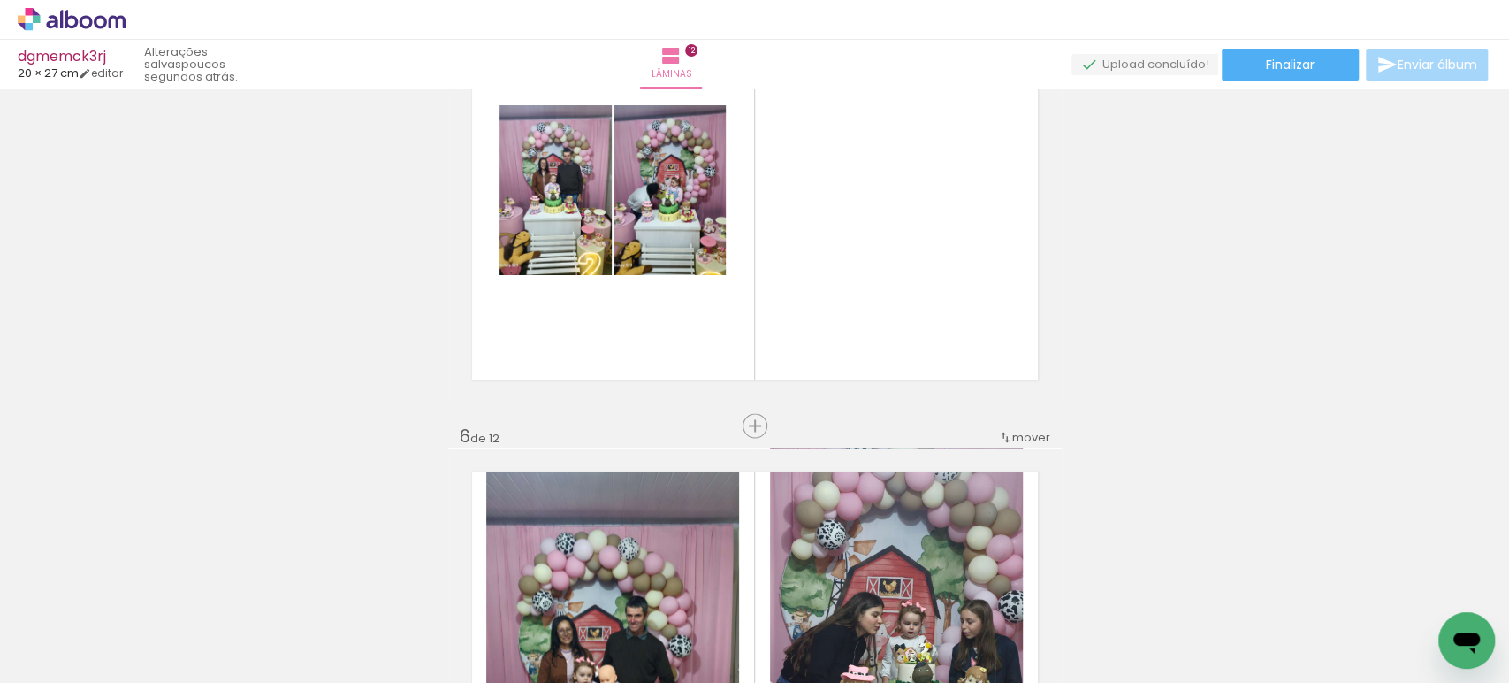
scroll to position [2041, 0]
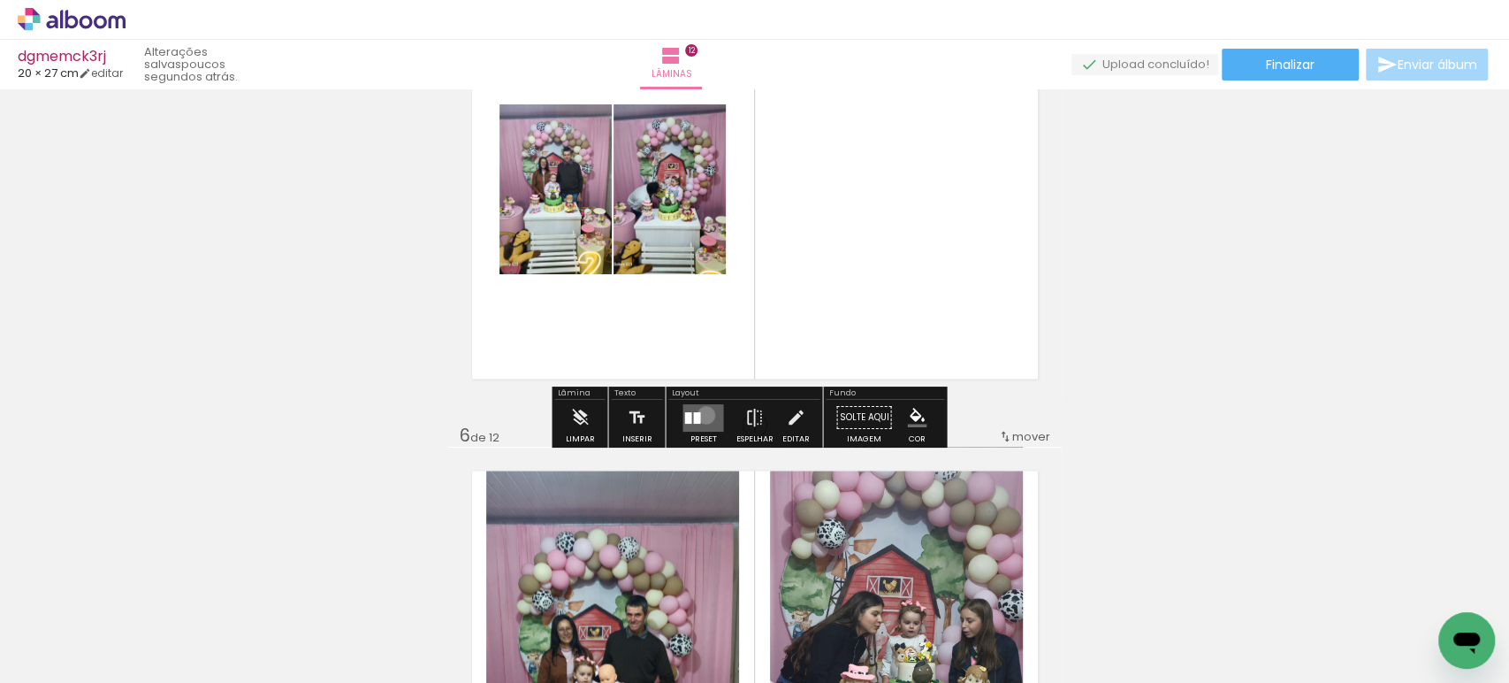
click at [702, 414] on quentale-layouter at bounding box center [703, 416] width 41 height 27
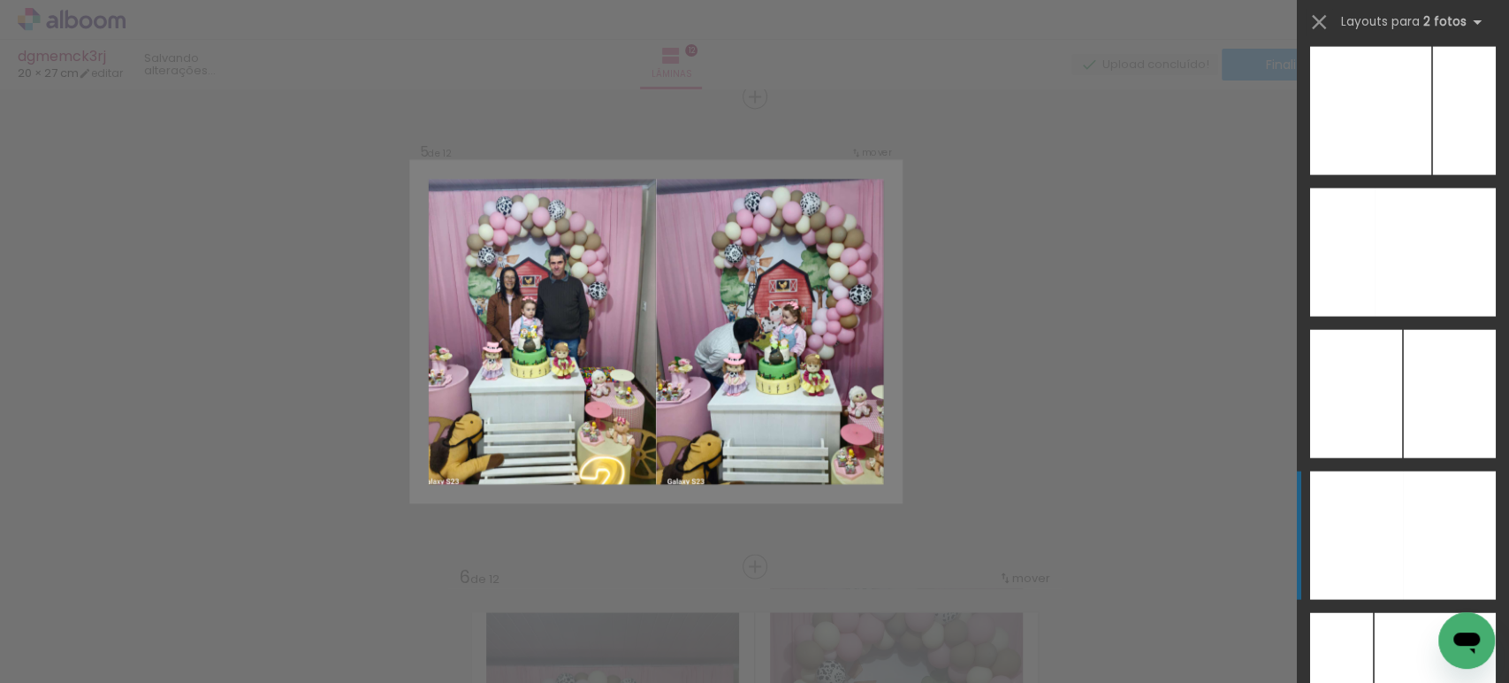
scroll to position [7080, 0]
click at [1403, 515] on div at bounding box center [1449, 535] width 93 height 128
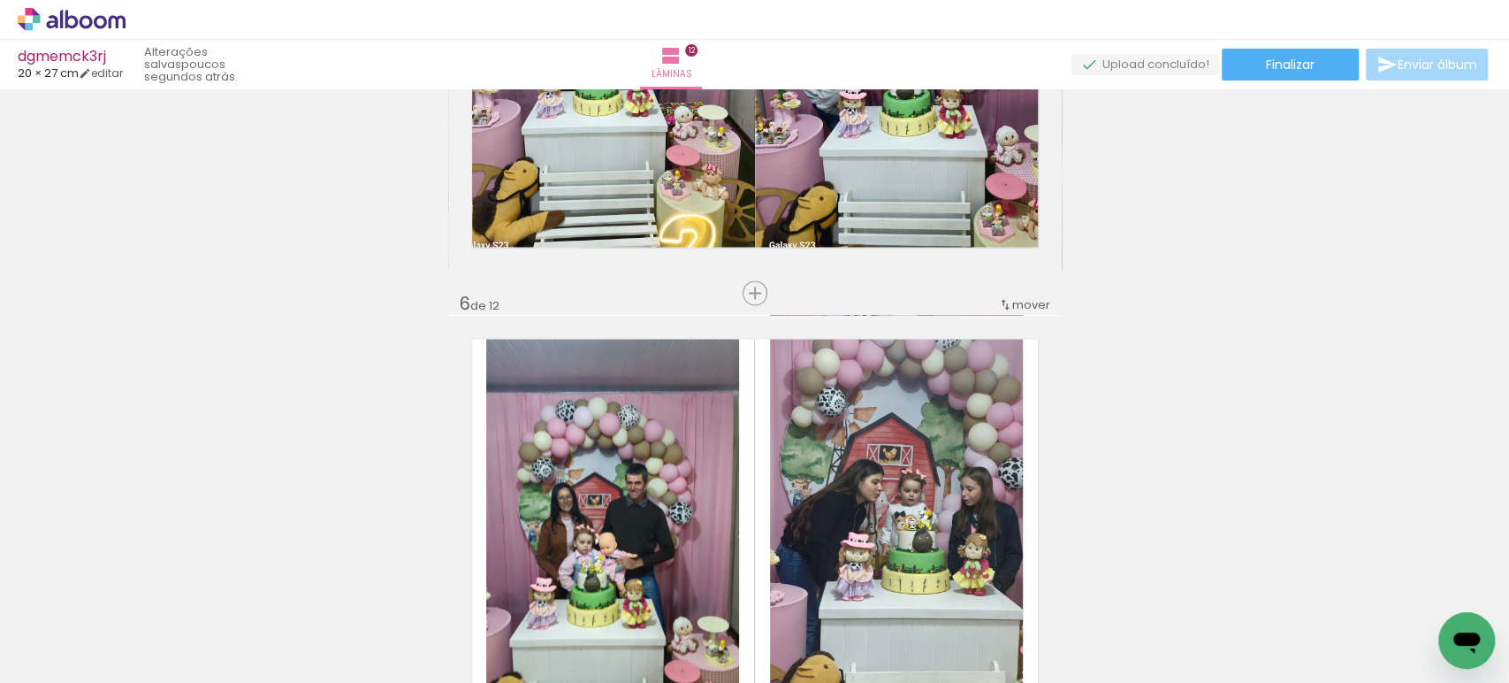
scroll to position [2174, 0]
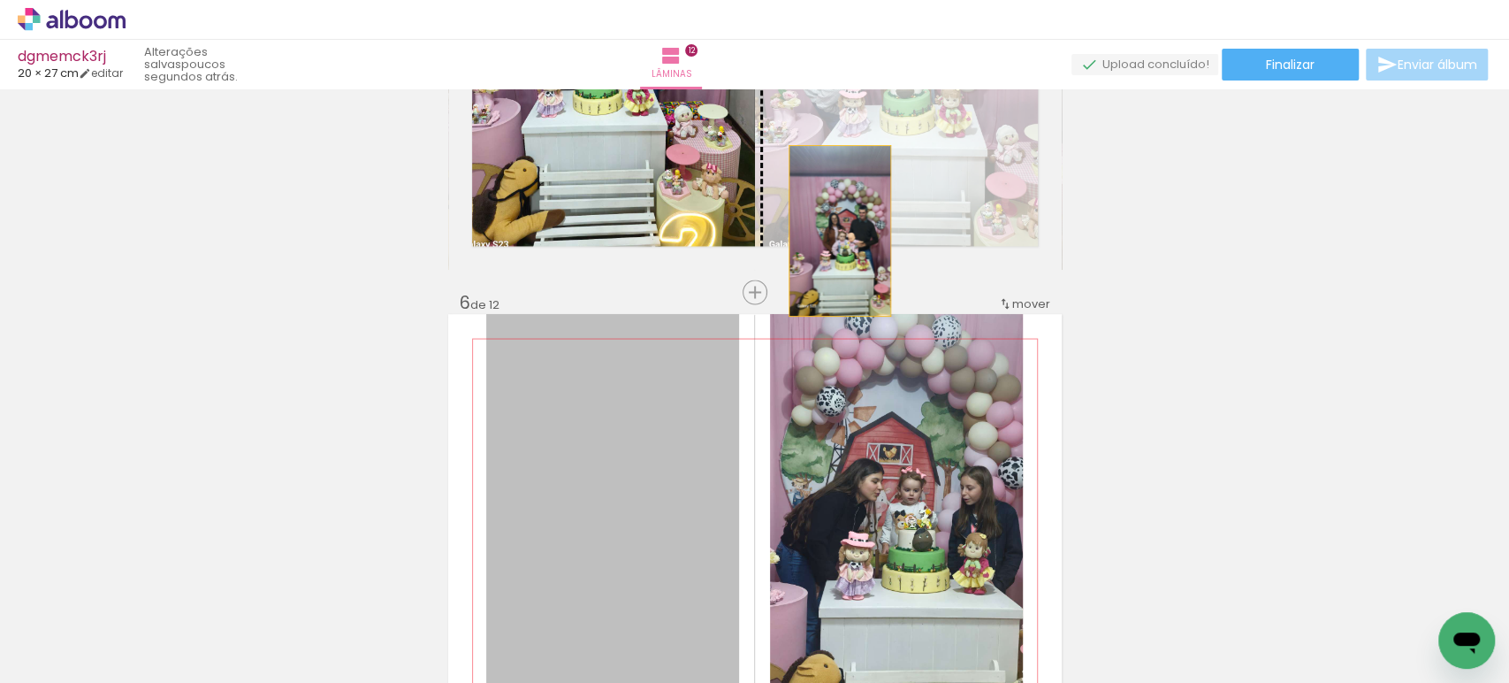
drag, startPoint x: 673, startPoint y: 503, endPoint x: 833, endPoint y: 230, distance: 316.6
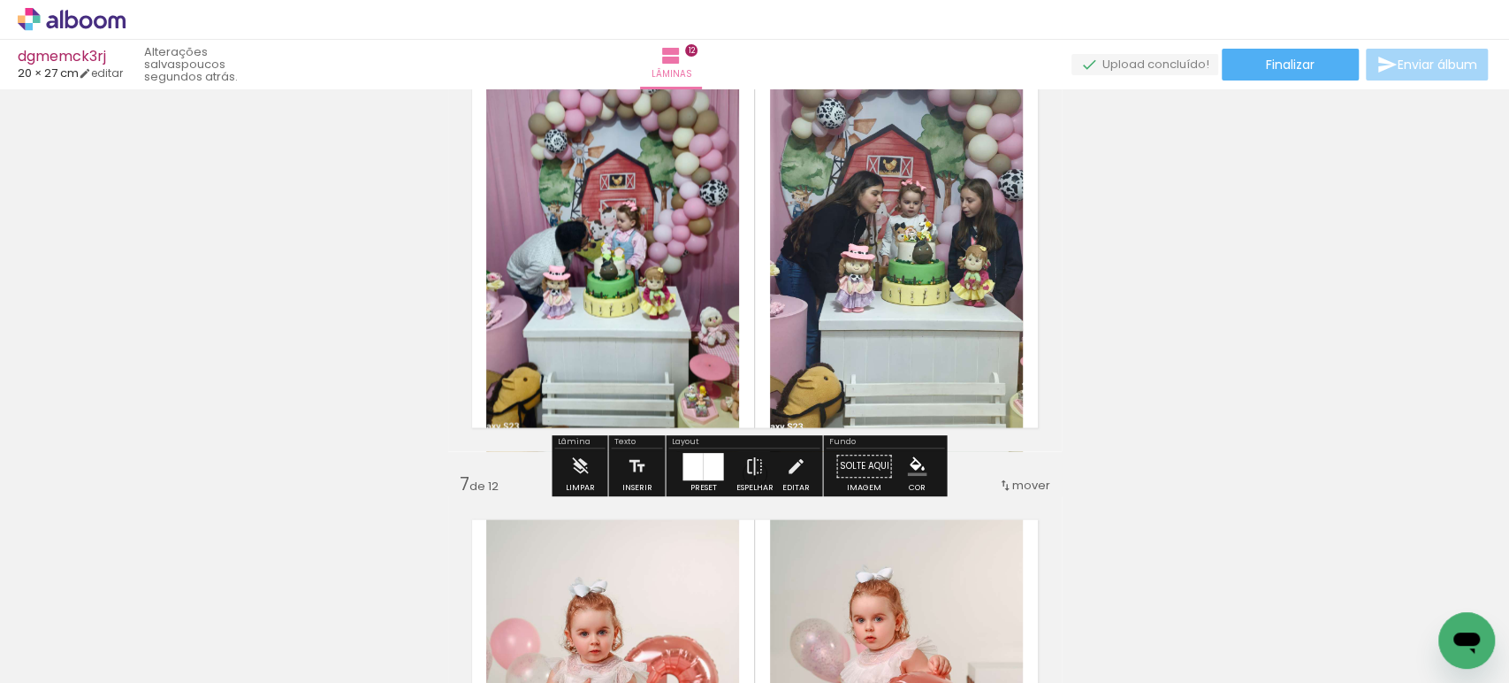
scroll to position [2461, 0]
click at [705, 476] on div at bounding box center [713, 466] width 20 height 27
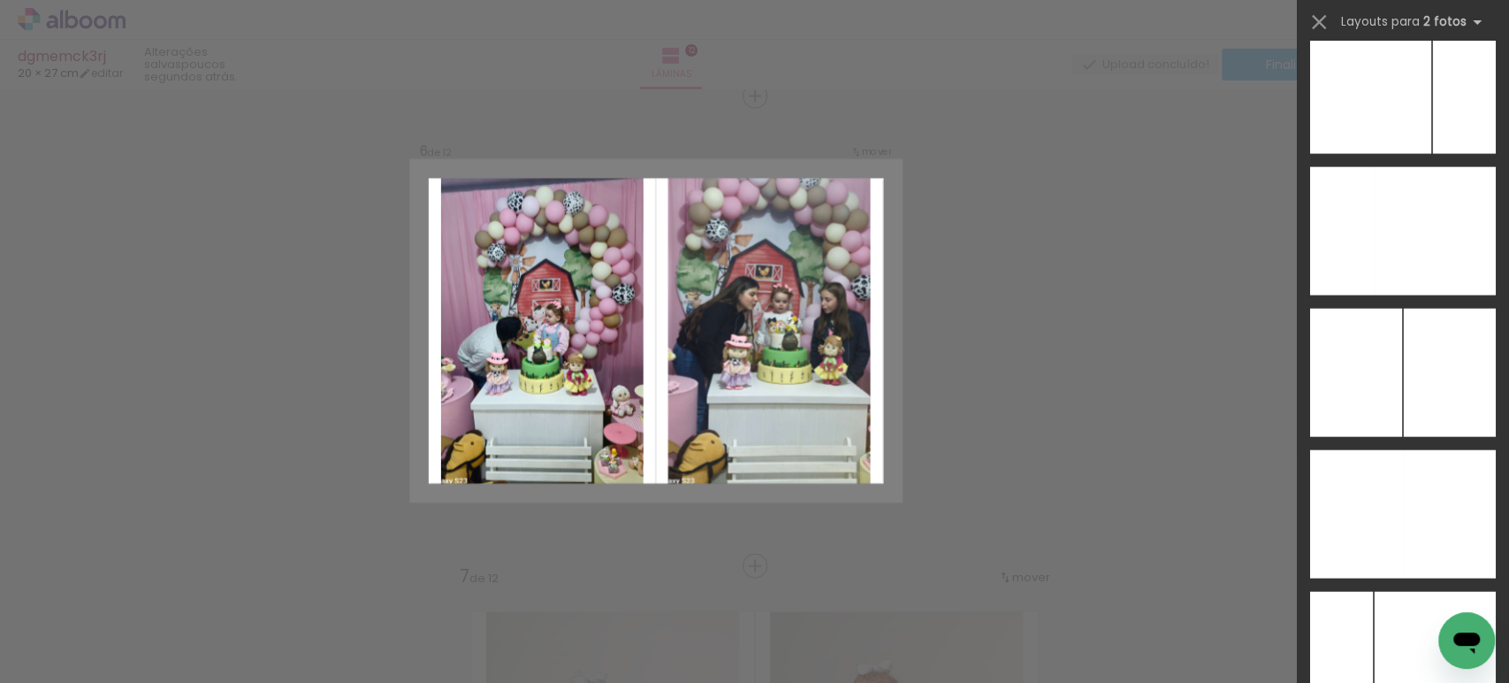
scroll to position [7119, 0]
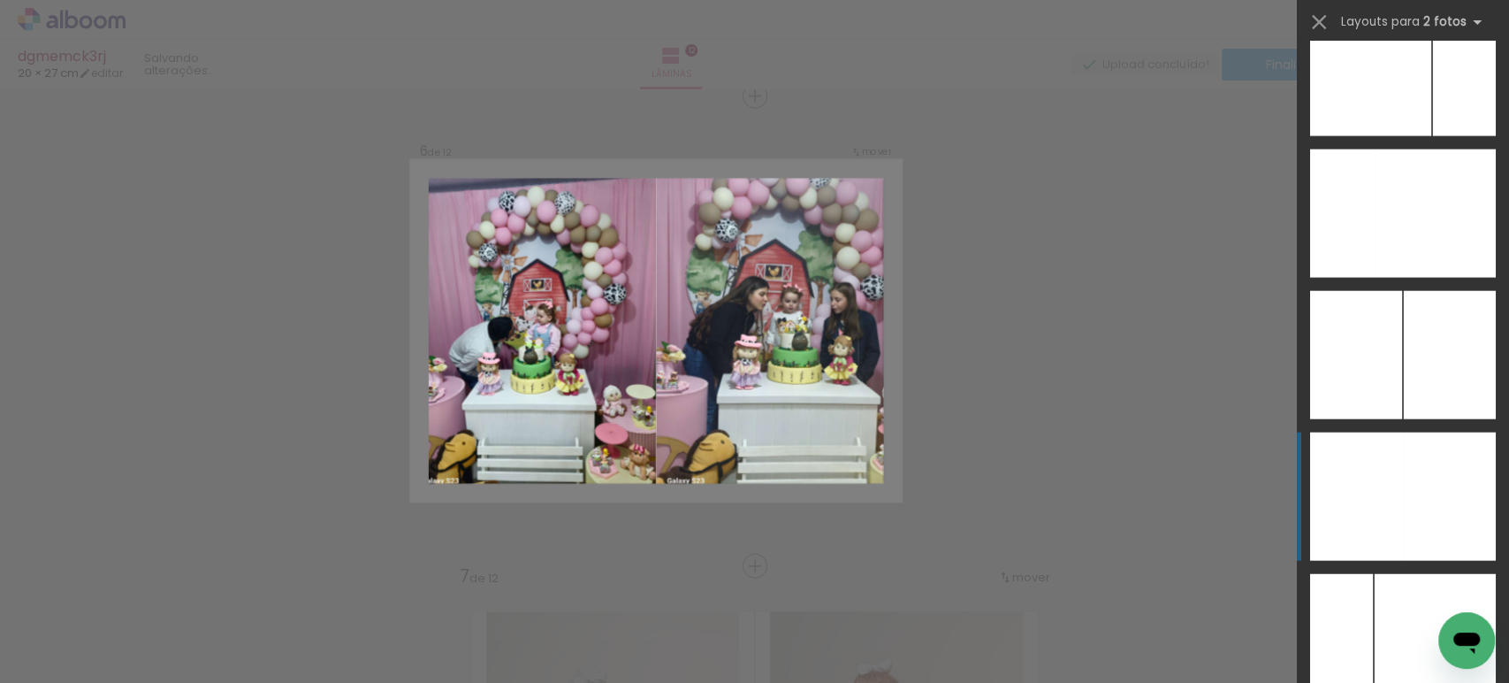
click at [1405, 479] on div at bounding box center [1449, 496] width 93 height 128
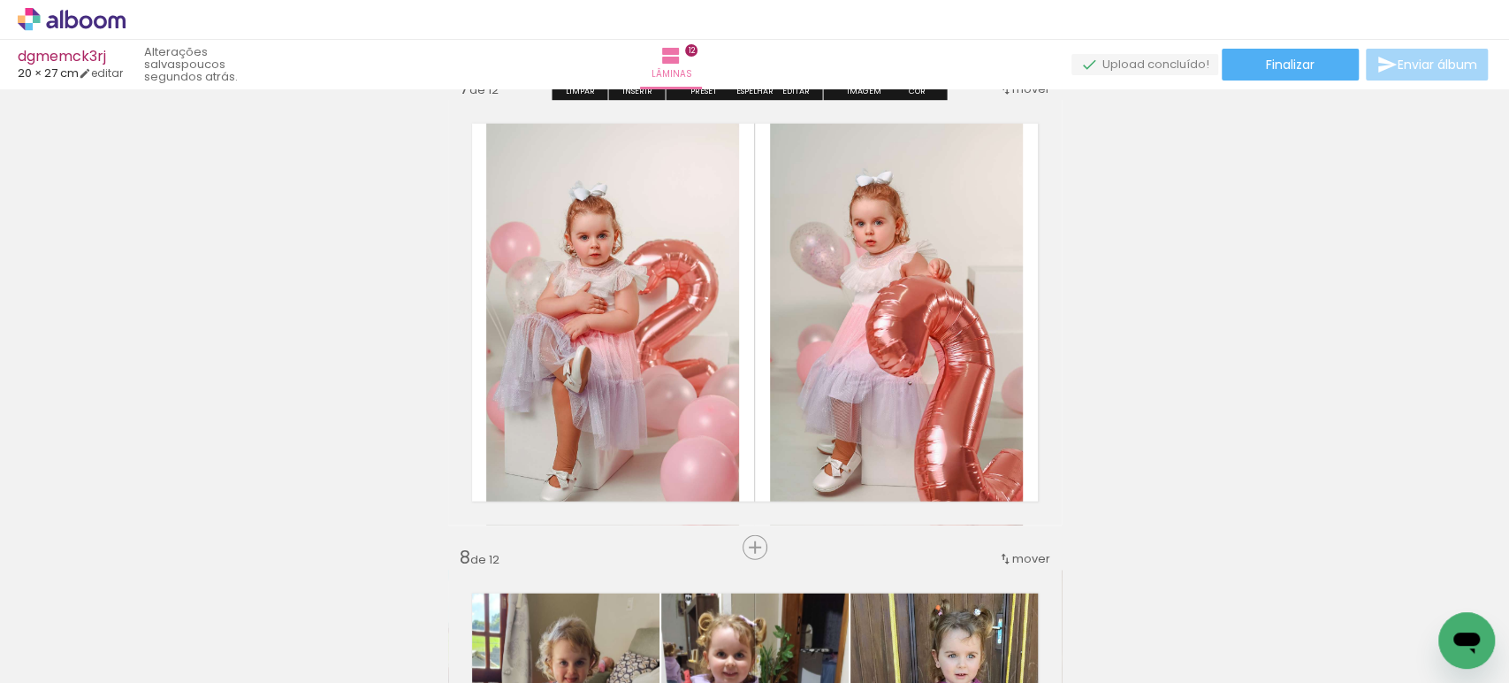
scroll to position [2857, 0]
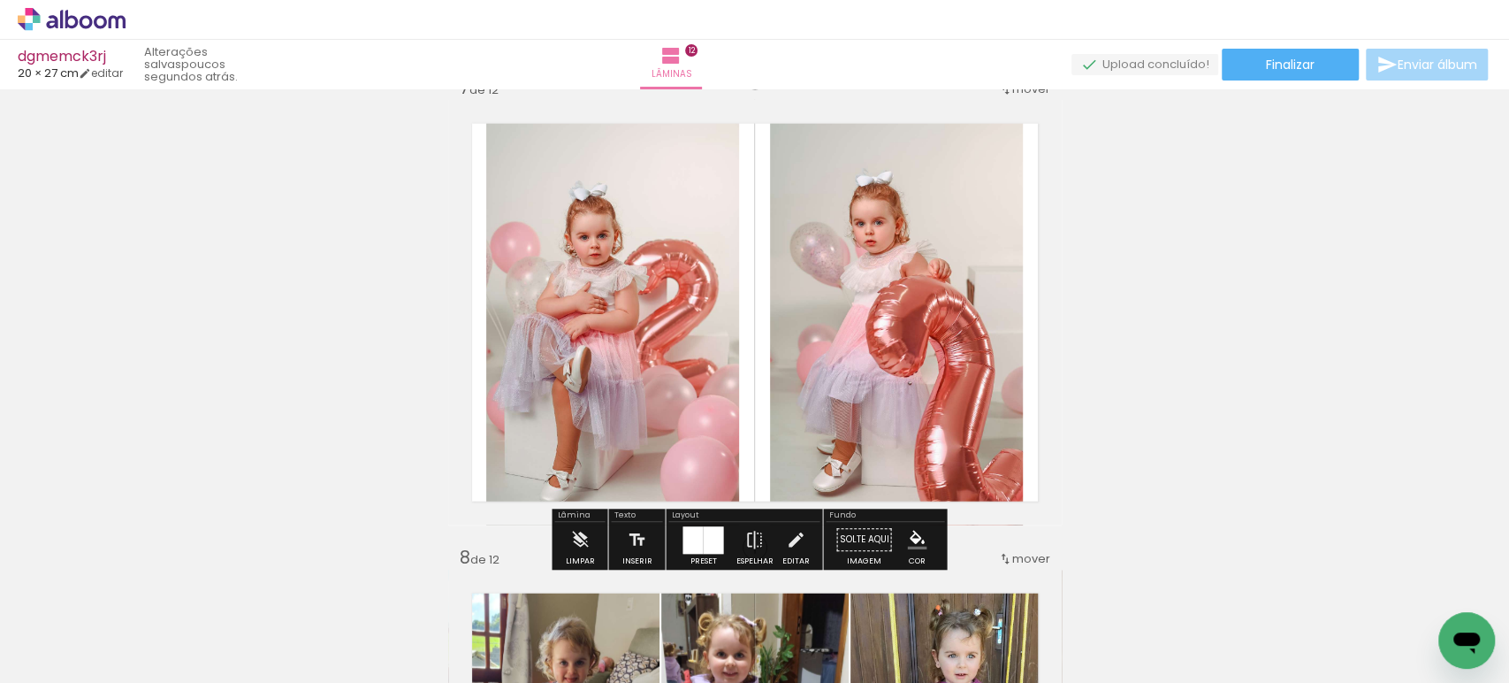
click at [697, 526] on div at bounding box center [693, 539] width 20 height 27
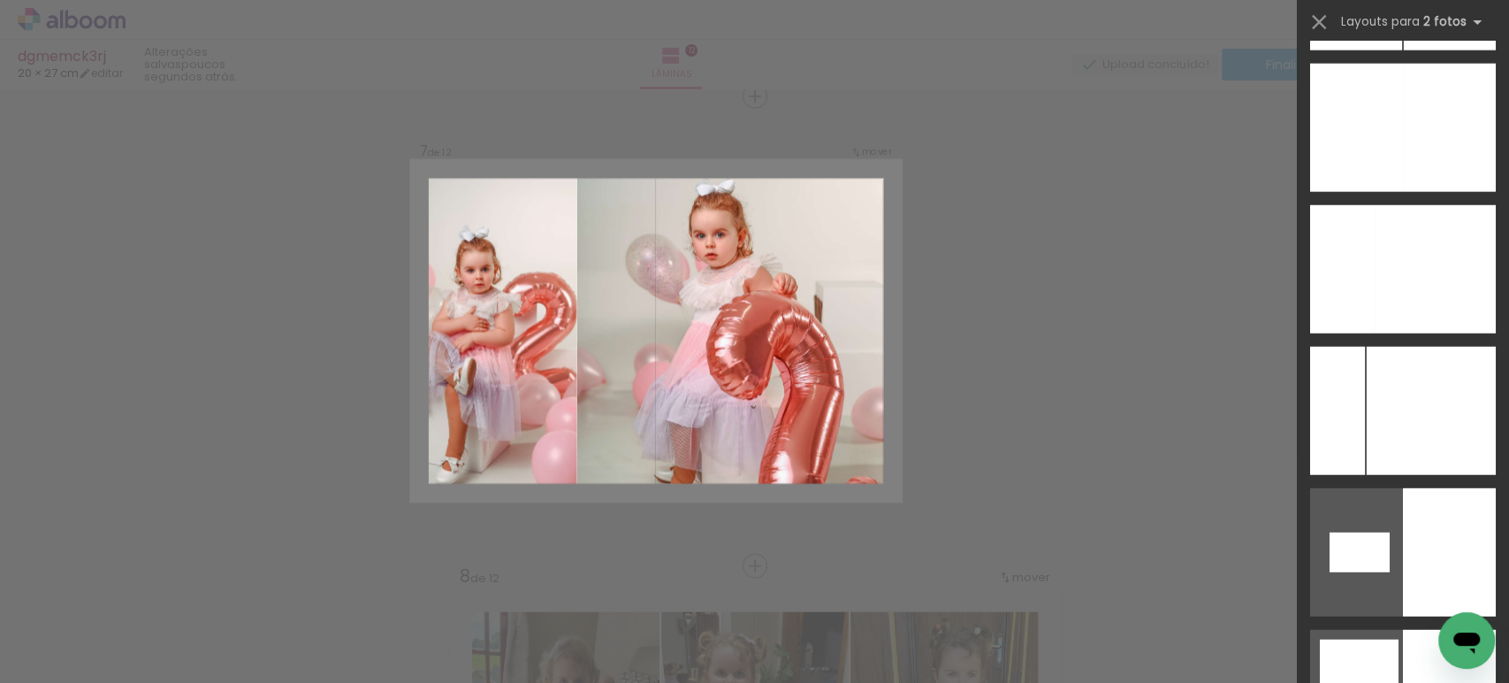
scroll to position [7488, 0]
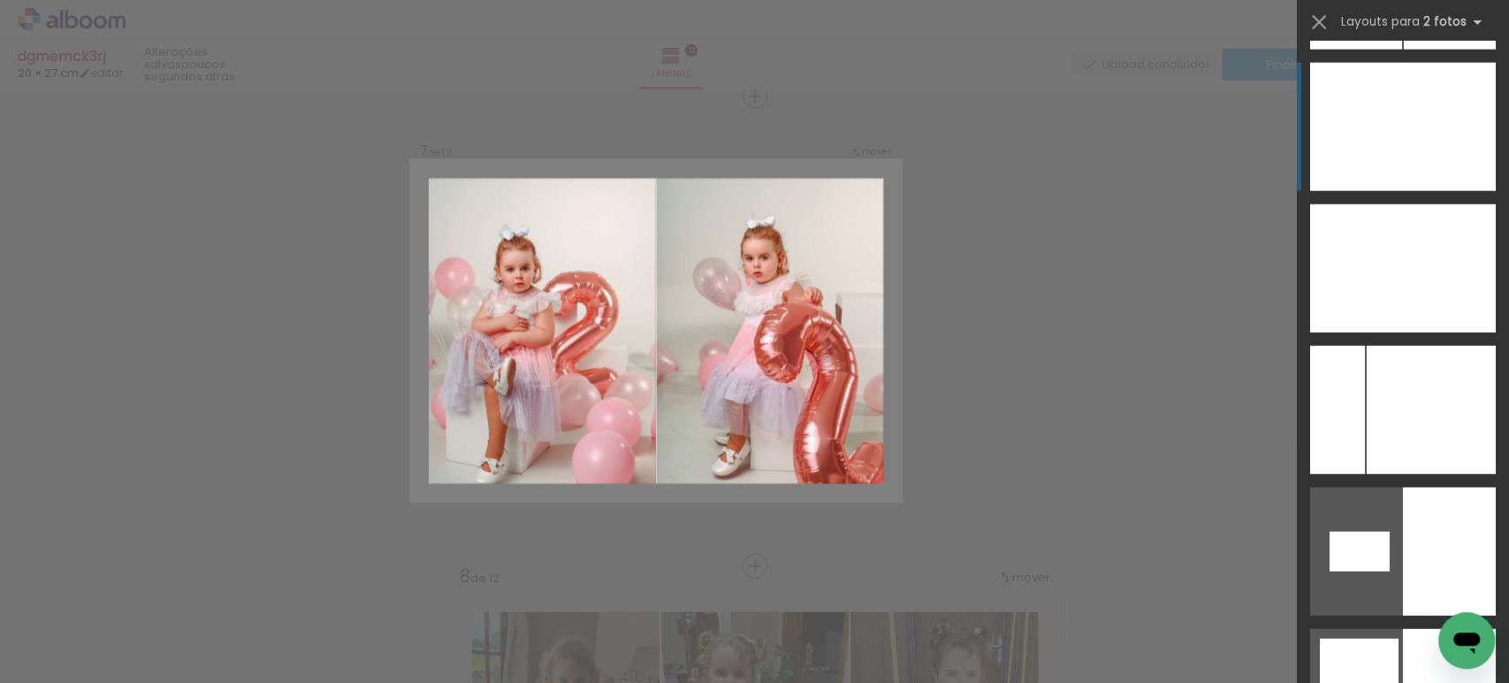
click at [1415, 149] on div at bounding box center [1449, 127] width 93 height 128
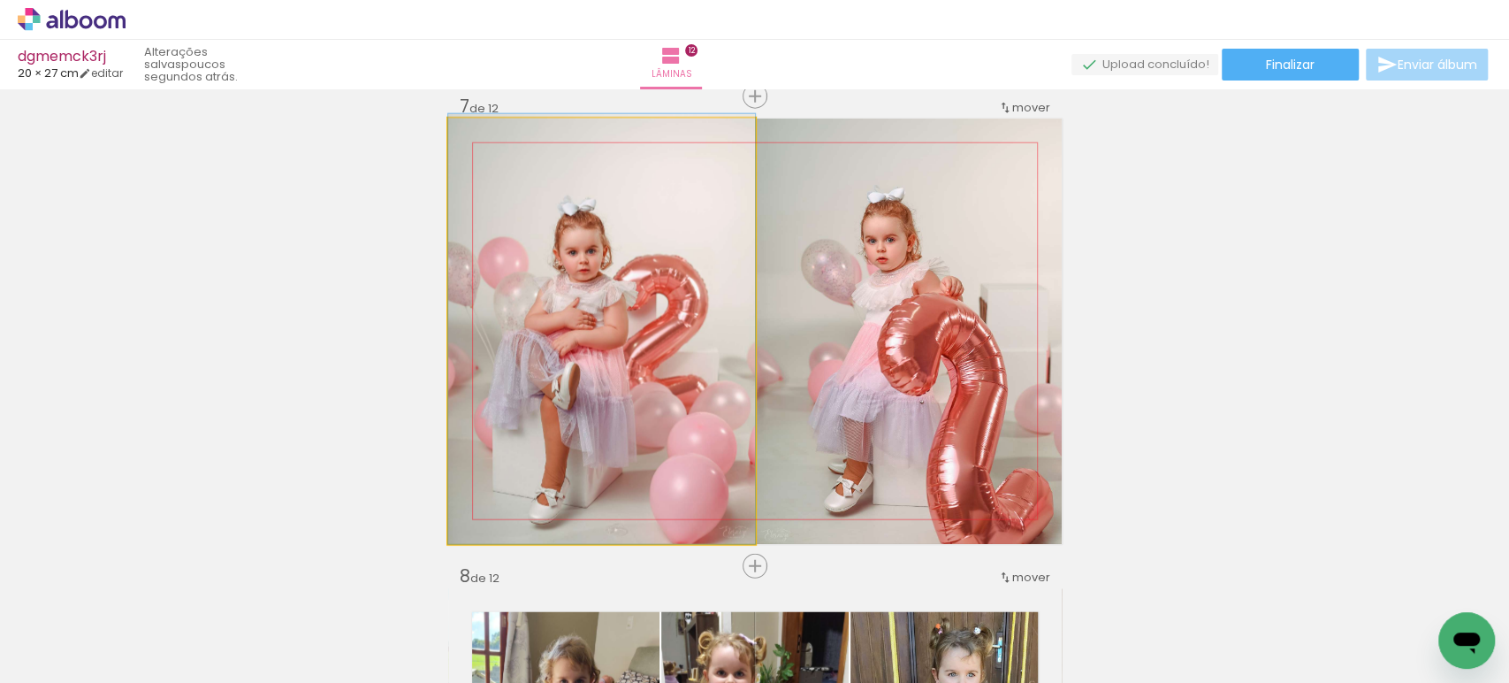
drag, startPoint x: 584, startPoint y: 353, endPoint x: 603, endPoint y: 332, distance: 27.5
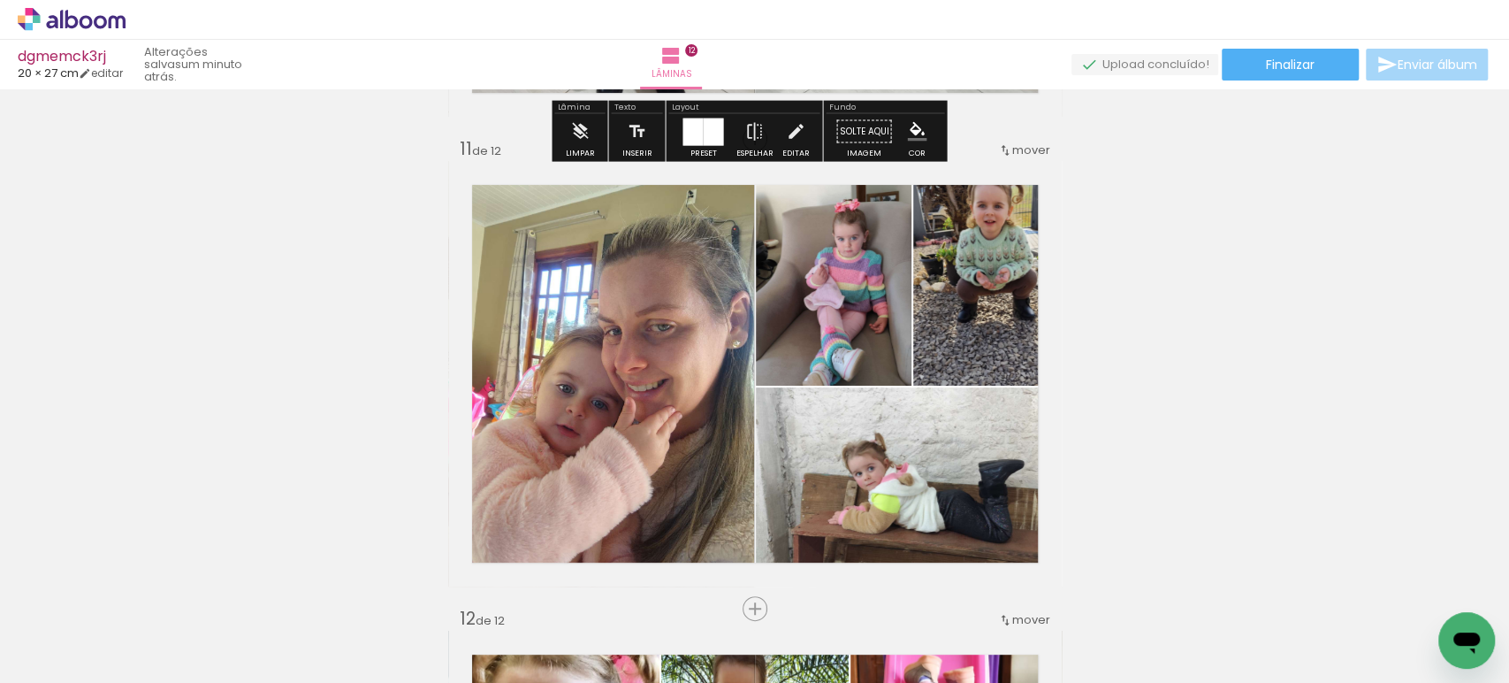
scroll to position [4675, 0]
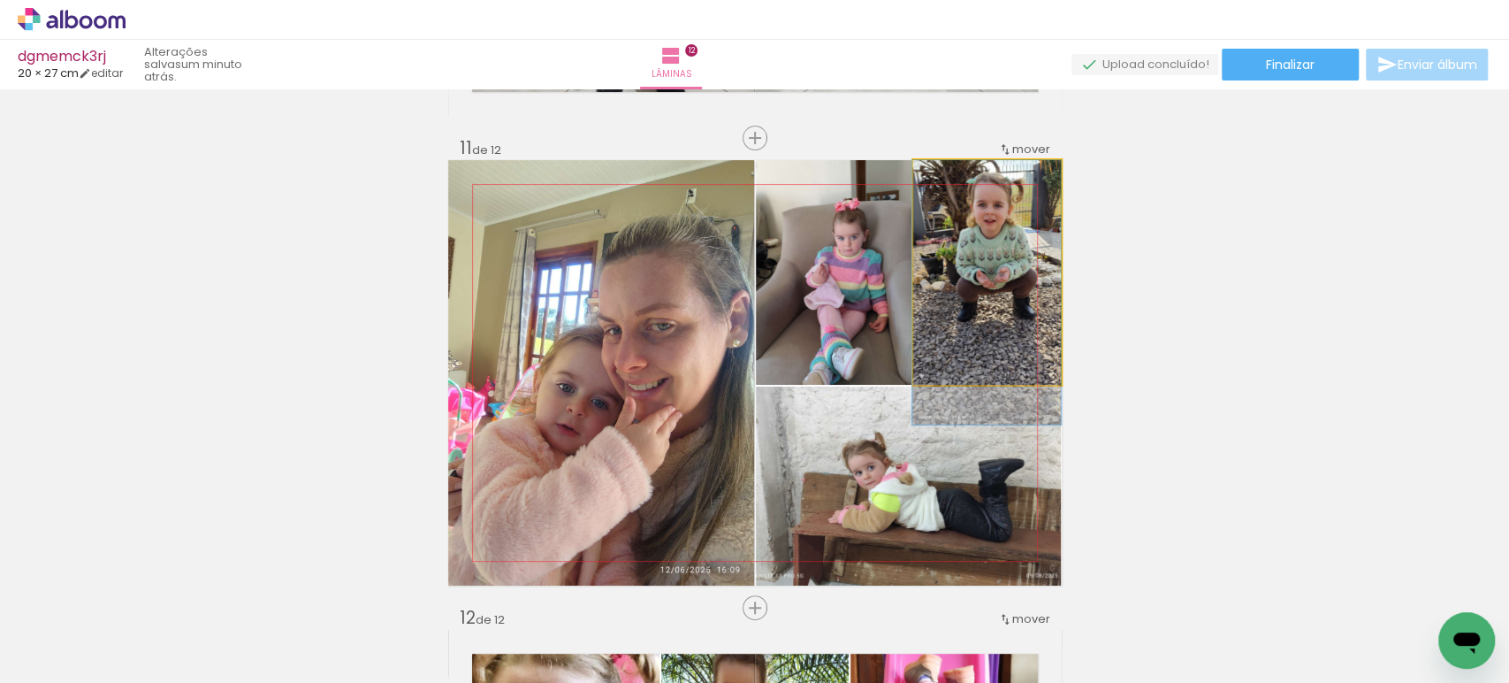
drag, startPoint x: 985, startPoint y: 248, endPoint x: 984, endPoint y: 286, distance: 38.0
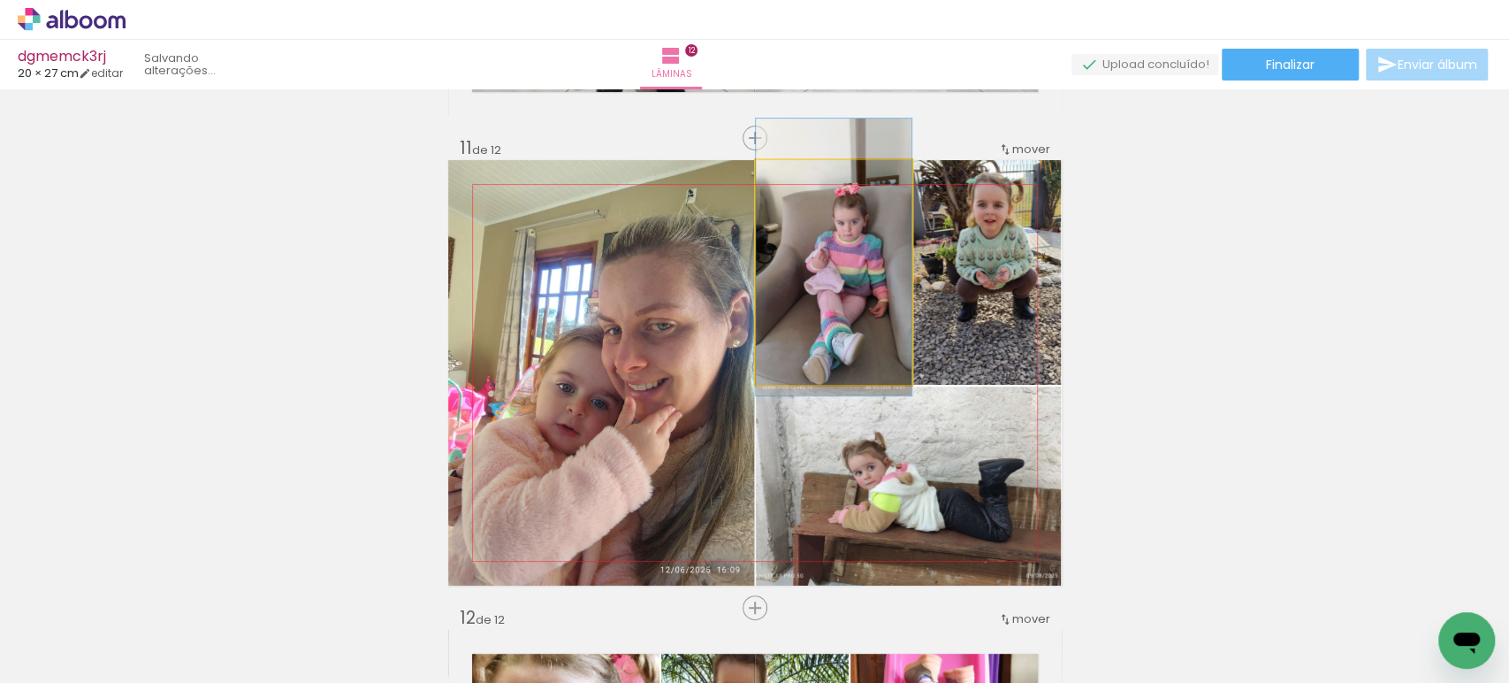
drag, startPoint x: 856, startPoint y: 306, endPoint x: 851, endPoint y: 291, distance: 15.7
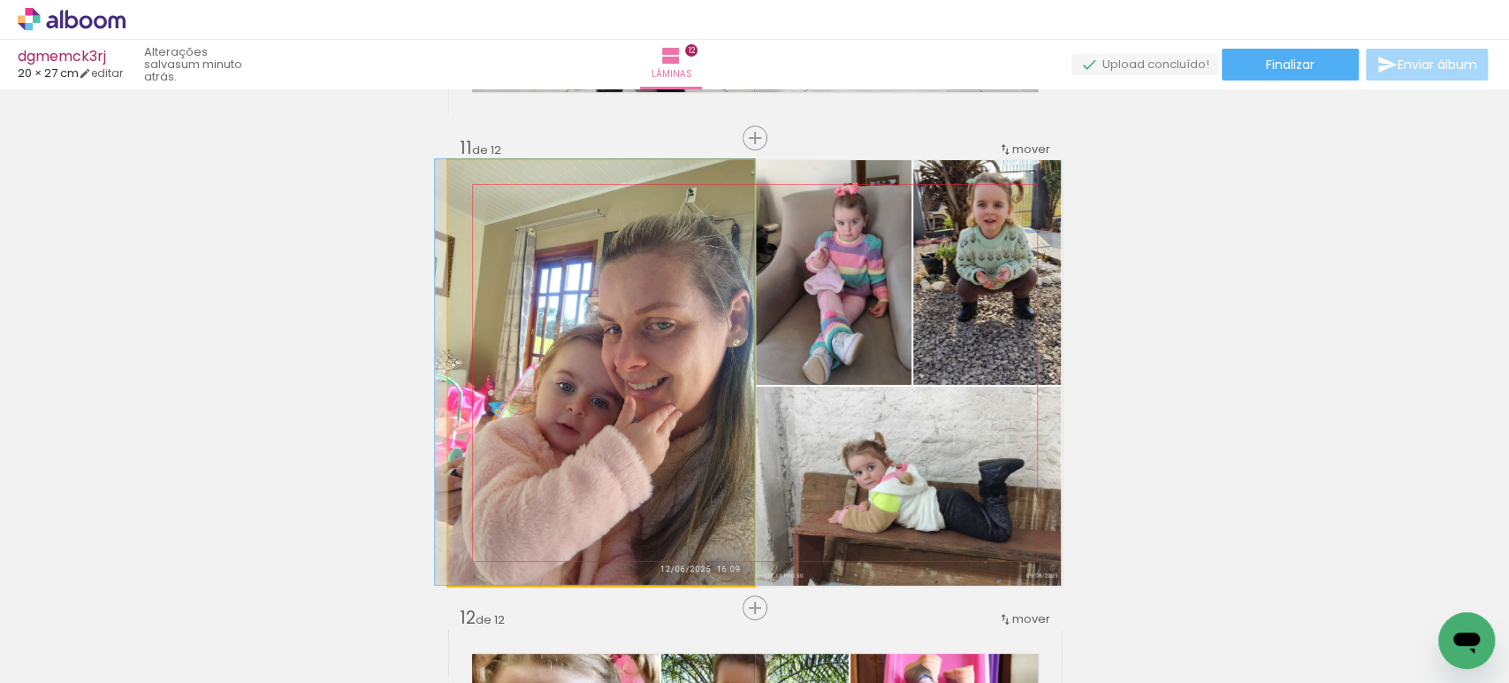
drag, startPoint x: 617, startPoint y: 364, endPoint x: 615, endPoint y: 341, distance: 23.1
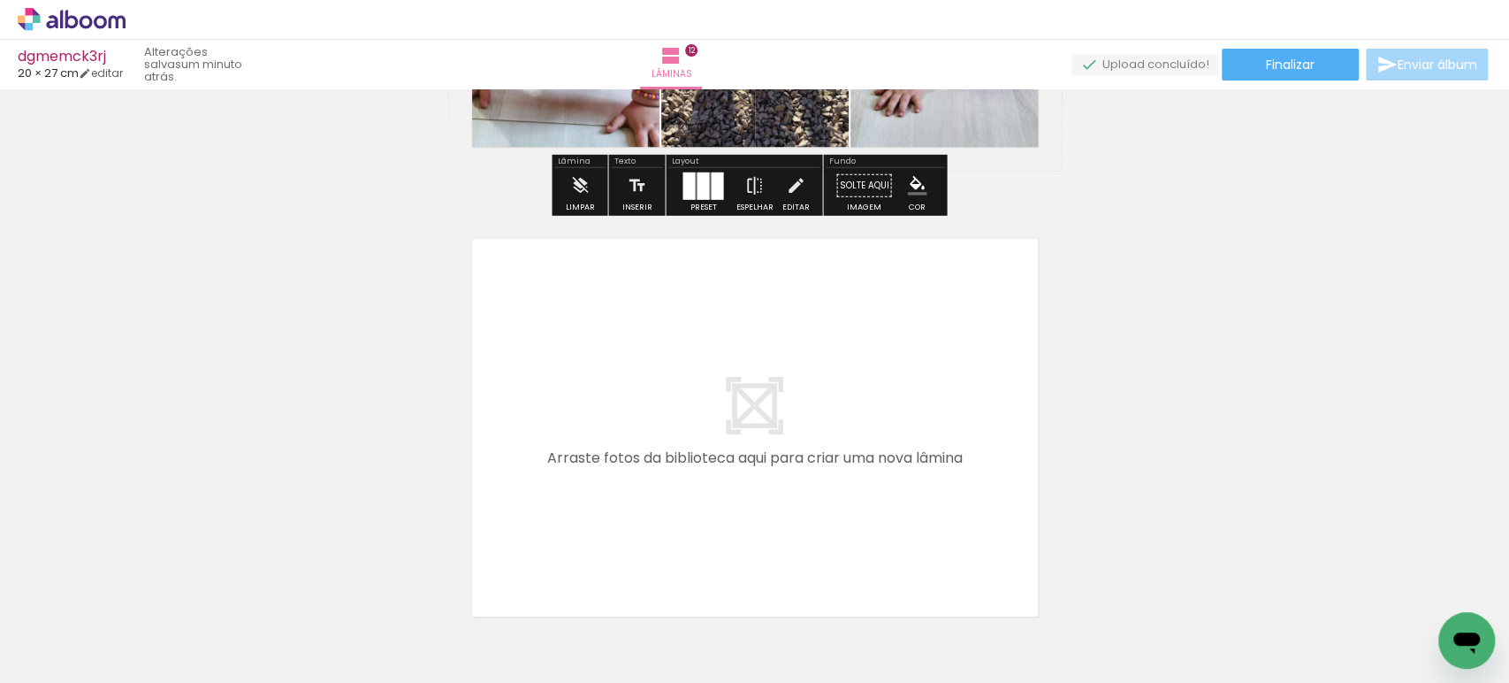
scroll to position [5560, 0]
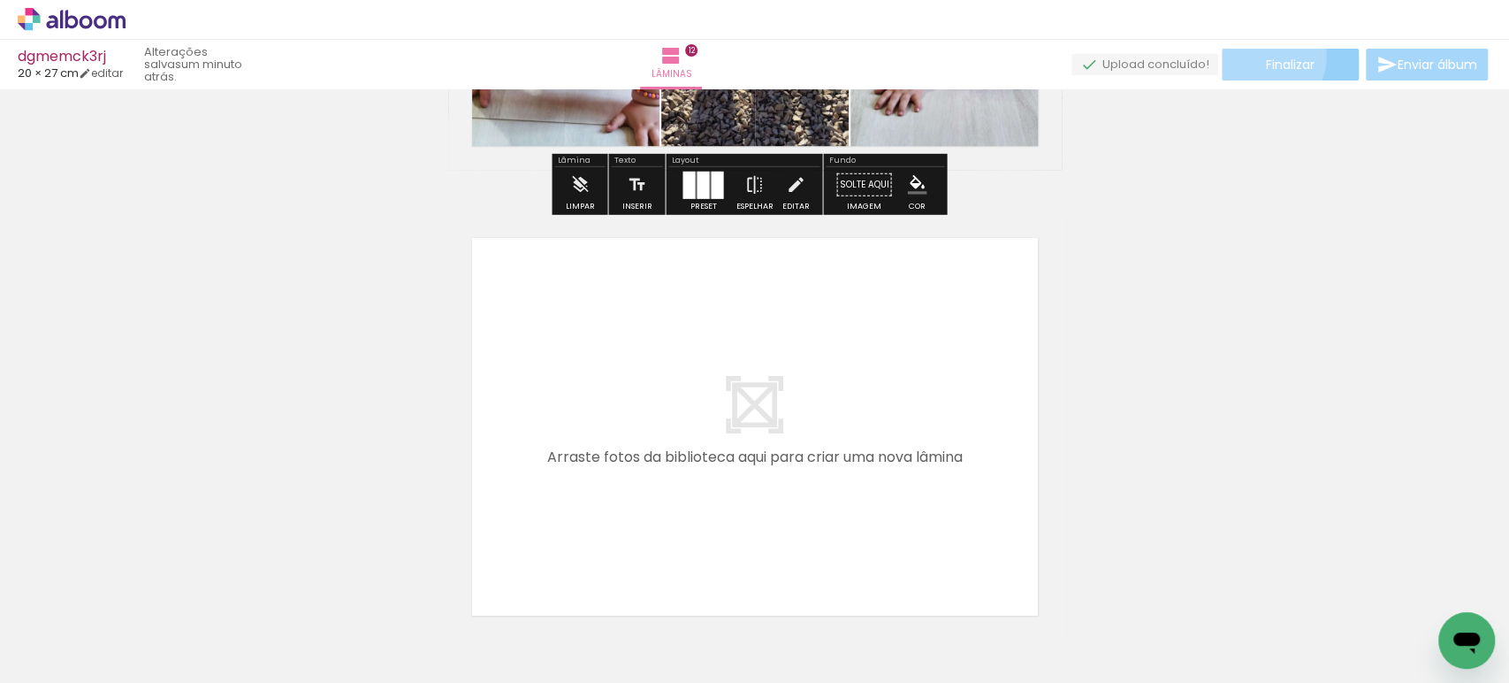
click at [1266, 58] on span "Finalizar" at bounding box center [1290, 64] width 49 height 12
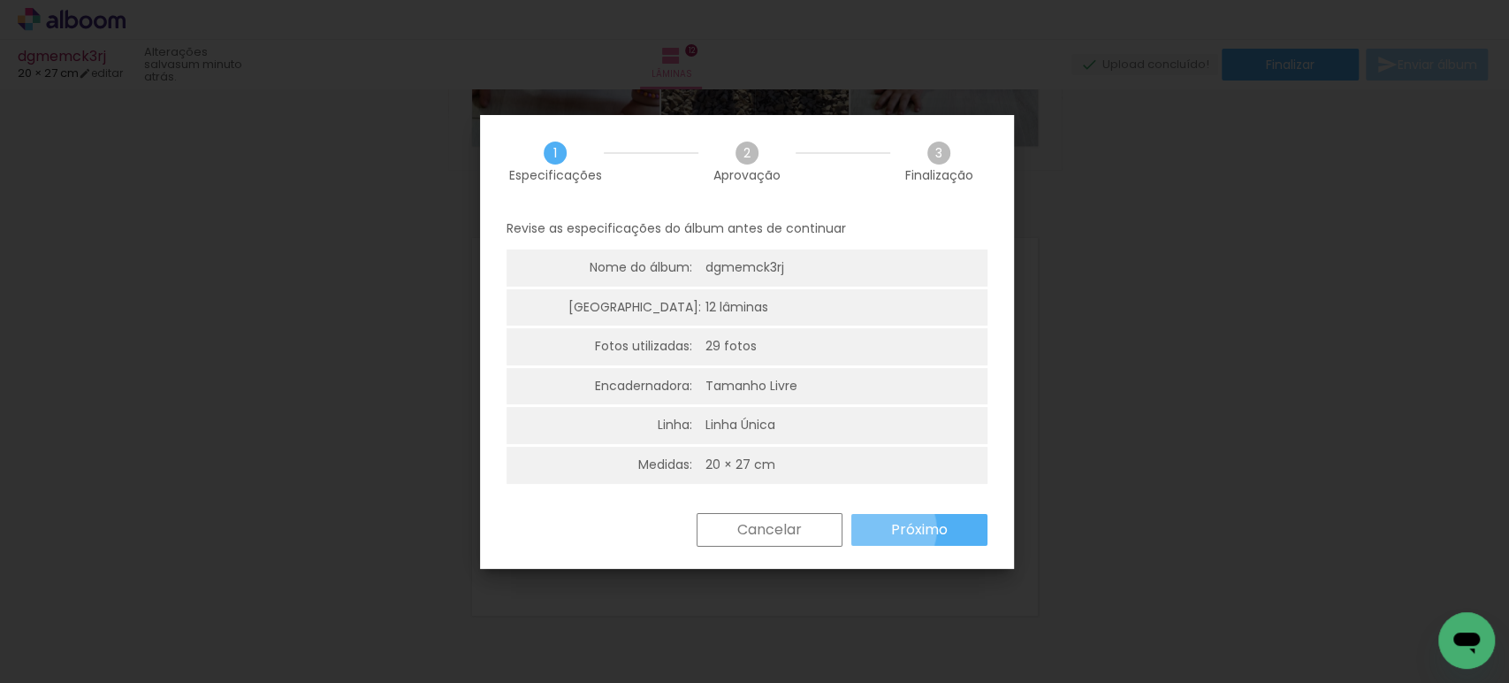
click at [884, 529] on paper-button "Próximo" at bounding box center [919, 530] width 136 height 32
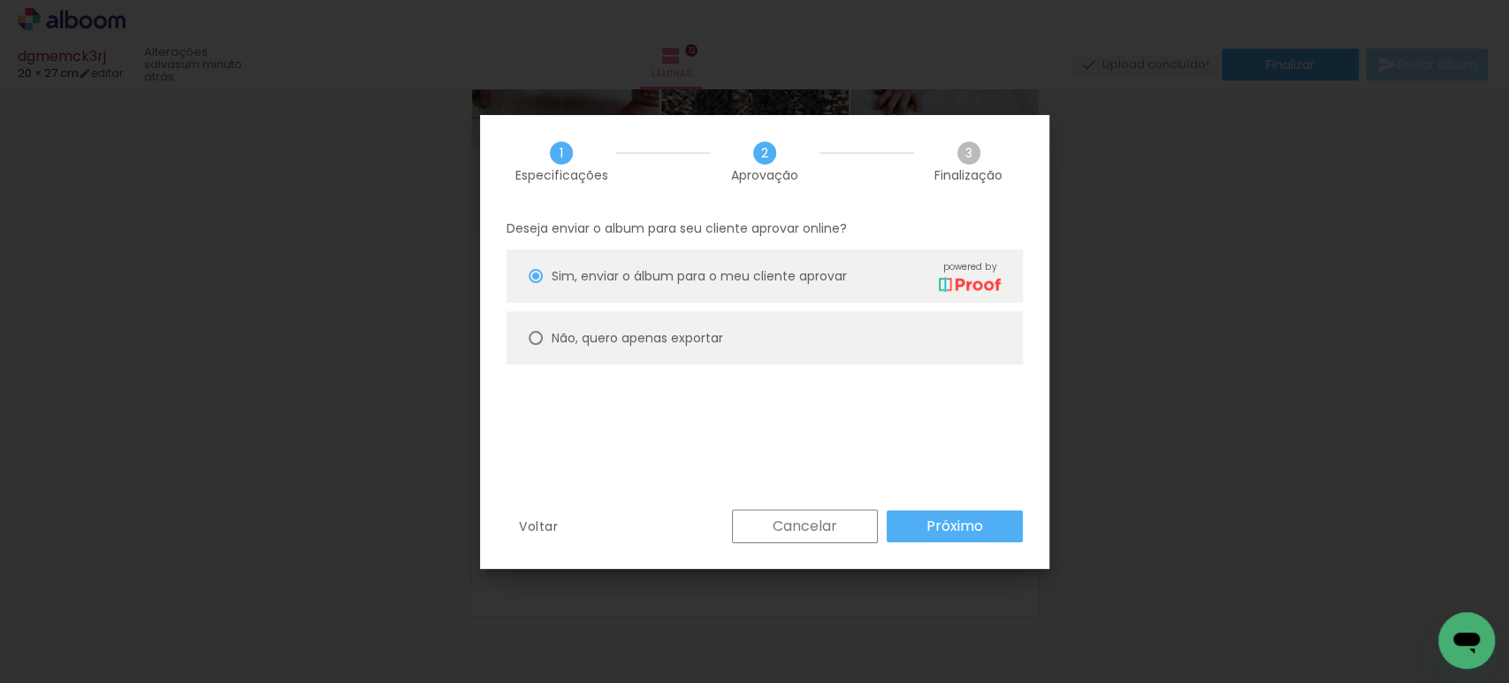
click at [716, 347] on paper-radio-button "Não, quero apenas exportar" at bounding box center [765, 337] width 516 height 53
type paper-radio-button "on"
click at [919, 522] on paper-button "Próximo" at bounding box center [955, 526] width 136 height 32
type input "Alta, 300 DPI"
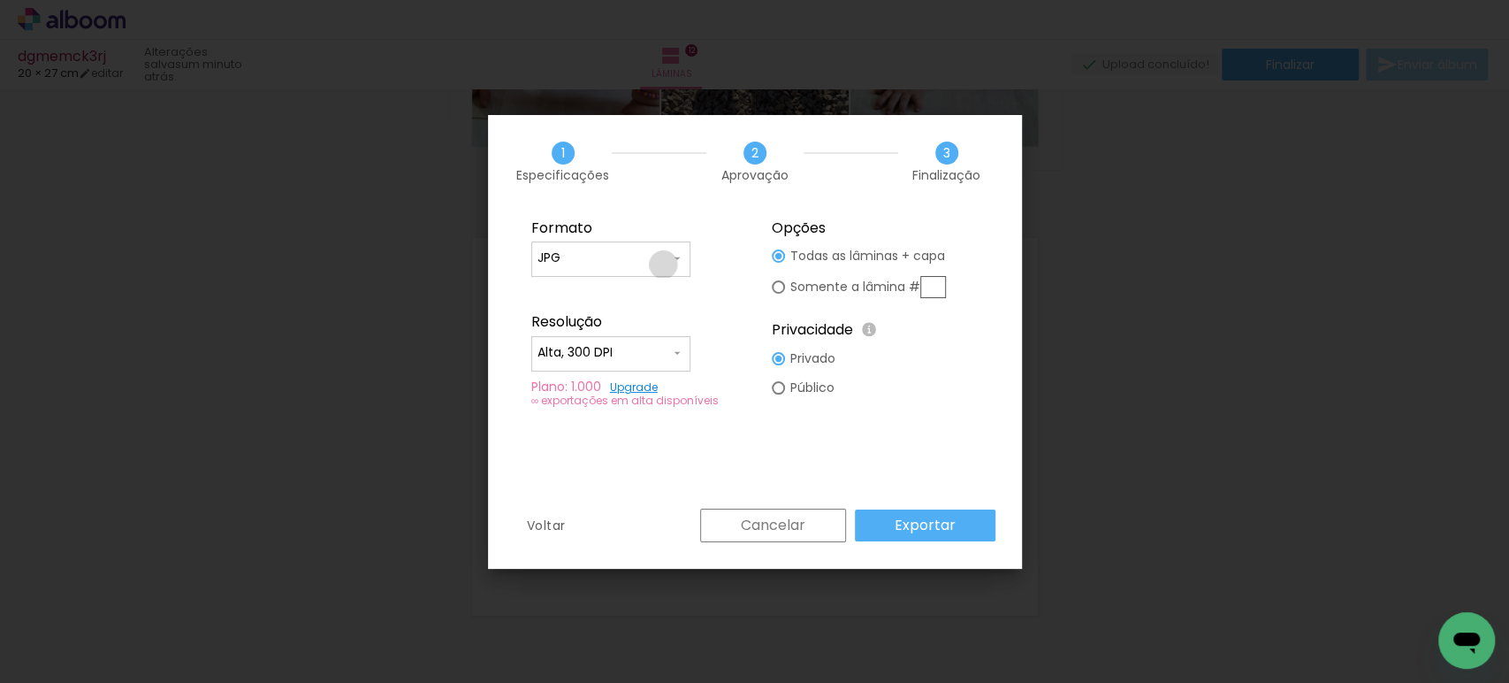
click at [663, 264] on input "JPG" at bounding box center [604, 258] width 133 height 18
click at [600, 292] on paper-item "PDF" at bounding box center [610, 290] width 159 height 35
type input "PDF"
click at [586, 341] on paper-input-container "Alta, 300 DPI" at bounding box center [610, 353] width 159 height 35
click at [602, 372] on paper-item "Baixa" at bounding box center [610, 385] width 159 height 35
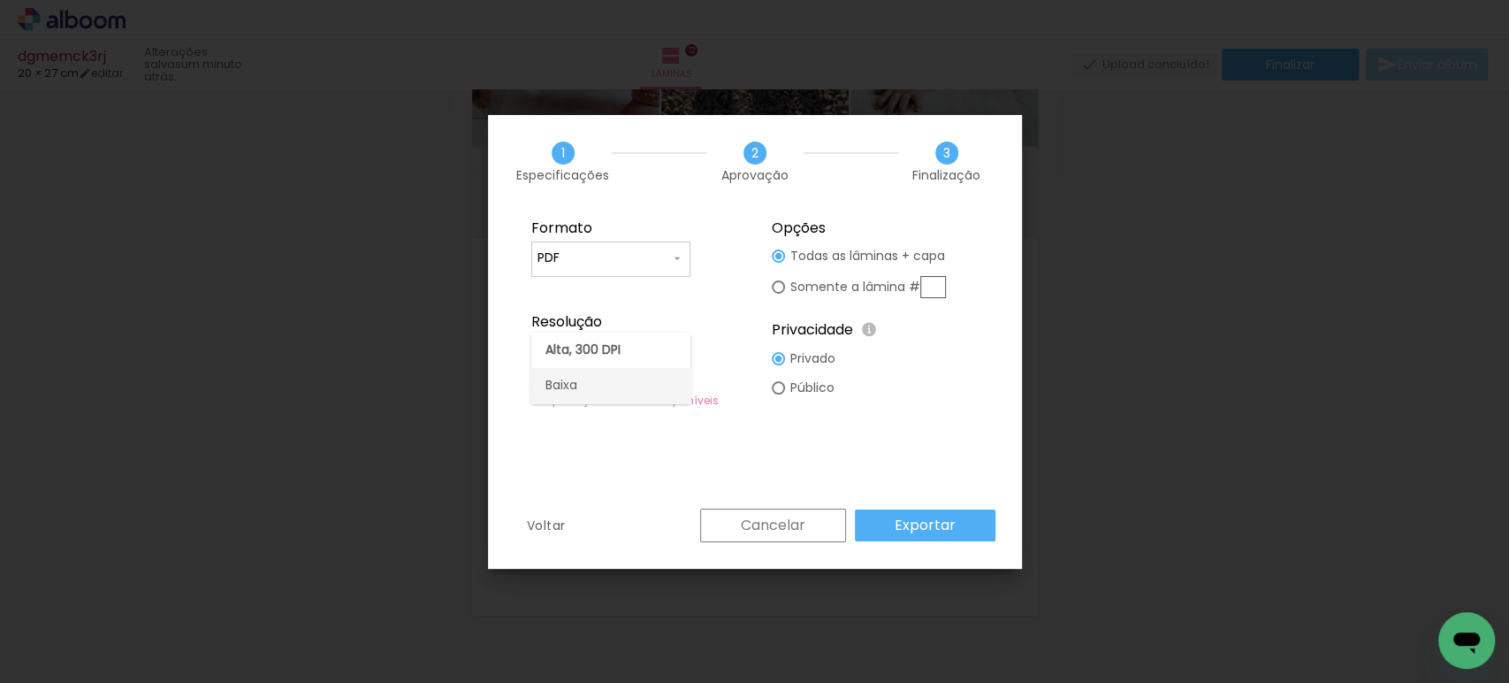
type input "Baixa"
click at [879, 523] on paper-button "Exportar" at bounding box center [925, 525] width 141 height 32
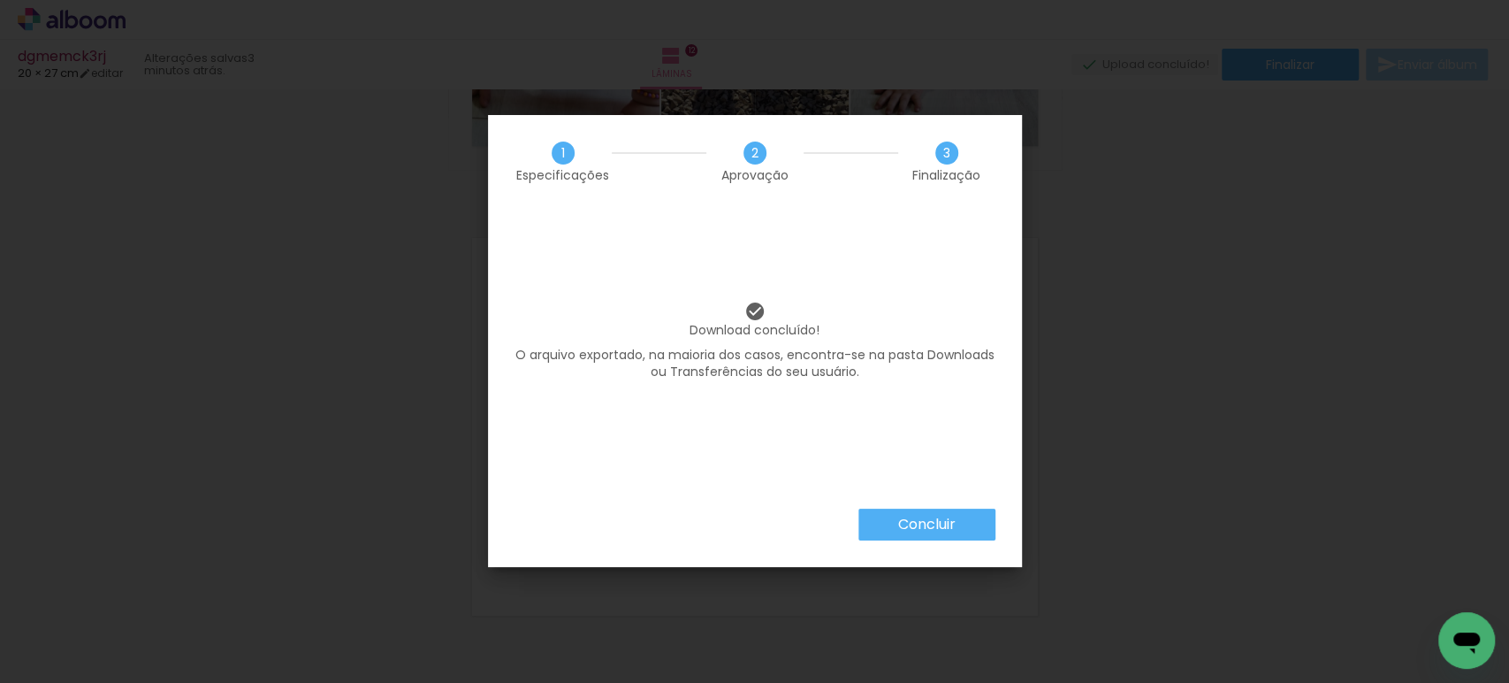
scroll to position [7488, 0]
click at [0, 0] on slot "Concluir" at bounding box center [0, 0] width 0 height 0
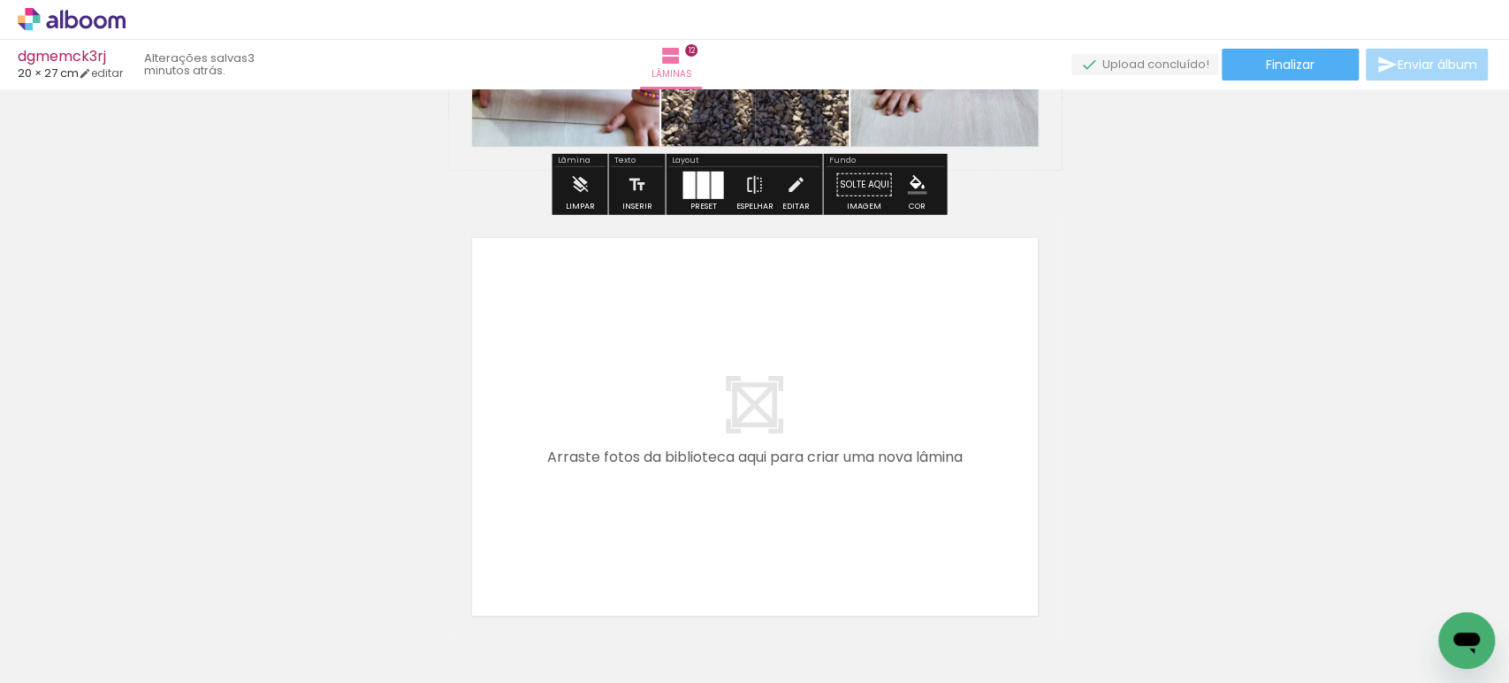
click at [68, 21] on icon at bounding box center [72, 19] width 108 height 23
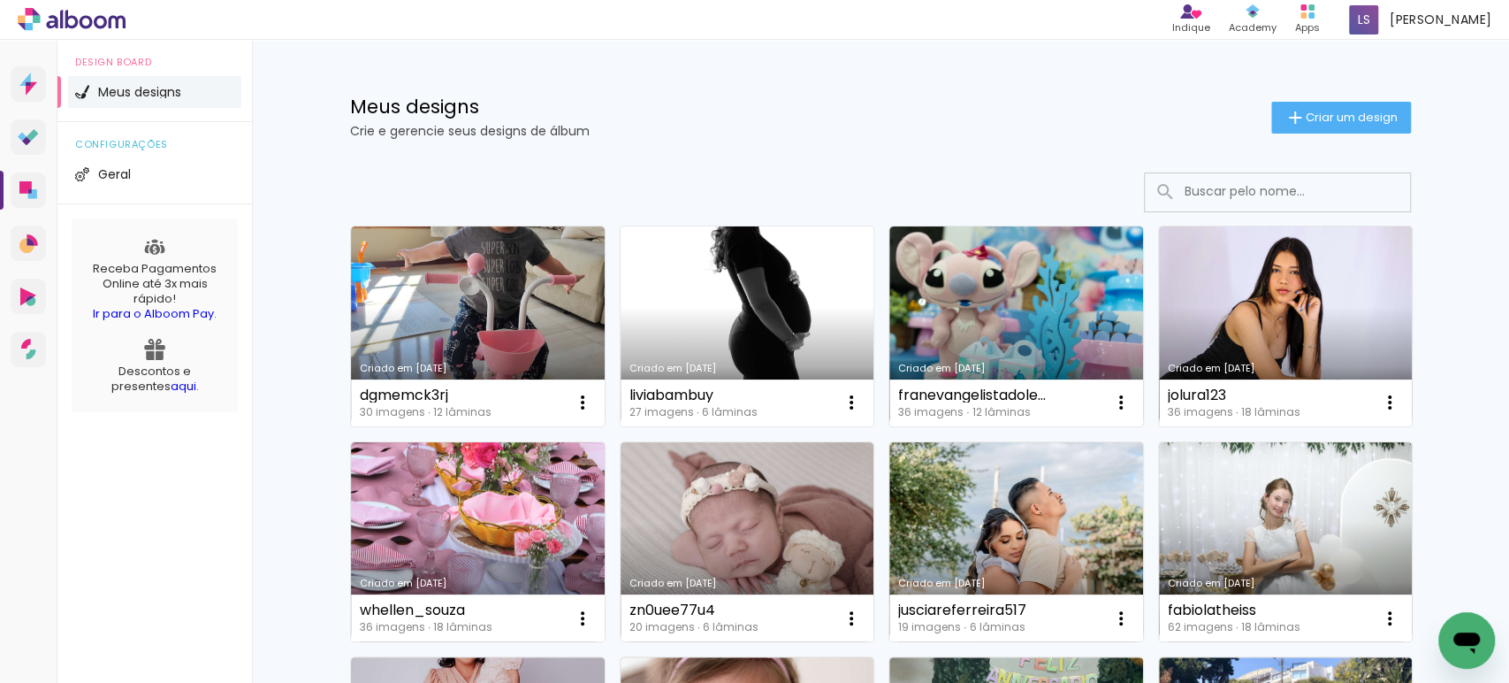
click at [735, 267] on link "Criado em [DATE]" at bounding box center [748, 326] width 254 height 200
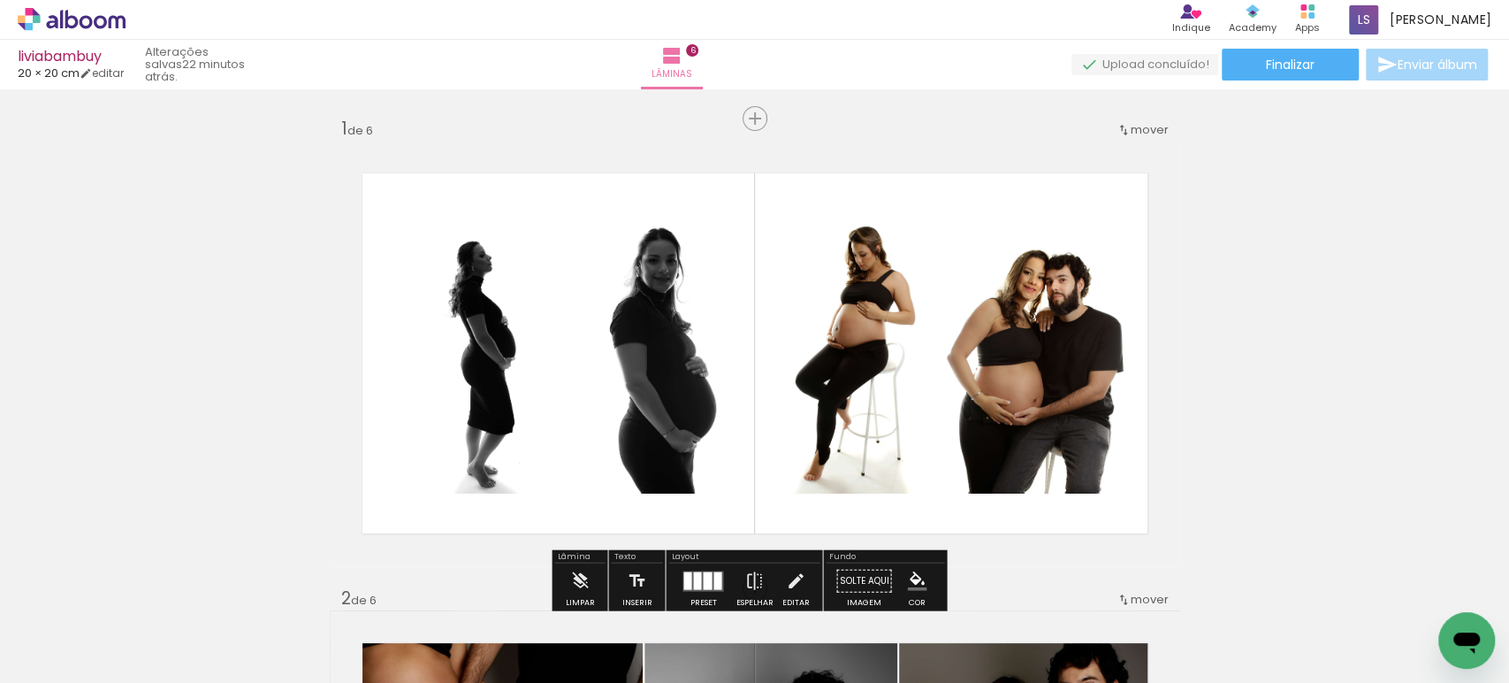
scroll to position [0, 601]
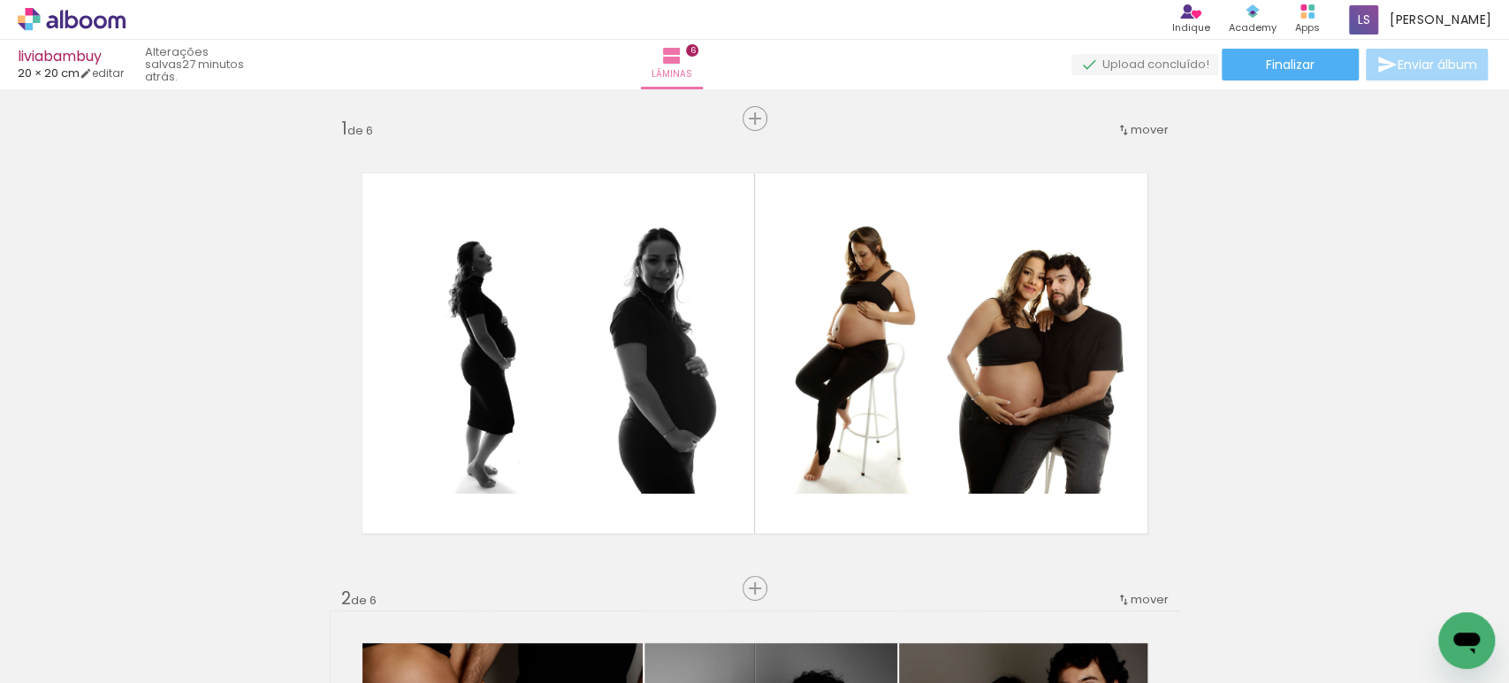
click at [95, 29] on icon at bounding box center [72, 19] width 108 height 23
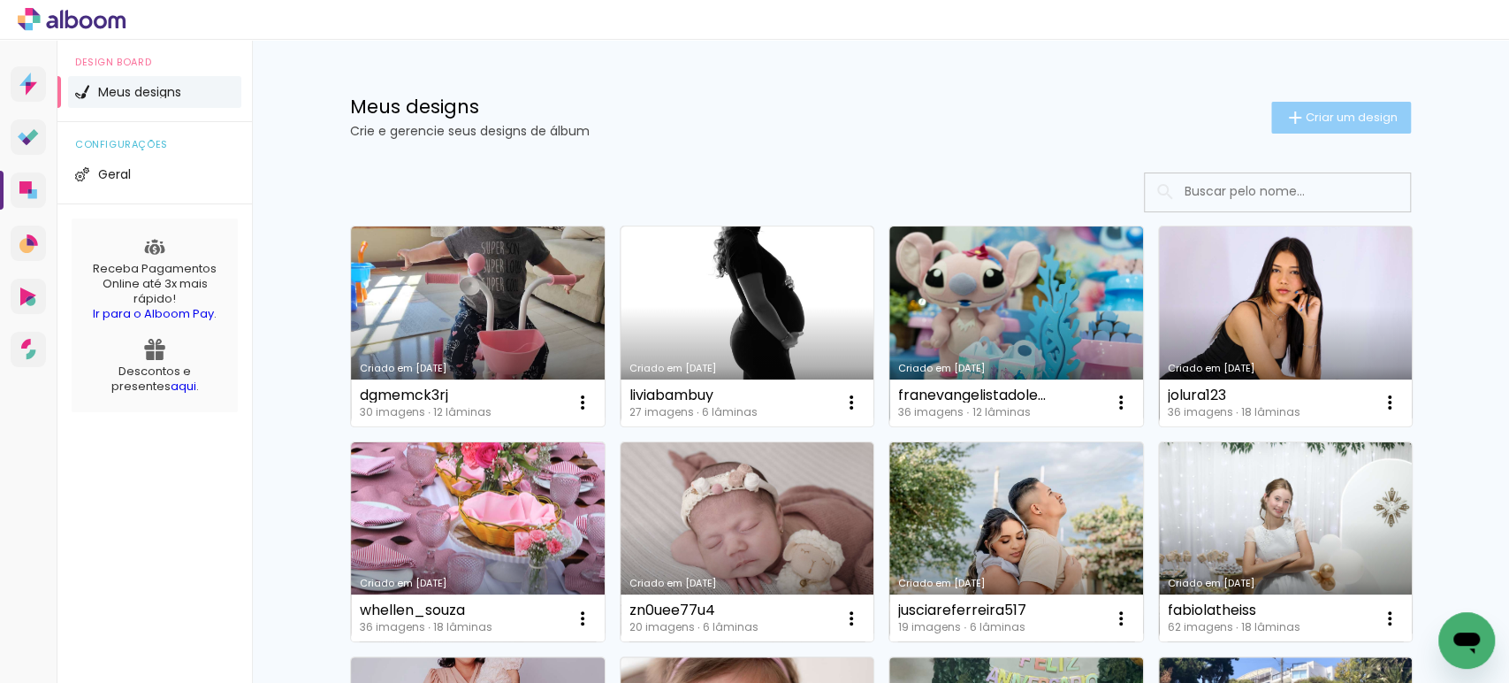
click at [1306, 113] on span "Criar um design" at bounding box center [1352, 116] width 92 height 11
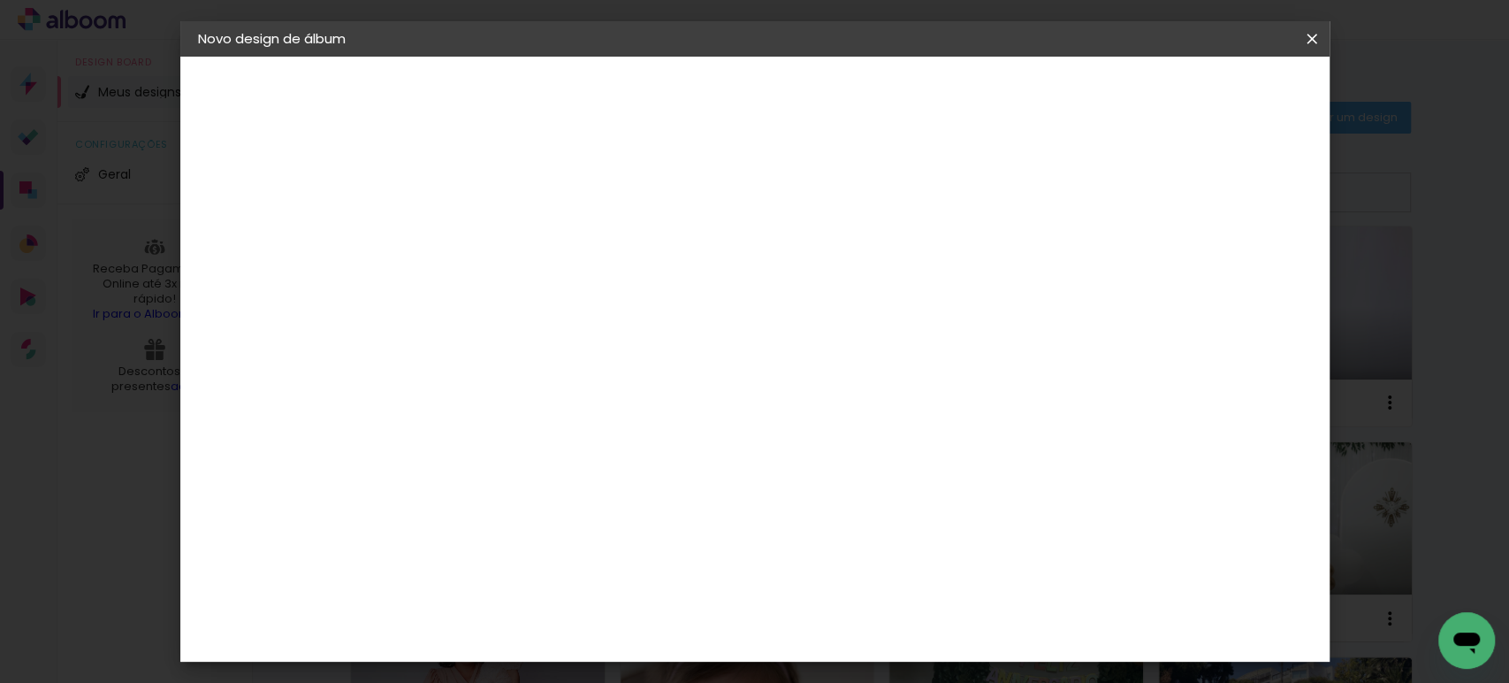
click at [487, 244] on input at bounding box center [487, 237] width 0 height 27
paste input "jamilesantos794"
type input "jamilesantos794"
type paper-input "jamilesantos794"
click at [0, 0] on slot "Avançar" at bounding box center [0, 0] width 0 height 0
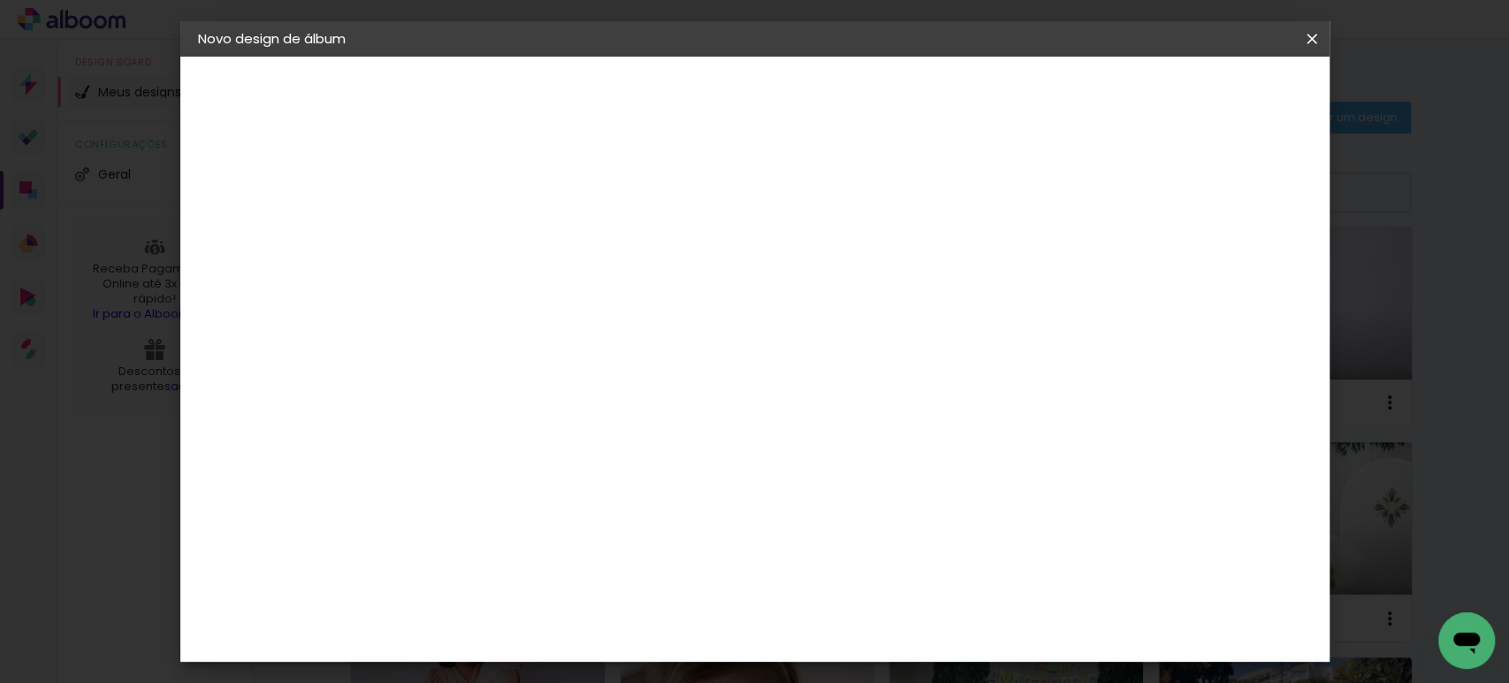
drag, startPoint x: 1030, startPoint y: 275, endPoint x: 1083, endPoint y: 222, distance: 75.0
click at [818, 275] on paper-item "Tamanho Livre" at bounding box center [733, 268] width 170 height 39
click at [818, 83] on paper-button "Avançar" at bounding box center [774, 94] width 87 height 30
click at [442, 500] on input "30" at bounding box center [431, 502] width 46 height 27
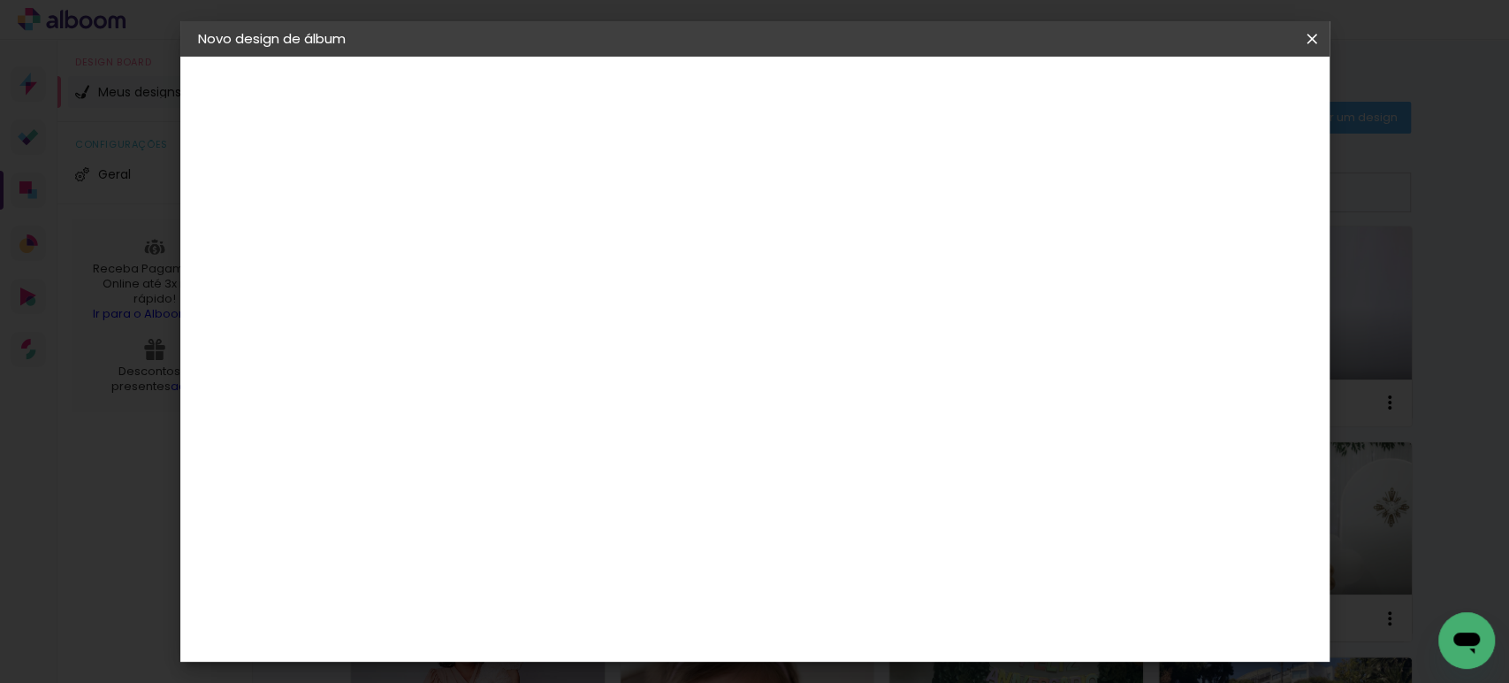
type input "20"
type paper-input "20"
click at [870, 617] on input "60" at bounding box center [852, 621] width 46 height 27
click at [870, 618] on input "60" at bounding box center [852, 621] width 46 height 27
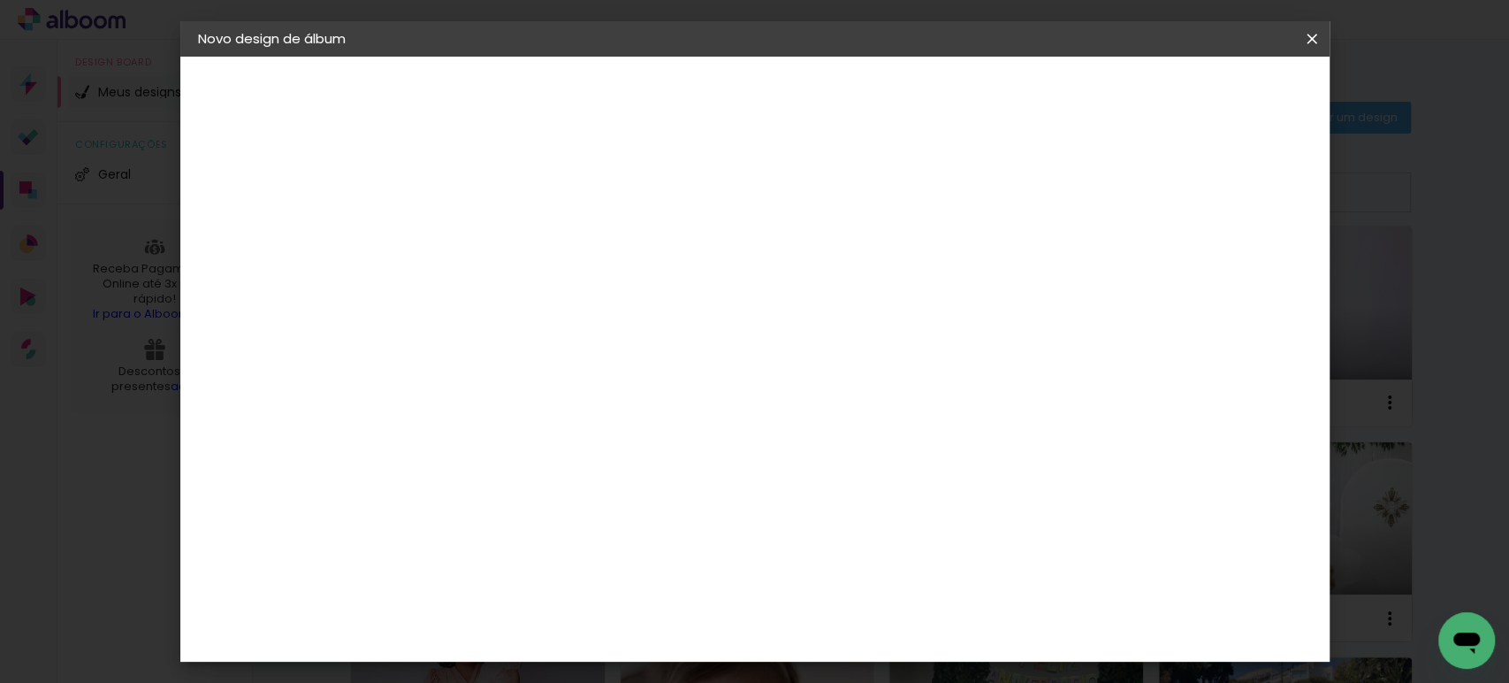
scroll to position [133, 0]
type input "40"
type paper-input "40"
drag, startPoint x: 1223, startPoint y: 258, endPoint x: 1204, endPoint y: 259, distance: 18.6
type input "17"
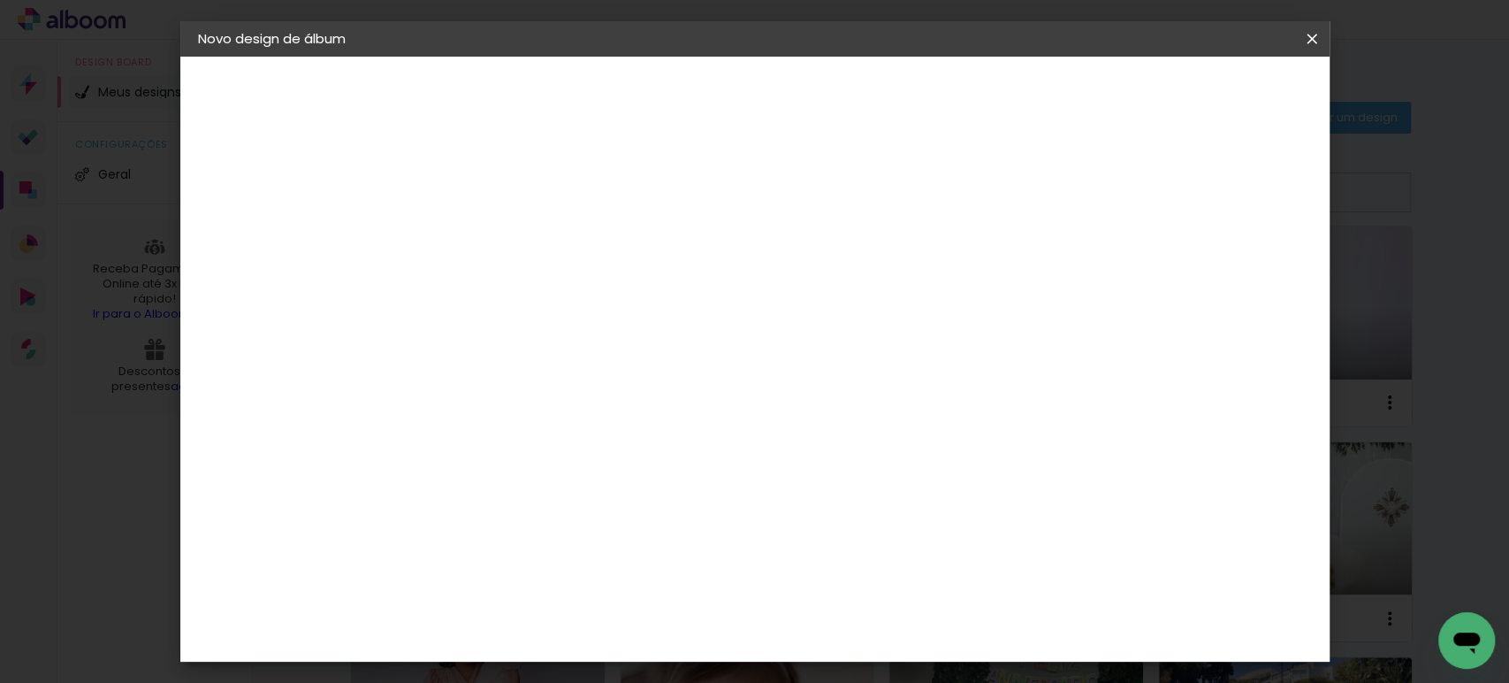
type paper-input "17"
click at [1191, 259] on input "17" at bounding box center [1175, 267] width 32 height 27
type input "16"
type paper-input "16"
click at [1178, 275] on input "16" at bounding box center [1171, 267] width 32 height 27
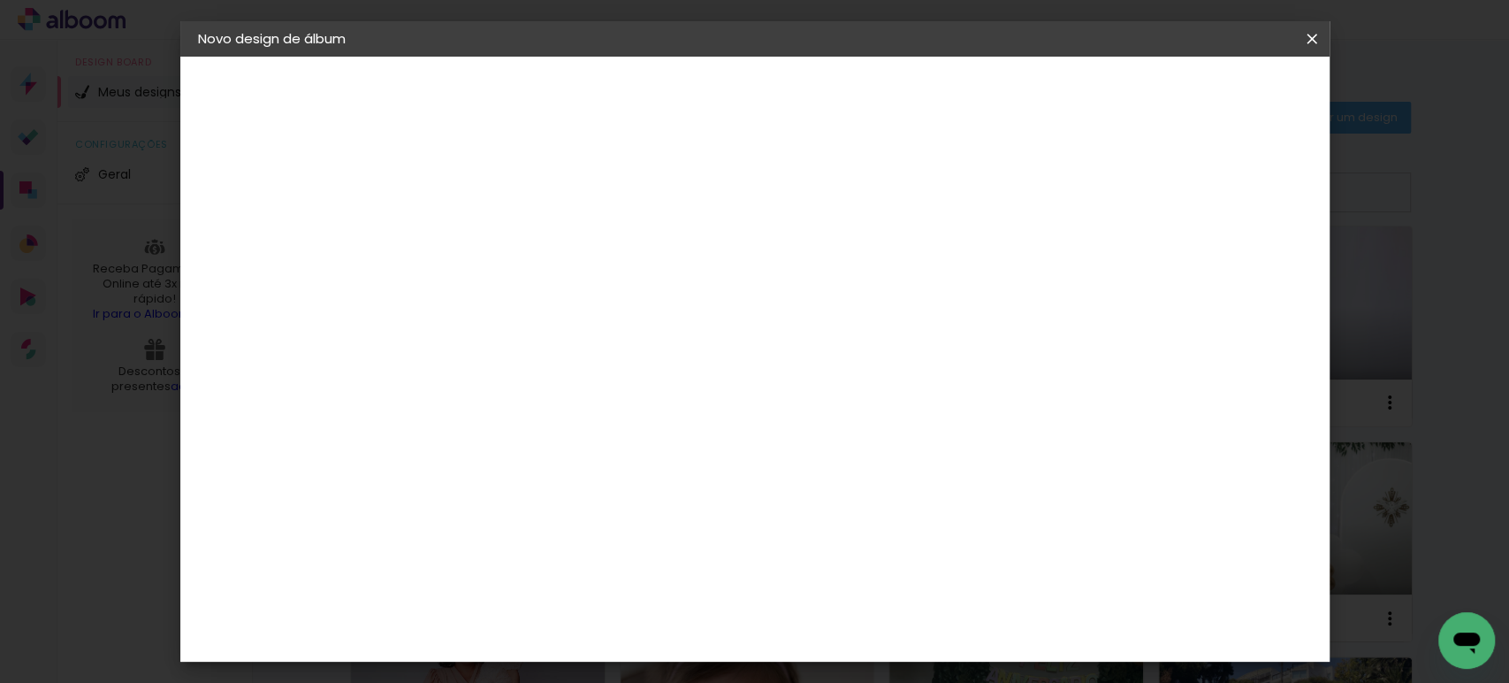
type input "15"
type paper-input "15"
click at [1178, 275] on input "15" at bounding box center [1179, 267] width 32 height 27
type input "1"
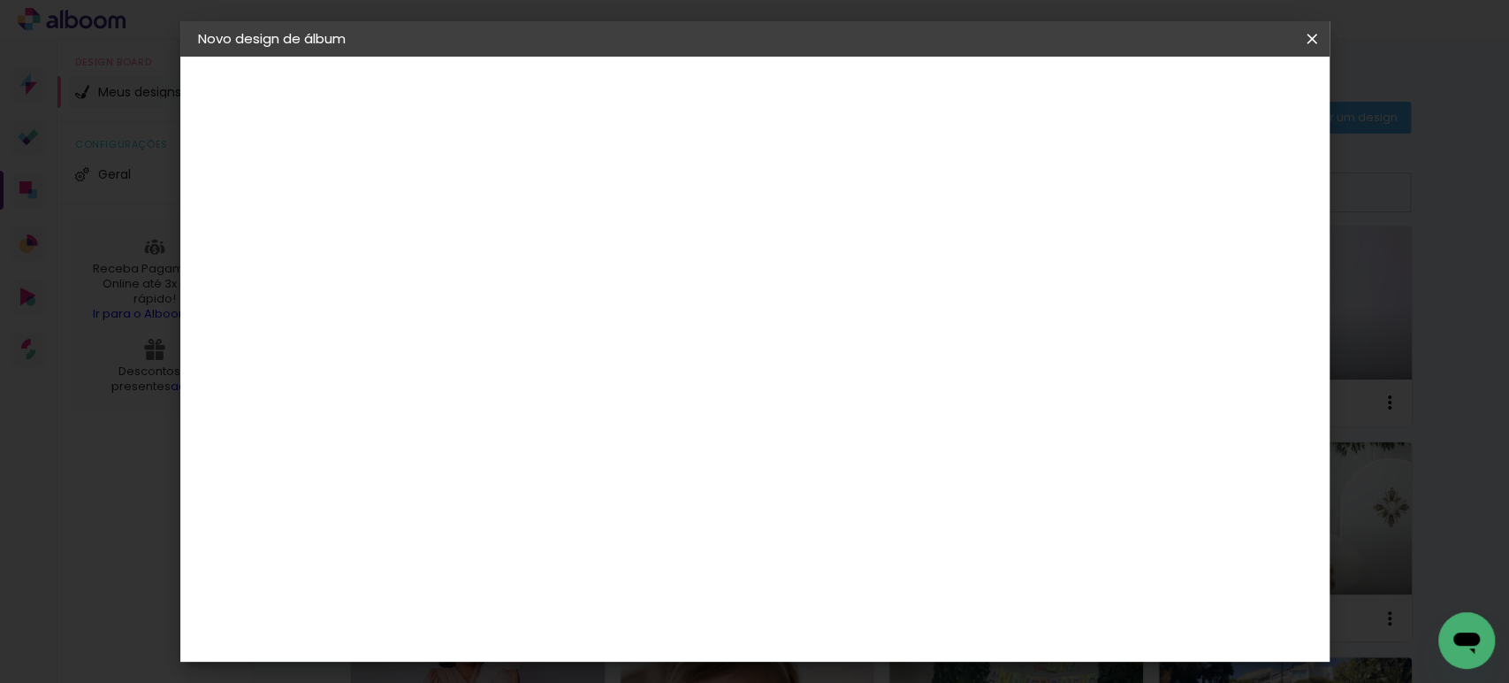
type paper-input "1"
click at [493, 210] on input "1" at bounding box center [475, 203] width 61 height 22
click at [1200, 90] on span "Iniciar design" at bounding box center [1159, 94] width 80 height 12
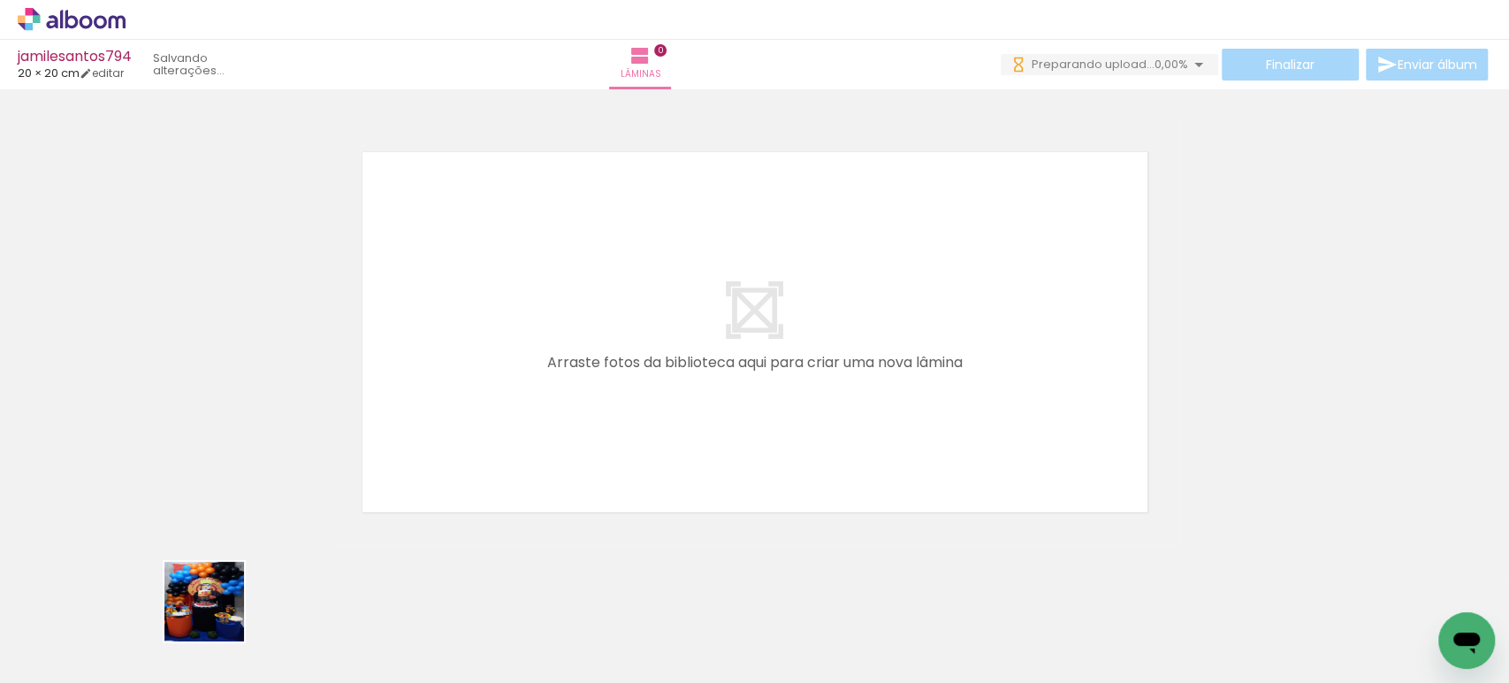
drag, startPoint x: 215, startPoint y: 616, endPoint x: 502, endPoint y: 342, distance: 397.1
click at [500, 343] on quentale-workspace at bounding box center [754, 341] width 1509 height 683
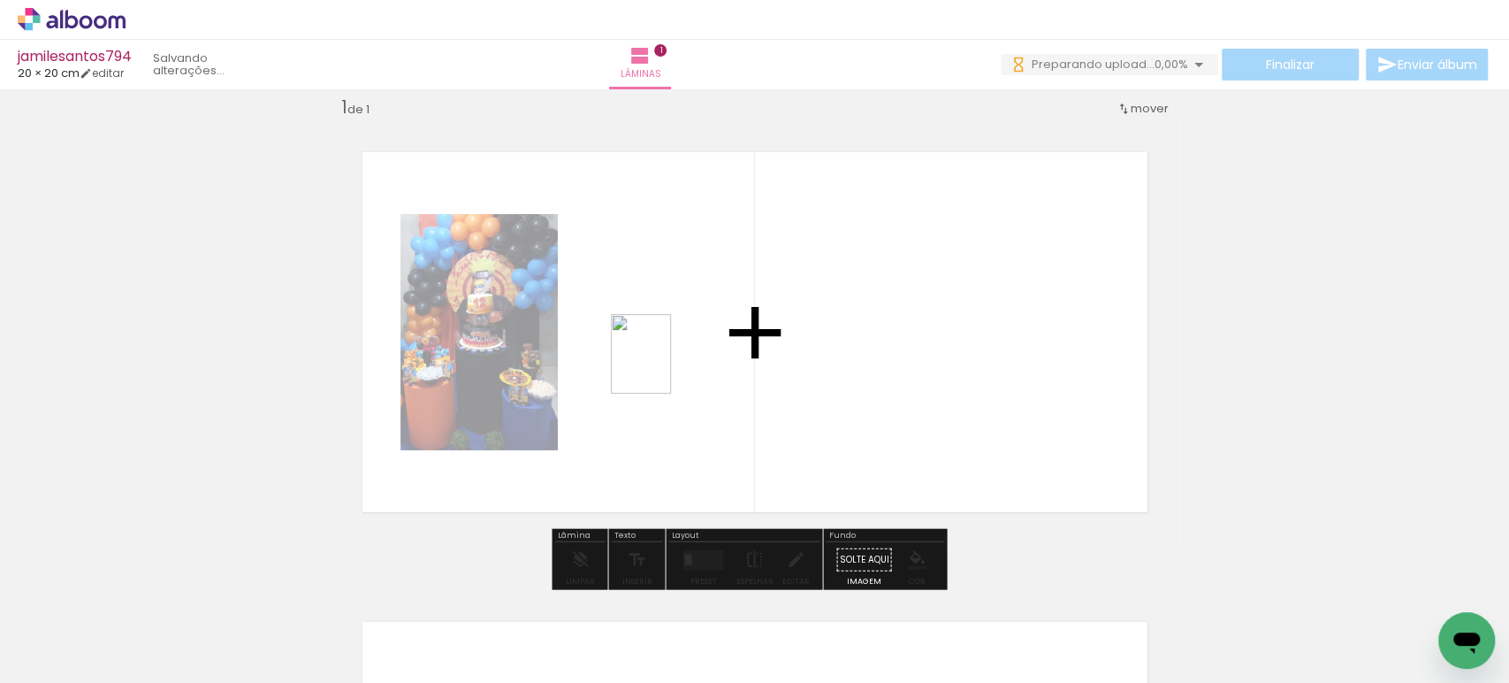
drag, startPoint x: 299, startPoint y: 635, endPoint x: 664, endPoint y: 367, distance: 452.8
click at [664, 367] on quentale-workspace at bounding box center [754, 341] width 1509 height 683
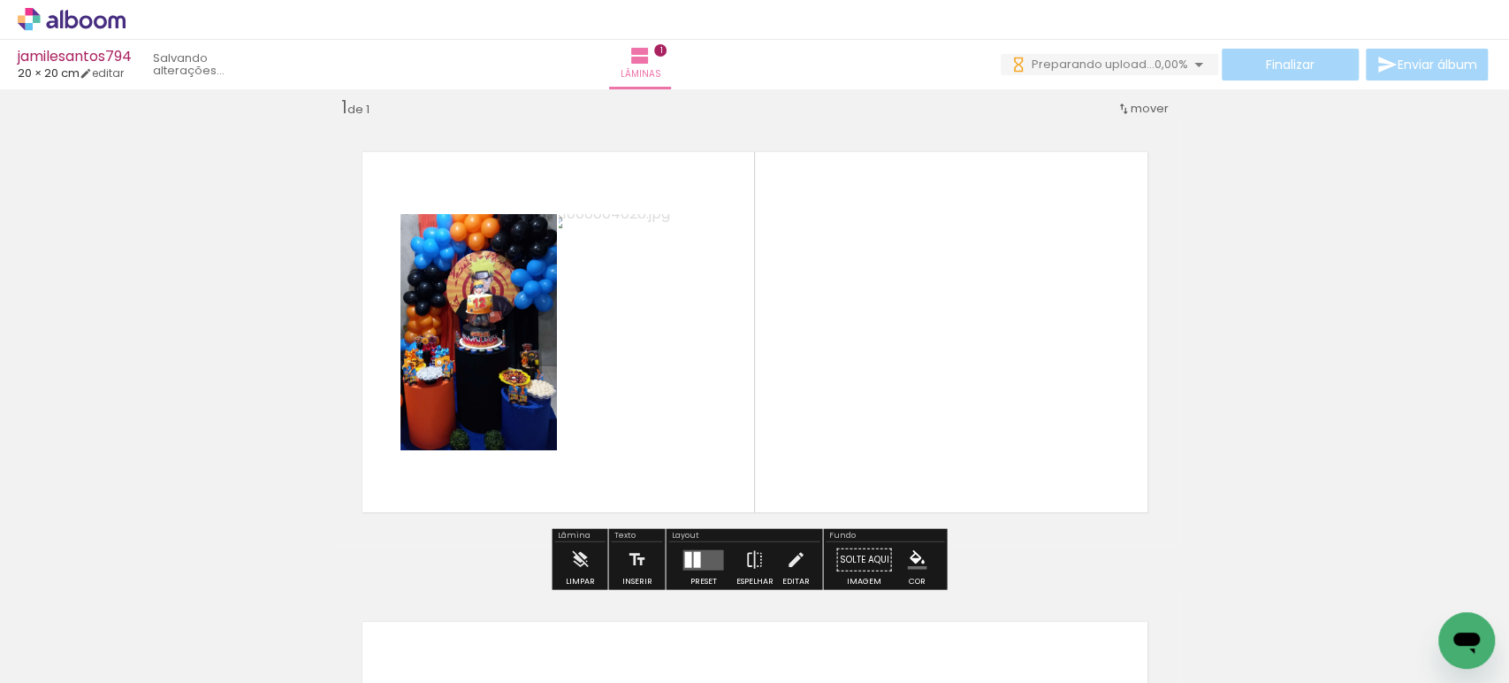
click at [1002, 382] on quentale-layouter at bounding box center [755, 331] width 850 height 425
click at [404, 613] on div at bounding box center [374, 623] width 65 height 88
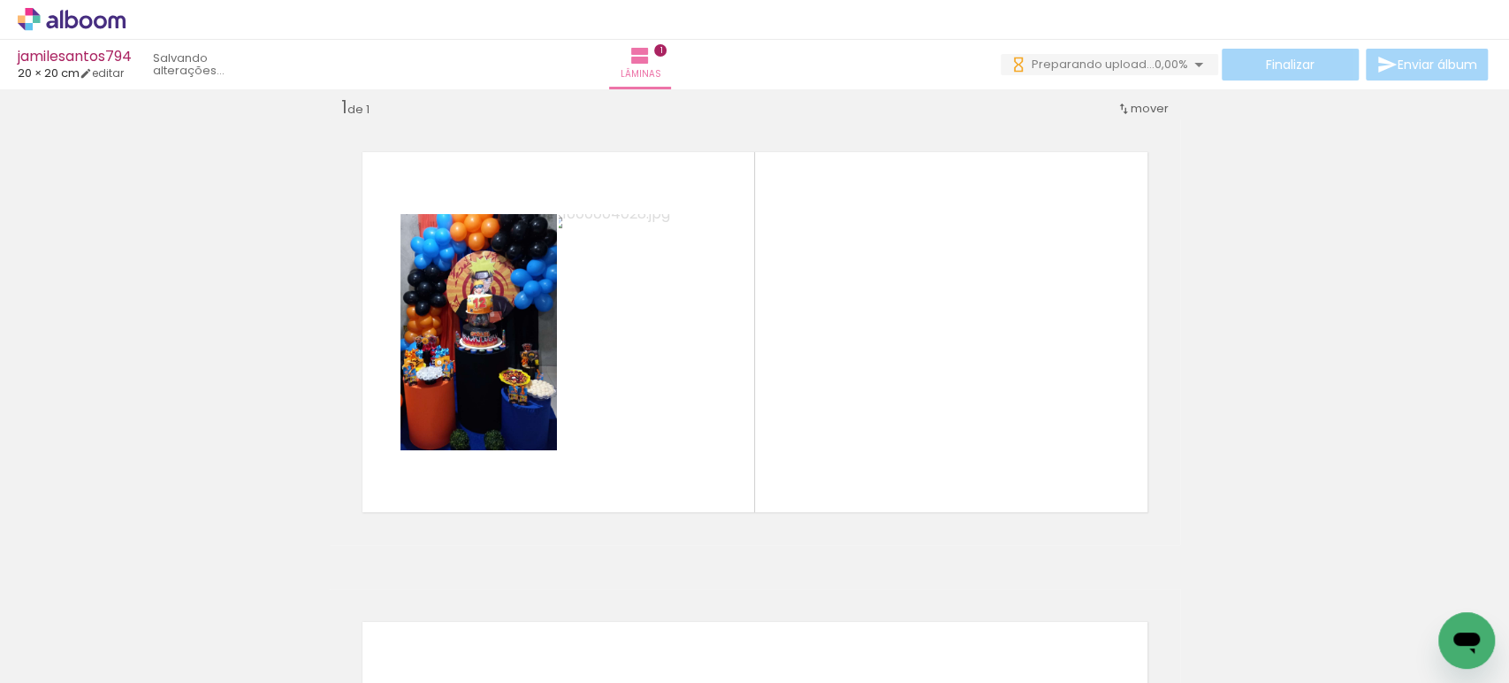
click at [698, 643] on div at bounding box center [671, 623] width 65 height 88
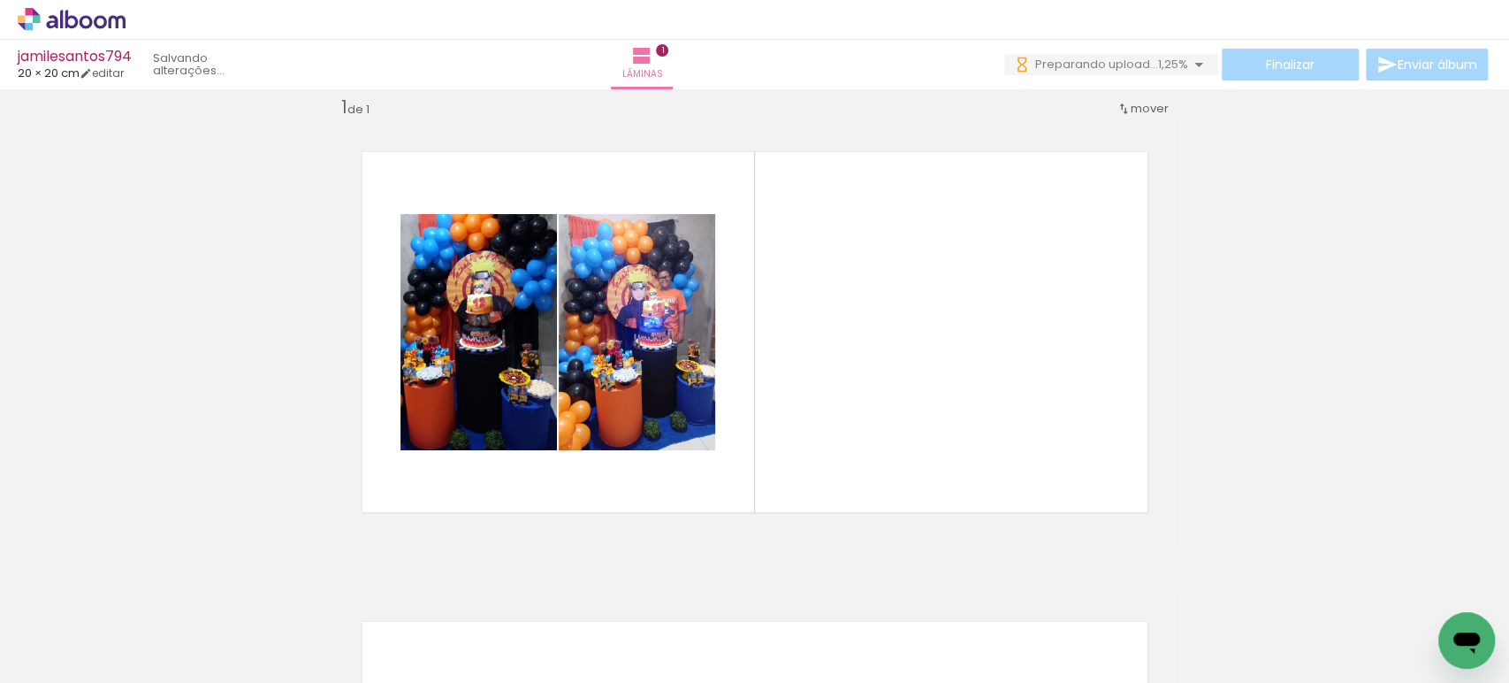
click at [454, 629] on div at bounding box center [473, 623] width 65 height 88
click at [568, 629] on div at bounding box center [572, 623] width 65 height 88
click at [649, 629] on div at bounding box center [671, 623] width 65 height 88
click at [771, 637] on div at bounding box center [770, 623] width 65 height 88
click at [878, 636] on div at bounding box center [869, 623] width 65 height 88
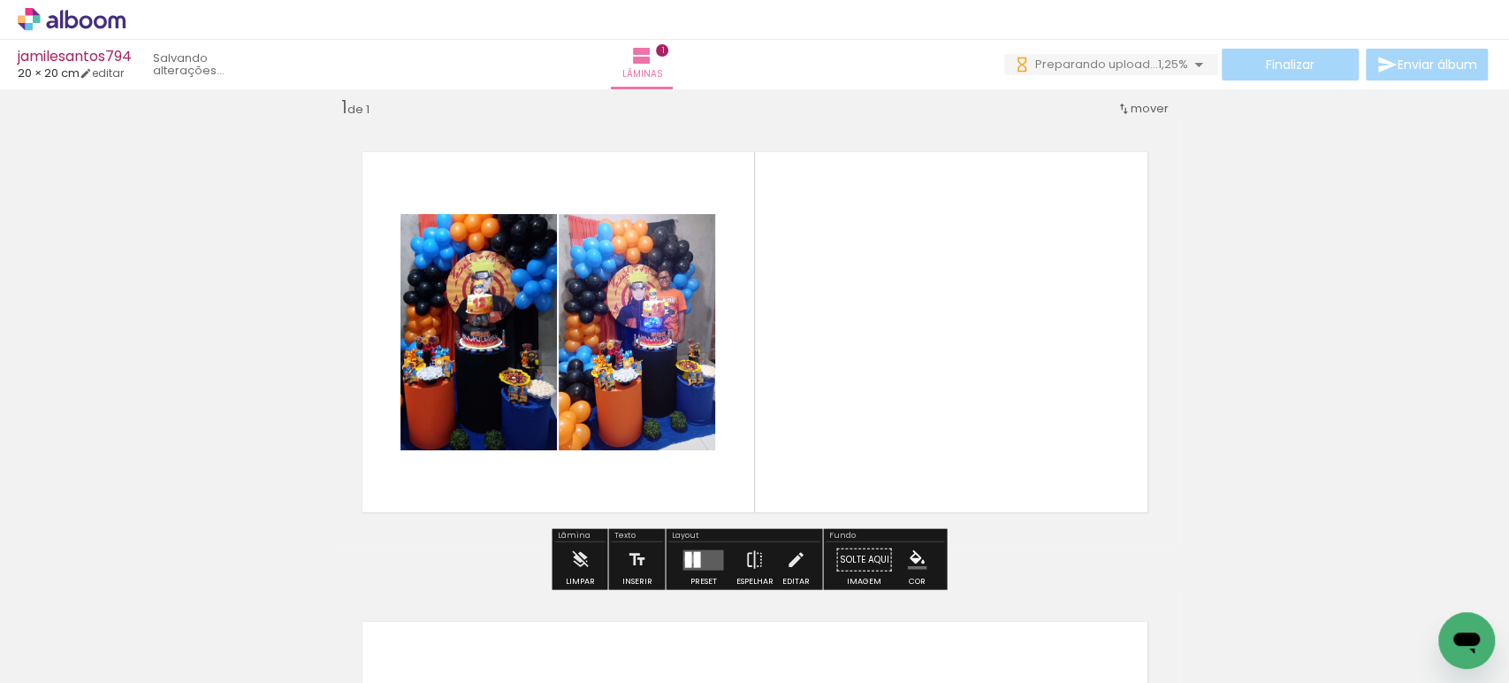
click at [685, 557] on div at bounding box center [687, 559] width 7 height 16
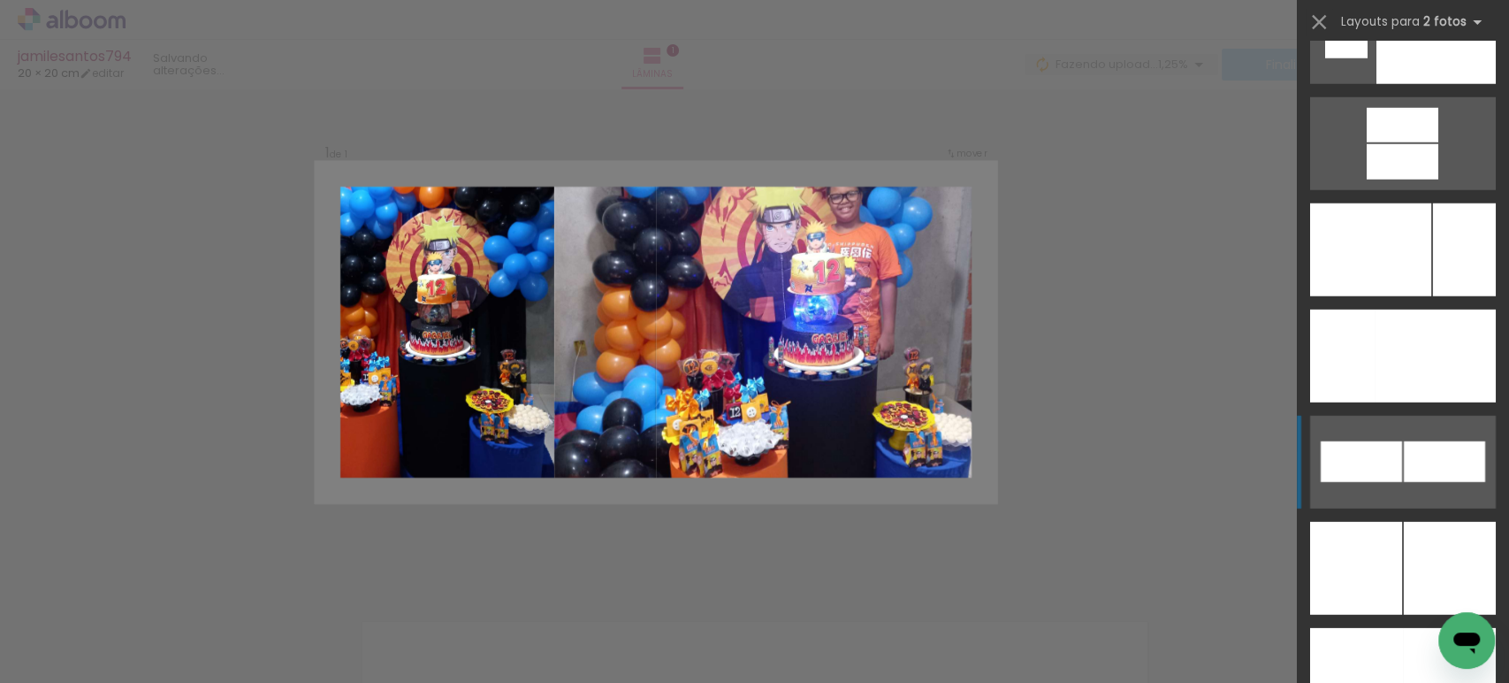
scroll to position [7702, 0]
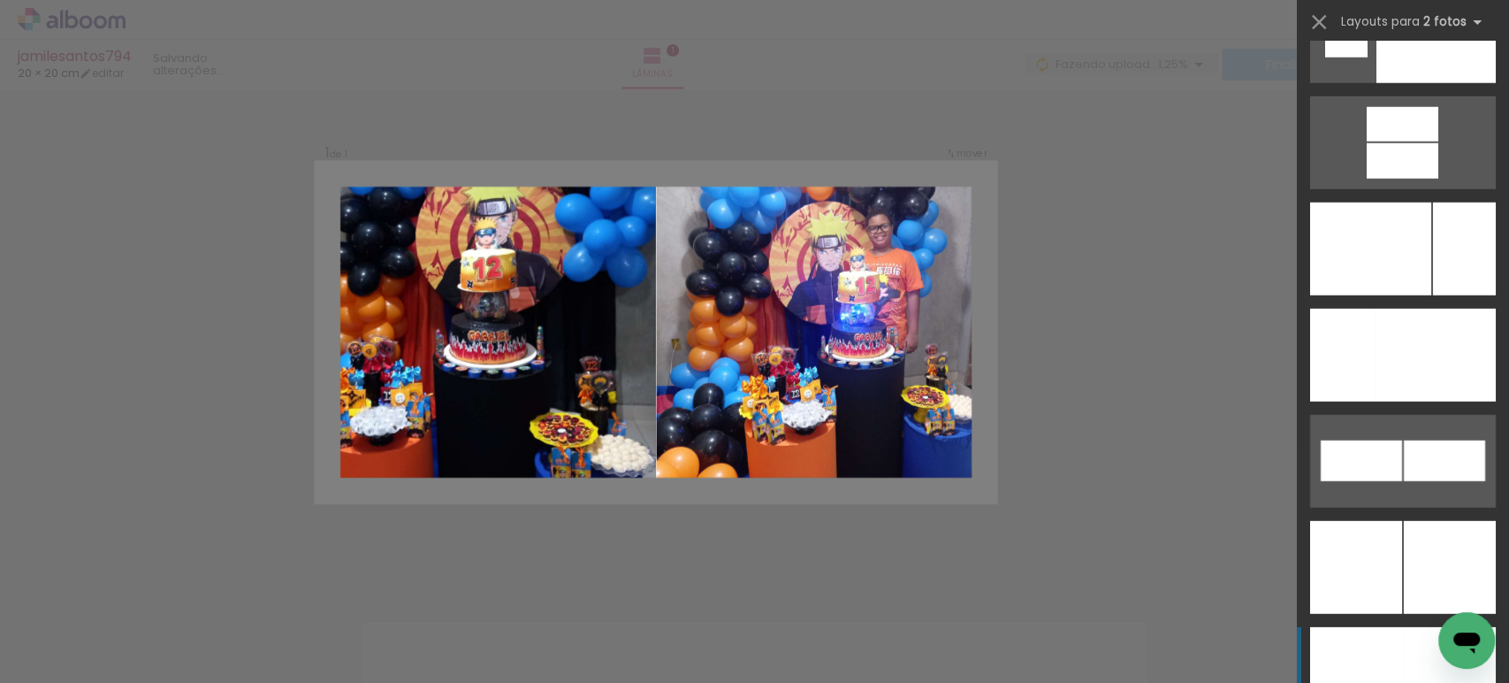
click at [1378, 648] on div at bounding box center [1356, 673] width 93 height 93
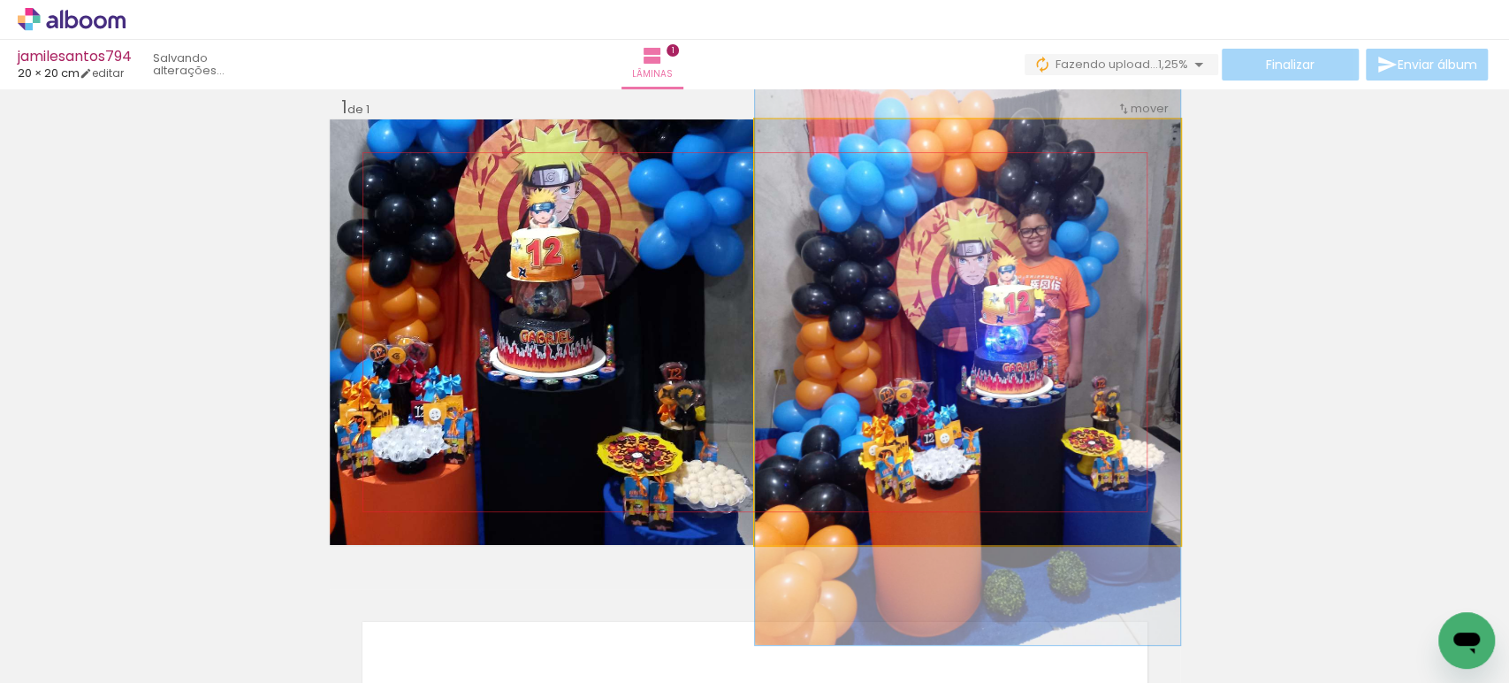
drag, startPoint x: 973, startPoint y: 385, endPoint x: 973, endPoint y: 415, distance: 29.2
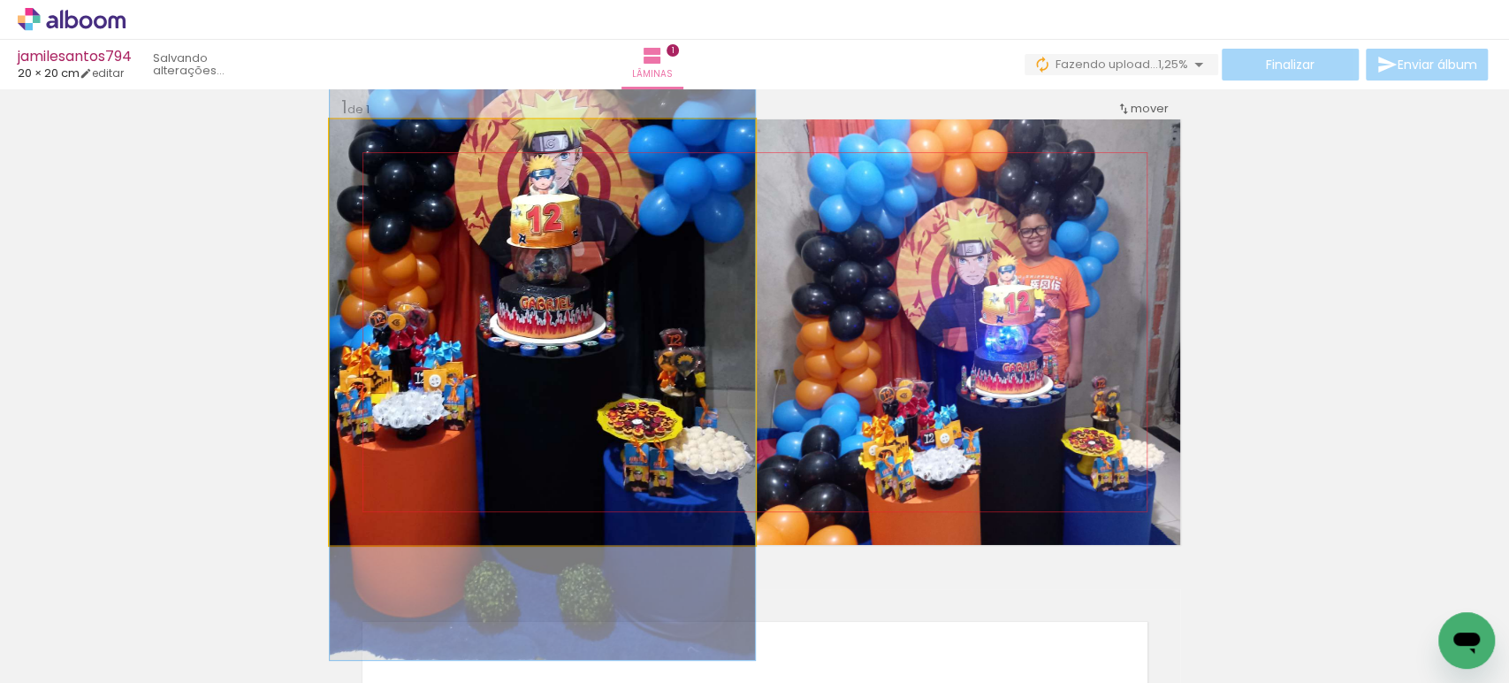
drag, startPoint x: 594, startPoint y: 297, endPoint x: 611, endPoint y: 263, distance: 37.6
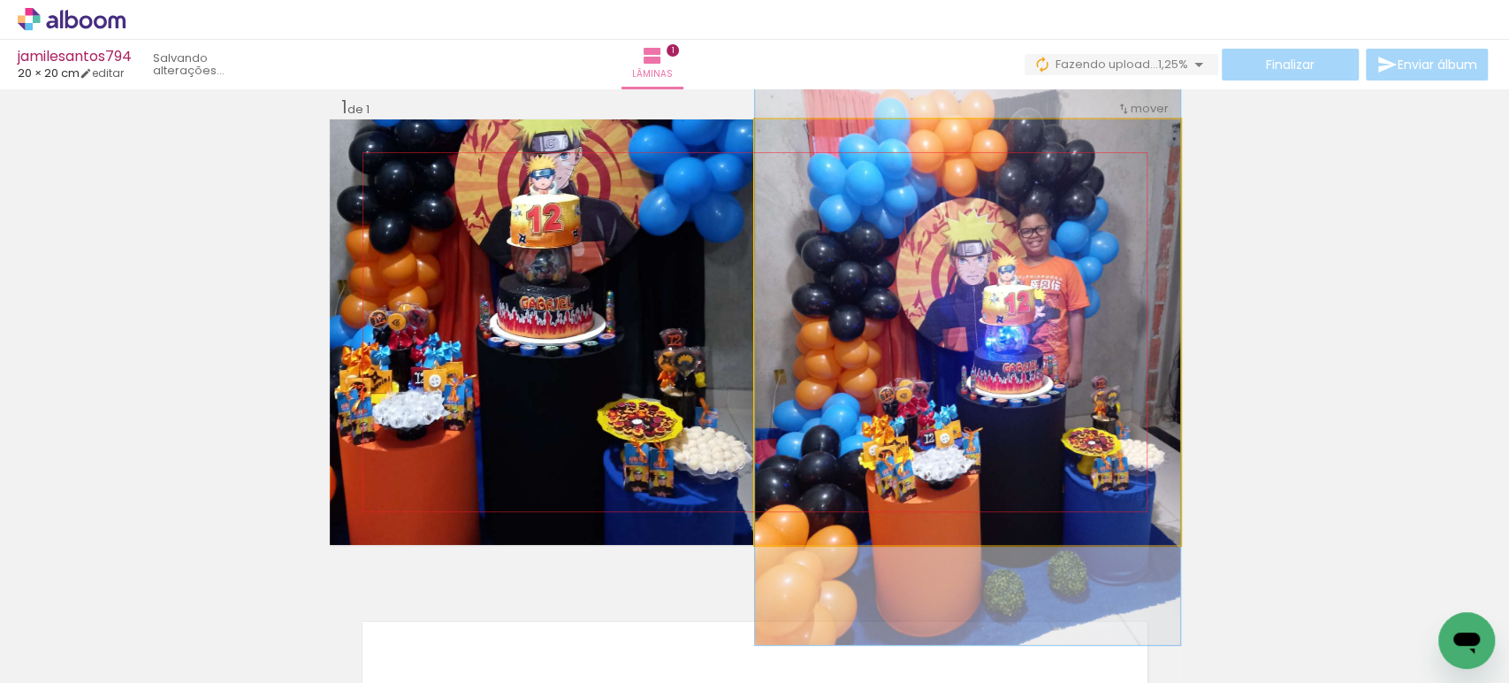
click at [906, 283] on quentale-photo at bounding box center [967, 331] width 425 height 425
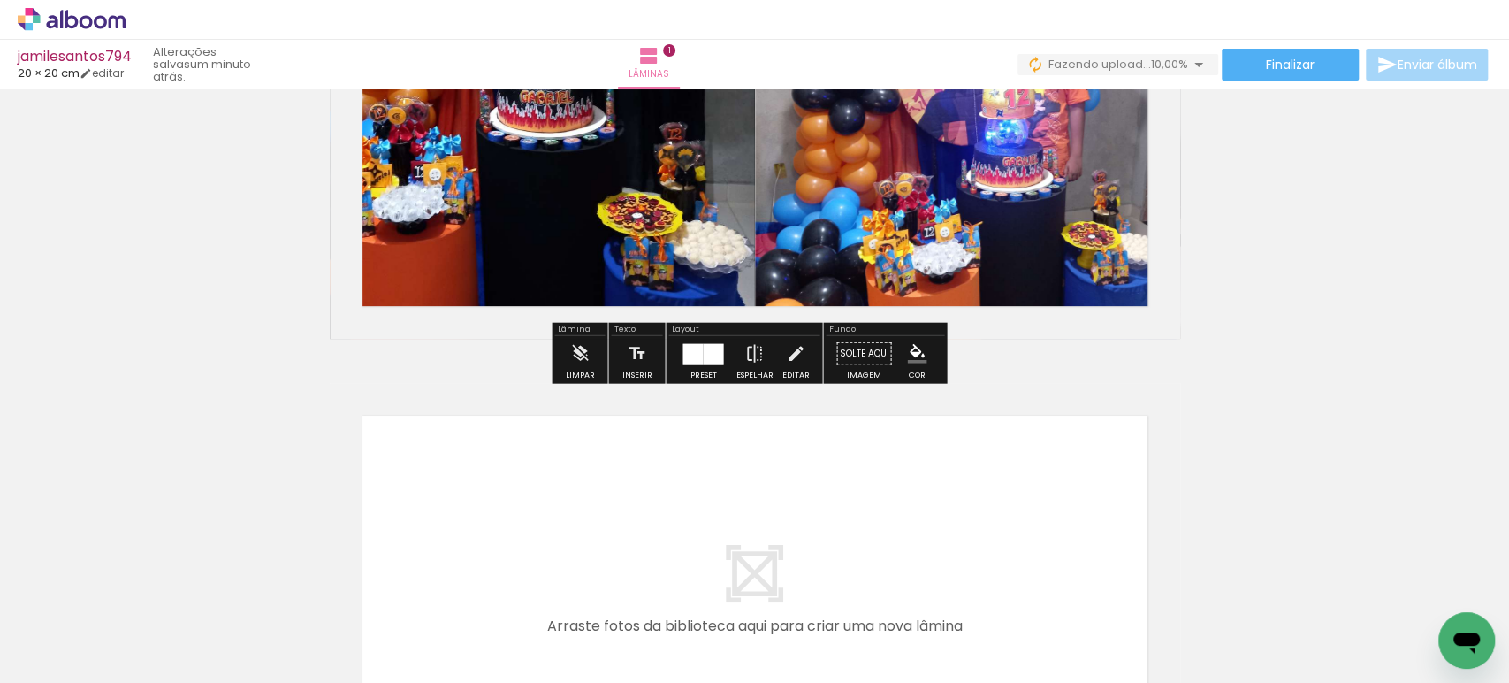
scroll to position [316, 0]
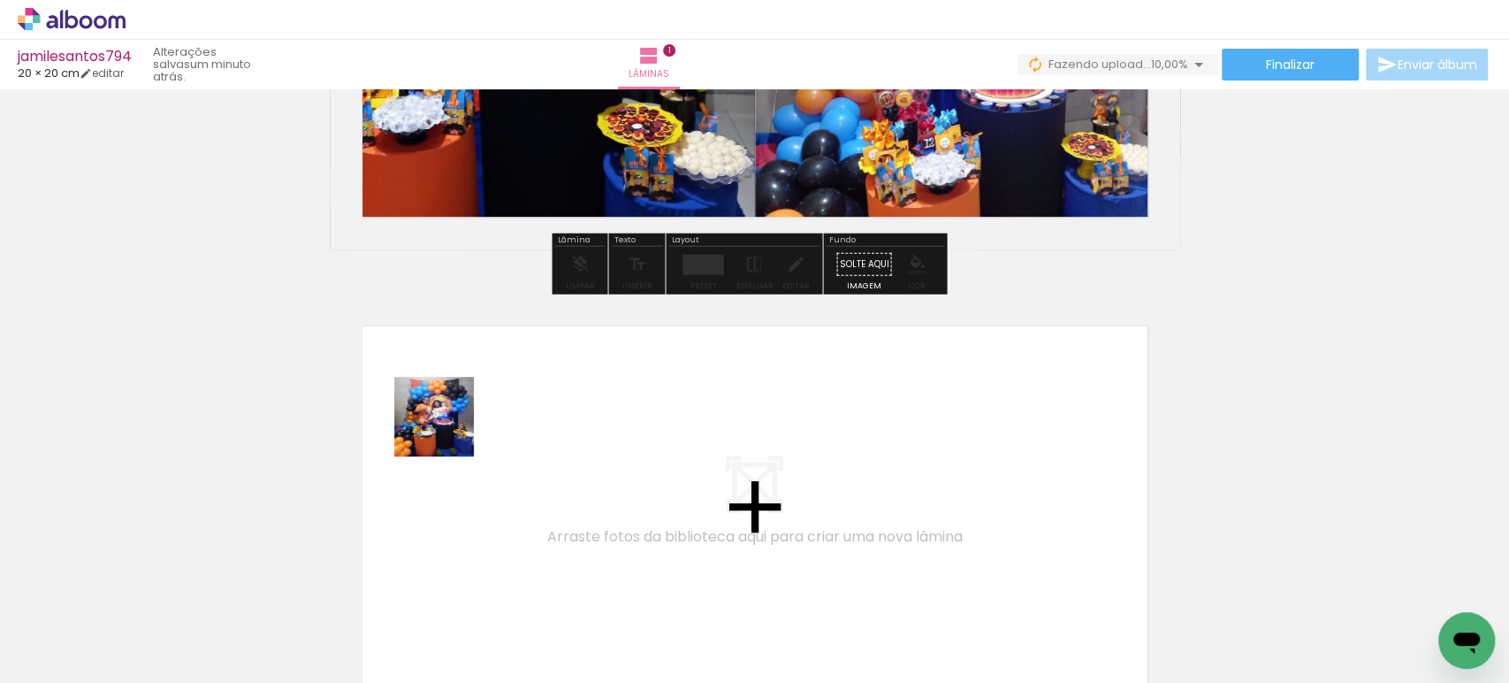
drag, startPoint x: 360, startPoint y: 615, endPoint x: 460, endPoint y: 412, distance: 226.6
click at [460, 412] on quentale-workspace at bounding box center [754, 341] width 1509 height 683
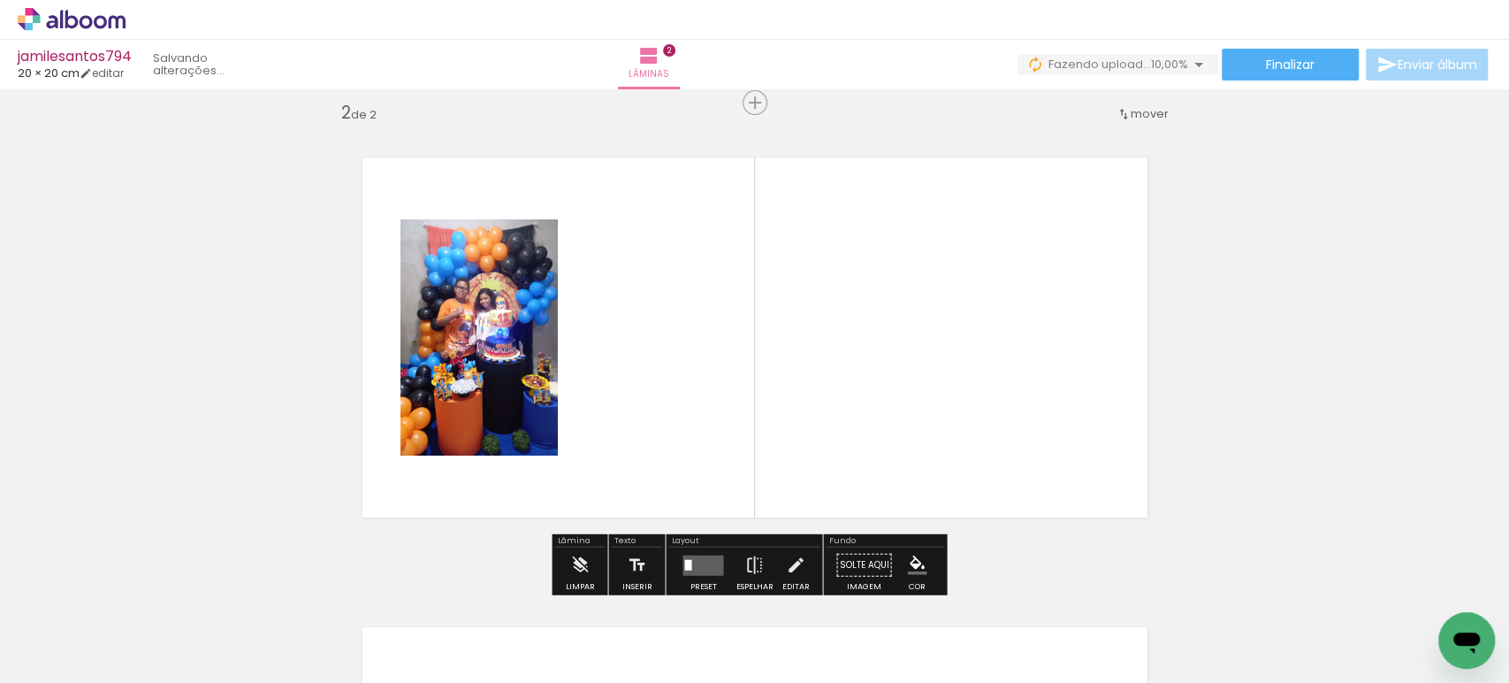
scroll to position [492, 0]
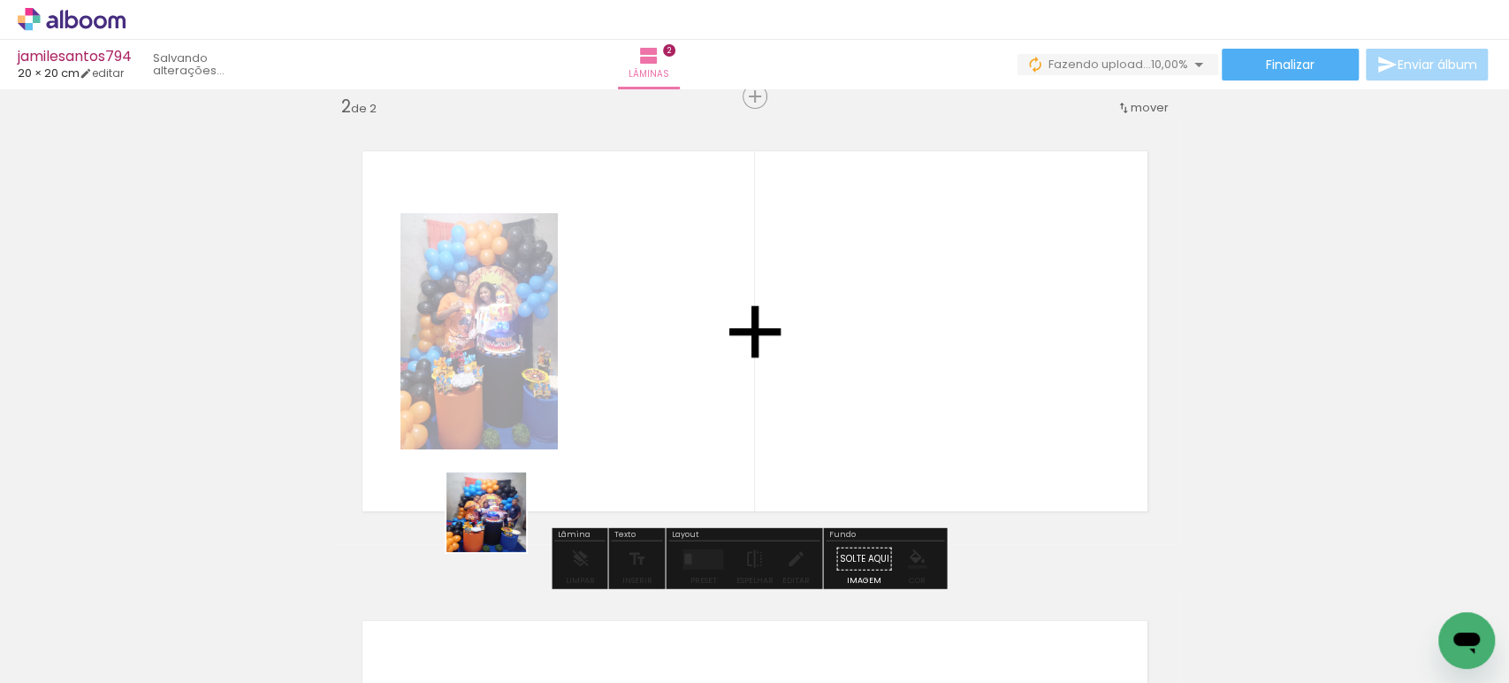
drag, startPoint x: 483, startPoint y: 614, endPoint x: 567, endPoint y: 458, distance: 176.8
click at [555, 385] on quentale-workspace at bounding box center [754, 341] width 1509 height 683
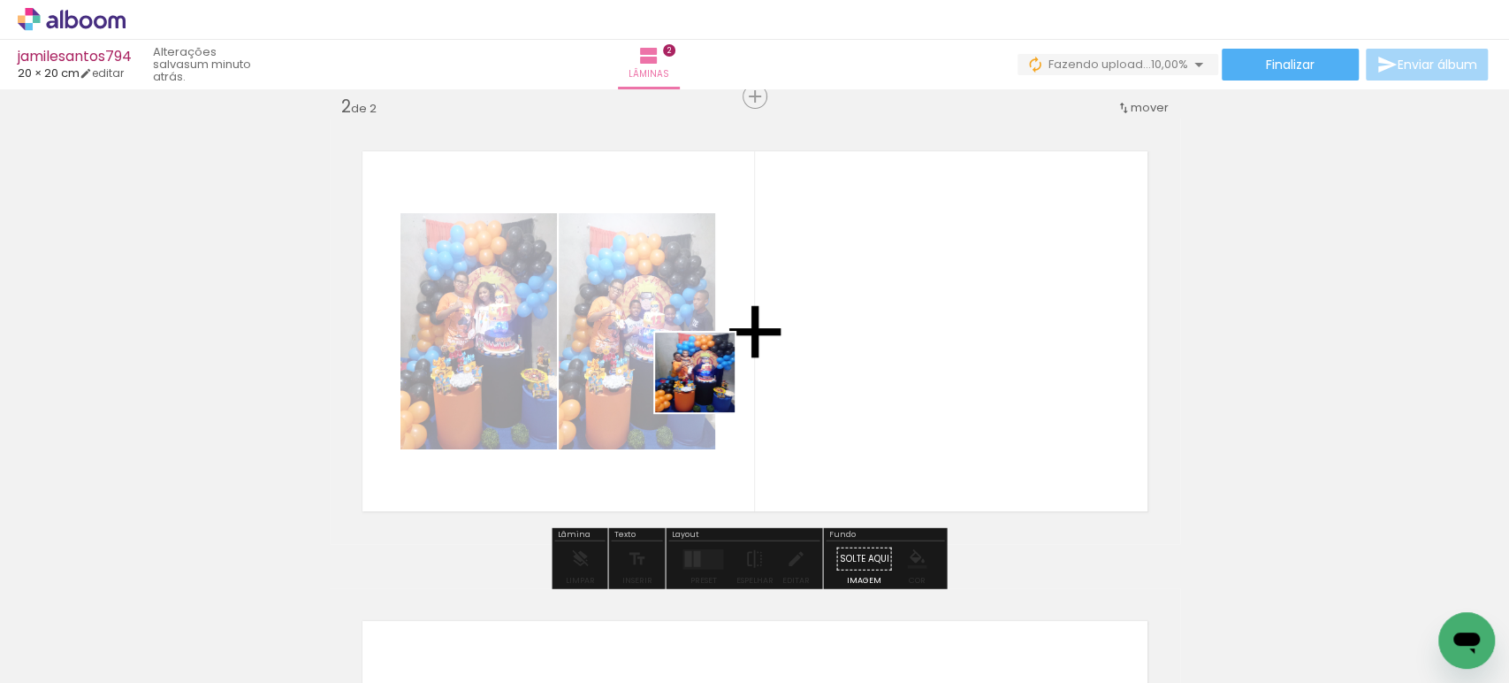
drag, startPoint x: 578, startPoint y: 635, endPoint x: 709, endPoint y: 384, distance: 283.1
click at [708, 385] on quentale-workspace at bounding box center [754, 341] width 1509 height 683
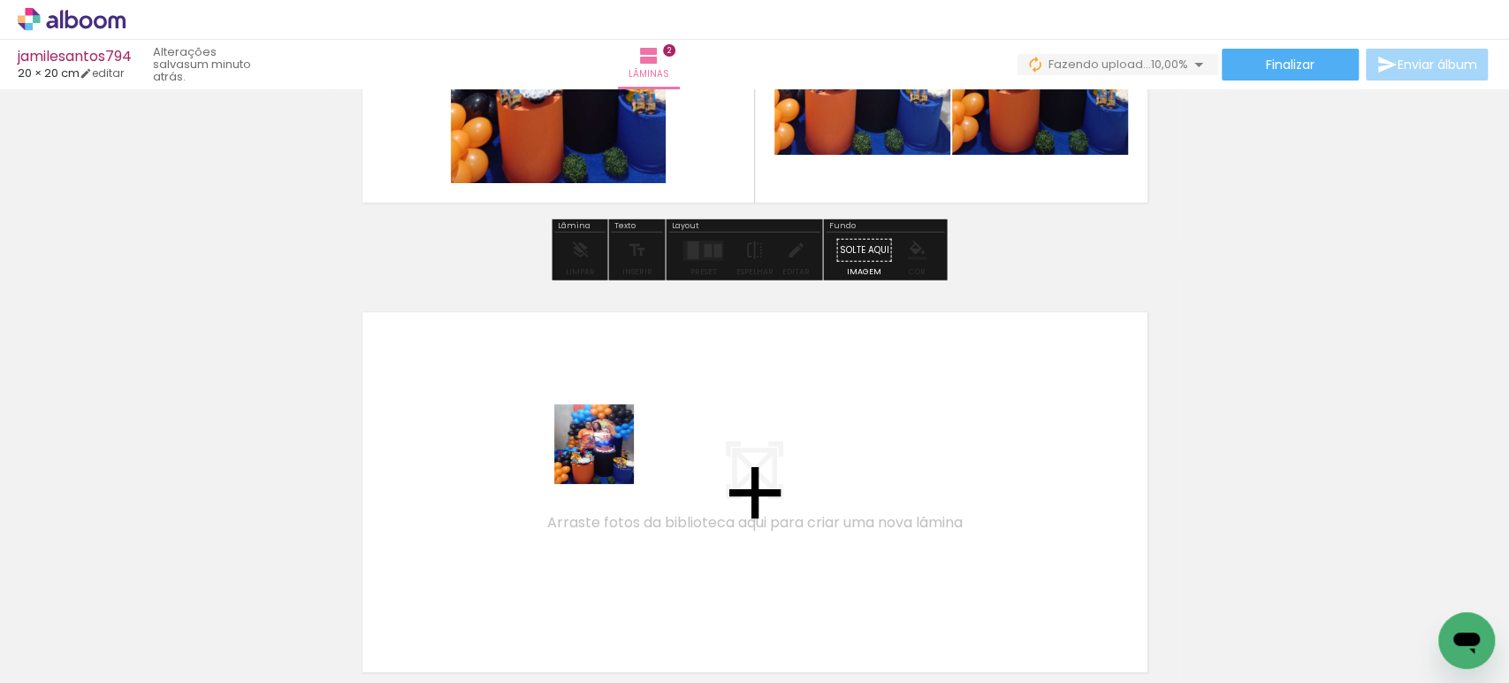
drag, startPoint x: 671, startPoint y: 611, endPoint x: 607, endPoint y: 456, distance: 167.3
click at [607, 456] on quentale-workspace at bounding box center [754, 341] width 1509 height 683
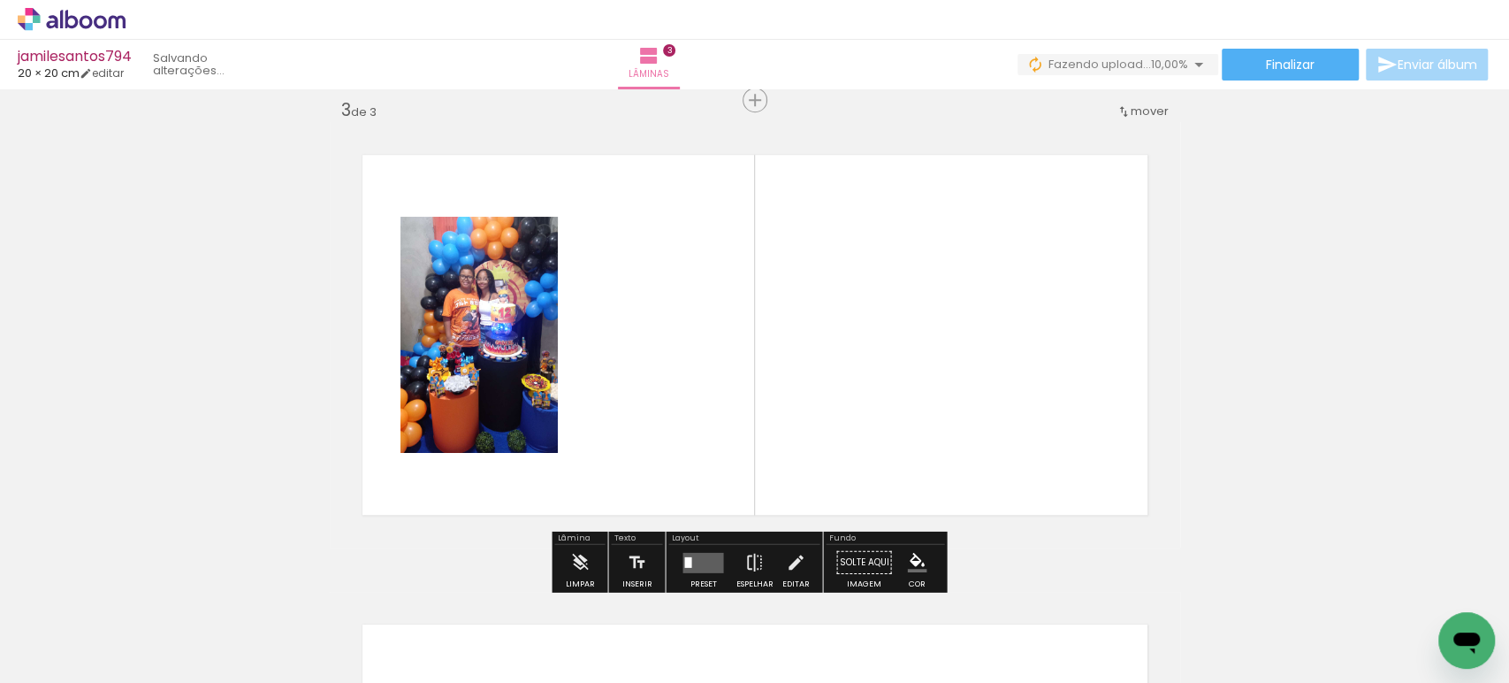
scroll to position [961, 0]
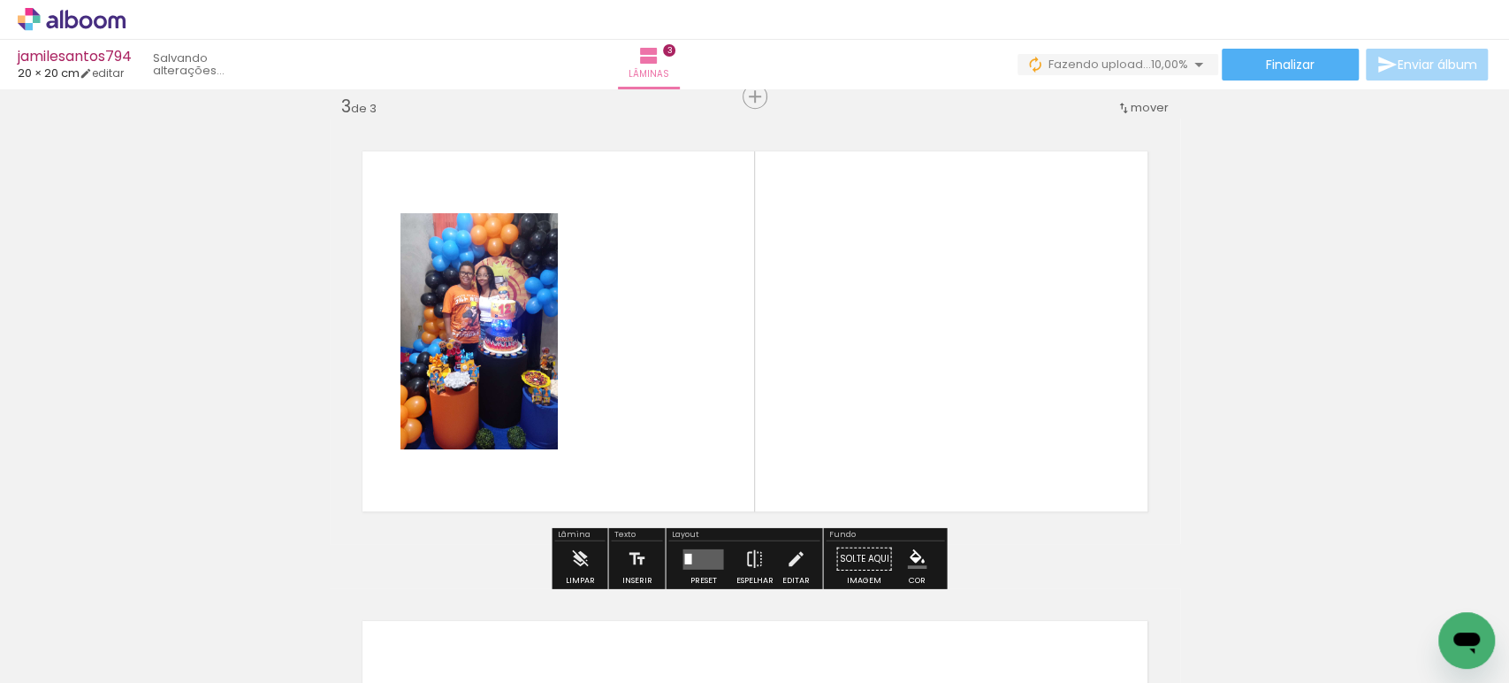
drag, startPoint x: 785, startPoint y: 627, endPoint x: 757, endPoint y: 435, distance: 193.9
click at [690, 378] on quentale-workspace at bounding box center [754, 341] width 1509 height 683
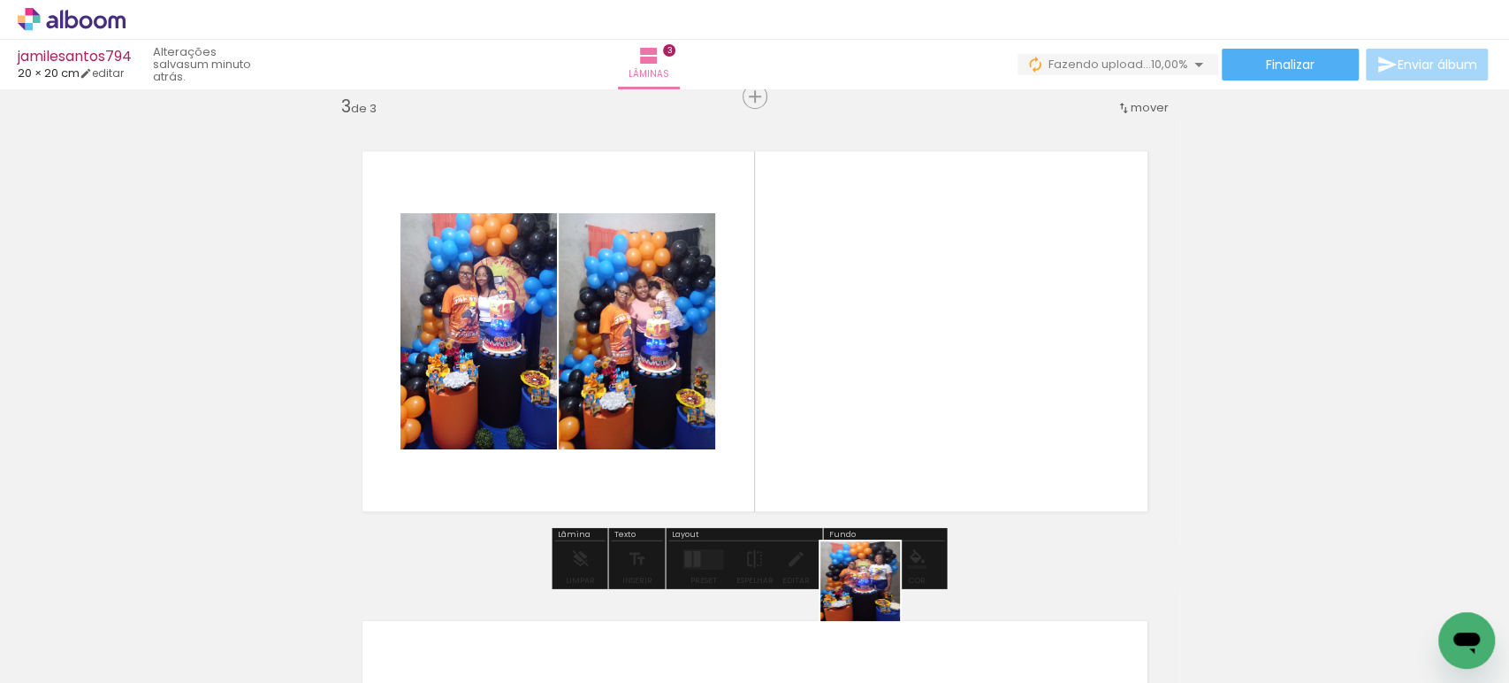
drag, startPoint x: 875, startPoint y: 611, endPoint x: 854, endPoint y: 361, distance: 251.1
click at [849, 398] on quentale-workspace at bounding box center [754, 341] width 1509 height 683
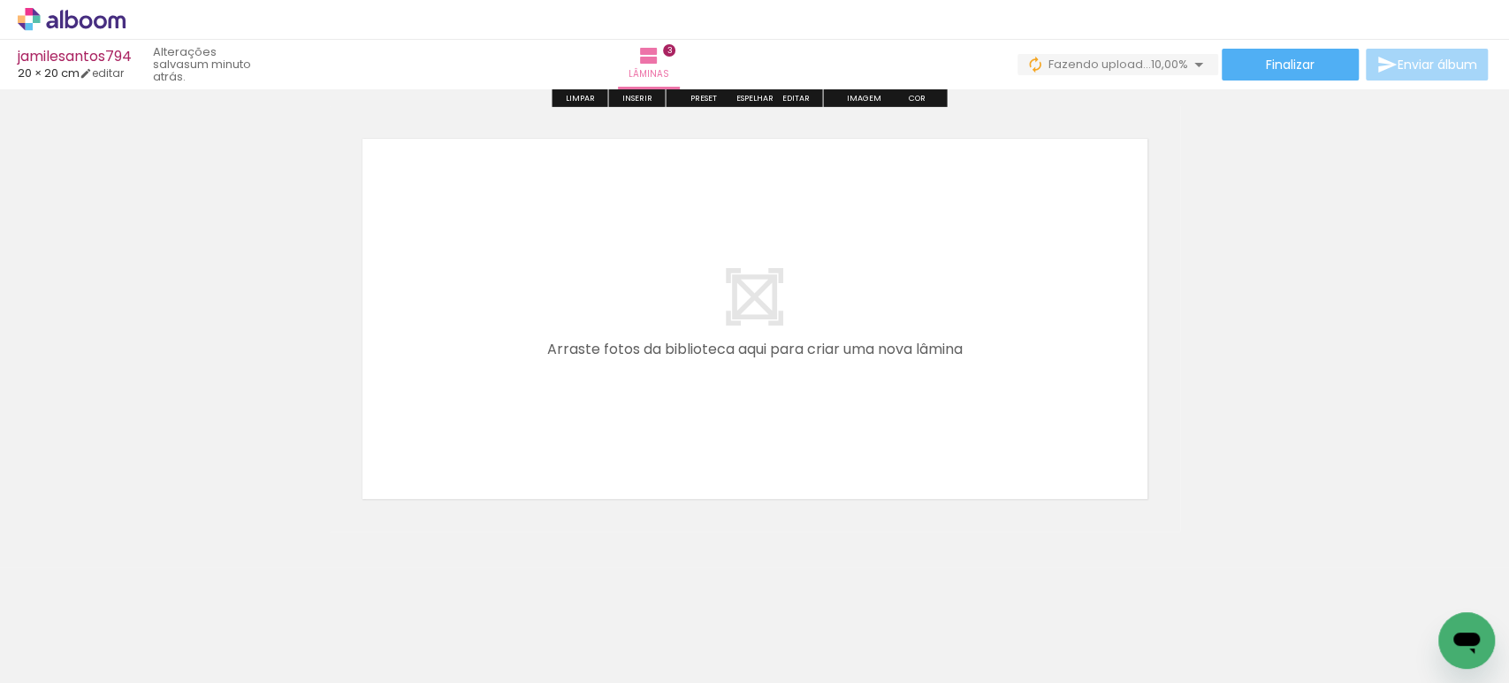
drag, startPoint x: 967, startPoint y: 613, endPoint x: 769, endPoint y: 302, distance: 368.1
click at [769, 302] on quentale-workspace at bounding box center [754, 341] width 1509 height 683
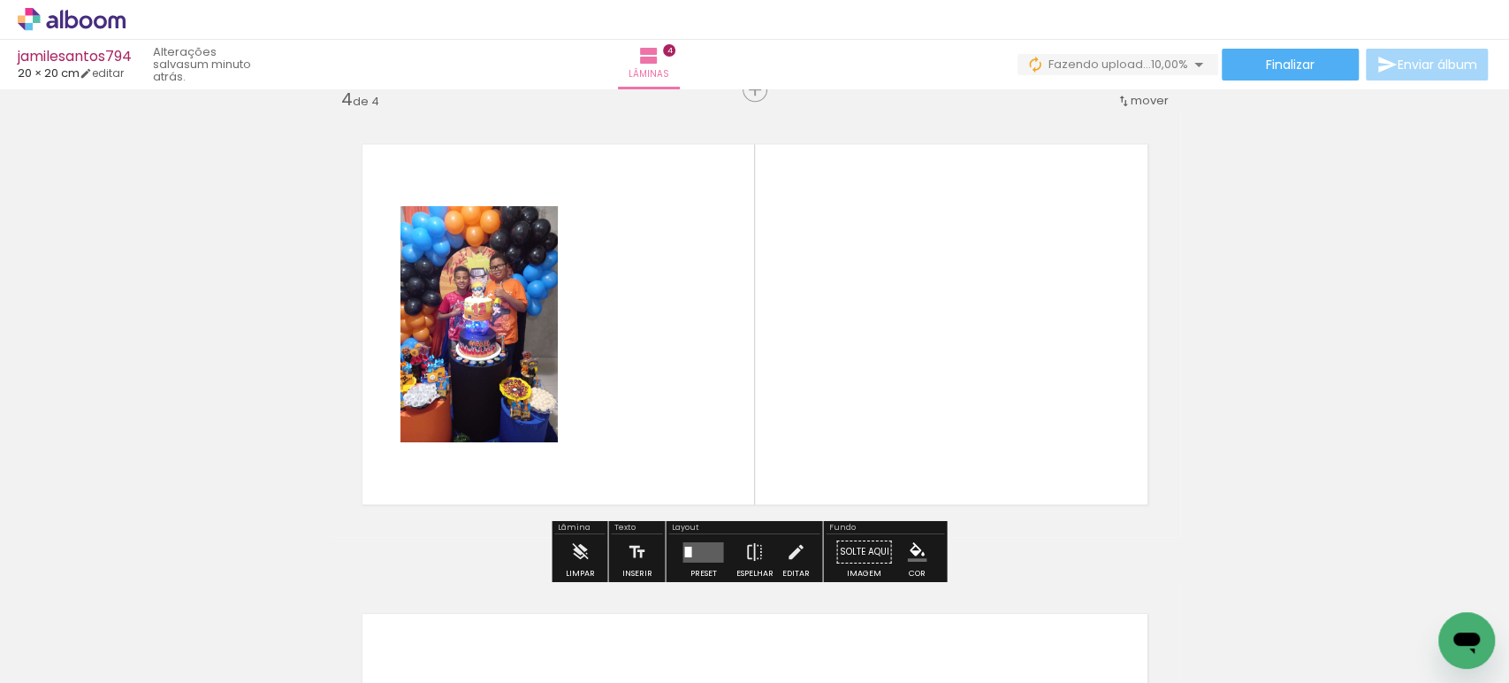
scroll to position [1430, 0]
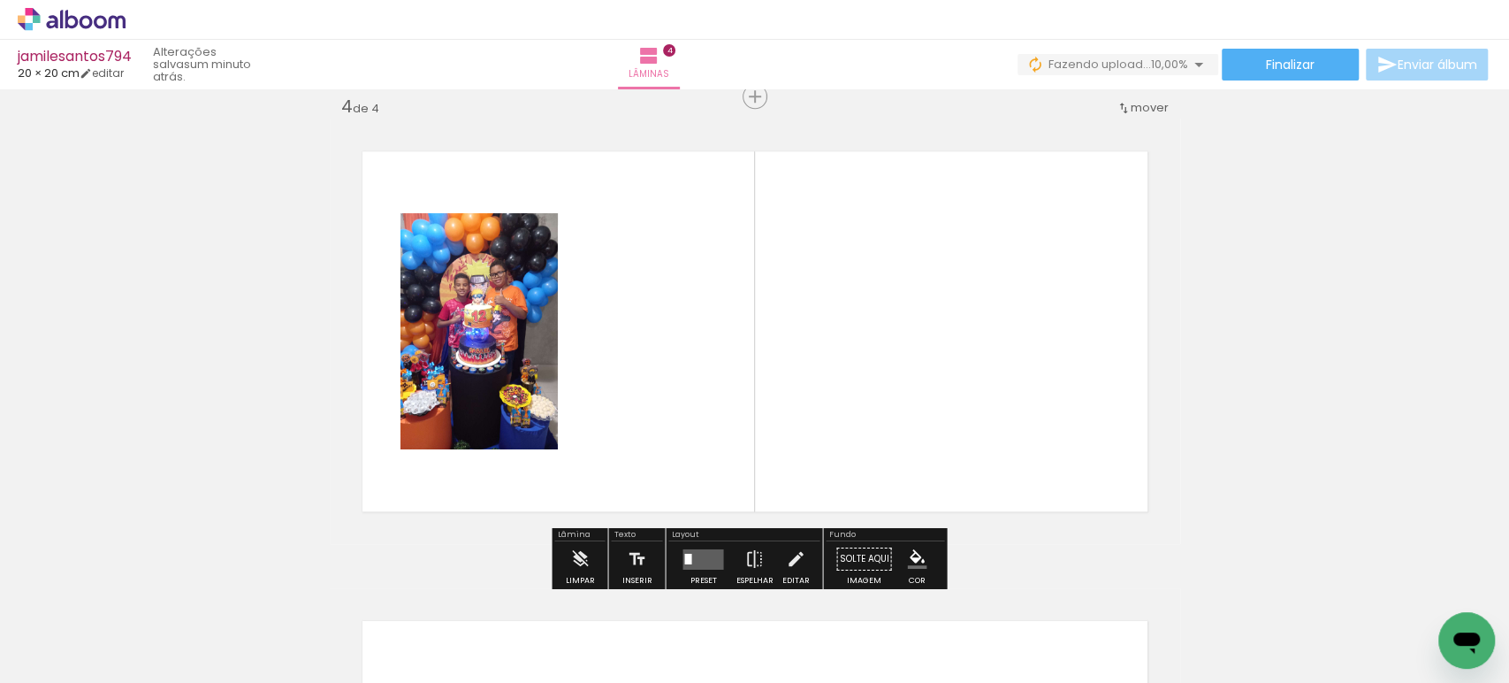
drag, startPoint x: 1070, startPoint y: 608, endPoint x: 951, endPoint y: 400, distance: 239.2
click at [869, 325] on quentale-workspace at bounding box center [754, 341] width 1509 height 683
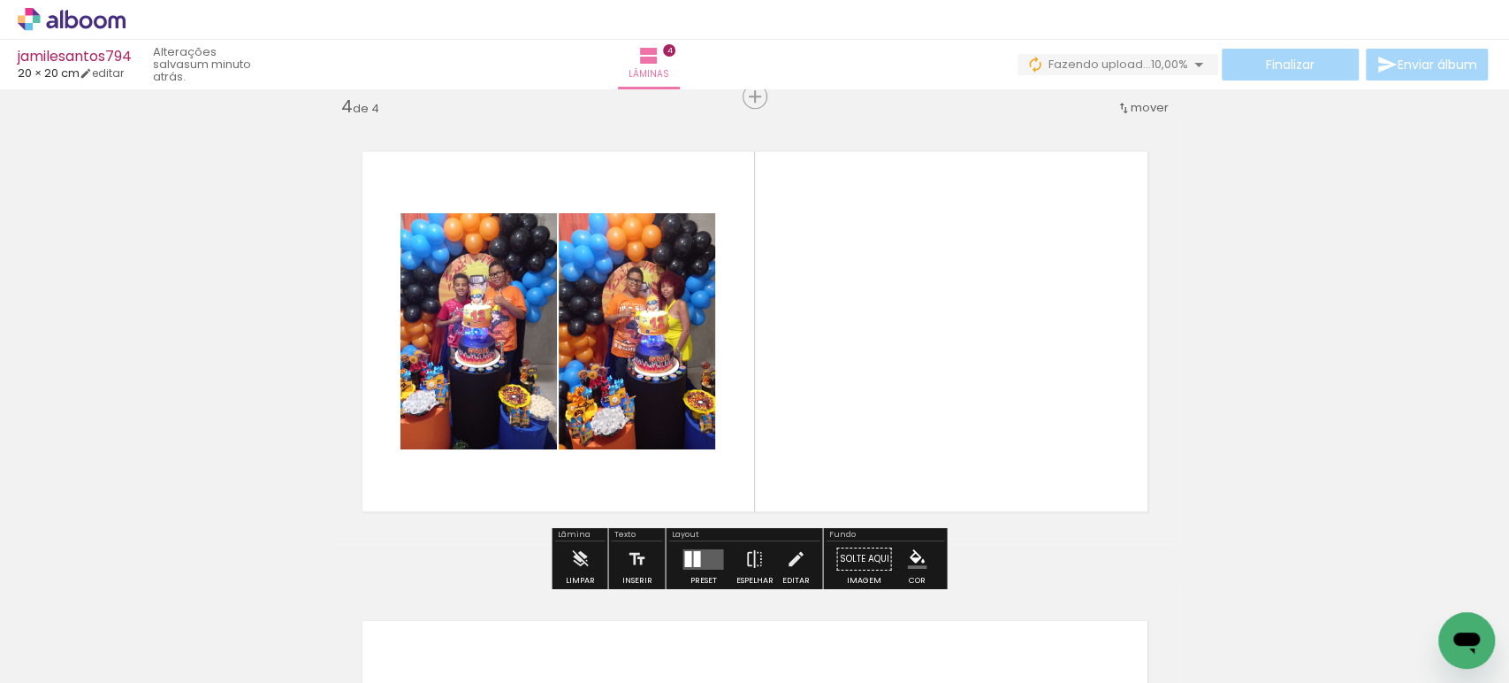
drag, startPoint x: 1168, startPoint y: 628, endPoint x: 884, endPoint y: 292, distance: 439.8
click at [890, 302] on quentale-workspace at bounding box center [754, 341] width 1509 height 683
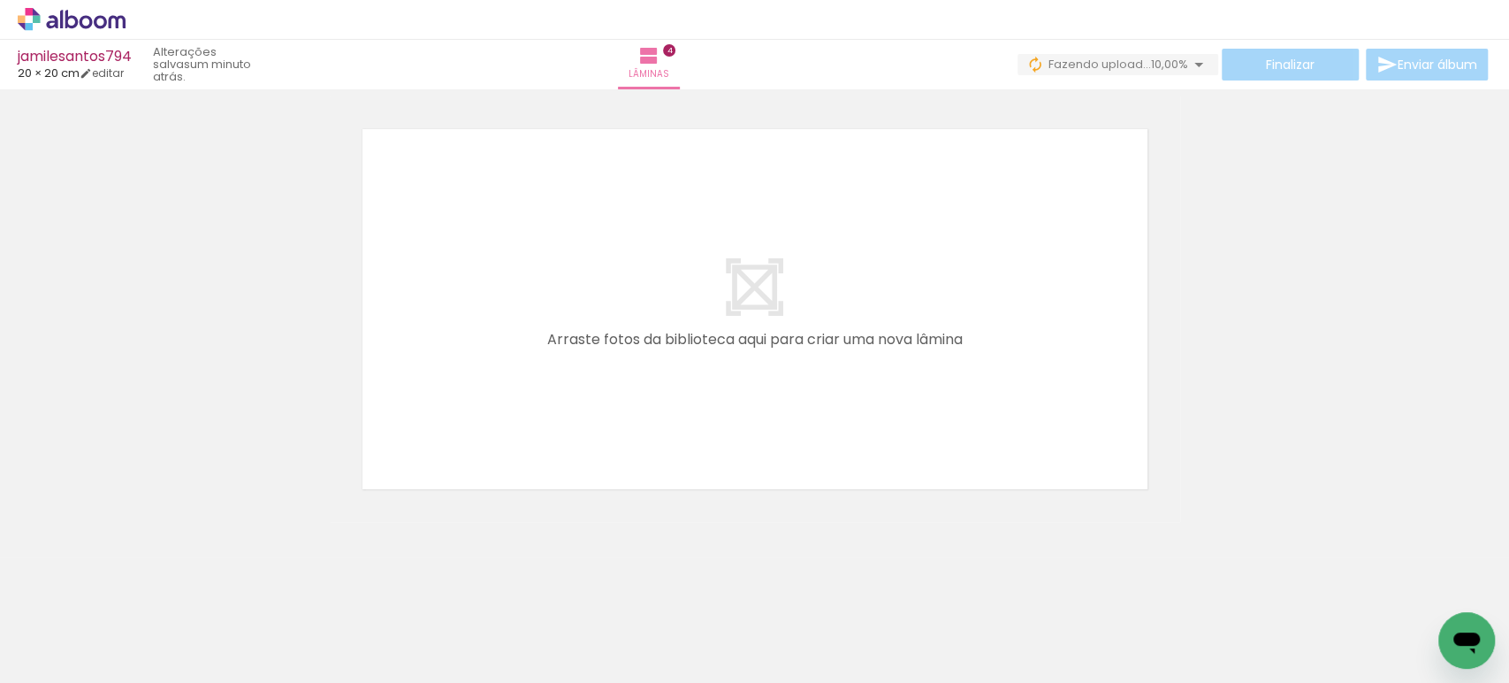
scroll to position [0, 851]
drag, startPoint x: 415, startPoint y: 614, endPoint x: 473, endPoint y: 461, distance: 162.9
click at [421, 376] on quentale-workspace at bounding box center [754, 341] width 1509 height 683
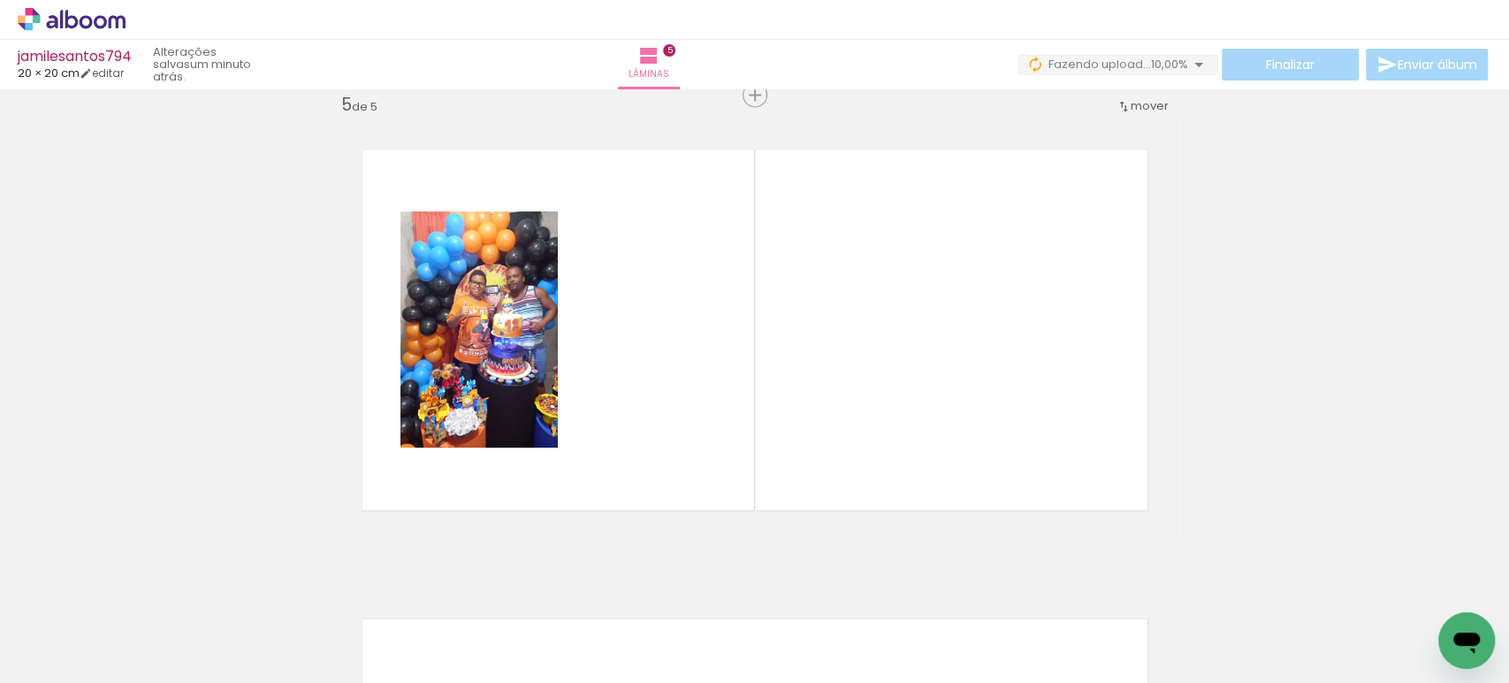
scroll to position [1900, 0]
drag, startPoint x: 522, startPoint y: 620, endPoint x: 593, endPoint y: 395, distance: 235.7
click at [593, 395] on quentale-workspace at bounding box center [754, 341] width 1509 height 683
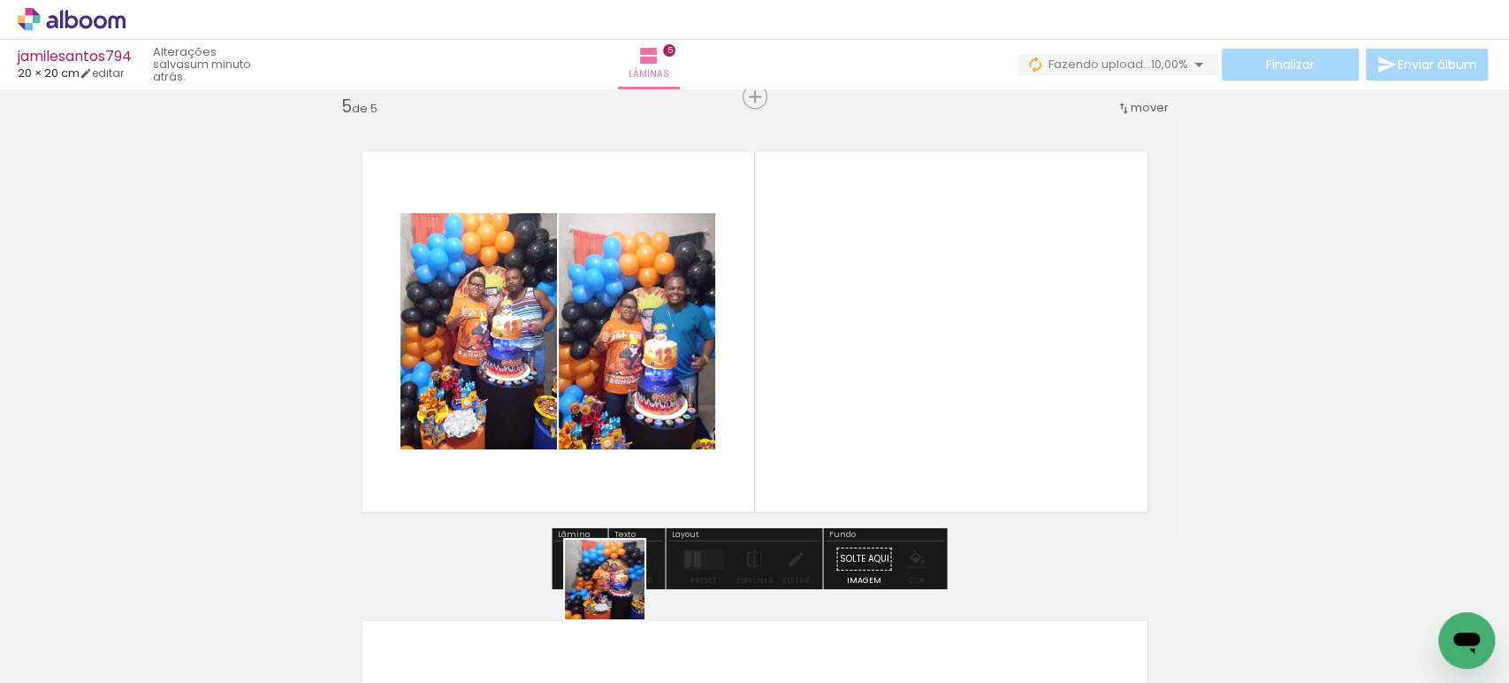
drag, startPoint x: 606, startPoint y: 615, endPoint x: 726, endPoint y: 372, distance: 271.2
click at [714, 387] on quentale-workspace at bounding box center [754, 341] width 1509 height 683
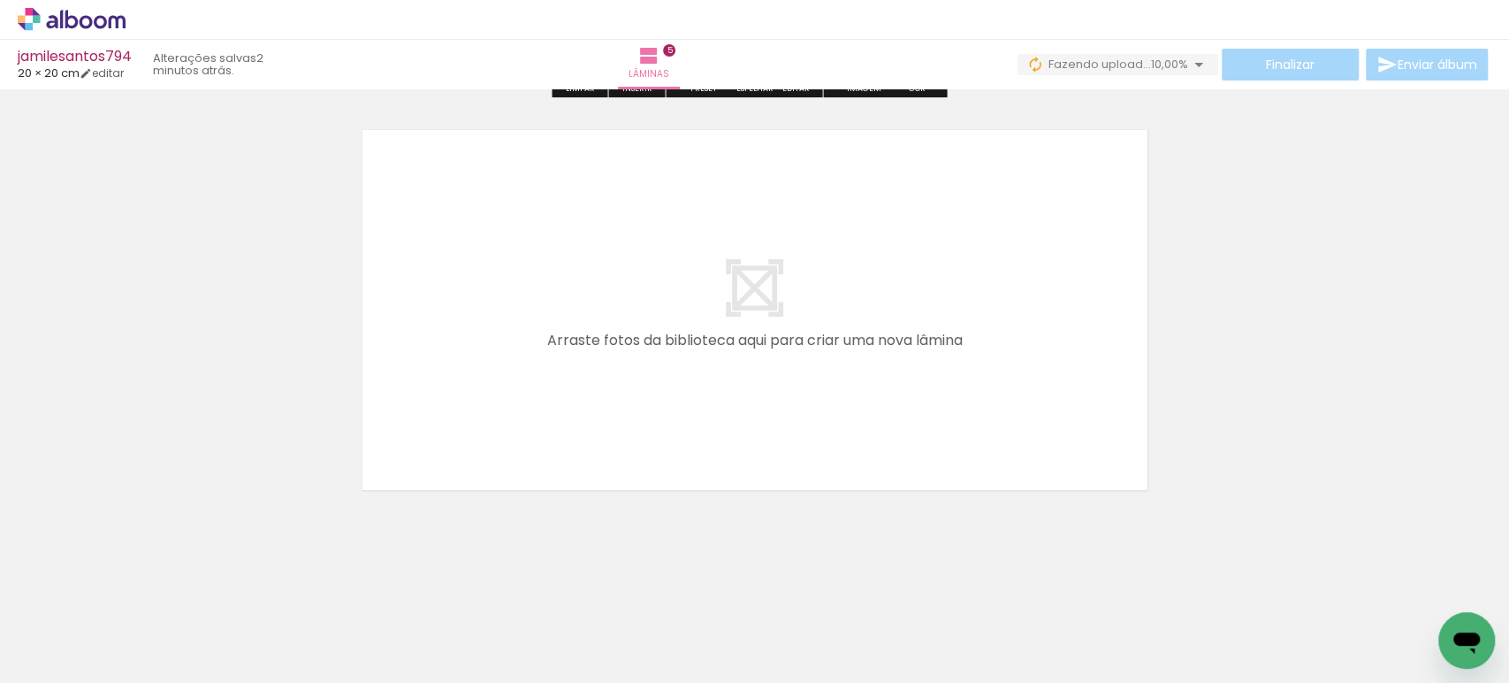
drag, startPoint x: 713, startPoint y: 620, endPoint x: 629, endPoint y: 395, distance: 239.4
click at [629, 395] on quentale-workspace at bounding box center [754, 341] width 1509 height 683
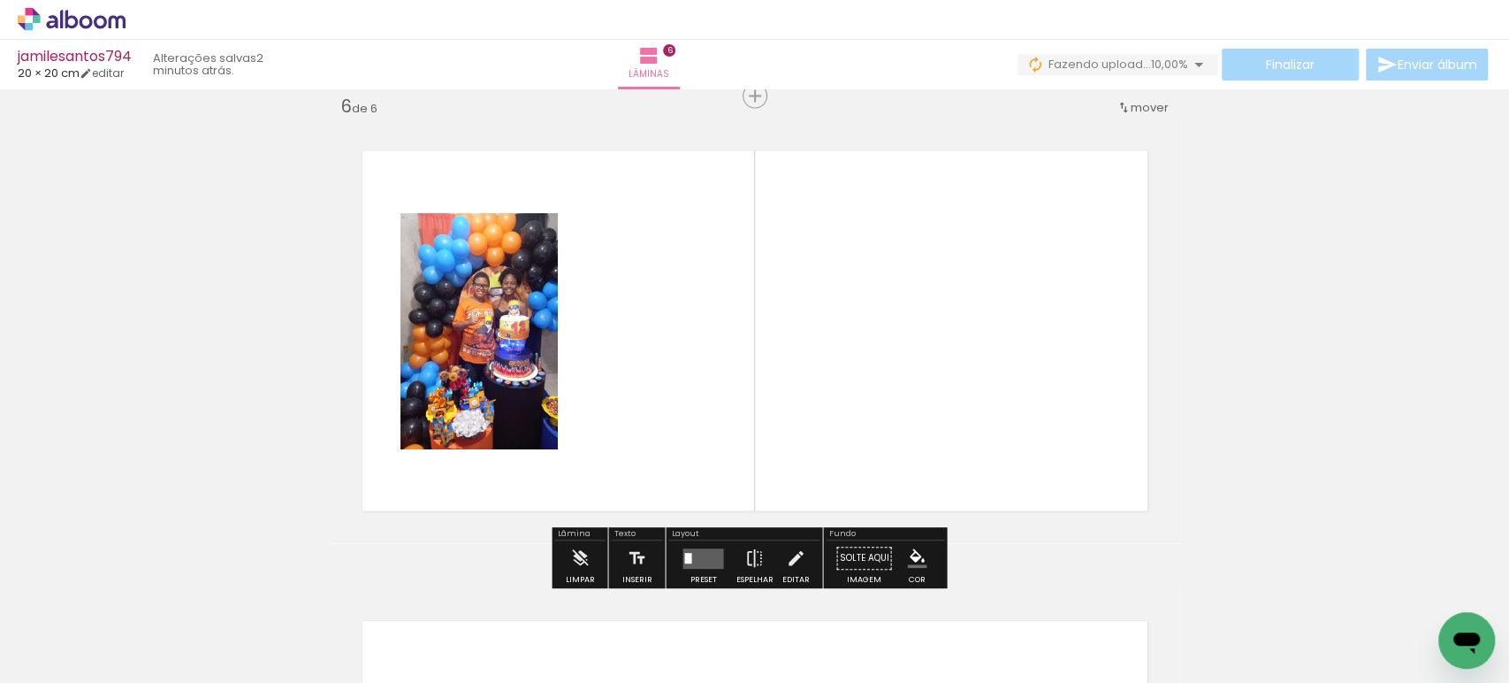
scroll to position [2369, 0]
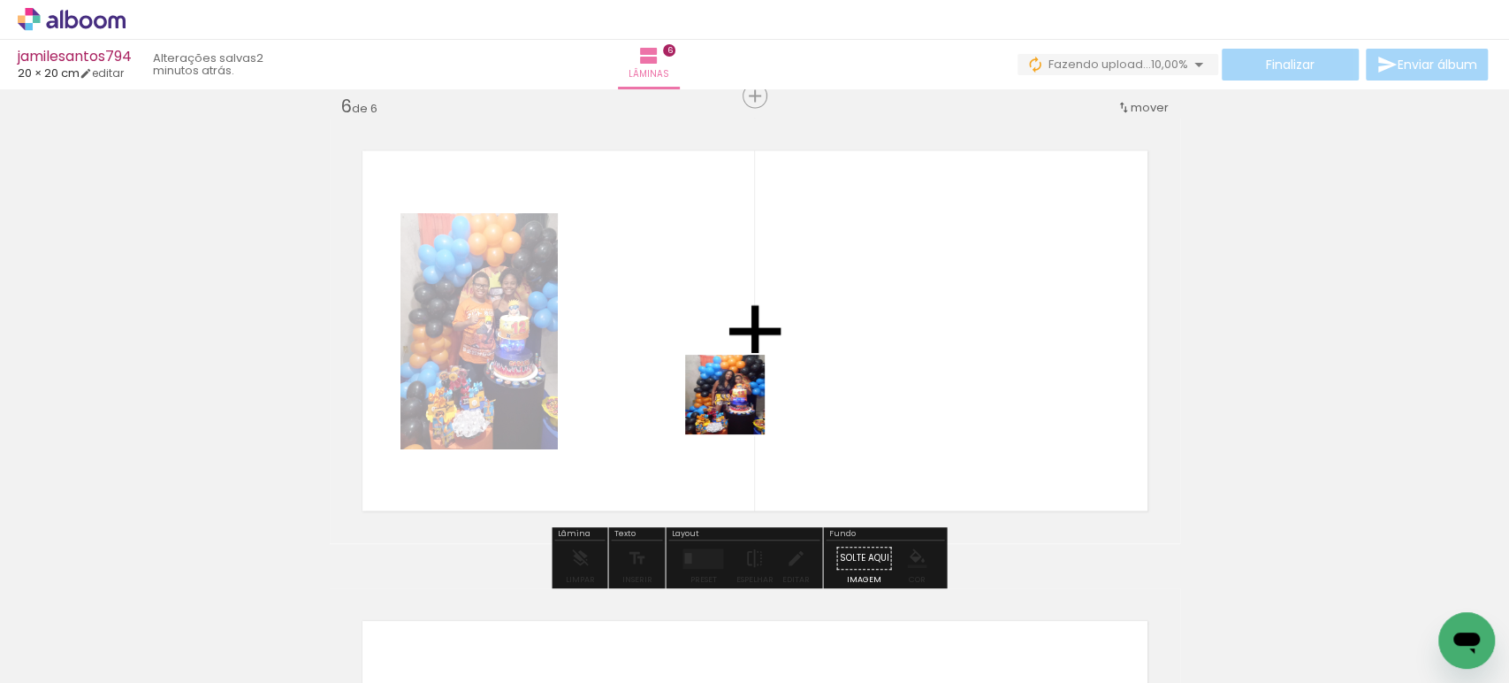
drag, startPoint x: 793, startPoint y: 622, endPoint x: 744, endPoint y: 393, distance: 234.1
click at [732, 378] on quentale-workspace at bounding box center [754, 341] width 1509 height 683
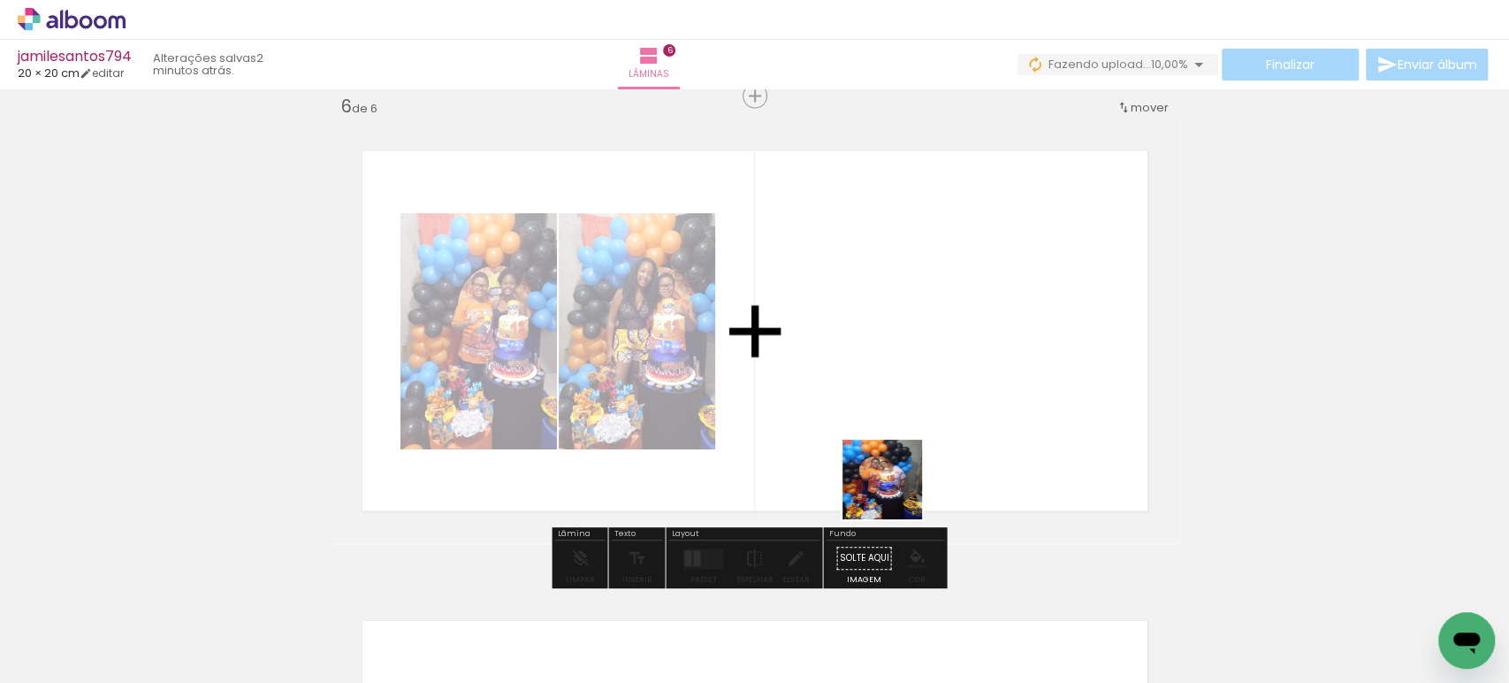
drag, startPoint x: 919, startPoint y: 625, endPoint x: 871, endPoint y: 332, distance: 297.5
click at [873, 358] on quentale-workspace at bounding box center [754, 341] width 1509 height 683
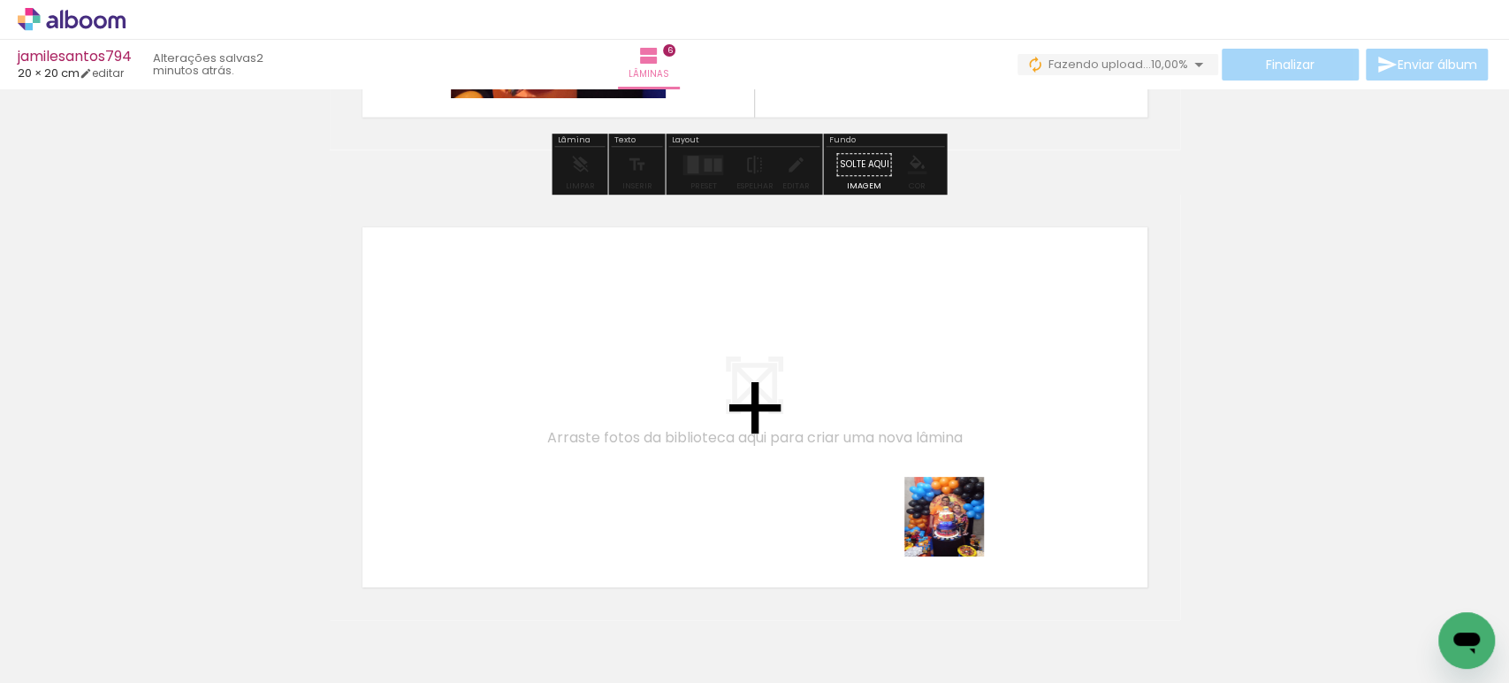
drag, startPoint x: 996, startPoint y: 596, endPoint x: 919, endPoint y: 454, distance: 162.2
click at [919, 454] on quentale-workspace at bounding box center [754, 341] width 1509 height 683
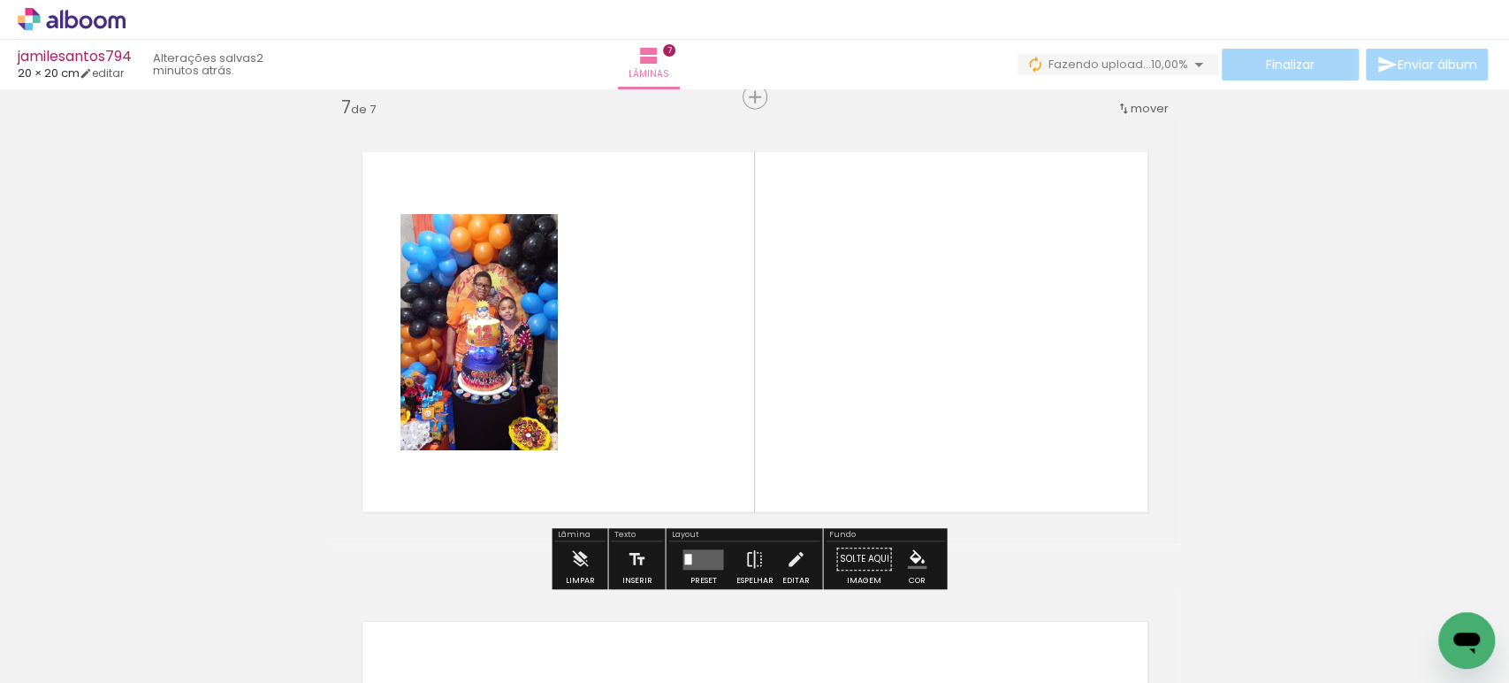
scroll to position [2839, 0]
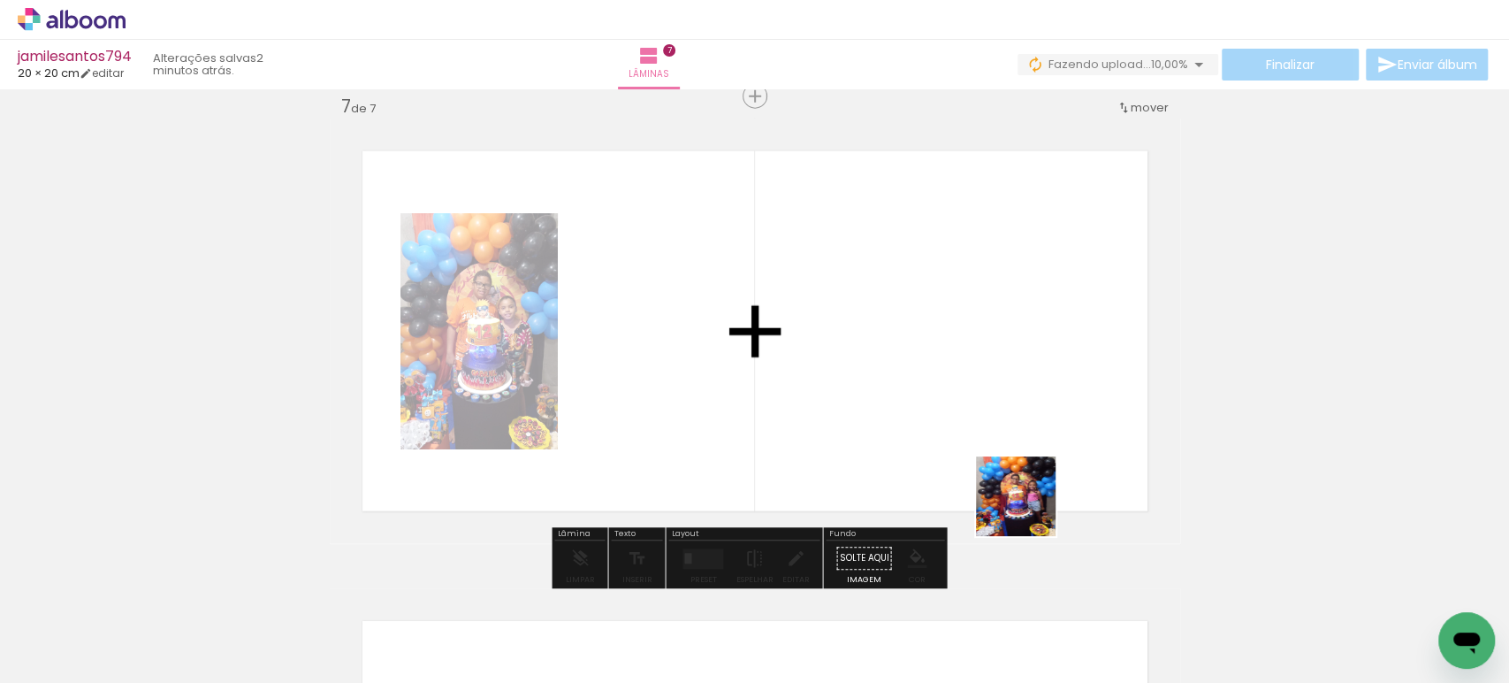
drag, startPoint x: 1113, startPoint y: 620, endPoint x: 1047, endPoint y: 453, distance: 179.8
click at [860, 336] on quentale-workspace at bounding box center [754, 341] width 1509 height 683
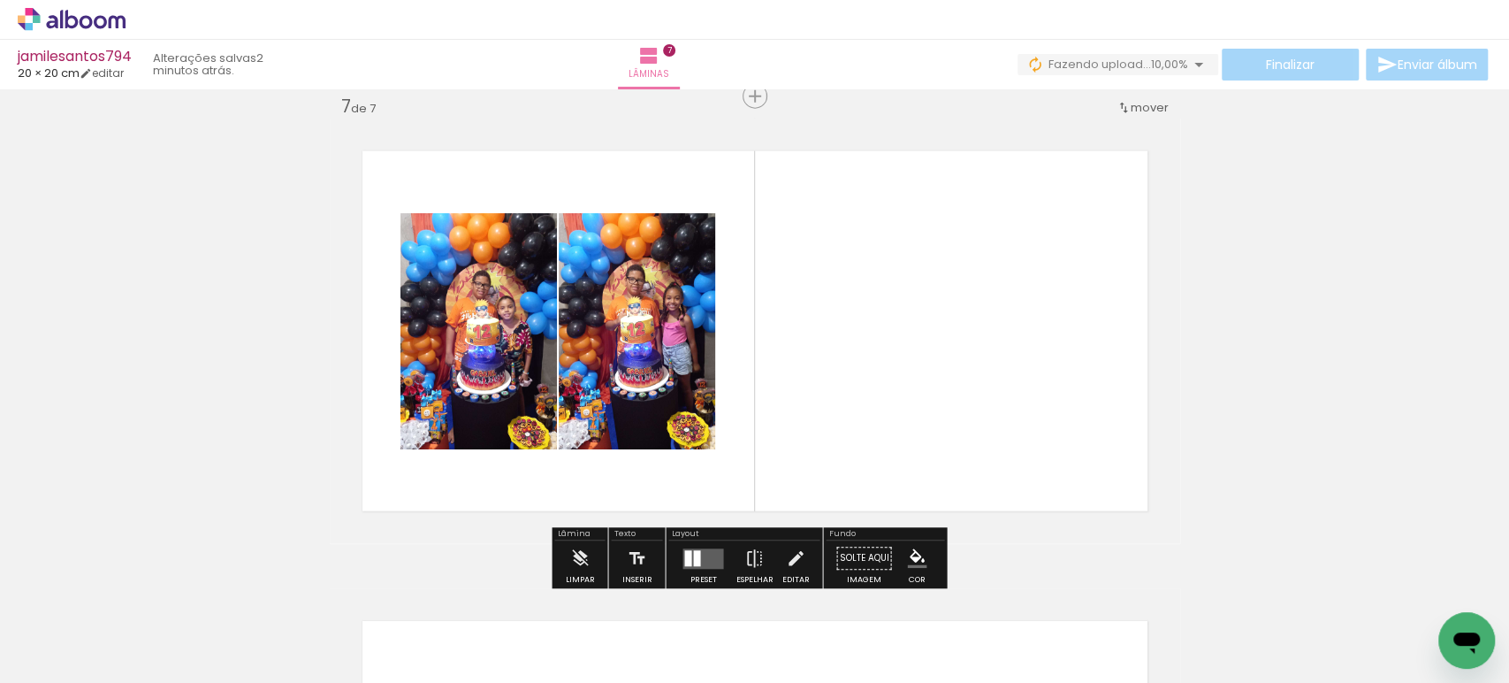
drag, startPoint x: 1220, startPoint y: 621, endPoint x: 921, endPoint y: 316, distance: 426.4
click at [922, 319] on quentale-workspace at bounding box center [754, 341] width 1509 height 683
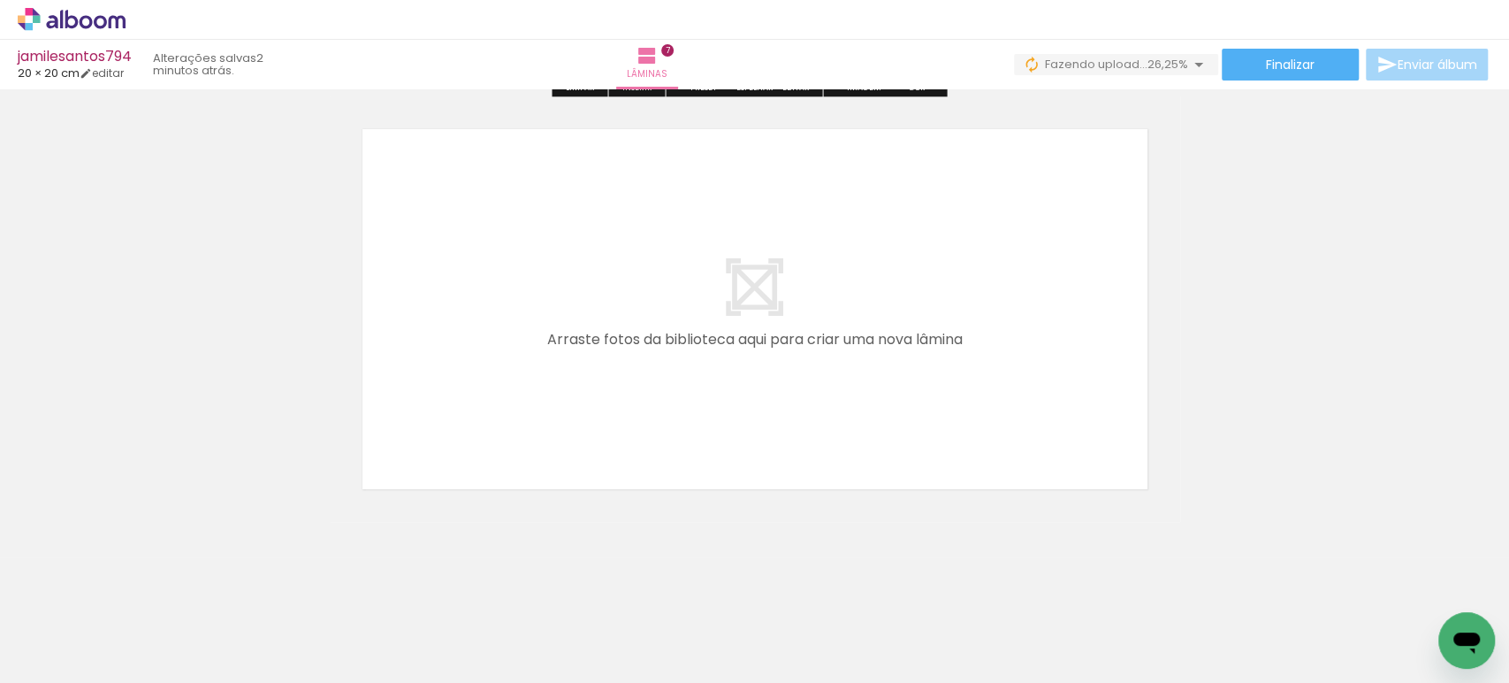
scroll to position [0, 1764]
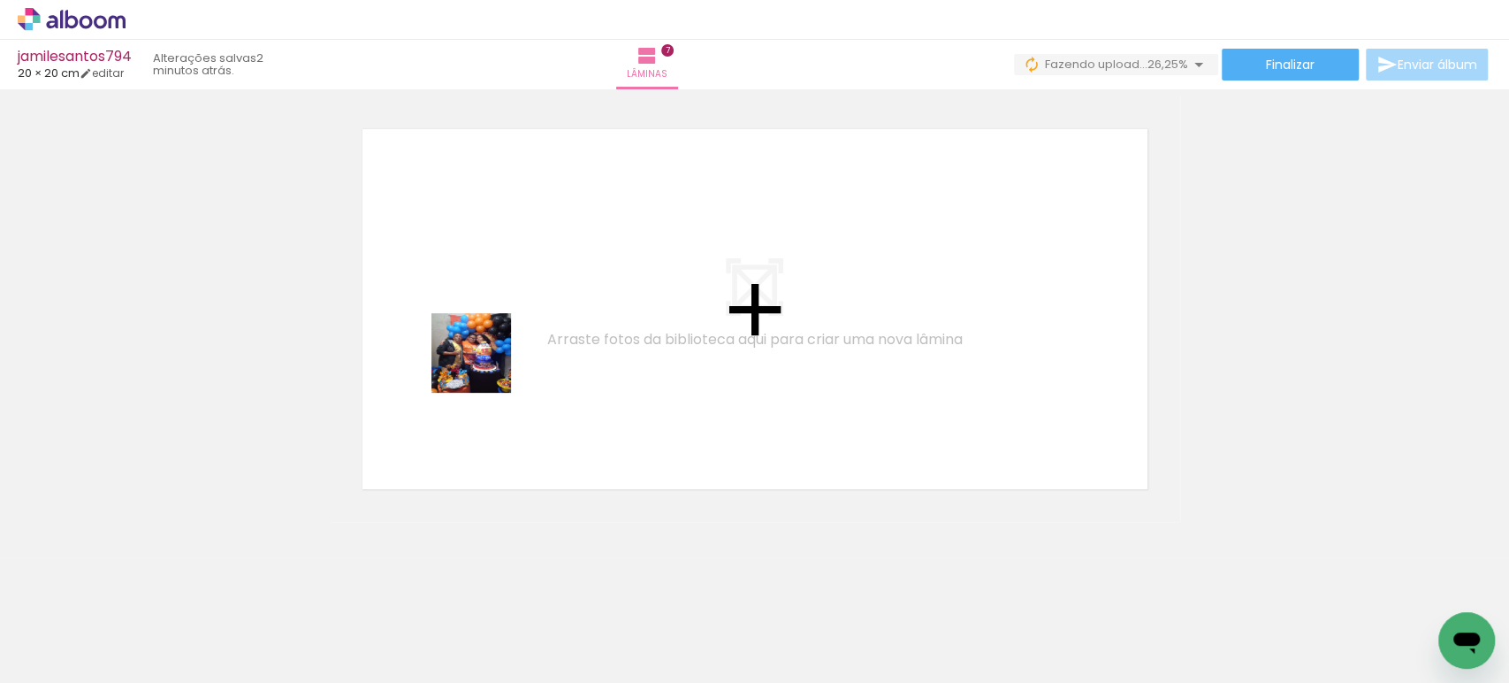
drag, startPoint x: 415, startPoint y: 623, endPoint x: 515, endPoint y: 601, distance: 102.3
click at [484, 366] on quentale-workspace at bounding box center [754, 341] width 1509 height 683
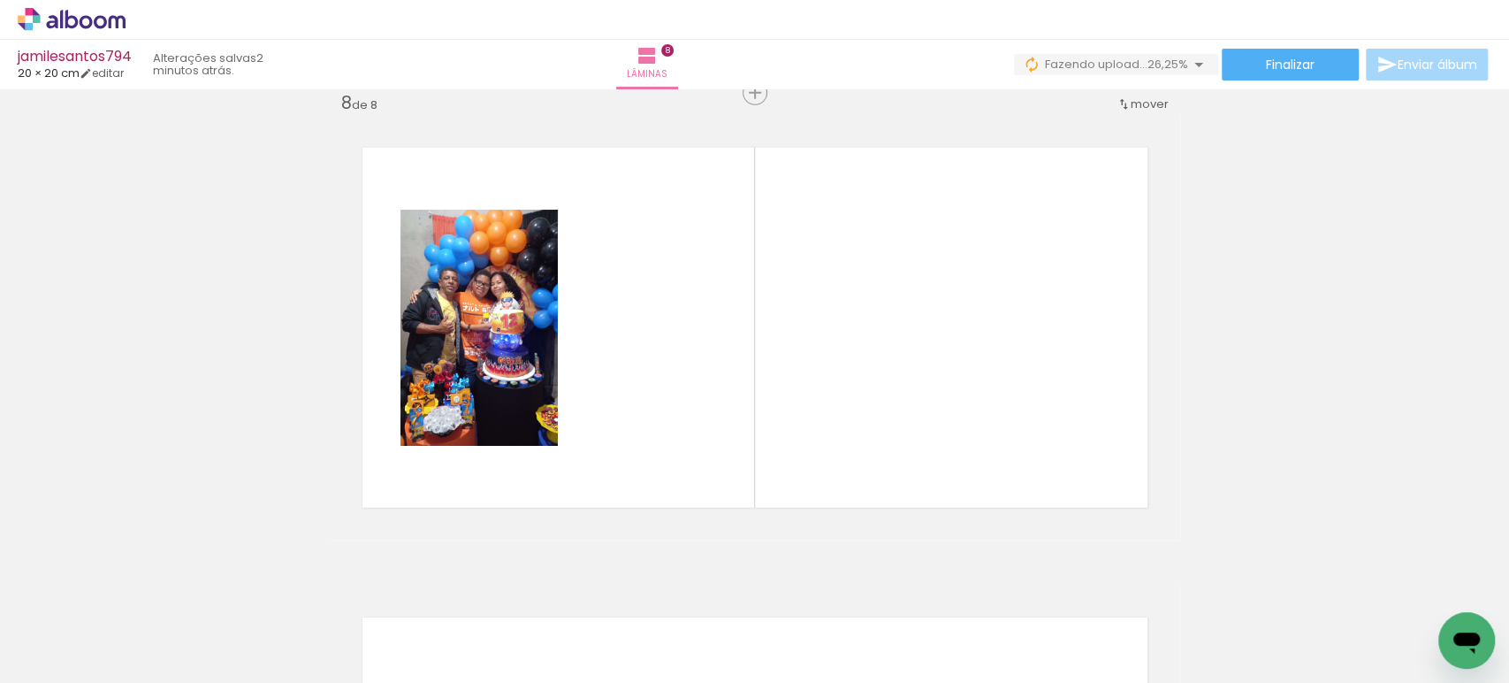
scroll to position [3308, 0]
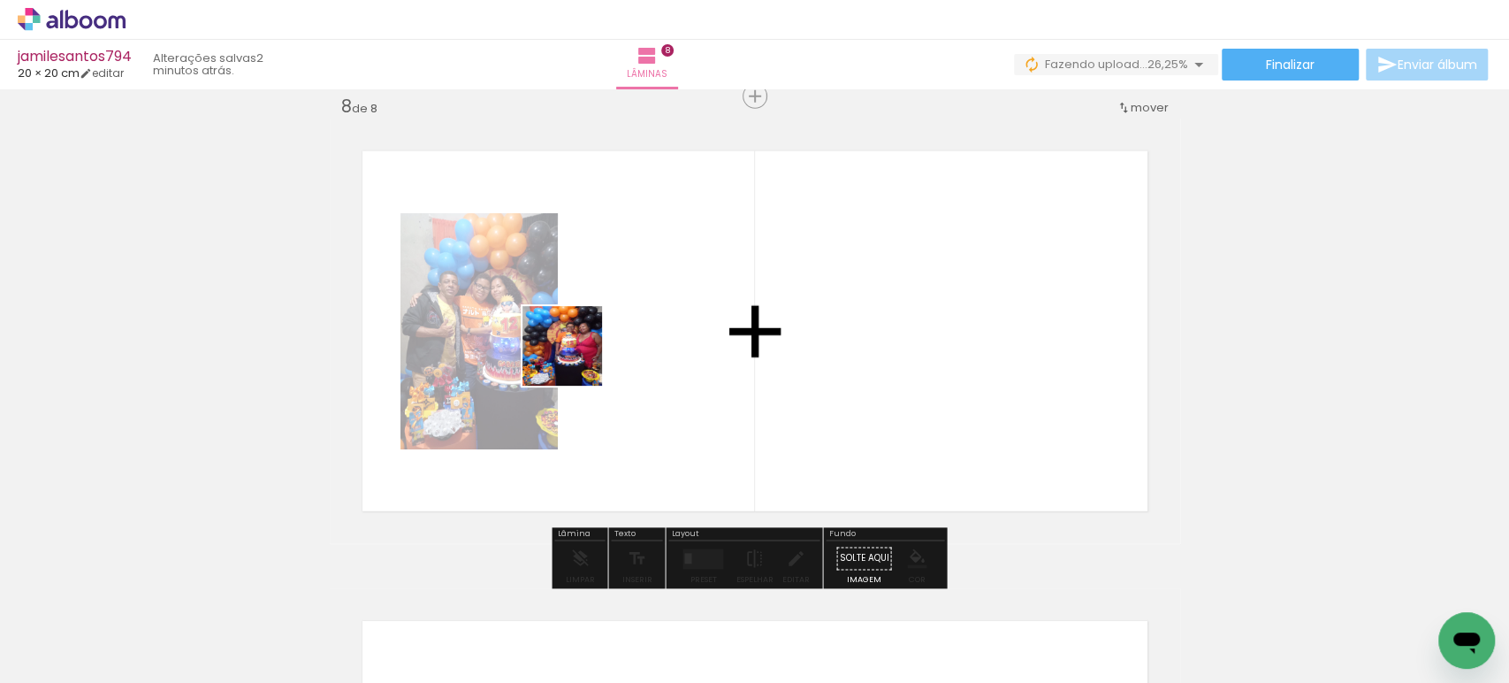
drag, startPoint x: 507, startPoint y: 620, endPoint x: 595, endPoint y: 495, distance: 152.3
click at [583, 341] on quentale-workspace at bounding box center [754, 341] width 1509 height 683
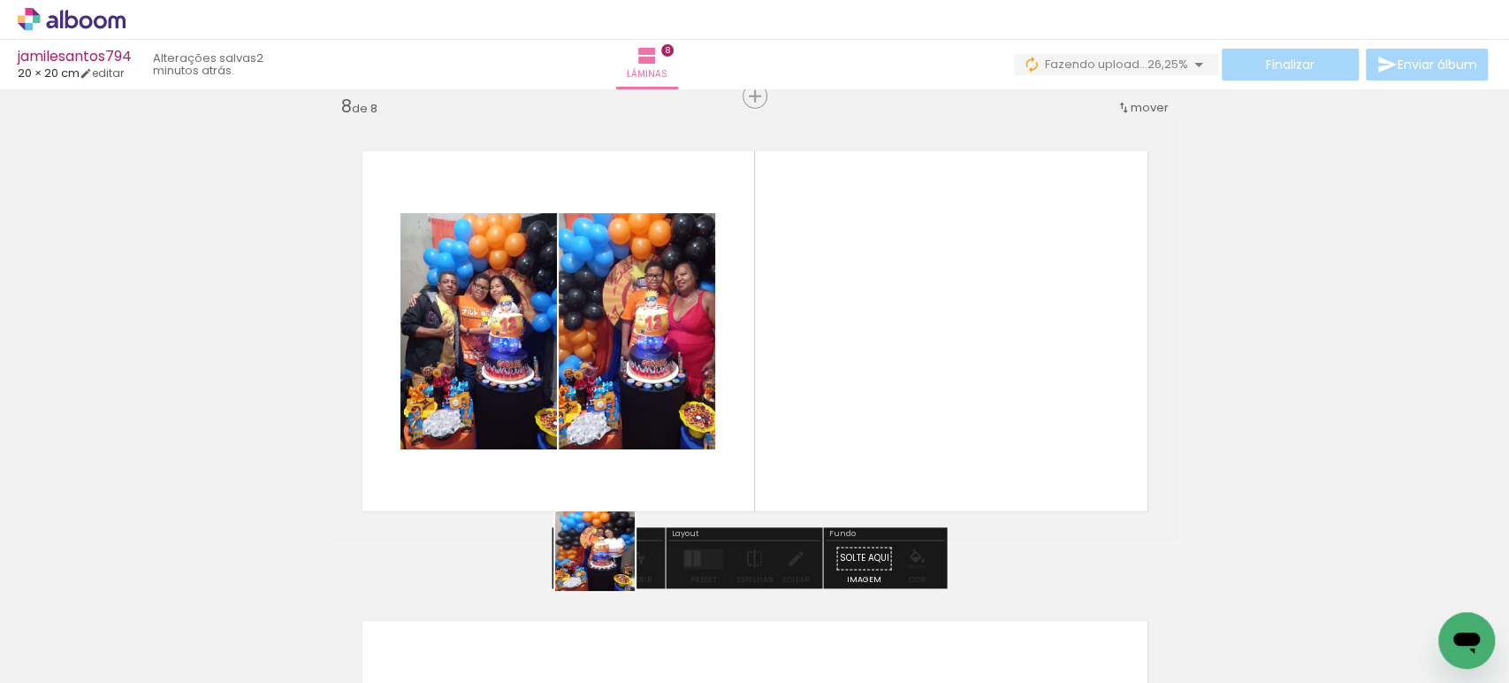
drag, startPoint x: 595, startPoint y: 600, endPoint x: 740, endPoint y: 320, distance: 315.5
click at [718, 370] on quentale-workspace at bounding box center [754, 341] width 1509 height 683
